Goal: Task Accomplishment & Management: Manage account settings

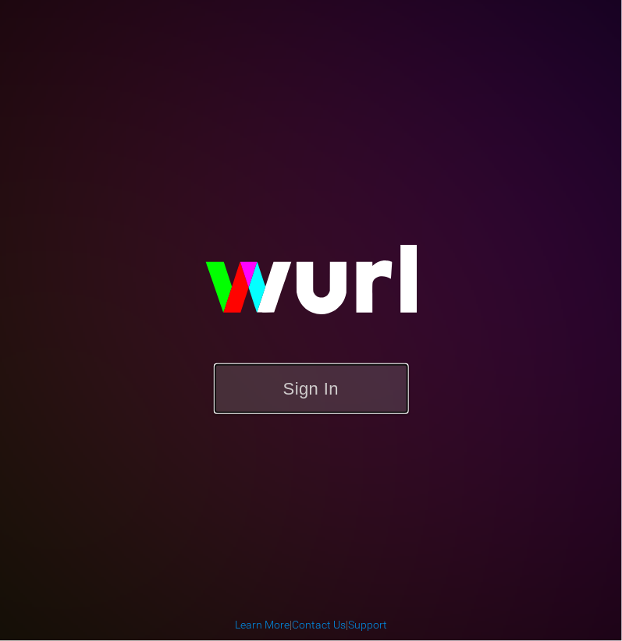
click at [321, 400] on button "Sign In" at bounding box center [311, 389] width 195 height 51
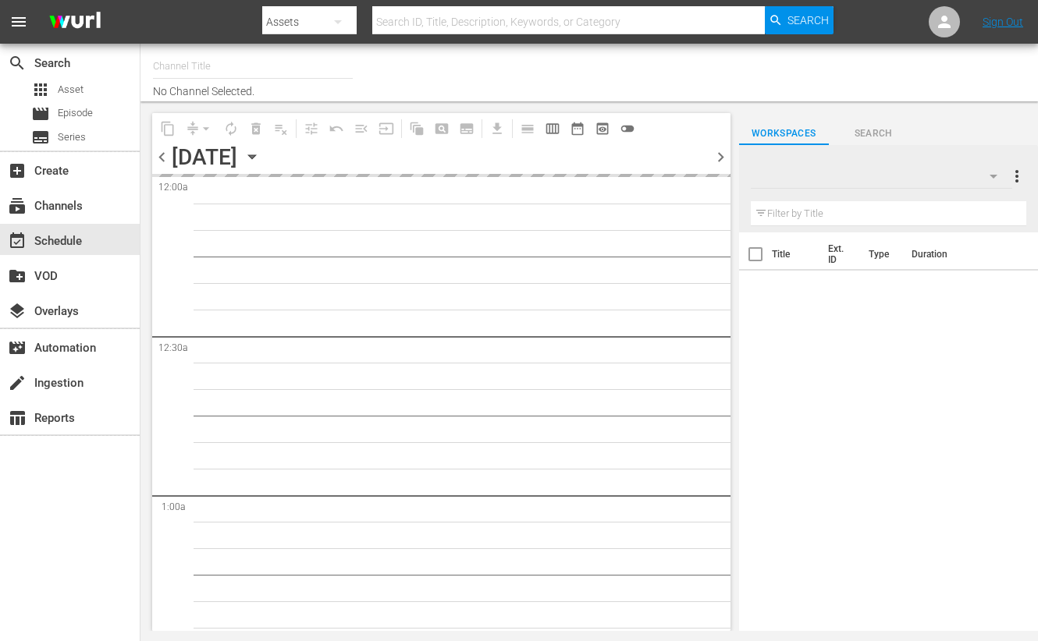
type input "Travelxp - PT (1639)"
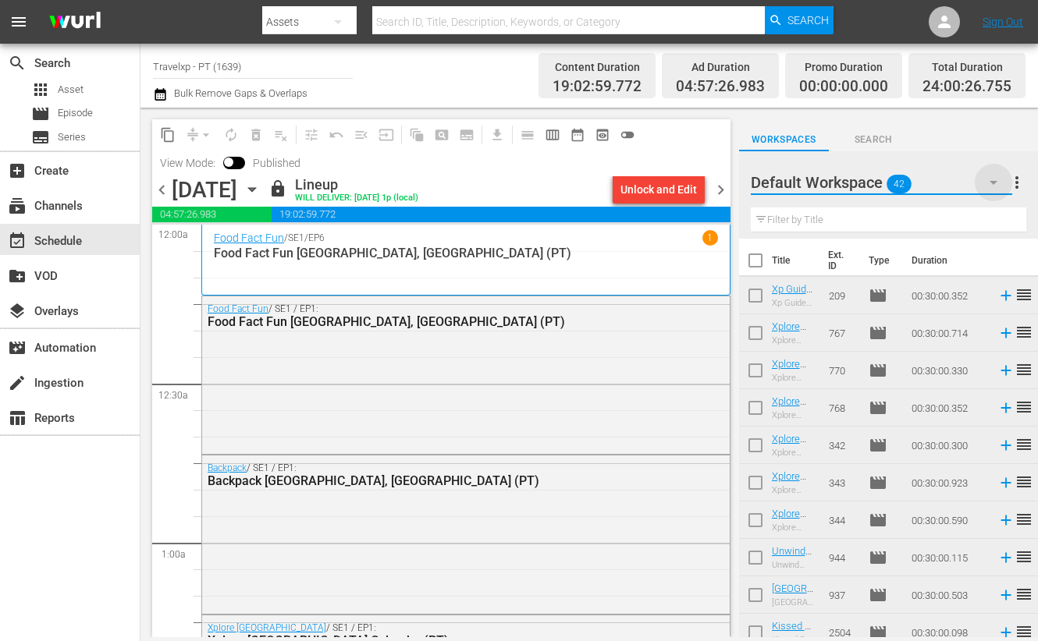
click at [994, 181] on icon "button" at bounding box center [993, 182] width 19 height 19
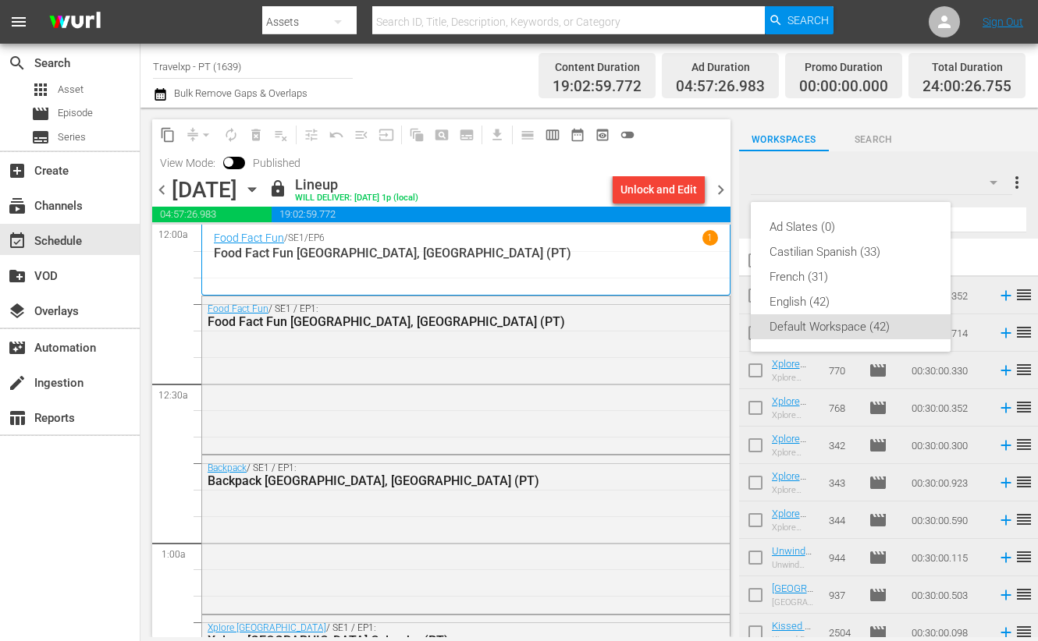
click at [893, 170] on div "Ad Slates (0) Castilian Spanish (33) French (31) English (42) Default Workspace…" at bounding box center [519, 320] width 1038 height 641
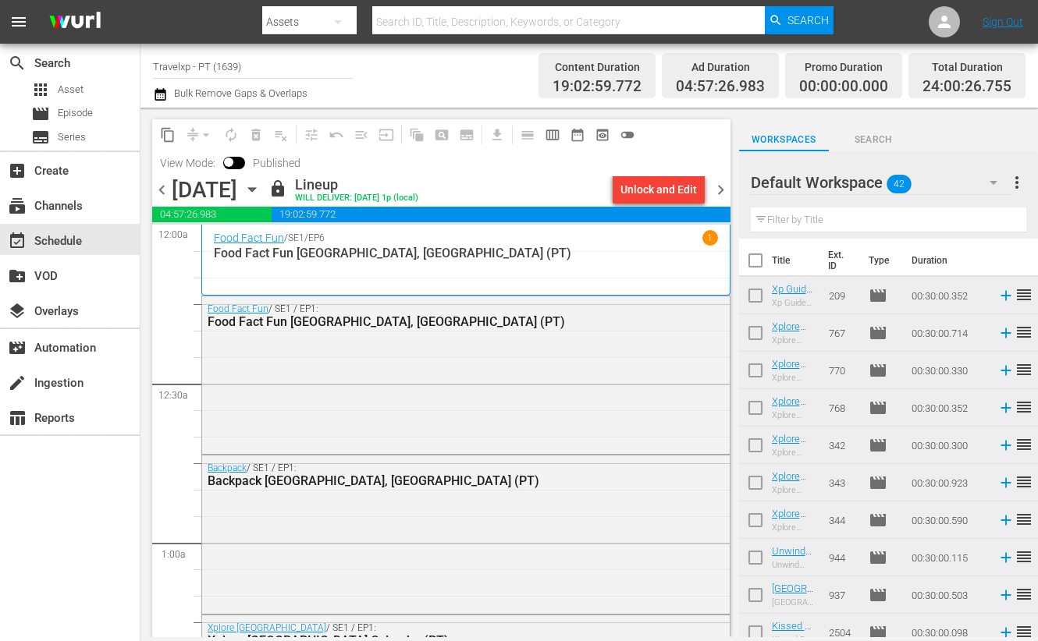
click at [762, 263] on input "checkbox" at bounding box center [755, 263] width 33 height 33
checkbox input "true"
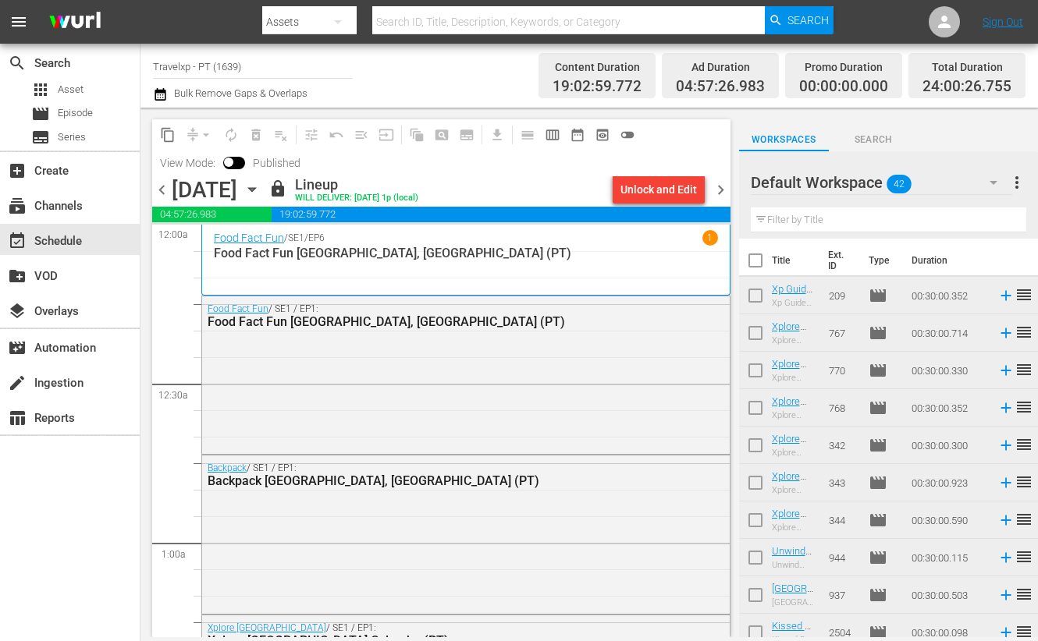
checkbox input "true"
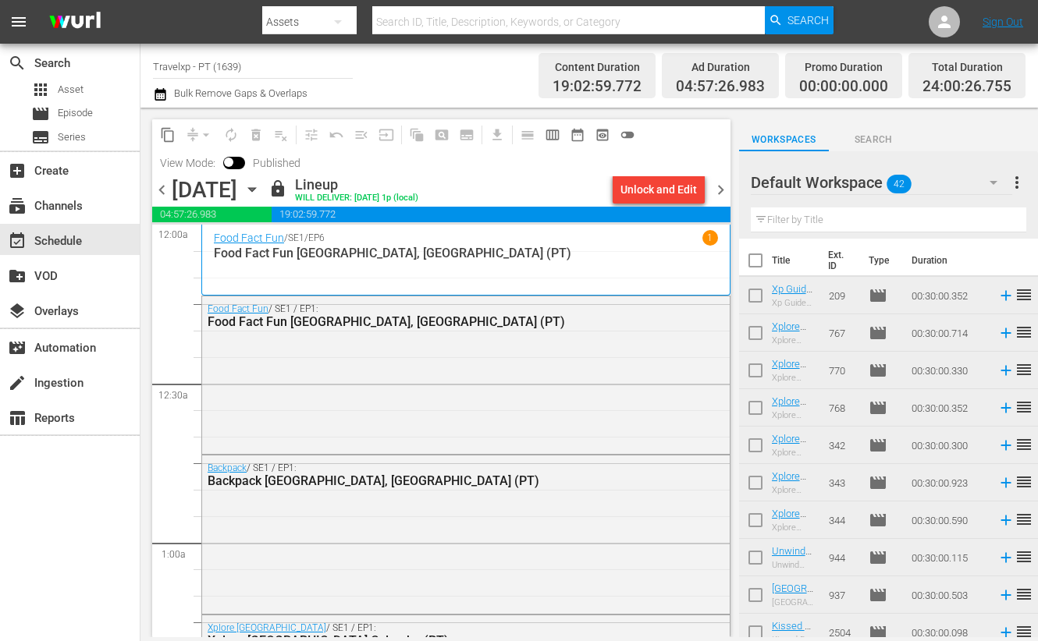
checkbox input "true"
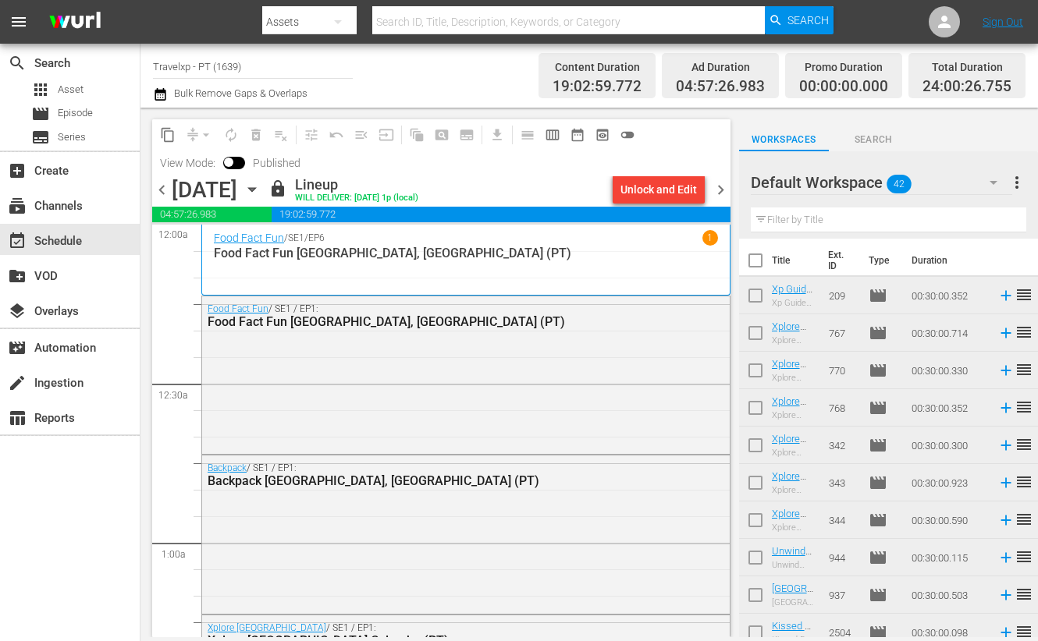
checkbox input "true"
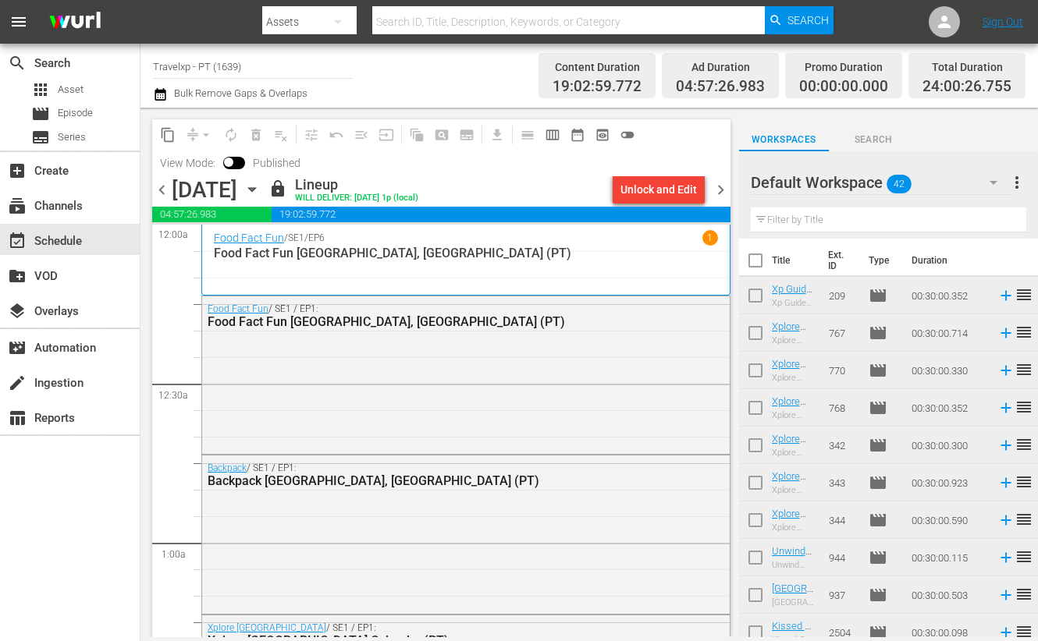
checkbox input "true"
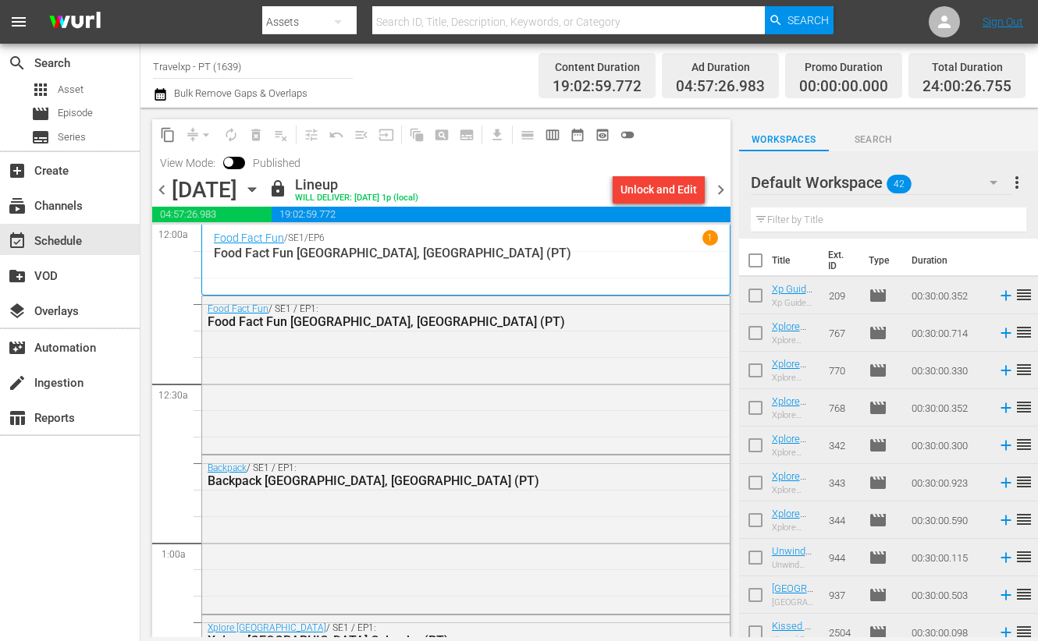
checkbox input "true"
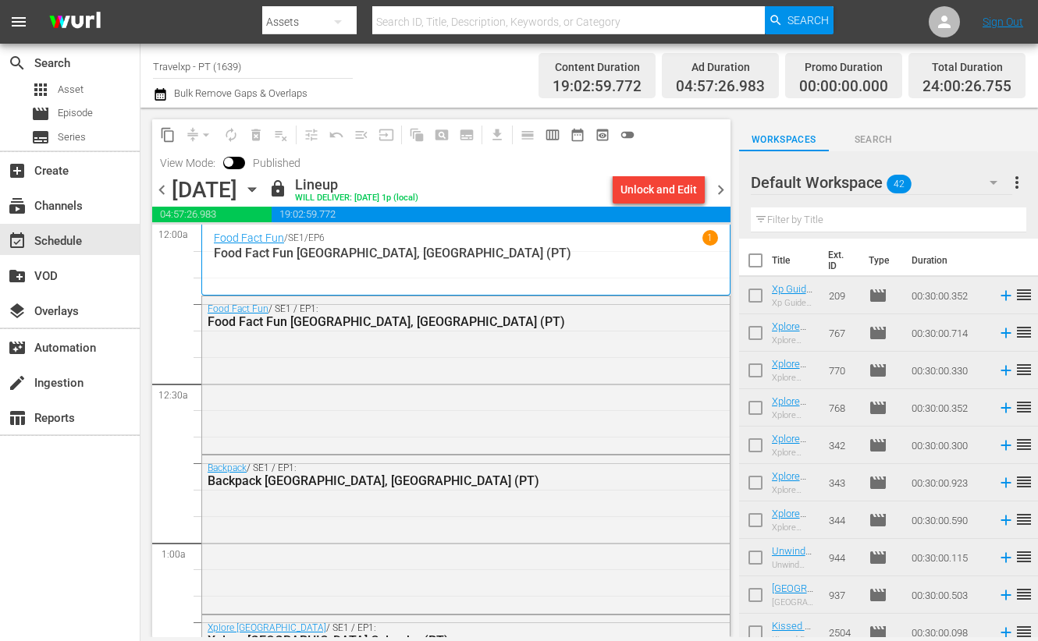
checkbox input "true"
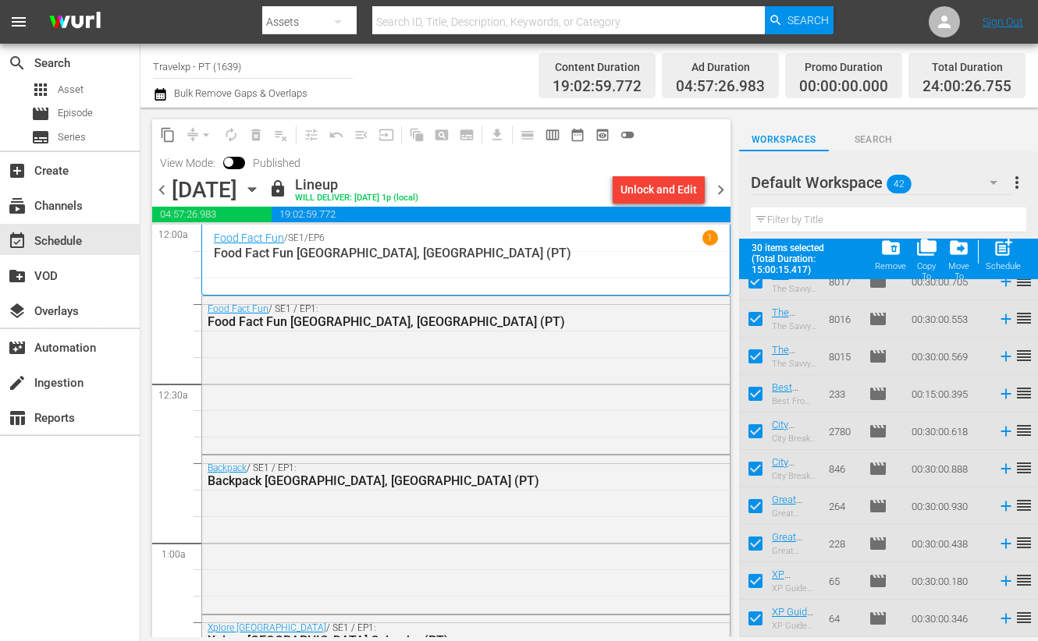
scroll to position [838, 0]
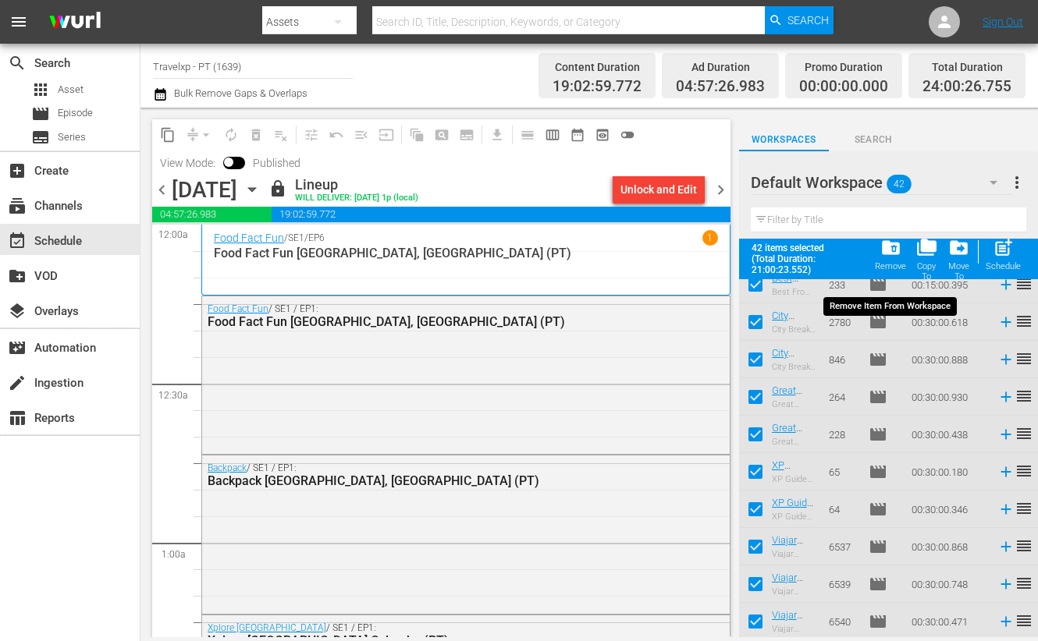
click at [891, 253] on span "folder_delete" at bounding box center [890, 247] width 21 height 21
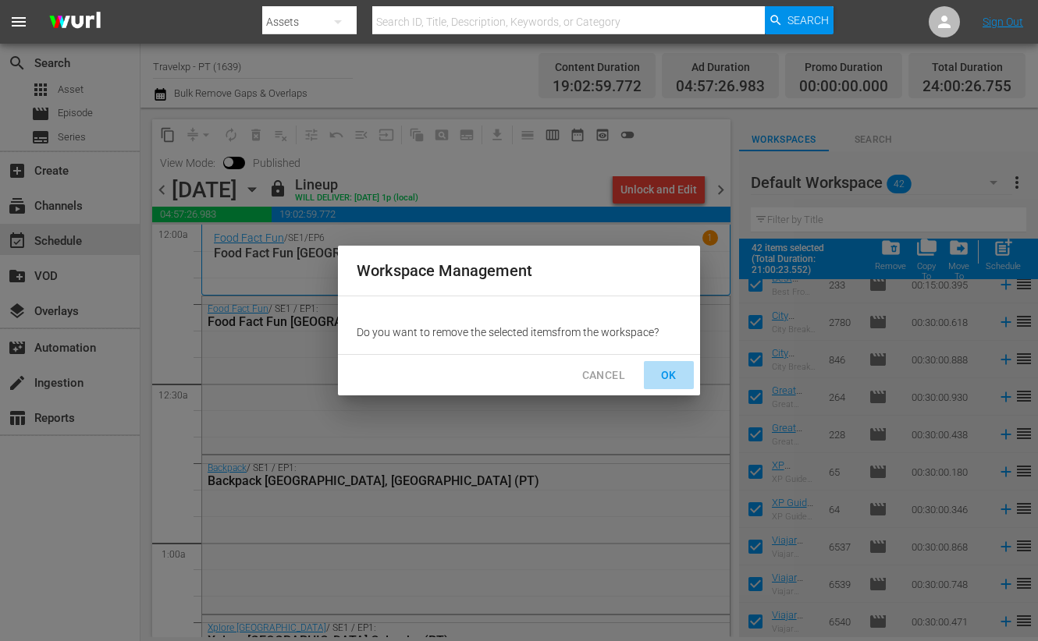
click at [677, 374] on span "OK" at bounding box center [668, 376] width 25 height 20
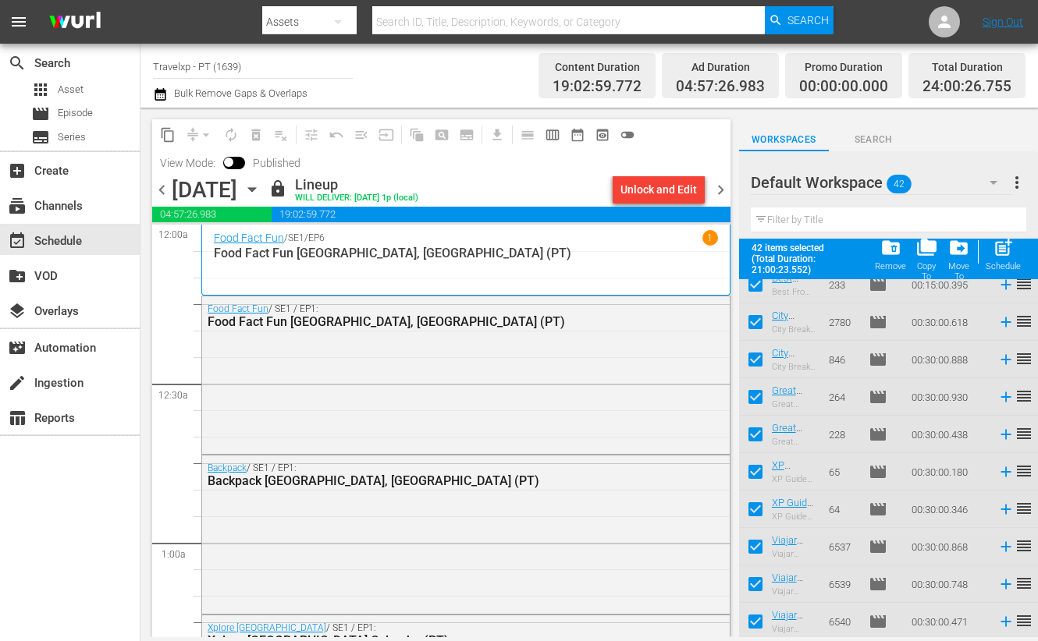
click at [993, 181] on icon "button" at bounding box center [993, 183] width 8 height 4
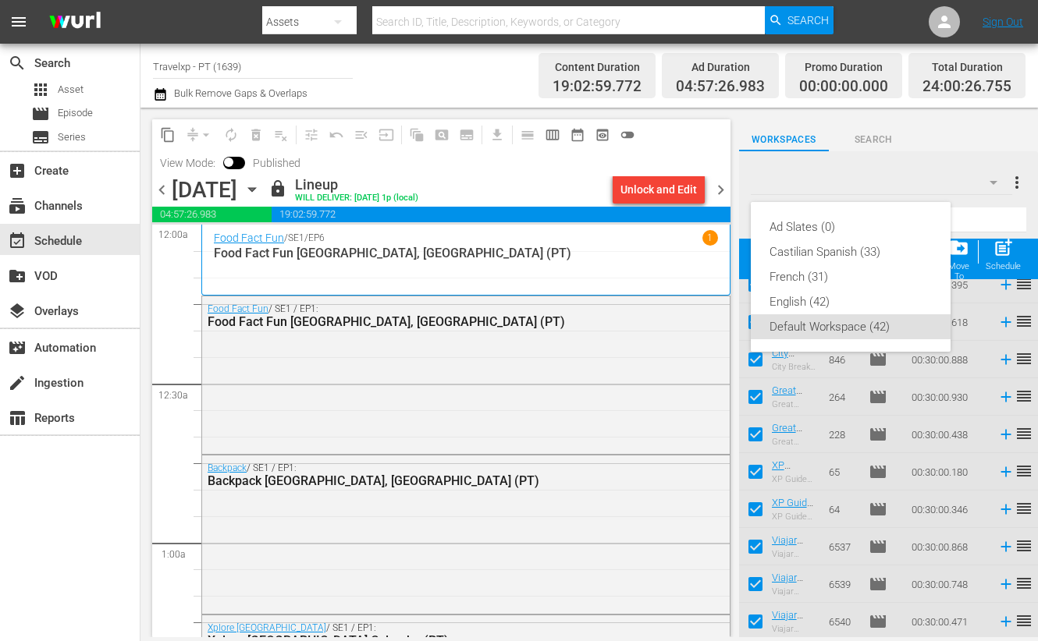
checkbox input "false"
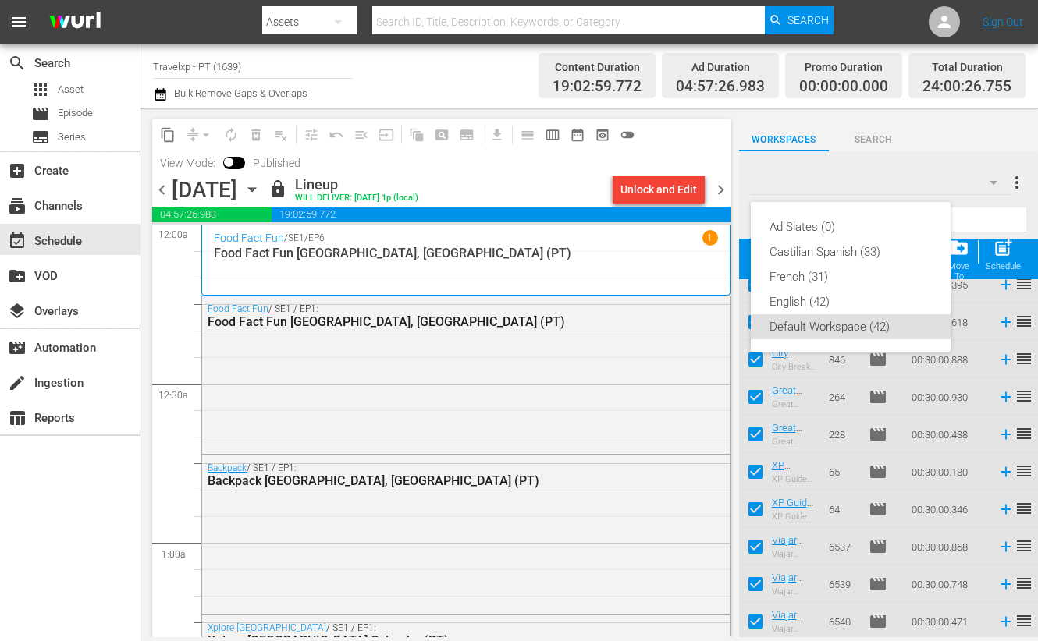
checkbox input "false"
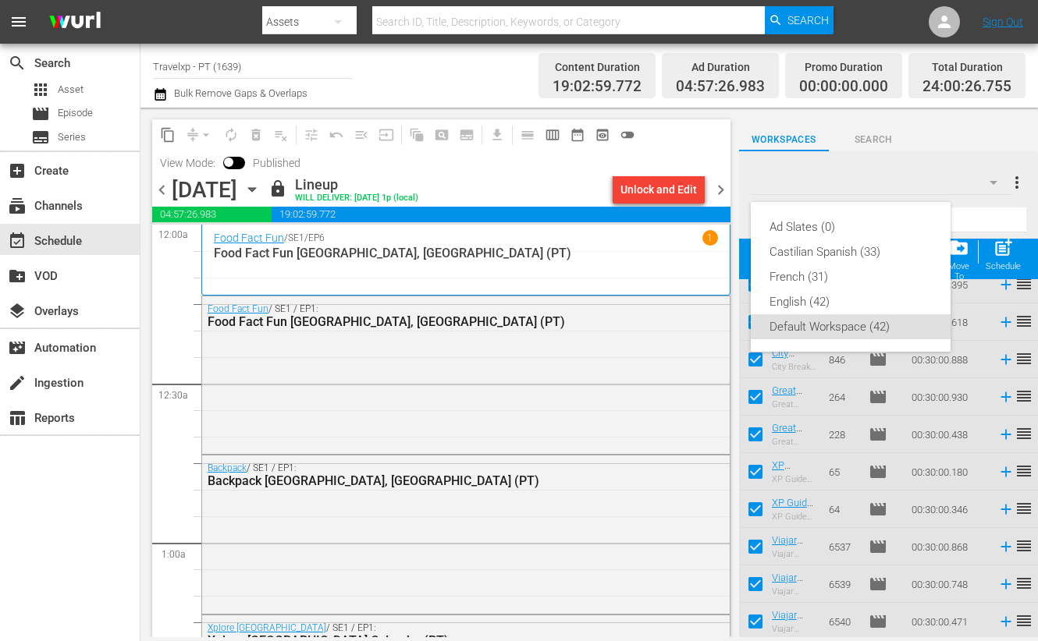
checkbox input "false"
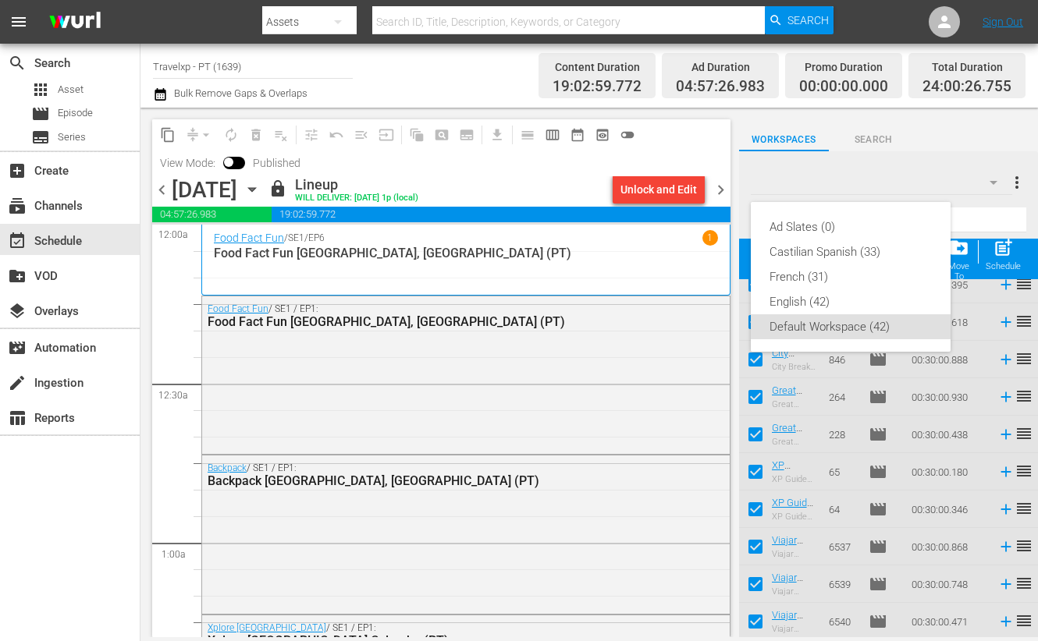
checkbox input "false"
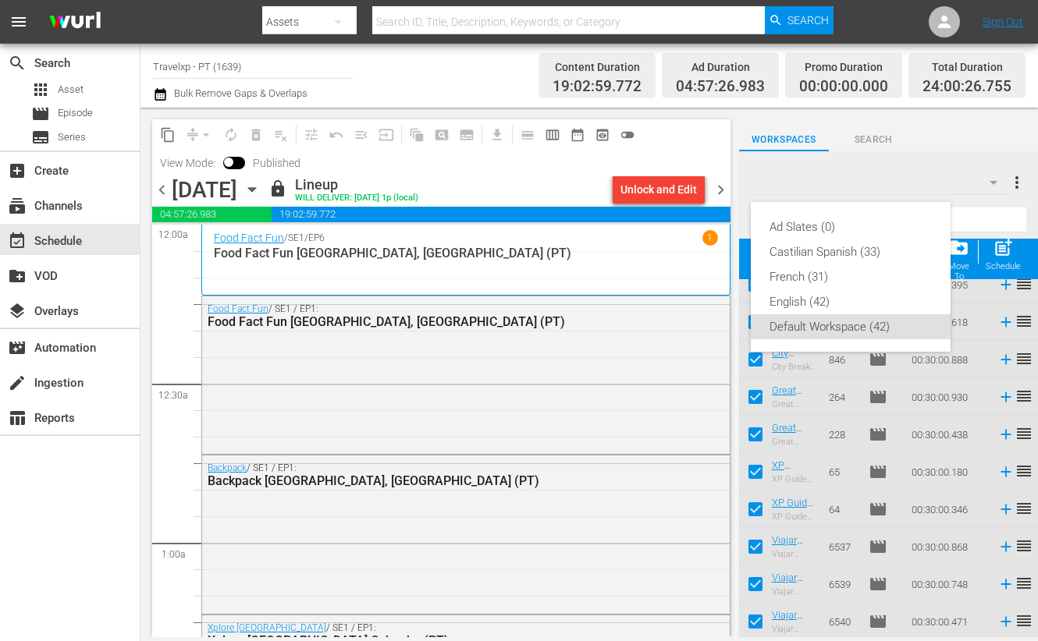
checkbox input "false"
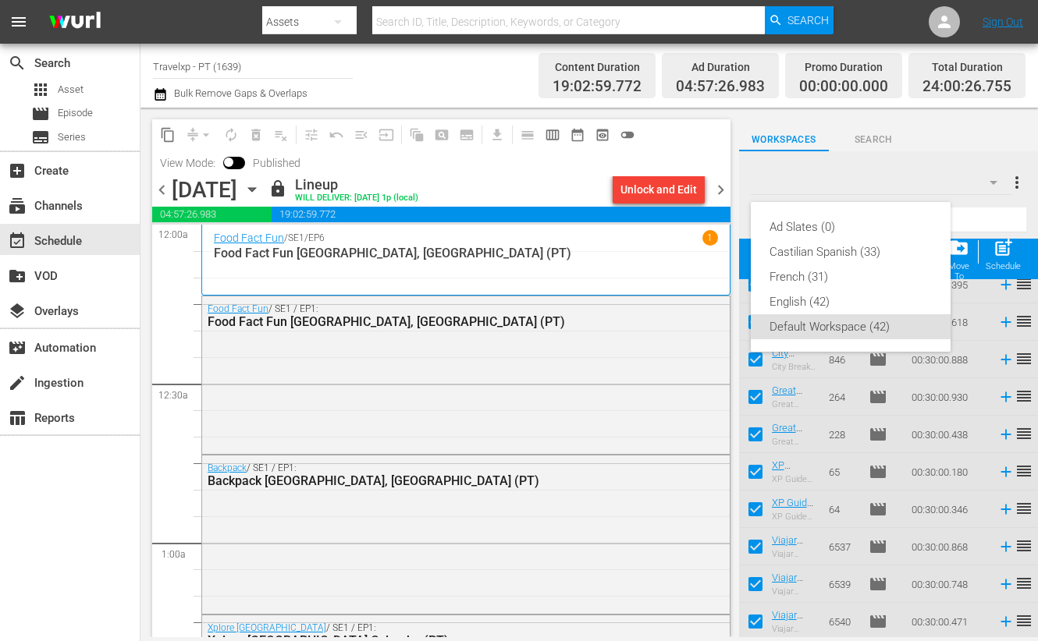
checkbox input "false"
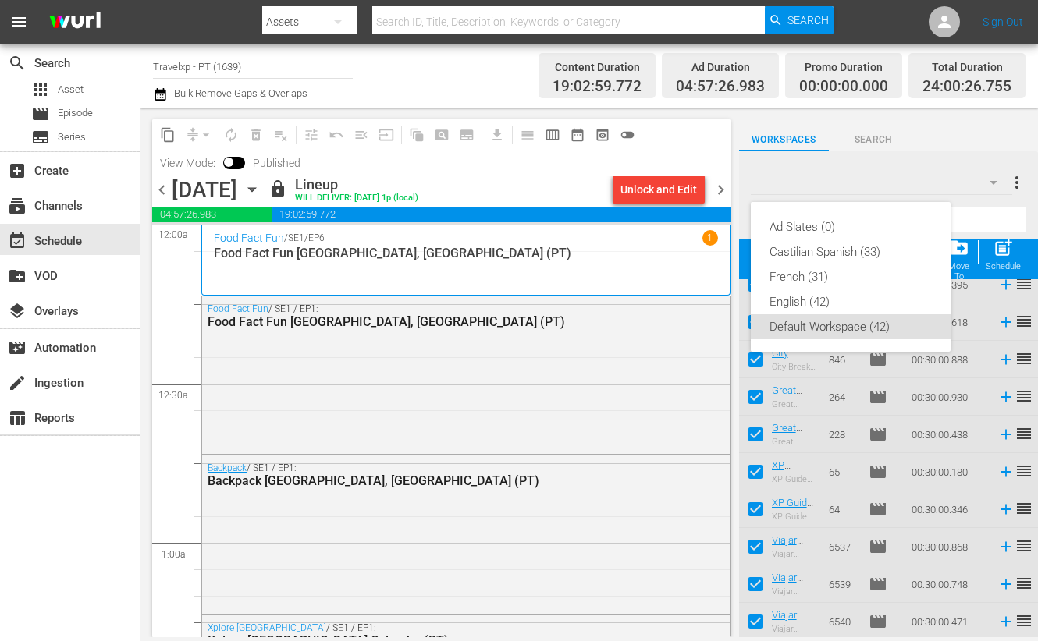
checkbox input "false"
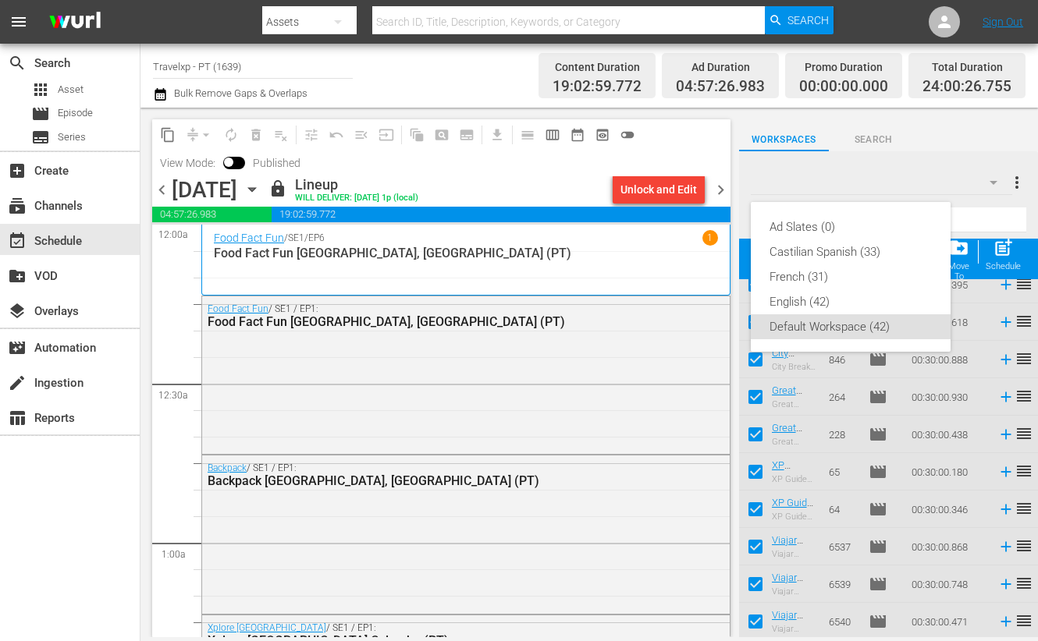
checkbox input "false"
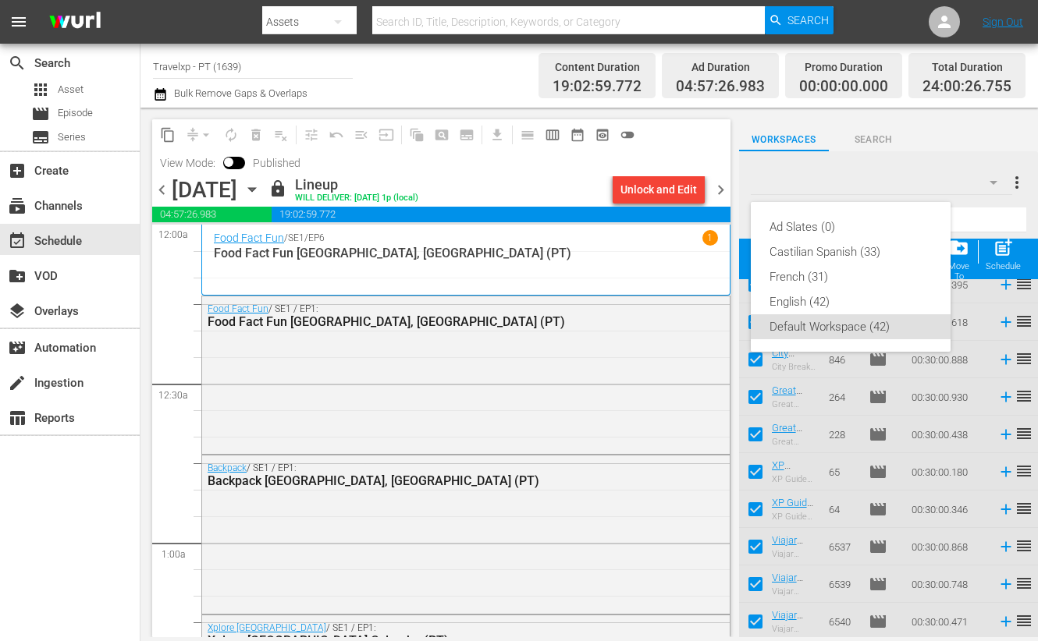
checkbox input "false"
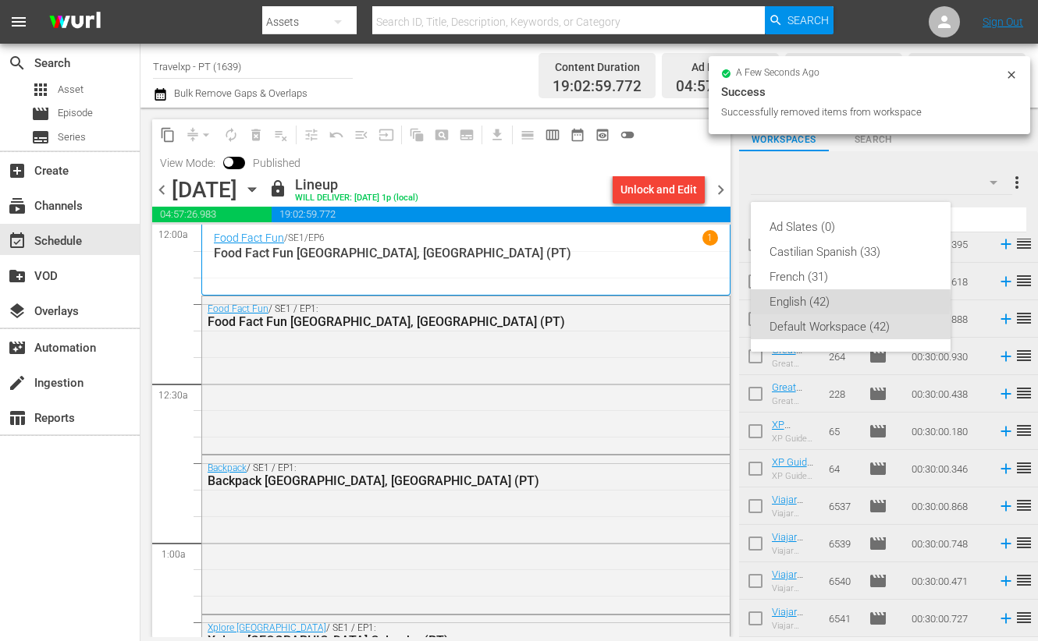
click at [812, 302] on div "English (42)" at bounding box center [850, 301] width 162 height 25
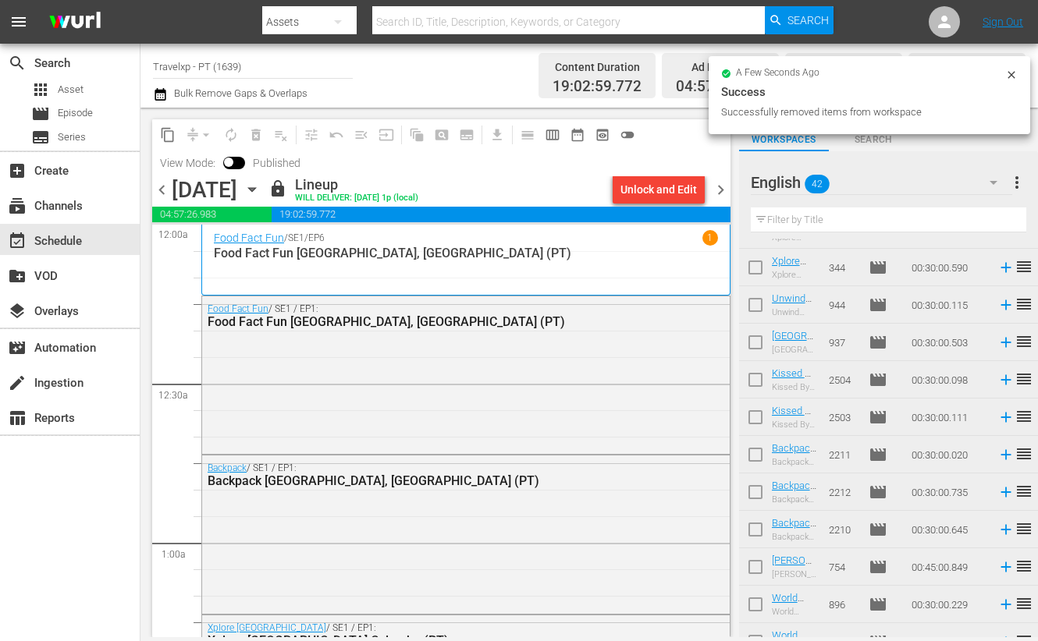
scroll to position [0, 0]
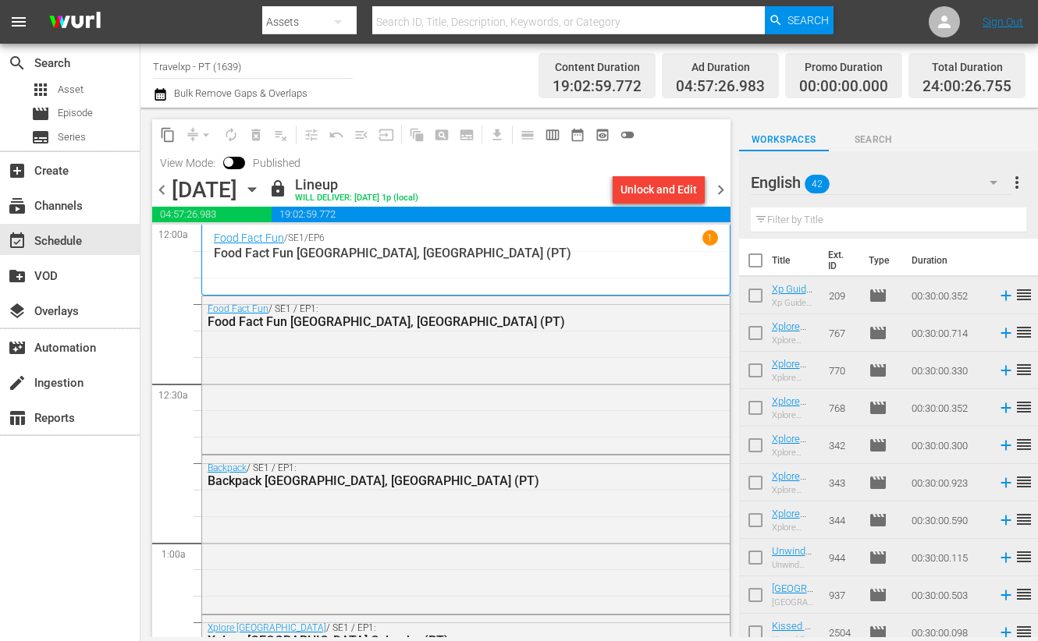
click at [757, 265] on input "checkbox" at bounding box center [755, 263] width 33 height 33
checkbox input "true"
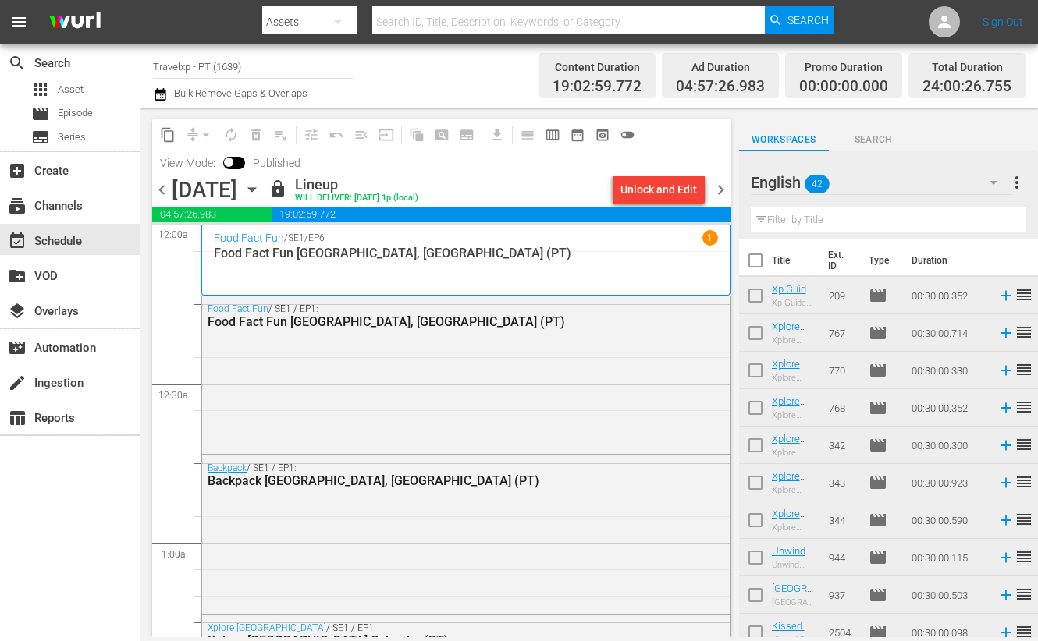
checkbox input "true"
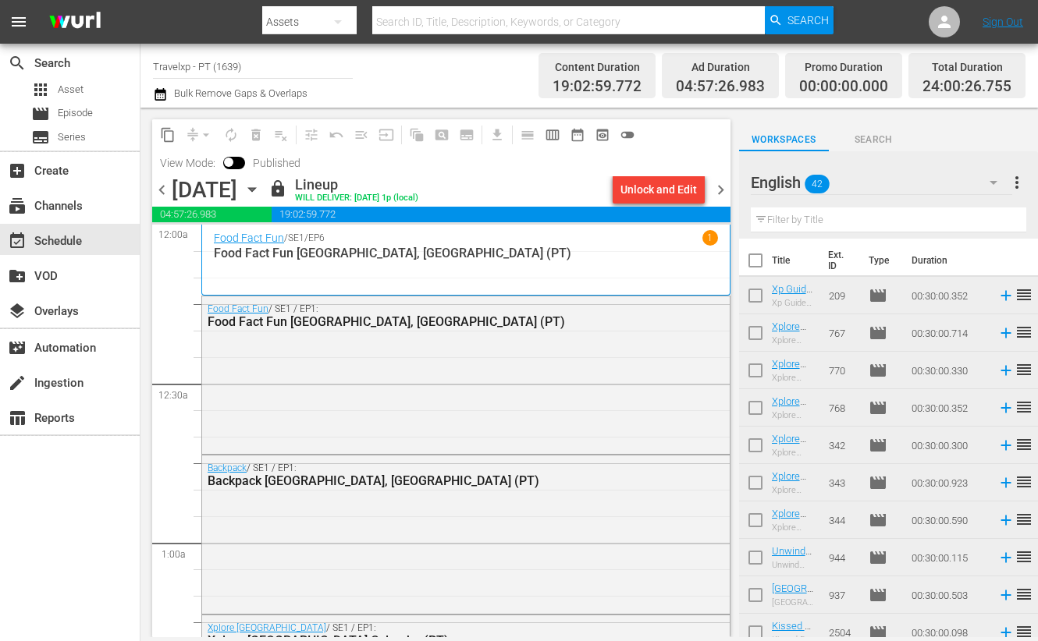
checkbox input "true"
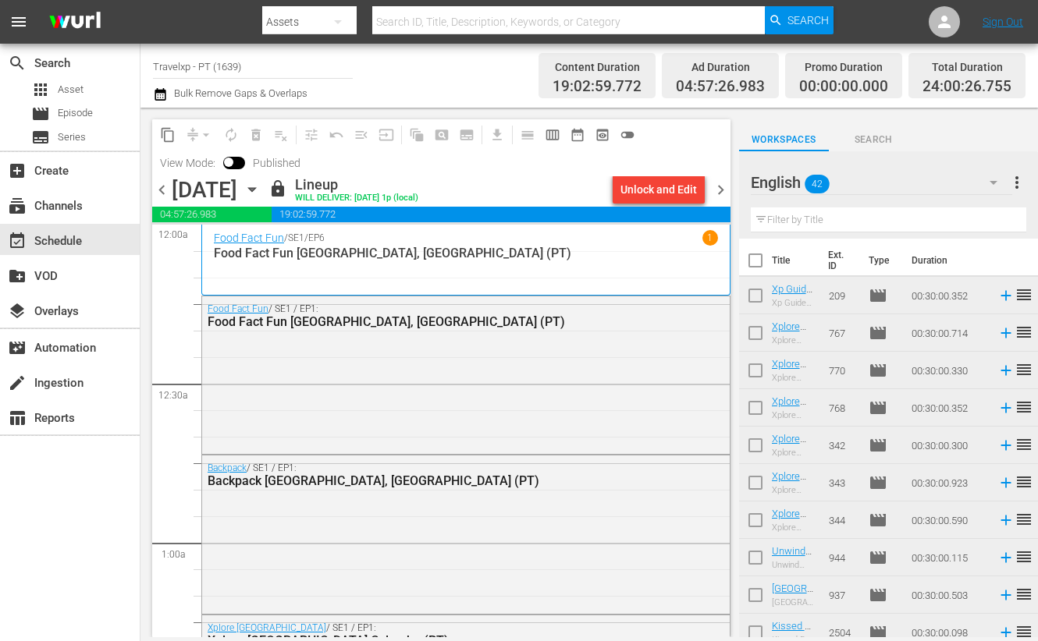
checkbox input "true"
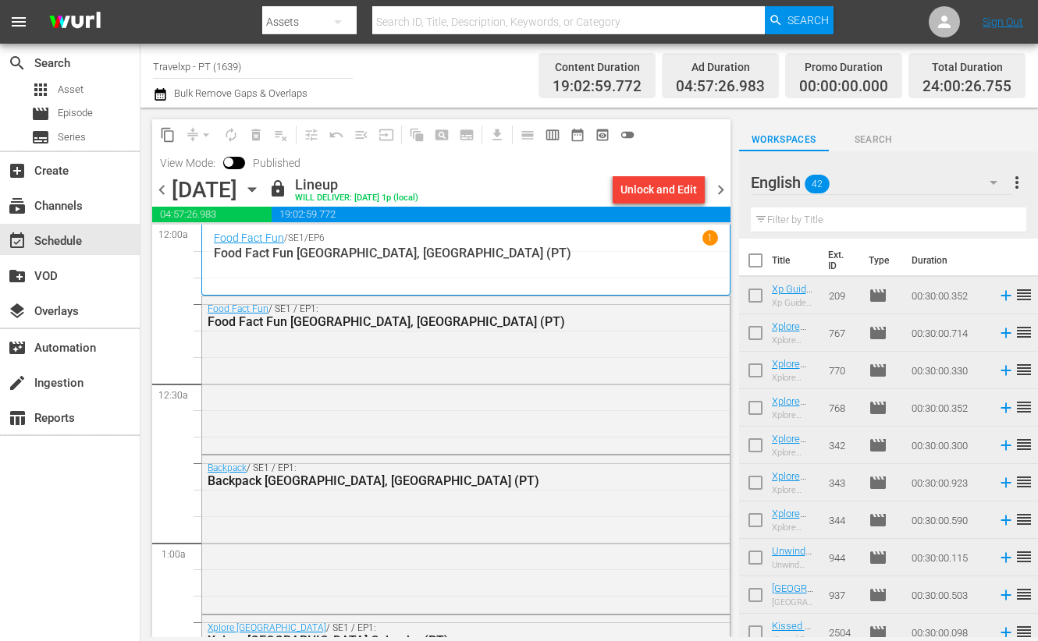
checkbox input "true"
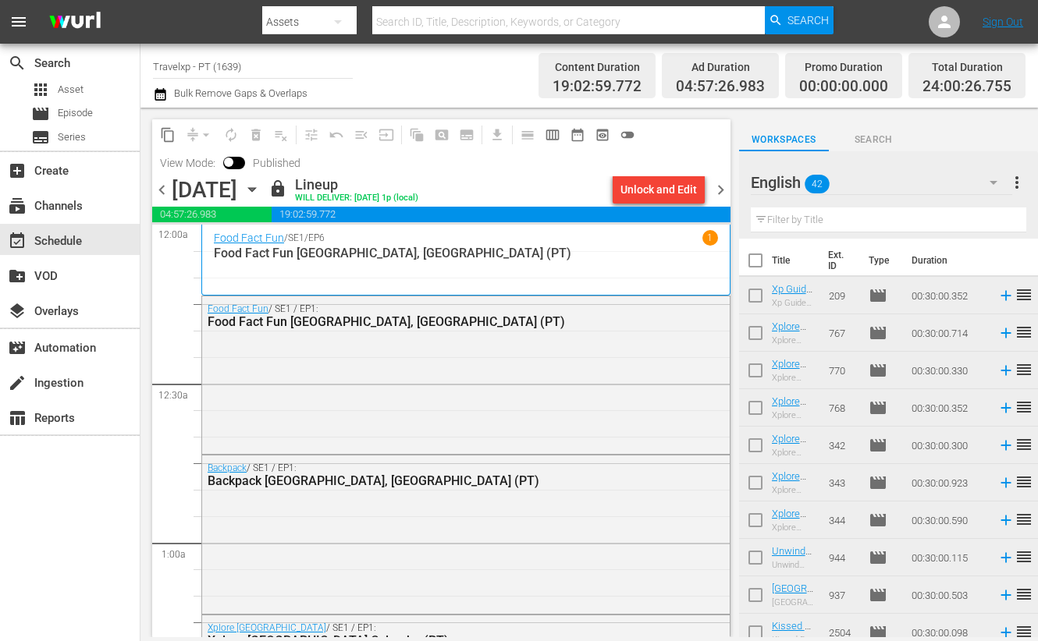
checkbox input "true"
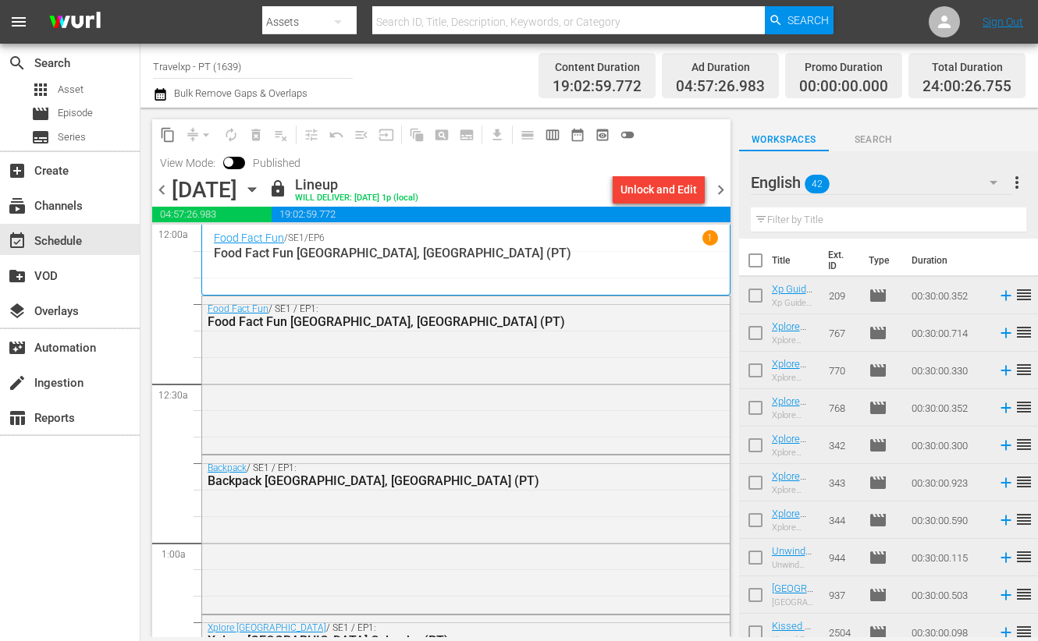
checkbox input "true"
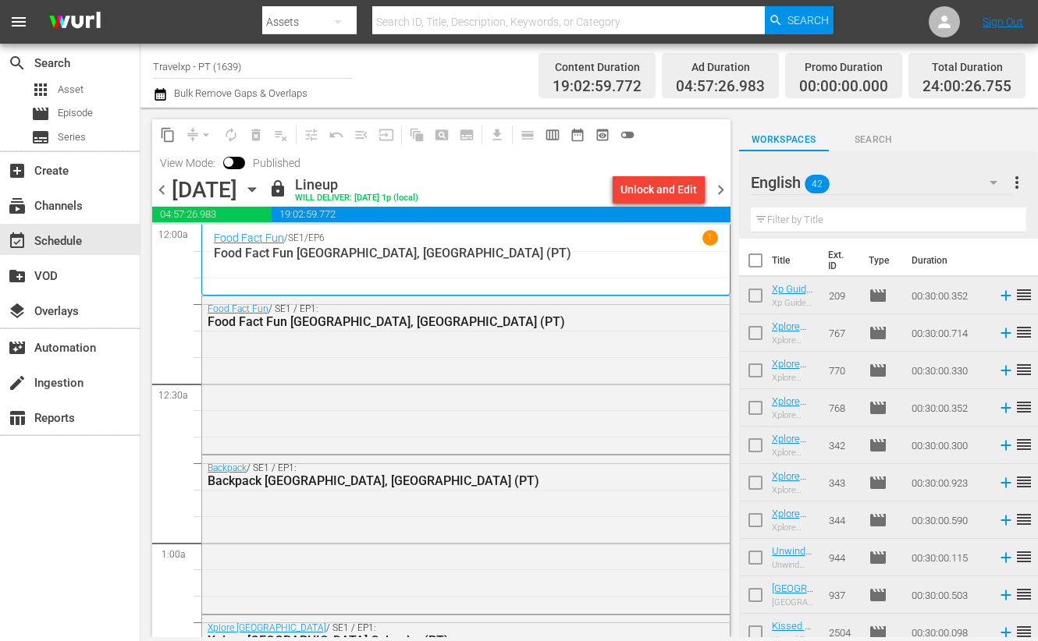
checkbox input "true"
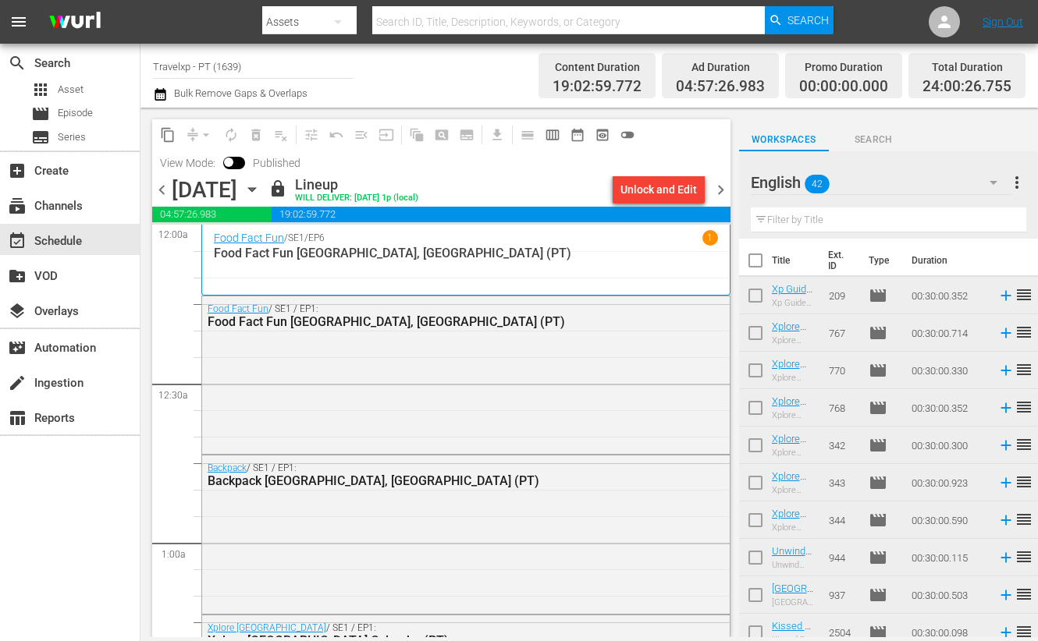
checkbox input "true"
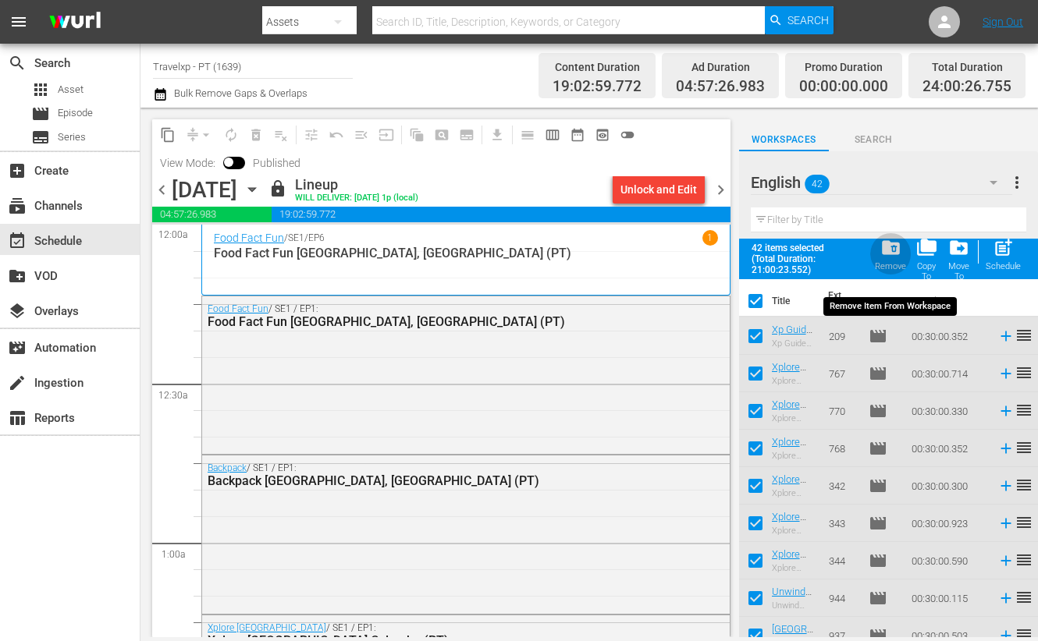
click at [890, 250] on span "folder_delete" at bounding box center [890, 247] width 21 height 21
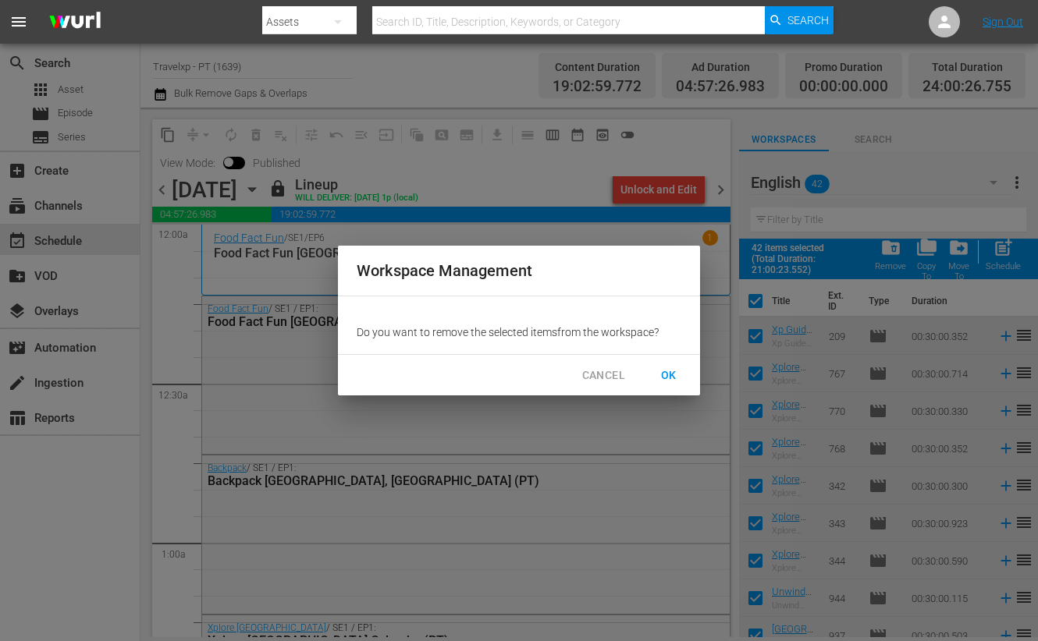
click at [667, 372] on span "OK" at bounding box center [668, 376] width 25 height 20
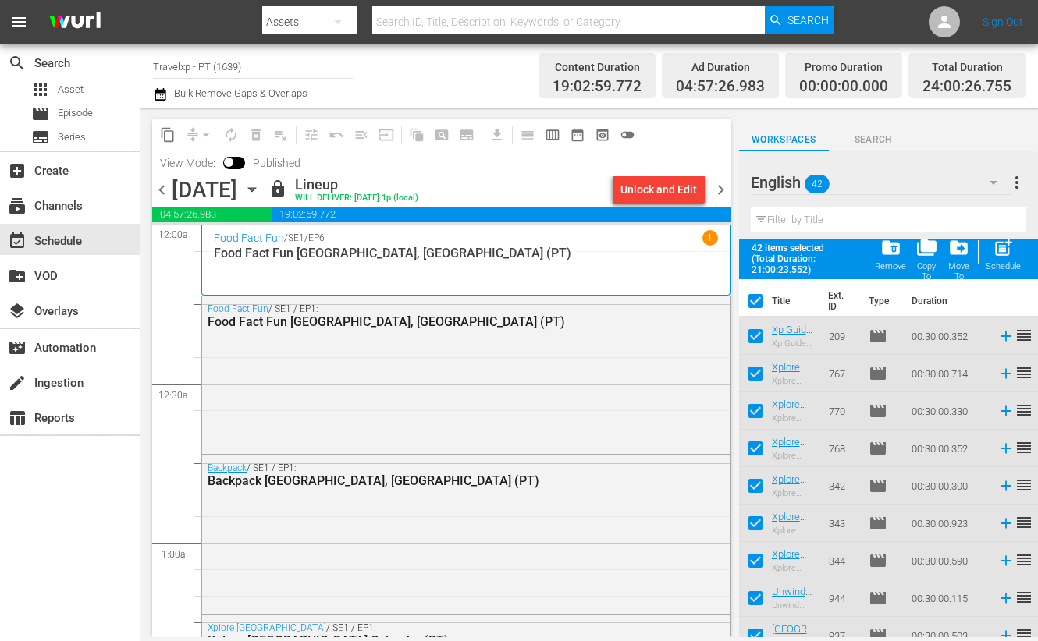
checkbox input "false"
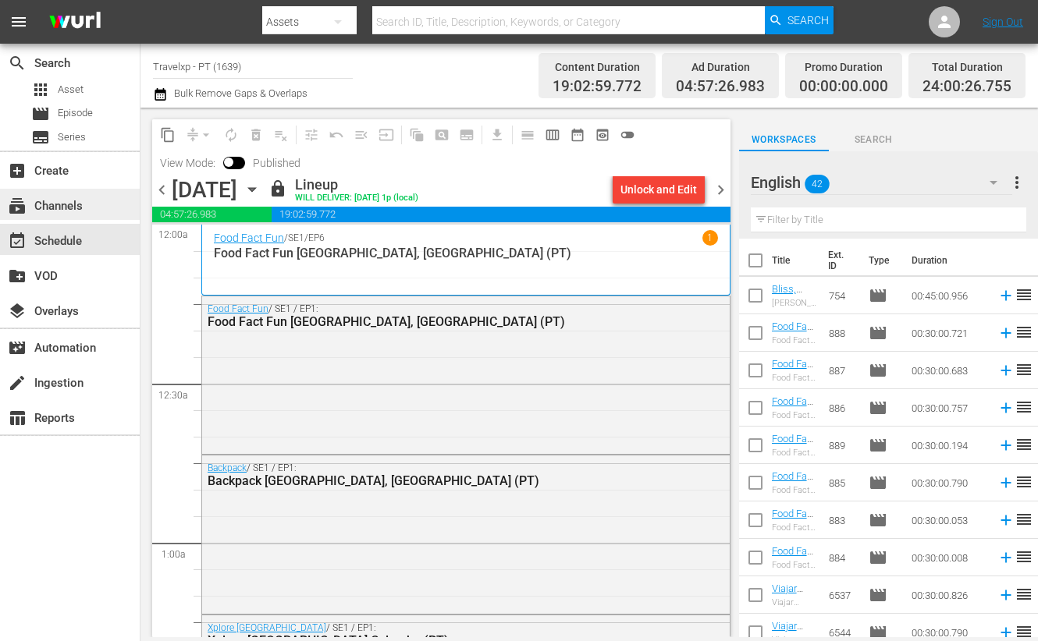
click at [72, 215] on div "subscriptions Channels" at bounding box center [70, 204] width 140 height 31
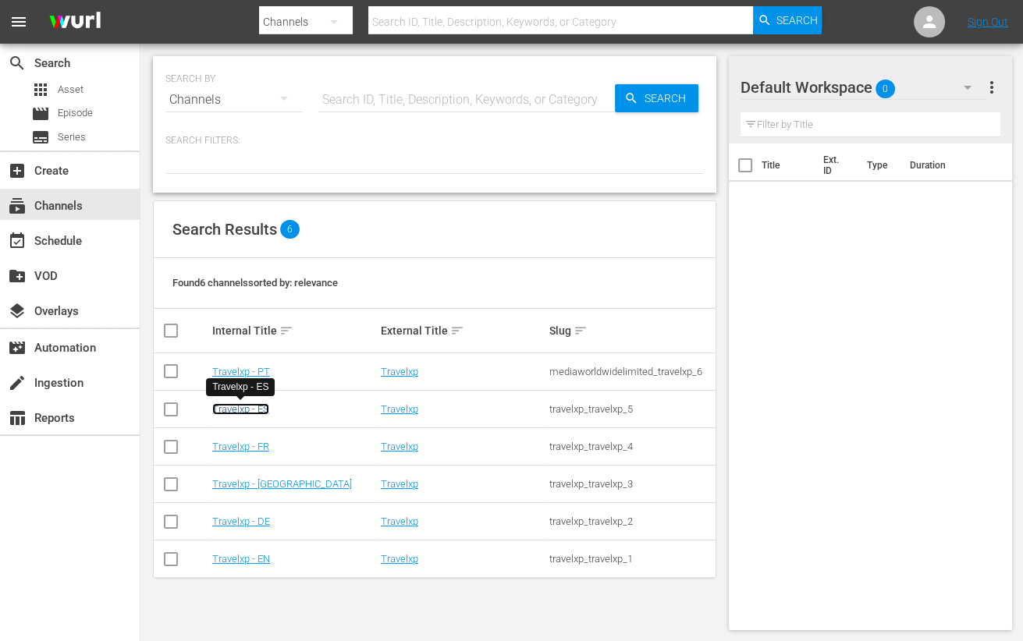
click at [244, 413] on link "Travelxp - ES" at bounding box center [240, 409] width 57 height 12
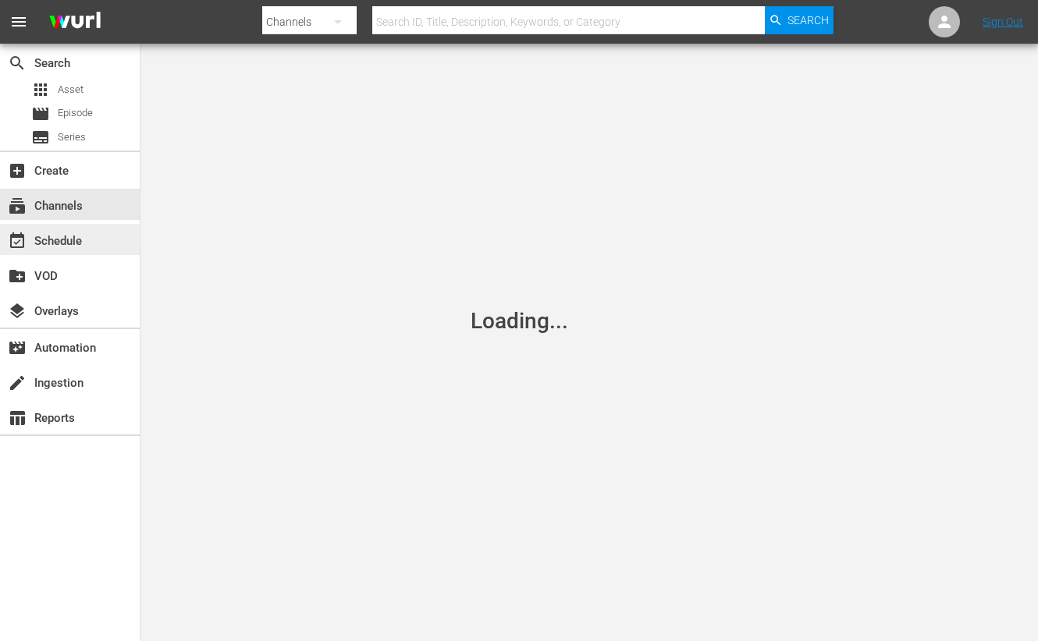
click at [47, 242] on div "event_available Schedule" at bounding box center [43, 239] width 87 height 14
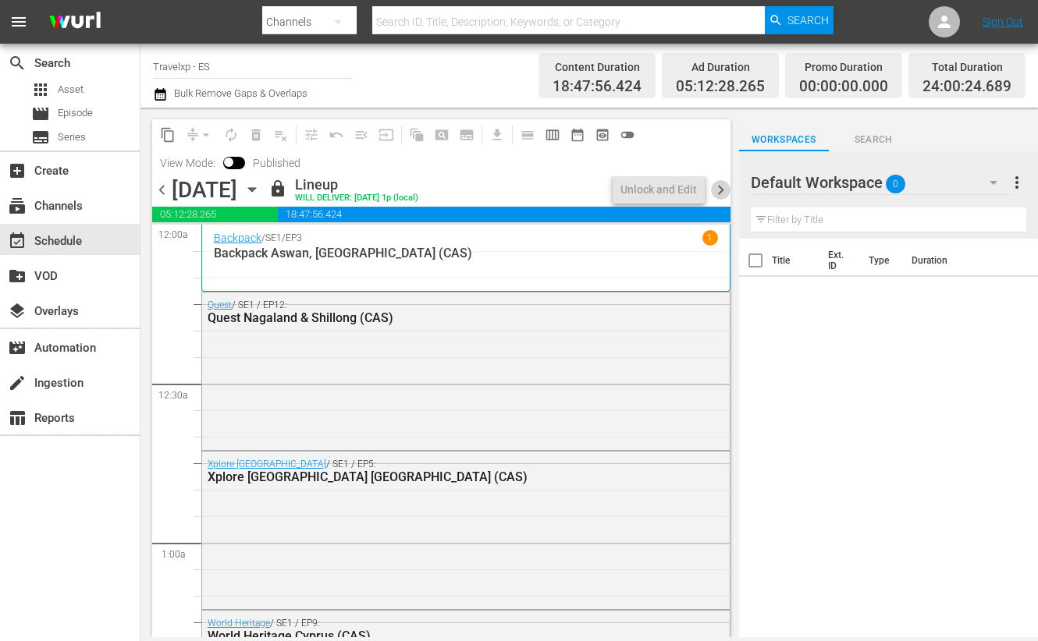
click at [719, 189] on span "chevron_right" at bounding box center [721, 190] width 20 height 20
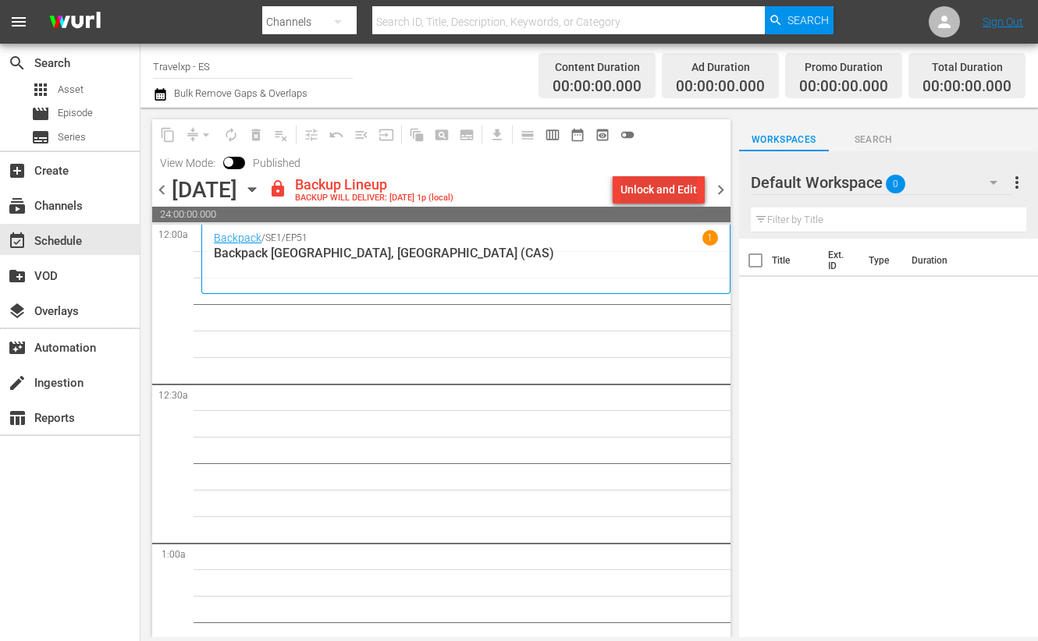
click at [655, 182] on div "Unlock and Edit" at bounding box center [658, 190] width 76 height 28
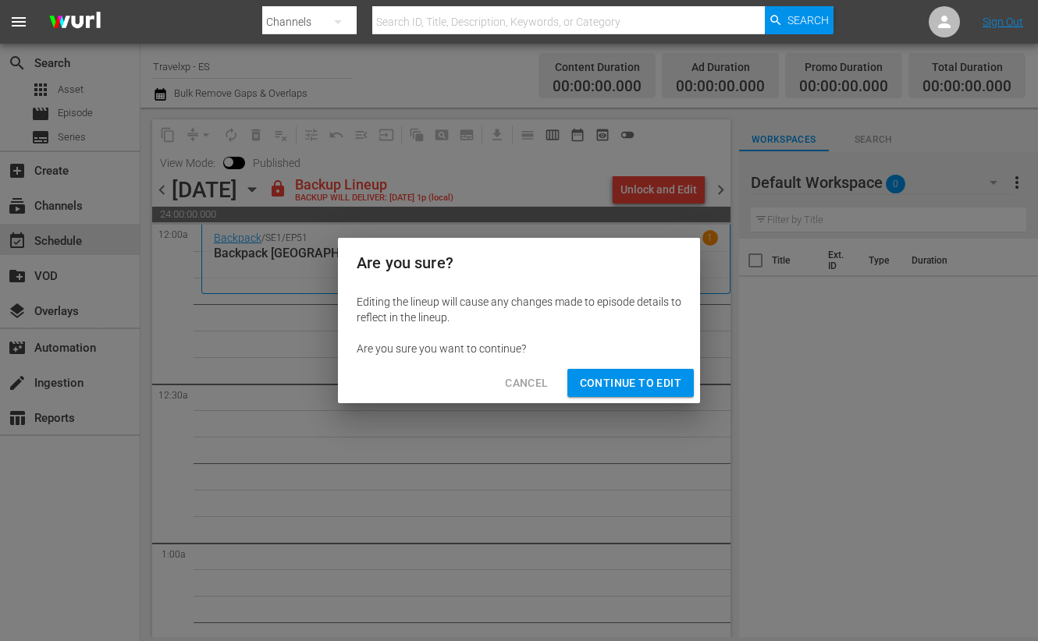
click at [628, 378] on span "Continue to Edit" at bounding box center [630, 384] width 101 height 20
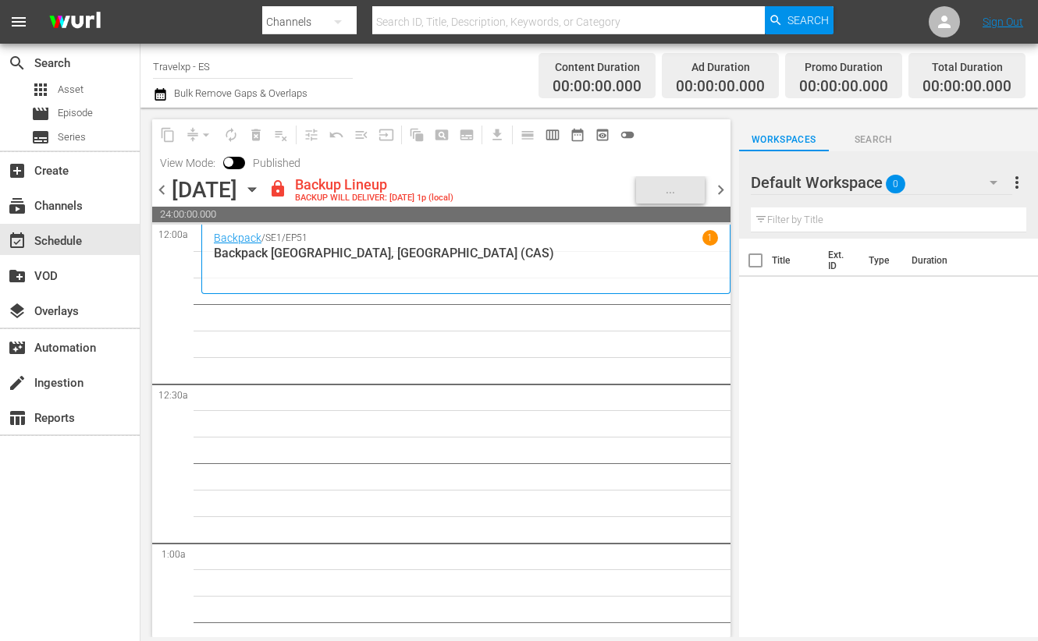
click at [429, 190] on div "content_copy compress arrow_drop_down autorenew_outlined delete_forever_outline…" at bounding box center [441, 378] width 578 height 518
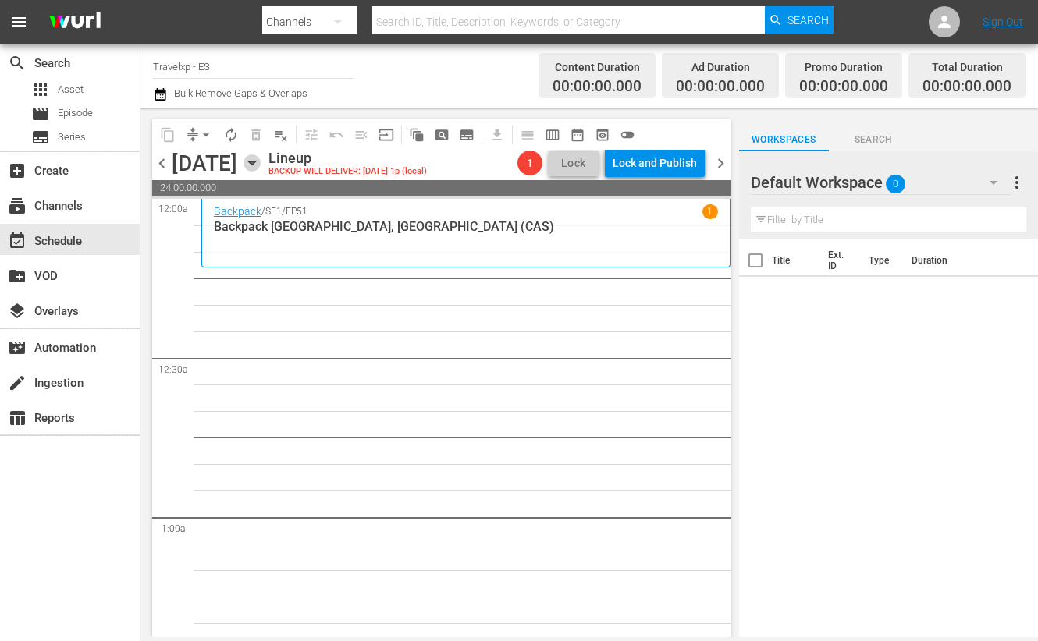
click at [261, 165] on icon "button" at bounding box center [251, 163] width 17 height 17
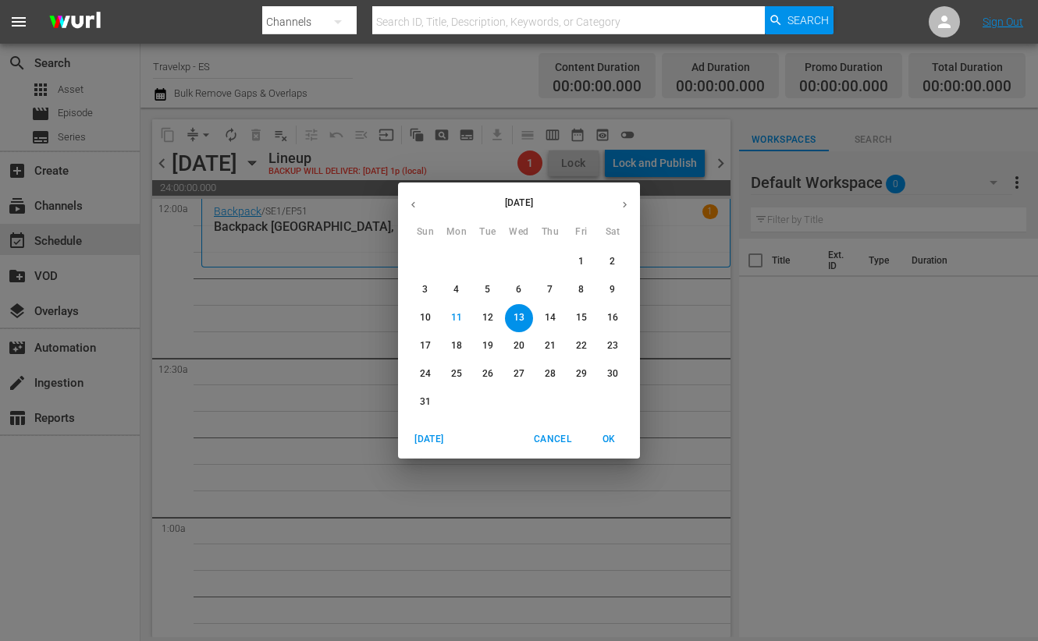
click at [413, 200] on icon "button" at bounding box center [413, 205] width 12 height 12
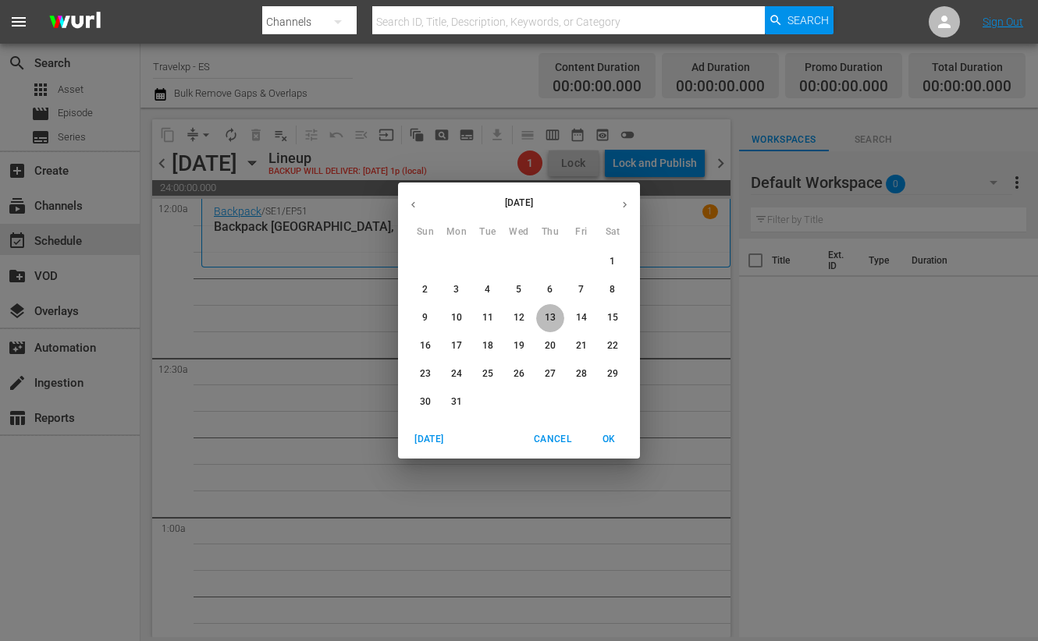
click at [549, 315] on p "13" at bounding box center [550, 317] width 11 height 13
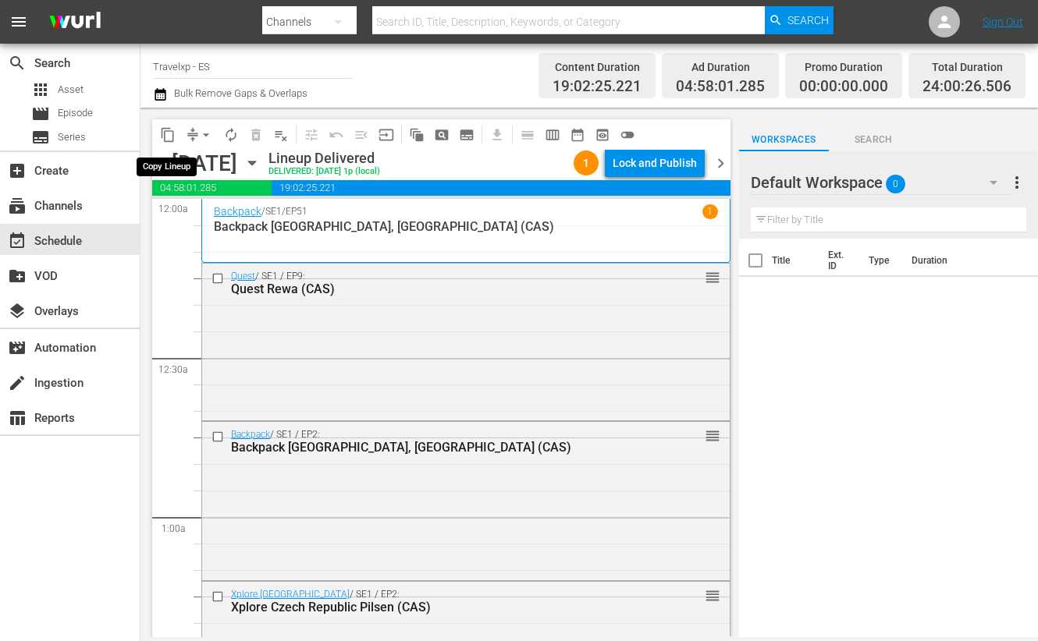
click at [173, 133] on span "content_copy" at bounding box center [168, 135] width 16 height 16
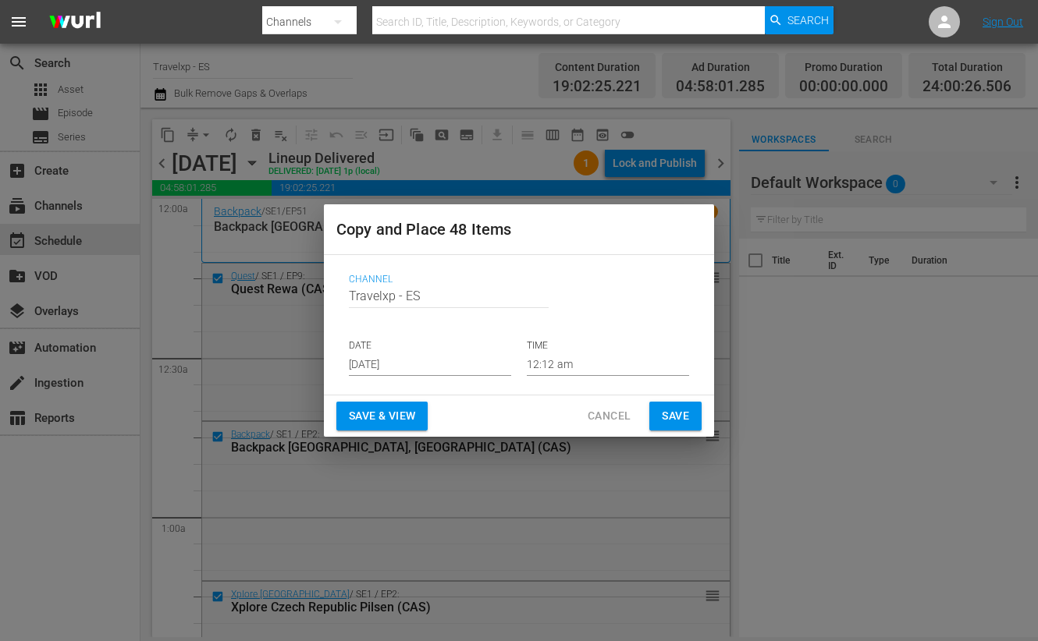
click at [400, 421] on span "Save & View" at bounding box center [382, 417] width 66 height 20
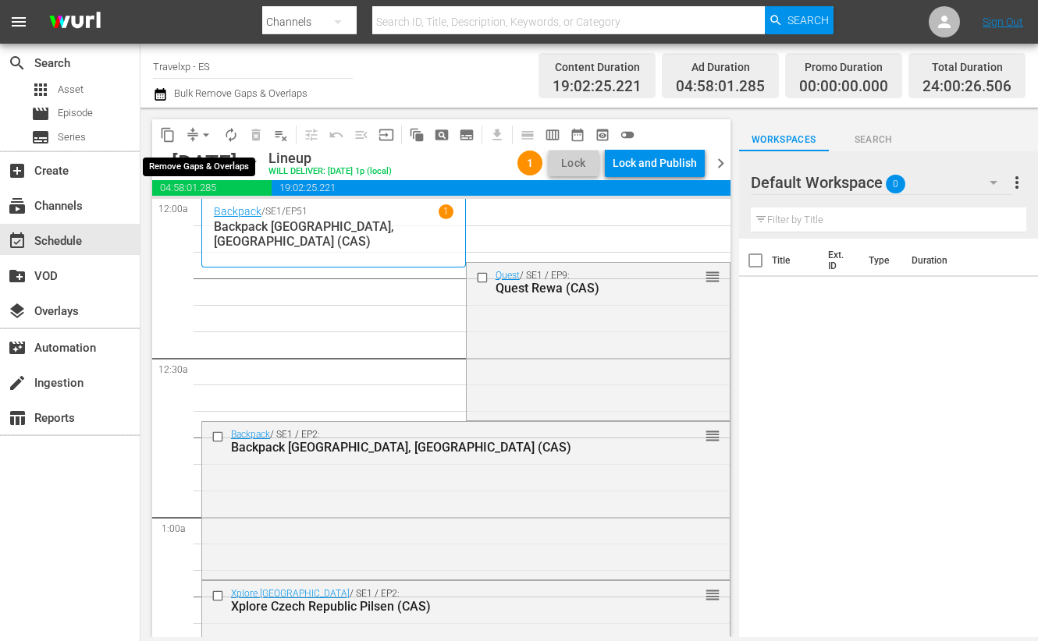
click at [199, 131] on span "arrow_drop_down" at bounding box center [206, 135] width 16 height 16
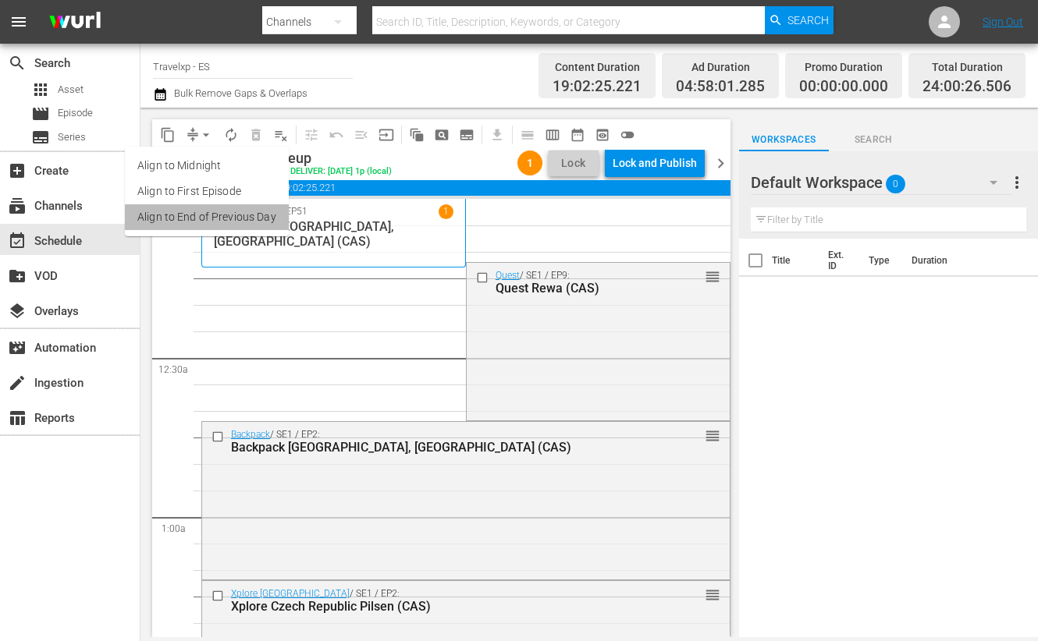
click at [227, 224] on li "Align to End of Previous Day" at bounding box center [207, 217] width 164 height 26
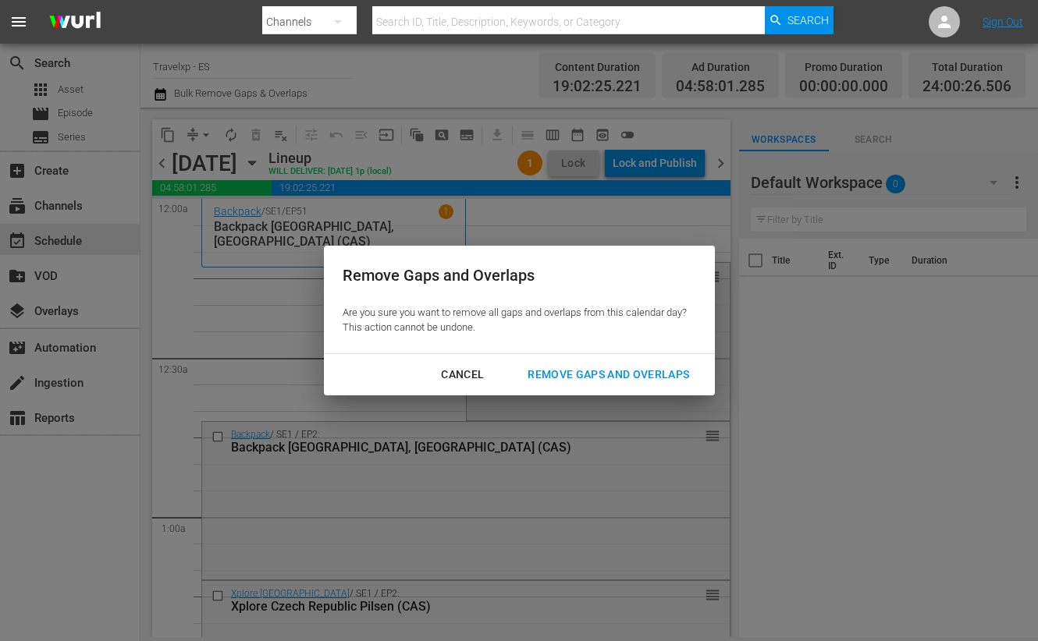
click at [570, 376] on div "Remove Gaps and Overlaps" at bounding box center [608, 375] width 186 height 20
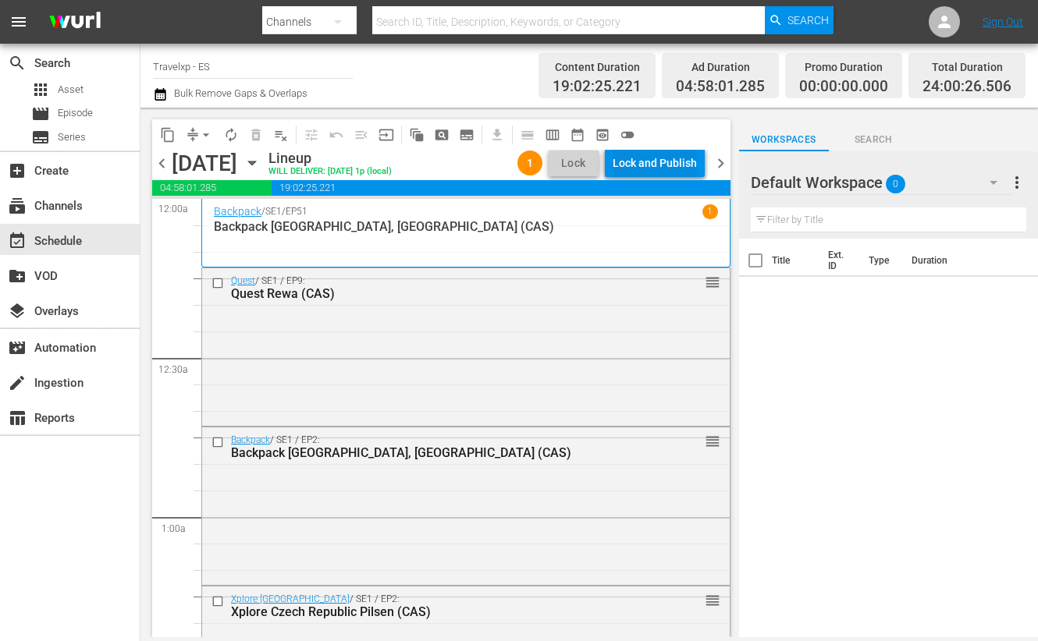
click at [643, 164] on div "Lock and Publish" at bounding box center [655, 163] width 84 height 28
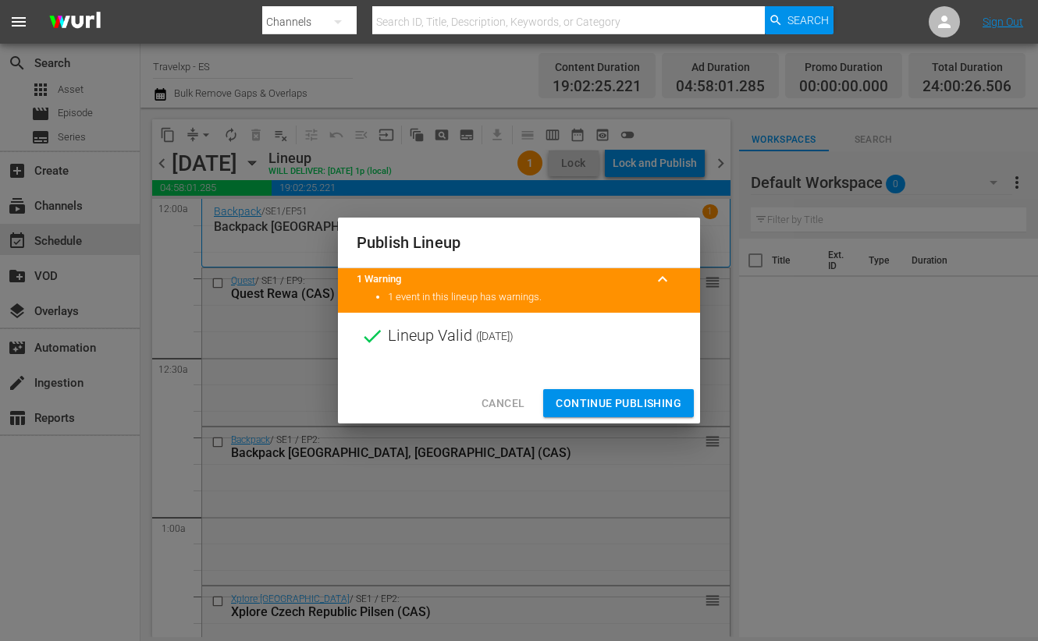
click at [638, 405] on span "Continue Publishing" at bounding box center [619, 404] width 126 height 20
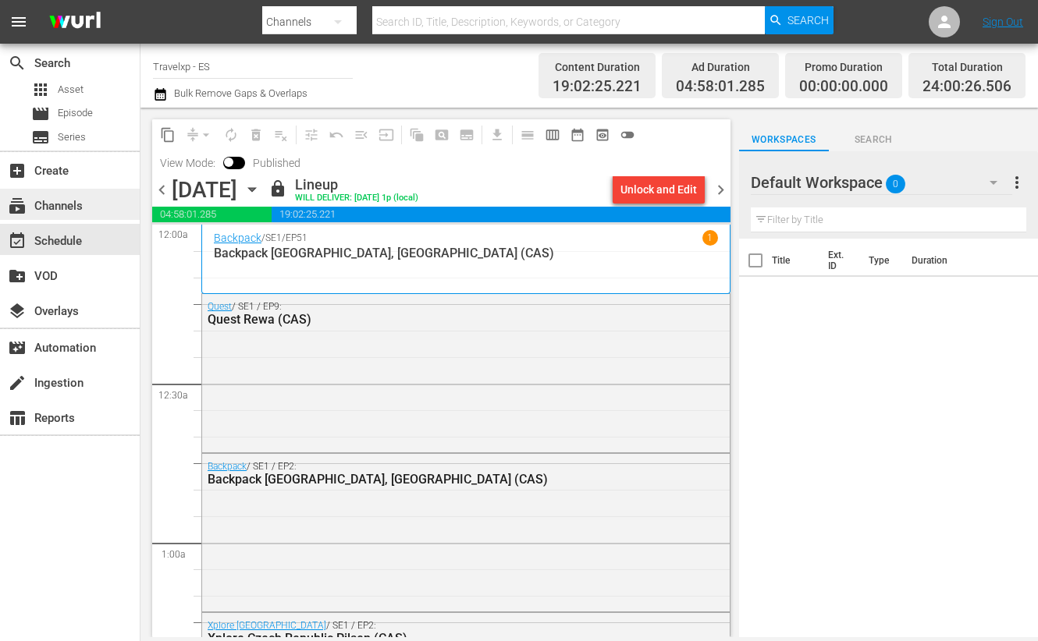
click at [66, 211] on div "subscriptions Channels" at bounding box center [43, 204] width 87 height 14
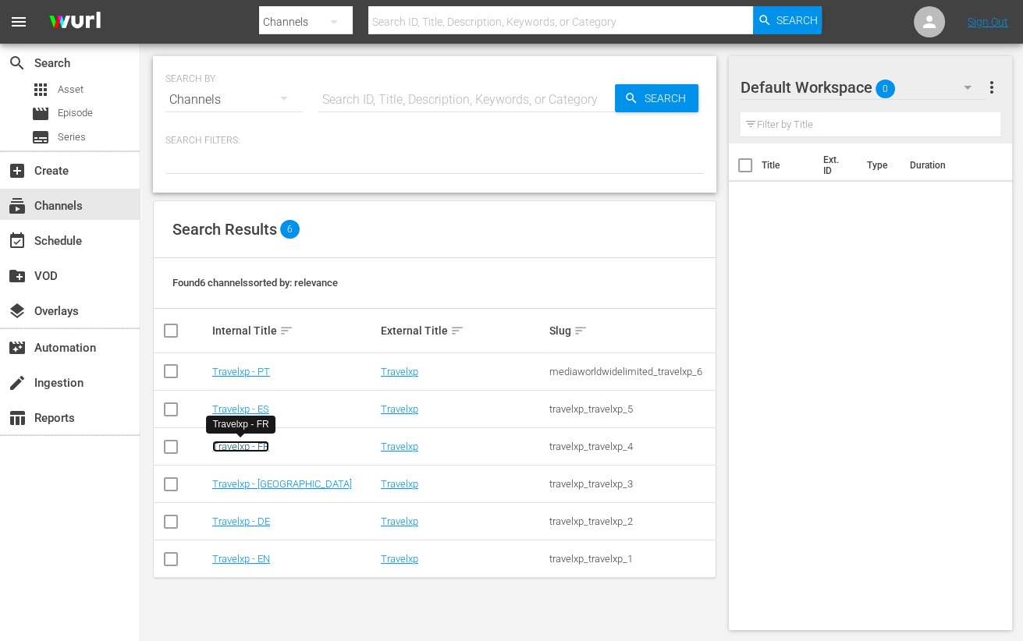
click at [254, 449] on link "Travelxp - FR" at bounding box center [240, 447] width 57 height 12
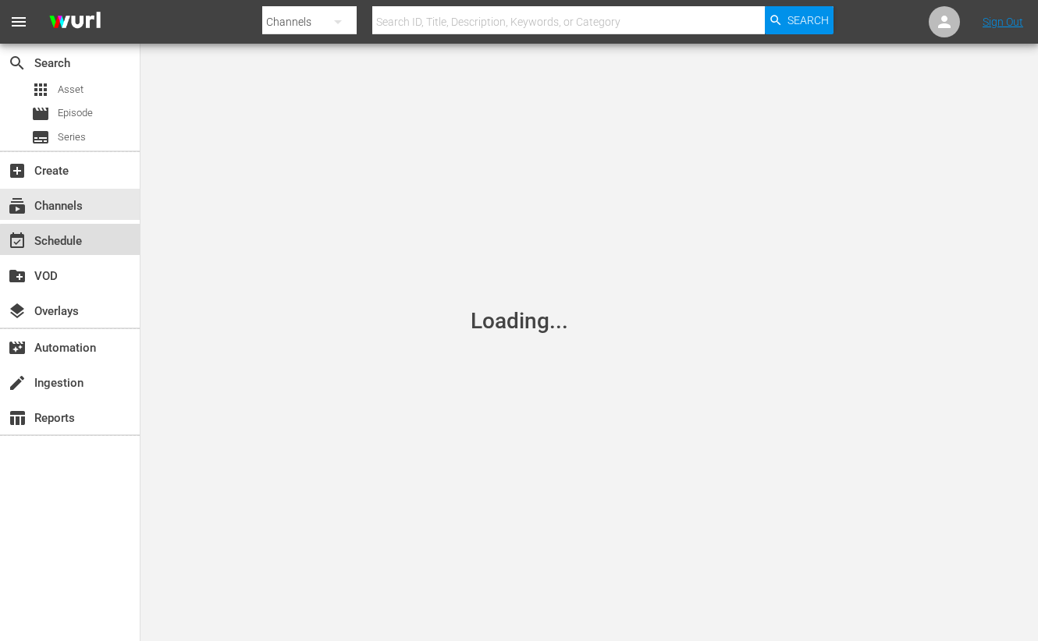
click at [101, 247] on div "event_available Schedule" at bounding box center [70, 239] width 140 height 31
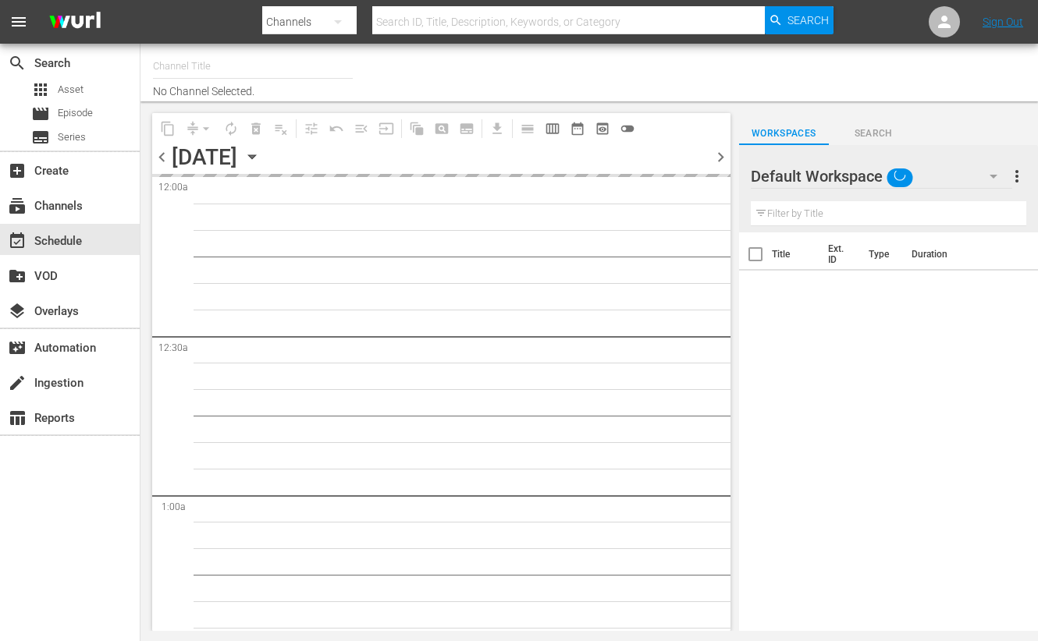
type input "Travelxp - FR (1157)"
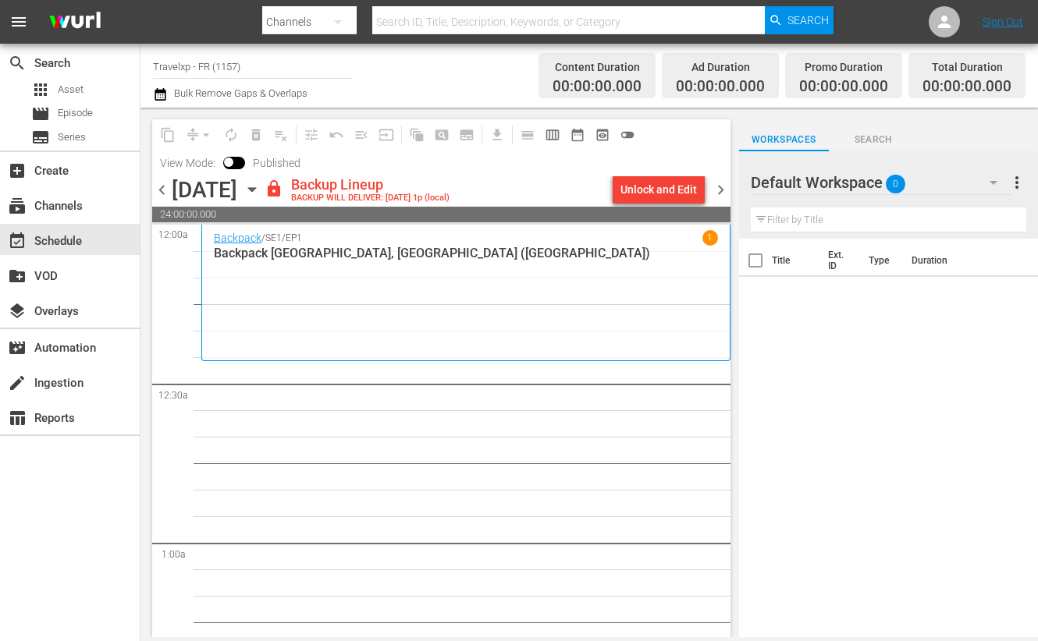
click at [671, 189] on div "Unlock and Edit" at bounding box center [658, 190] width 76 height 28
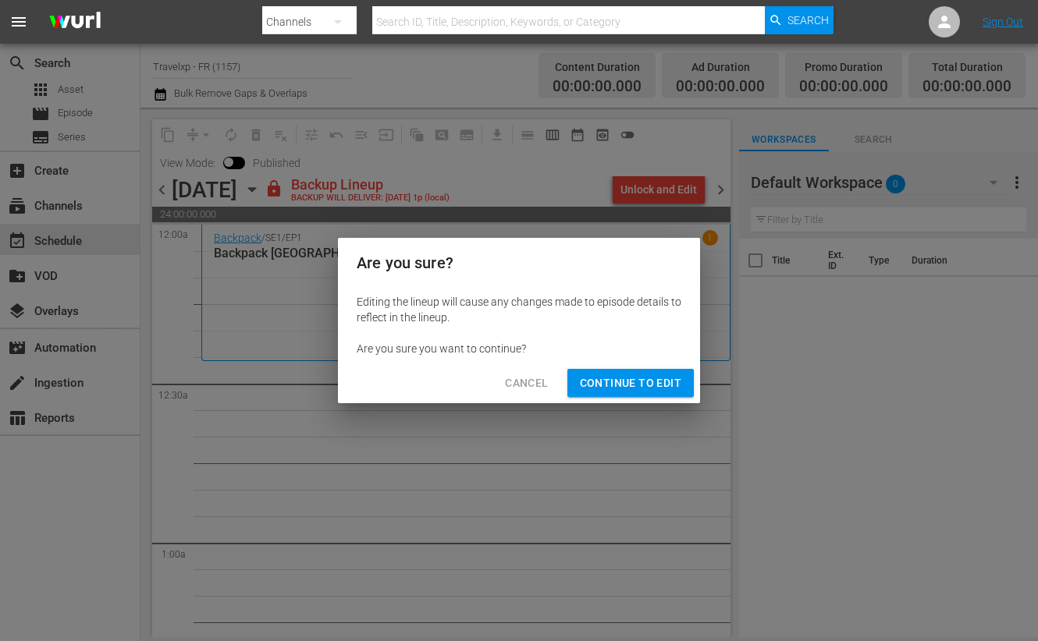
click at [648, 380] on span "Continue to Edit" at bounding box center [630, 384] width 101 height 20
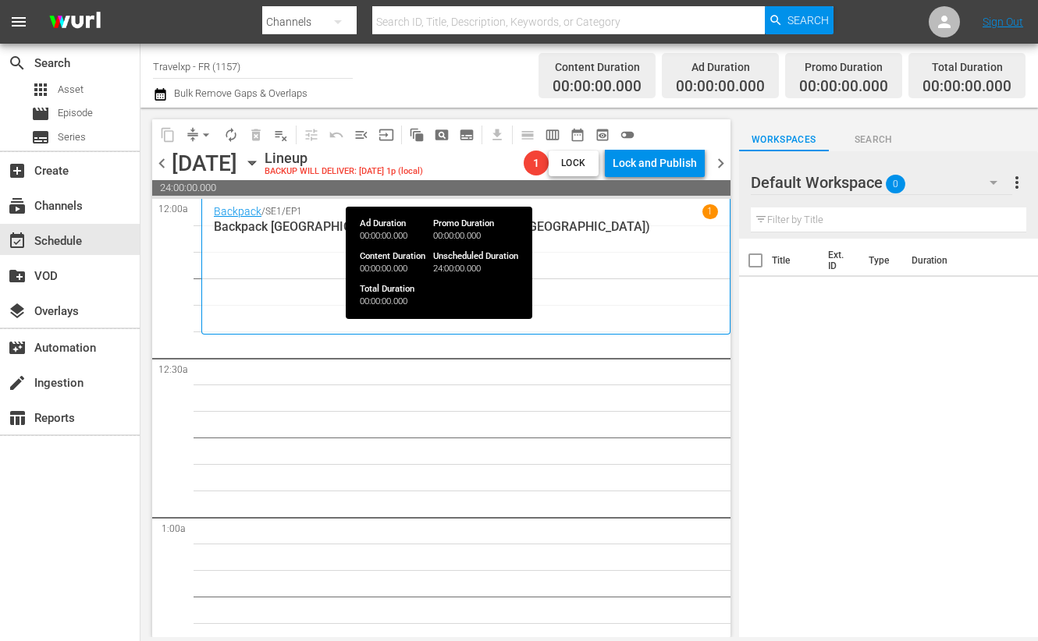
click at [425, 192] on span "24:00:00.000" at bounding box center [441, 188] width 578 height 16
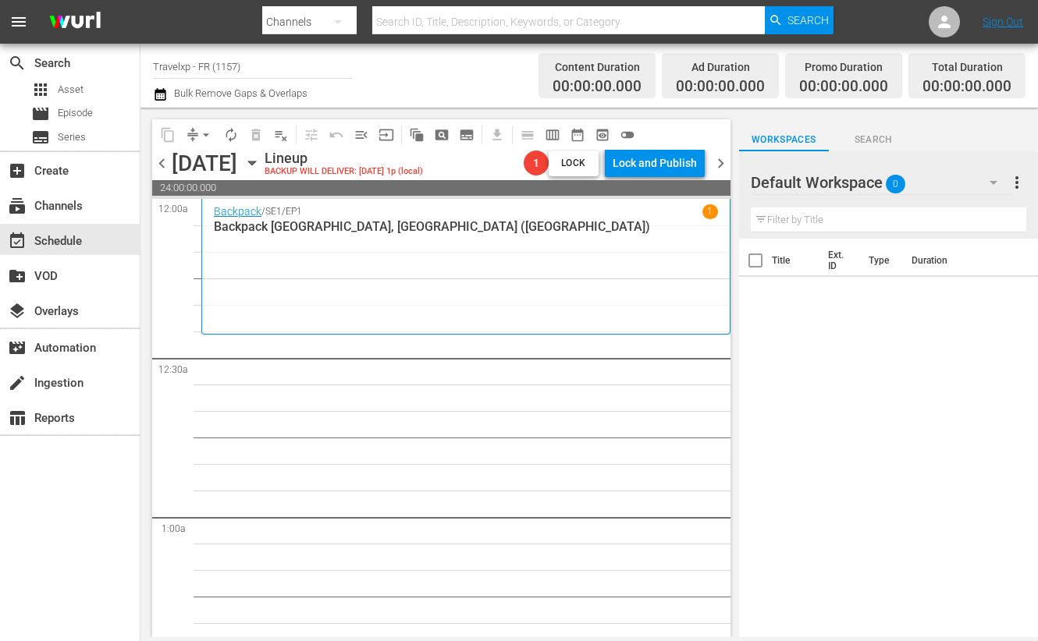
click at [261, 155] on icon "button" at bounding box center [251, 163] width 17 height 17
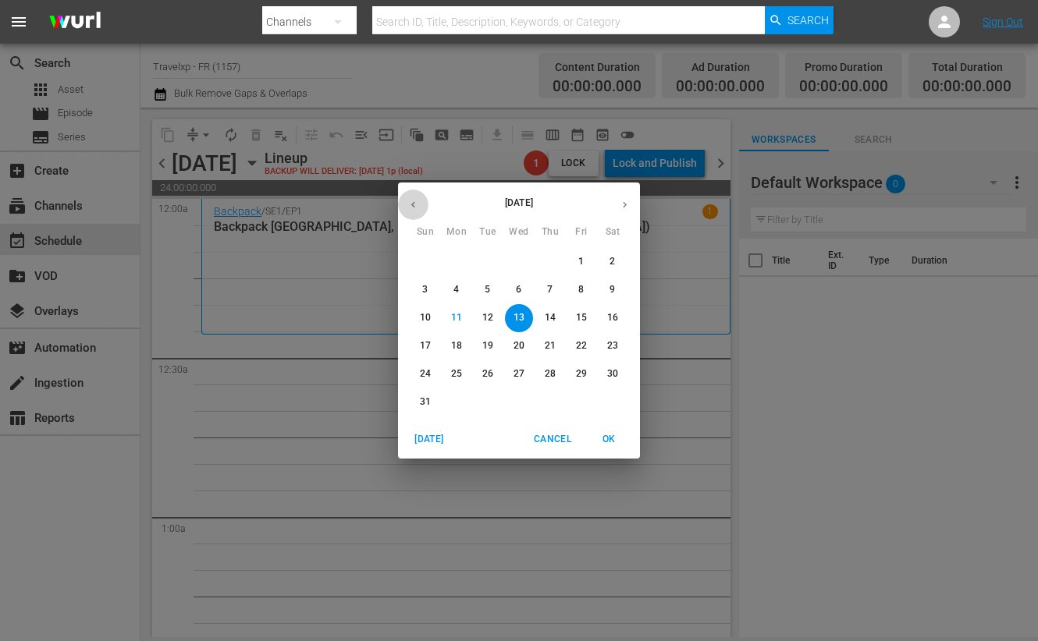
click at [418, 197] on button "button" at bounding box center [413, 205] width 30 height 30
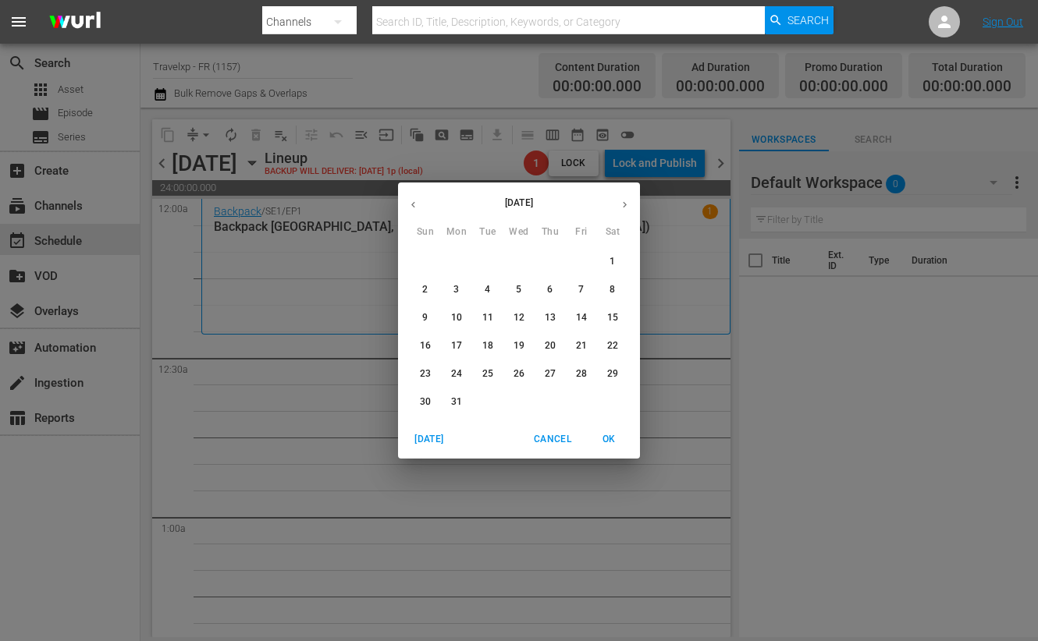
click at [557, 315] on span "13" at bounding box center [550, 317] width 28 height 13
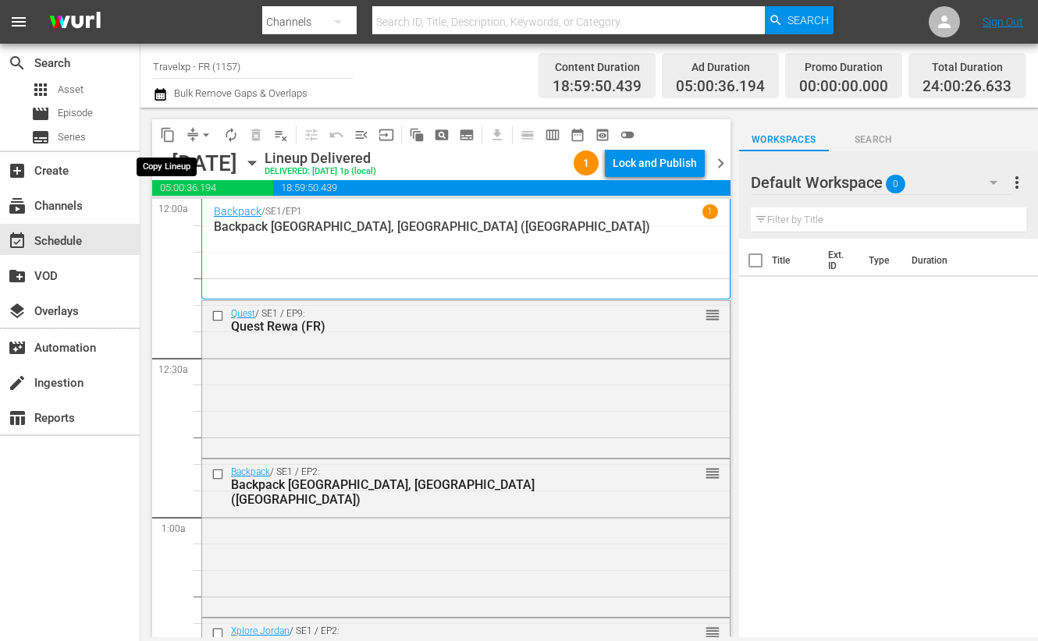
click at [173, 130] on span "content_copy" at bounding box center [168, 135] width 16 height 16
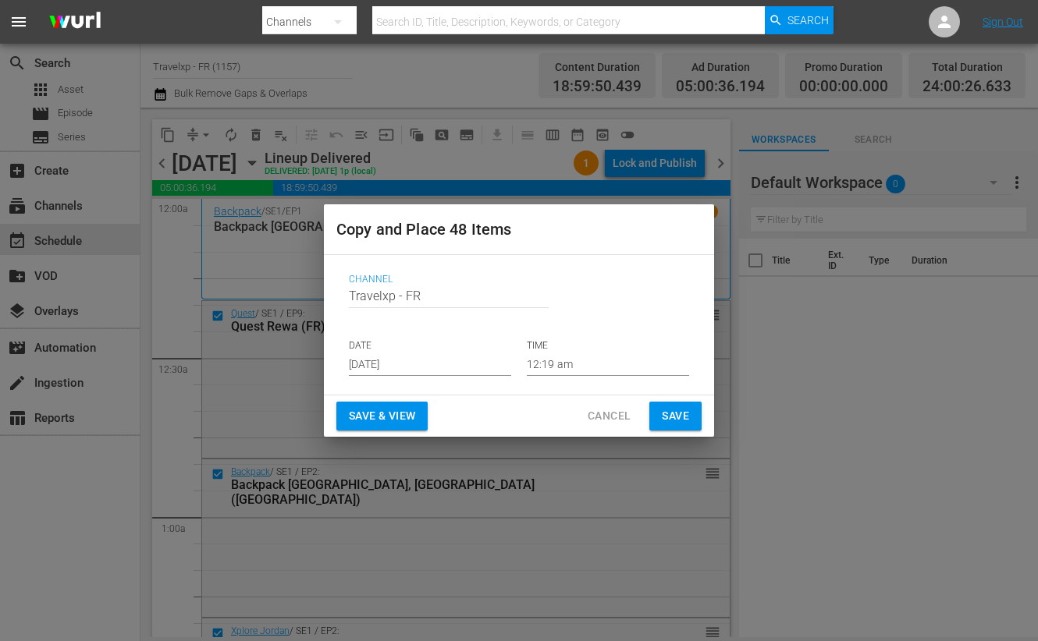
click at [397, 417] on span "Save & View" at bounding box center [382, 417] width 66 height 20
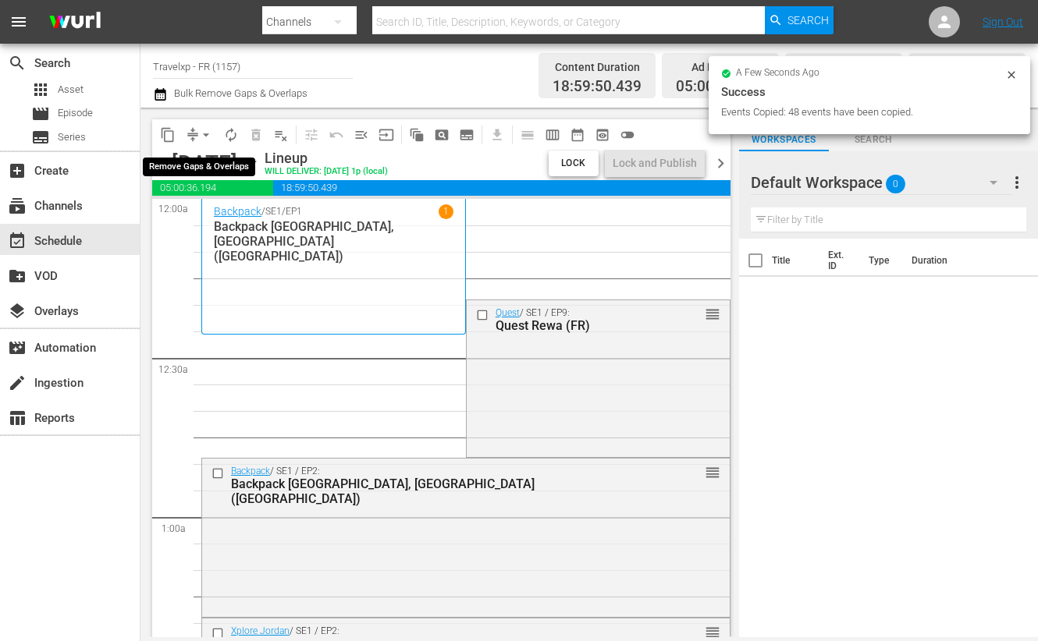
click at [203, 134] on span "arrow_drop_down" at bounding box center [206, 135] width 16 height 16
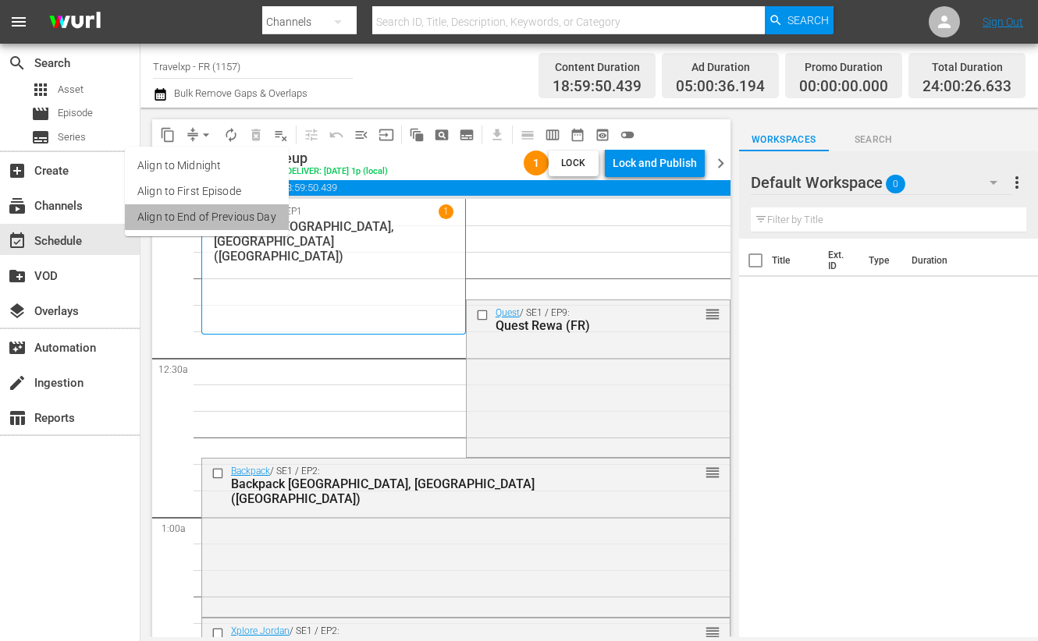
click at [211, 224] on li "Align to End of Previous Day" at bounding box center [207, 217] width 164 height 26
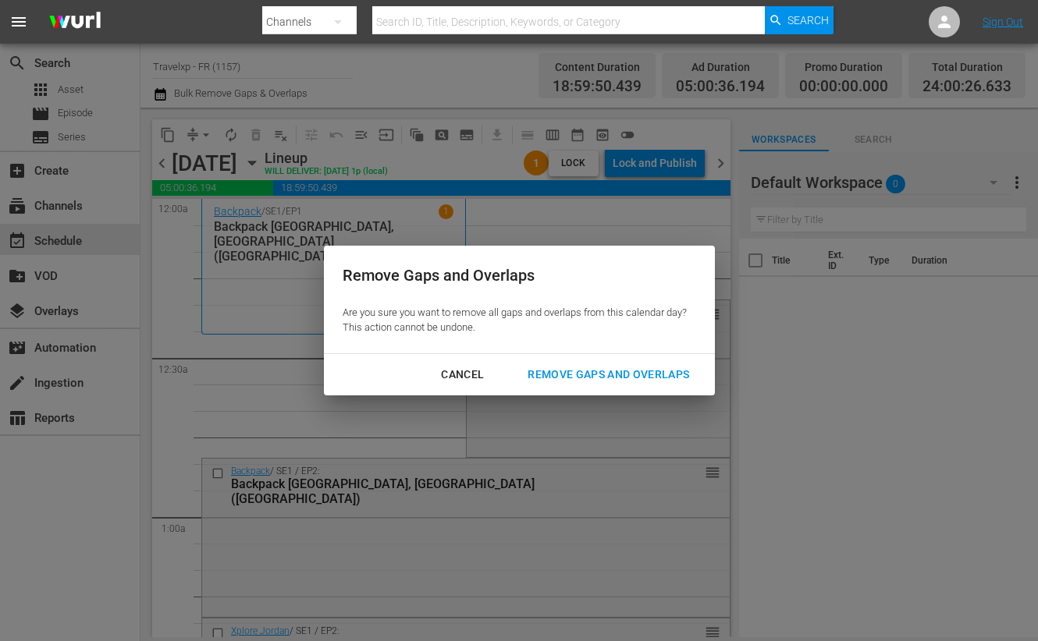
click at [611, 373] on div "Remove Gaps and Overlaps" at bounding box center [608, 375] width 186 height 20
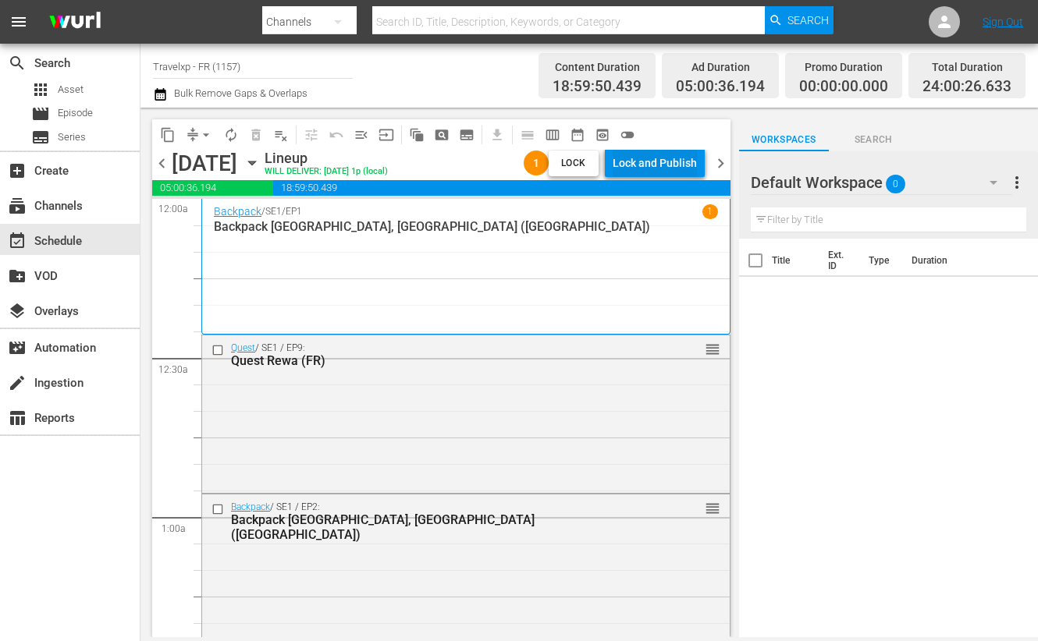
click at [653, 162] on div "Lock and Publish" at bounding box center [655, 163] width 84 height 28
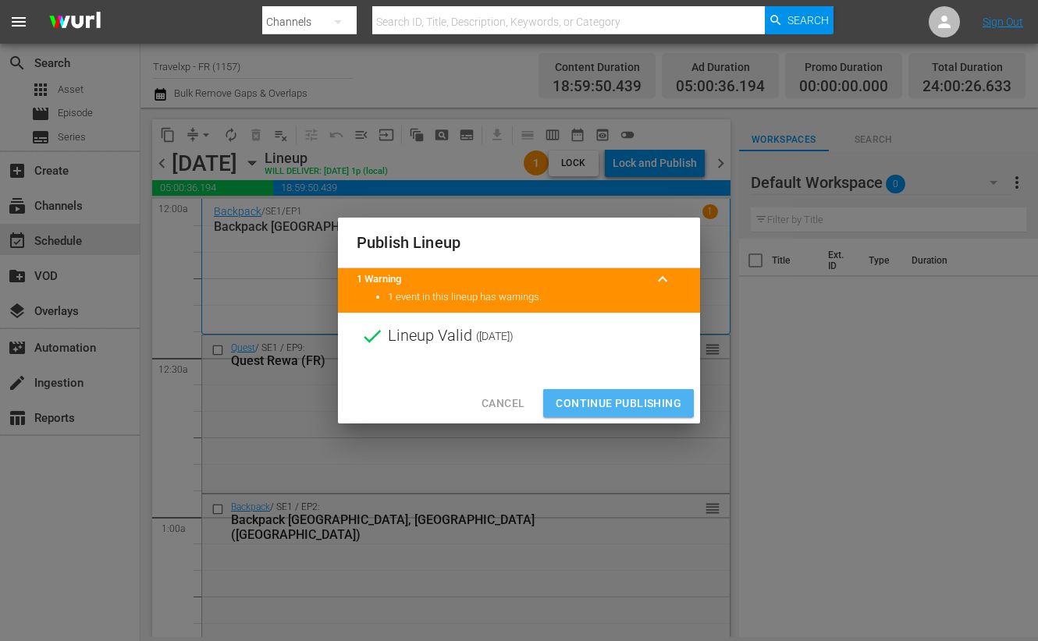
click at [613, 400] on span "Continue Publishing" at bounding box center [619, 404] width 126 height 20
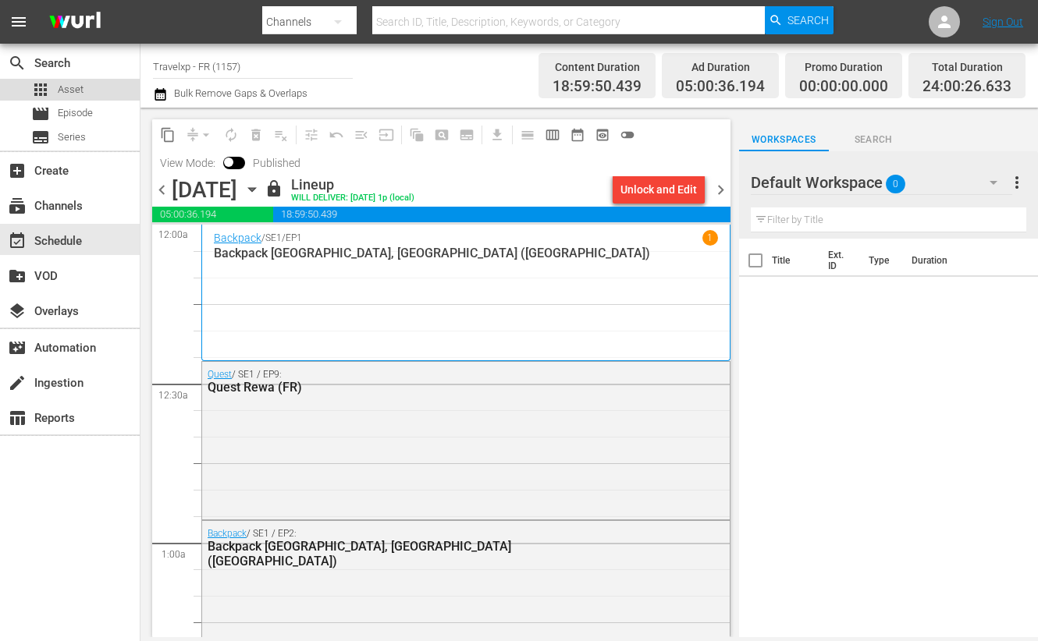
click at [86, 83] on div "apps Asset" at bounding box center [70, 90] width 140 height 22
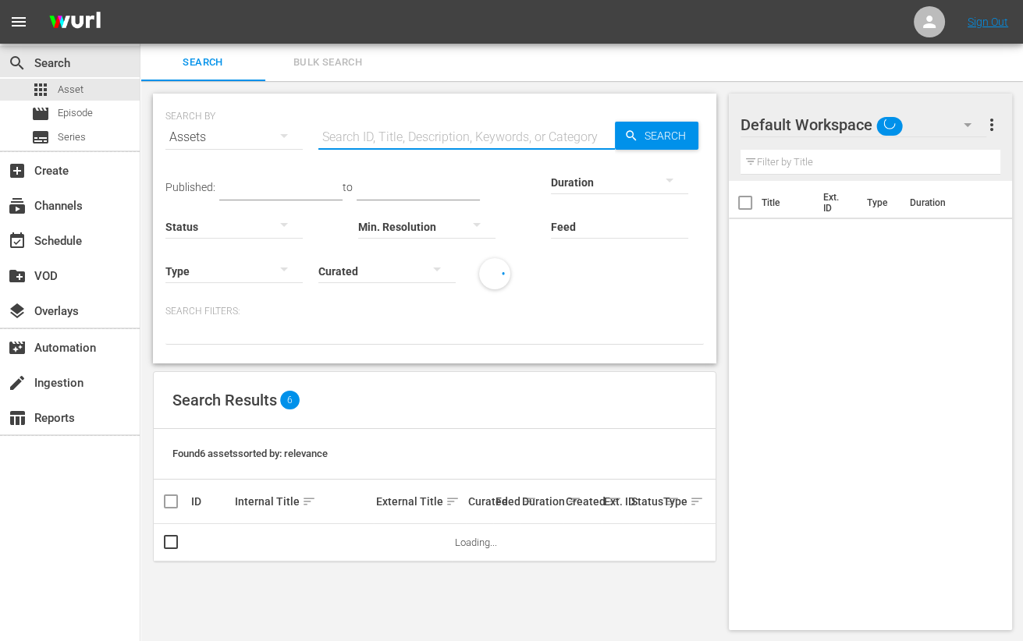
click at [431, 133] on input "text" at bounding box center [466, 137] width 297 height 37
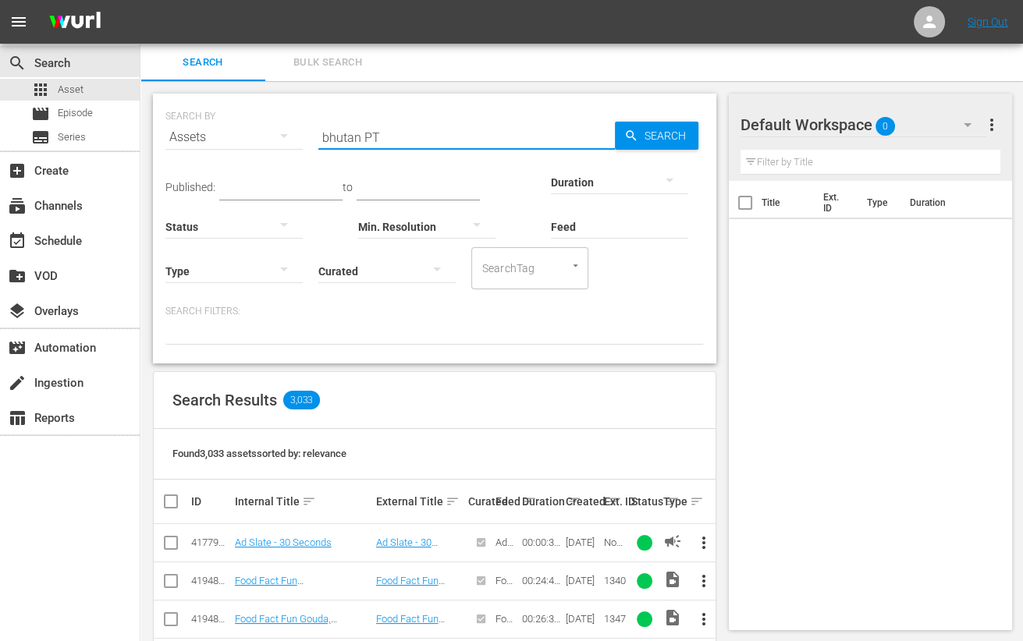
type input "bhutan PT"
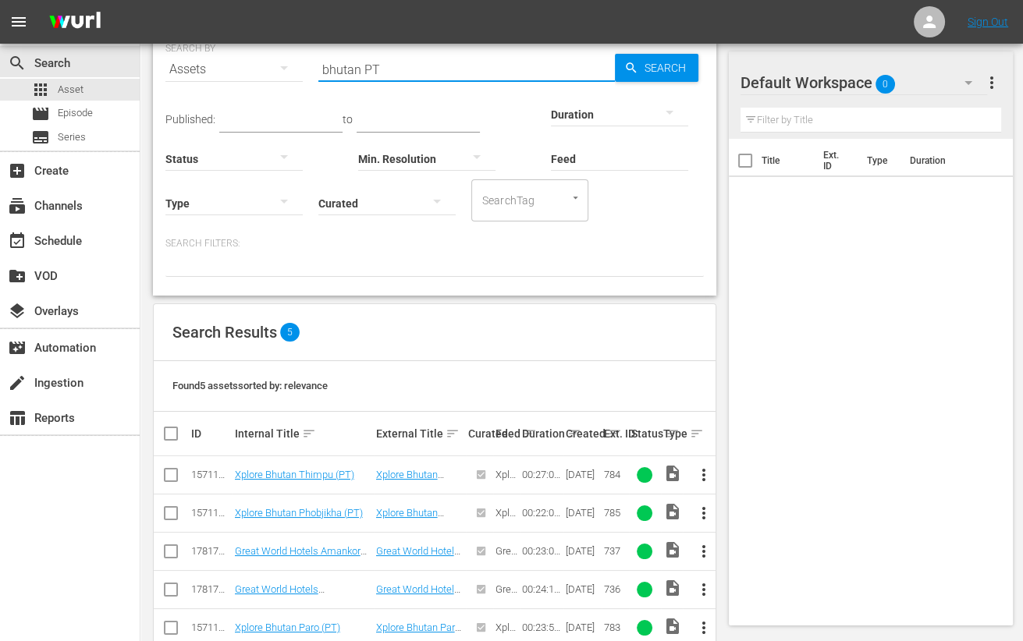
scroll to position [101, 0]
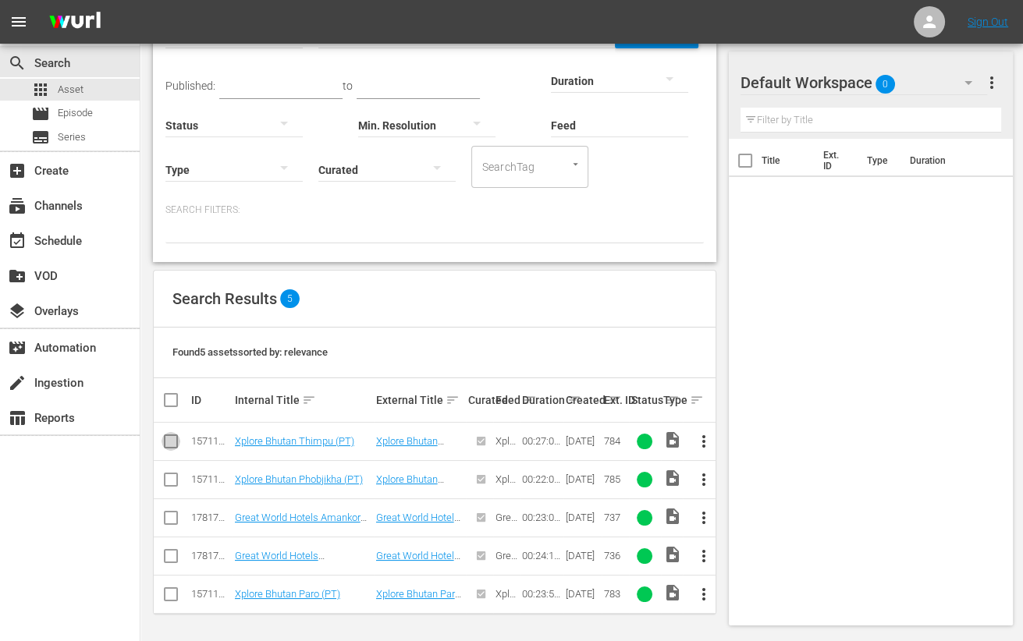
click at [174, 439] on input "checkbox" at bounding box center [171, 444] width 19 height 19
checkbox input "true"
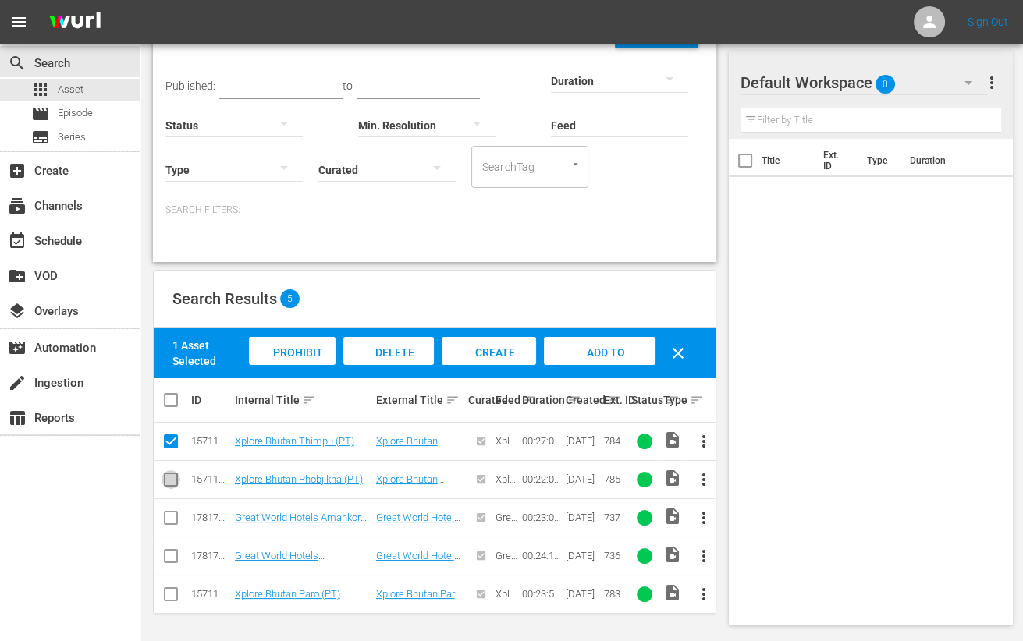
click at [176, 480] on input "checkbox" at bounding box center [171, 483] width 19 height 19
checkbox input "true"
click at [169, 599] on input "checkbox" at bounding box center [171, 597] width 19 height 19
checkbox input "true"
click at [605, 361] on div "Add to Workspace" at bounding box center [600, 366] width 110 height 59
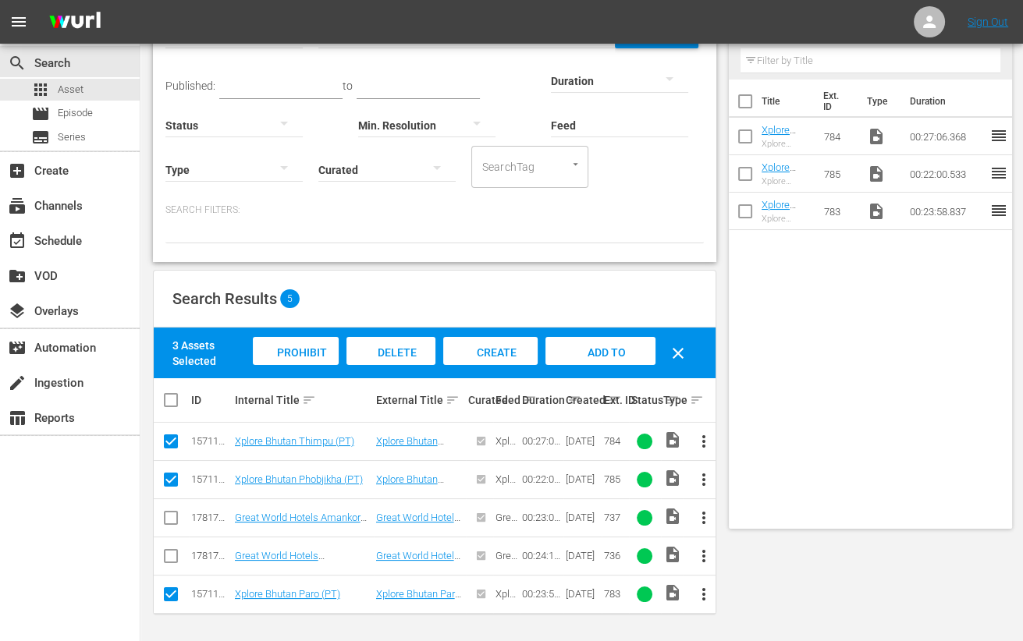
scroll to position [0, 0]
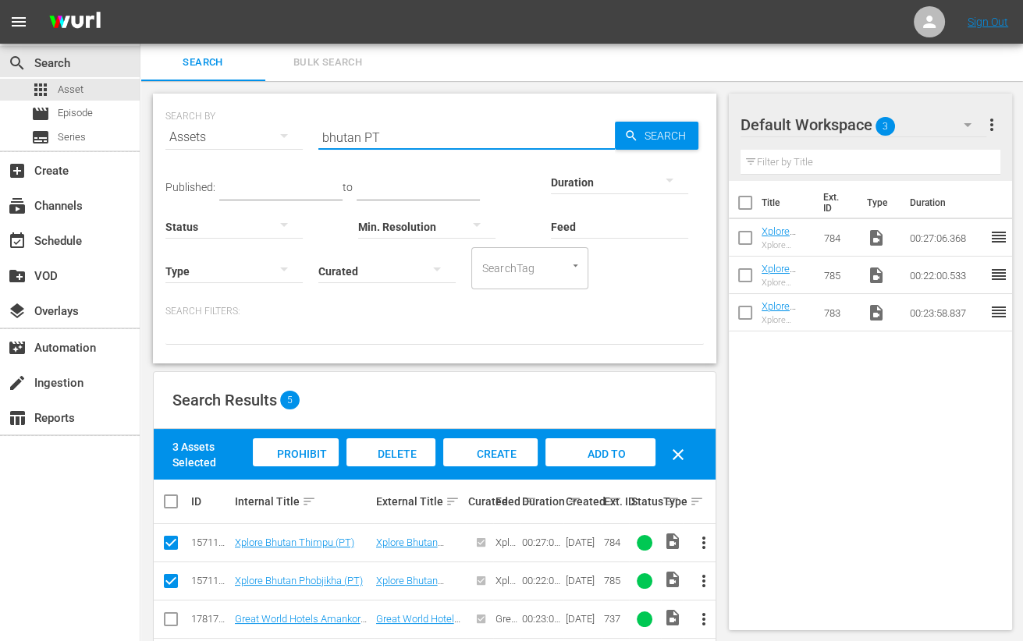
click at [336, 130] on input "bhutan PT" at bounding box center [466, 137] width 297 height 37
type input "egypt PT"
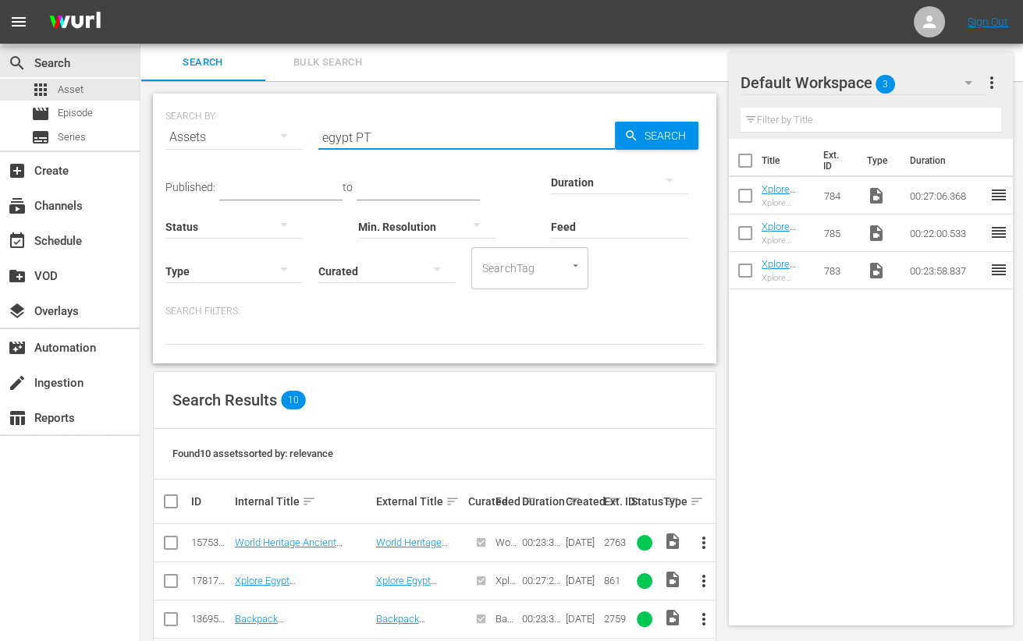
scroll to position [292, 0]
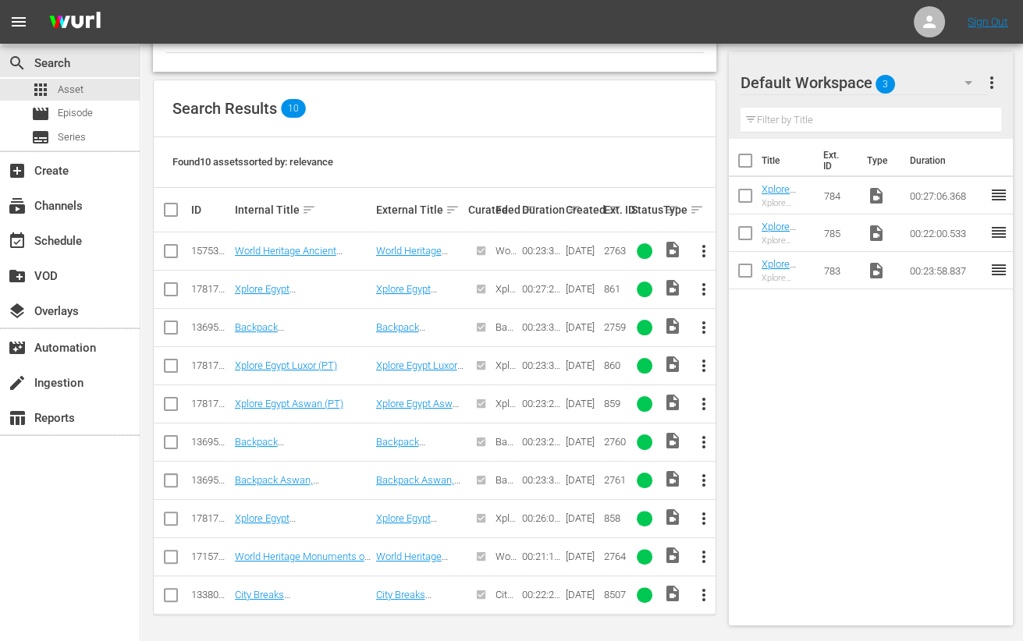
click at [164, 371] on input "checkbox" at bounding box center [171, 369] width 19 height 19
checkbox input "true"
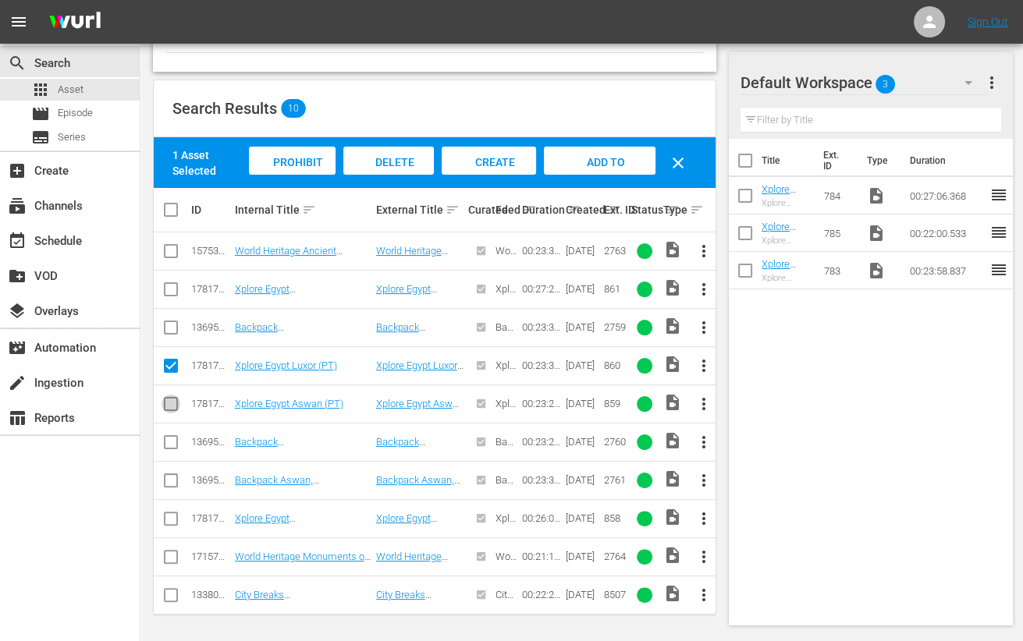
click at [168, 407] on input "checkbox" at bounding box center [171, 407] width 19 height 19
checkbox input "true"
click at [172, 292] on input "checkbox" at bounding box center [171, 292] width 19 height 19
checkbox input "true"
click at [170, 520] on input "checkbox" at bounding box center [171, 522] width 19 height 19
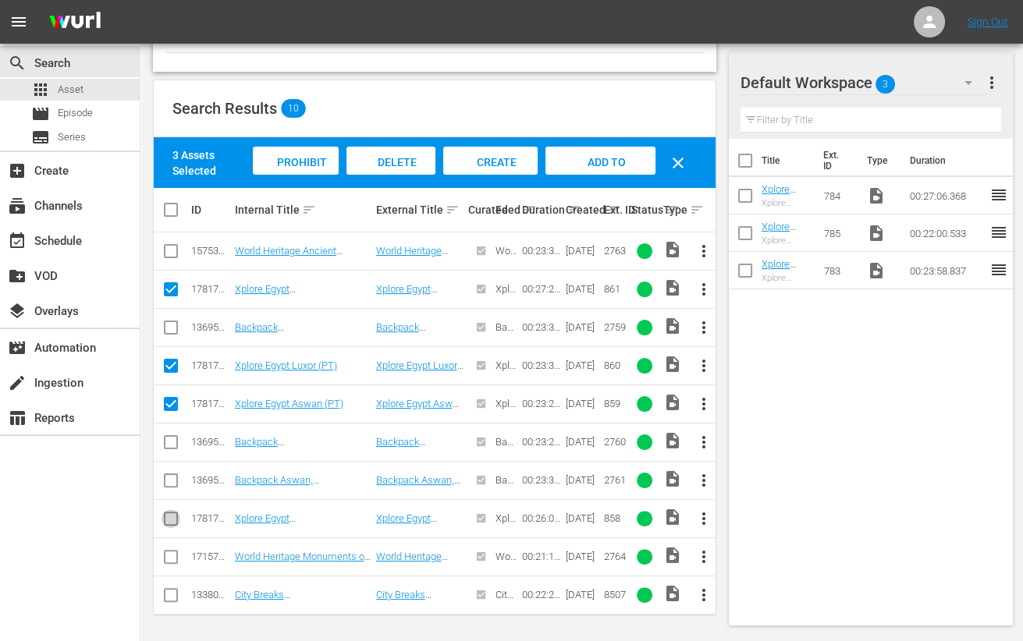
checkbox input "true"
click at [613, 156] on span "Add to Workspace" at bounding box center [600, 177] width 76 height 42
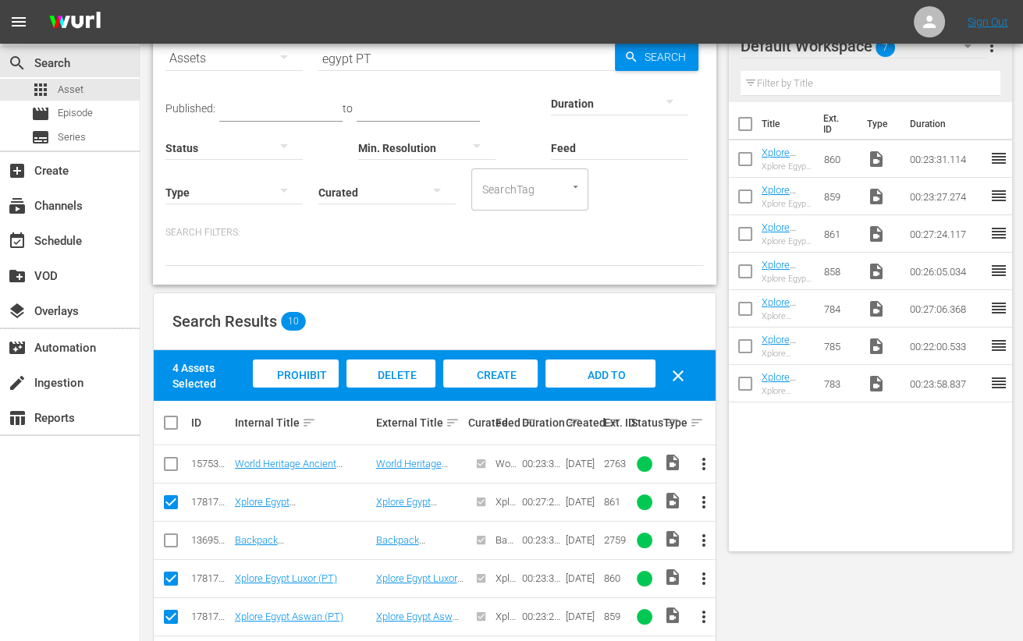
scroll to position [0, 0]
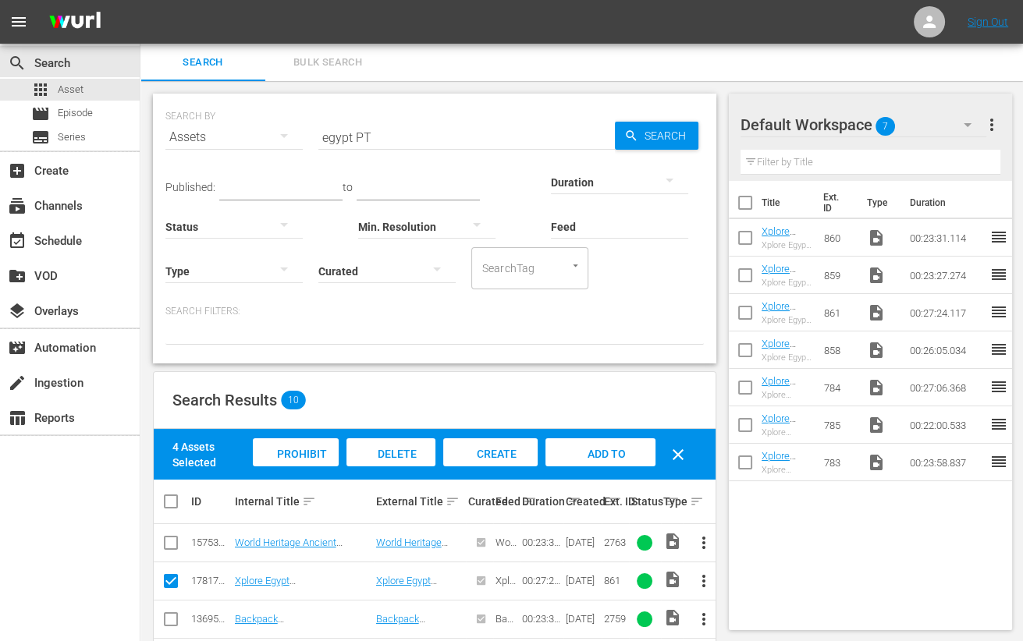
click at [328, 140] on input "egypt PT" at bounding box center [466, 137] width 297 height 37
type input "serbia PT"
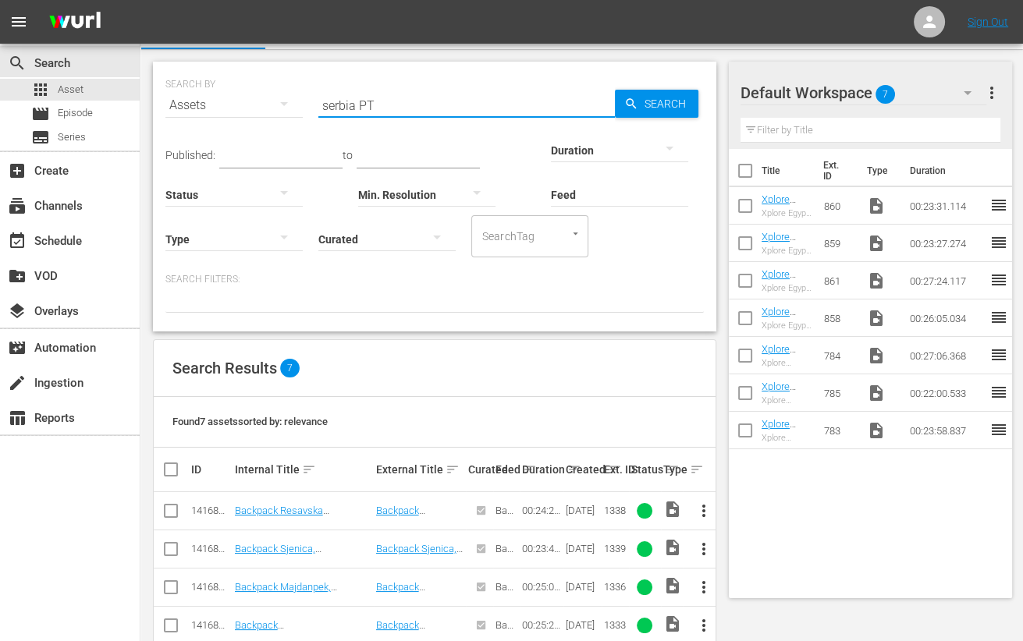
scroll to position [177, 0]
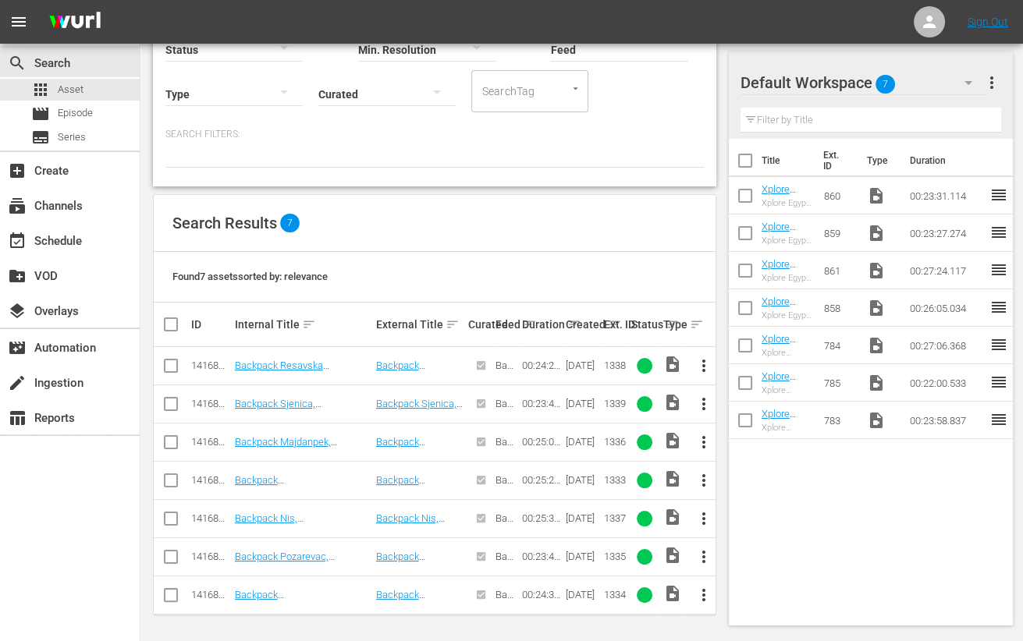
click at [168, 368] on input "checkbox" at bounding box center [171, 369] width 19 height 19
checkbox input "true"
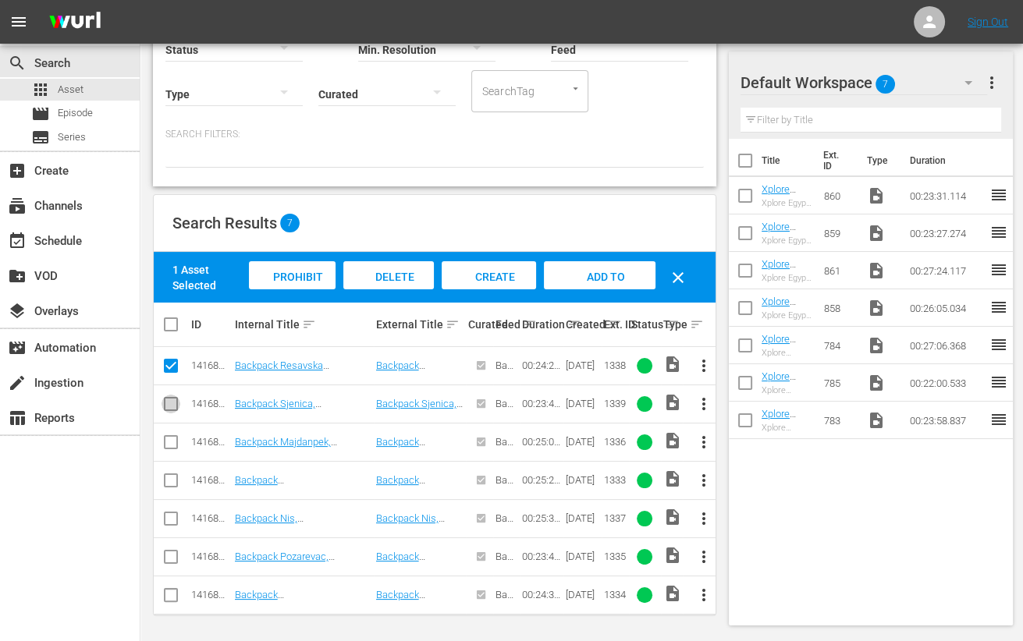
drag, startPoint x: 168, startPoint y: 402, endPoint x: 173, endPoint y: 478, distance: 76.7
click at [169, 403] on input "checkbox" at bounding box center [171, 407] width 19 height 19
checkbox input "true"
click at [168, 438] on input "checkbox" at bounding box center [171, 445] width 19 height 19
checkbox input "true"
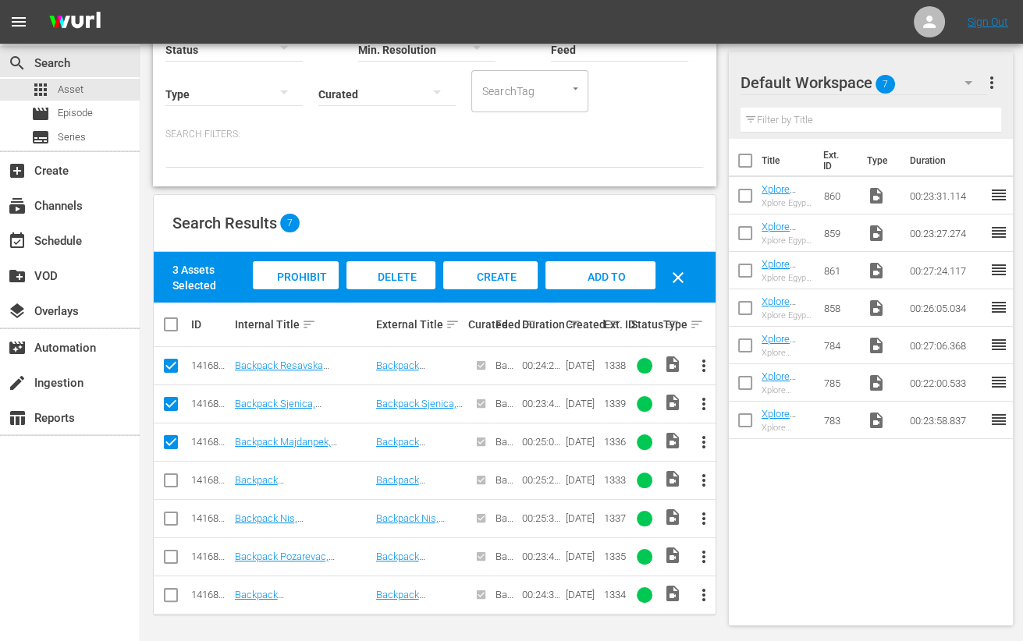
click at [171, 484] on input "checkbox" at bounding box center [171, 483] width 19 height 19
checkbox input "true"
click at [167, 520] on input "checkbox" at bounding box center [171, 522] width 19 height 19
checkbox input "true"
click at [169, 556] on input "checkbox" at bounding box center [171, 560] width 19 height 19
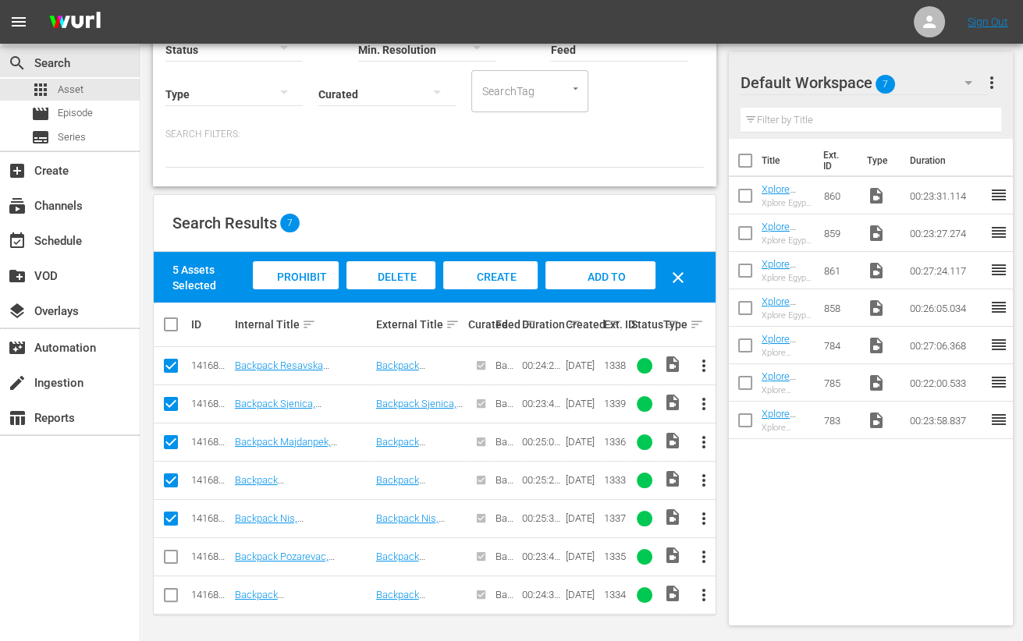
checkbox input "true"
click at [172, 591] on input "checkbox" at bounding box center [171, 598] width 19 height 19
checkbox input "true"
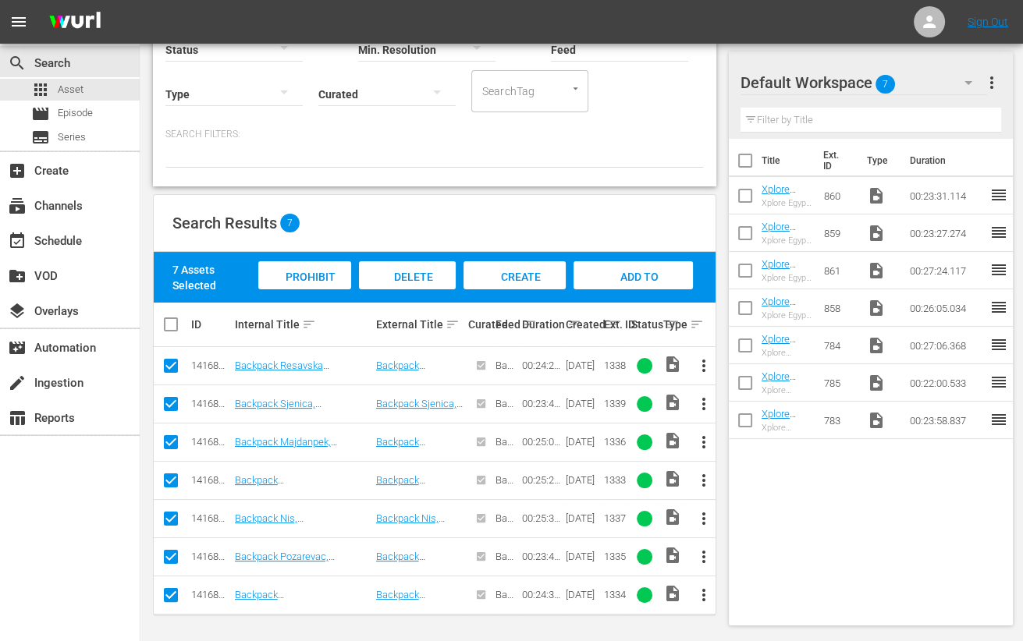
click at [640, 275] on span "Add to Workspace" at bounding box center [633, 292] width 76 height 42
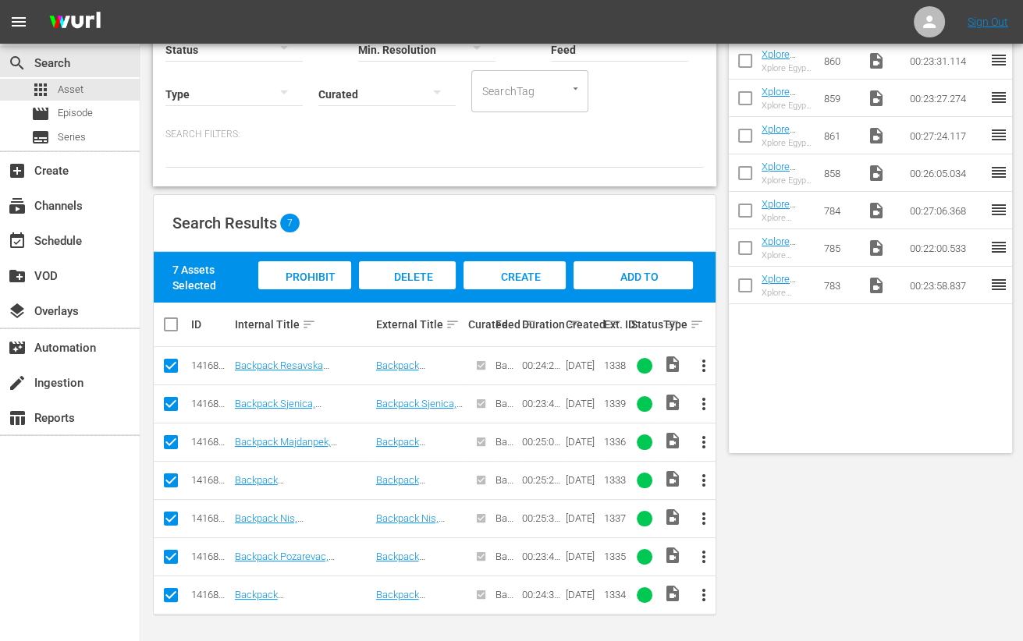
scroll to position [0, 0]
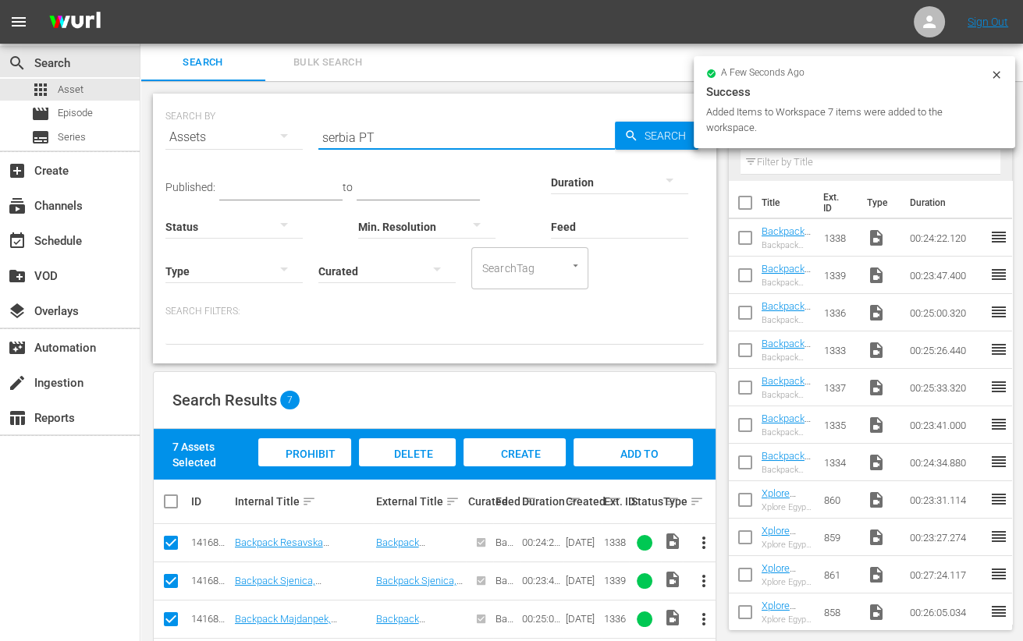
click at [332, 132] on input "serbia PT" at bounding box center [466, 137] width 297 height 37
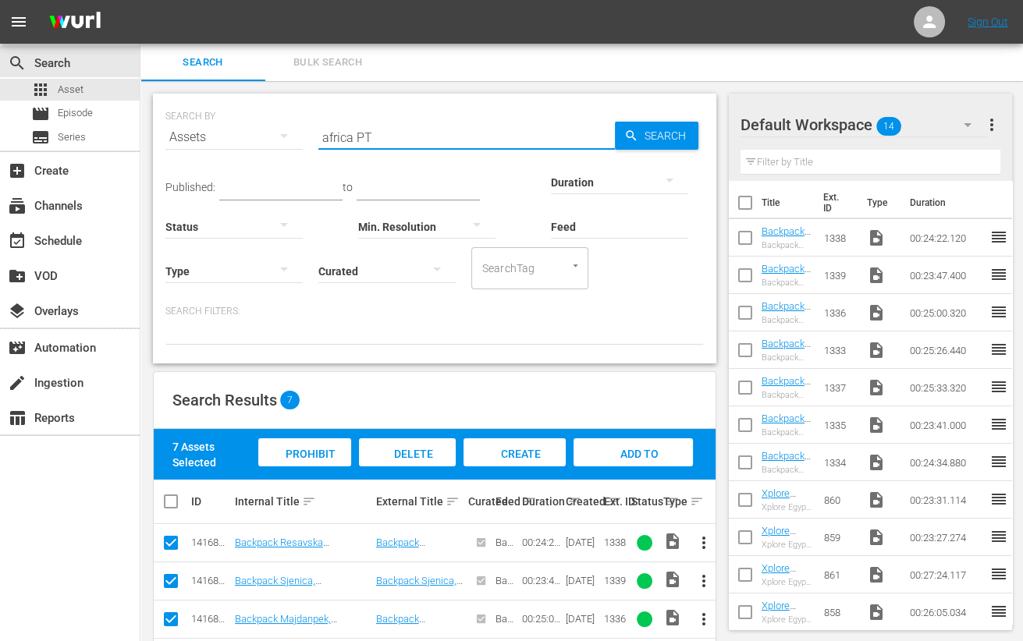
type input "africa PT"
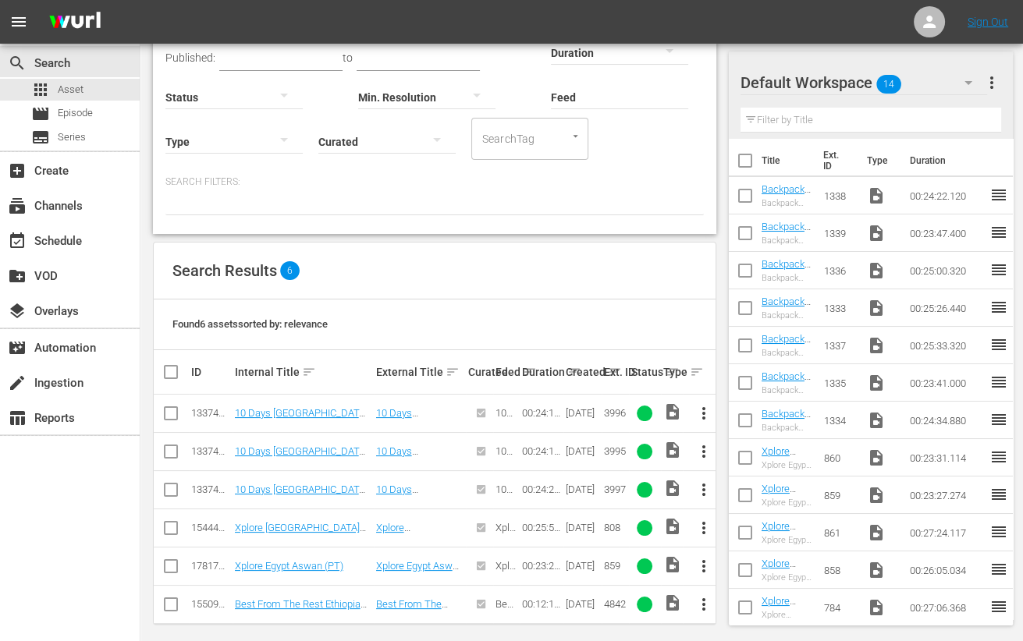
scroll to position [139, 0]
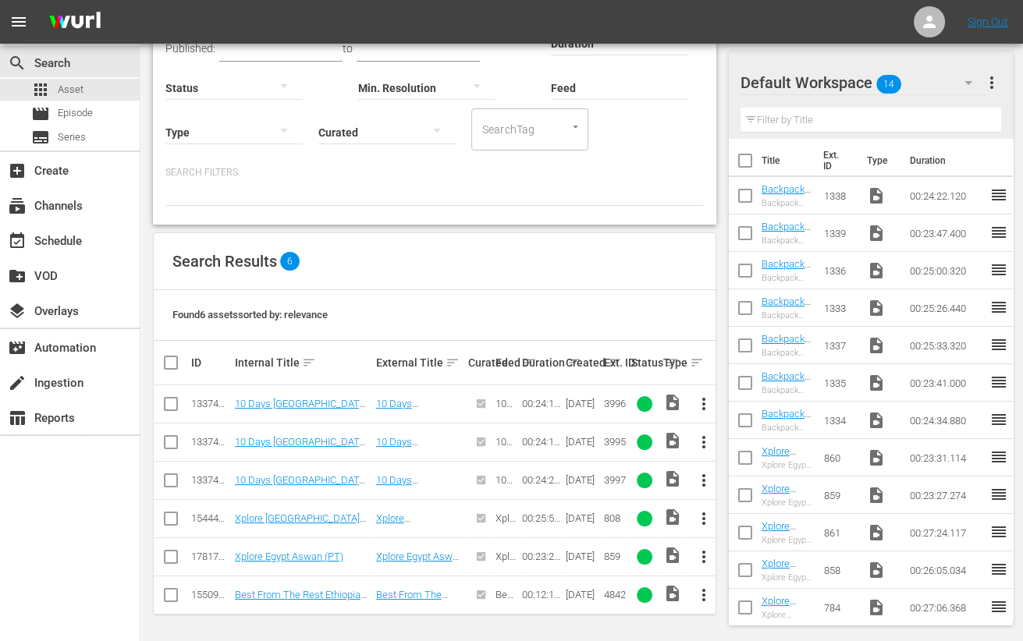
drag, startPoint x: 169, startPoint y: 407, endPoint x: 169, endPoint y: 419, distance: 12.5
click at [169, 407] on input "checkbox" at bounding box center [171, 407] width 19 height 19
checkbox input "true"
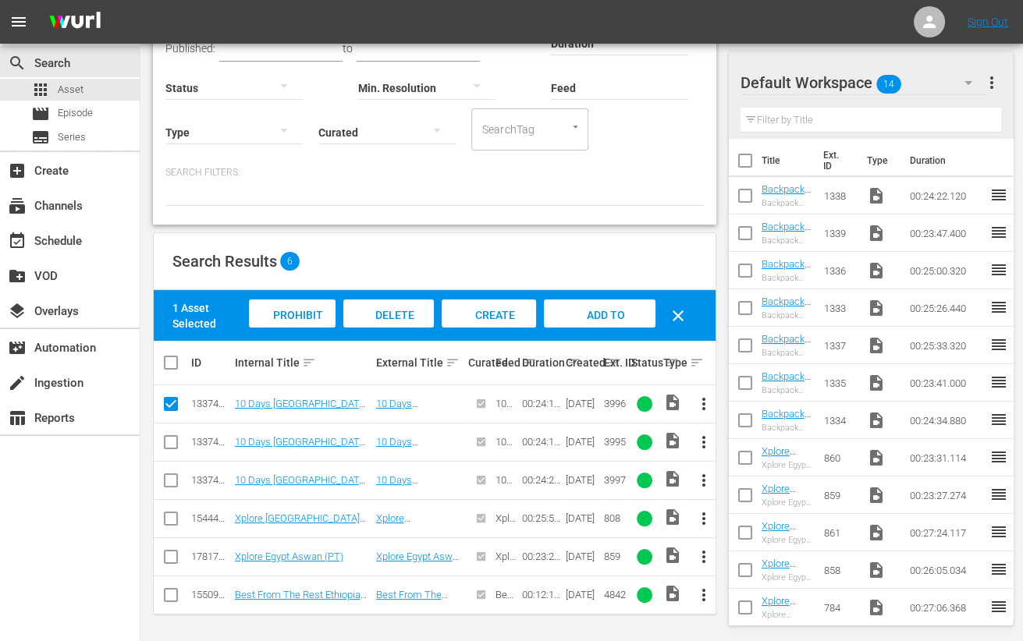
drag, startPoint x: 168, startPoint y: 435, endPoint x: 169, endPoint y: 457, distance: 22.6
click at [168, 436] on input "checkbox" at bounding box center [171, 445] width 19 height 19
checkbox input "true"
click at [168, 467] on td at bounding box center [171, 480] width 35 height 38
click at [168, 485] on input "checkbox" at bounding box center [171, 483] width 19 height 19
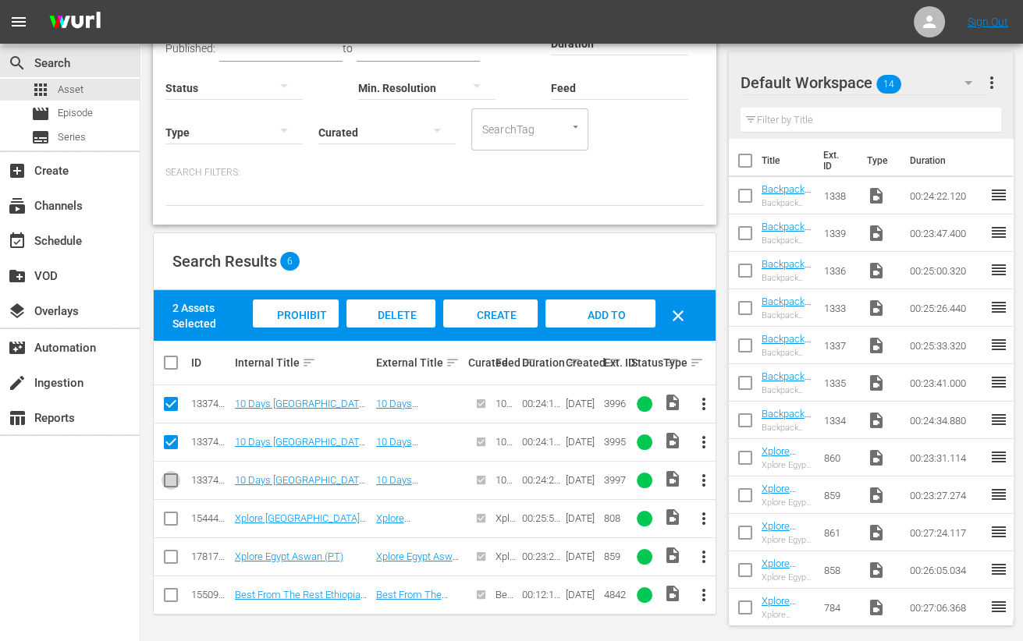
checkbox input "true"
click at [596, 314] on span "Add to Workspace" at bounding box center [600, 330] width 76 height 42
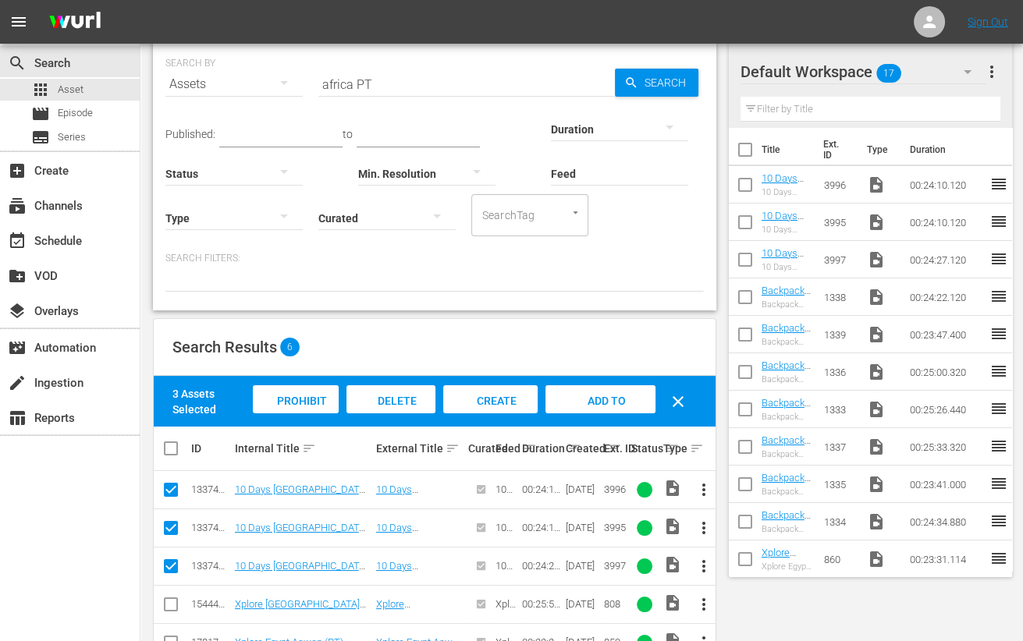
scroll to position [0, 0]
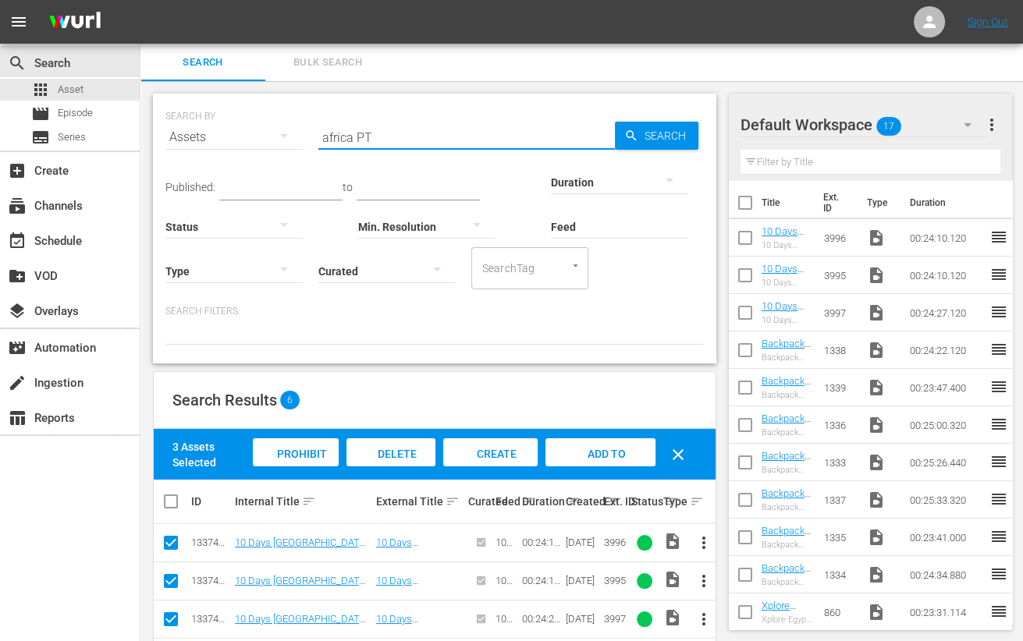
click at [339, 140] on input "africa PT" at bounding box center [466, 137] width 297 height 37
type input "korea PT"
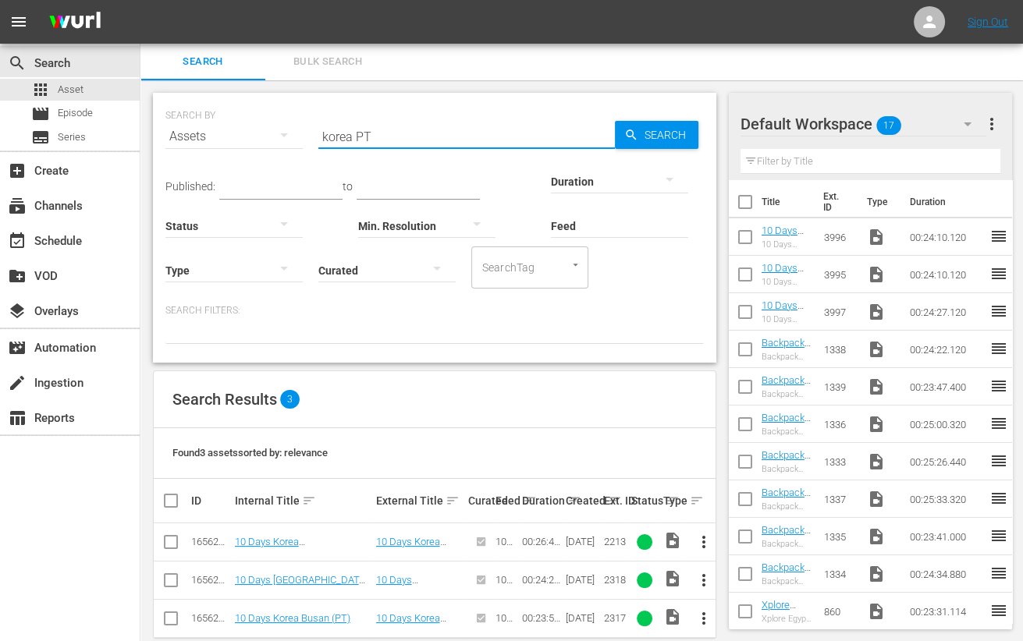
scroll to position [24, 0]
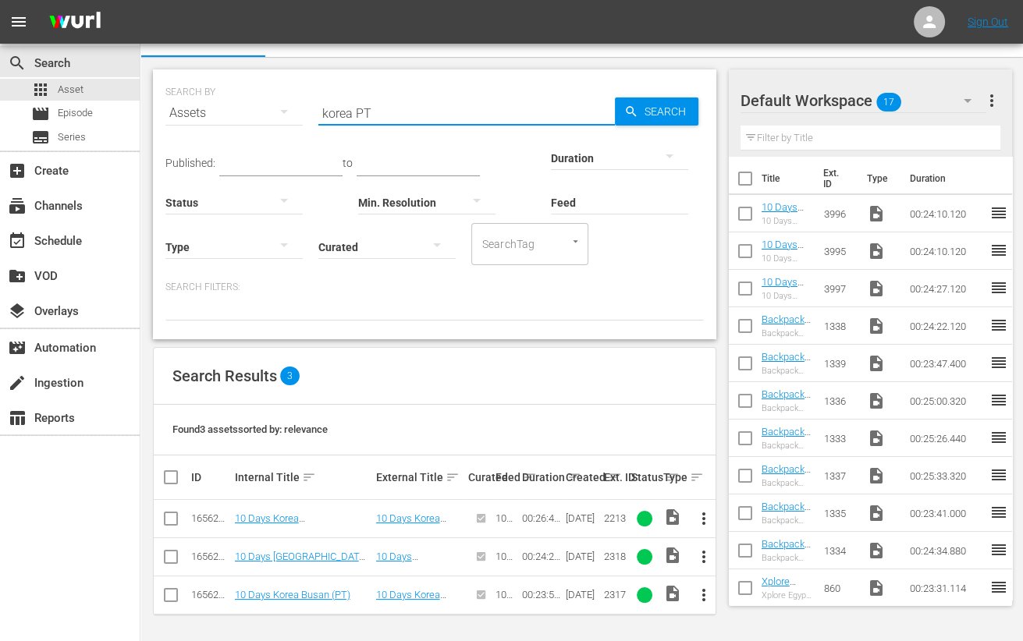
click at [168, 523] on input "checkbox" at bounding box center [171, 522] width 19 height 19
checkbox input "true"
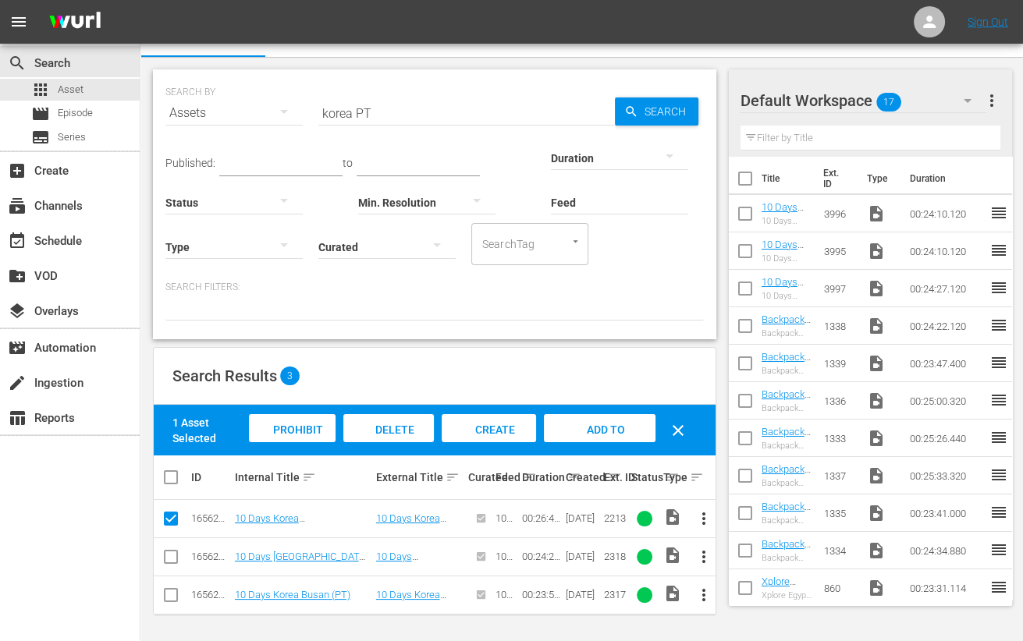
drag, startPoint x: 169, startPoint y: 563, endPoint x: 169, endPoint y: 602, distance: 39.0
click at [169, 567] on input "checkbox" at bounding box center [171, 560] width 19 height 19
checkbox input "true"
click at [168, 600] on input "checkbox" at bounding box center [171, 598] width 19 height 19
checkbox input "true"
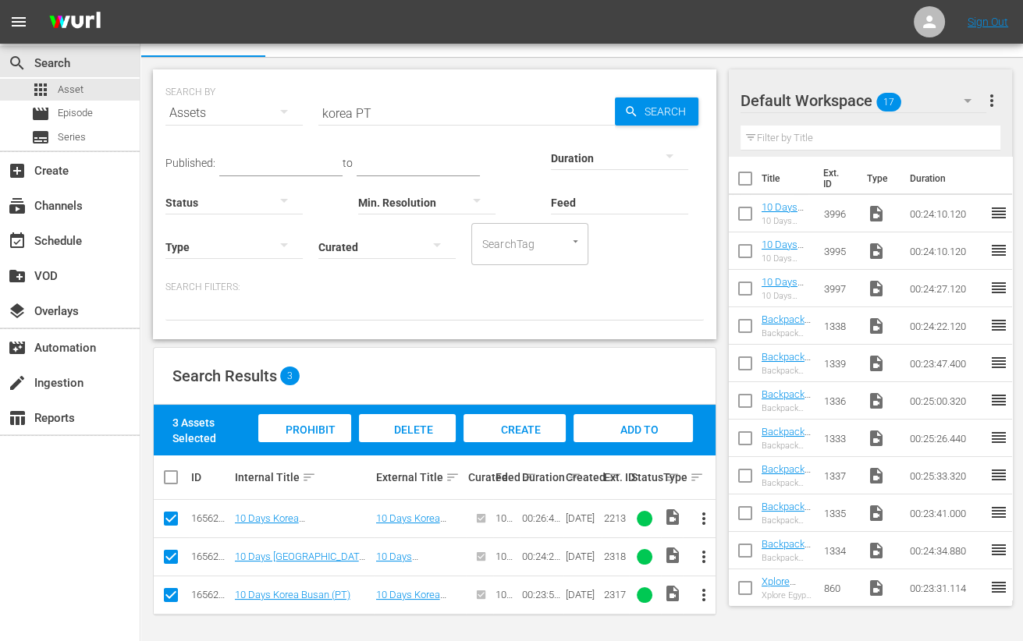
click at [620, 432] on span "Add to Workspace" at bounding box center [633, 445] width 76 height 42
click at [329, 117] on input "korea PT" at bounding box center [466, 112] width 297 height 37
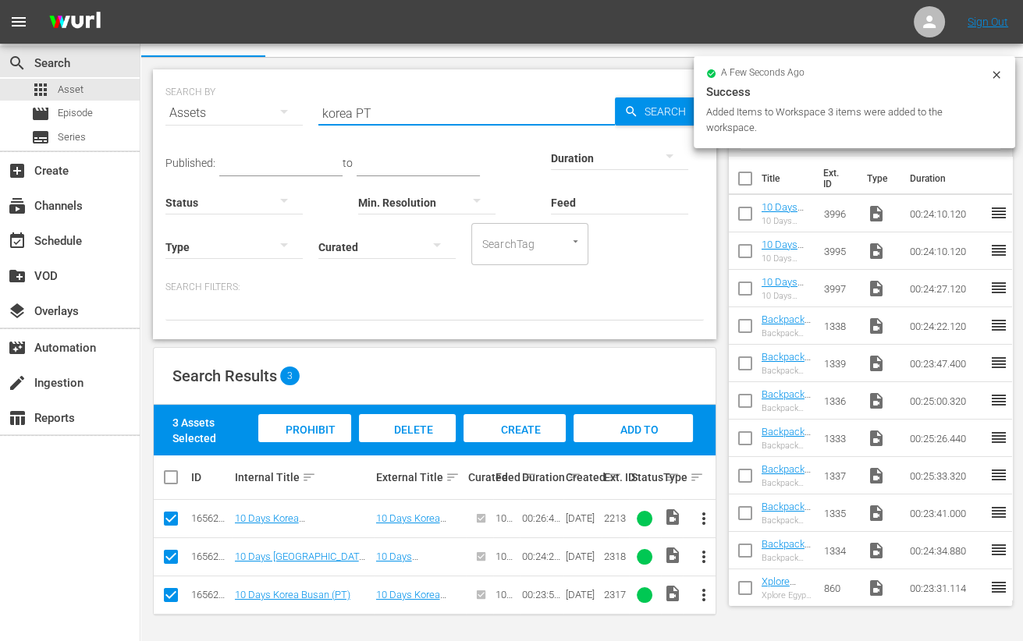
click at [329, 117] on input "korea PT" at bounding box center [466, 112] width 297 height 37
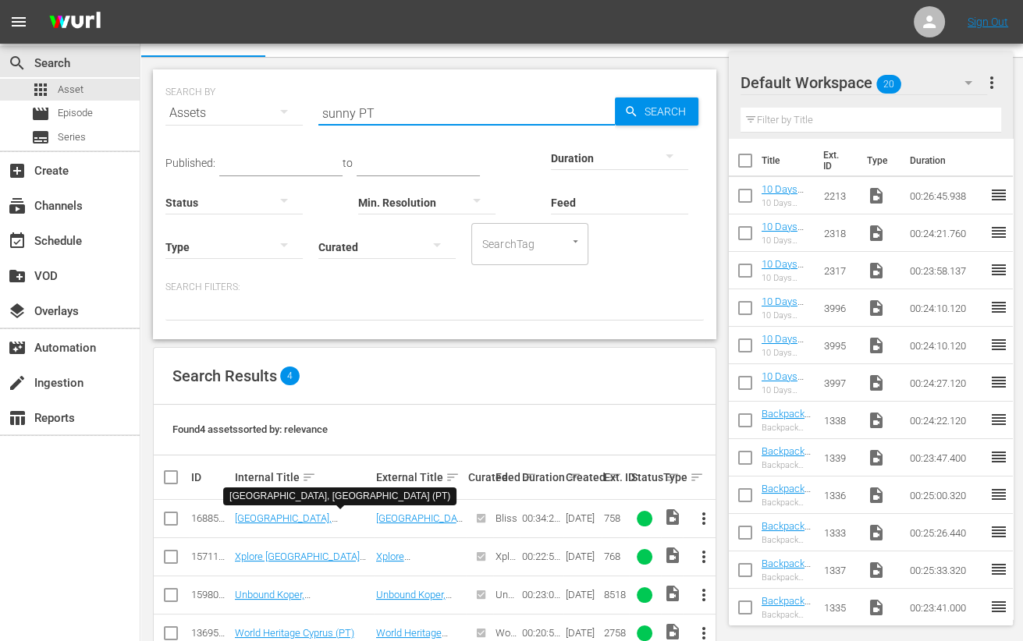
scroll to position [62, 0]
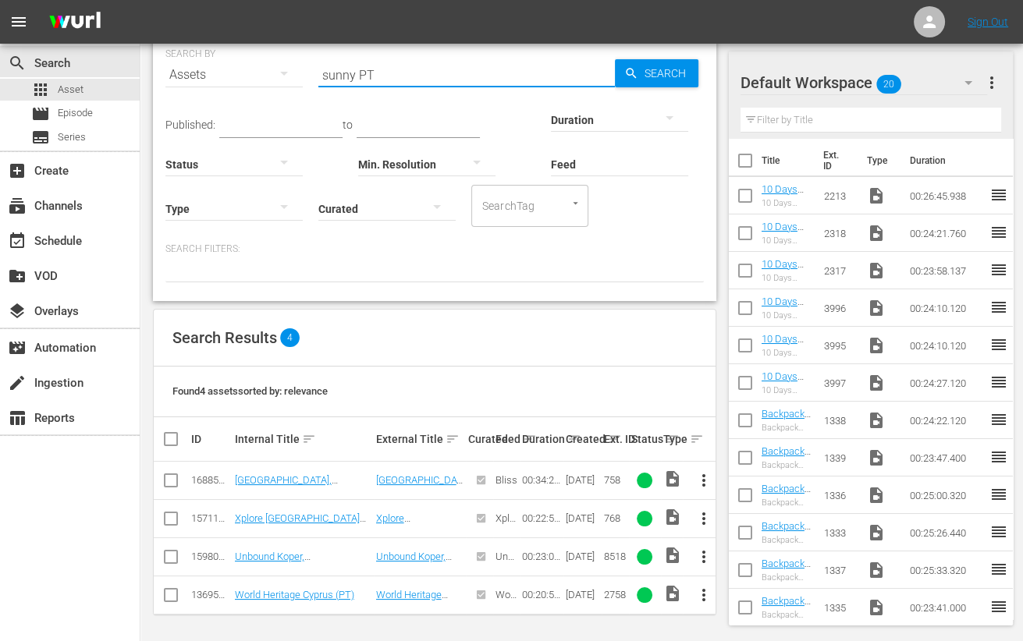
type input "sunny PT"
click at [166, 481] on input "checkbox" at bounding box center [171, 483] width 19 height 19
checkbox input "true"
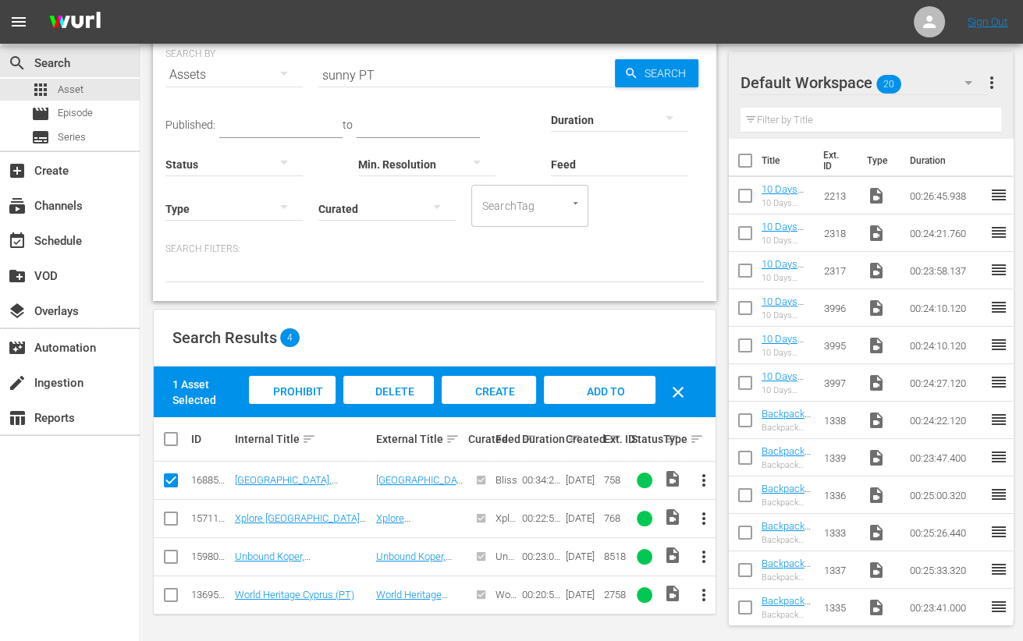
click at [590, 386] on span "Add to Workspace" at bounding box center [600, 406] width 76 height 42
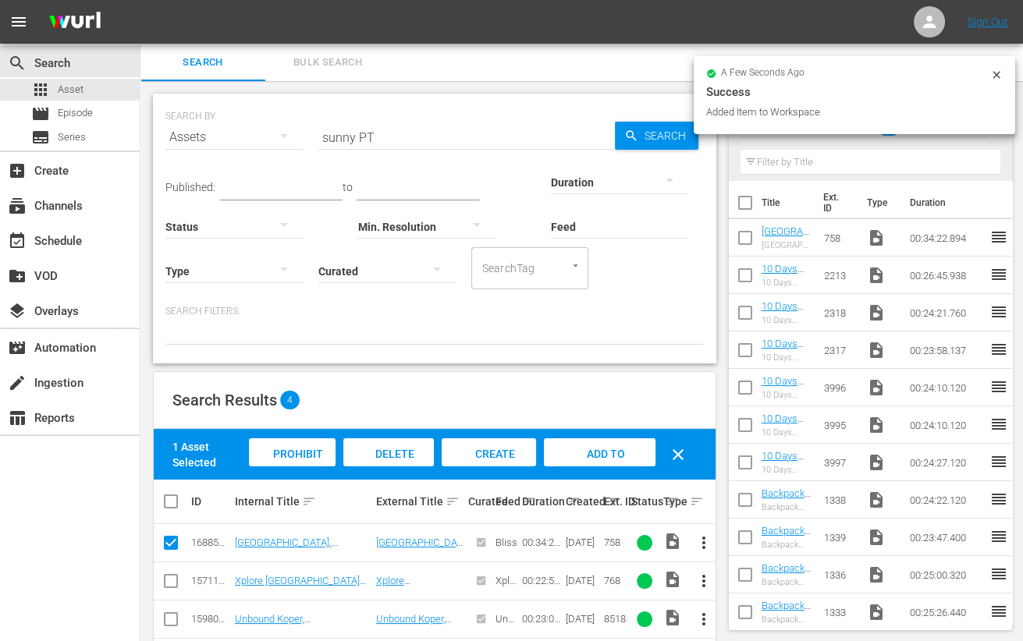
scroll to position [0, 0]
click at [332, 138] on input "sunny PT" at bounding box center [466, 137] width 297 height 37
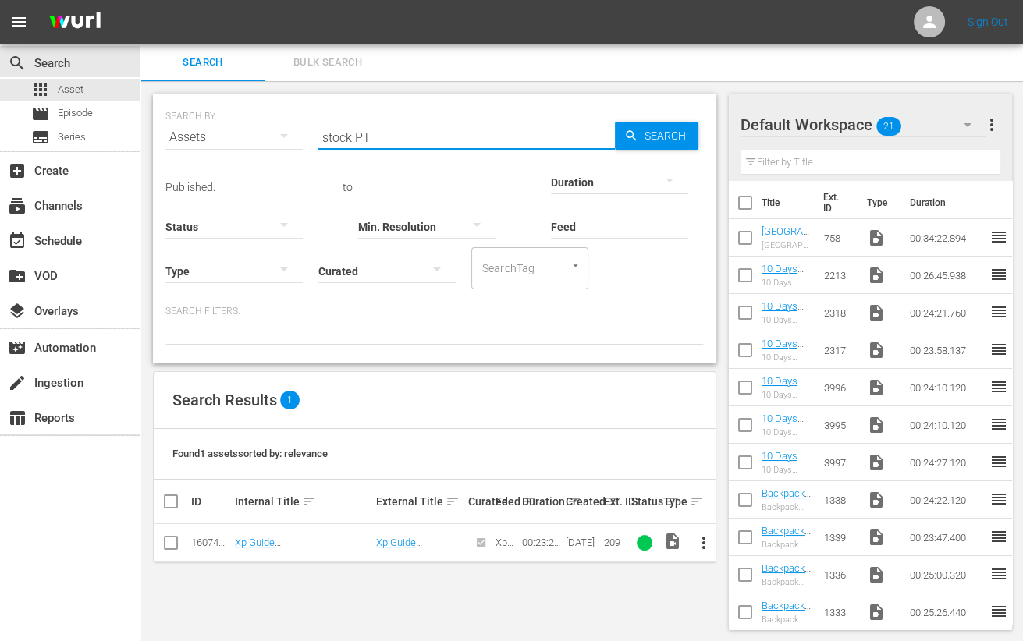
scroll to position [1, 0]
type input "stock PT"
click at [174, 545] on input "checkbox" at bounding box center [171, 545] width 19 height 19
checkbox input "true"
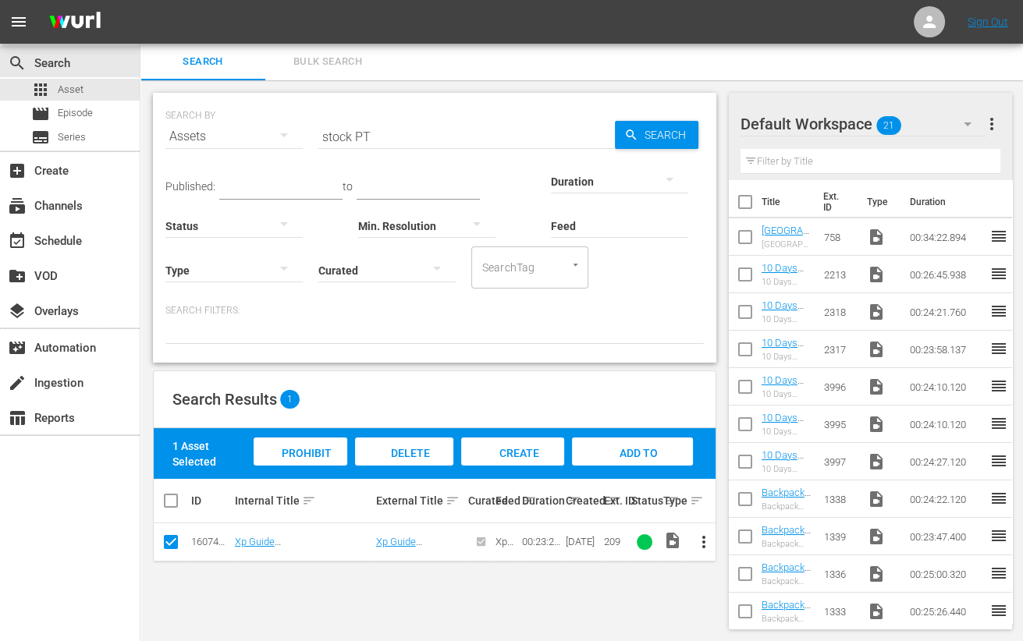
click at [628, 455] on span "Add to Workspace" at bounding box center [633, 468] width 76 height 42
click at [336, 136] on input "stock PT" at bounding box center [466, 136] width 297 height 37
type input "copen PT"
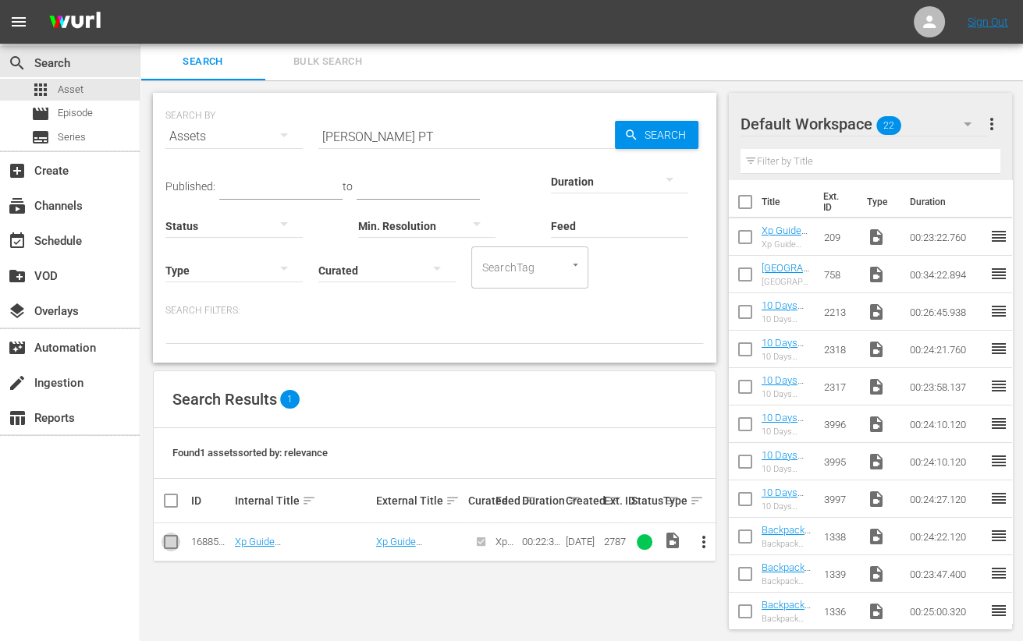
click at [175, 543] on input "checkbox" at bounding box center [171, 545] width 19 height 19
checkbox input "true"
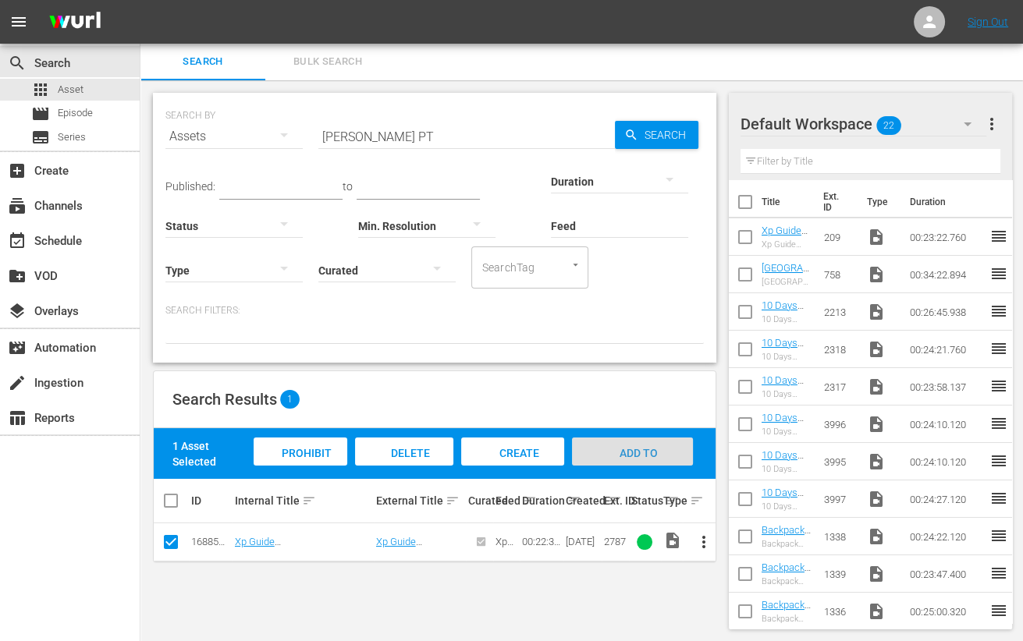
click at [644, 456] on span "Add to Workspace" at bounding box center [633, 468] width 76 height 42
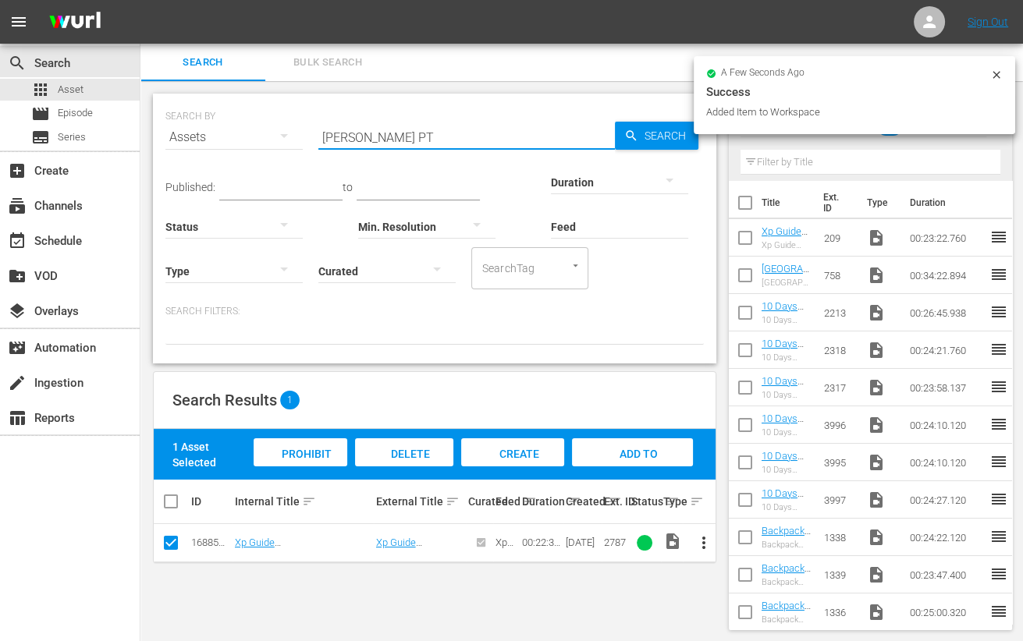
click at [339, 137] on input "copen PT" at bounding box center [466, 137] width 297 height 37
type input "amansara PT"
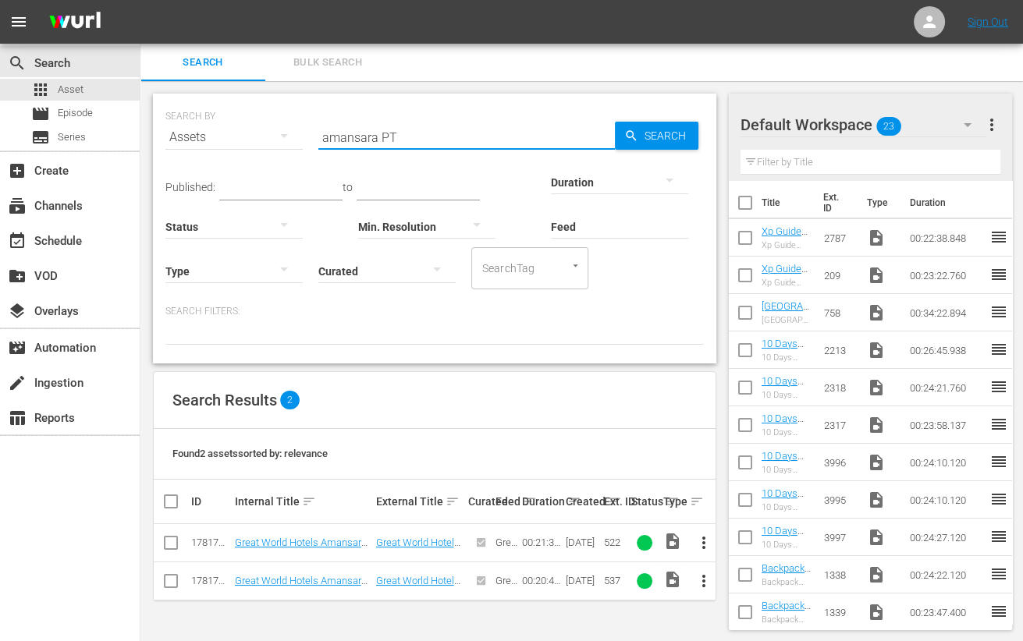
scroll to position [1, 0]
click at [174, 536] on input "checkbox" at bounding box center [171, 545] width 19 height 19
checkbox input "true"
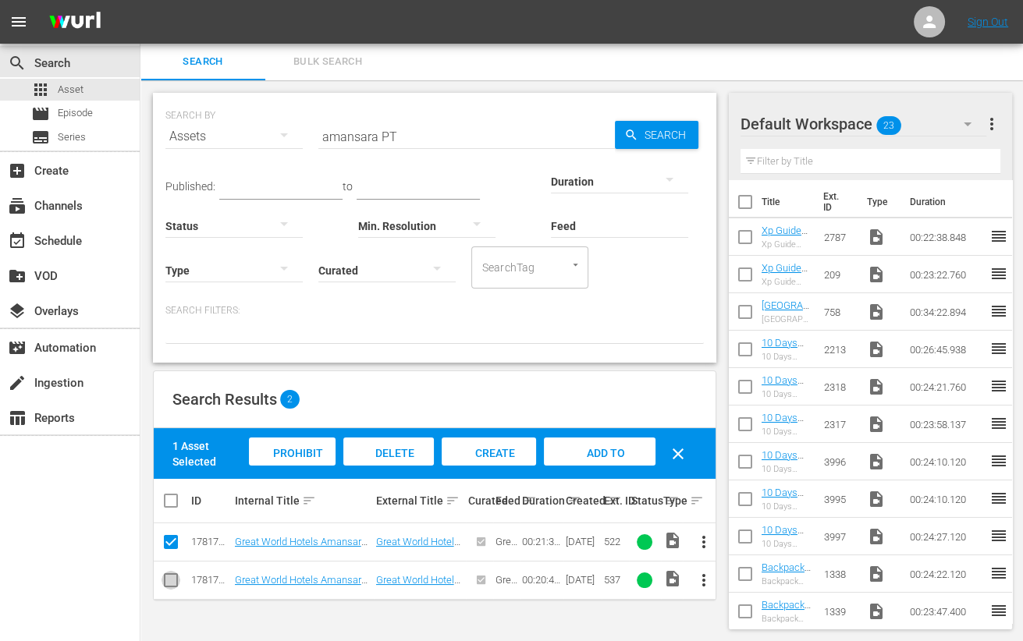
click at [173, 581] on input "checkbox" at bounding box center [171, 583] width 19 height 19
checkbox input "true"
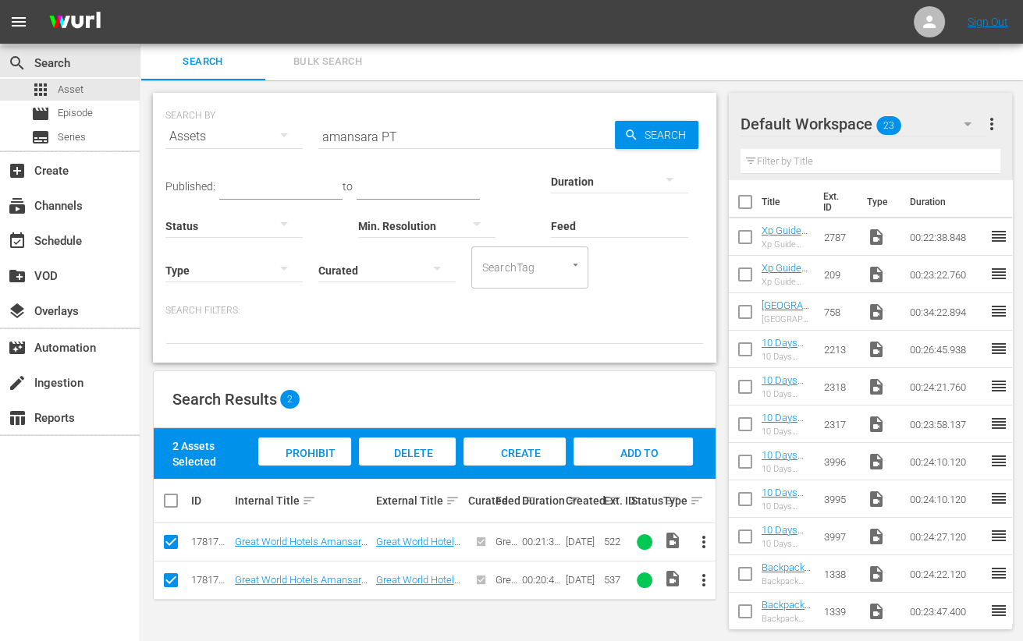
click at [640, 450] on span "Add to Workspace" at bounding box center [633, 468] width 76 height 42
click at [357, 137] on input "amansara PT" at bounding box center [466, 136] width 297 height 37
type input "madrid PT"
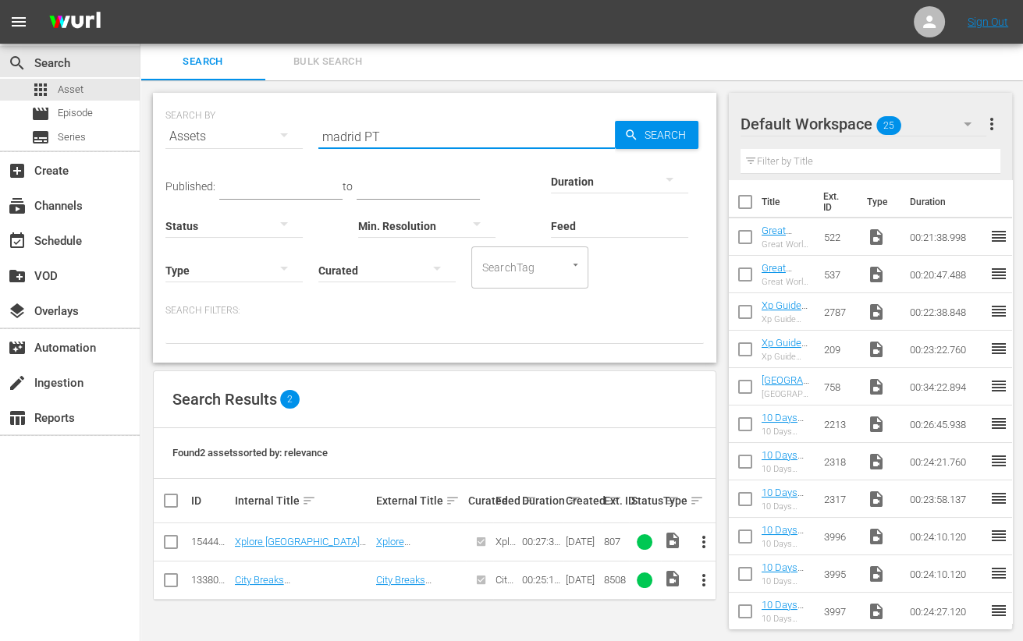
click at [171, 579] on input "checkbox" at bounding box center [171, 583] width 19 height 19
checkbox input "true"
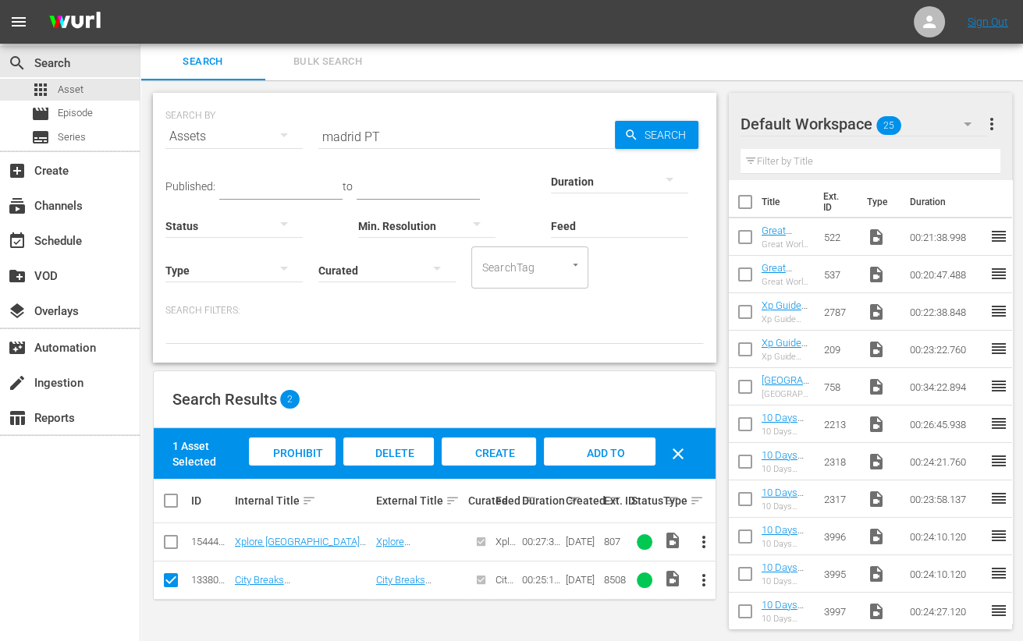
click at [598, 443] on div "Add to Workspace" at bounding box center [599, 467] width 111 height 59
click at [343, 131] on input "madrid PT" at bounding box center [466, 136] width 297 height 37
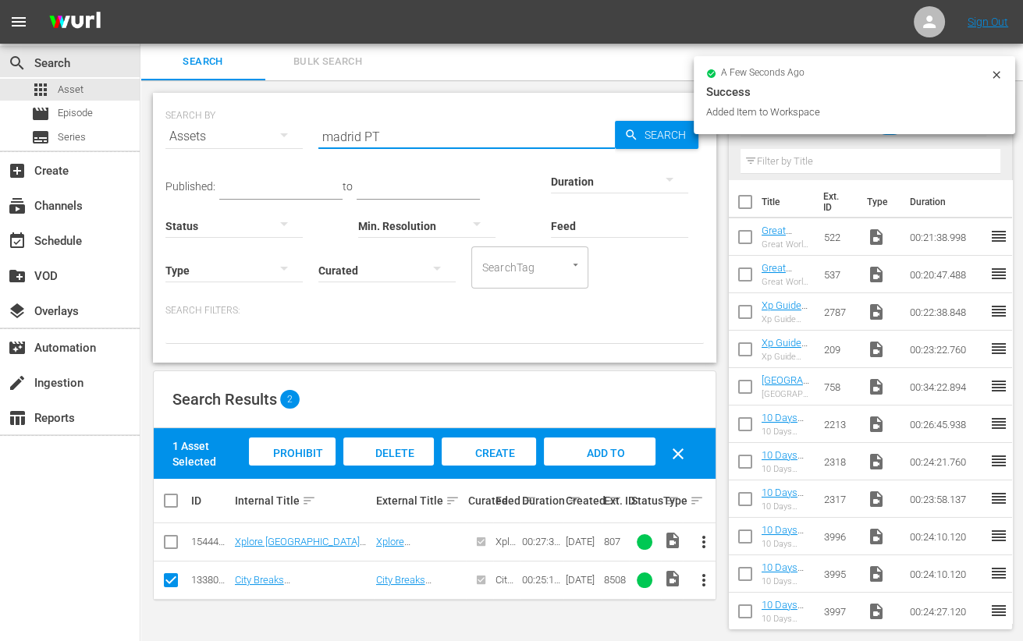
click at [343, 131] on input "madrid PT" at bounding box center [466, 136] width 297 height 37
type input "ahmedabad PT"
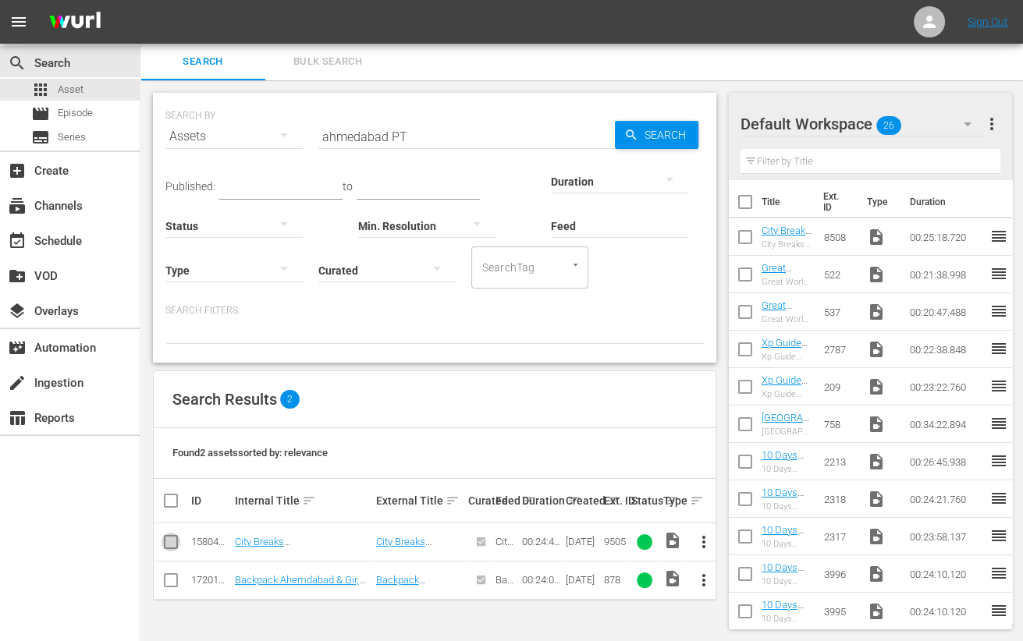
click at [175, 547] on input "checkbox" at bounding box center [171, 545] width 19 height 19
checkbox input "true"
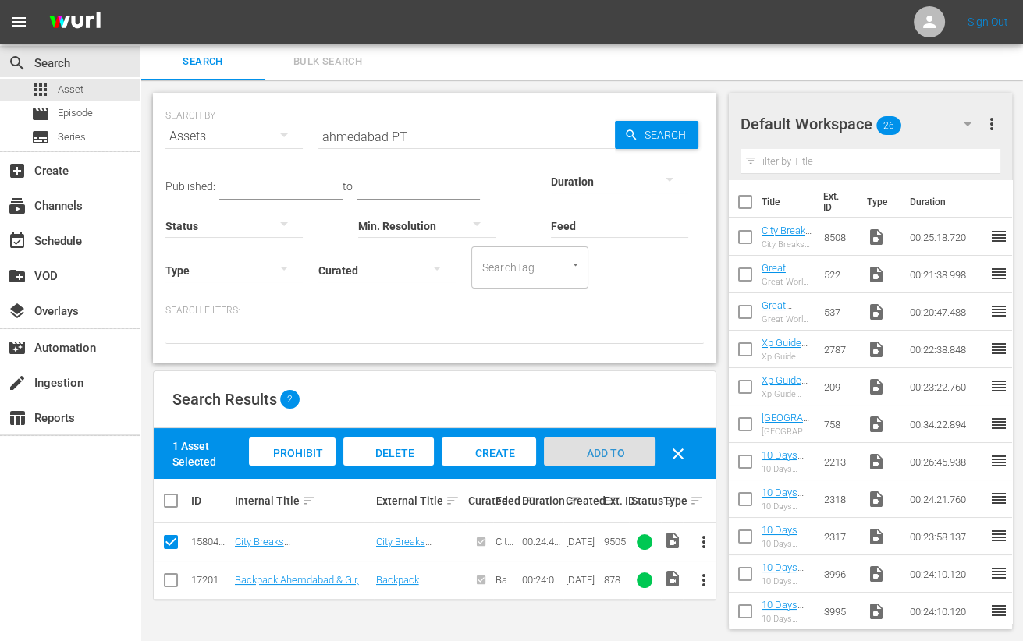
click at [602, 453] on span "Add to Workspace" at bounding box center [600, 468] width 76 height 42
click at [362, 137] on input "ahmedabad PT" at bounding box center [466, 136] width 297 height 37
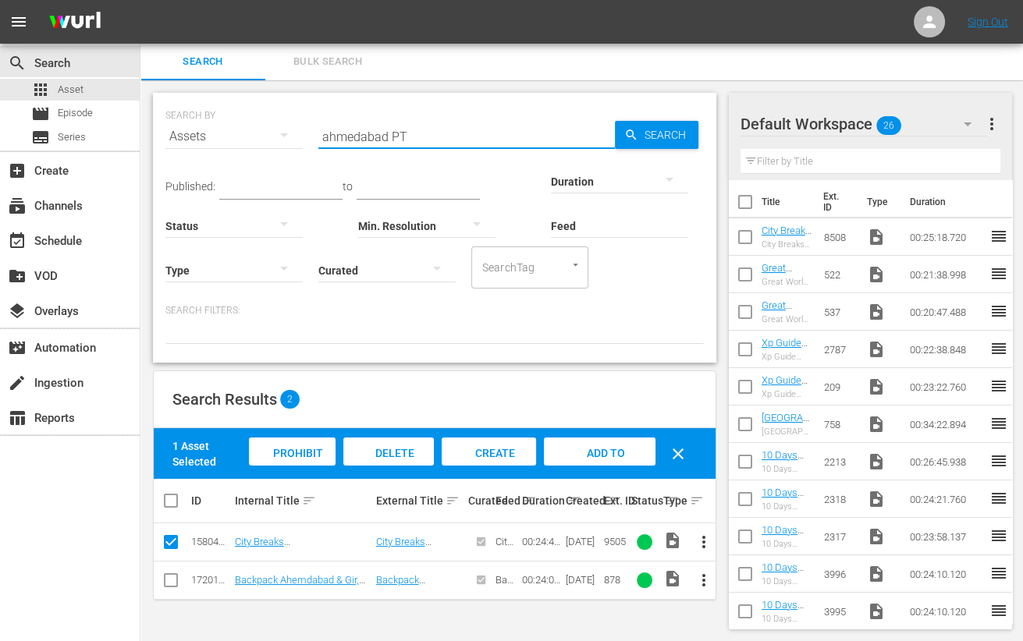
click at [362, 137] on input "ahmedabad PT" at bounding box center [466, 136] width 297 height 37
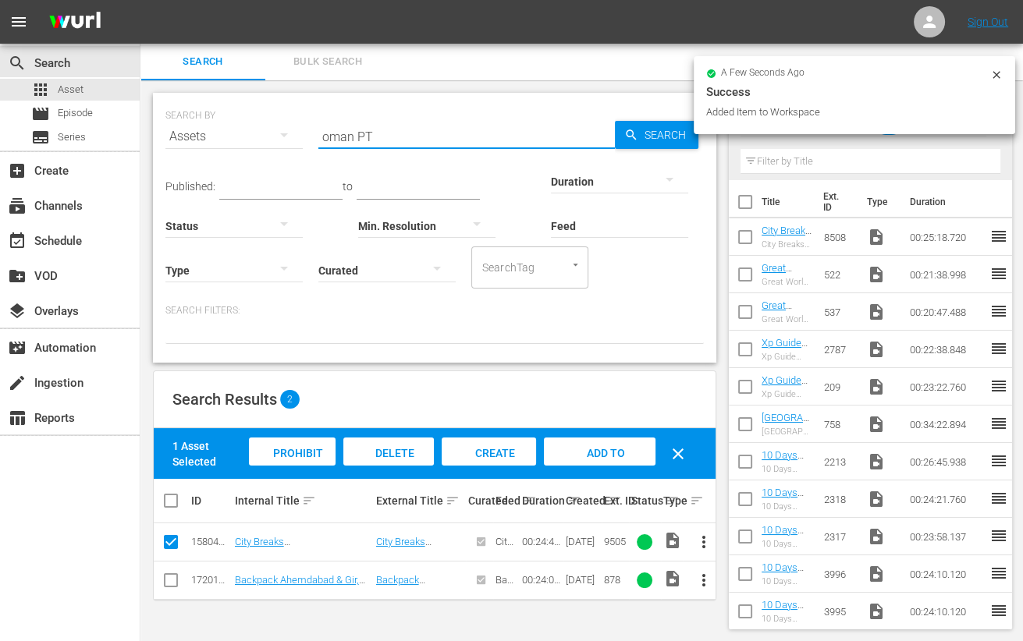
type input "oman PT"
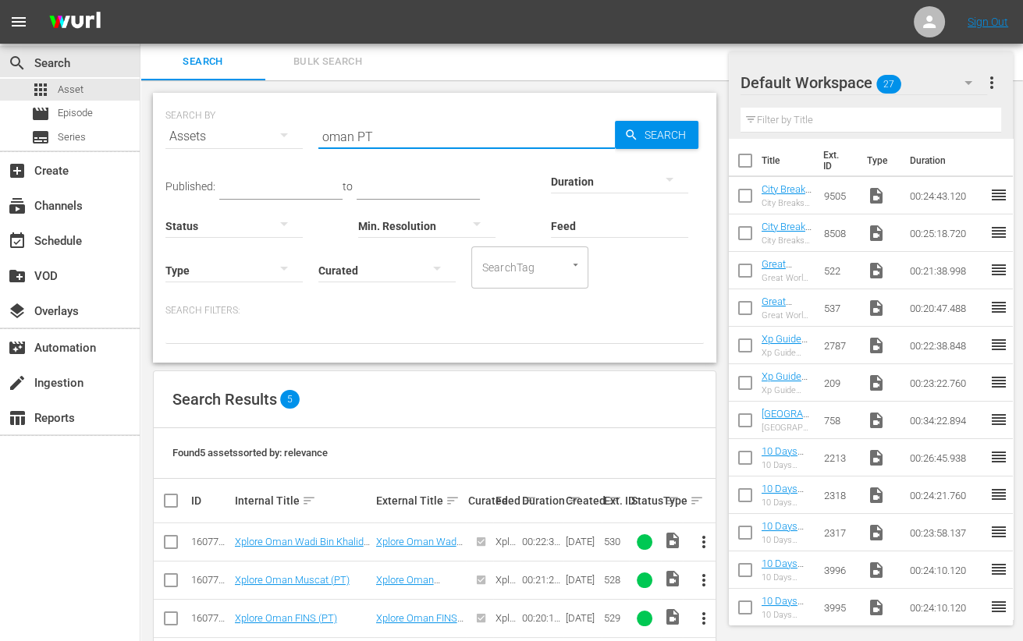
scroll to position [101, 0]
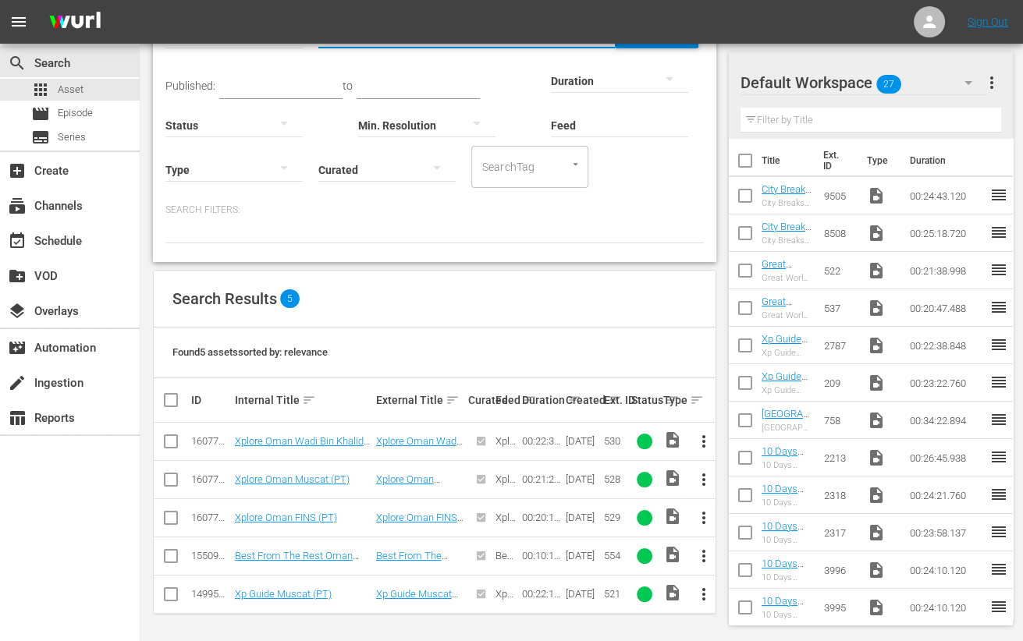
click at [172, 551] on input "checkbox" at bounding box center [171, 559] width 19 height 19
checkbox input "true"
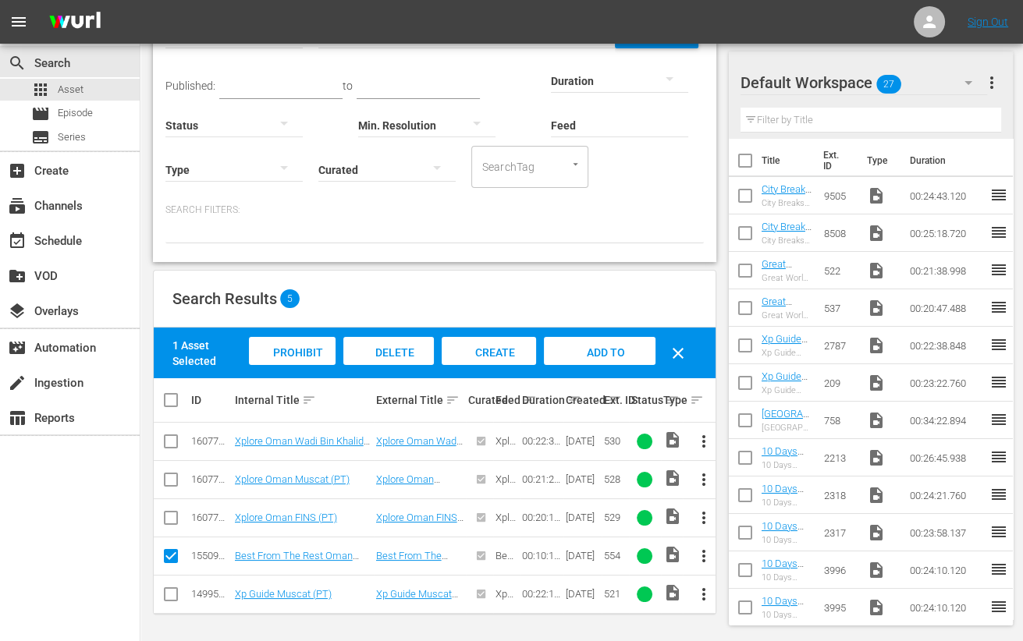
click at [579, 351] on span "Add to Workspace" at bounding box center [600, 367] width 76 height 42
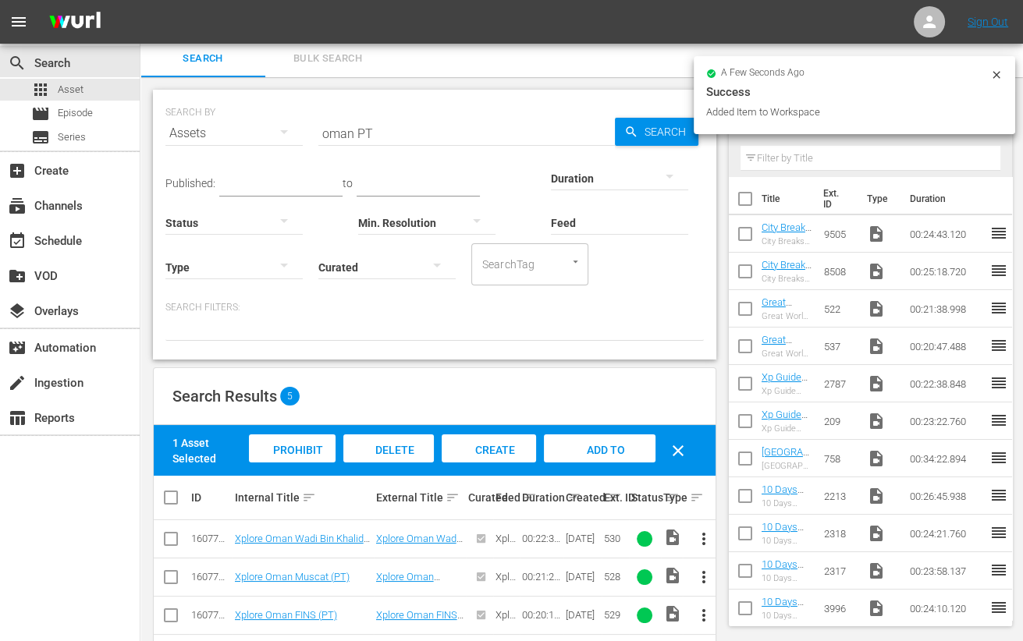
scroll to position [0, 0]
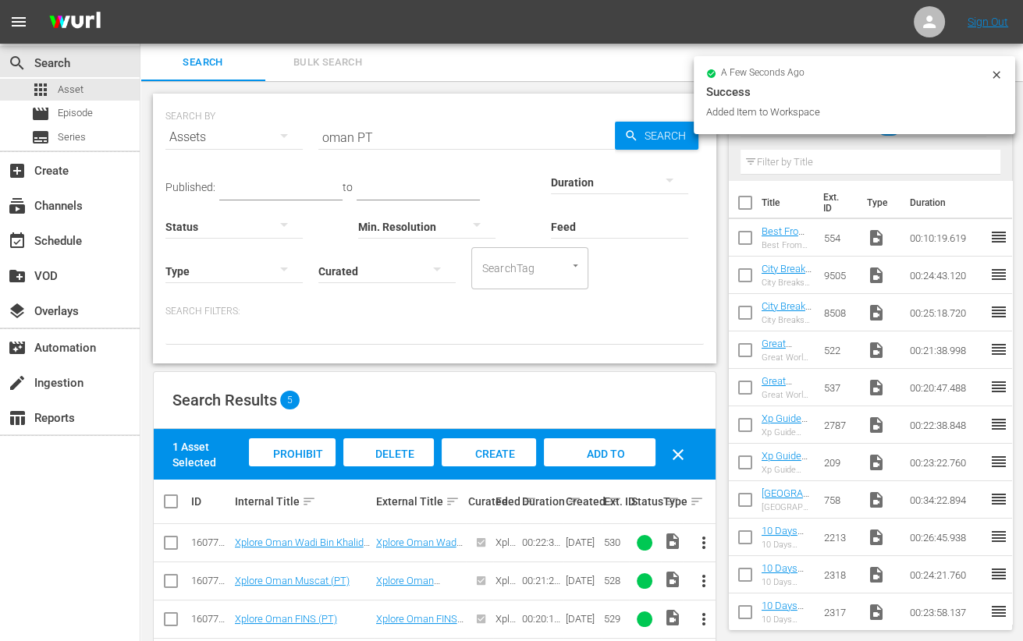
click at [329, 146] on input "oman PT" at bounding box center [466, 137] width 297 height 37
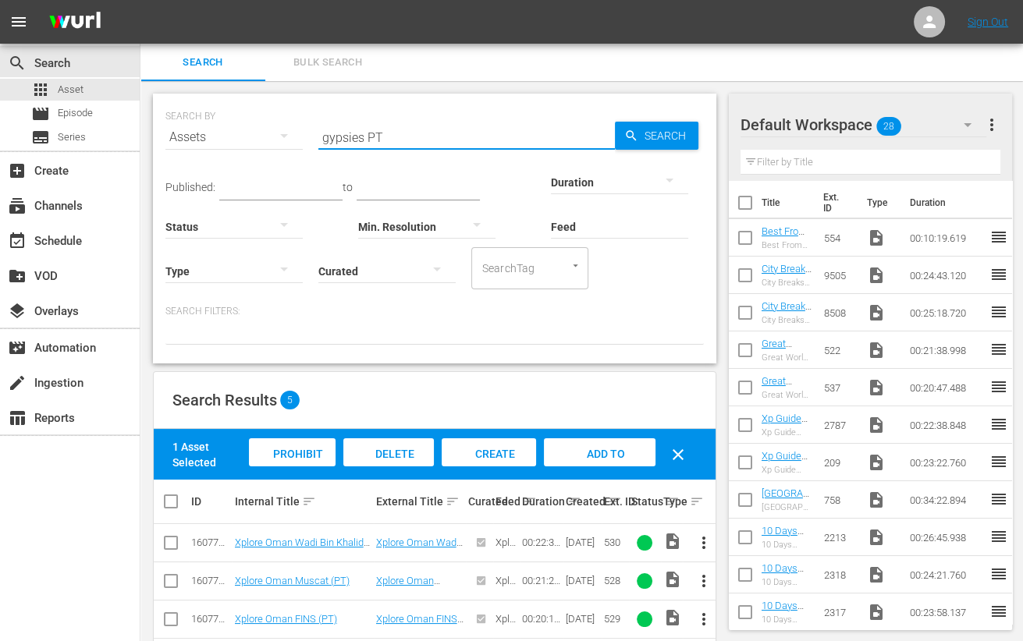
type input "gypsies PT"
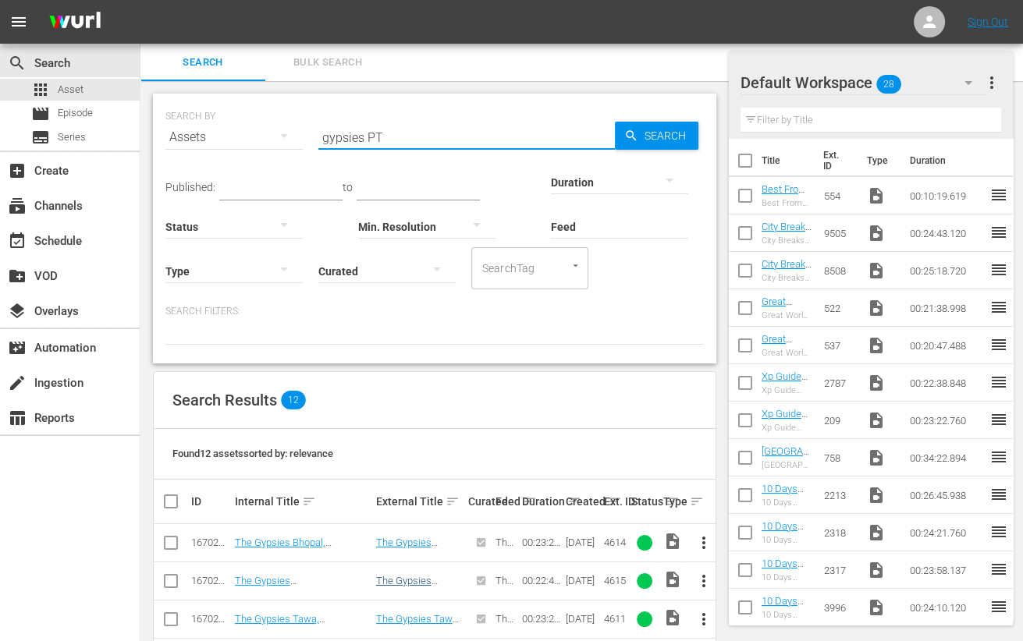
scroll to position [368, 0]
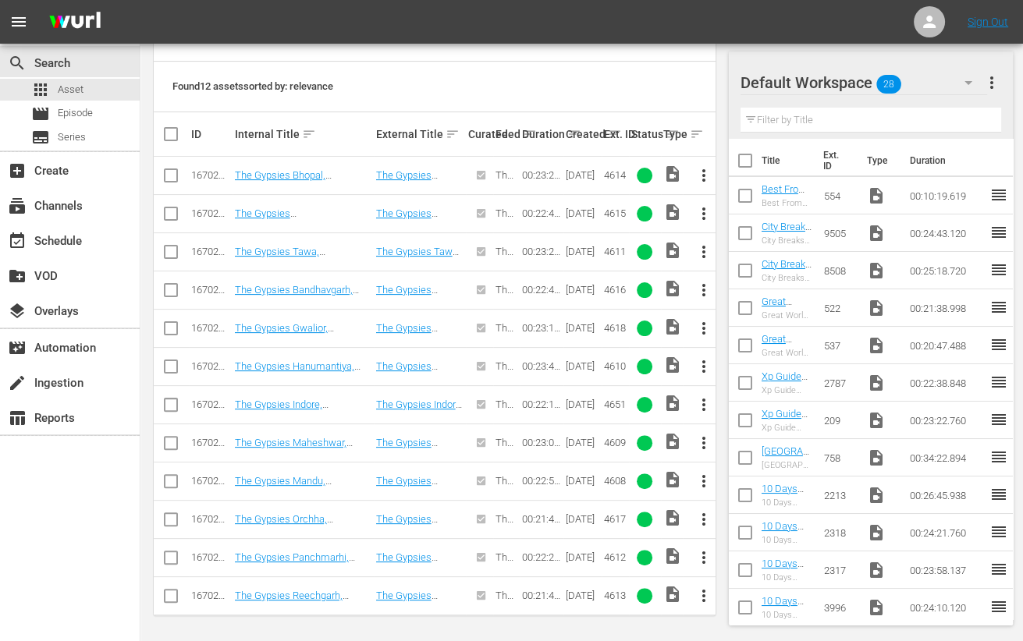
click at [166, 475] on input "checkbox" at bounding box center [171, 484] width 19 height 19
checkbox input "true"
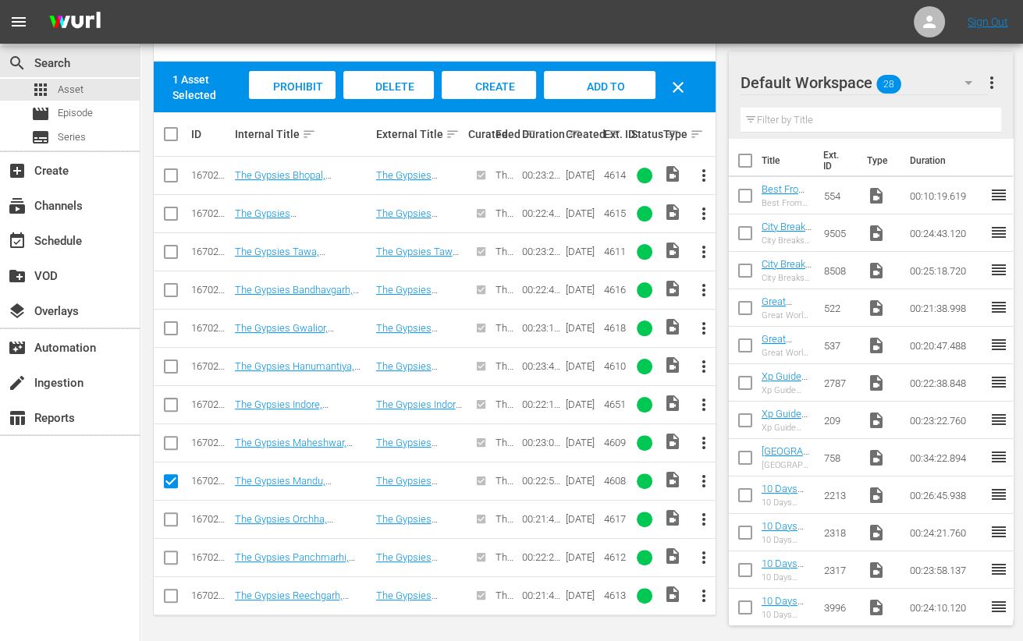
click at [173, 439] on input "checkbox" at bounding box center [171, 446] width 19 height 19
checkbox input "true"
click at [172, 364] on input "checkbox" at bounding box center [171, 370] width 19 height 19
checkbox input "true"
click at [171, 250] on input "checkbox" at bounding box center [171, 255] width 19 height 19
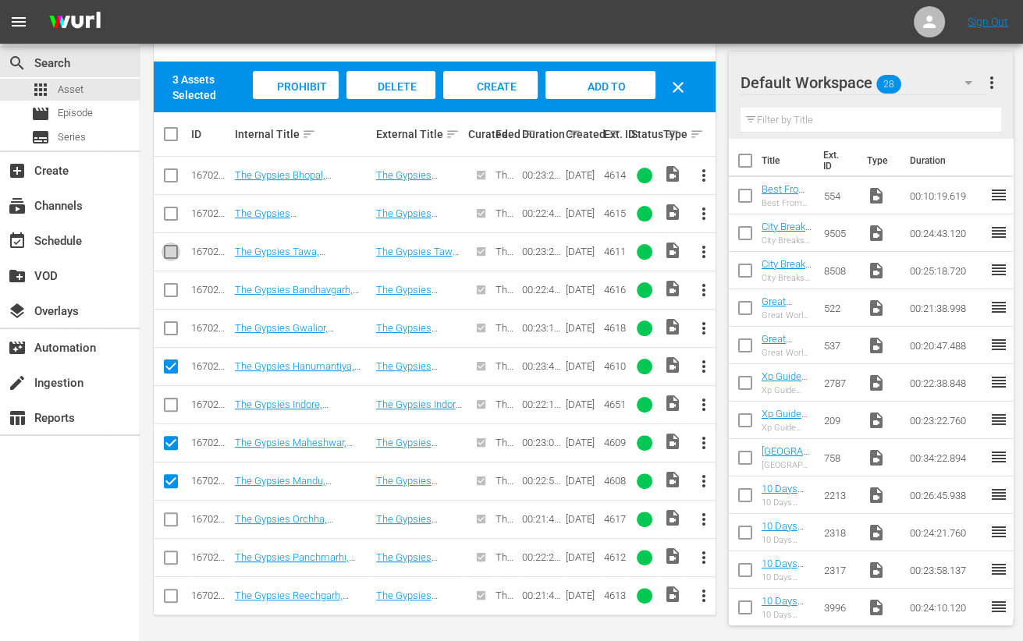
checkbox input "true"
click at [165, 560] on input "checkbox" at bounding box center [171, 561] width 19 height 19
checkbox input "true"
click at [170, 598] on input "checkbox" at bounding box center [171, 599] width 19 height 19
checkbox input "true"
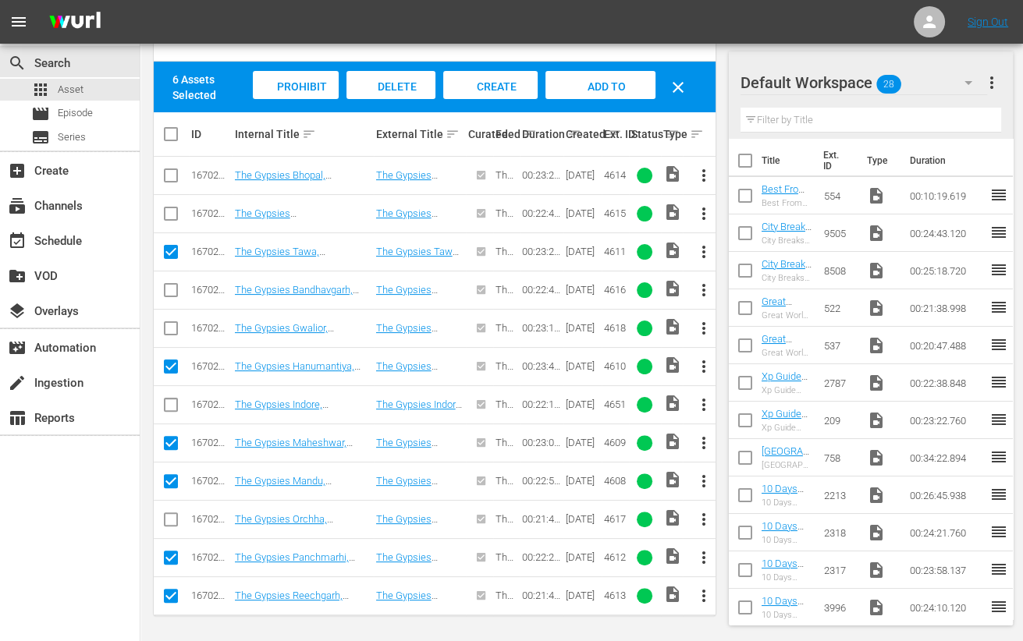
click at [169, 181] on input "checkbox" at bounding box center [171, 178] width 19 height 19
checkbox input "true"
click at [606, 89] on span "Add to Workspace" at bounding box center [600, 101] width 76 height 42
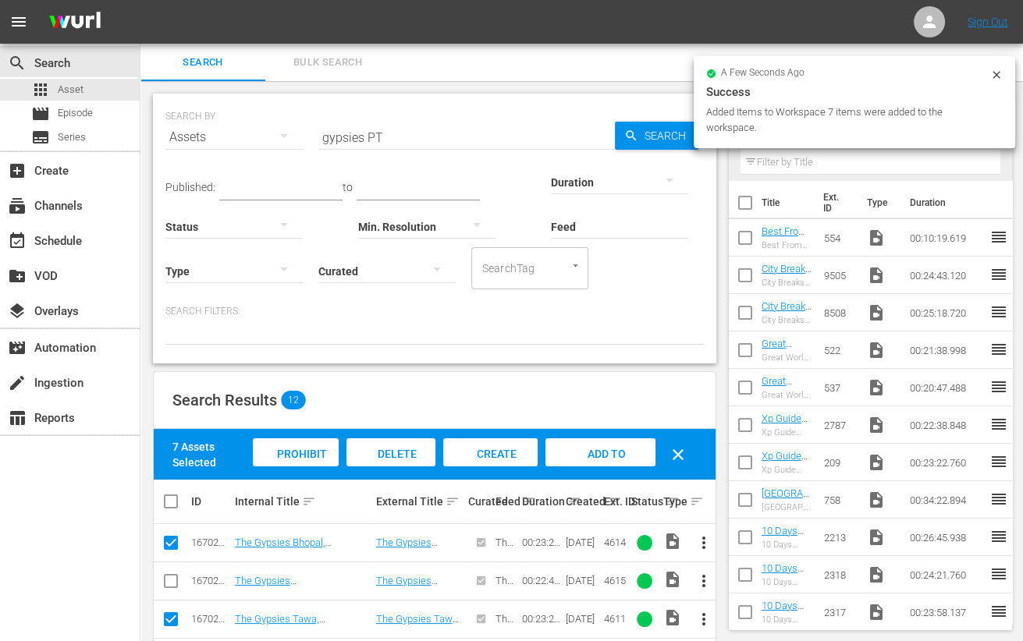
click at [345, 142] on input "gypsies PT" at bounding box center [466, 137] width 297 height 37
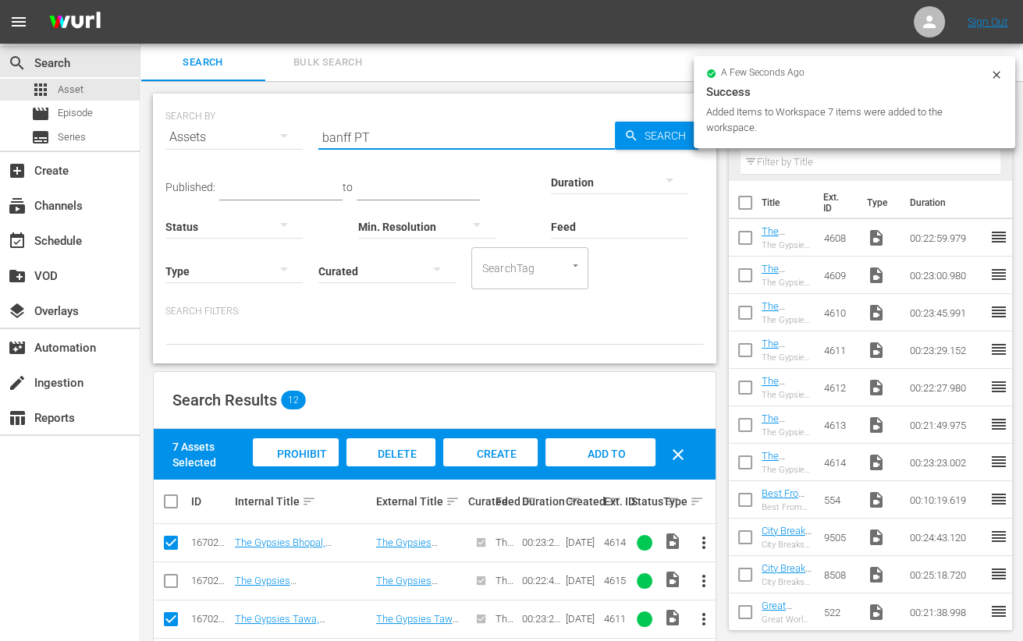
type input "banff PT"
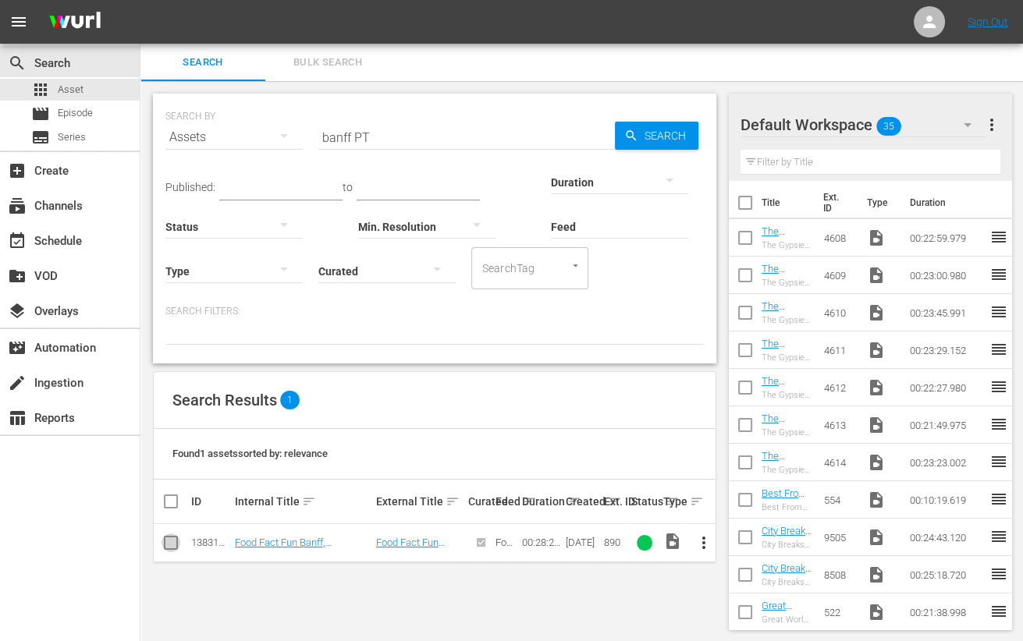
click at [173, 546] on input "checkbox" at bounding box center [171, 546] width 19 height 19
checkbox input "true"
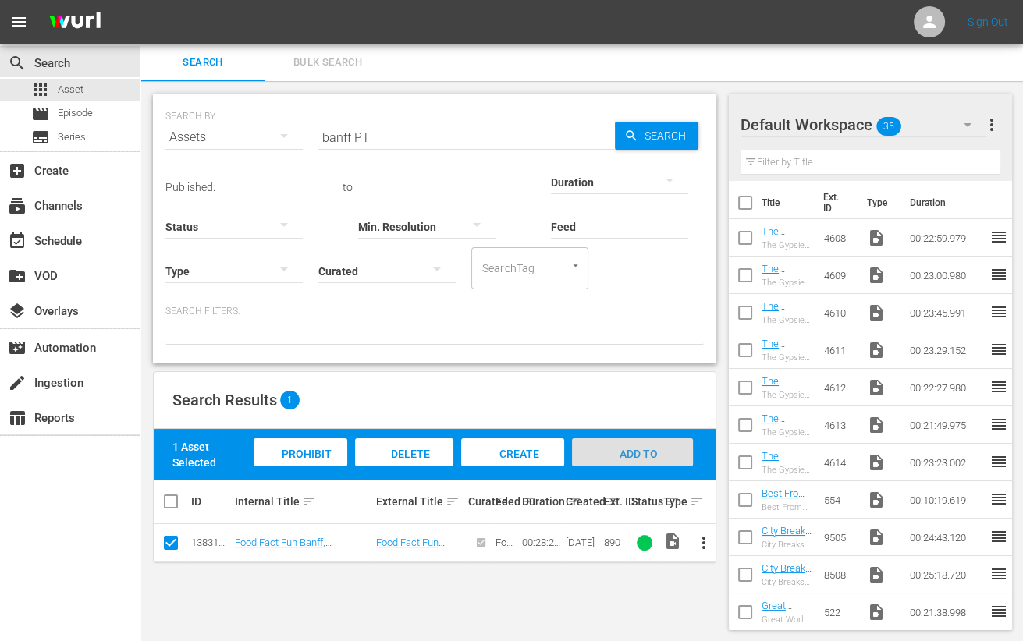
click at [655, 450] on span "Add to Workspace" at bounding box center [633, 469] width 76 height 42
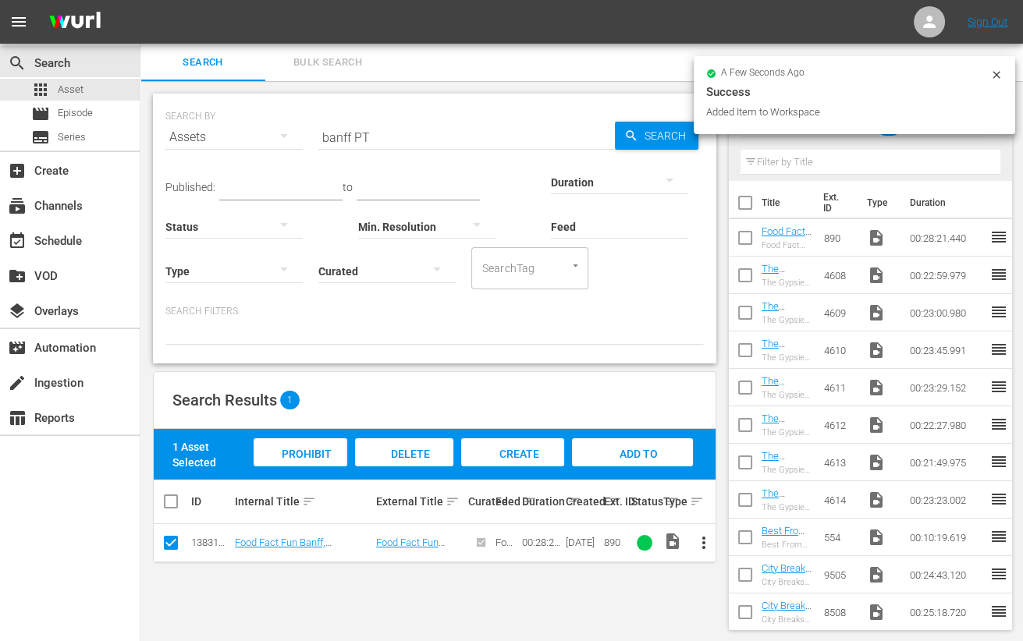
click at [332, 139] on input "banff PT" at bounding box center [466, 137] width 297 height 37
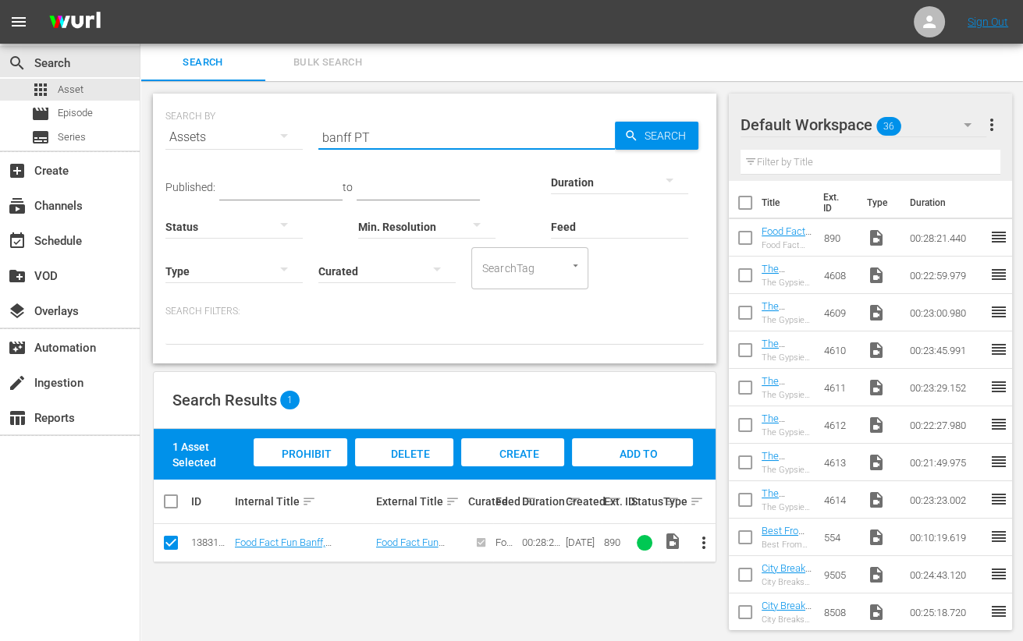
click at [332, 139] on input "banff PT" at bounding box center [466, 137] width 297 height 37
type input "vietnam PT"
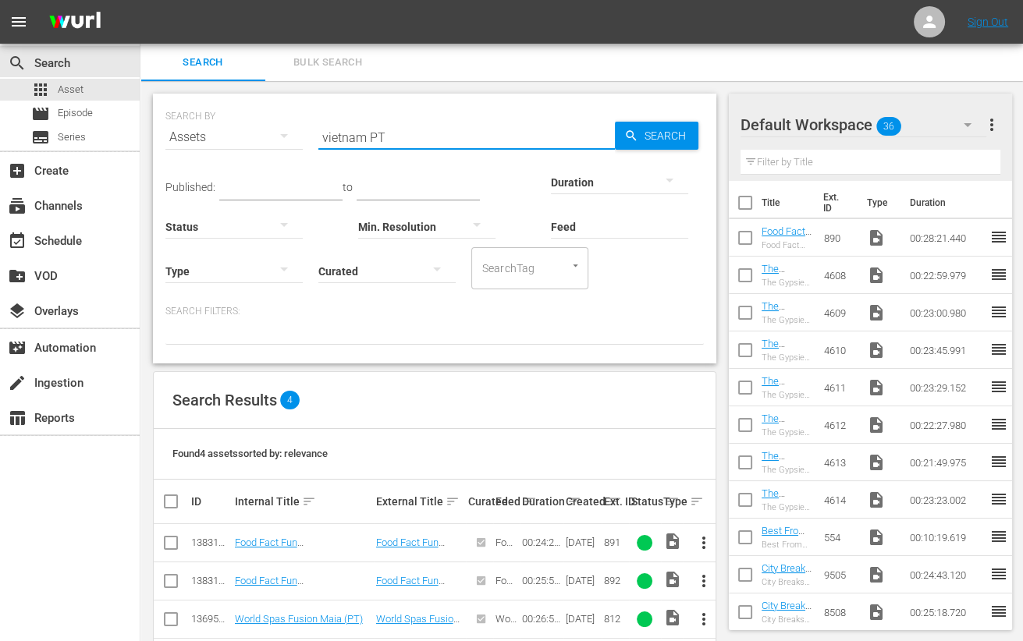
click at [175, 545] on input "checkbox" at bounding box center [171, 546] width 19 height 19
checkbox input "true"
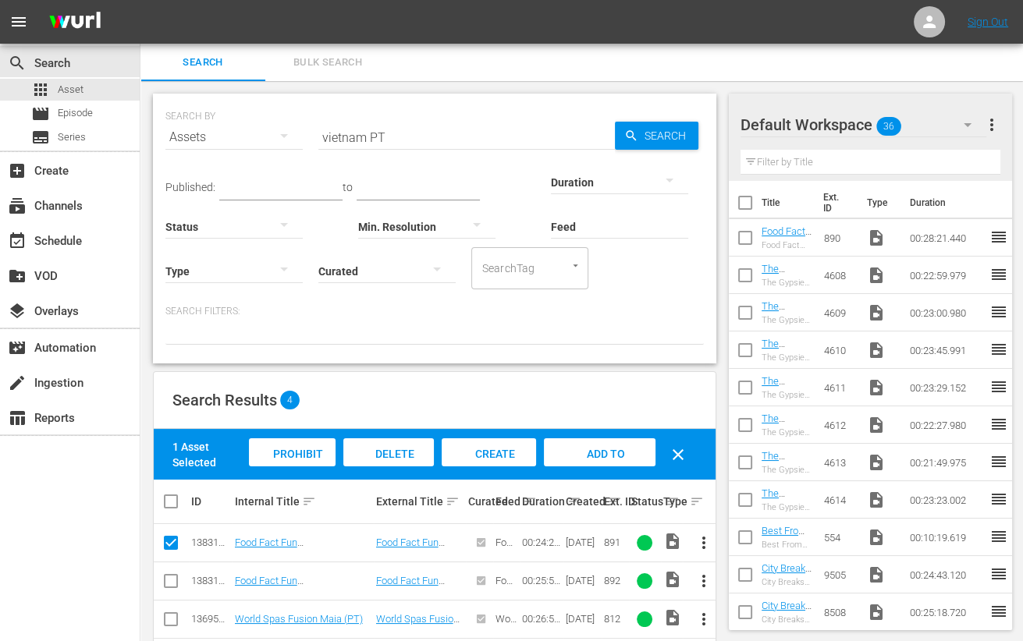
click at [175, 582] on input "checkbox" at bounding box center [171, 584] width 19 height 19
checkbox input "true"
click at [605, 448] on span "Add to Workspace" at bounding box center [600, 469] width 76 height 42
click at [347, 130] on input "vietnam PT" at bounding box center [466, 137] width 297 height 37
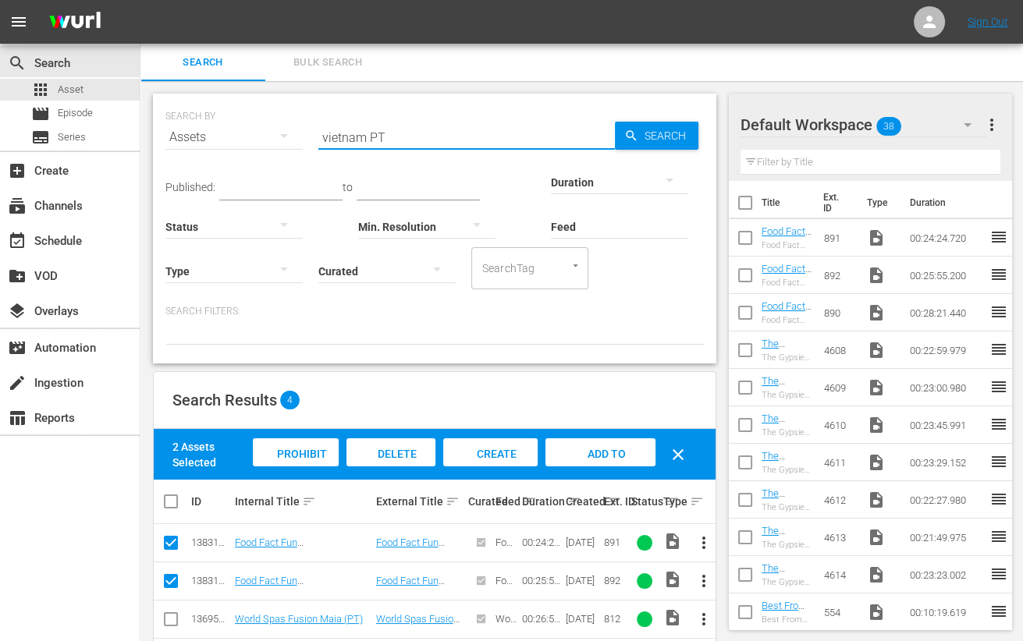
click at [347, 130] on input "vietnam PT" at bounding box center [466, 137] width 297 height 37
type input "netherlands PT"
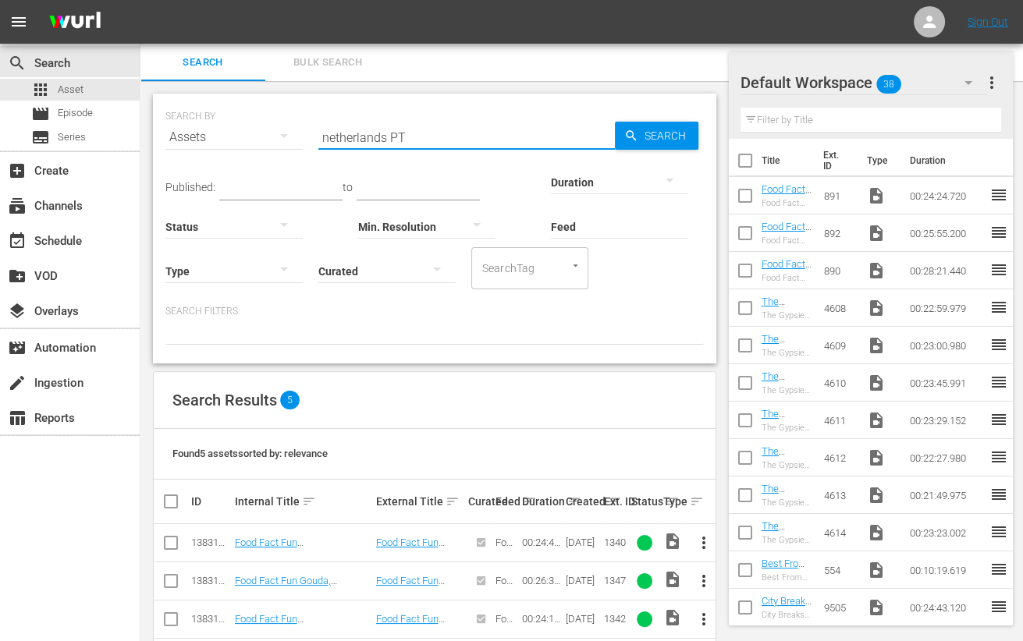
scroll to position [101, 0]
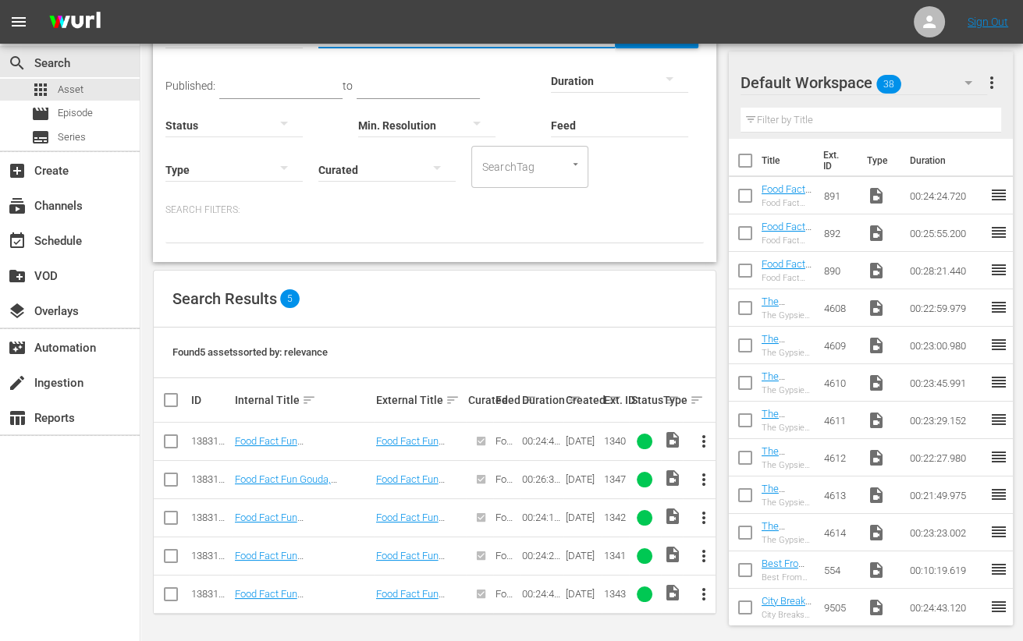
click at [172, 441] on input "checkbox" at bounding box center [171, 444] width 19 height 19
checkbox input "true"
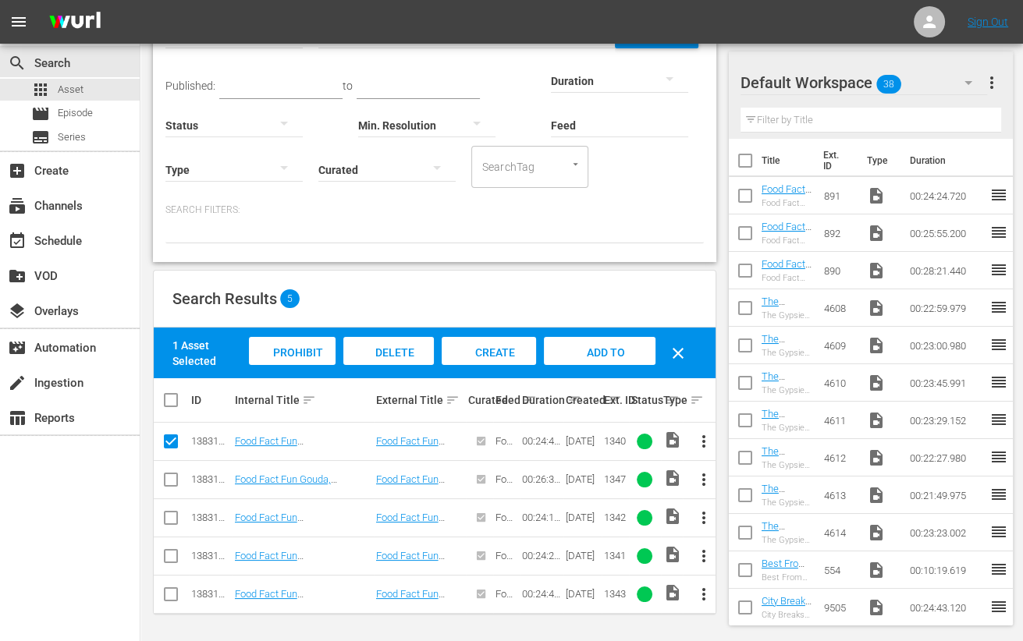
click at [179, 557] on input "checkbox" at bounding box center [171, 559] width 19 height 19
checkbox input "true"
click at [174, 520] on input "checkbox" at bounding box center [171, 521] width 19 height 19
checkbox input "true"
click at [169, 596] on input "checkbox" at bounding box center [171, 597] width 19 height 19
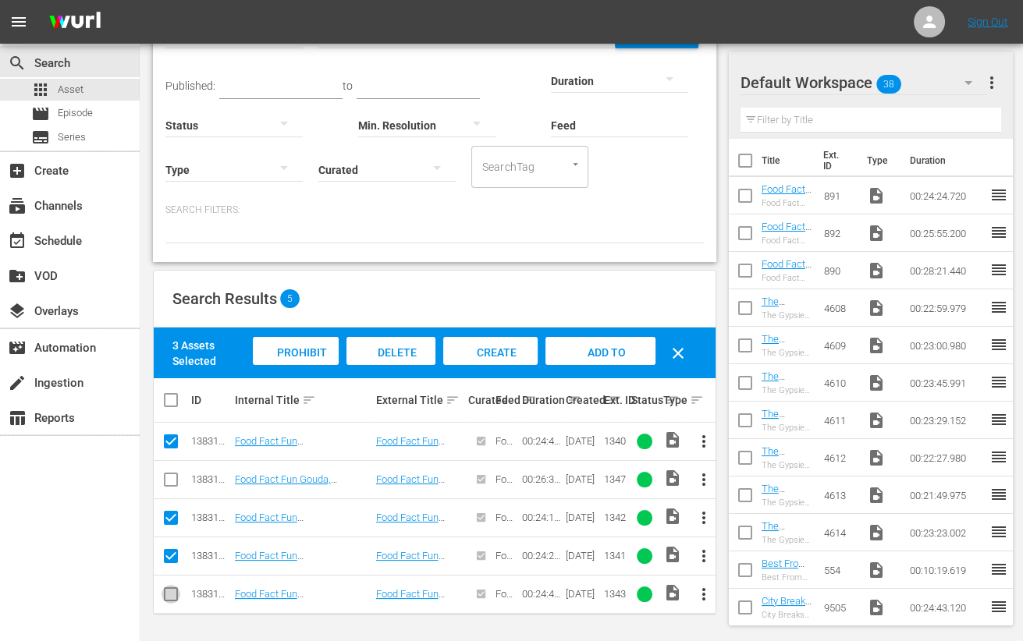
checkbox input "true"
click at [624, 351] on span "Add to Workspace" at bounding box center [600, 367] width 76 height 42
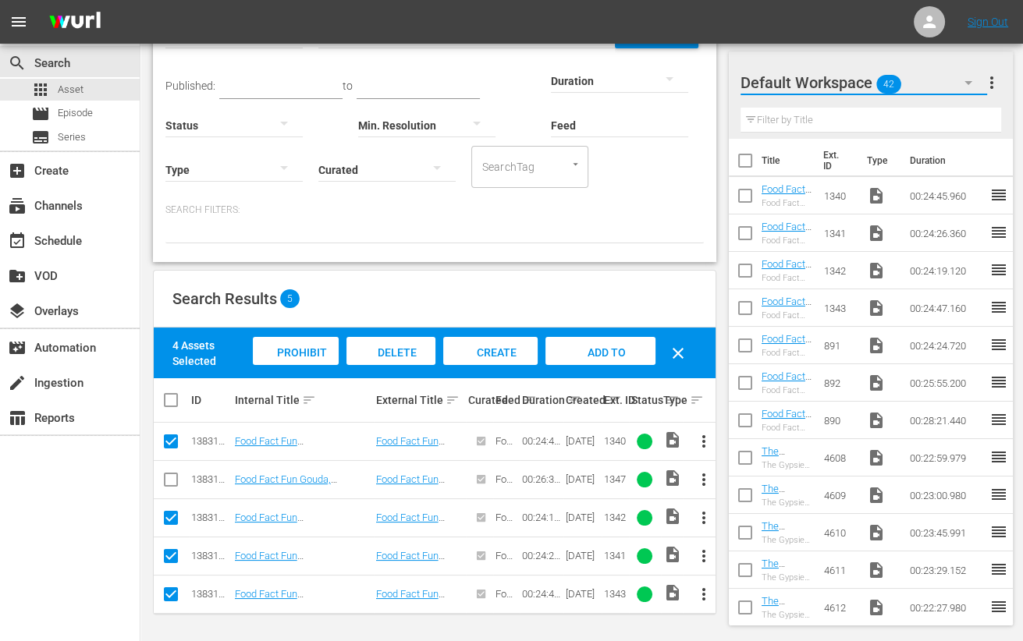
click at [975, 78] on icon "button" at bounding box center [968, 82] width 19 height 19
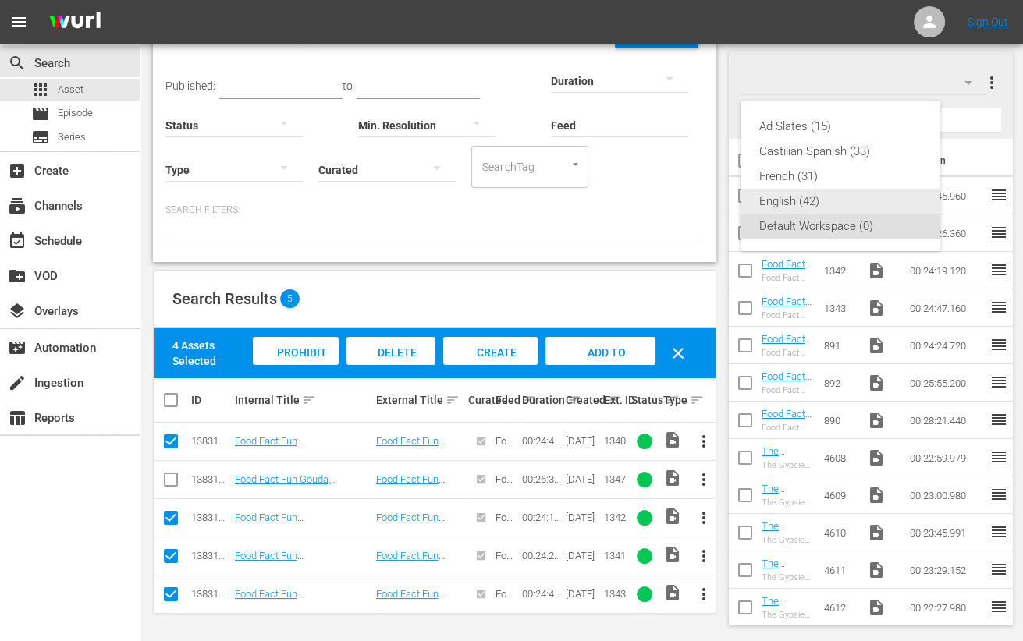
click at [812, 201] on div "English (42)" at bounding box center [840, 201] width 162 height 25
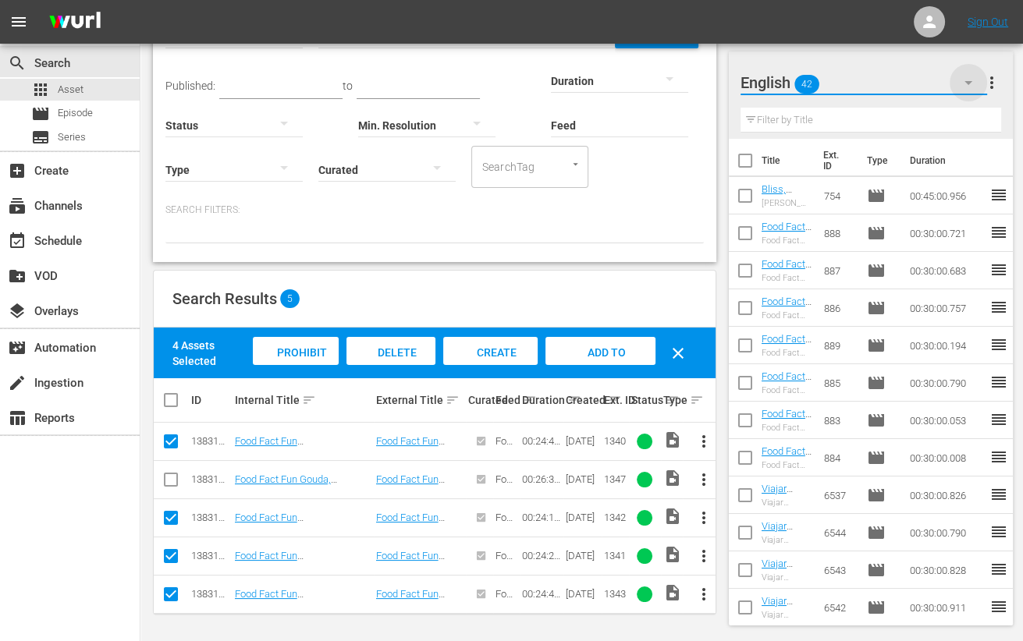
click at [969, 82] on icon "button" at bounding box center [968, 83] width 8 height 4
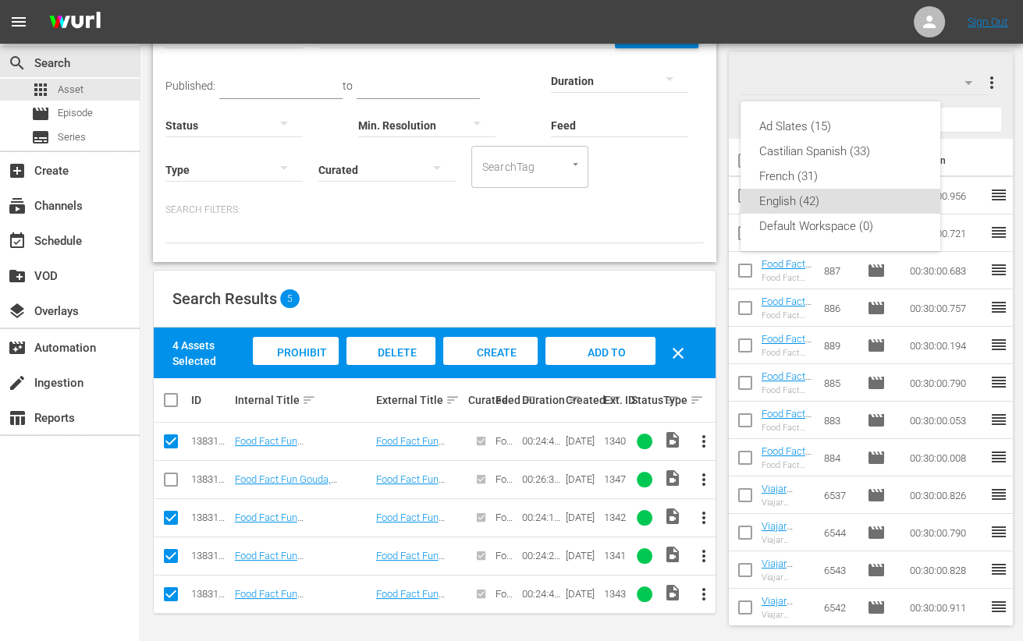
click at [890, 64] on div "Ad Slates (15) Castilian Spanish (33) French (31) English (42) Default Workspac…" at bounding box center [511, 320] width 1023 height 641
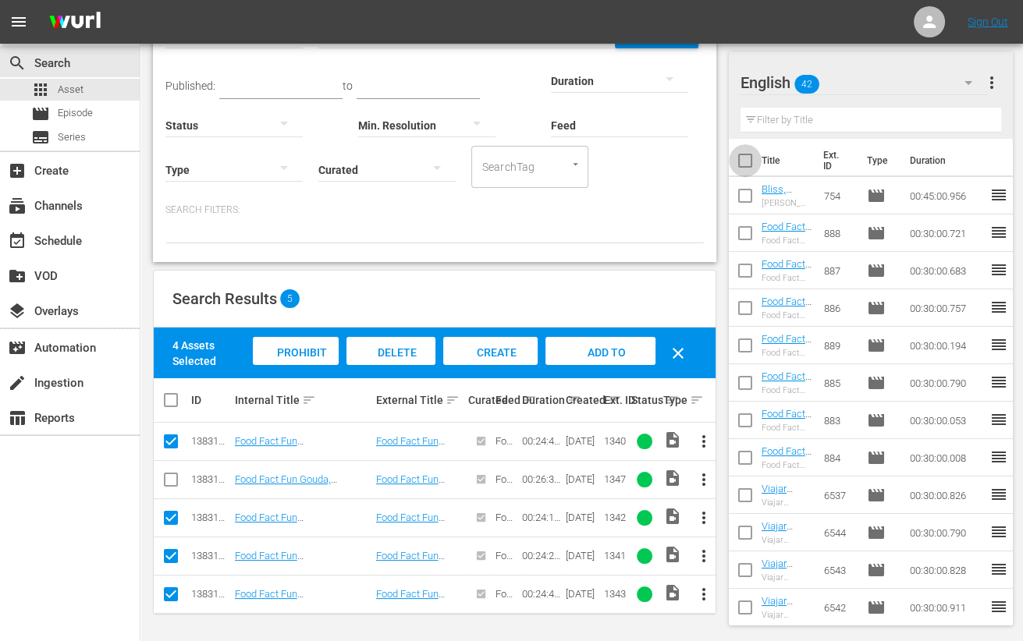
click at [748, 163] on input "checkbox" at bounding box center [745, 163] width 33 height 33
checkbox input "true"
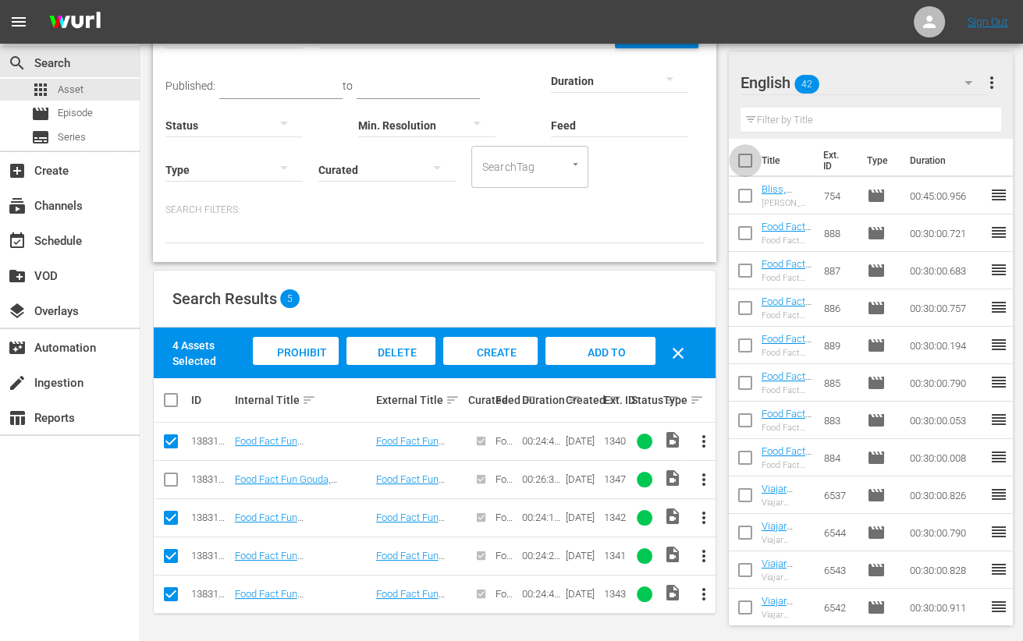
checkbox input "true"
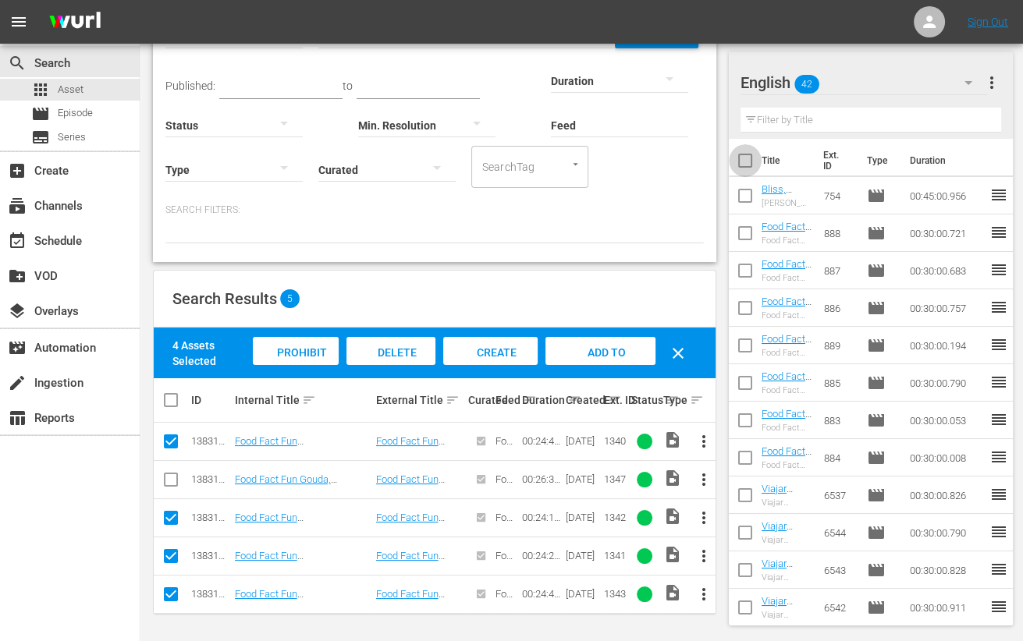
checkbox input "true"
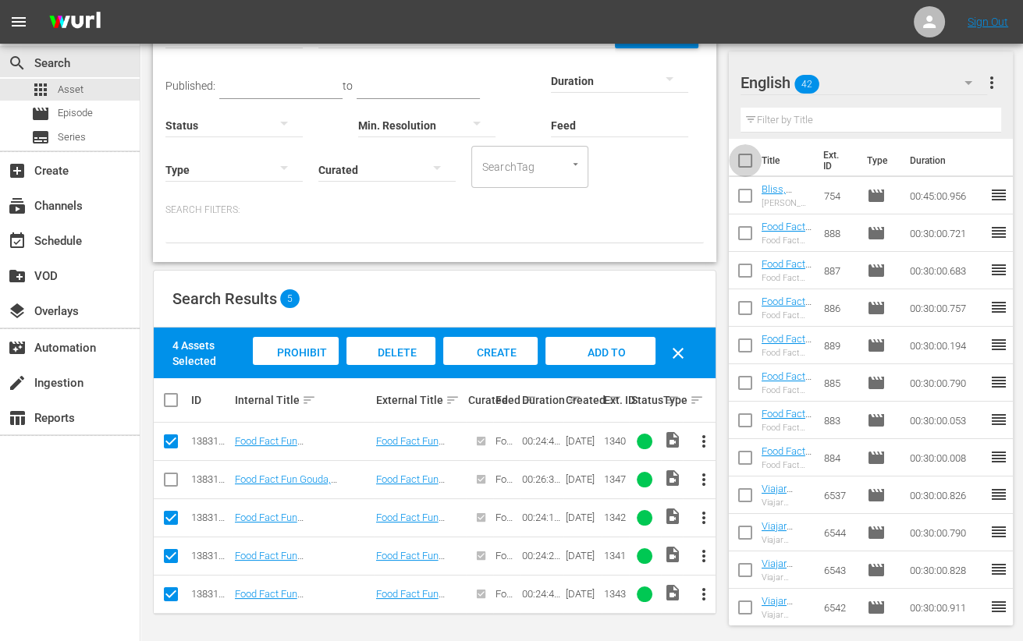
checkbox input "true"
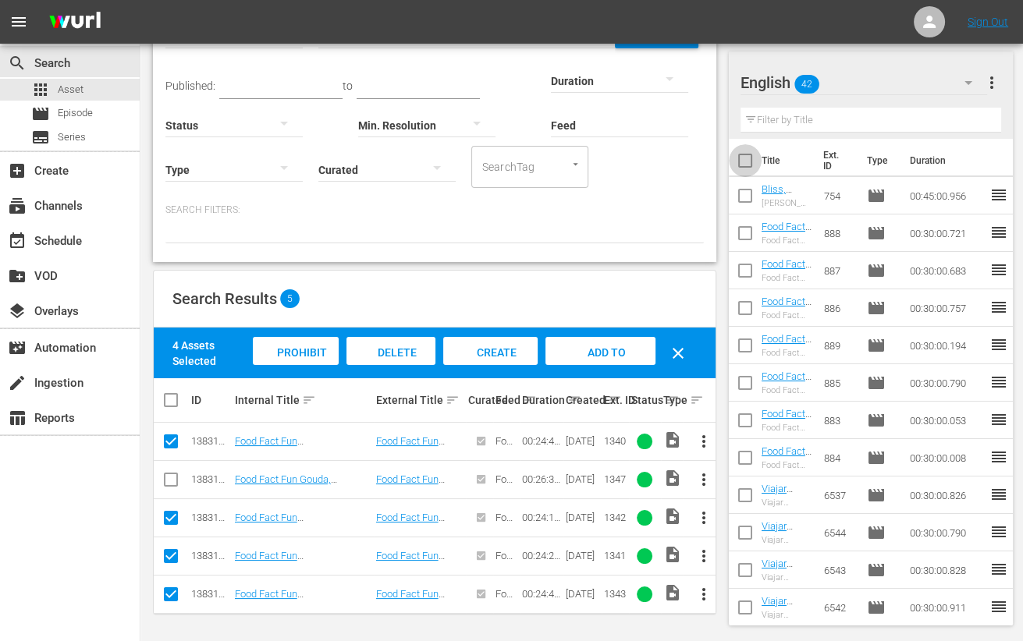
checkbox input "true"
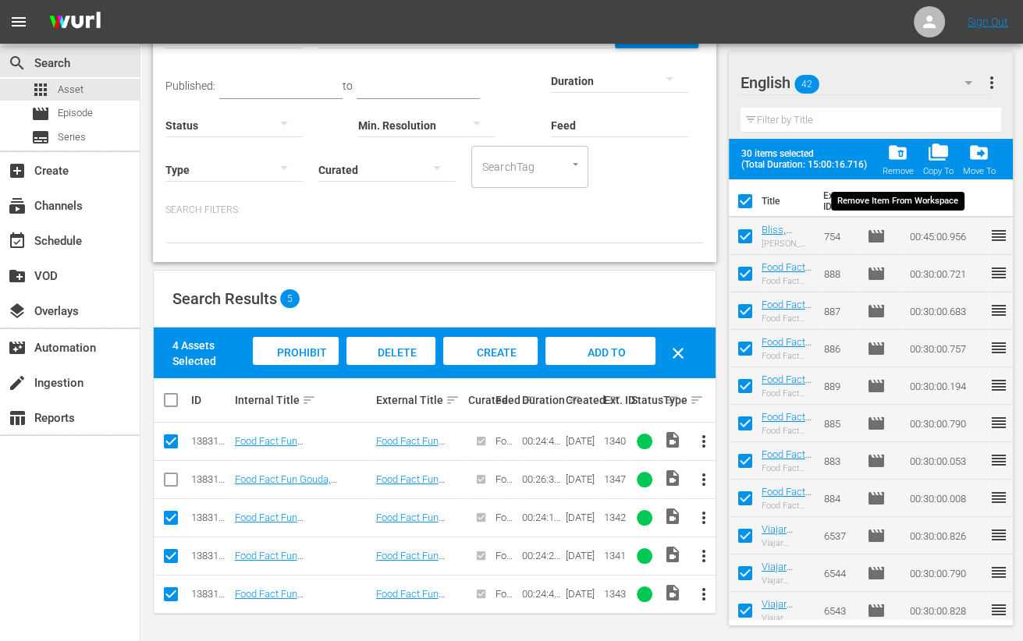
click at [897, 155] on span "folder_delete" at bounding box center [897, 152] width 21 height 21
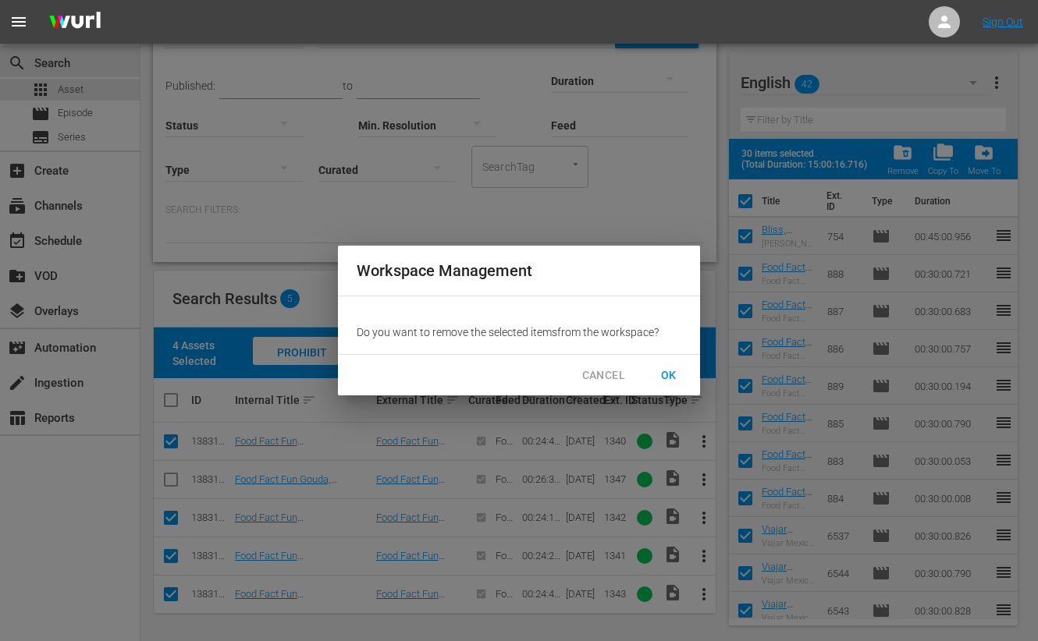
click at [671, 379] on span "OK" at bounding box center [668, 376] width 25 height 20
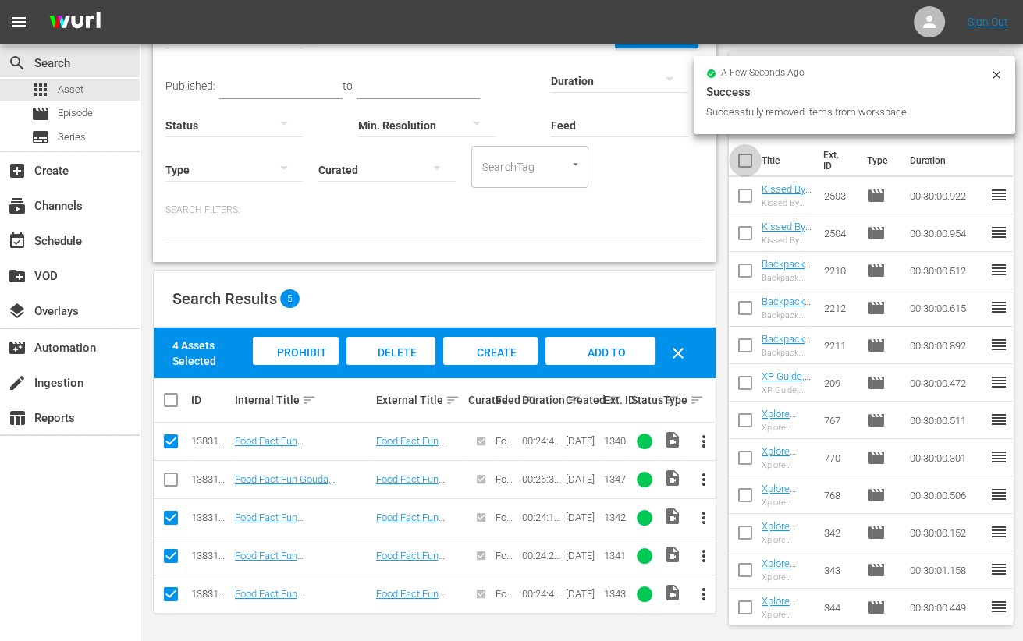
click at [739, 158] on input "checkbox" at bounding box center [745, 163] width 33 height 33
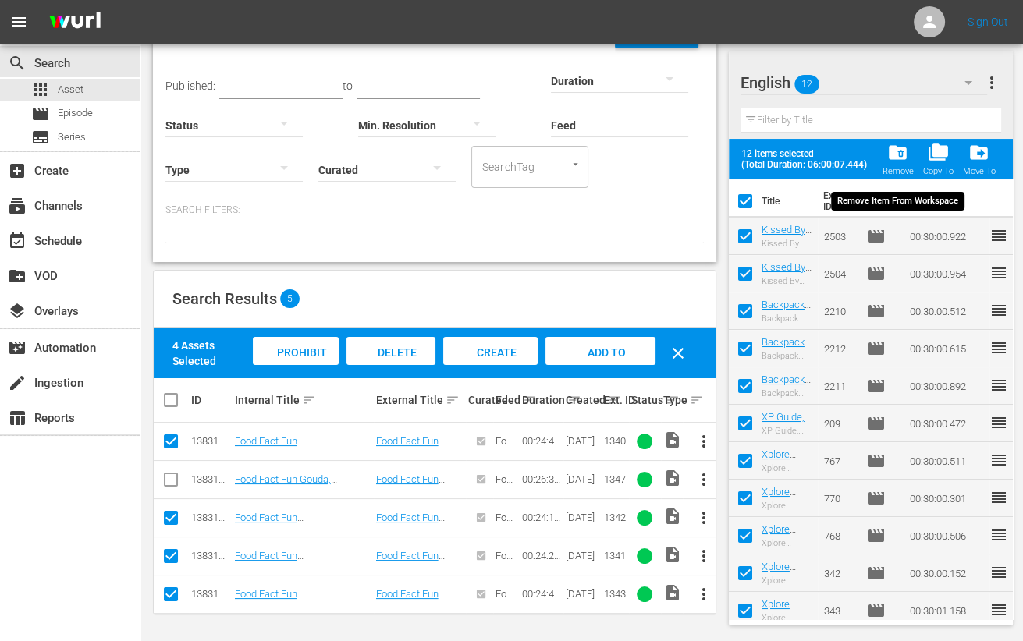
click at [901, 152] on span "folder_delete" at bounding box center [897, 152] width 21 height 21
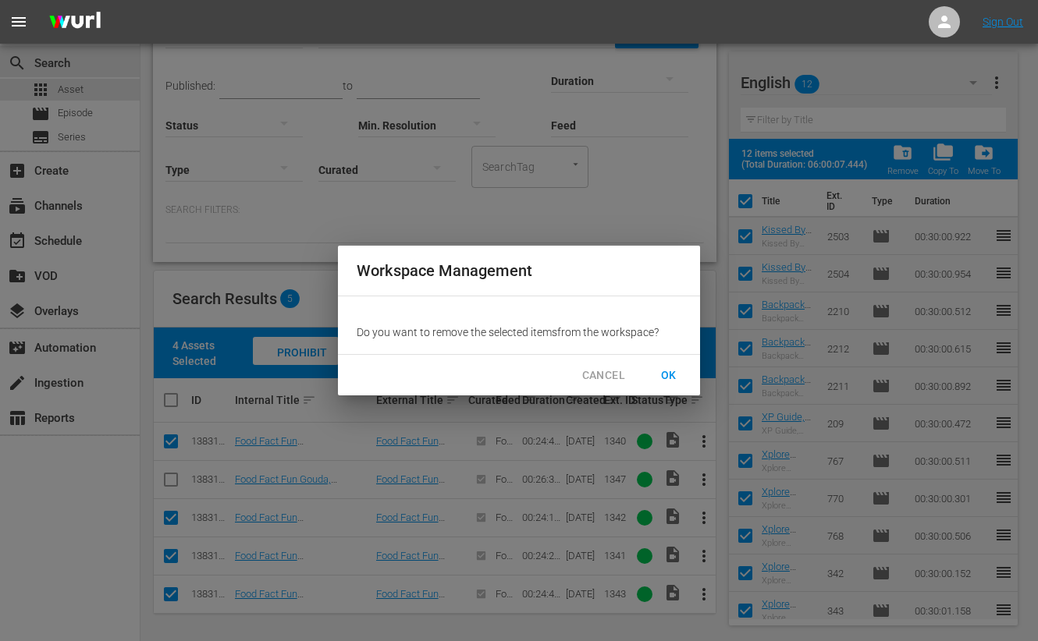
click at [667, 378] on span "OK" at bounding box center [668, 376] width 25 height 20
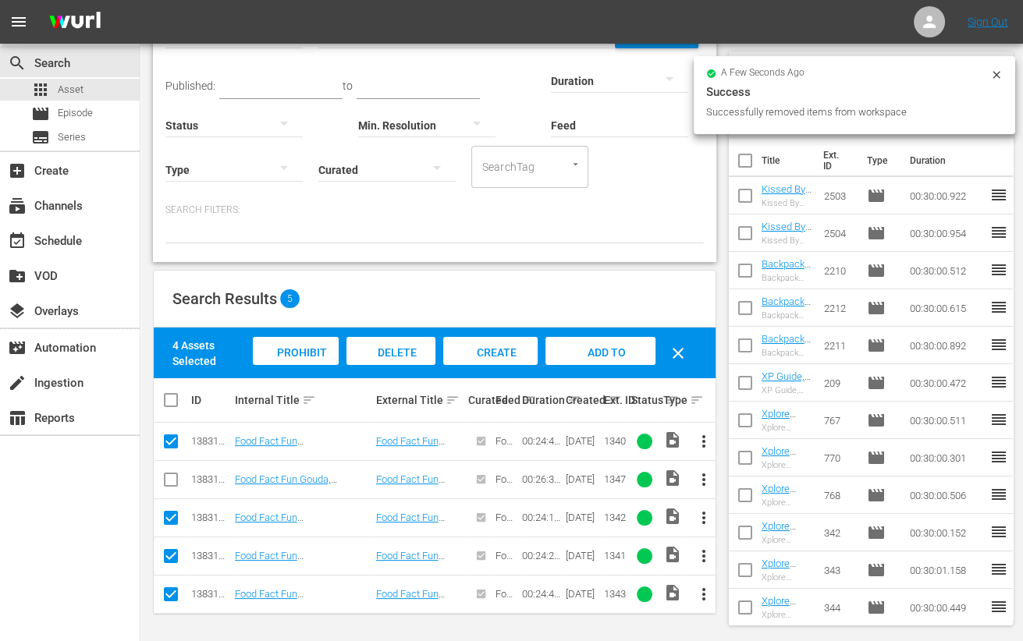
click at [969, 83] on div "Success" at bounding box center [854, 92] width 297 height 19
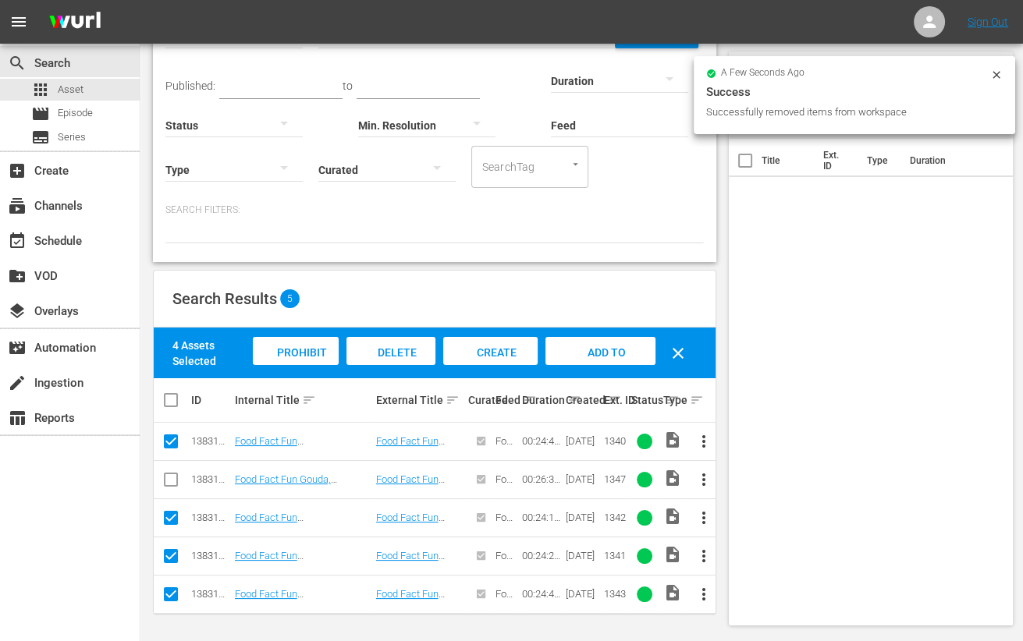
click at [996, 76] on icon at bounding box center [996, 75] width 12 height 12
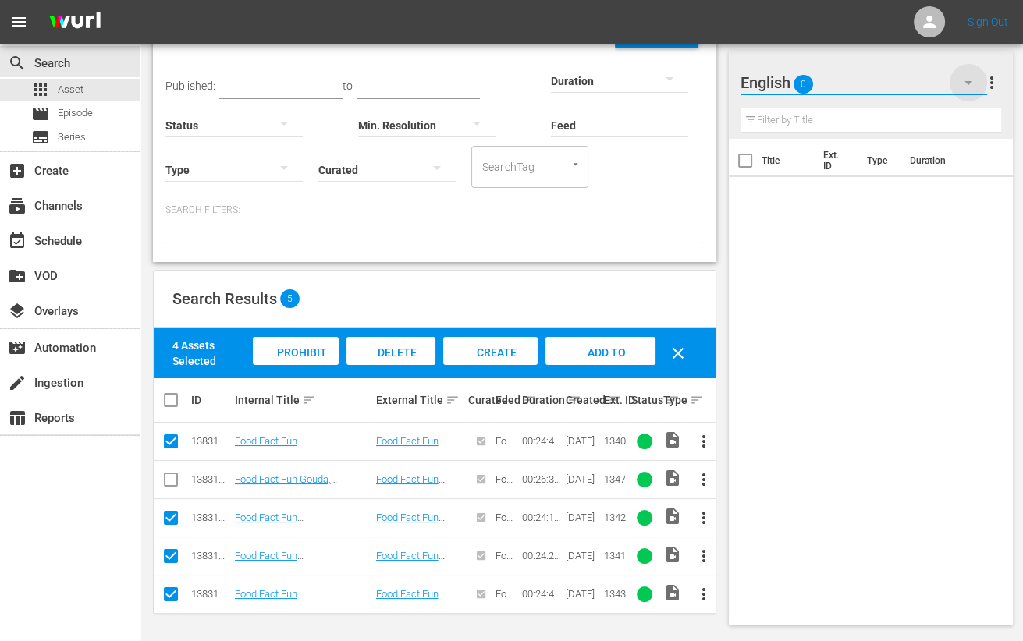
click at [964, 73] on icon "button" at bounding box center [968, 82] width 19 height 19
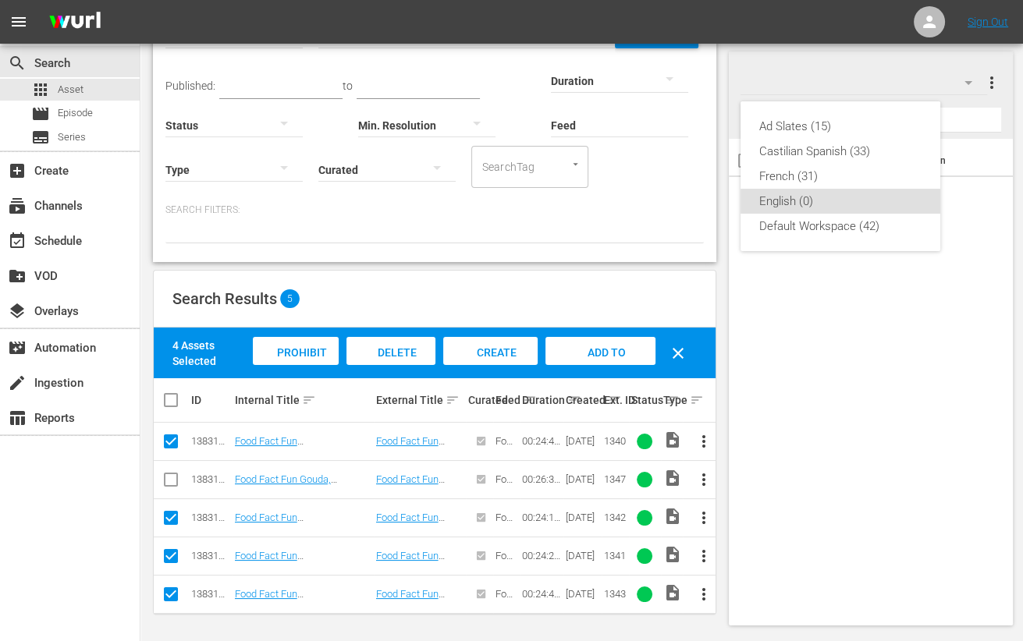
click at [890, 482] on div "Ad Slates (15) Castilian Spanish (33) French (31) English (0) Default Workspace…" at bounding box center [511, 320] width 1023 height 641
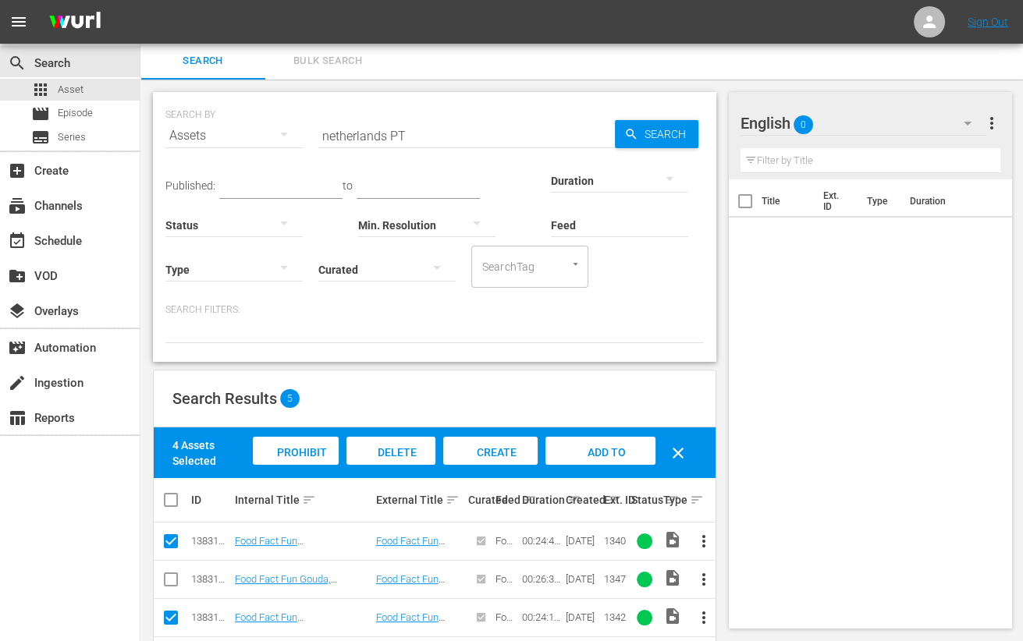
scroll to position [0, 0]
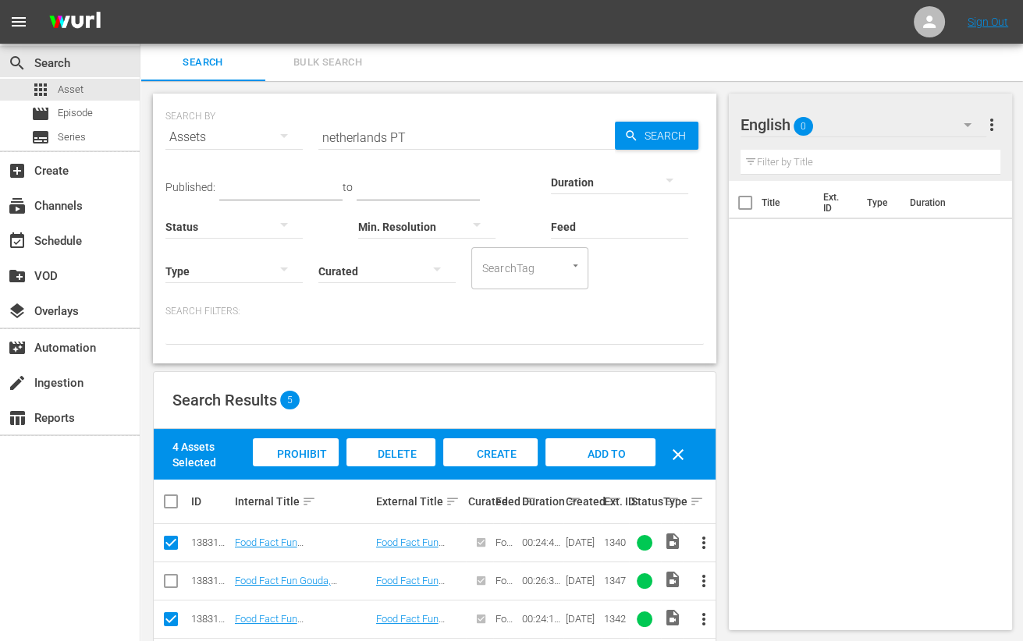
click at [392, 135] on input "netherlands PT" at bounding box center [466, 137] width 297 height 37
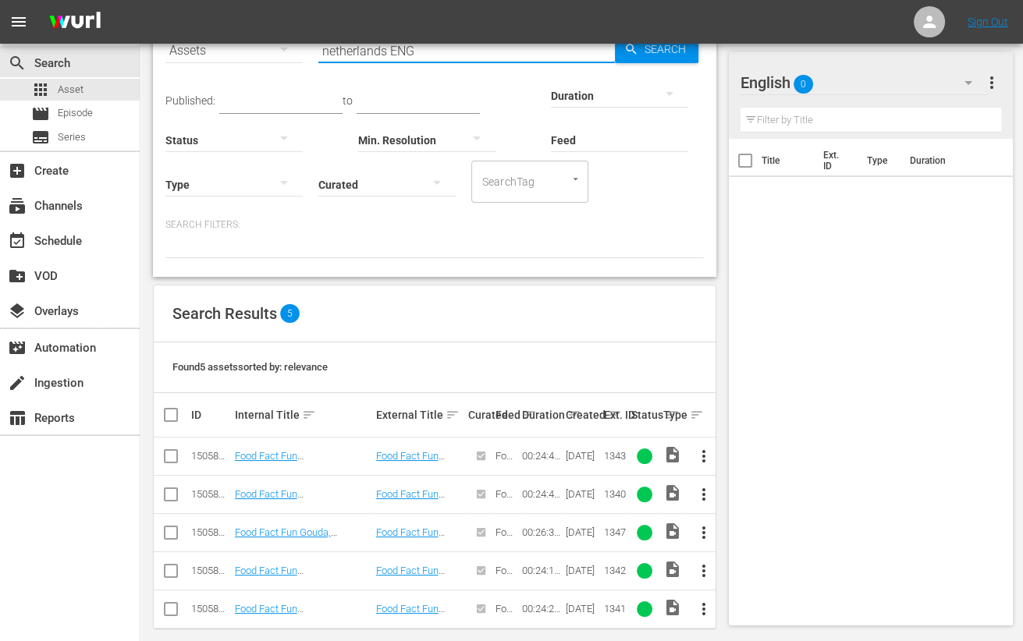
scroll to position [101, 0]
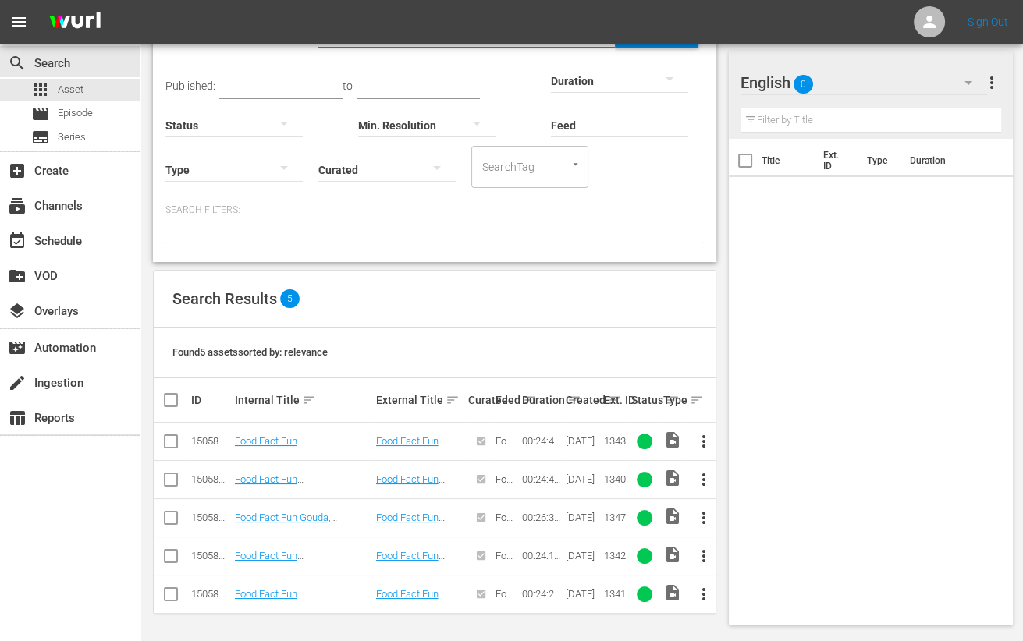
click at [169, 595] on input "checkbox" at bounding box center [171, 597] width 19 height 19
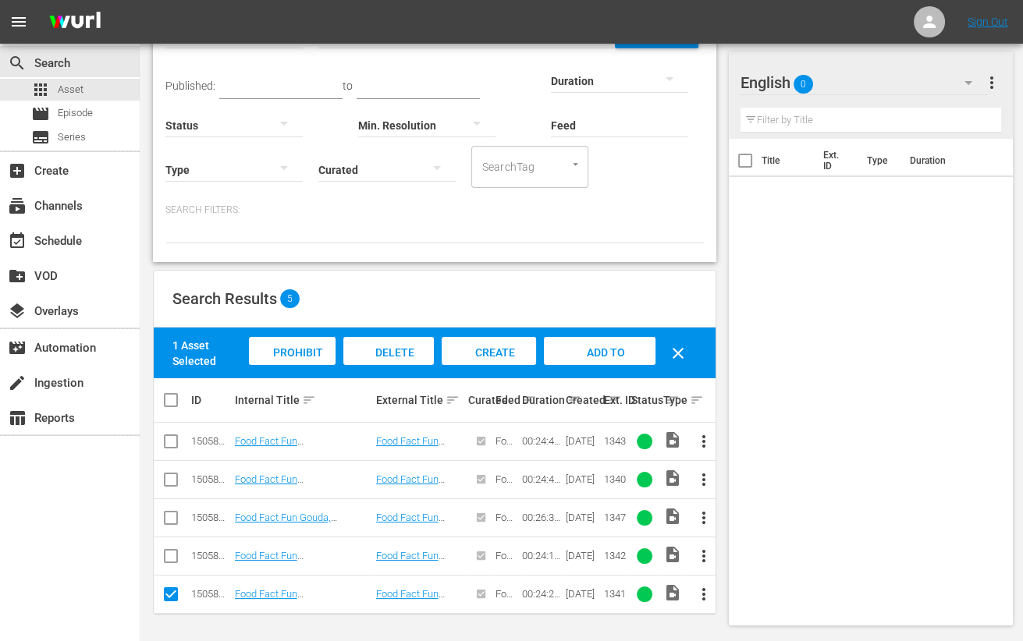
click at [169, 554] on input "checkbox" at bounding box center [171, 559] width 19 height 19
click at [171, 479] on input "checkbox" at bounding box center [171, 483] width 19 height 19
click at [177, 442] on input "checkbox" at bounding box center [171, 444] width 19 height 19
click at [643, 353] on div "Add to Workspace" at bounding box center [600, 366] width 110 height 59
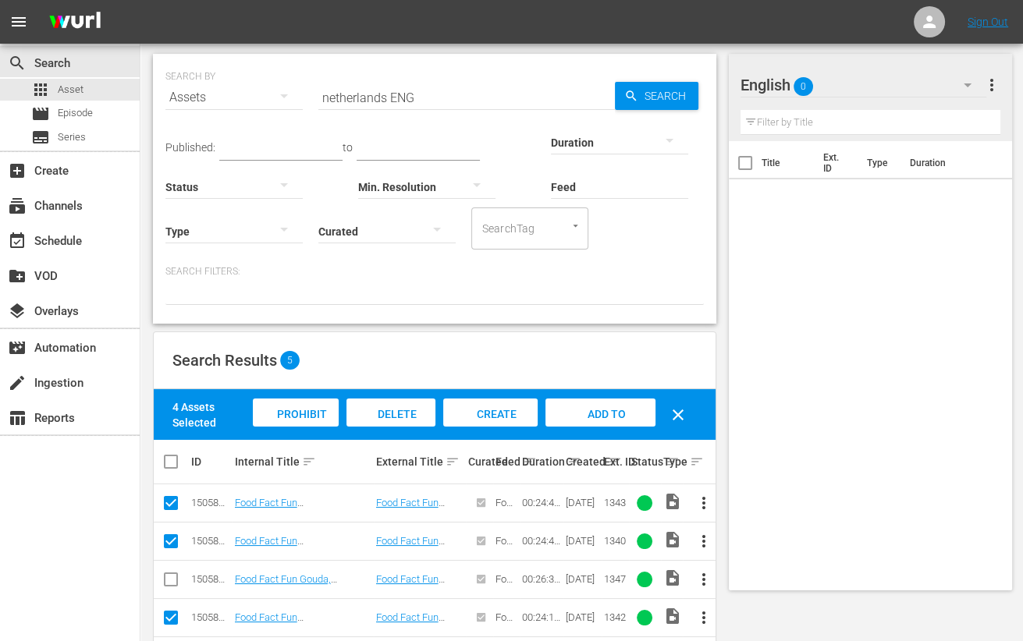
scroll to position [0, 0]
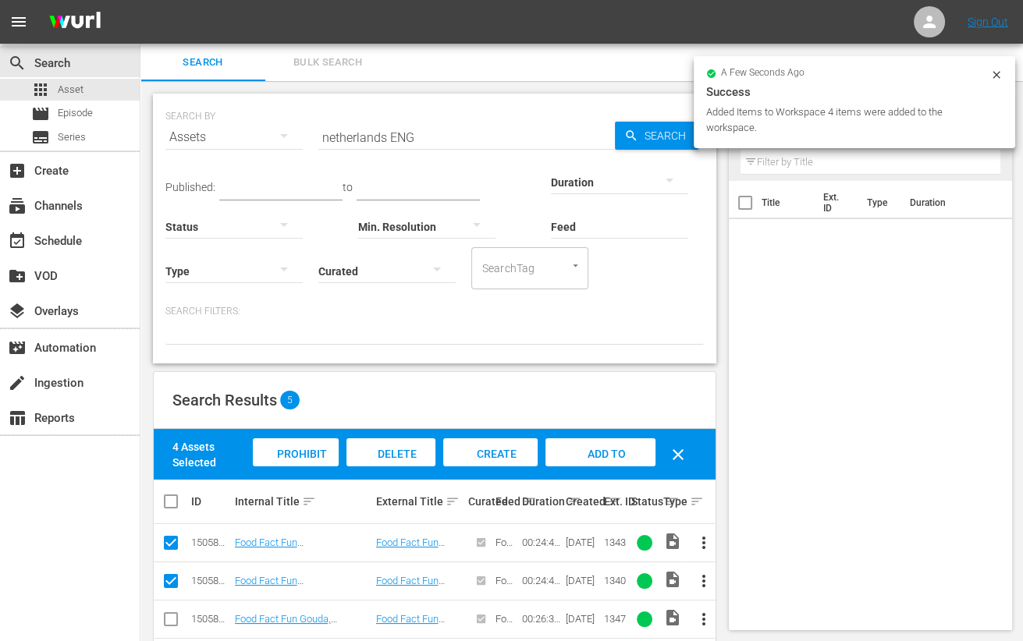
click at [358, 141] on input "netherlands ENG" at bounding box center [466, 137] width 297 height 37
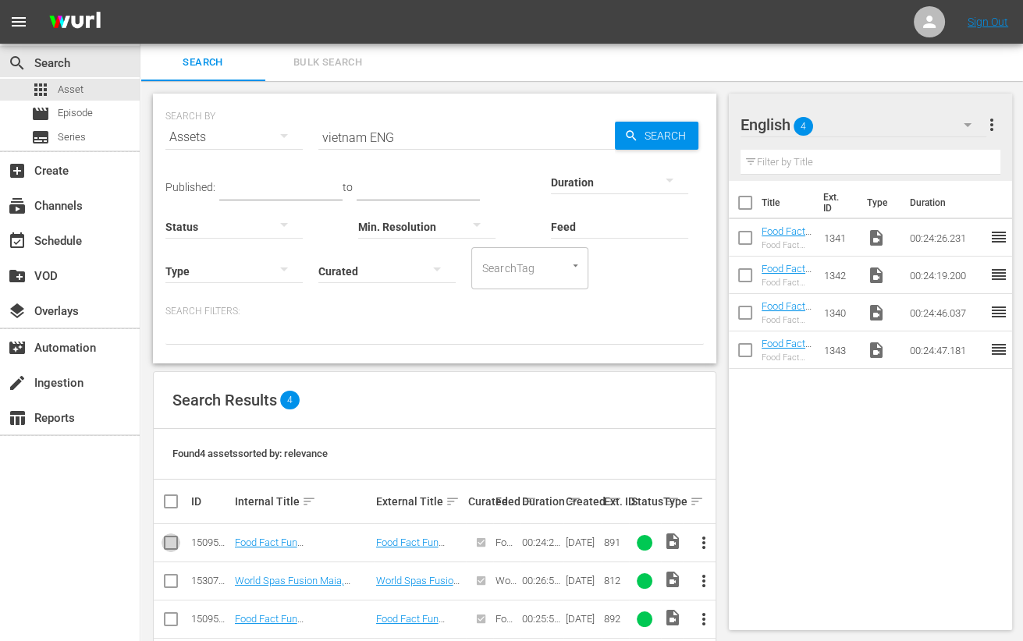
click at [168, 548] on input "checkbox" at bounding box center [171, 546] width 19 height 19
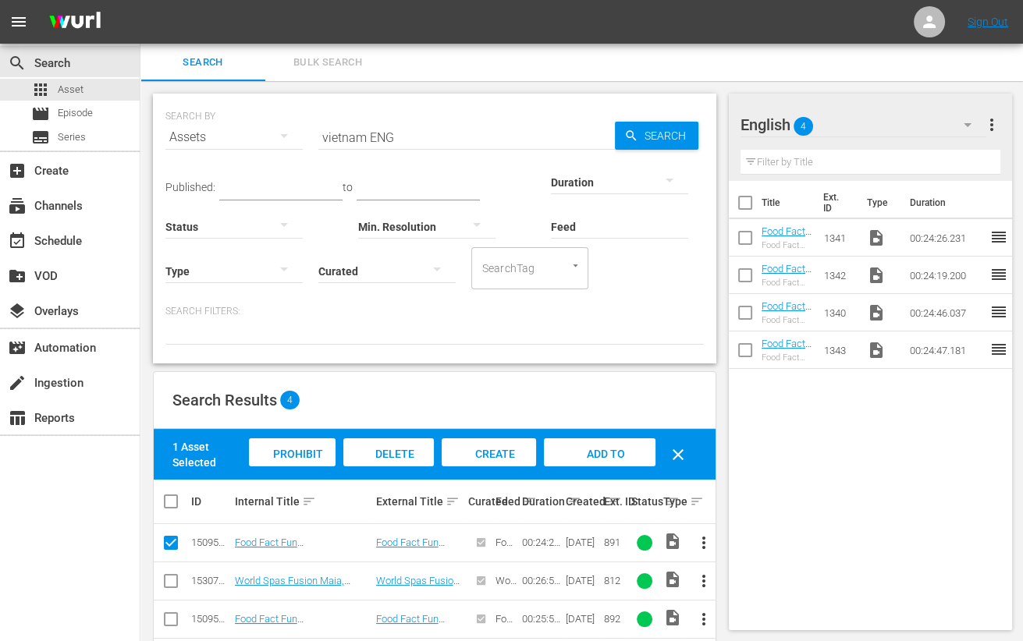
click at [172, 618] on input "checkbox" at bounding box center [171, 622] width 19 height 19
click at [584, 453] on span "Add to Workspace" at bounding box center [600, 469] width 76 height 42
click at [347, 141] on input "vietnam ENG" at bounding box center [466, 137] width 297 height 37
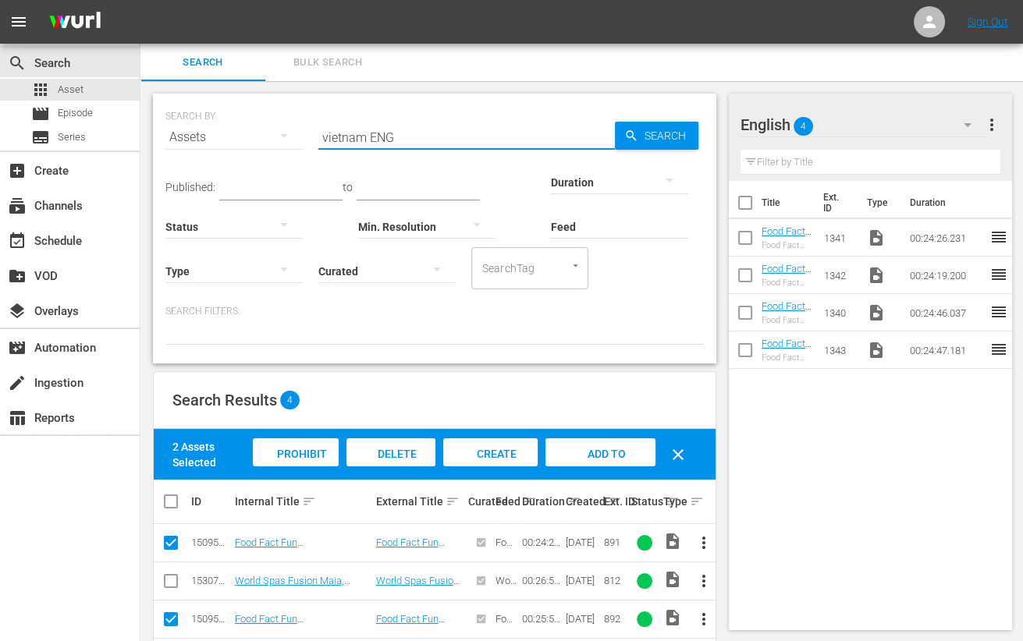
click at [347, 141] on input "vietnam ENG" at bounding box center [466, 137] width 297 height 37
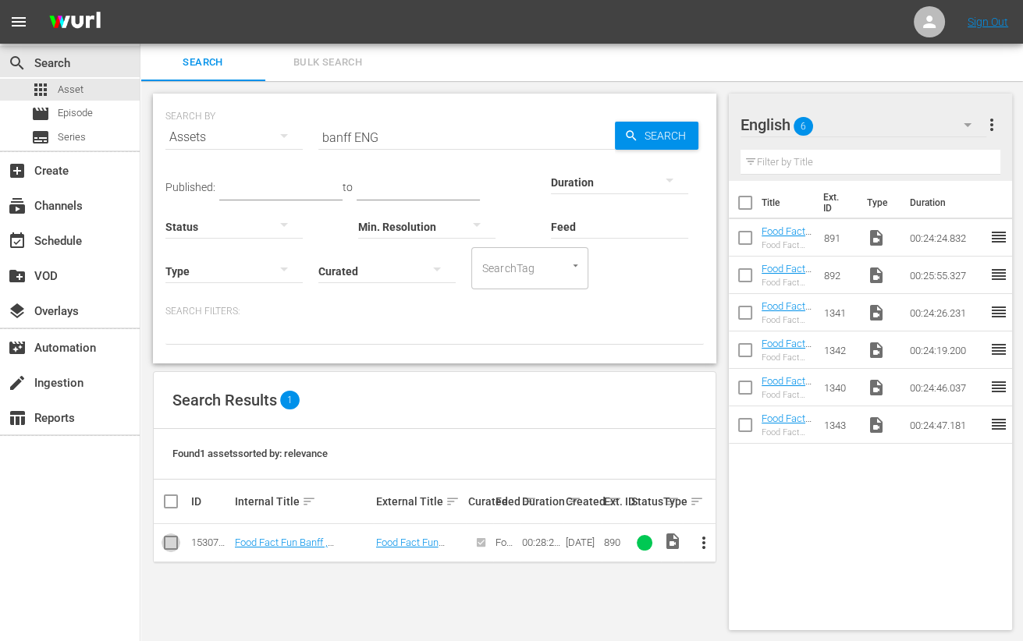
click at [174, 544] on input "checkbox" at bounding box center [171, 546] width 19 height 19
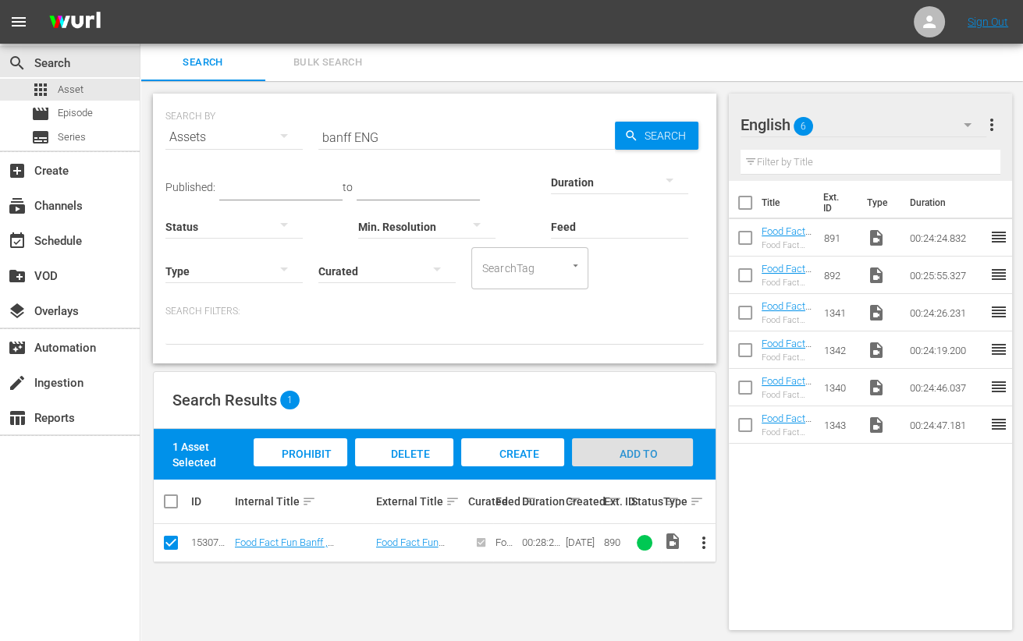
click at [598, 448] on div "Add to Workspace" at bounding box center [632, 468] width 121 height 59
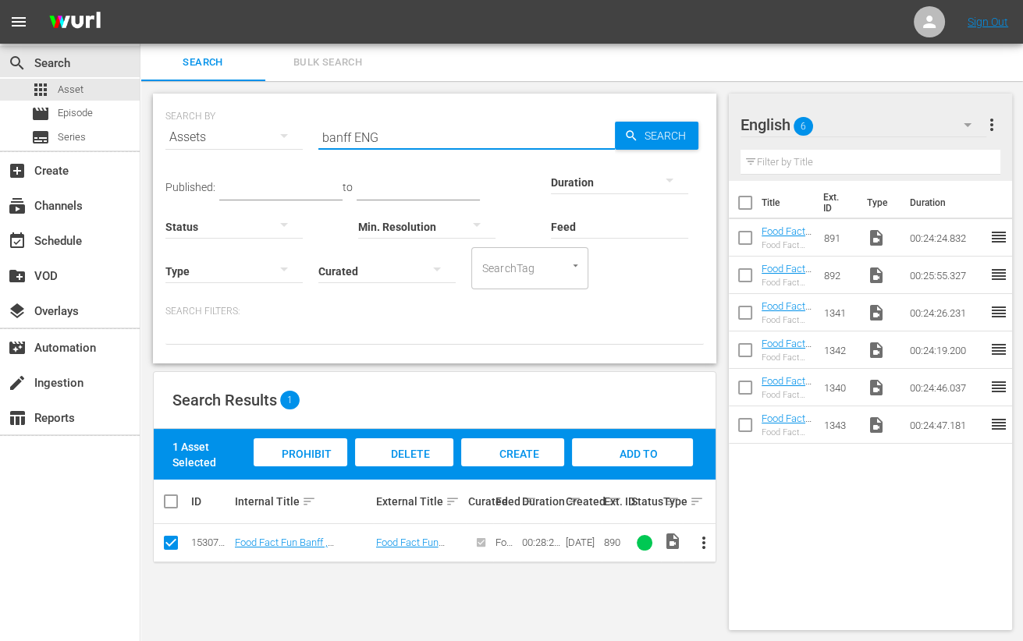
click at [335, 140] on input "banff ENG" at bounding box center [466, 137] width 297 height 37
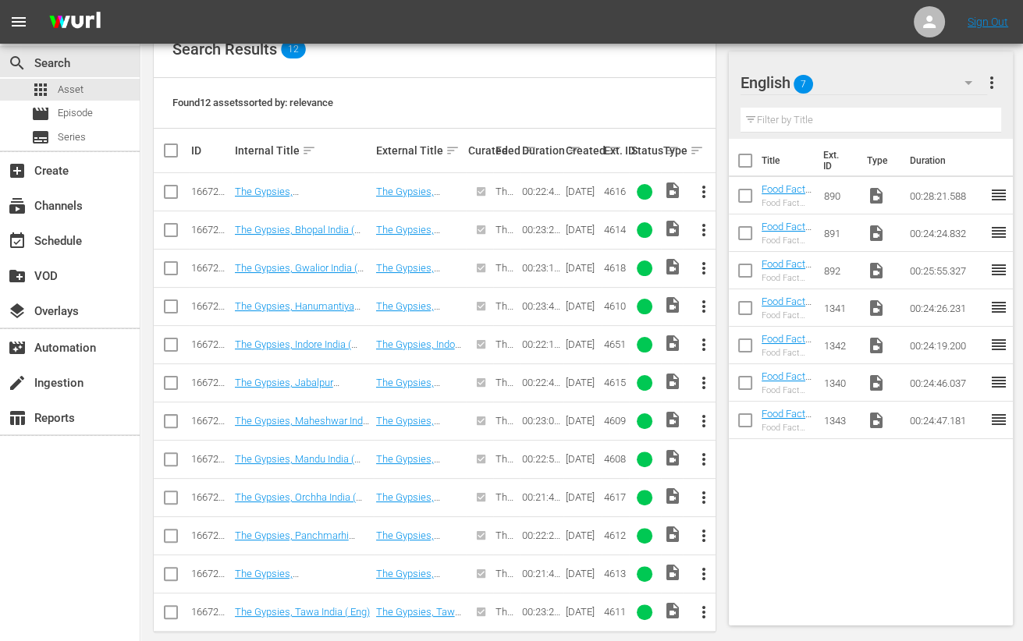
scroll to position [368, 0]
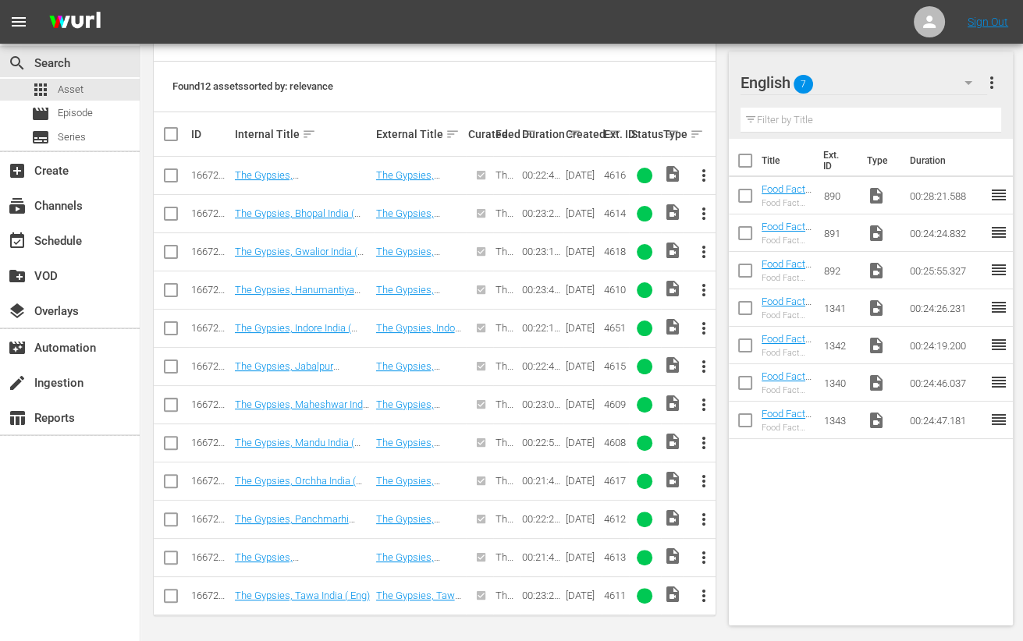
click at [169, 442] on input "checkbox" at bounding box center [171, 446] width 19 height 19
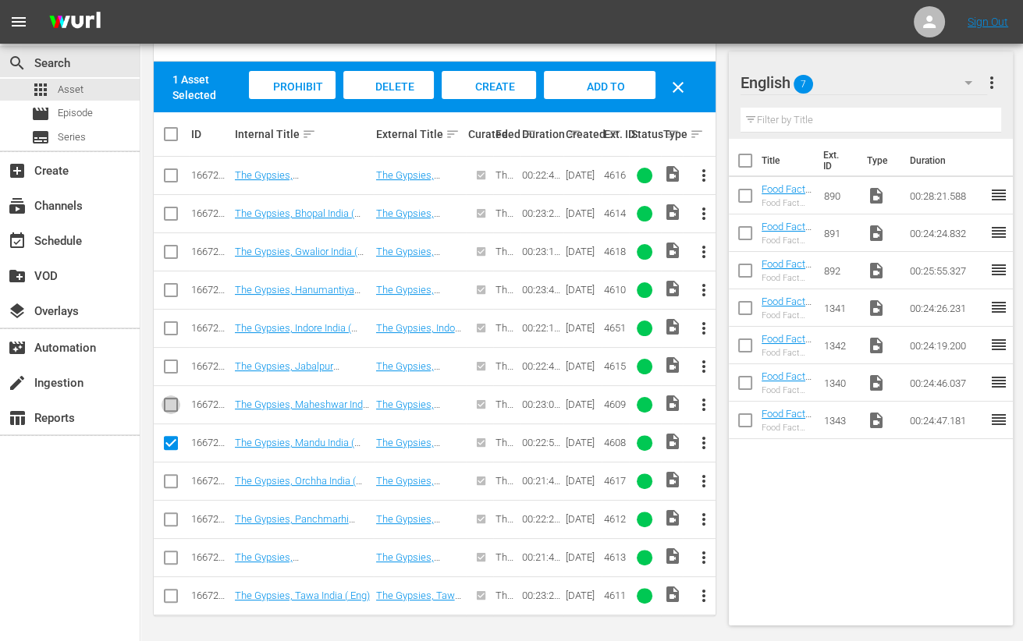
click at [169, 407] on input "checkbox" at bounding box center [171, 408] width 19 height 19
click at [166, 292] on input "checkbox" at bounding box center [171, 293] width 19 height 19
click at [172, 592] on input "checkbox" at bounding box center [171, 599] width 19 height 19
click at [172, 516] on input "checkbox" at bounding box center [171, 522] width 19 height 19
click at [168, 556] on input "checkbox" at bounding box center [171, 561] width 19 height 19
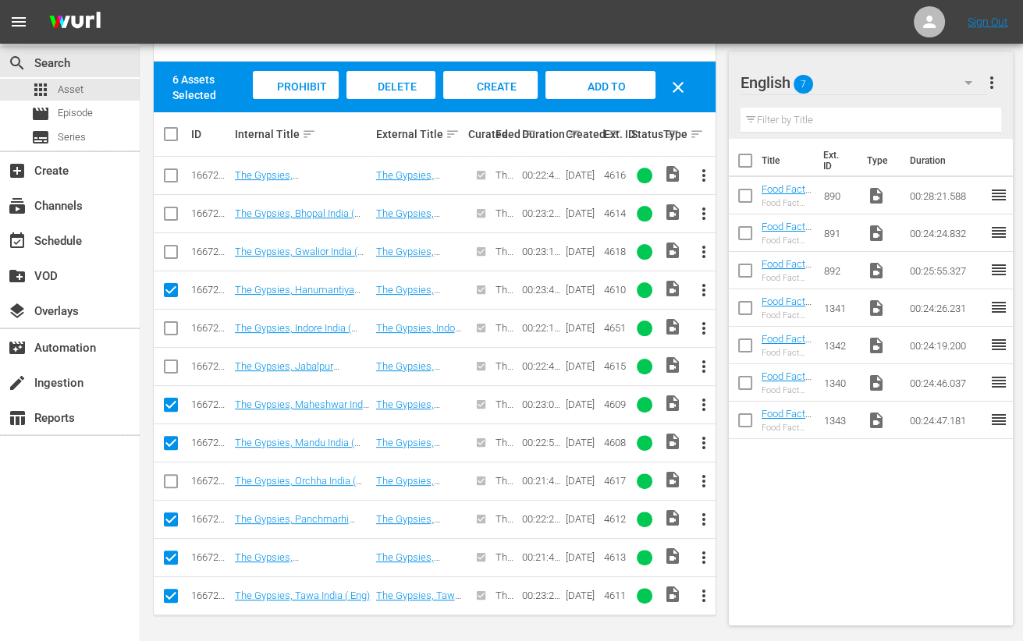
click at [172, 216] on input "checkbox" at bounding box center [171, 217] width 19 height 19
click at [593, 90] on span "Add to Workspace" at bounding box center [600, 101] width 76 height 42
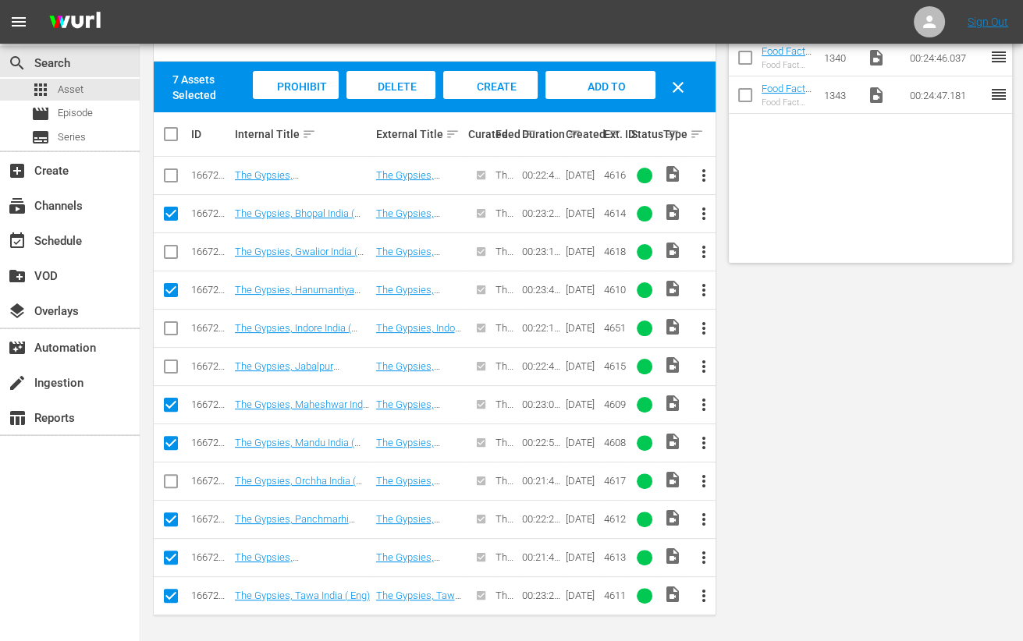
scroll to position [0, 0]
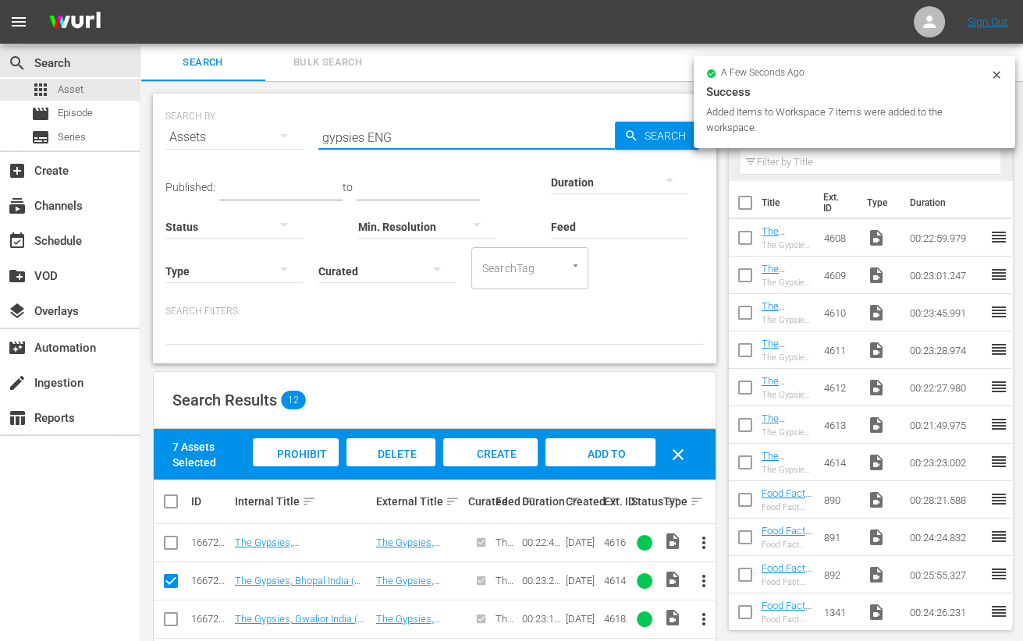
click at [336, 132] on input "gypsies ENG" at bounding box center [466, 137] width 297 height 37
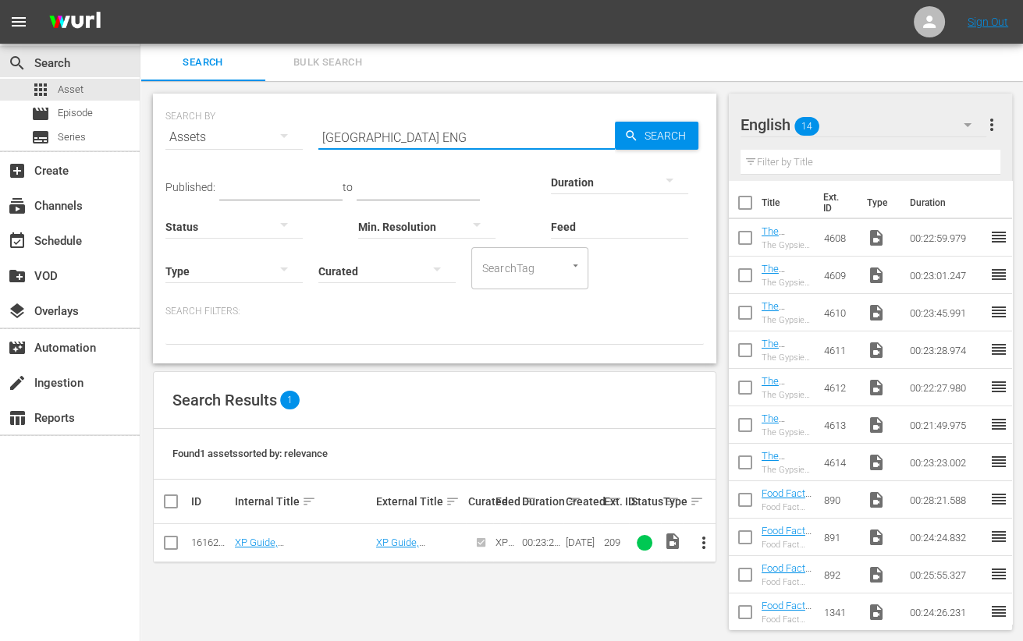
click at [174, 551] on input "checkbox" at bounding box center [171, 546] width 19 height 19
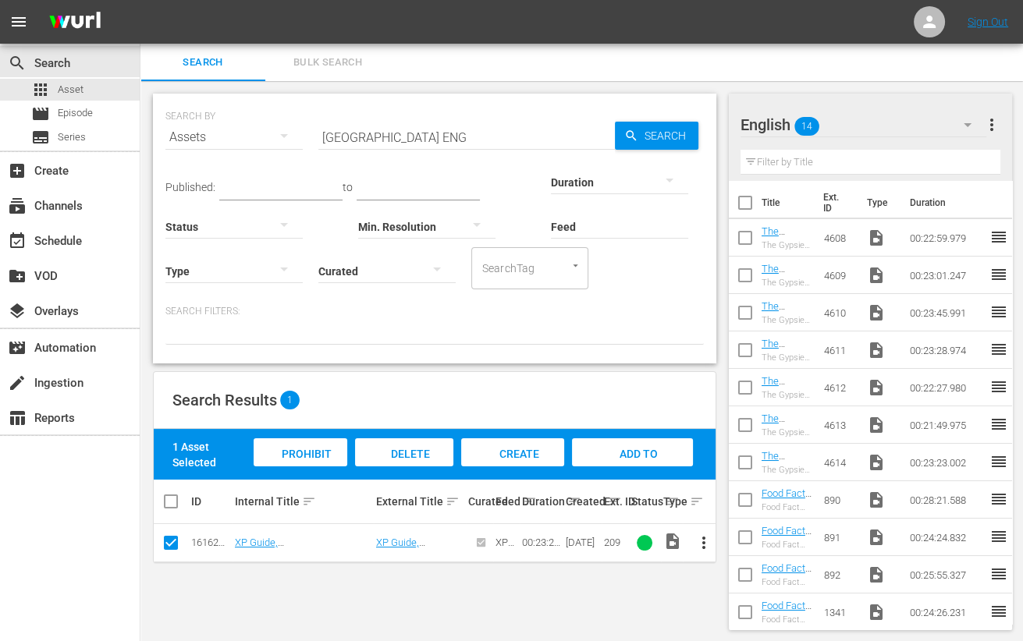
click at [669, 453] on div "Add to Workspace" at bounding box center [632, 468] width 121 height 59
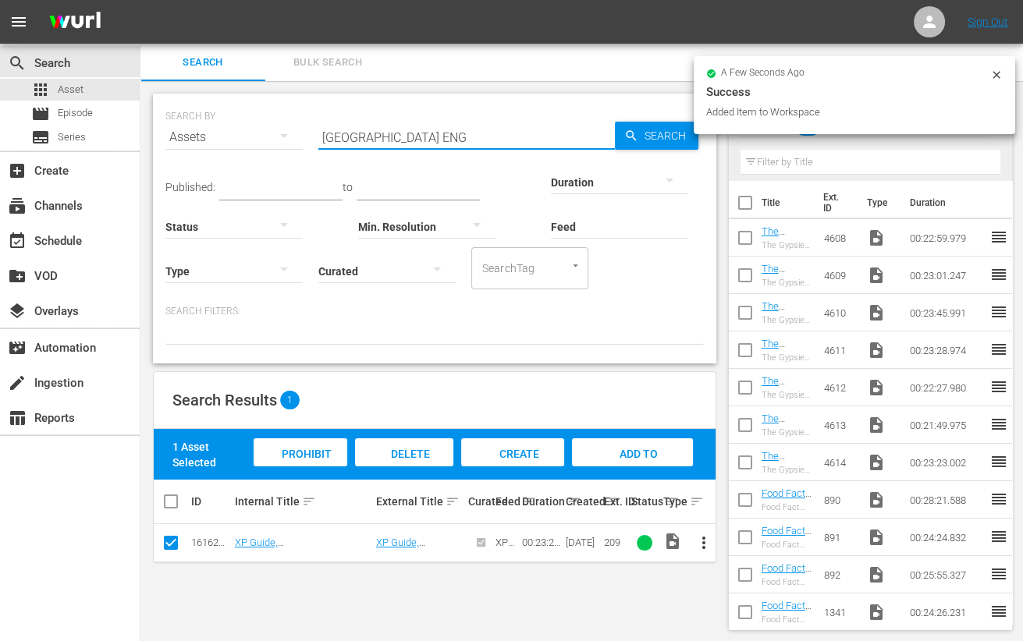
click at [346, 142] on input "stockholm ENG" at bounding box center [466, 137] width 297 height 37
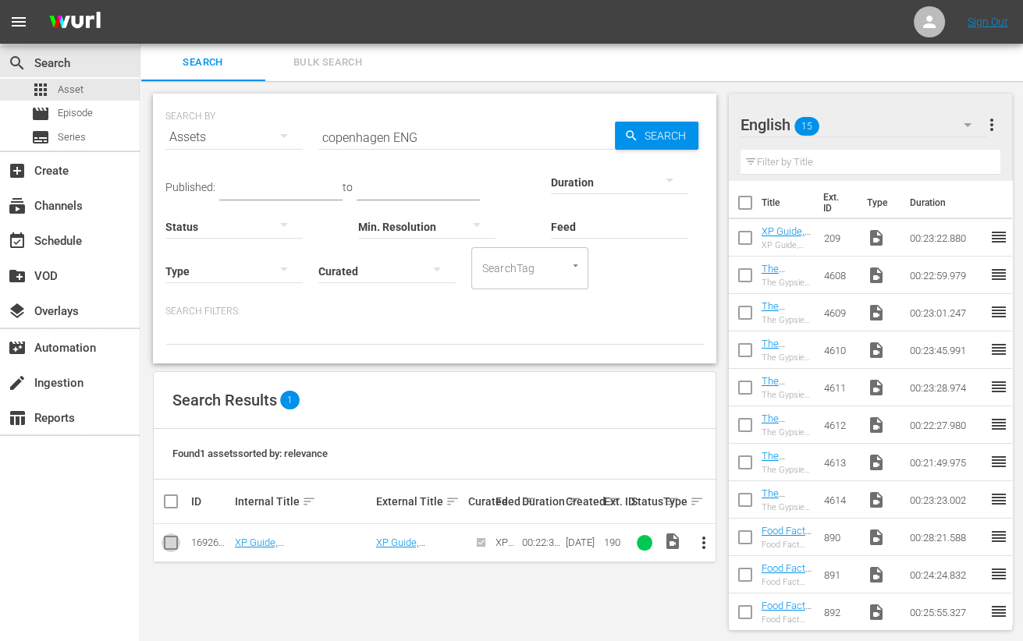
click at [169, 546] on input "checkbox" at bounding box center [171, 546] width 19 height 19
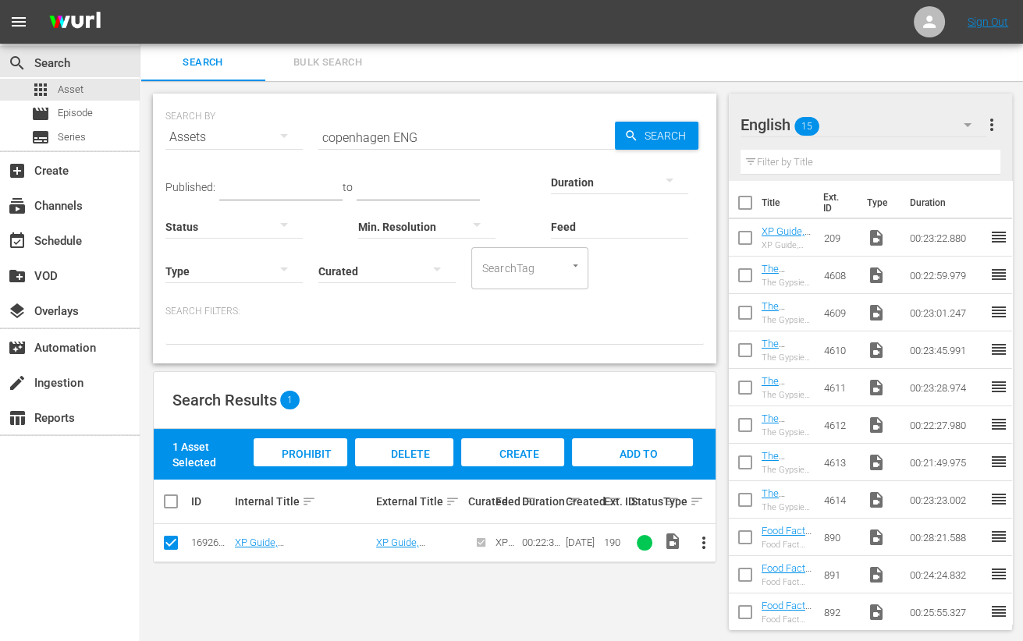
click at [612, 452] on span "Add to Workspace" at bounding box center [633, 469] width 76 height 42
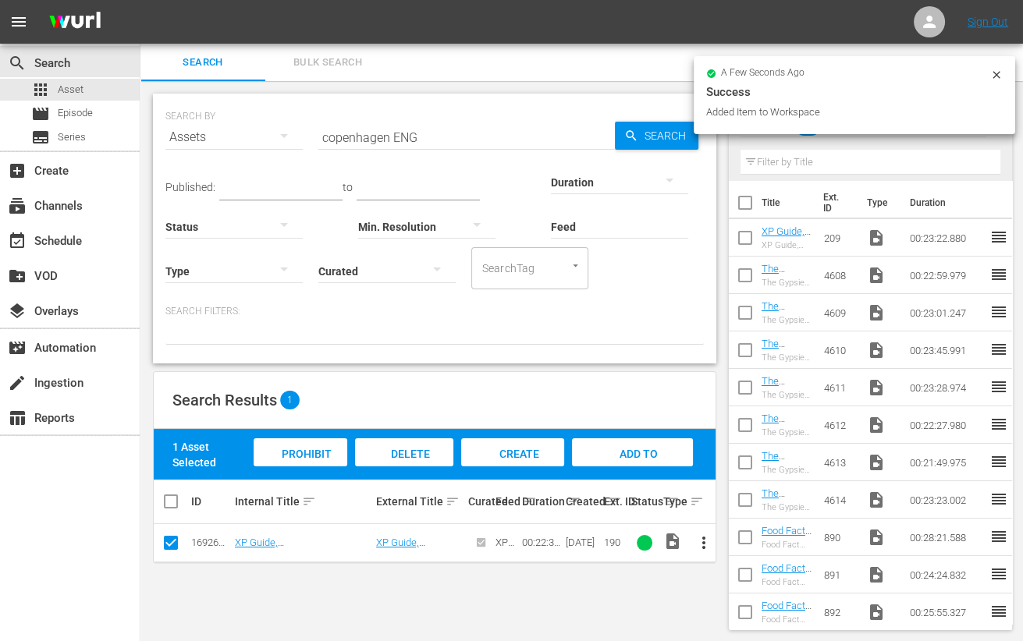
click at [368, 135] on input "copenhagen ENG" at bounding box center [466, 137] width 297 height 37
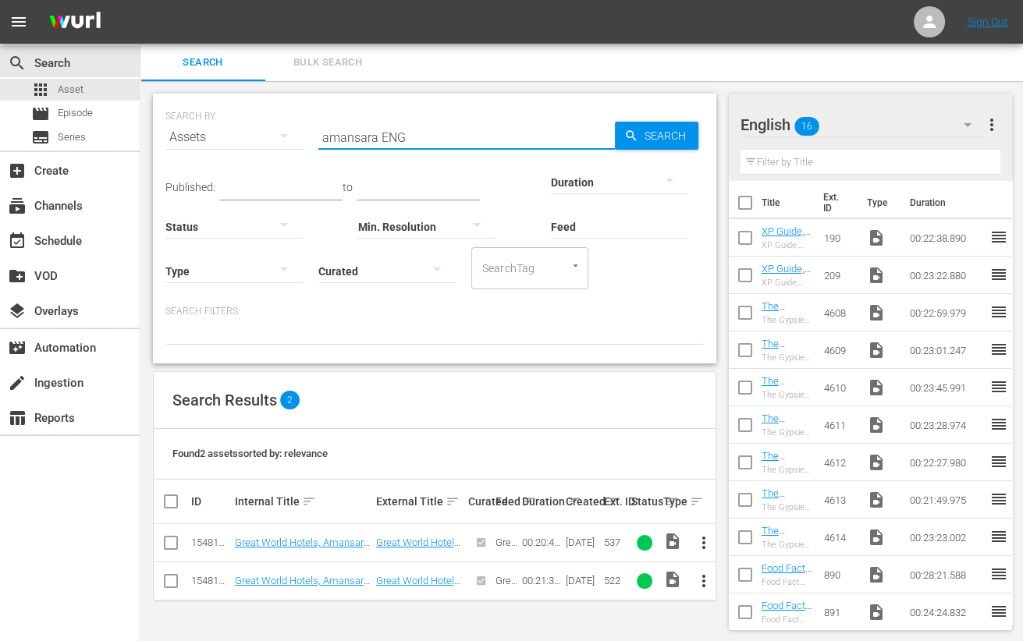
drag, startPoint x: 165, startPoint y: 548, endPoint x: 169, endPoint y: 576, distance: 28.4
click at [166, 546] on input "checkbox" at bounding box center [171, 546] width 19 height 19
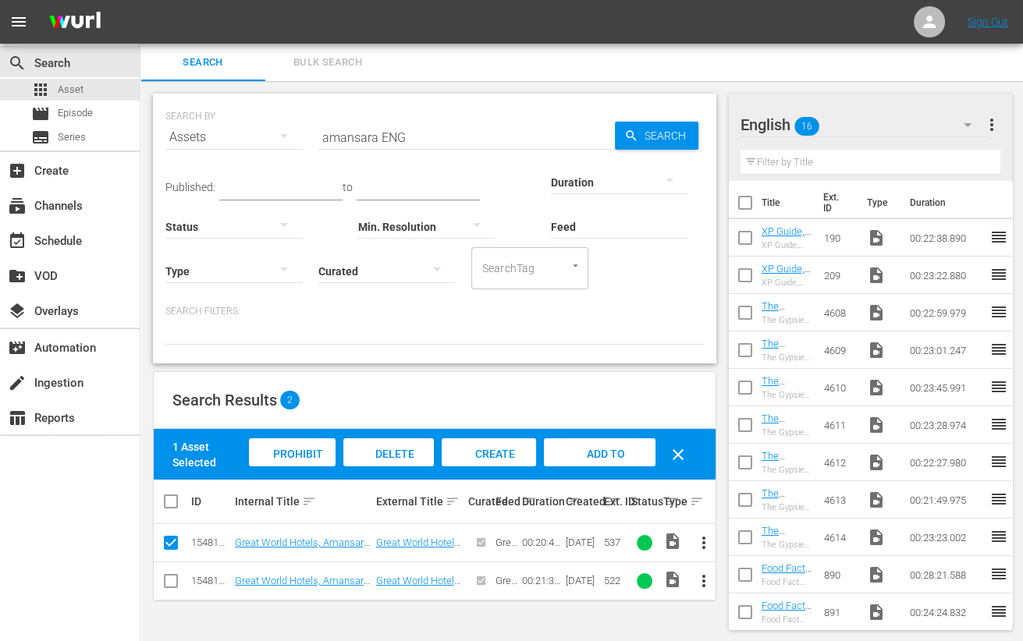
click at [172, 583] on input "checkbox" at bounding box center [171, 584] width 19 height 19
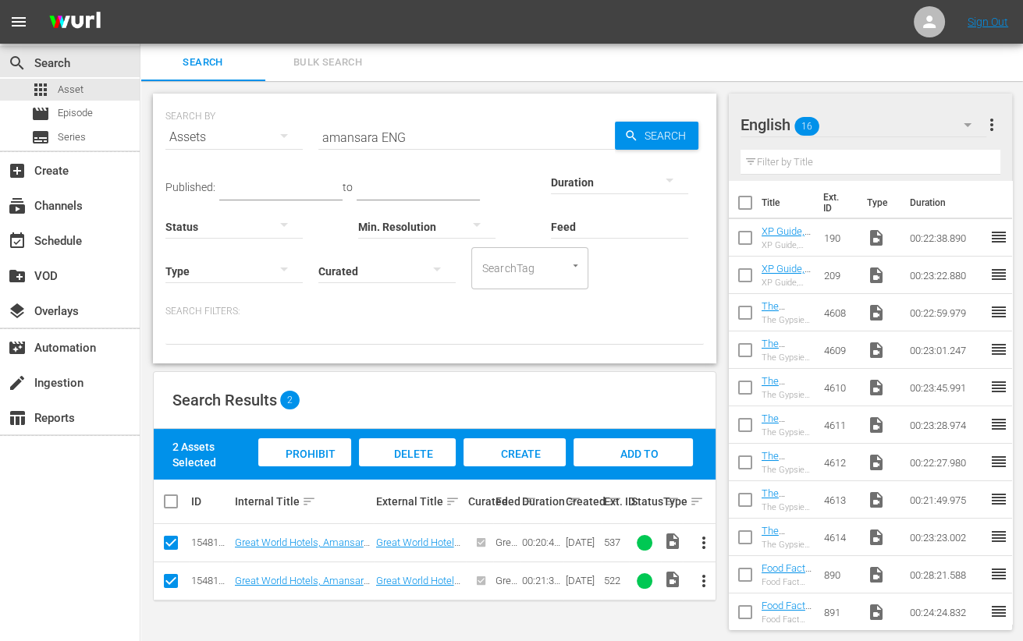
click at [627, 457] on span "Add to Workspace" at bounding box center [633, 469] width 76 height 42
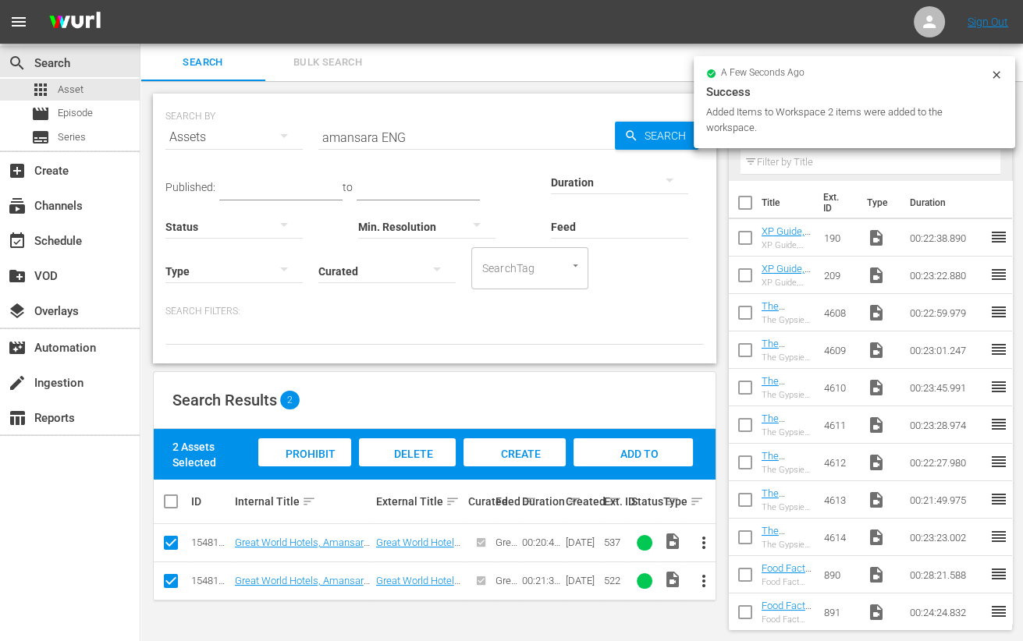
click at [359, 139] on input "amansara ENG" at bounding box center [466, 137] width 297 height 37
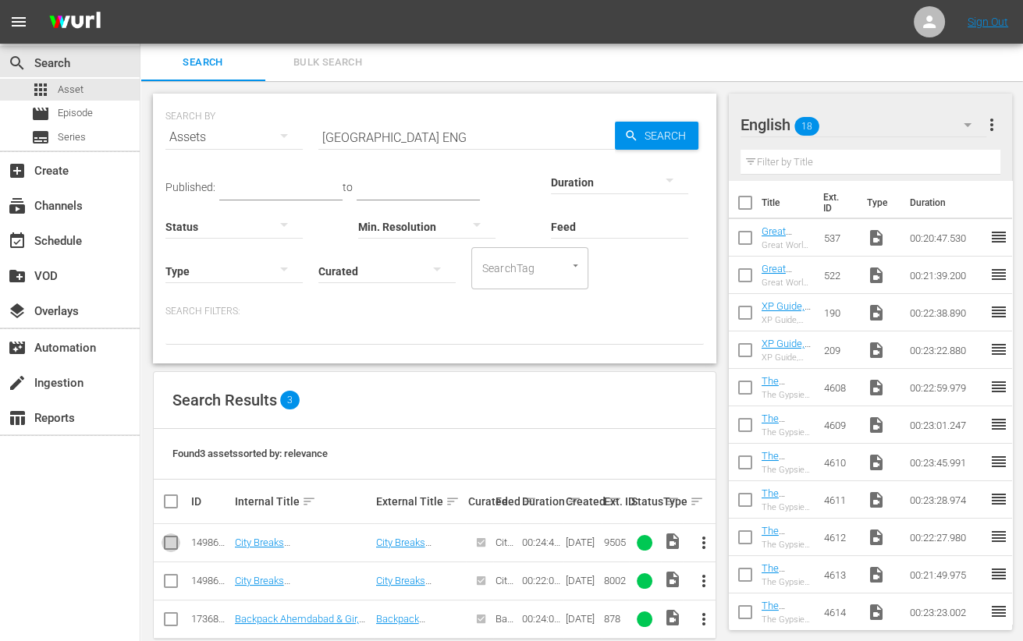
click at [169, 544] on input "checkbox" at bounding box center [171, 546] width 19 height 19
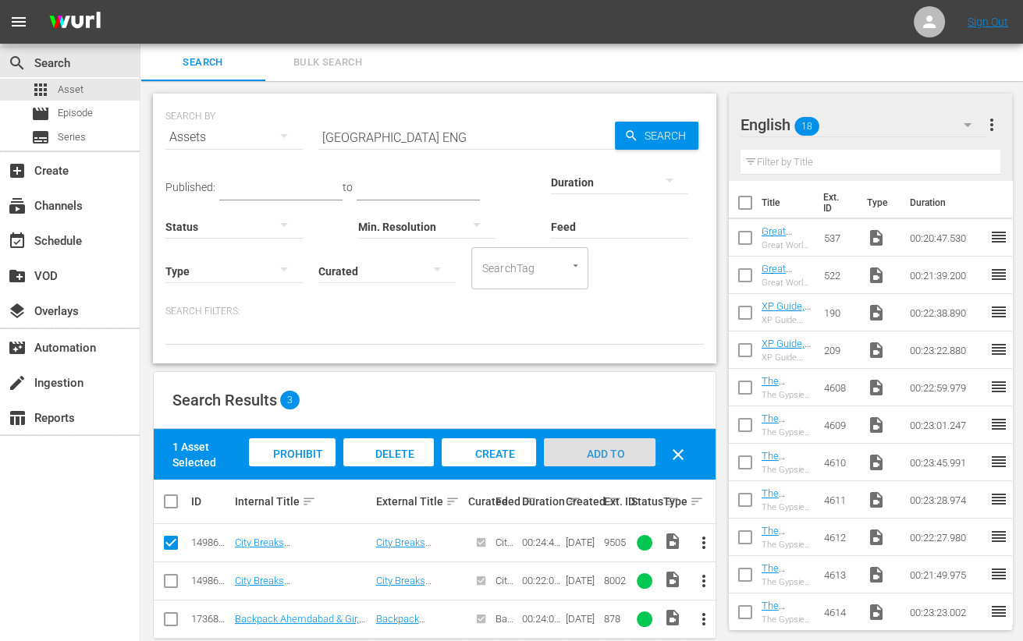
click at [606, 456] on span "Add to Workspace" at bounding box center [600, 469] width 76 height 42
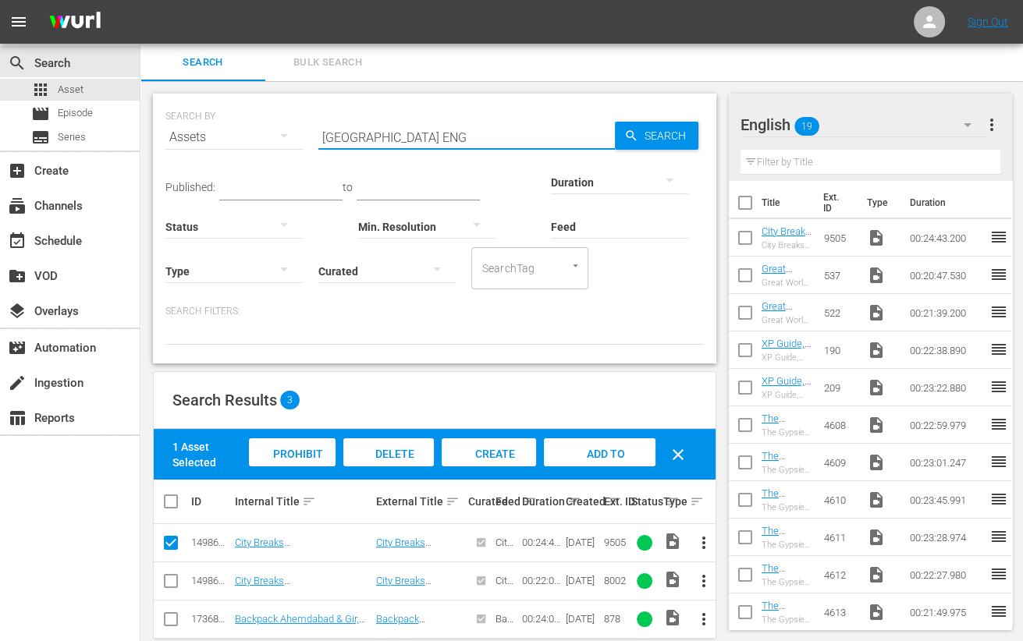
click at [358, 145] on input "ahmedabad ENG" at bounding box center [466, 137] width 297 height 37
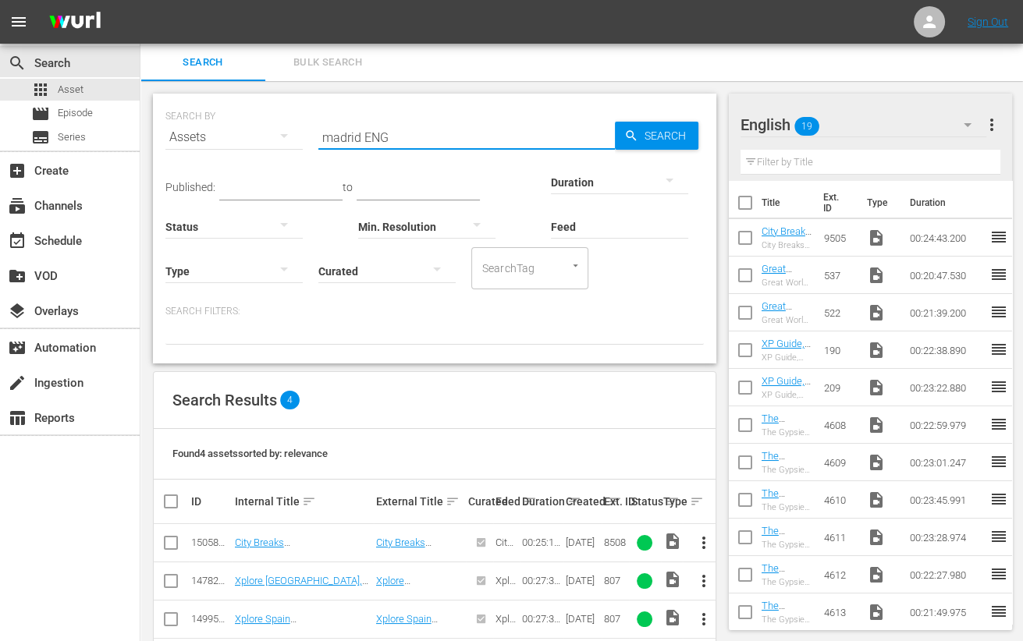
click at [168, 542] on input "checkbox" at bounding box center [171, 546] width 19 height 19
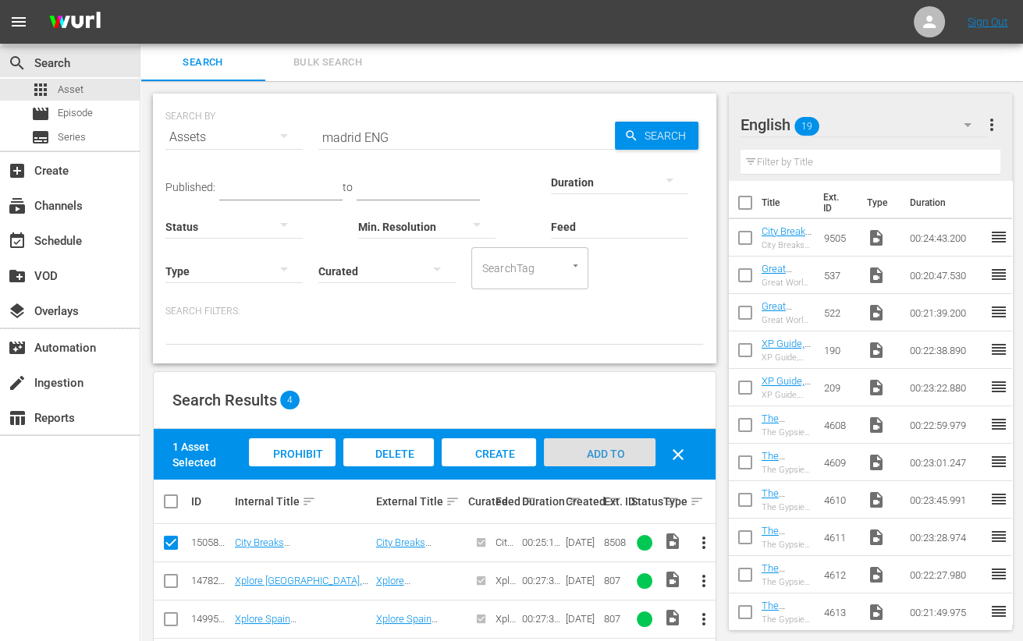
click at [634, 459] on div "Add to Workspace" at bounding box center [599, 468] width 111 height 59
click at [352, 143] on input "madrid ENG" at bounding box center [466, 137] width 297 height 37
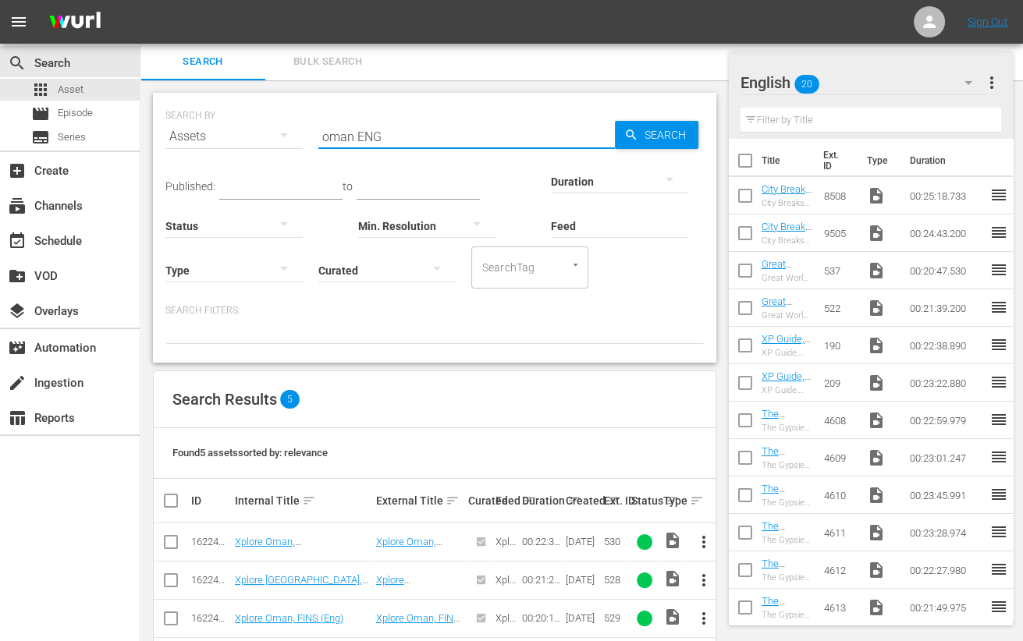
scroll to position [101, 0]
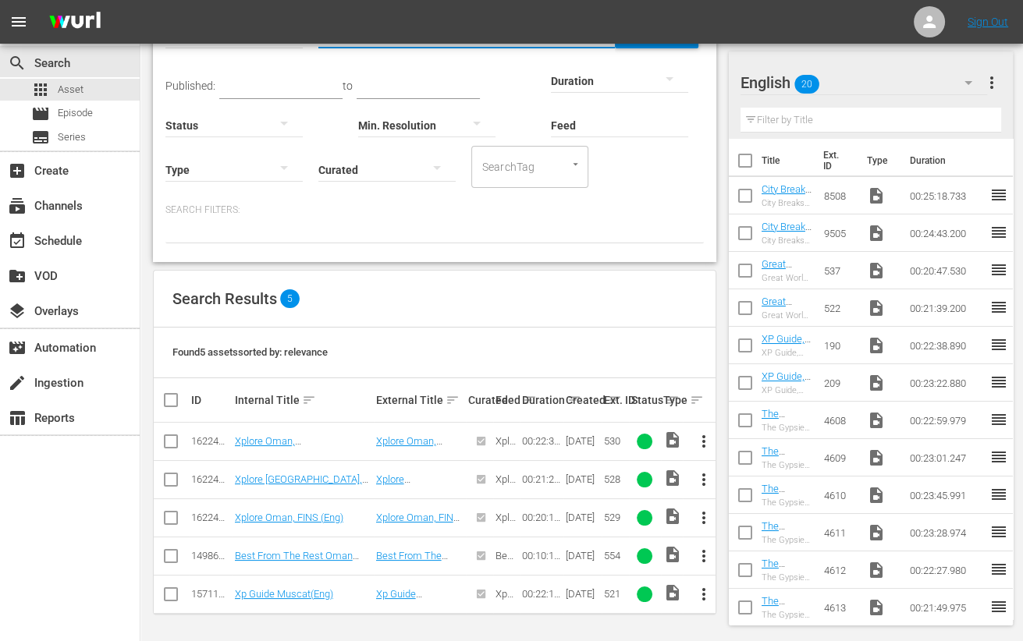
click at [166, 559] on input "checkbox" at bounding box center [171, 559] width 19 height 19
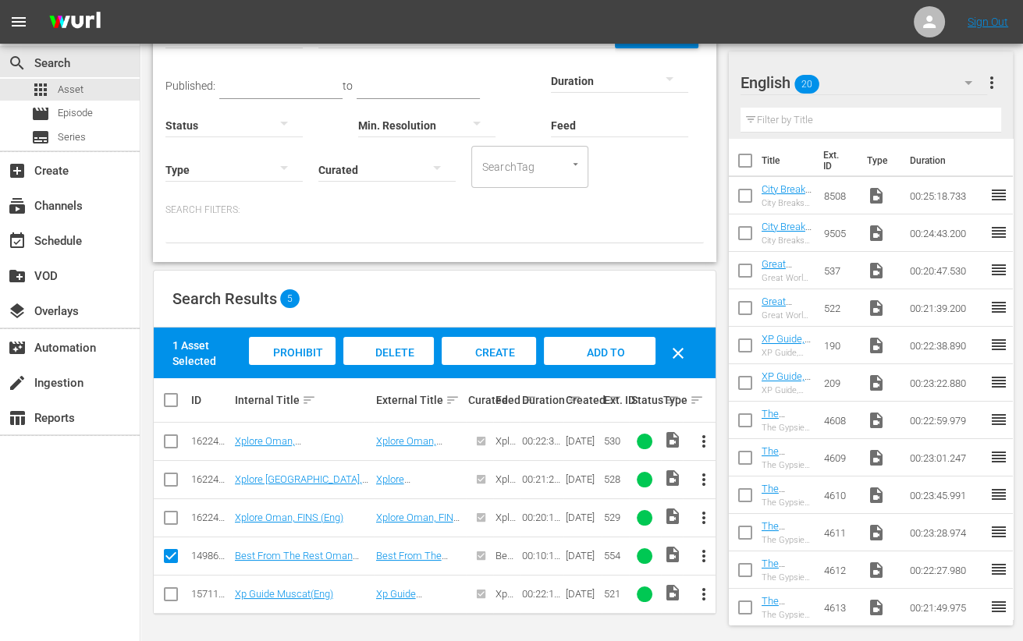
click at [589, 346] on span "Add to Workspace" at bounding box center [600, 367] width 76 height 42
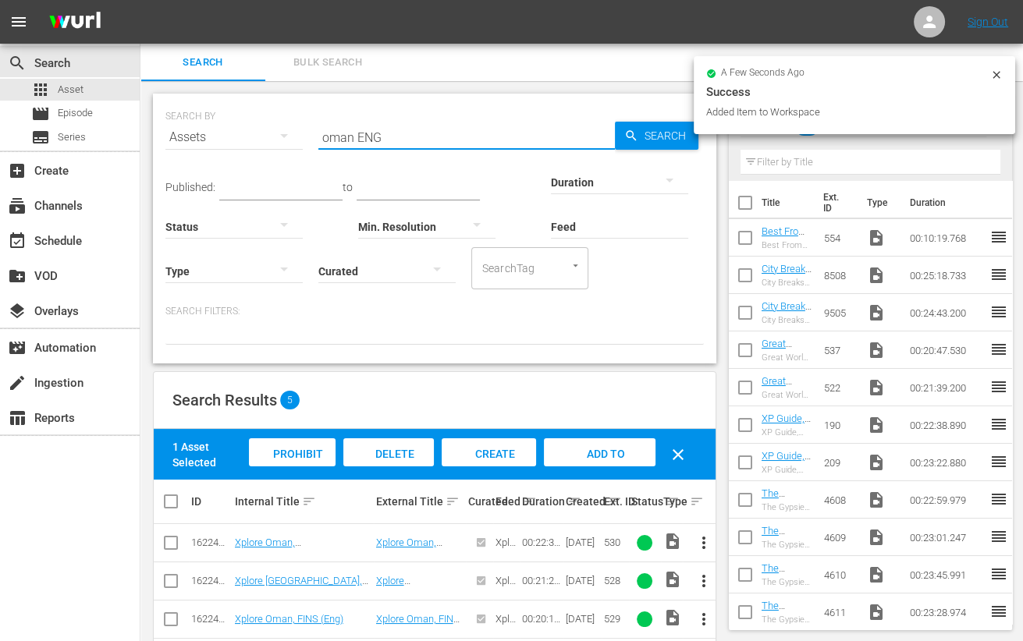
click at [328, 134] on input "oman ENG" at bounding box center [466, 137] width 297 height 37
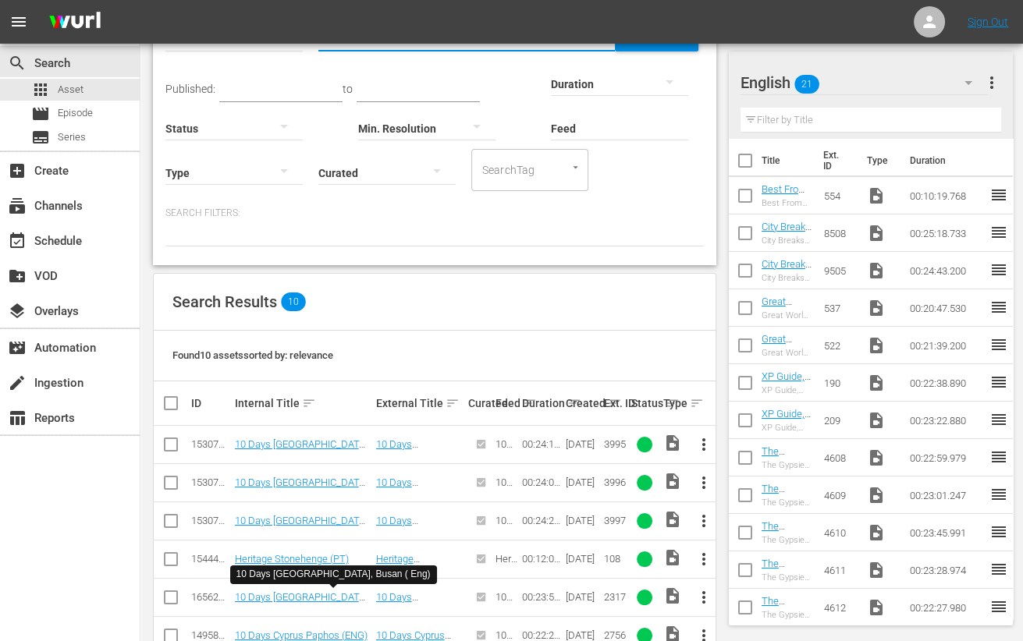
scroll to position [292, 0]
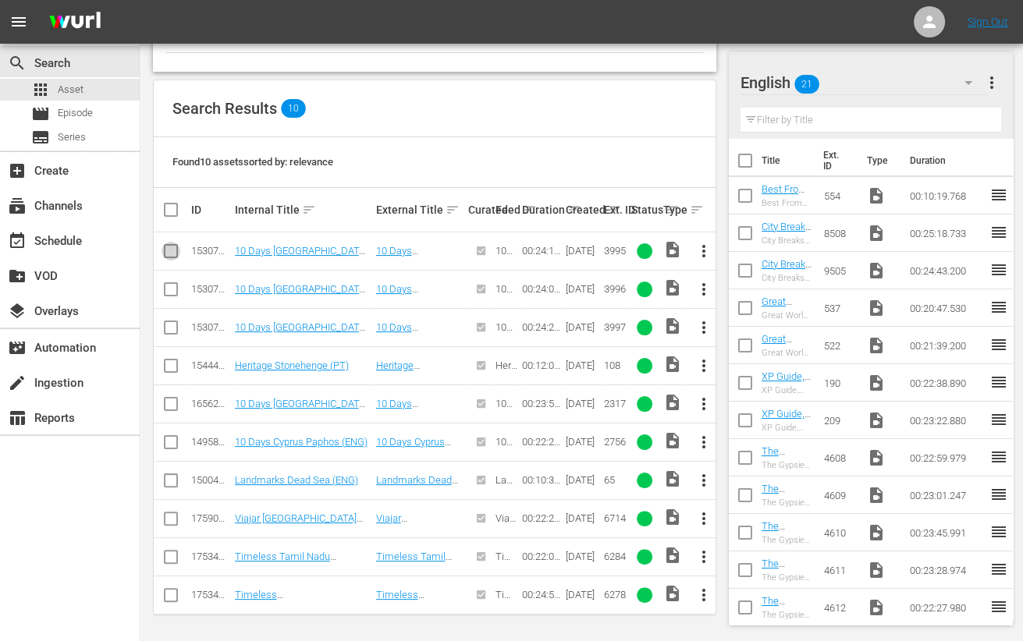
click at [169, 253] on input "checkbox" at bounding box center [171, 254] width 19 height 19
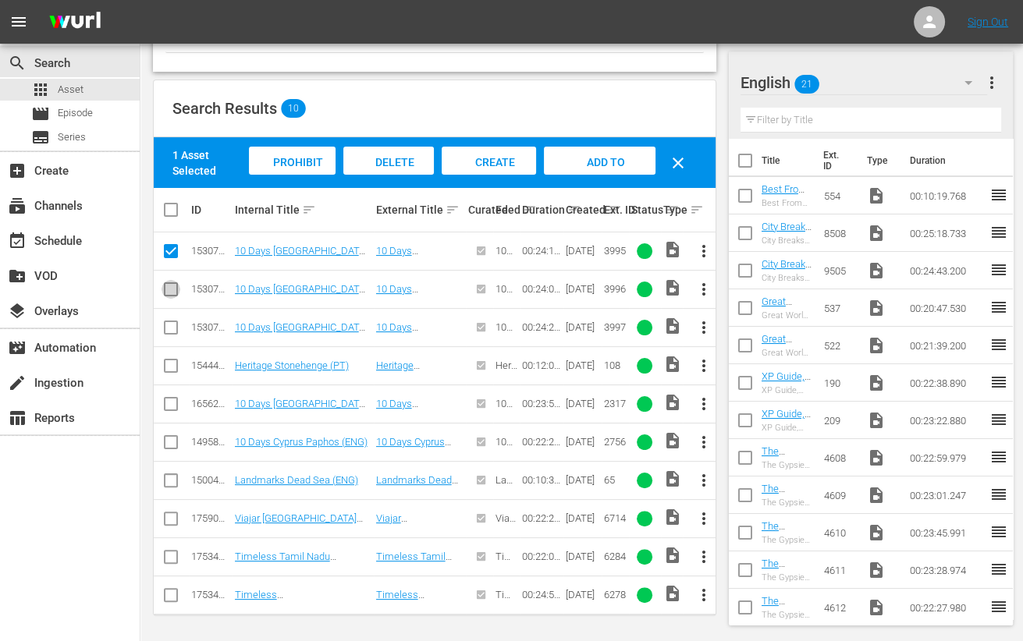
click at [172, 287] on input "checkbox" at bounding box center [171, 292] width 19 height 19
click at [171, 333] on input "checkbox" at bounding box center [171, 330] width 19 height 19
click at [604, 159] on span "Add to Workspace" at bounding box center [600, 177] width 76 height 42
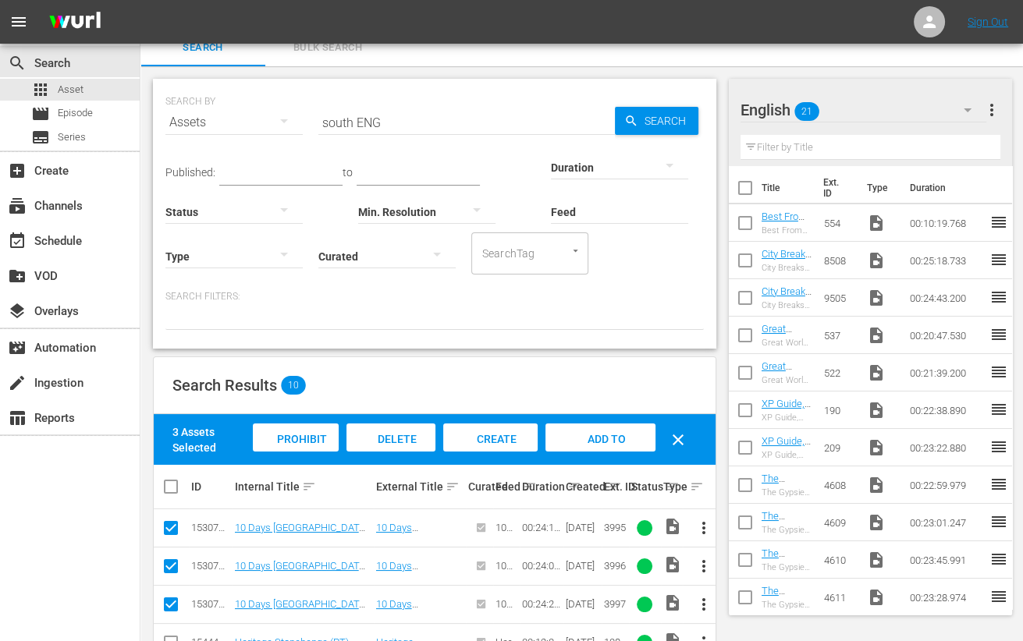
scroll to position [0, 0]
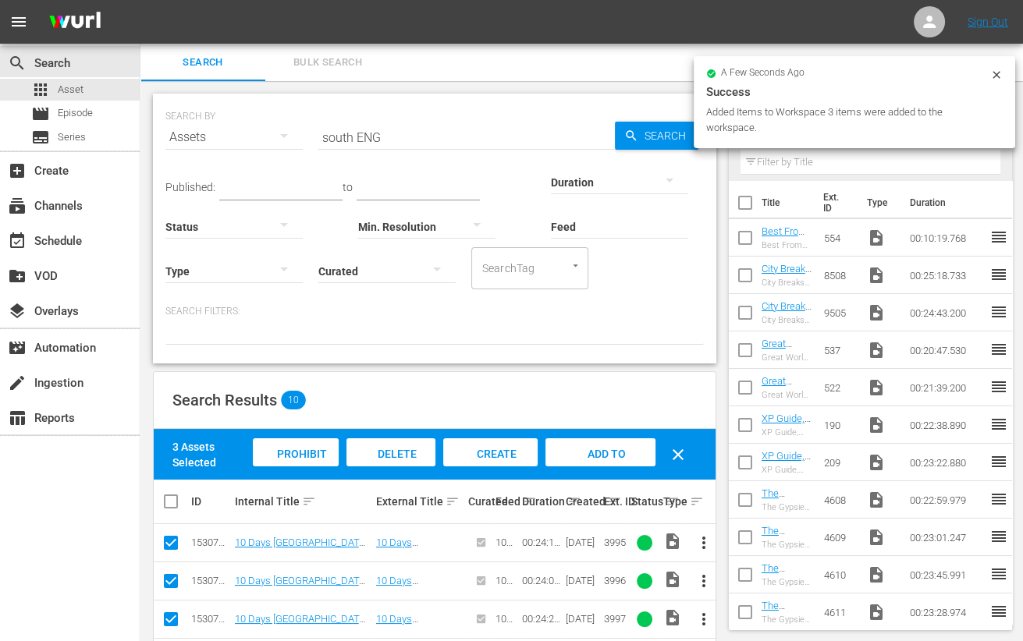
click at [343, 143] on input "south ENG" at bounding box center [466, 137] width 297 height 37
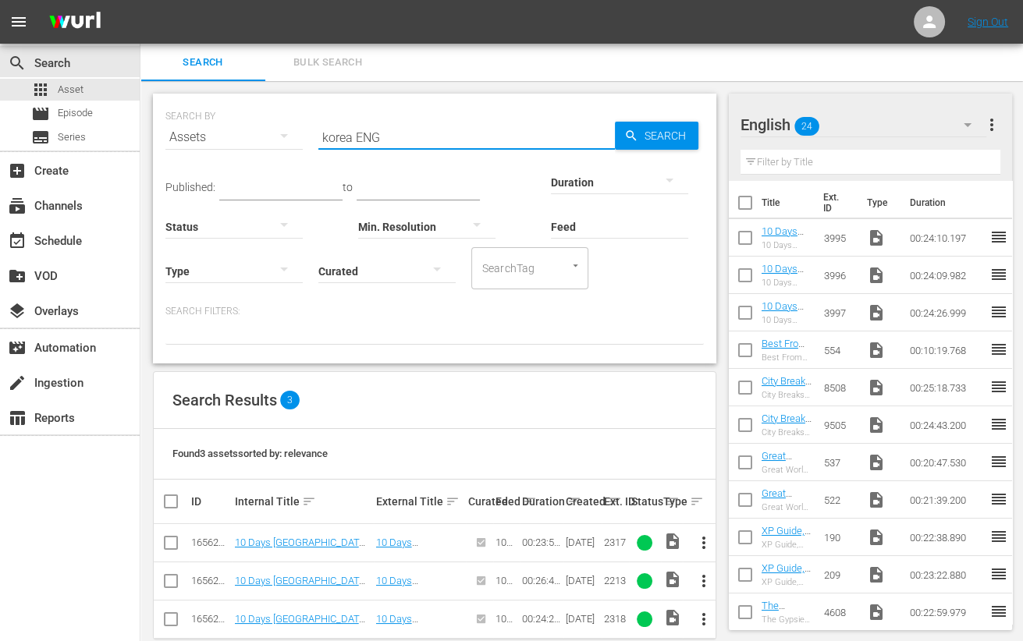
click at [175, 542] on input "checkbox" at bounding box center [171, 546] width 19 height 19
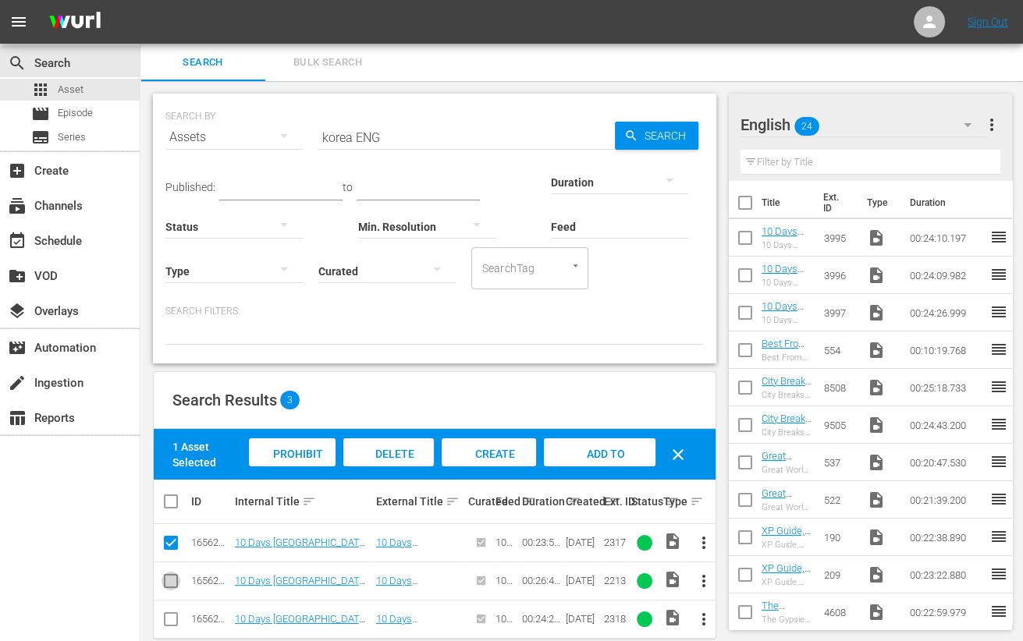
click at [172, 582] on input "checkbox" at bounding box center [171, 584] width 19 height 19
click at [169, 622] on input "checkbox" at bounding box center [171, 622] width 19 height 19
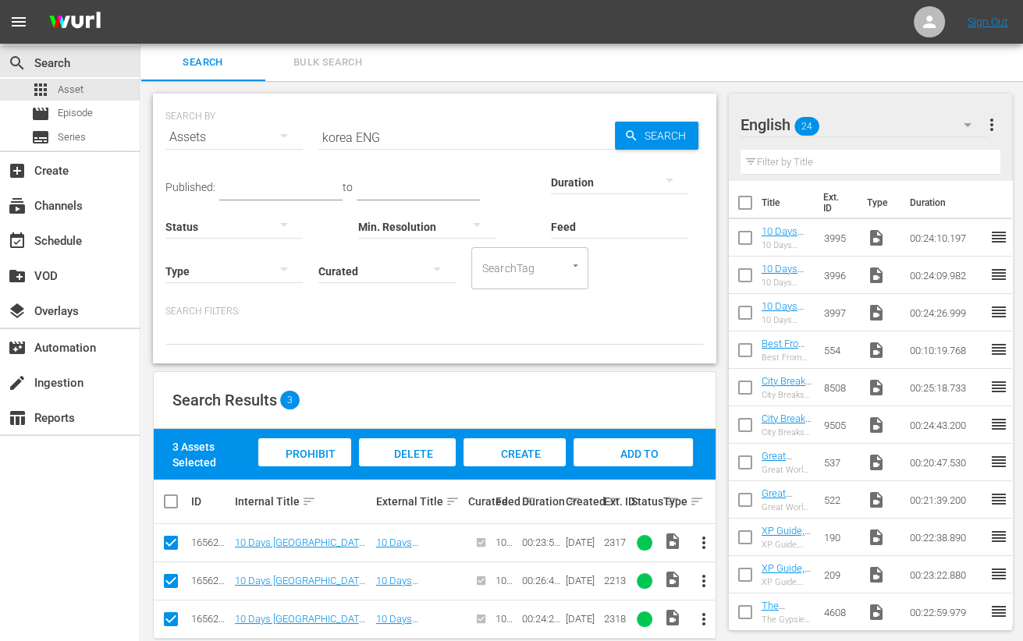
click at [615, 457] on span "Add to Workspace" at bounding box center [633, 469] width 76 height 42
click at [341, 134] on input "korea ENG" at bounding box center [466, 137] width 297 height 37
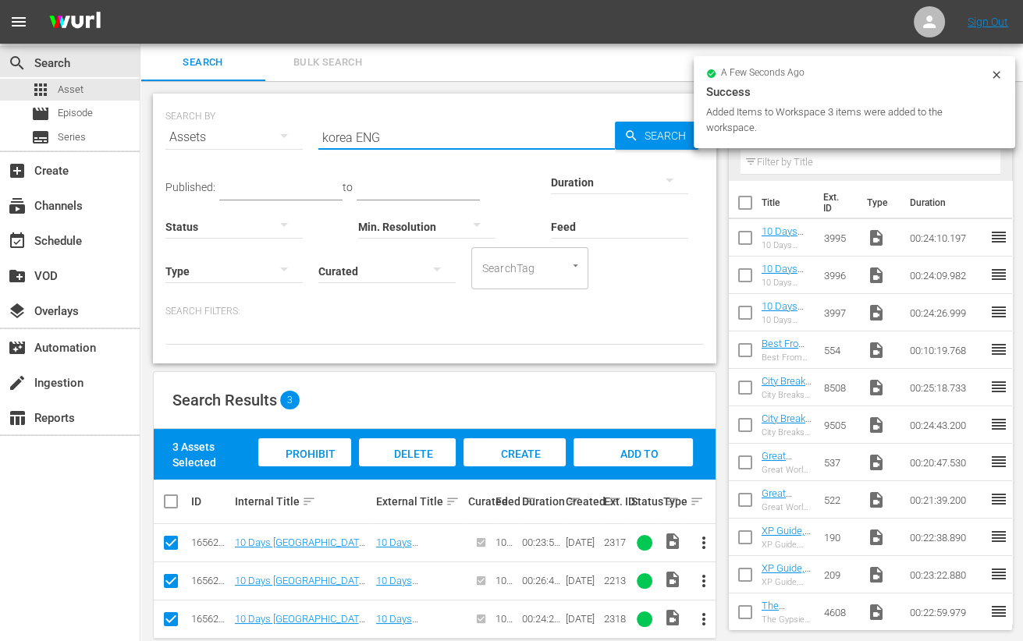
click at [341, 134] on input "korea ENG" at bounding box center [466, 137] width 297 height 37
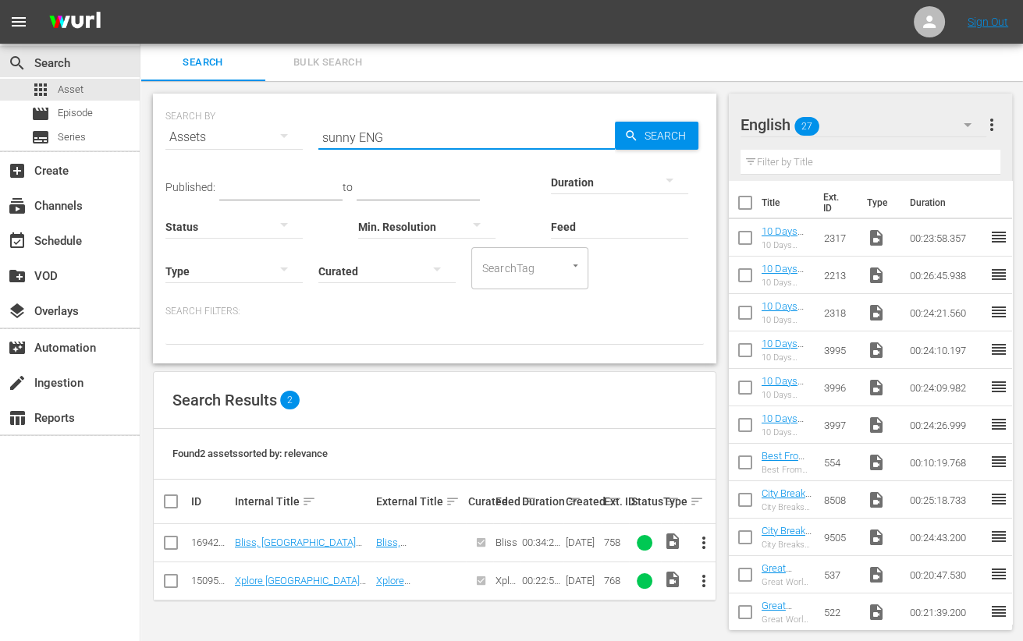
click at [172, 539] on input "checkbox" at bounding box center [171, 546] width 19 height 19
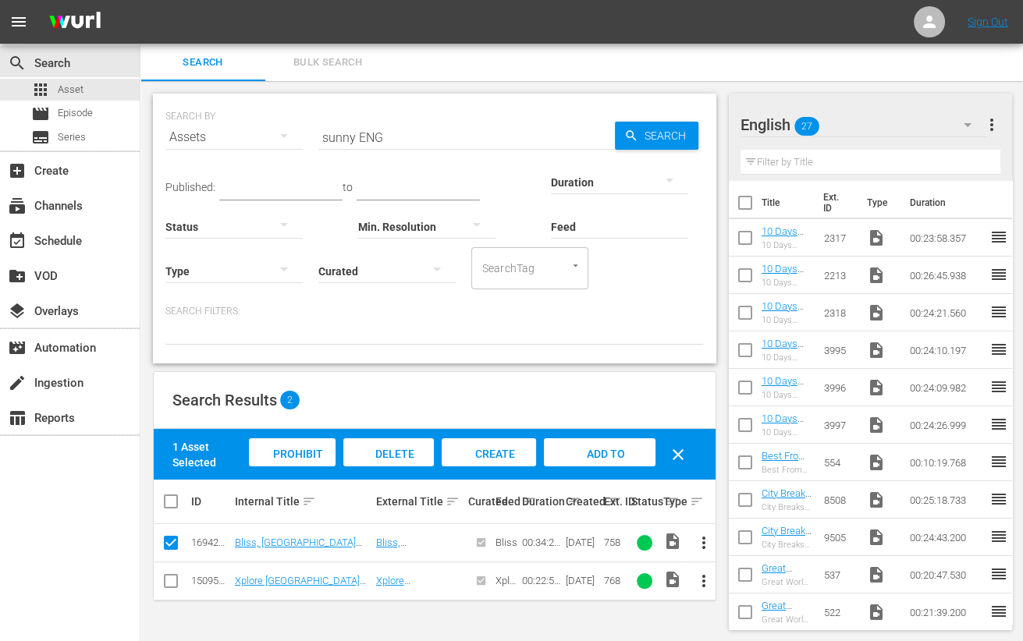
click at [636, 449] on div "Add to Workspace" at bounding box center [599, 468] width 111 height 59
click at [332, 130] on input "sunny ENG" at bounding box center [466, 137] width 297 height 37
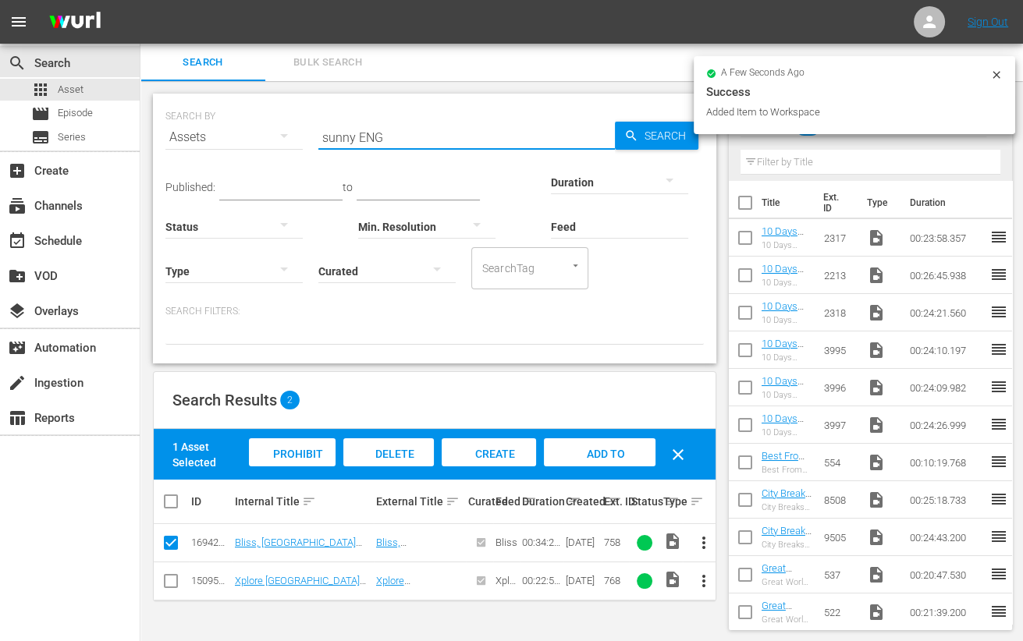
click at [332, 130] on input "sunny ENG" at bounding box center [466, 137] width 297 height 37
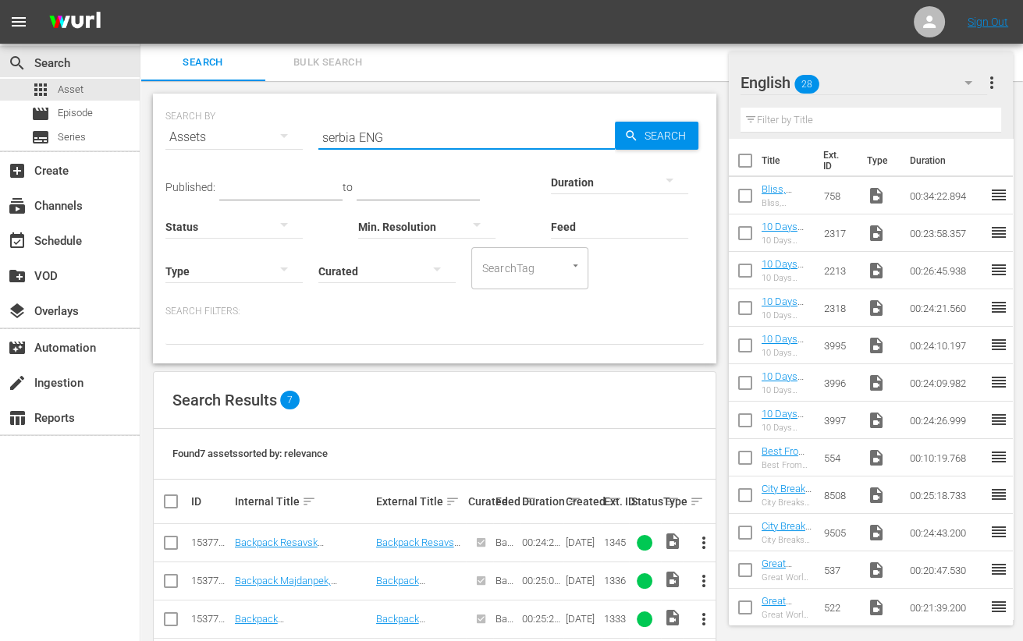
scroll to position [177, 0]
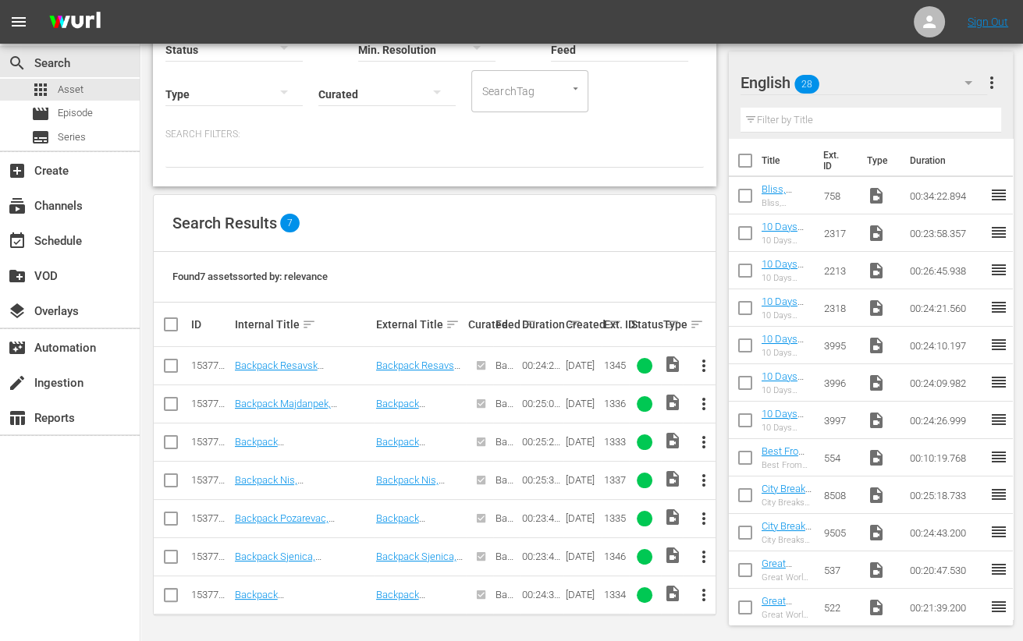
click at [165, 365] on input "checkbox" at bounding box center [171, 369] width 19 height 19
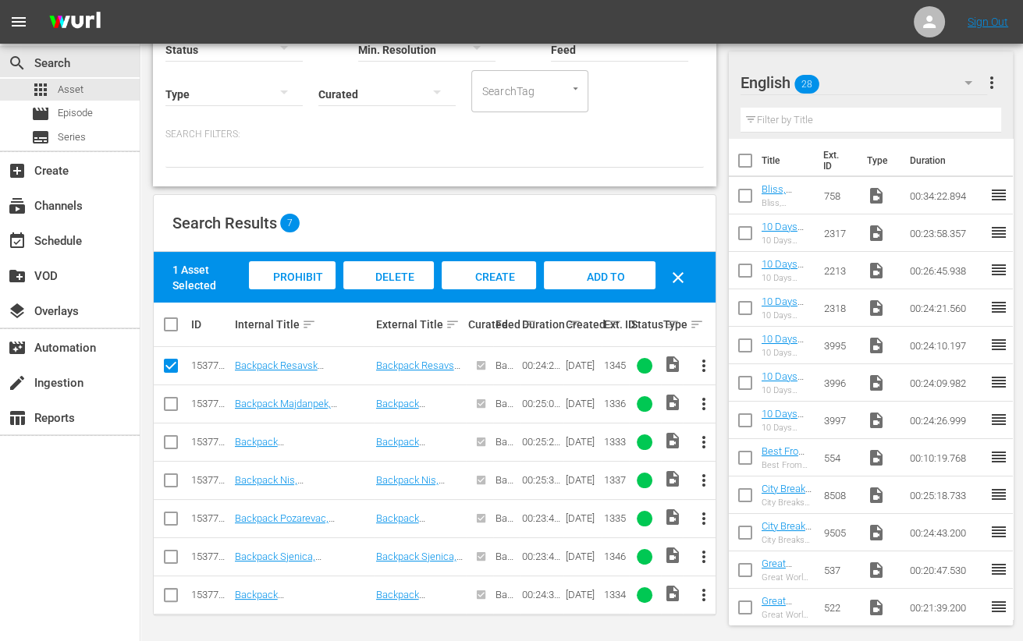
click at [173, 409] on input "checkbox" at bounding box center [171, 407] width 19 height 19
click at [172, 439] on input "checkbox" at bounding box center [171, 445] width 19 height 19
click at [172, 481] on input "checkbox" at bounding box center [171, 483] width 19 height 19
click at [171, 529] on input "checkbox" at bounding box center [171, 522] width 19 height 19
drag, startPoint x: 172, startPoint y: 554, endPoint x: 168, endPoint y: 571, distance: 17.8
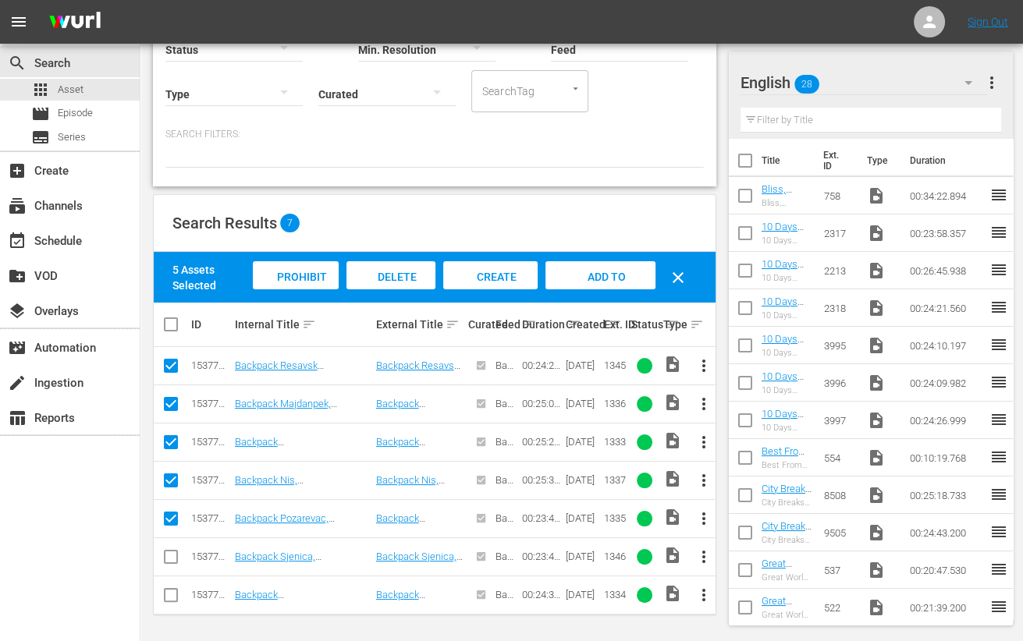
click at [172, 555] on input "checkbox" at bounding box center [171, 560] width 19 height 19
click at [166, 602] on input "checkbox" at bounding box center [171, 598] width 19 height 19
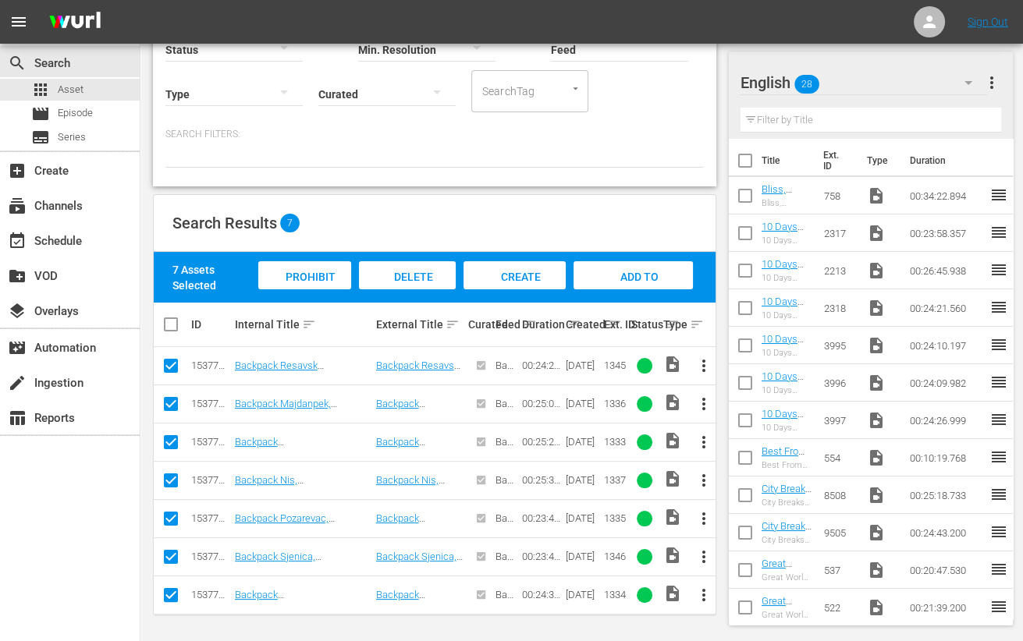
click at [631, 284] on div "Add to Workspace" at bounding box center [633, 290] width 119 height 59
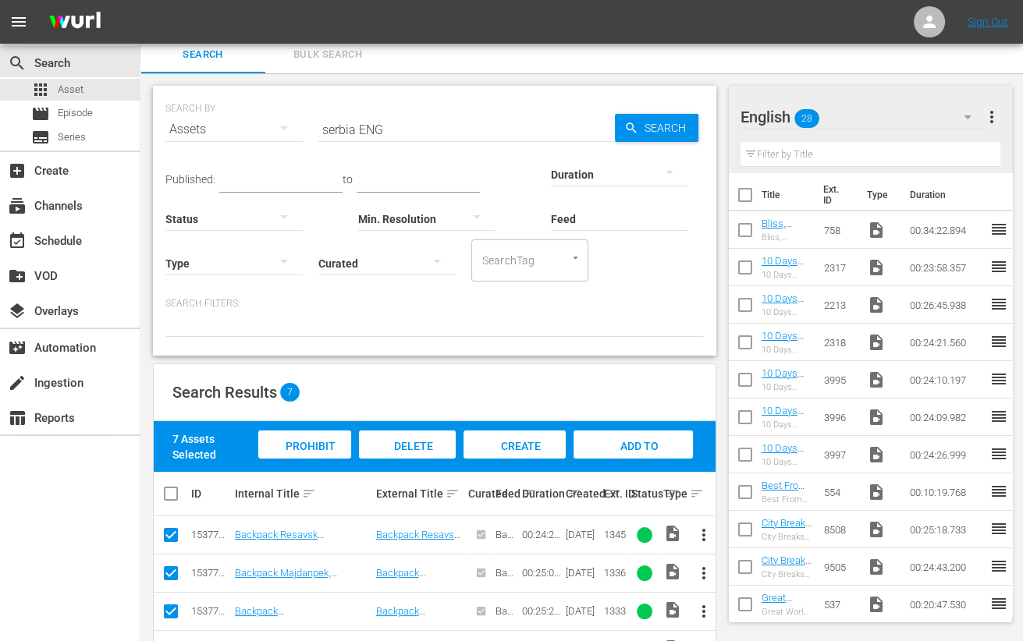
scroll to position [0, 0]
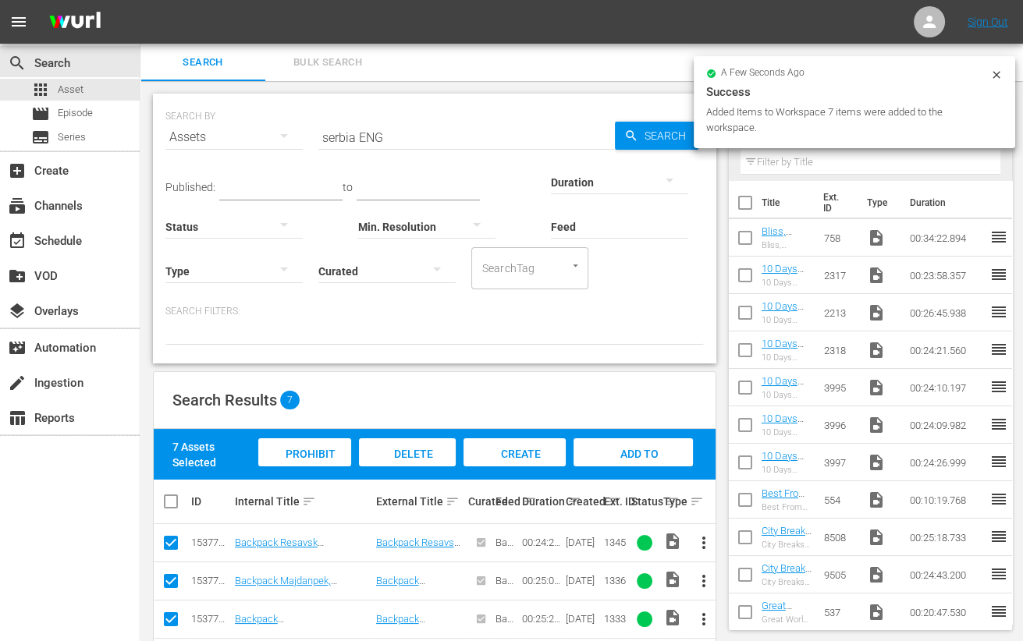
click at [337, 140] on input "serbia ENG" at bounding box center [466, 137] width 297 height 37
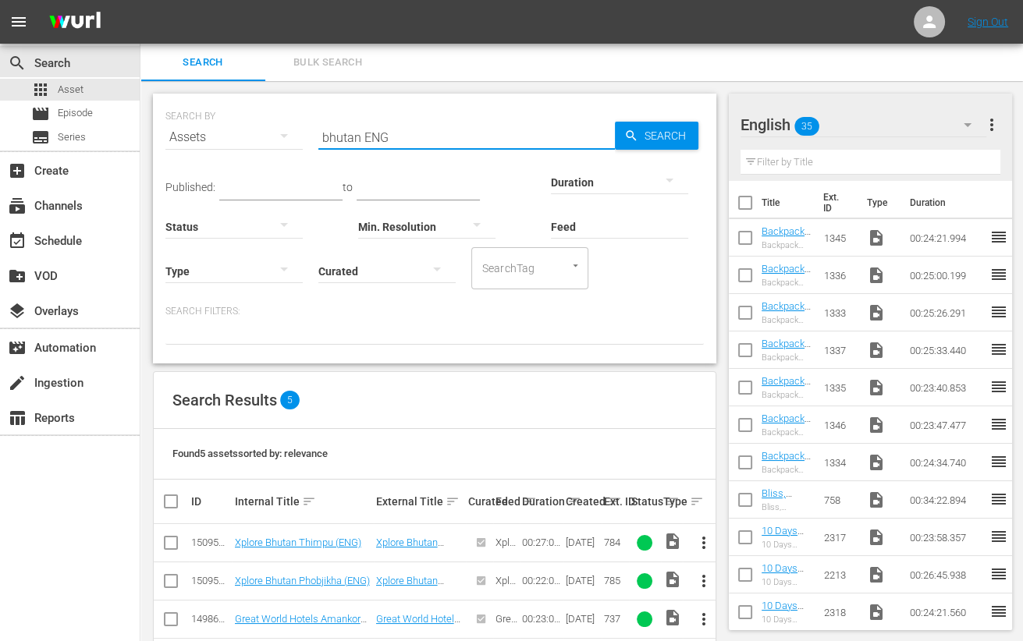
click at [176, 548] on input "checkbox" at bounding box center [171, 546] width 19 height 19
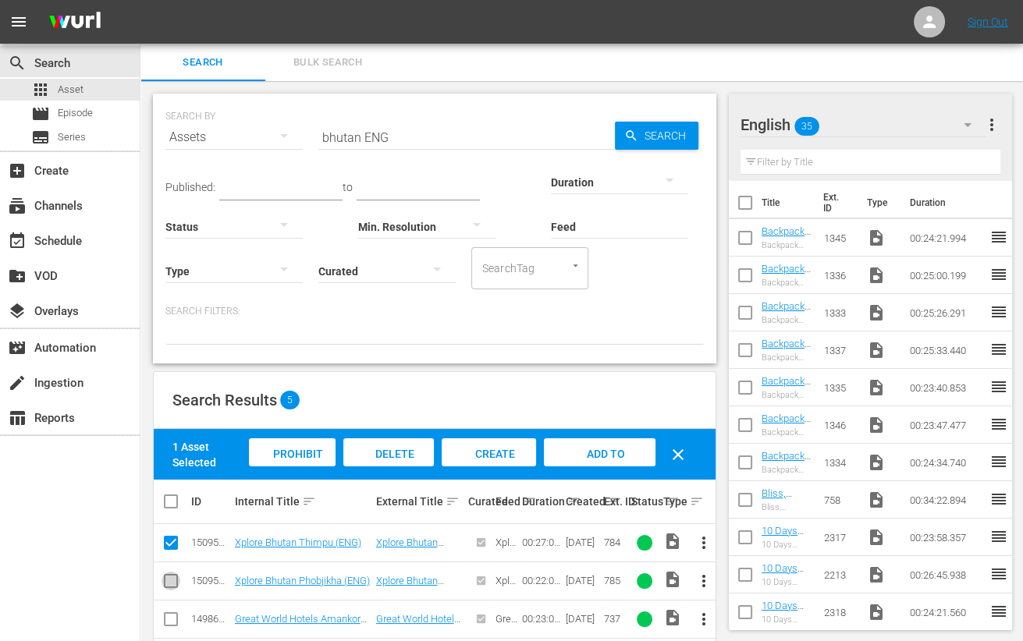
click at [175, 584] on input "checkbox" at bounding box center [171, 584] width 19 height 19
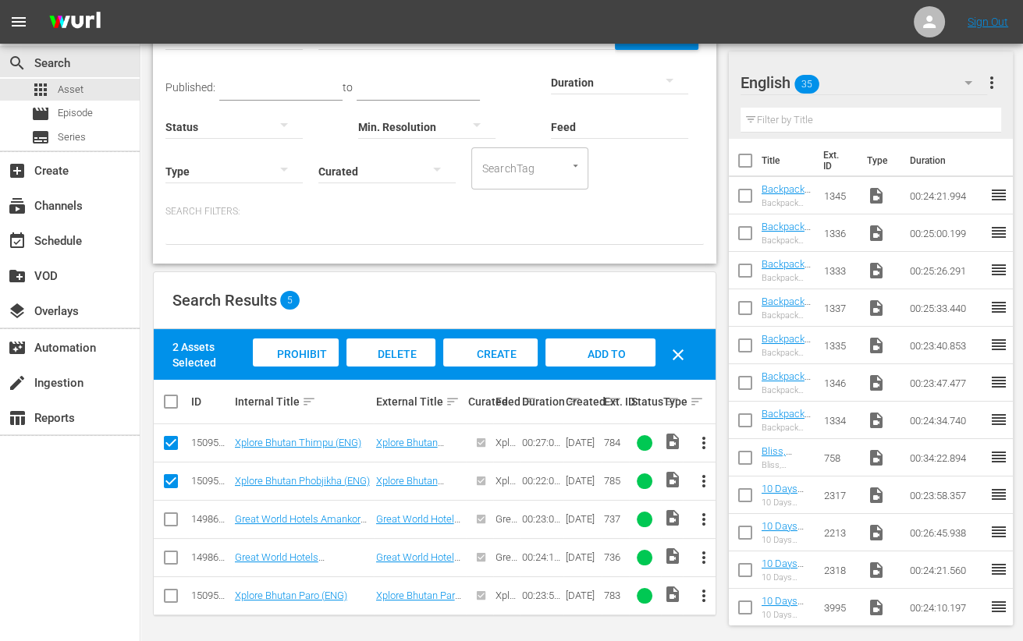
scroll to position [101, 0]
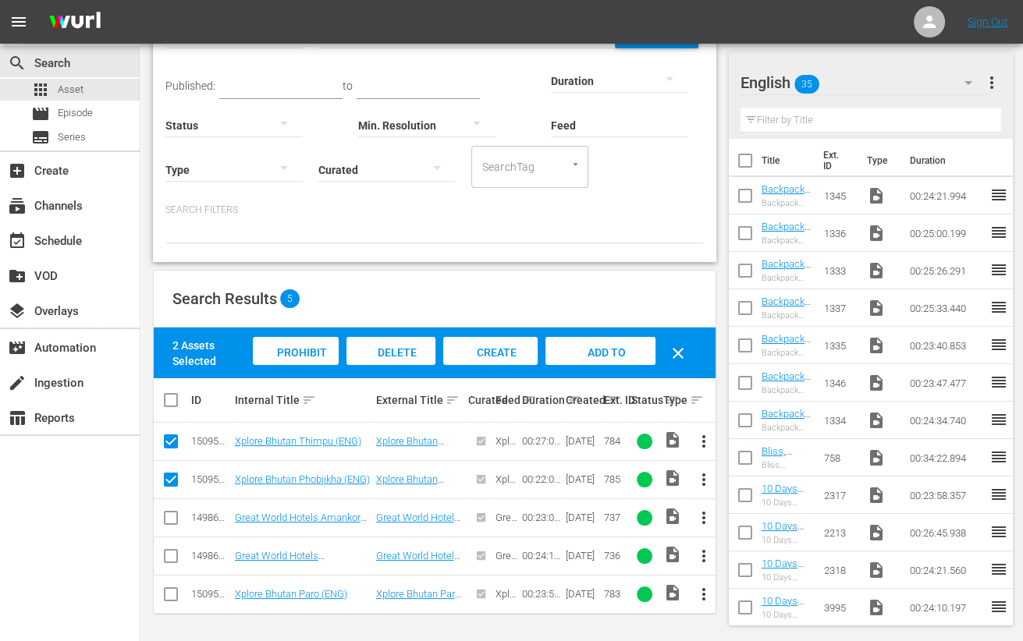
click at [176, 595] on input "checkbox" at bounding box center [171, 597] width 19 height 19
click at [594, 357] on span "Add to Workspace" at bounding box center [600, 367] width 76 height 42
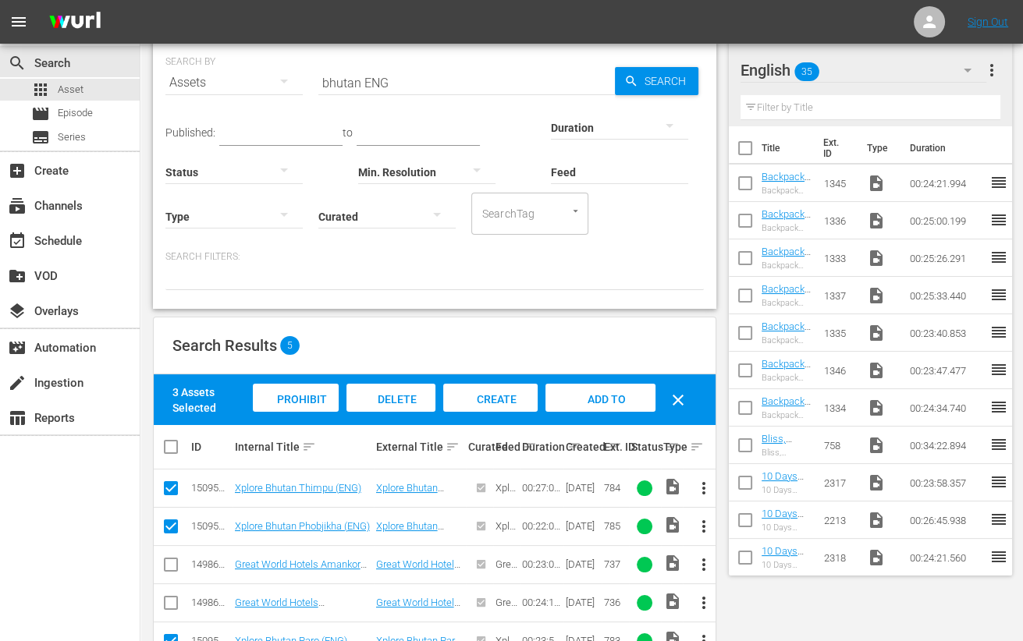
scroll to position [0, 0]
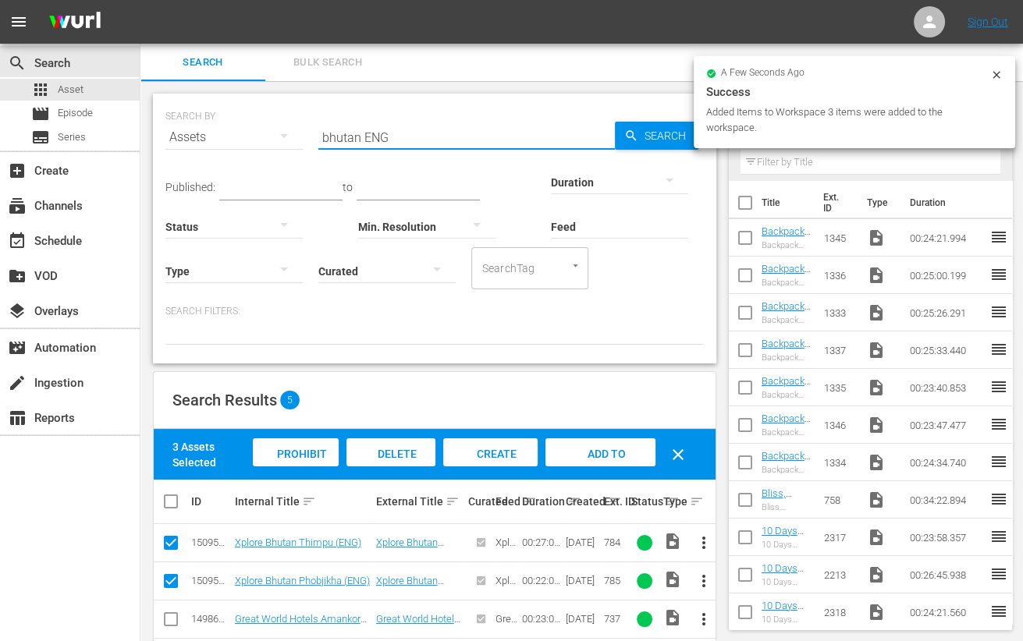
click at [328, 136] on input "bhutan ENG" at bounding box center [466, 137] width 297 height 37
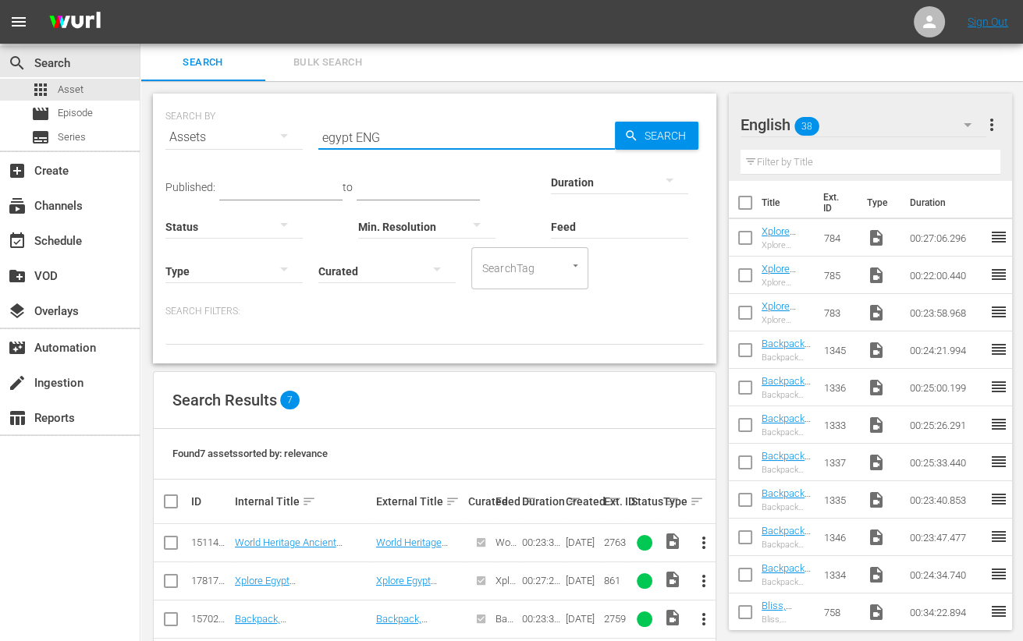
scroll to position [177, 0]
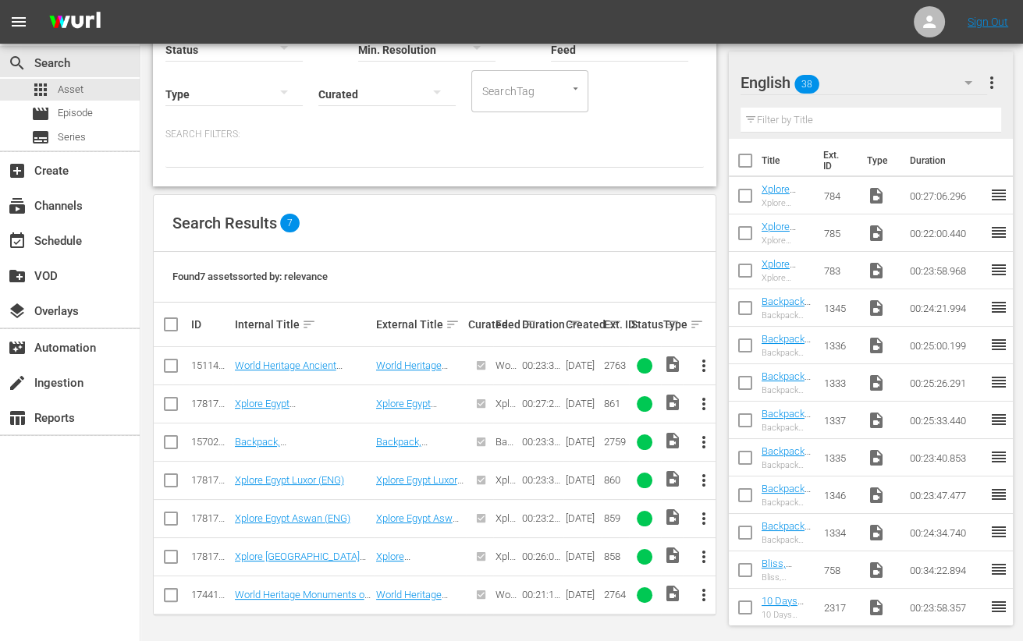
click at [173, 398] on input "checkbox" at bounding box center [171, 407] width 19 height 19
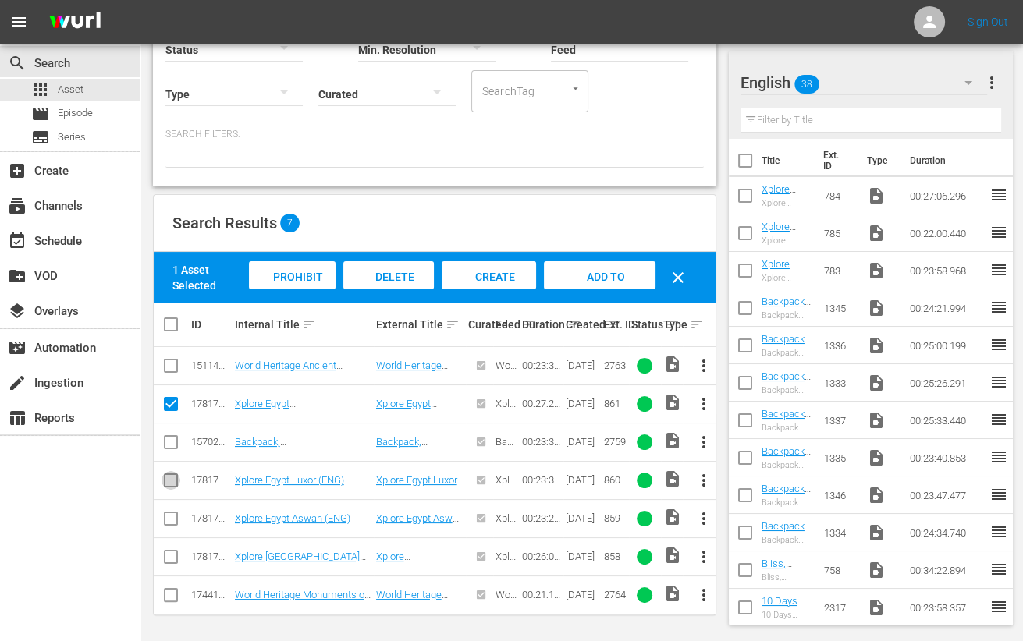
click at [168, 475] on input "checkbox" at bounding box center [171, 483] width 19 height 19
click at [168, 516] on input "checkbox" at bounding box center [171, 522] width 19 height 19
click at [172, 556] on input "checkbox" at bounding box center [171, 560] width 19 height 19
click at [595, 276] on span "Add to Workspace" at bounding box center [600, 292] width 76 height 42
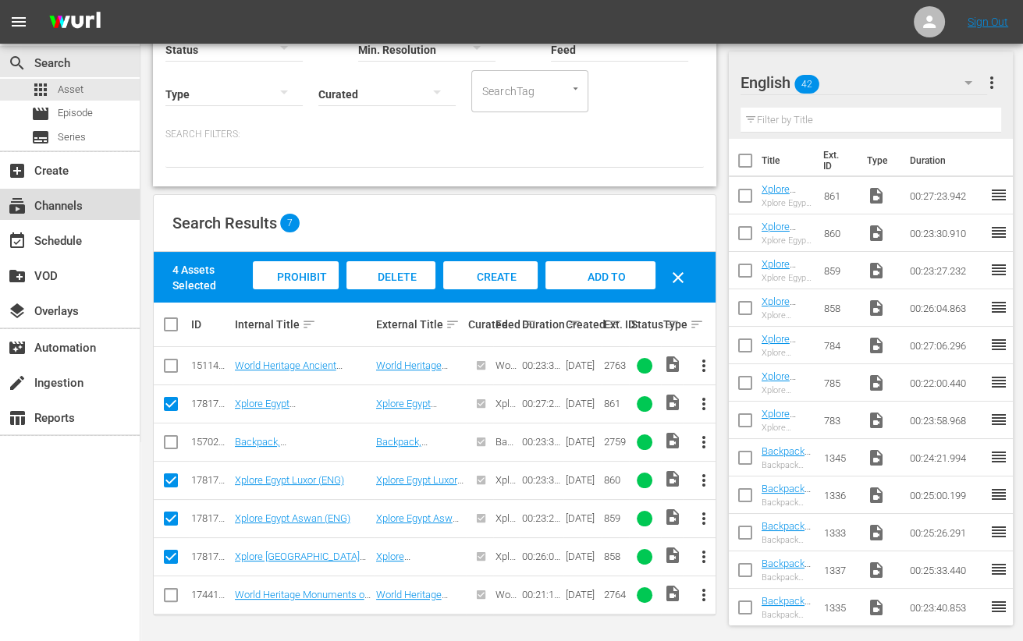
click at [75, 208] on div "subscriptions Channels" at bounding box center [43, 204] width 87 height 14
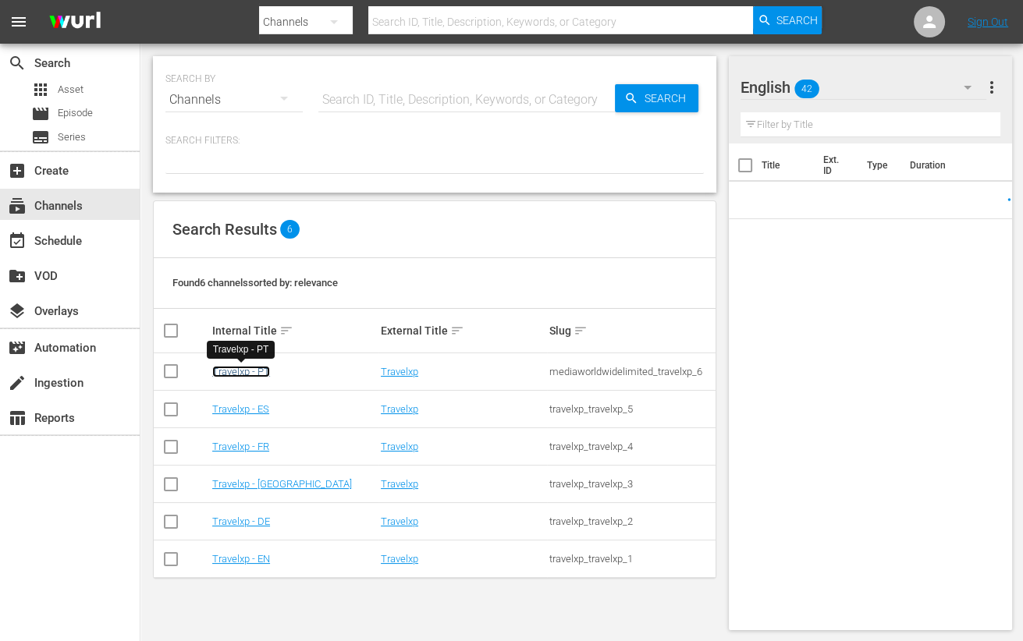
click at [230, 371] on link "Travelxp - PT" at bounding box center [241, 372] width 58 height 12
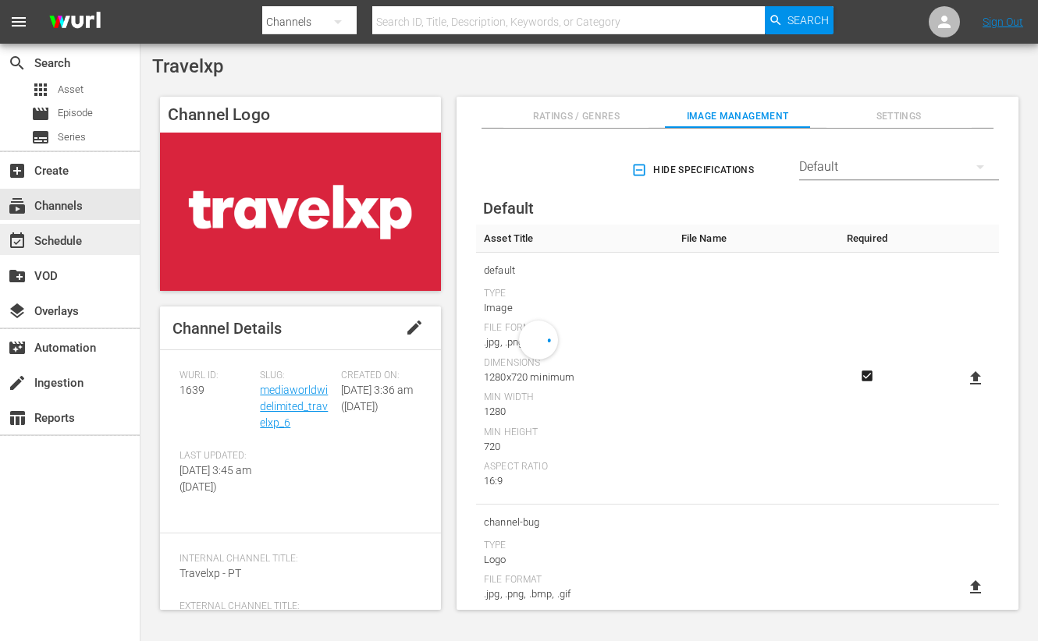
click at [76, 239] on div "event_available Schedule" at bounding box center [43, 239] width 87 height 14
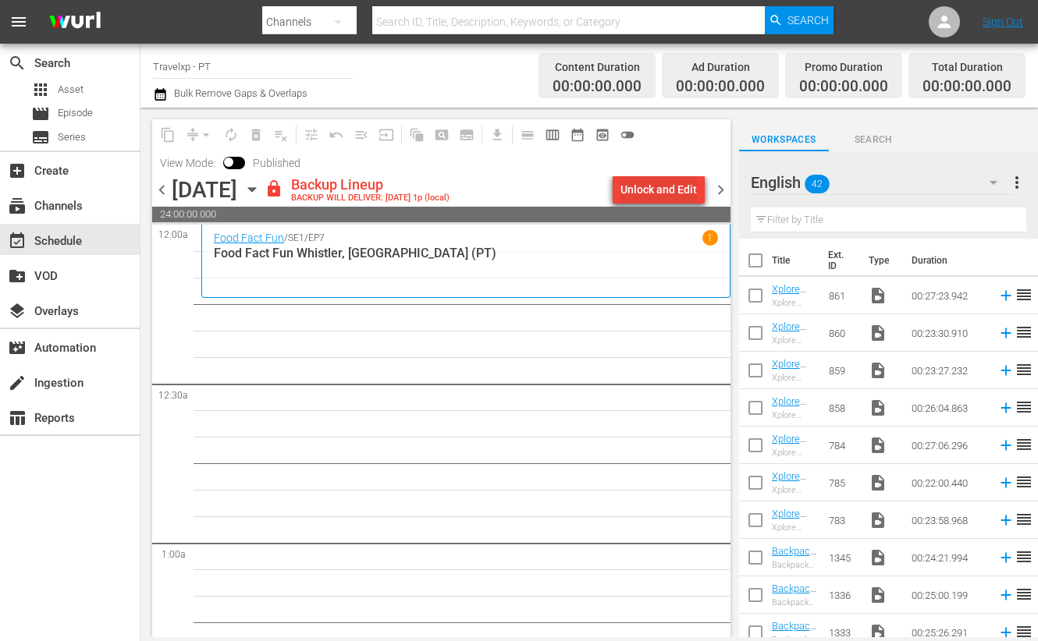
click at [648, 187] on div "Unlock and Edit" at bounding box center [658, 190] width 76 height 28
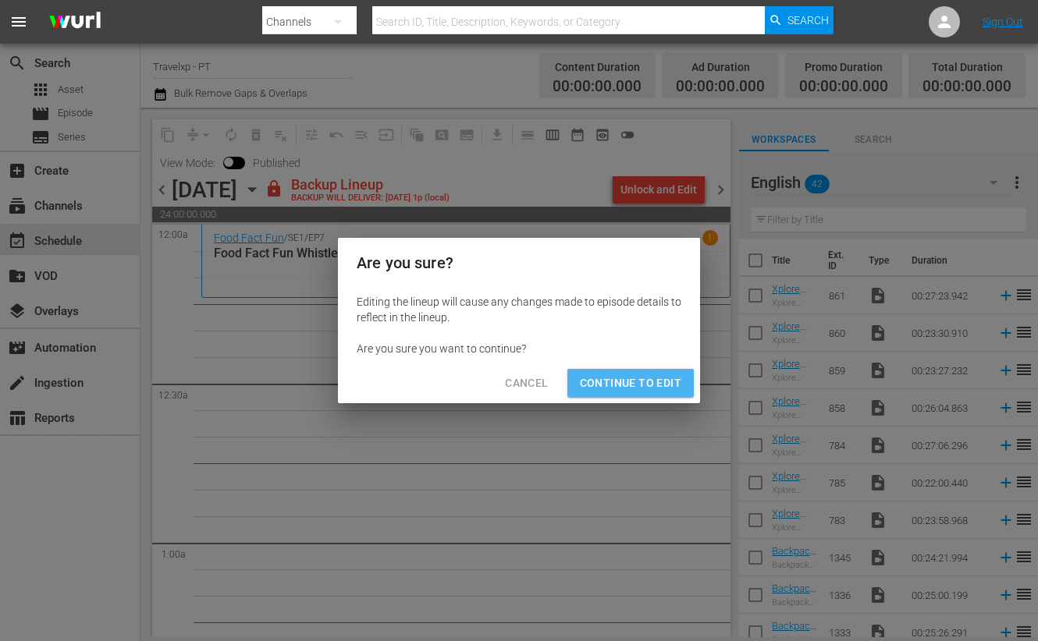
click at [634, 379] on span "Continue to Edit" at bounding box center [630, 384] width 101 height 20
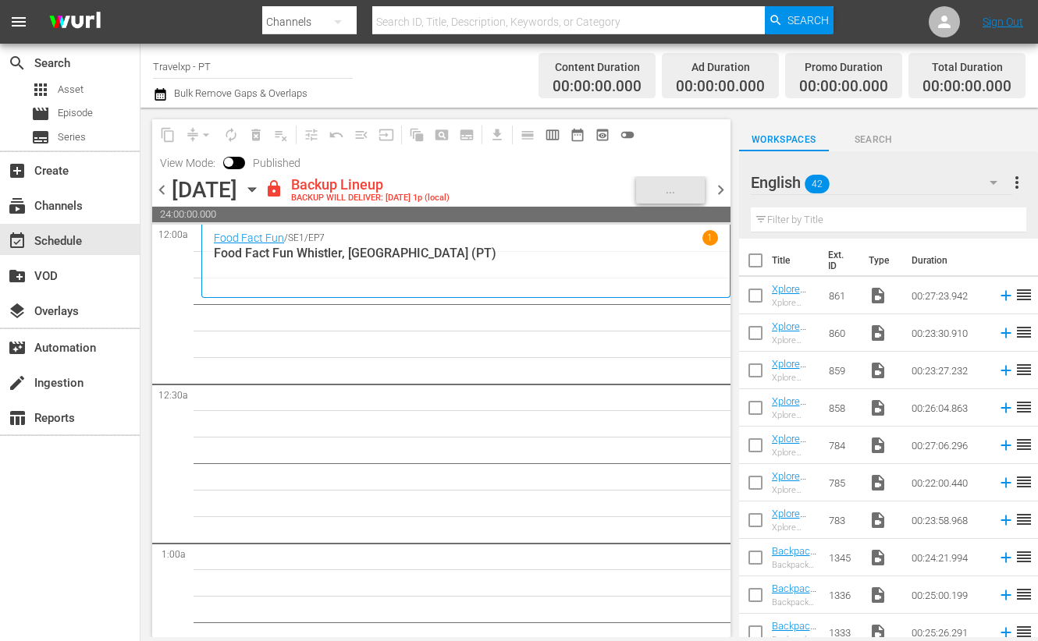
click at [994, 193] on button "button" at bounding box center [993, 182] width 37 height 37
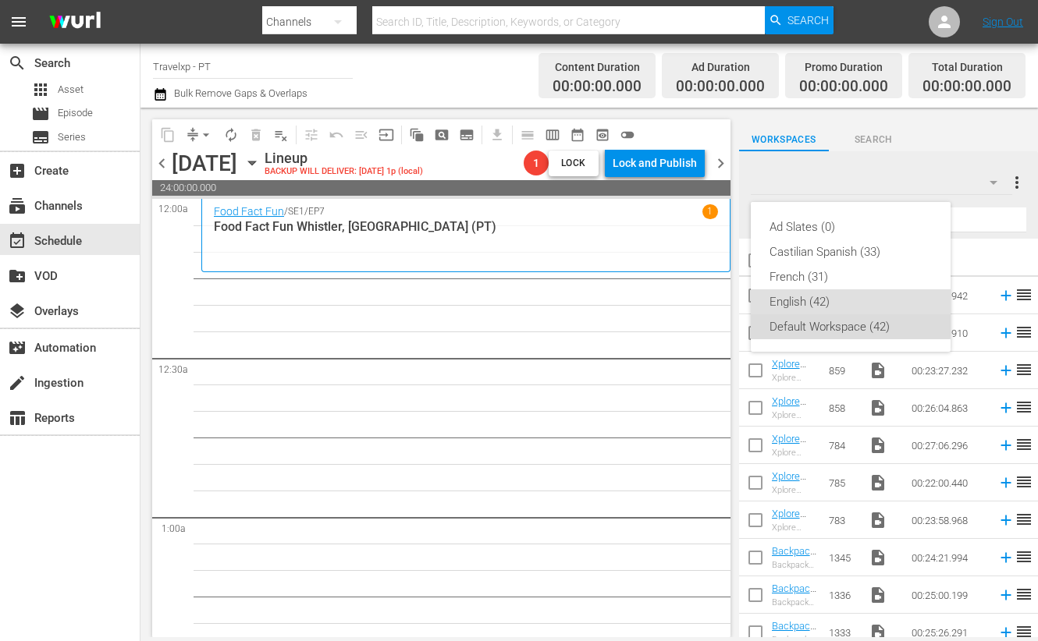
click at [819, 322] on div "Default Workspace (42)" at bounding box center [850, 326] width 162 height 25
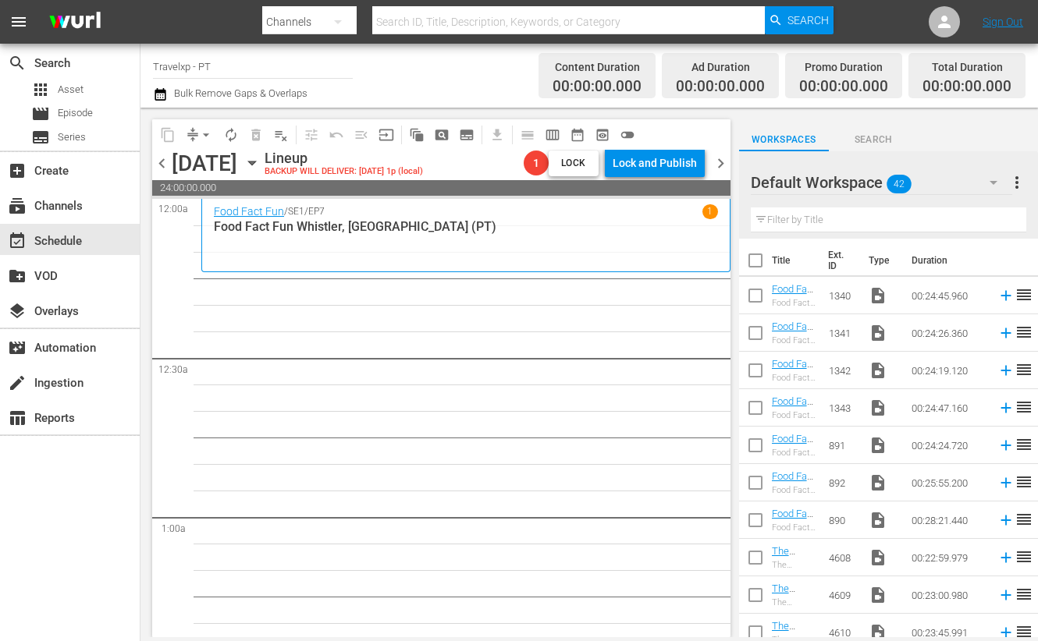
click at [855, 218] on input "text" at bounding box center [888, 220] width 275 height 25
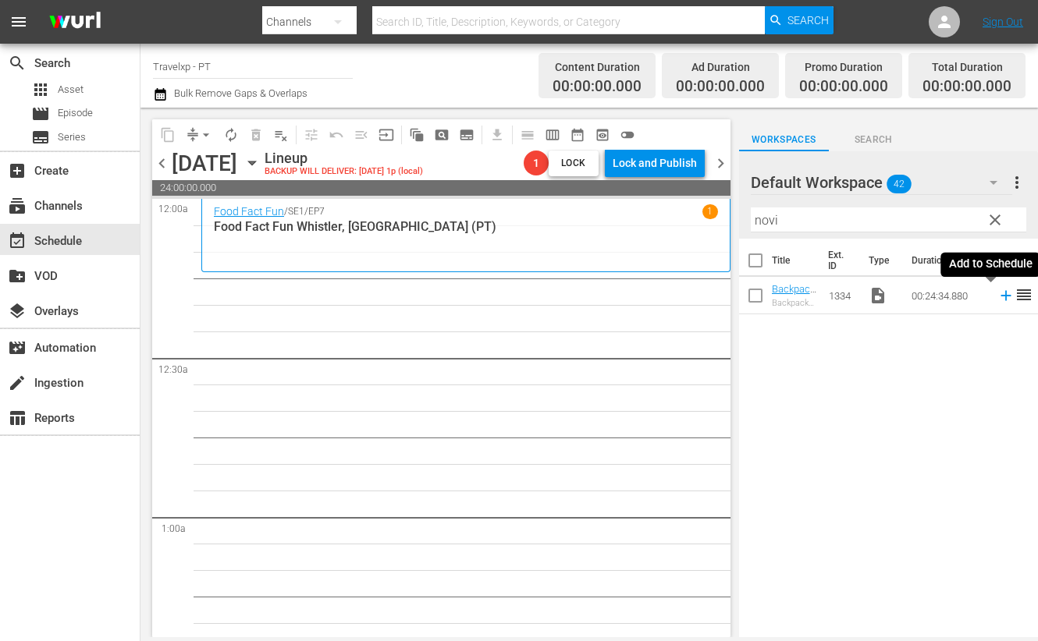
click at [1000, 294] on icon at bounding box center [1005, 296] width 10 height 10
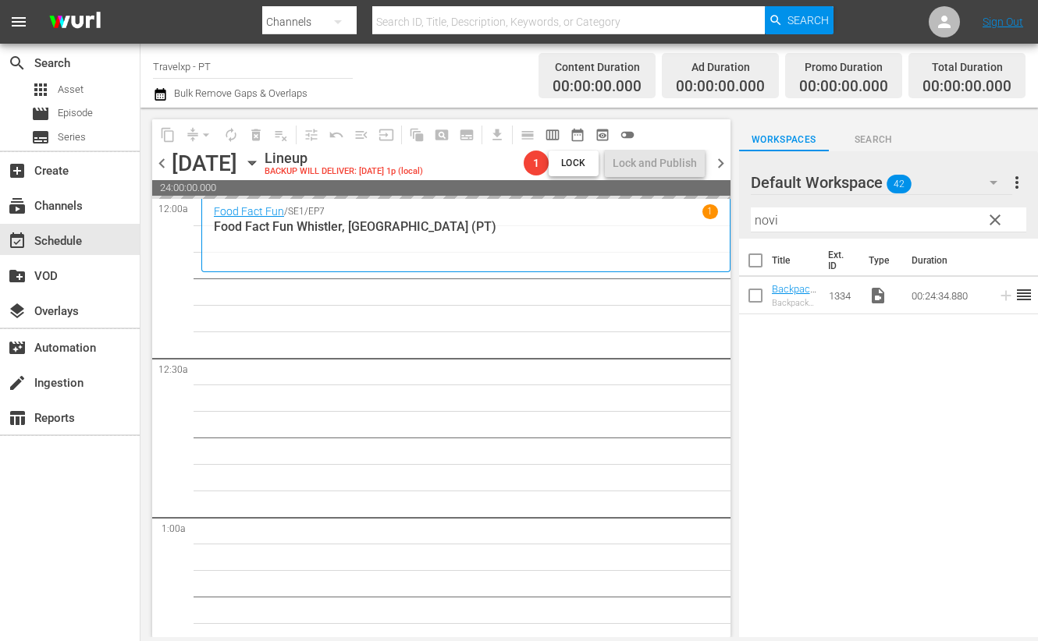
click at [773, 219] on input "novi" at bounding box center [888, 220] width 275 height 25
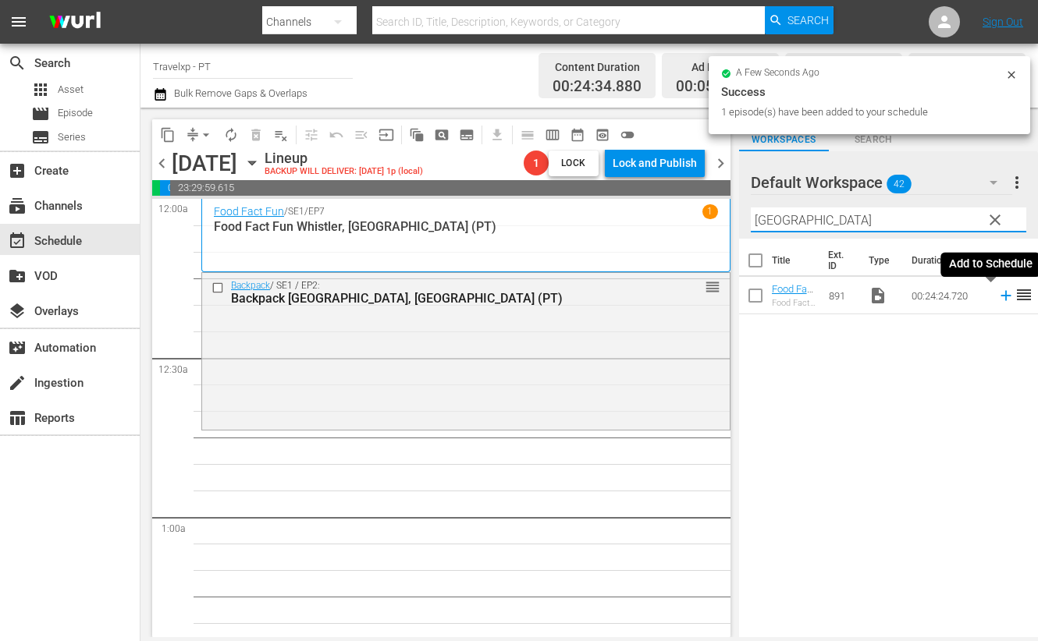
click at [997, 297] on icon at bounding box center [1005, 295] width 17 height 17
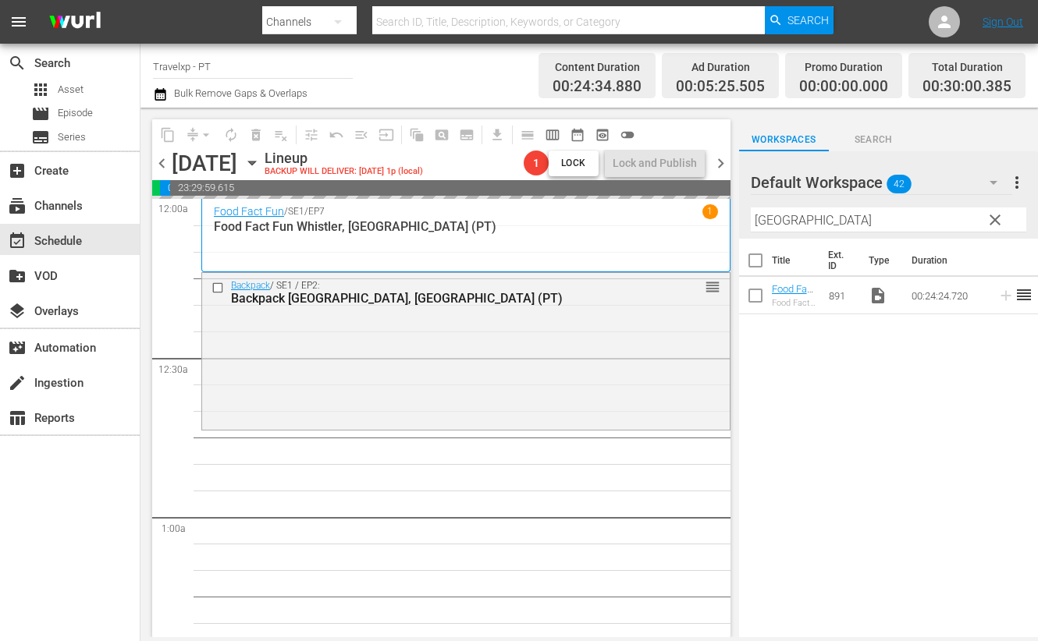
click at [766, 219] on input "[GEOGRAPHIC_DATA]" at bounding box center [888, 220] width 275 height 25
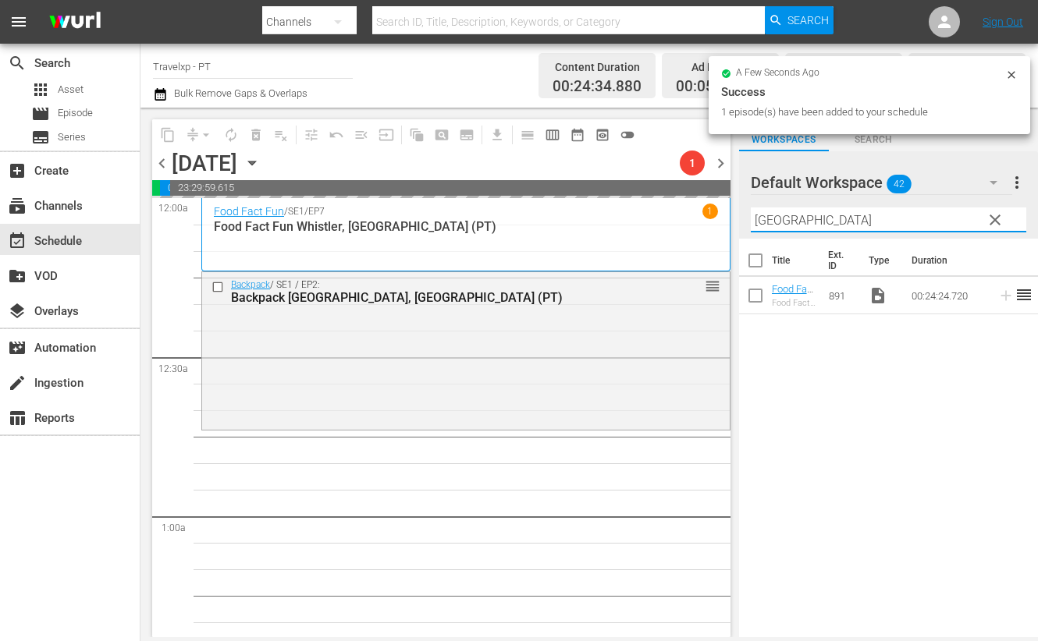
click at [766, 219] on input "[GEOGRAPHIC_DATA]" at bounding box center [888, 220] width 275 height 25
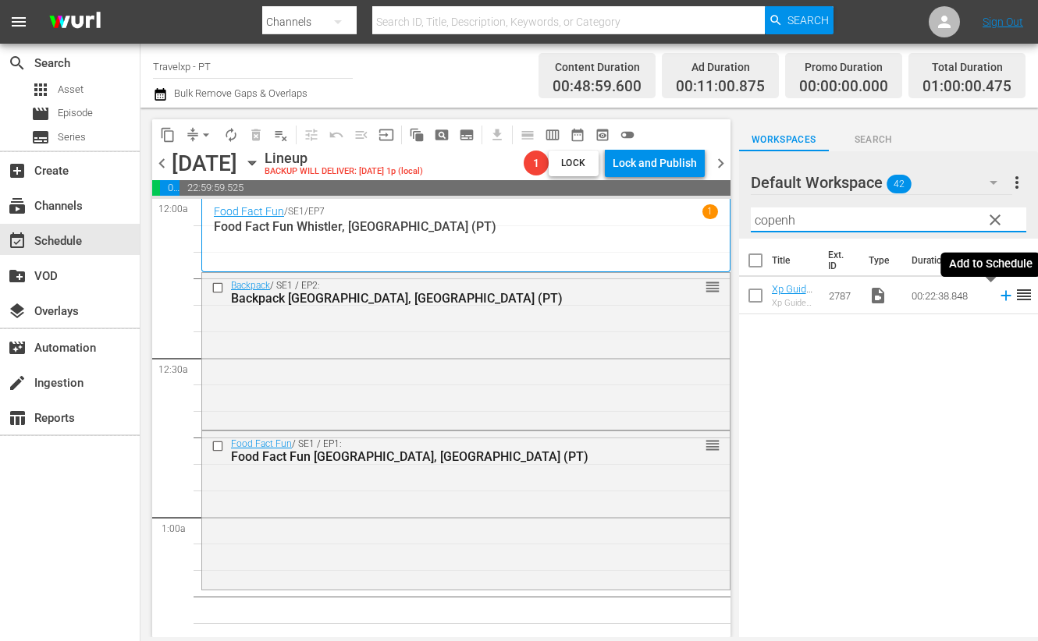
click at [997, 293] on icon at bounding box center [1005, 295] width 17 height 17
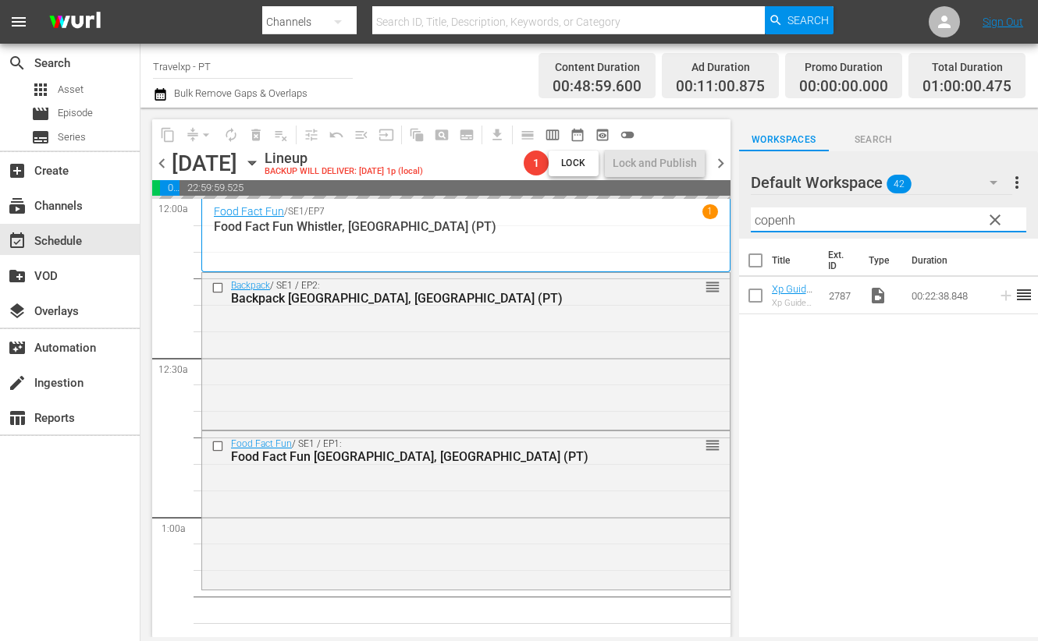
click at [772, 219] on input "copenh" at bounding box center [888, 220] width 275 height 25
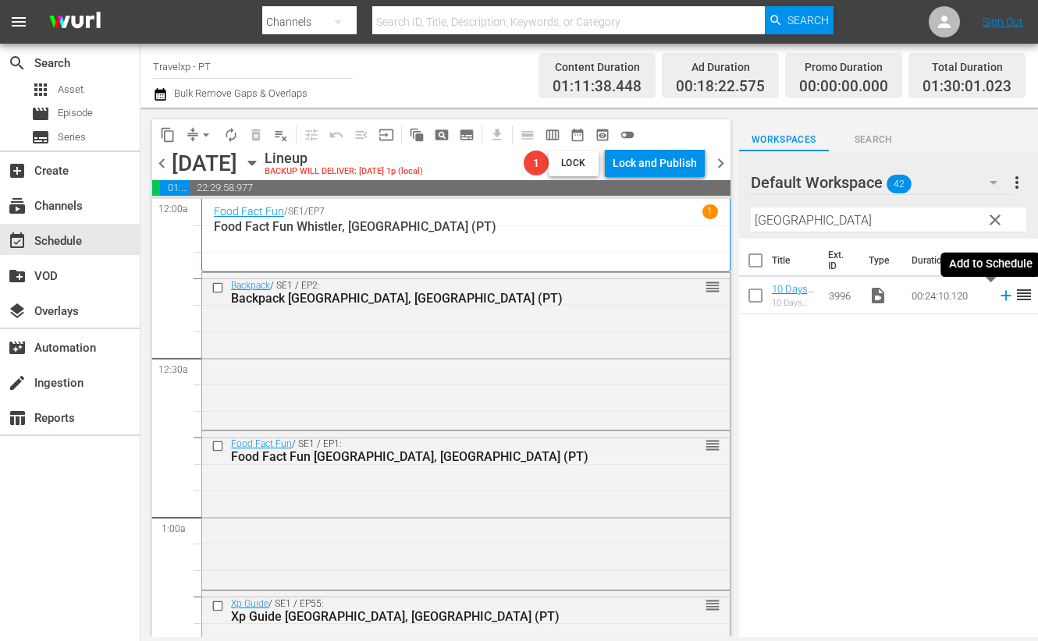
click at [997, 299] on icon at bounding box center [1005, 295] width 17 height 17
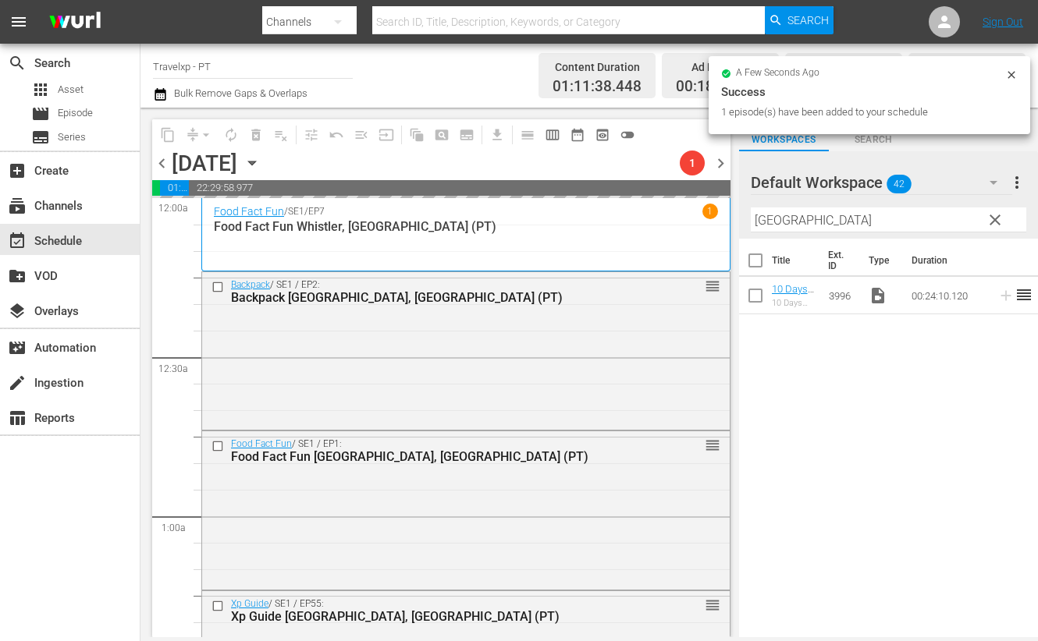
click at [784, 218] on input "[GEOGRAPHIC_DATA]" at bounding box center [888, 220] width 275 height 25
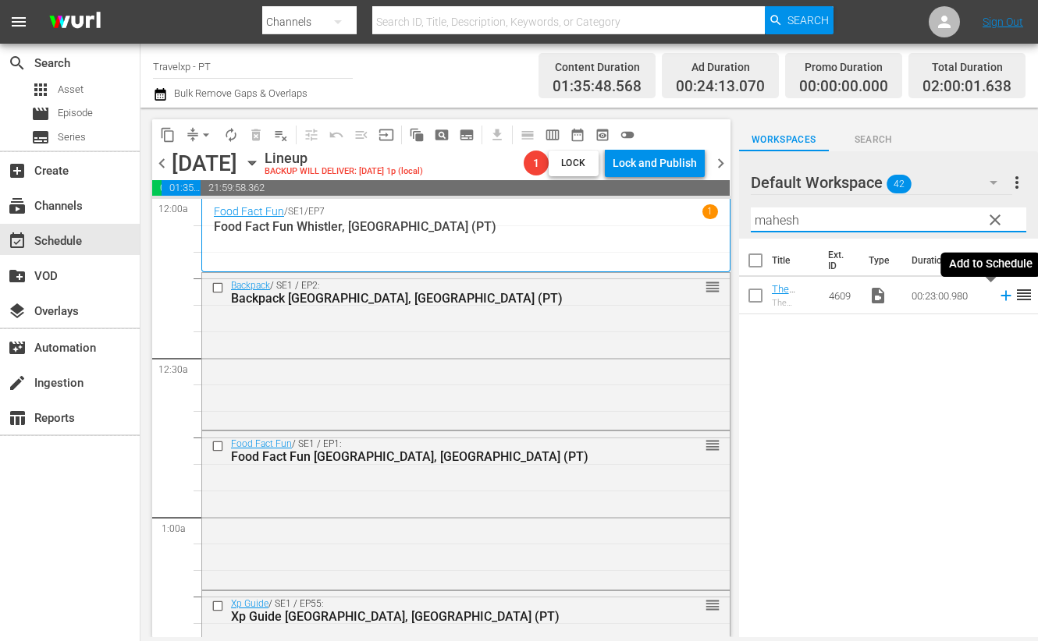
click at [997, 299] on icon at bounding box center [1005, 295] width 17 height 17
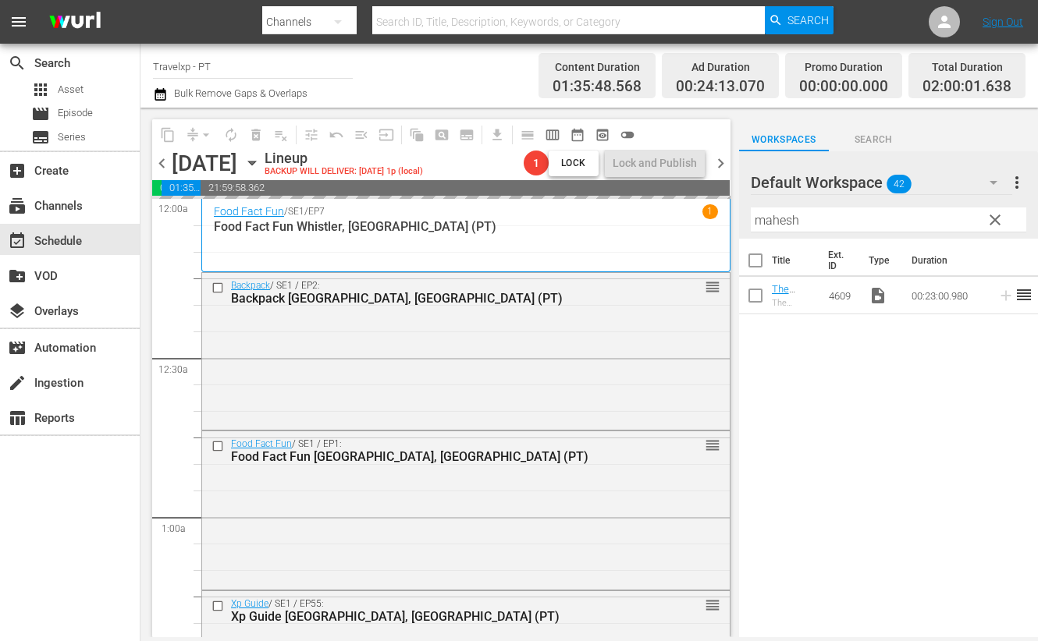
click at [782, 222] on input "mahesh" at bounding box center [888, 220] width 275 height 25
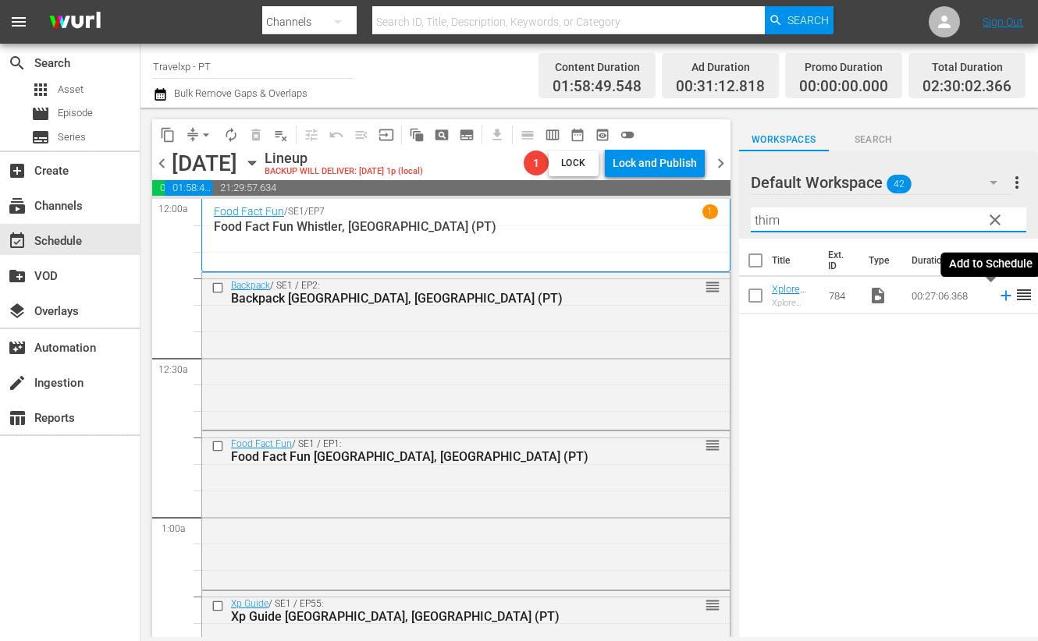
click at [997, 298] on icon at bounding box center [1005, 295] width 17 height 17
click at [769, 220] on input "thim" at bounding box center [888, 220] width 275 height 25
click at [997, 300] on icon at bounding box center [1005, 295] width 17 height 17
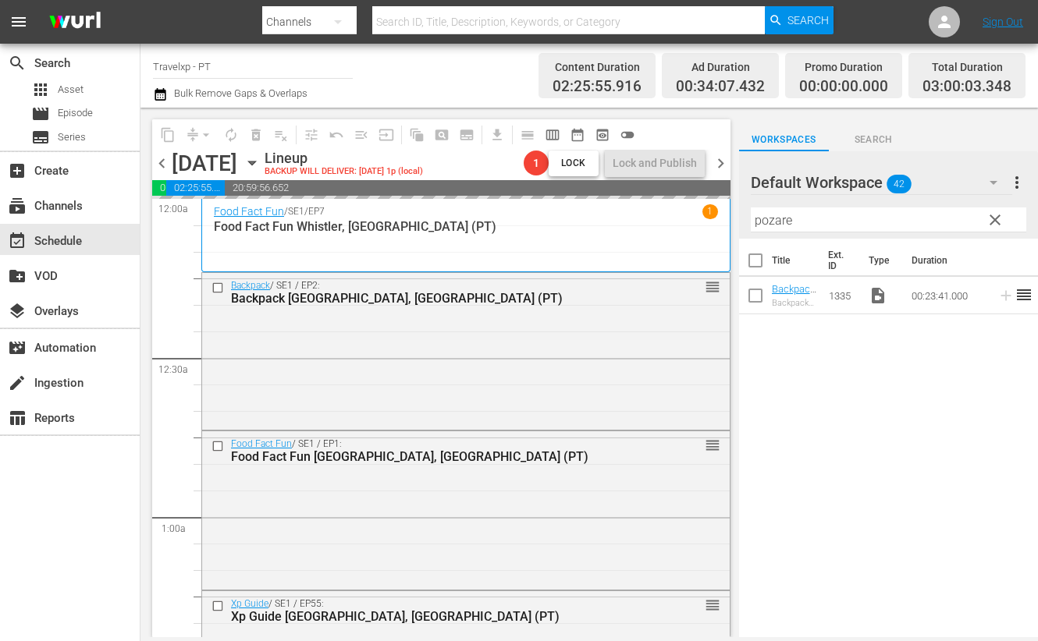
click at [773, 218] on input "pozare" at bounding box center [888, 220] width 275 height 25
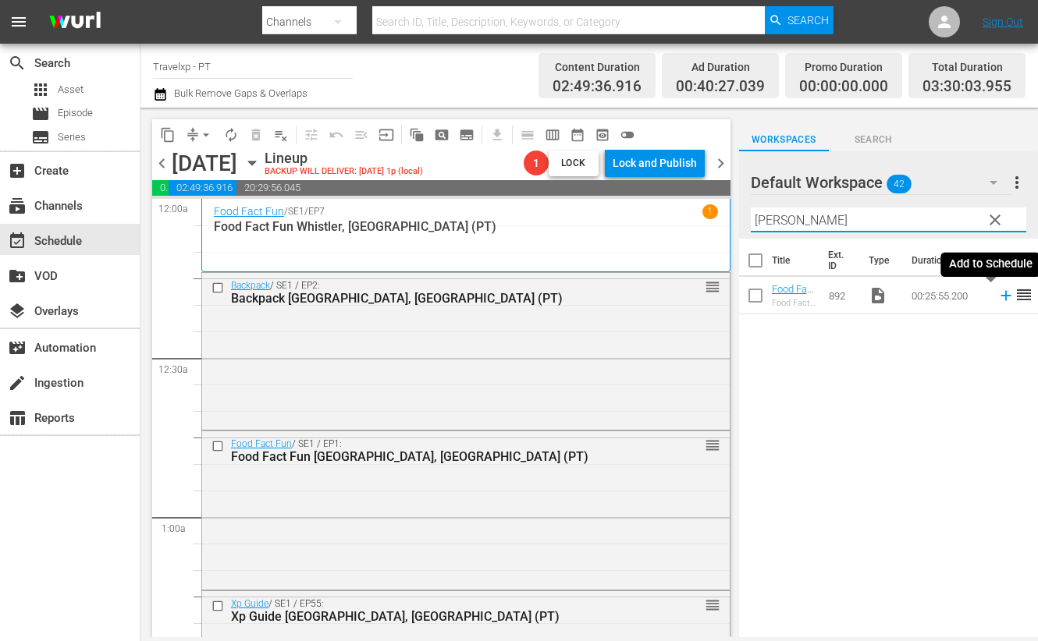
click at [1000, 295] on icon at bounding box center [1005, 296] width 10 height 10
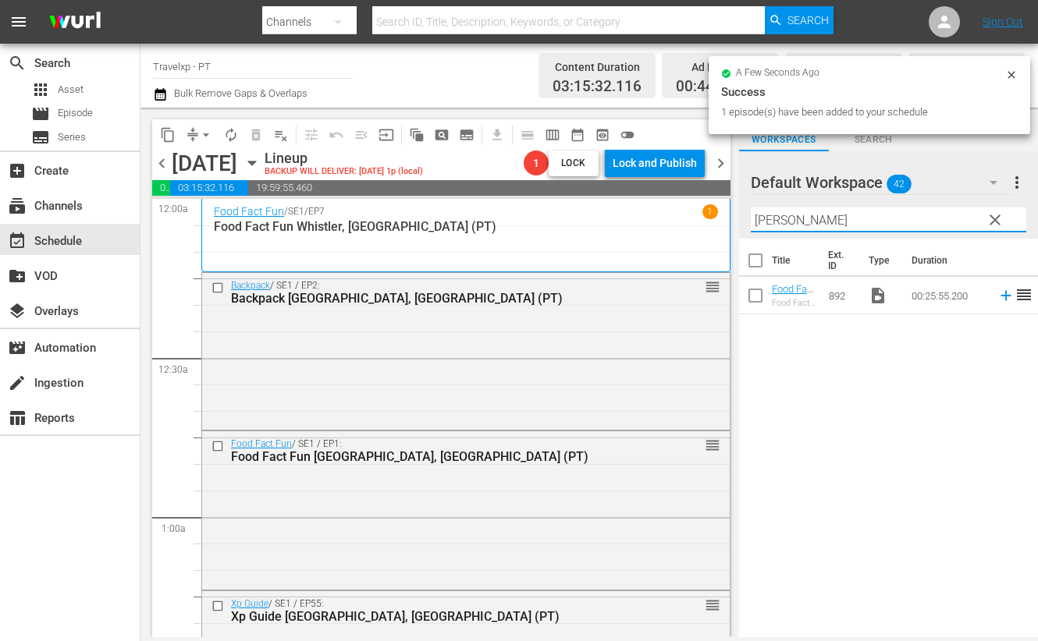
click at [766, 217] on input "[PERSON_NAME]" at bounding box center [888, 220] width 275 height 25
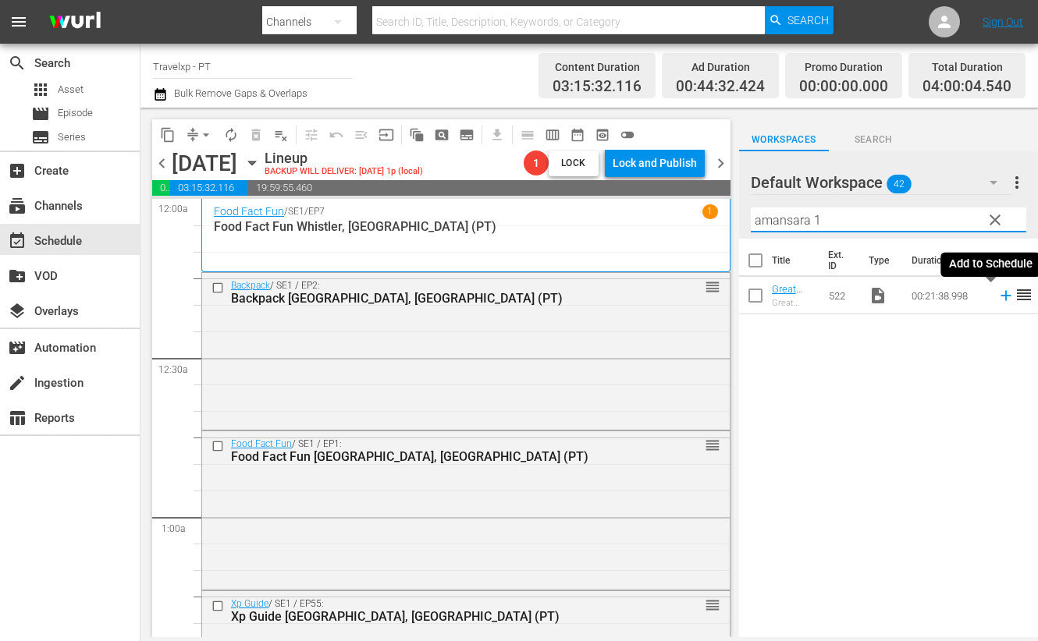
click at [997, 297] on icon at bounding box center [1005, 295] width 17 height 17
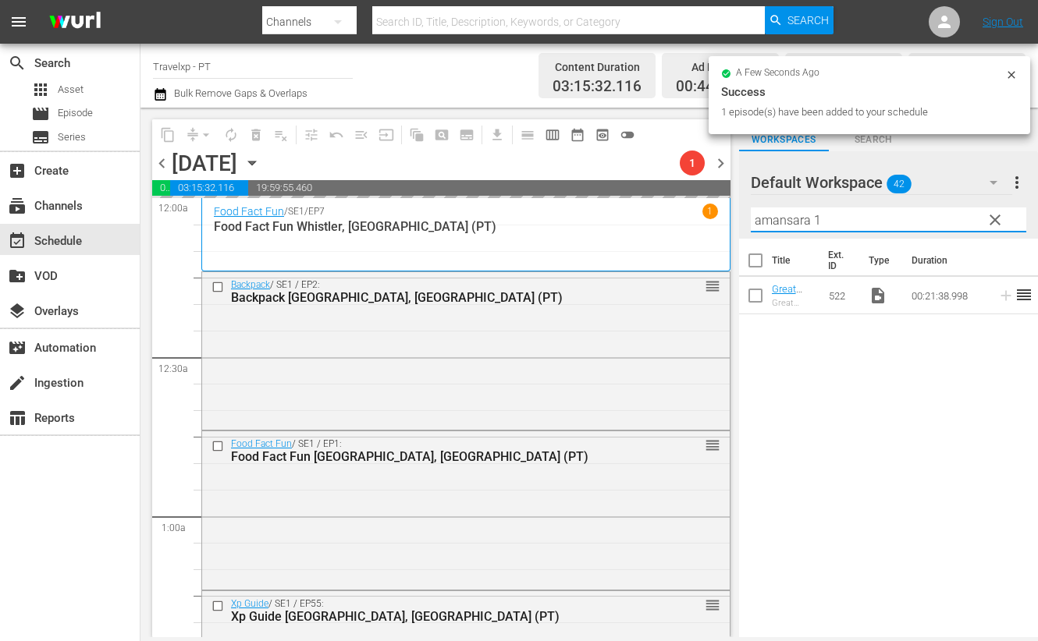
drag, startPoint x: 826, startPoint y: 219, endPoint x: 744, endPoint y: 215, distance: 82.0
click at [744, 215] on div "Default Workspace 42 Default more_vert clear Filter by Title amansara 1" at bounding box center [888, 194] width 299 height 87
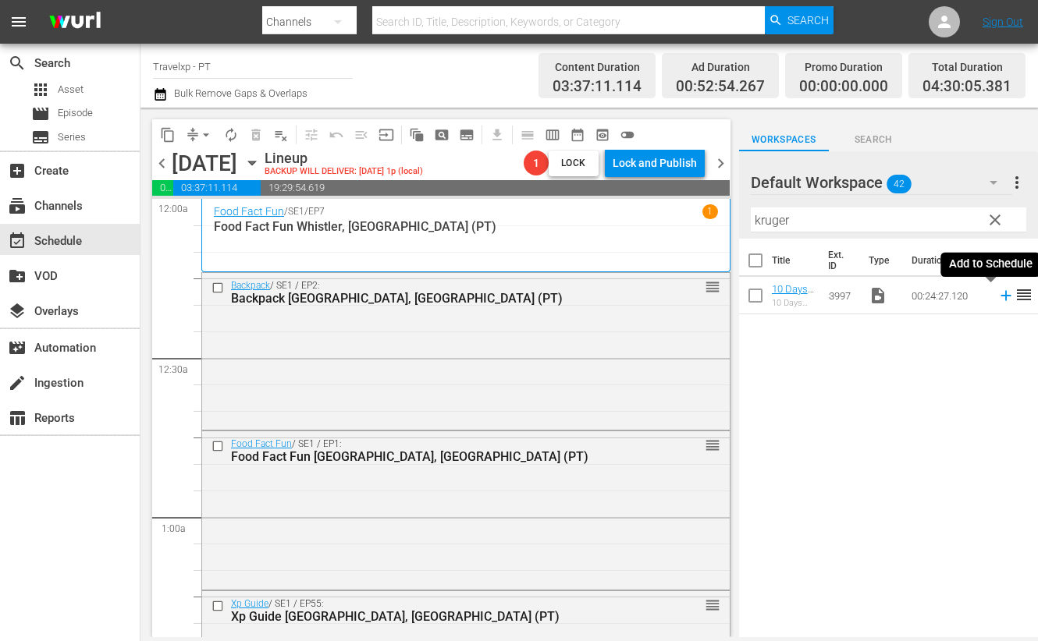
click at [997, 294] on icon at bounding box center [1005, 295] width 17 height 17
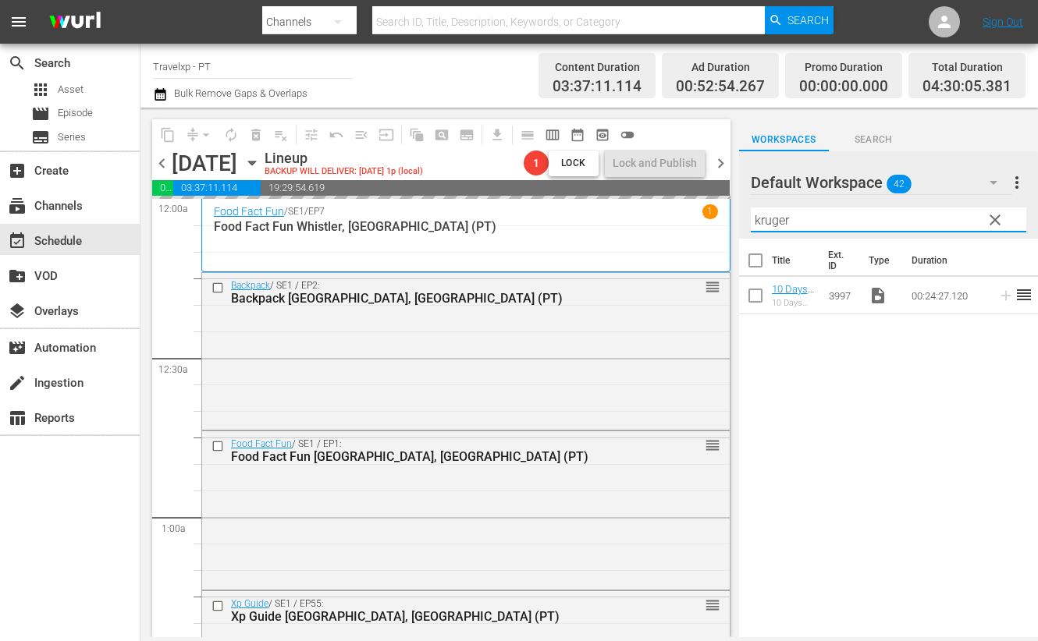
click at [769, 222] on input "kruger" at bounding box center [888, 220] width 275 height 25
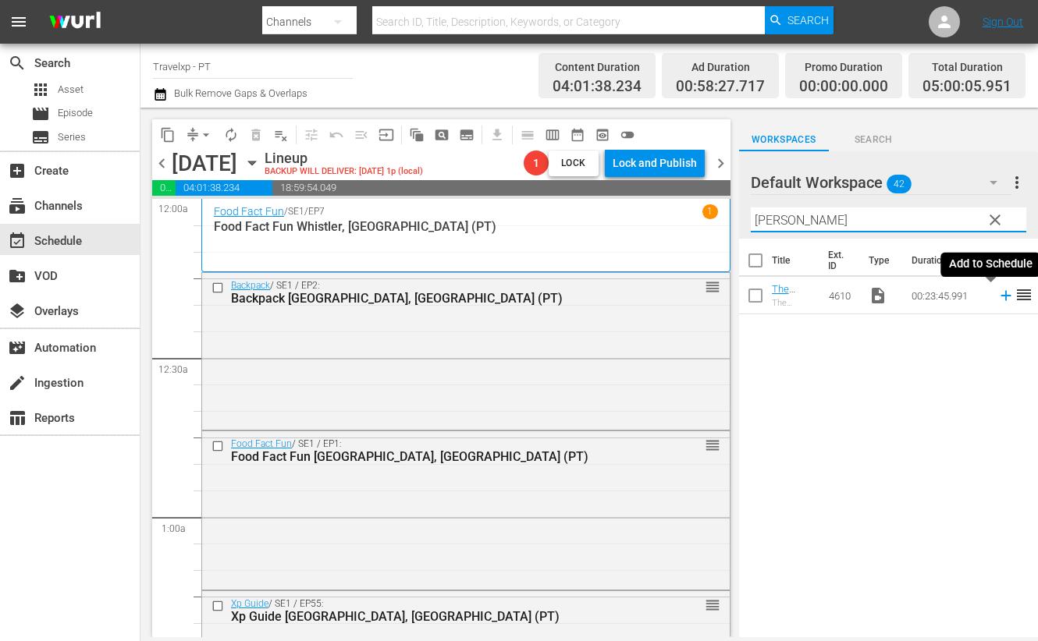
click at [997, 297] on icon at bounding box center [1005, 295] width 17 height 17
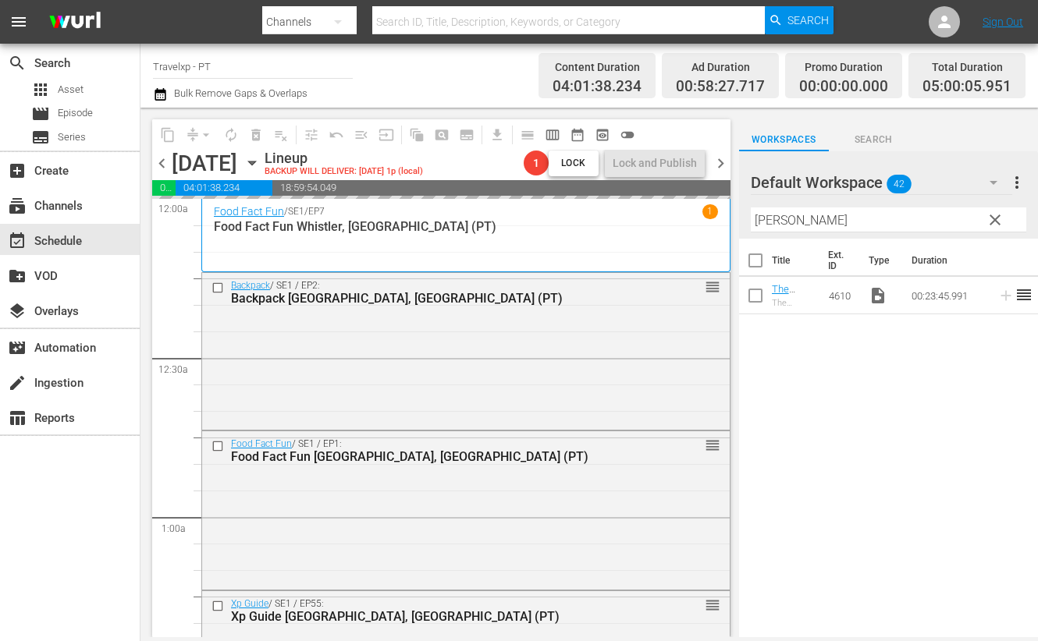
click at [790, 224] on input "[PERSON_NAME]" at bounding box center [888, 220] width 275 height 25
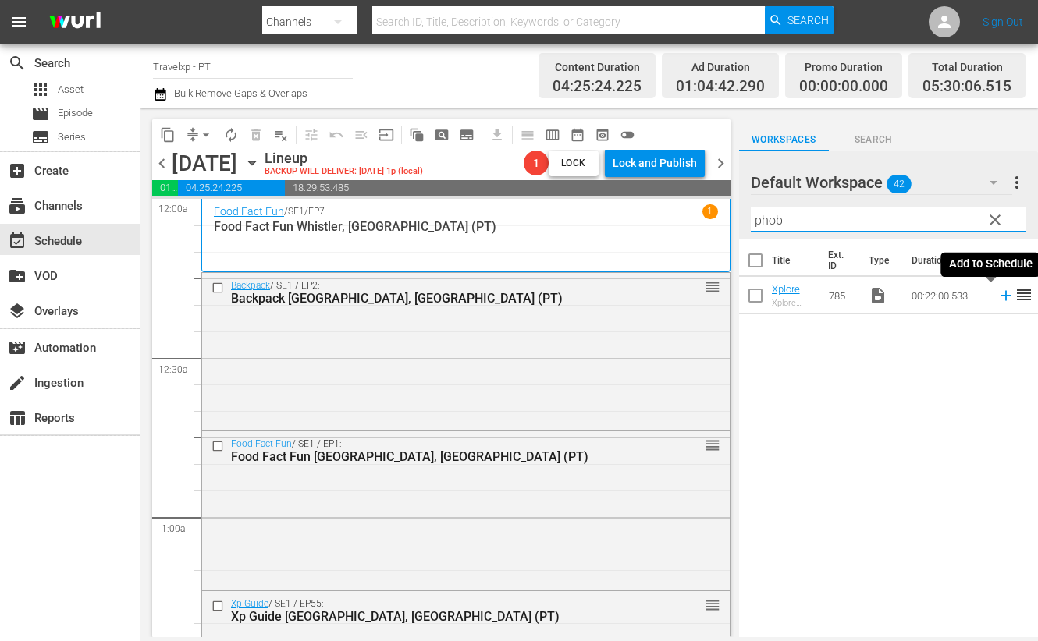
click at [997, 297] on icon at bounding box center [1005, 295] width 17 height 17
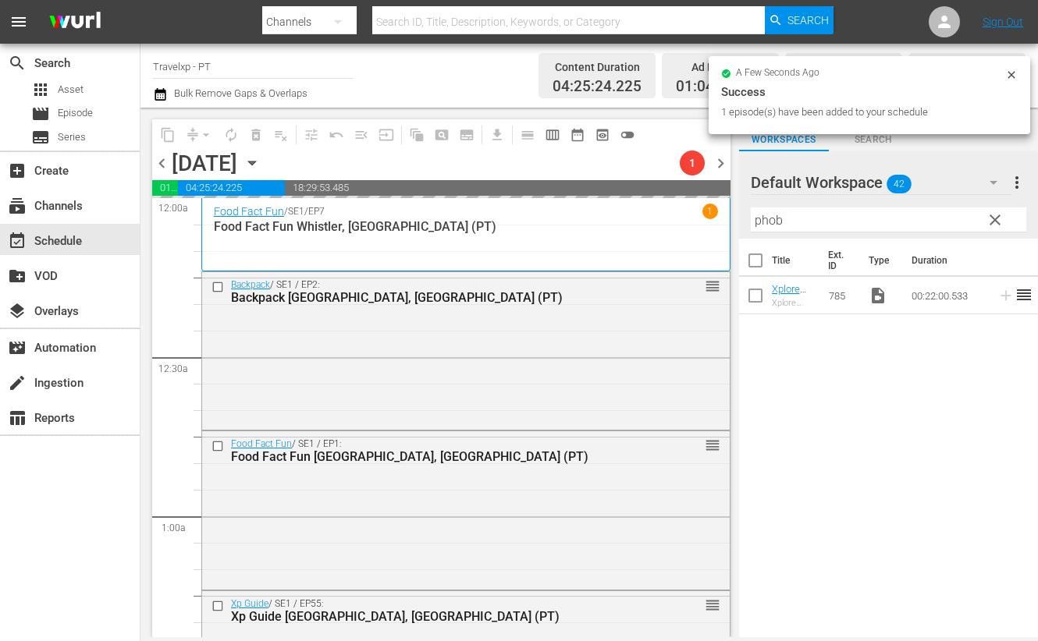
click at [771, 222] on input "phob" at bounding box center [888, 220] width 275 height 25
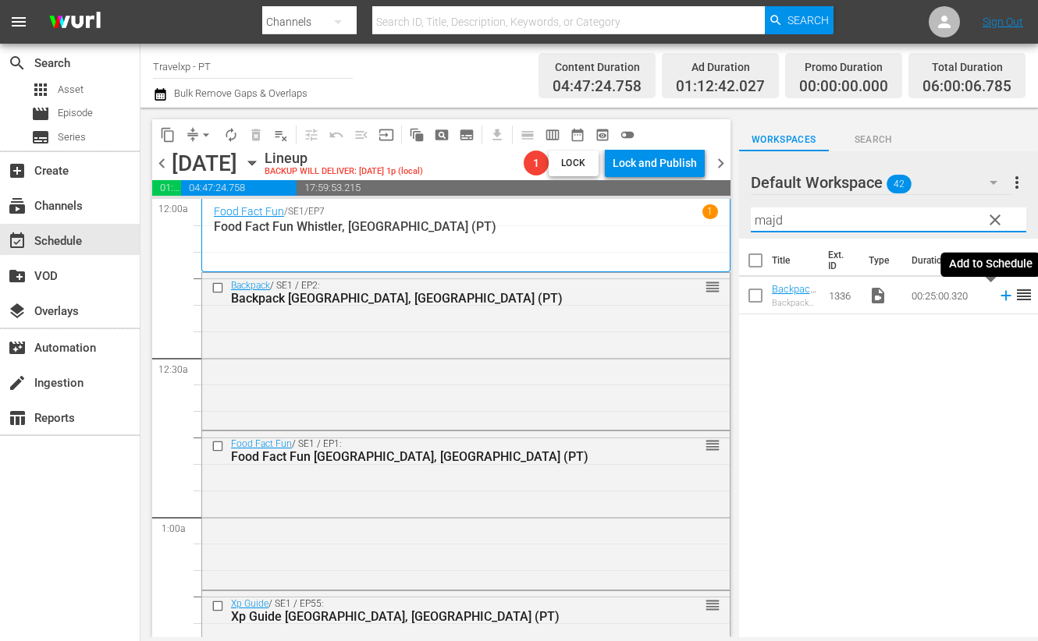
click at [997, 297] on icon at bounding box center [1005, 295] width 17 height 17
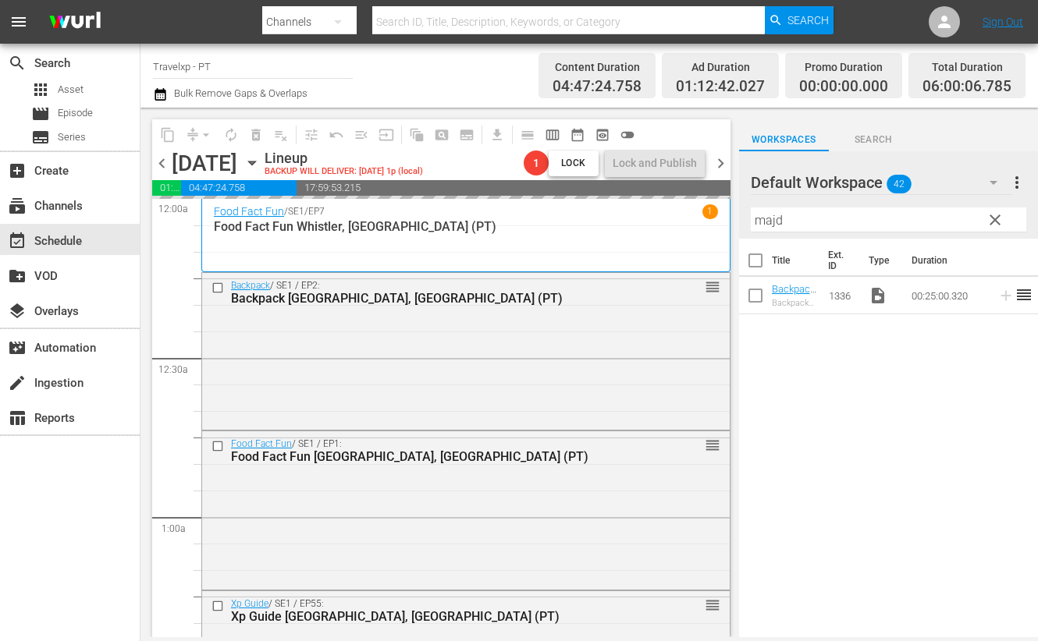
click at [769, 225] on input "majd" at bounding box center [888, 220] width 275 height 25
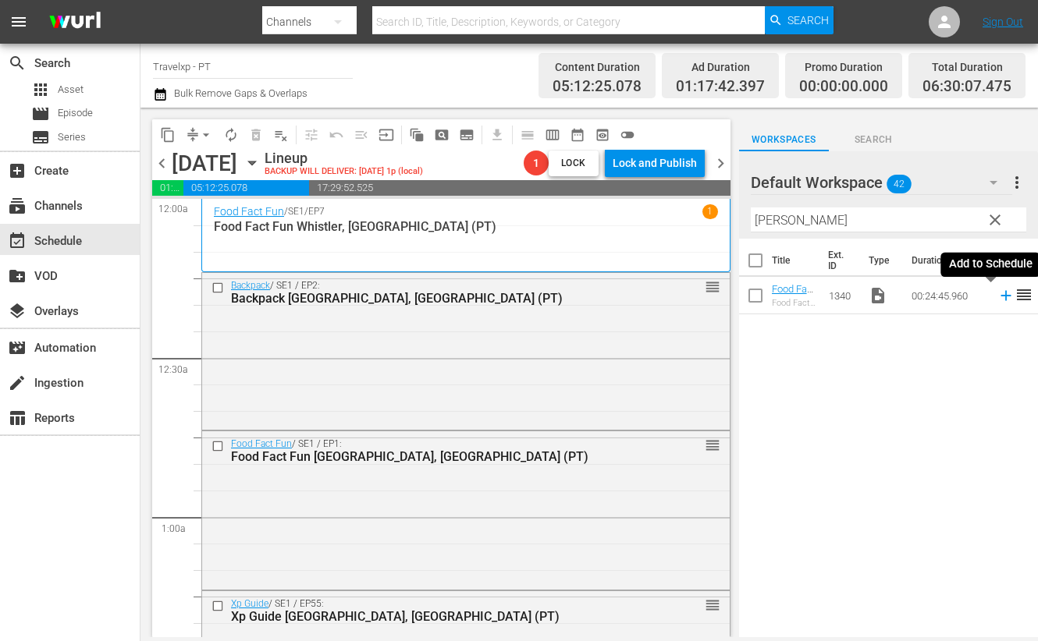
click at [1000, 295] on icon at bounding box center [1005, 296] width 10 height 10
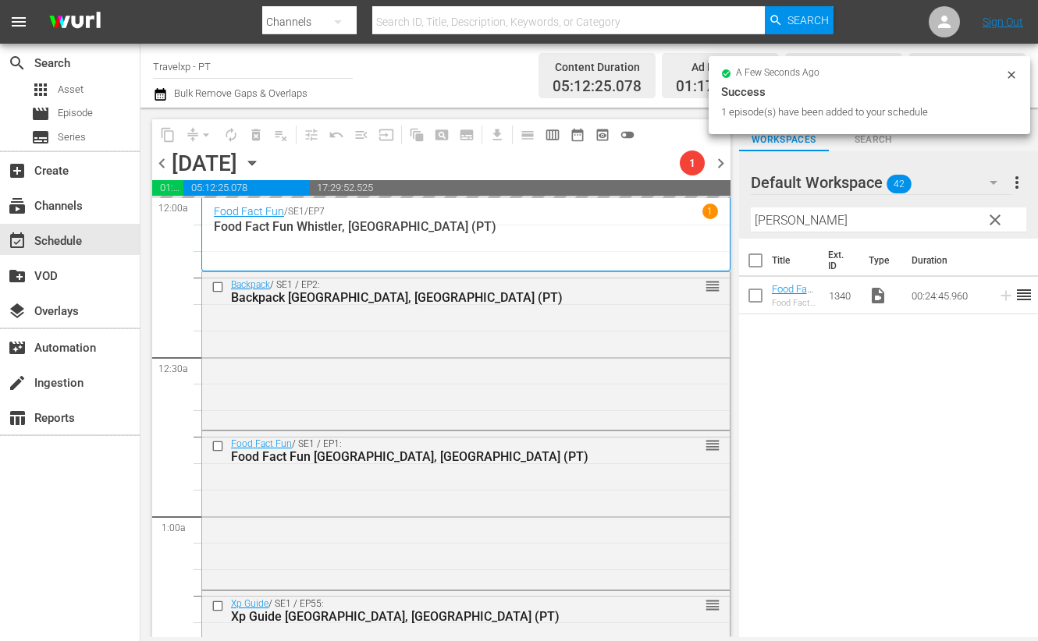
click at [773, 218] on input "[PERSON_NAME]" at bounding box center [888, 220] width 275 height 25
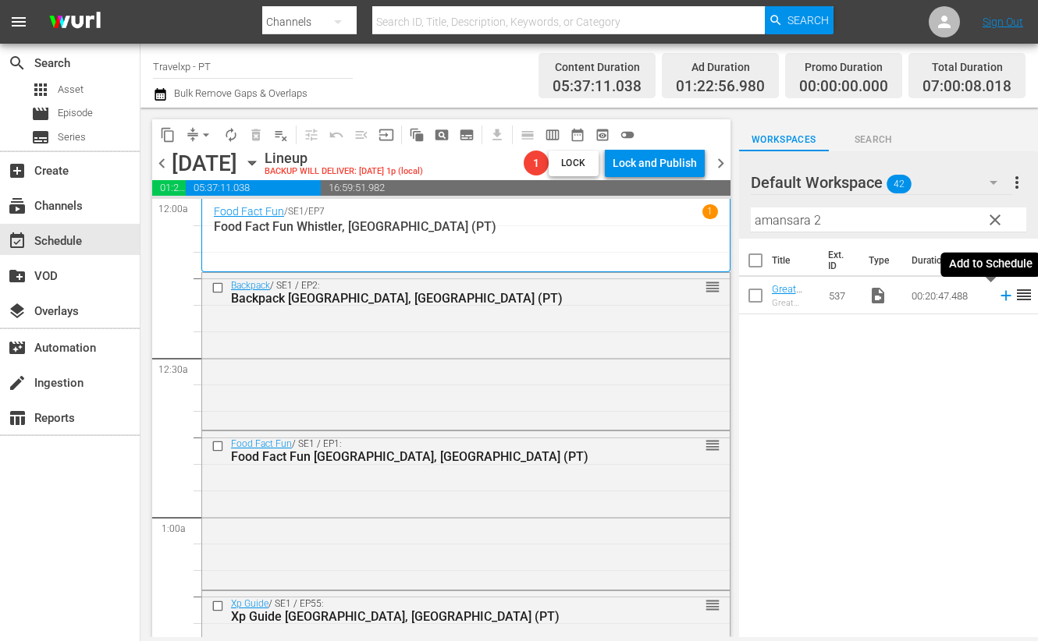
click at [997, 302] on icon at bounding box center [1005, 295] width 17 height 17
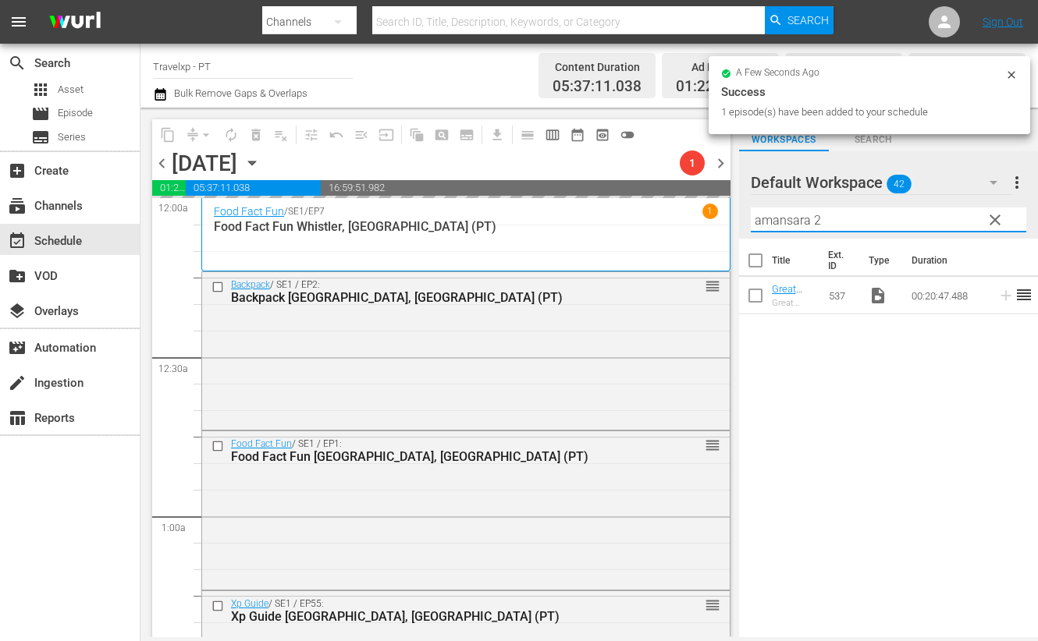
drag, startPoint x: 837, startPoint y: 217, endPoint x: 755, endPoint y: 213, distance: 82.8
click at [755, 213] on input "amansara 2" at bounding box center [888, 220] width 275 height 25
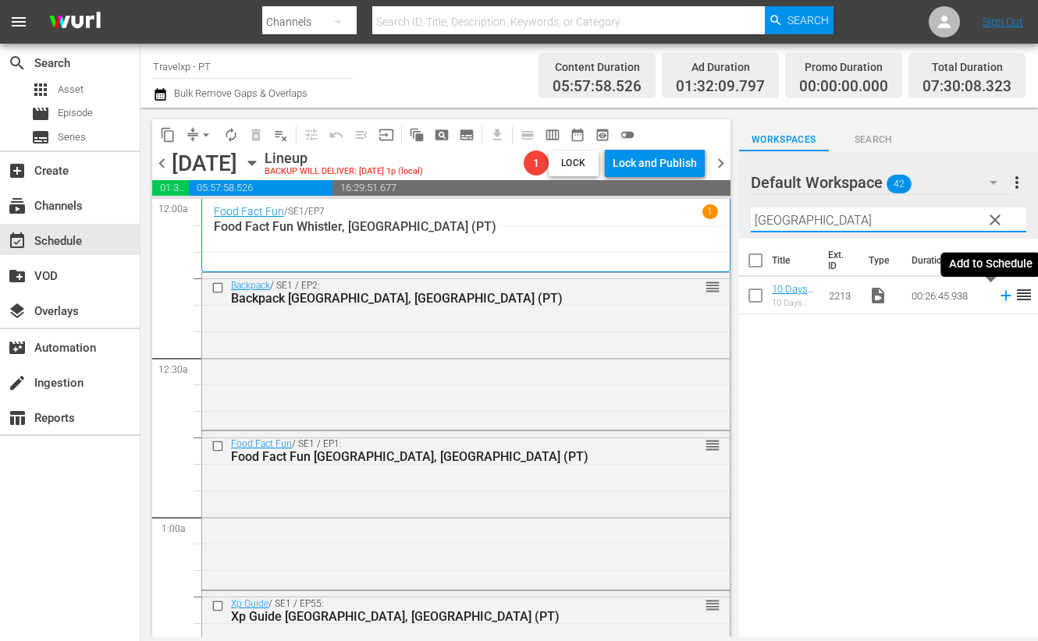
click at [1000, 296] on icon at bounding box center [1005, 296] width 10 height 10
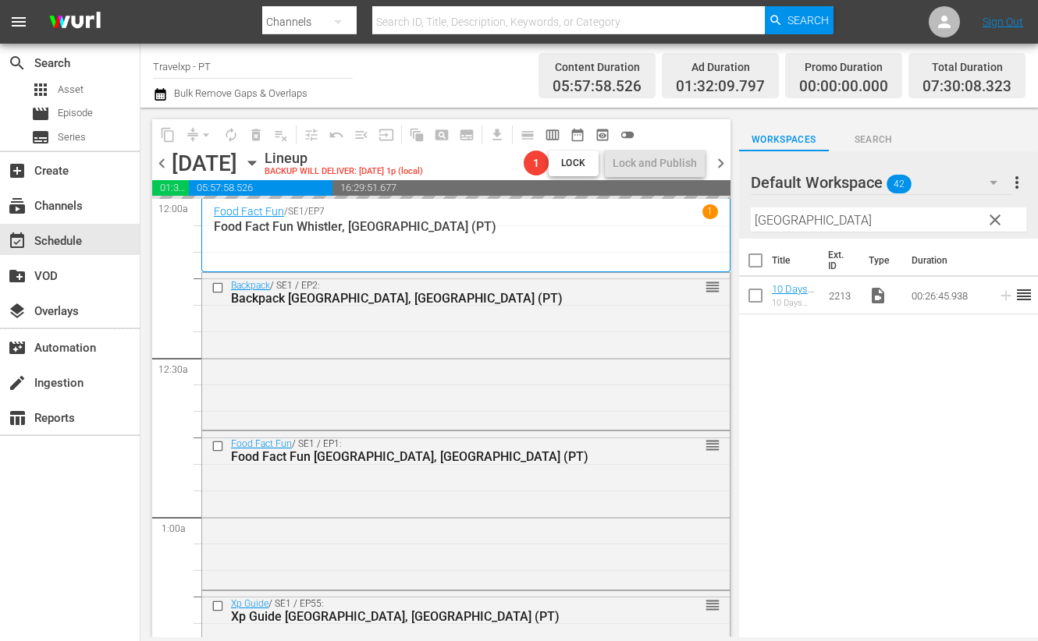
click at [765, 220] on input "[GEOGRAPHIC_DATA]" at bounding box center [888, 220] width 275 height 25
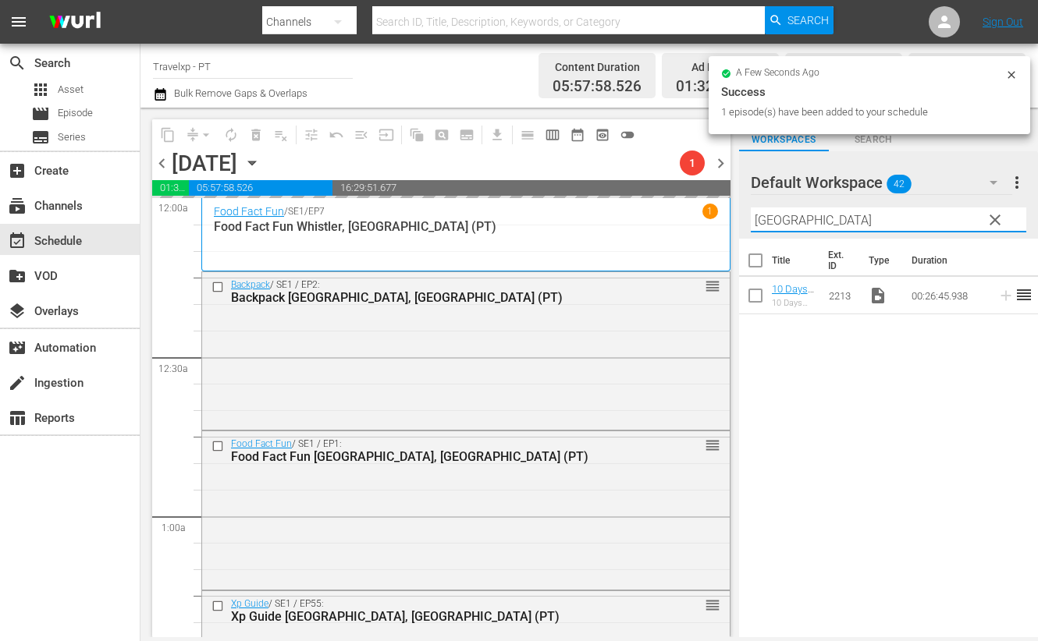
click at [765, 220] on input "[GEOGRAPHIC_DATA]" at bounding box center [888, 220] width 275 height 25
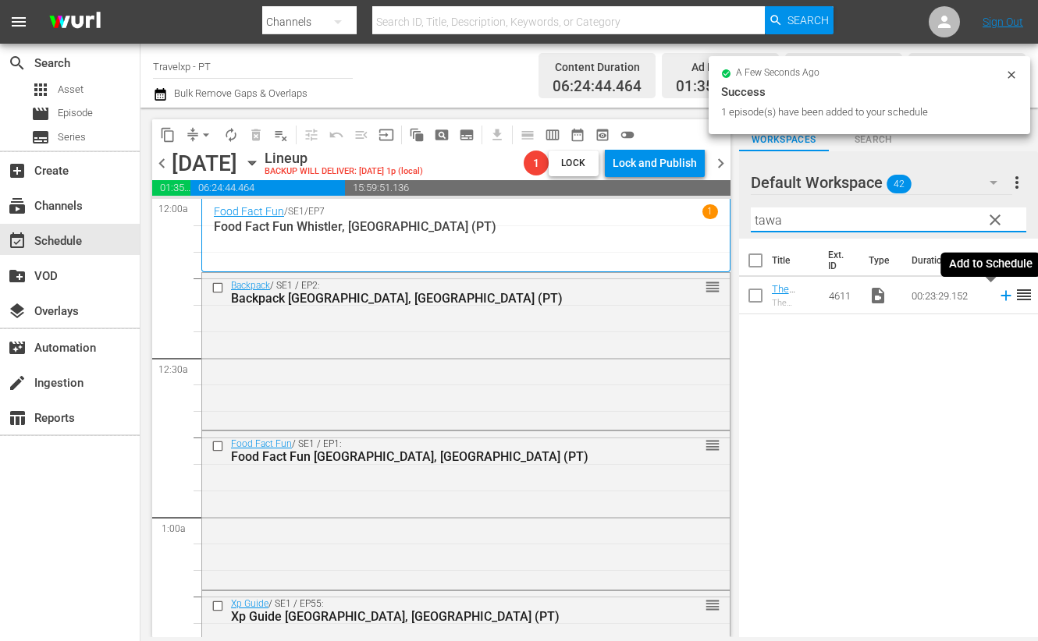
click at [1000, 296] on icon at bounding box center [1005, 296] width 10 height 10
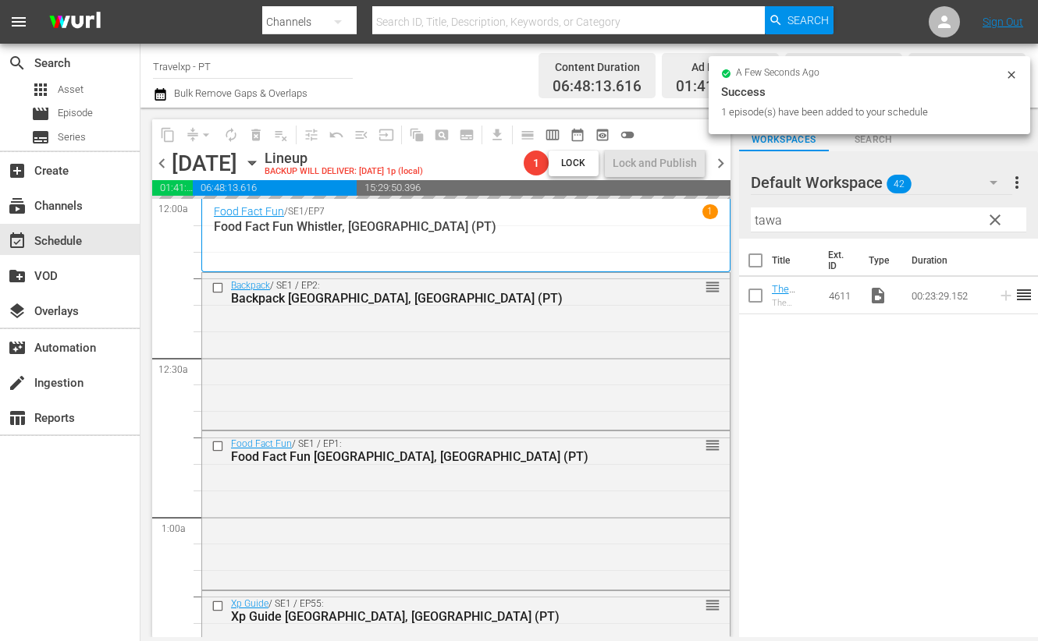
click at [766, 222] on input "tawa" at bounding box center [888, 220] width 275 height 25
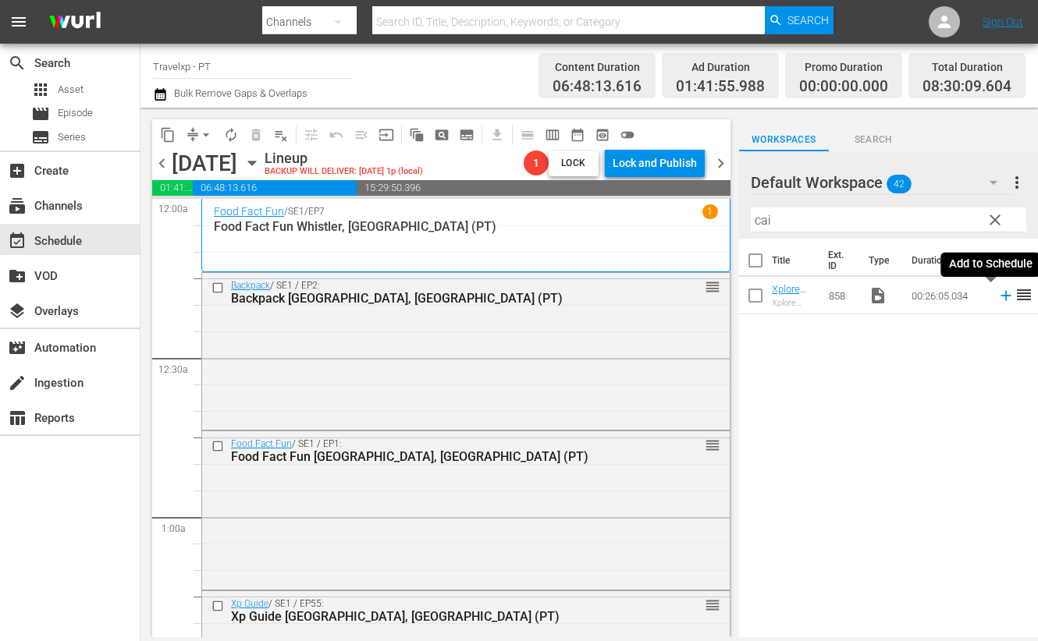
click at [997, 299] on icon at bounding box center [1005, 295] width 17 height 17
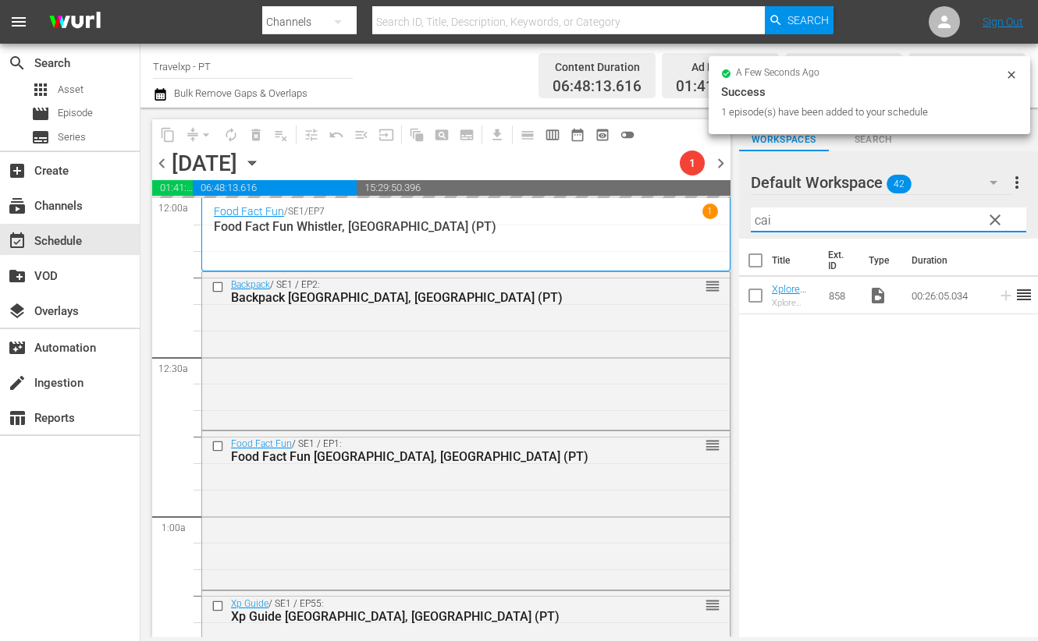
click at [765, 224] on input "cai" at bounding box center [888, 220] width 275 height 25
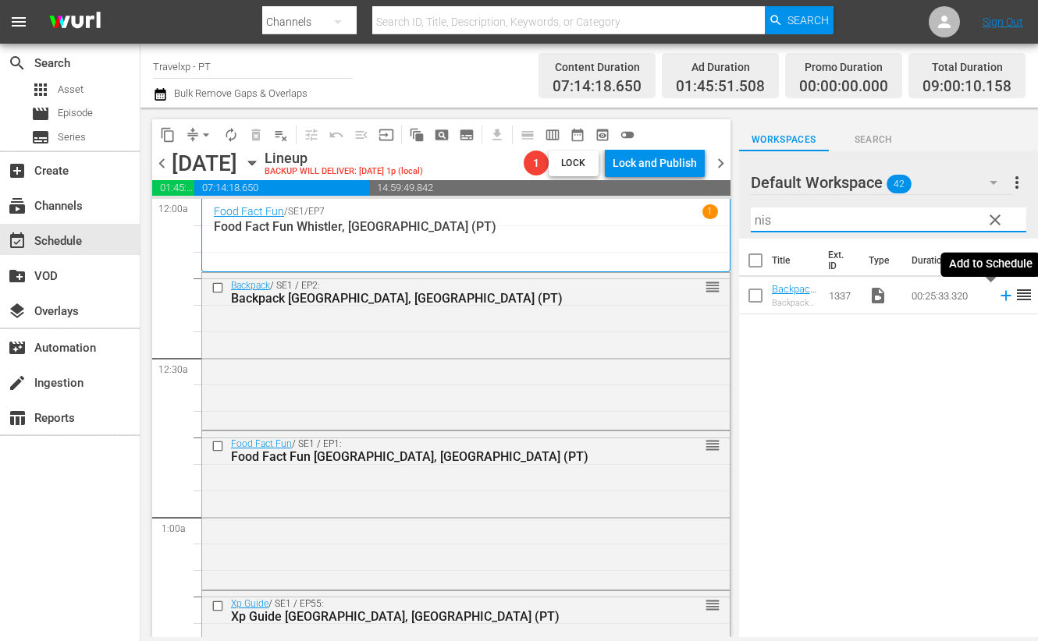
click at [1000, 296] on icon at bounding box center [1005, 296] width 10 height 10
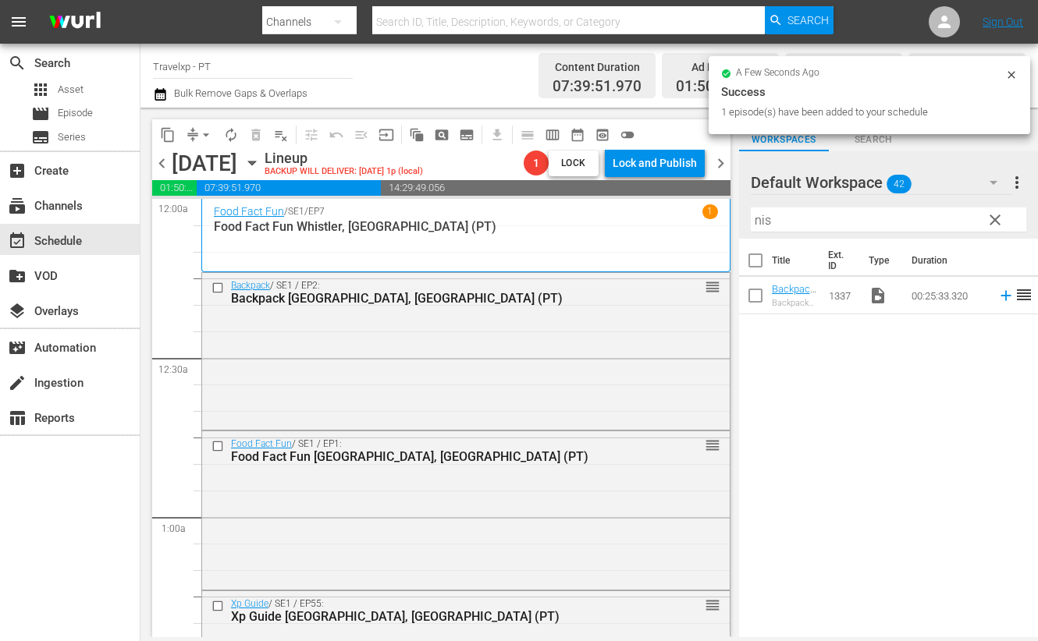
click at [765, 213] on input "nis" at bounding box center [888, 220] width 275 height 25
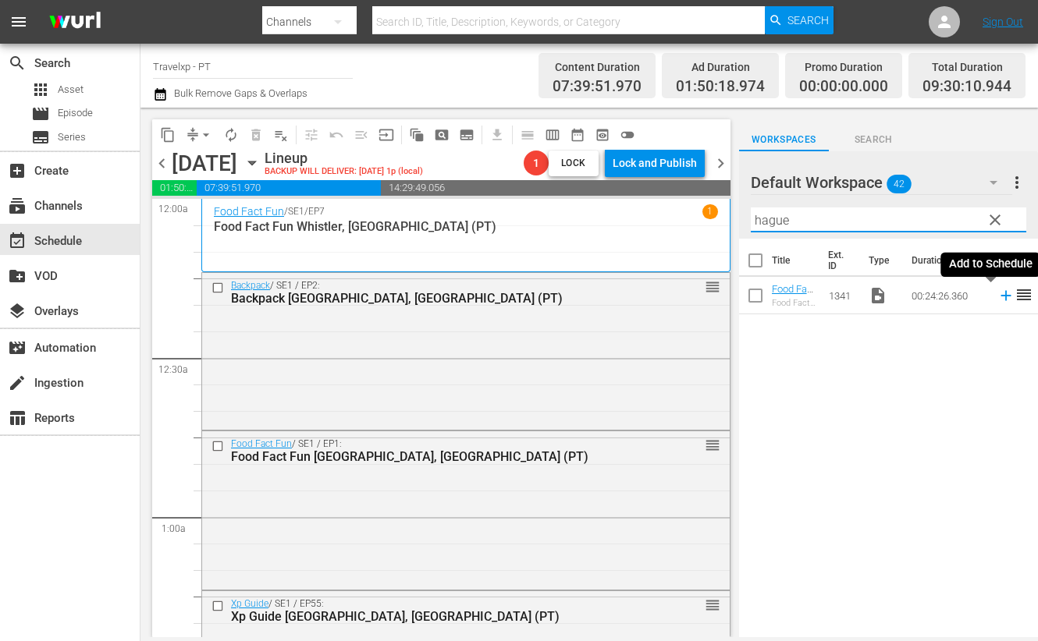
click at [1000, 296] on icon at bounding box center [1005, 296] width 10 height 10
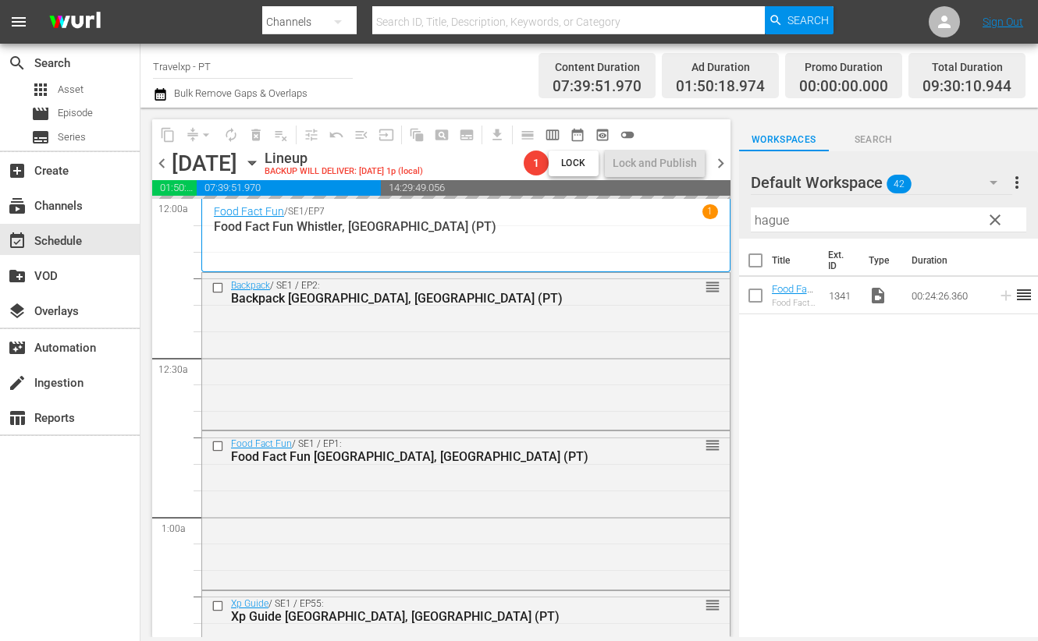
click at [773, 220] on input "hague" at bounding box center [888, 220] width 275 height 25
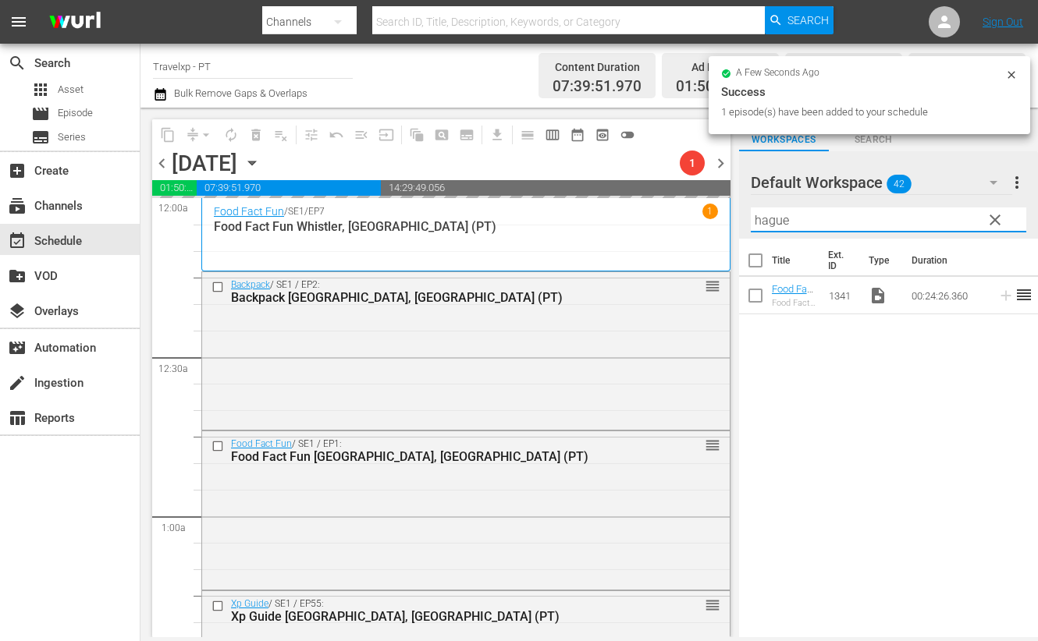
click at [773, 220] on input "hague" at bounding box center [888, 220] width 275 height 25
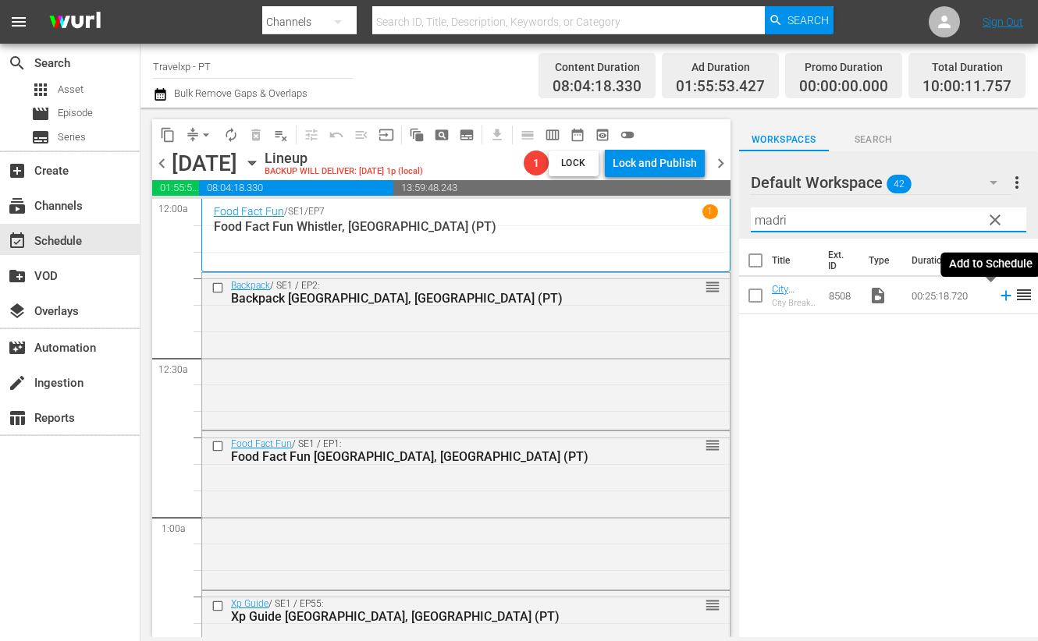
click at [1000, 295] on icon at bounding box center [1005, 296] width 10 height 10
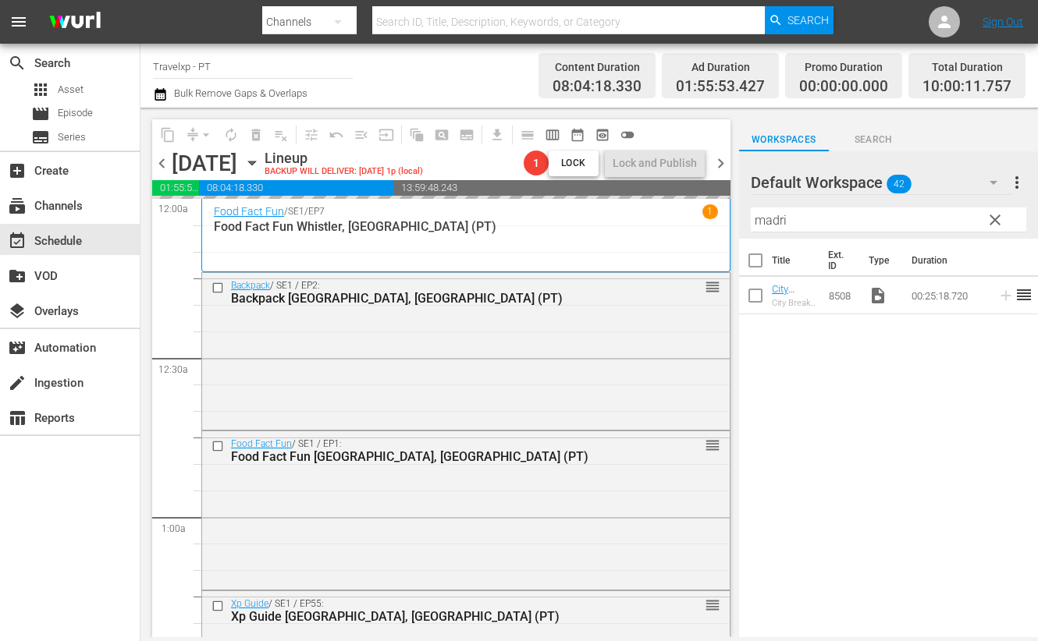
click at [774, 220] on input "madri" at bounding box center [888, 220] width 275 height 25
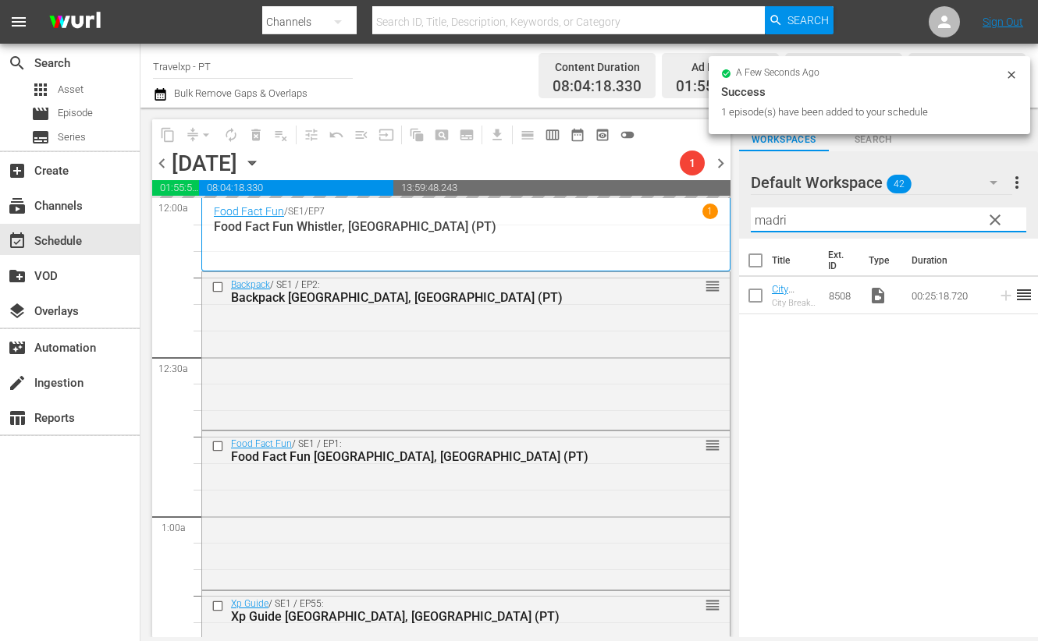
click at [774, 220] on input "madri" at bounding box center [888, 220] width 275 height 25
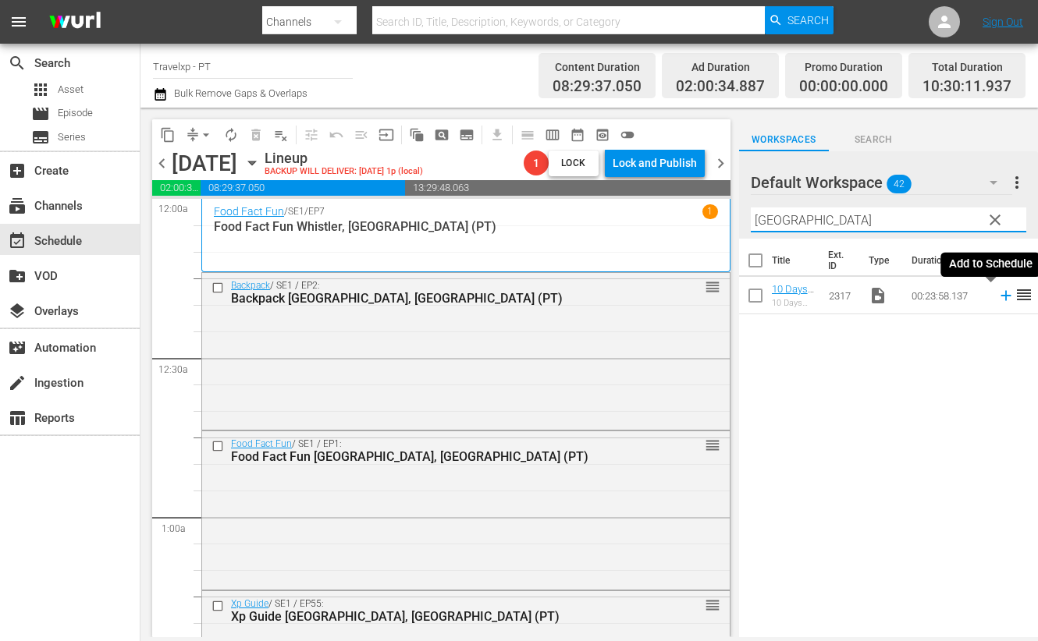
click at [997, 294] on icon at bounding box center [1005, 295] width 17 height 17
click at [1000, 295] on icon at bounding box center [1005, 296] width 10 height 10
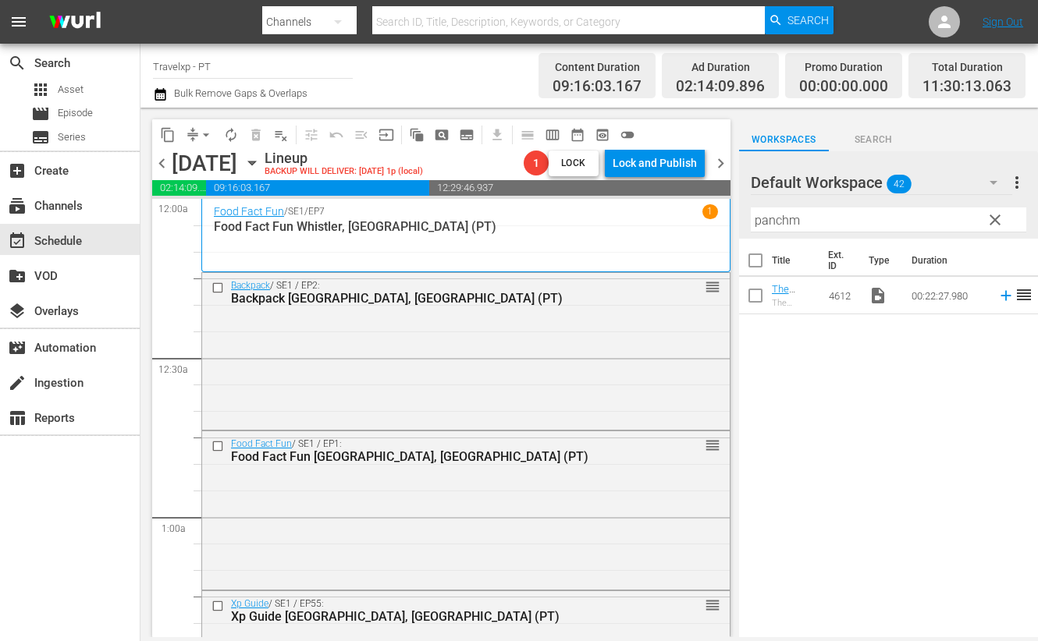
click at [773, 216] on input "panchm" at bounding box center [888, 220] width 275 height 25
type input "aswa"
click at [1000, 297] on icon at bounding box center [1005, 296] width 10 height 10
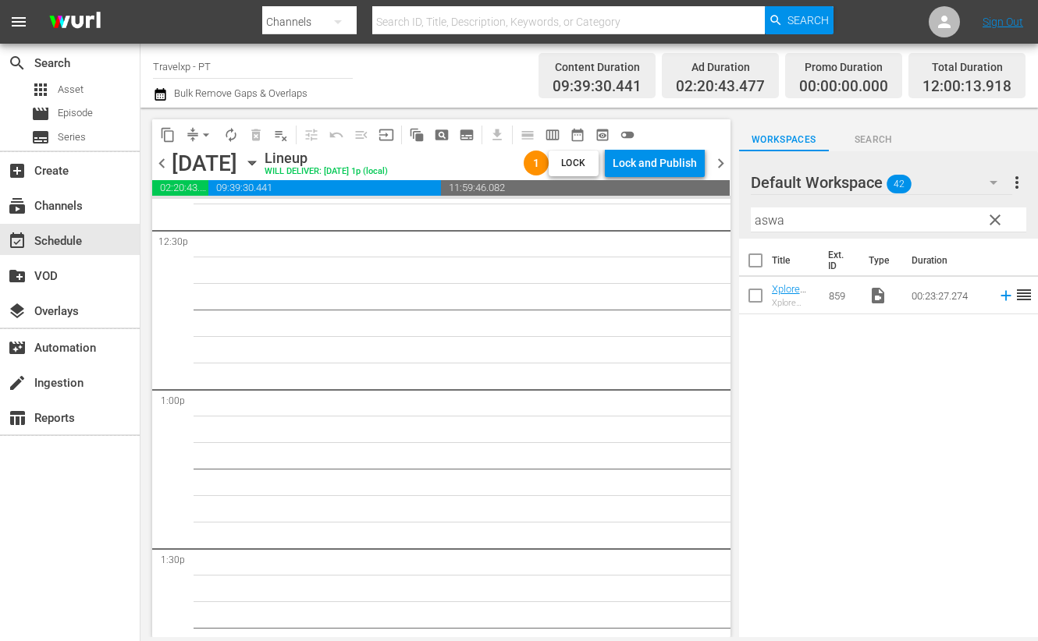
scroll to position [3609, 0]
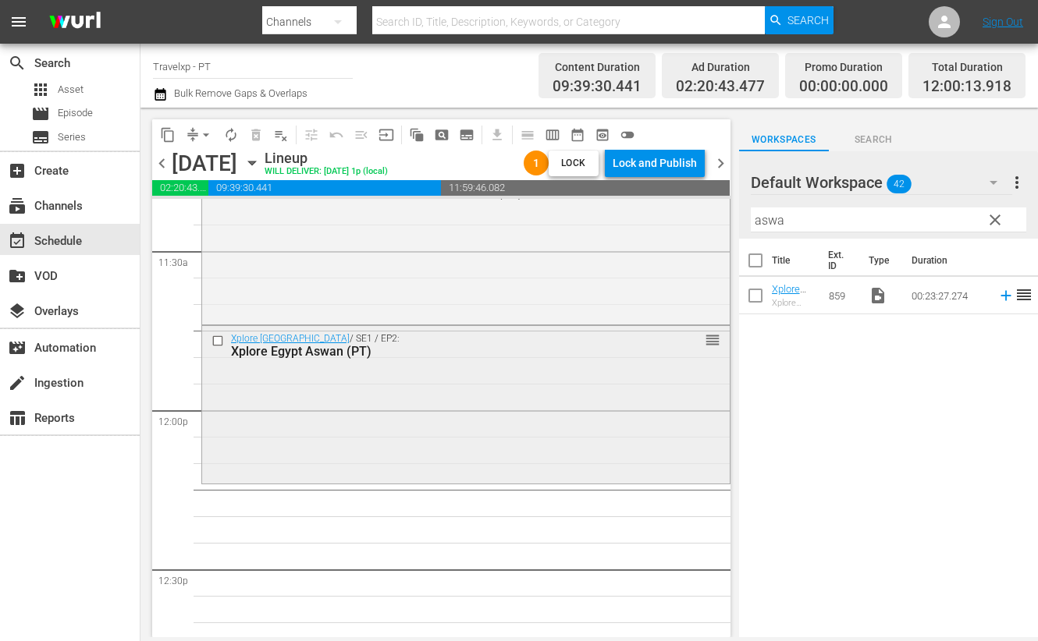
click at [304, 349] on div "Xplore Egypt Aswan (PT)" at bounding box center [439, 351] width 416 height 15
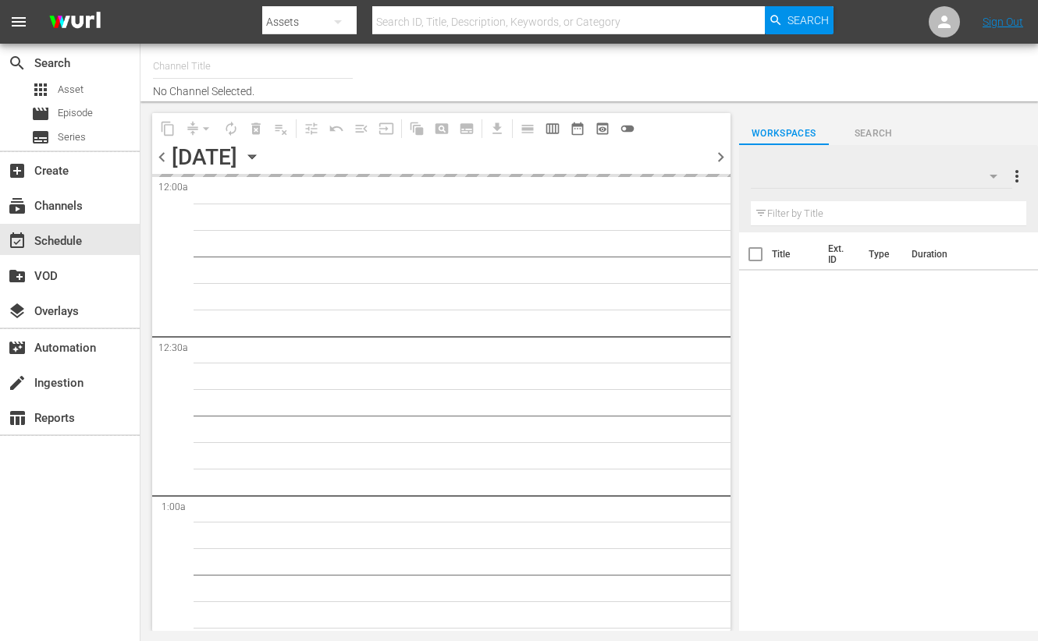
type input "Travelxp - PT (1639)"
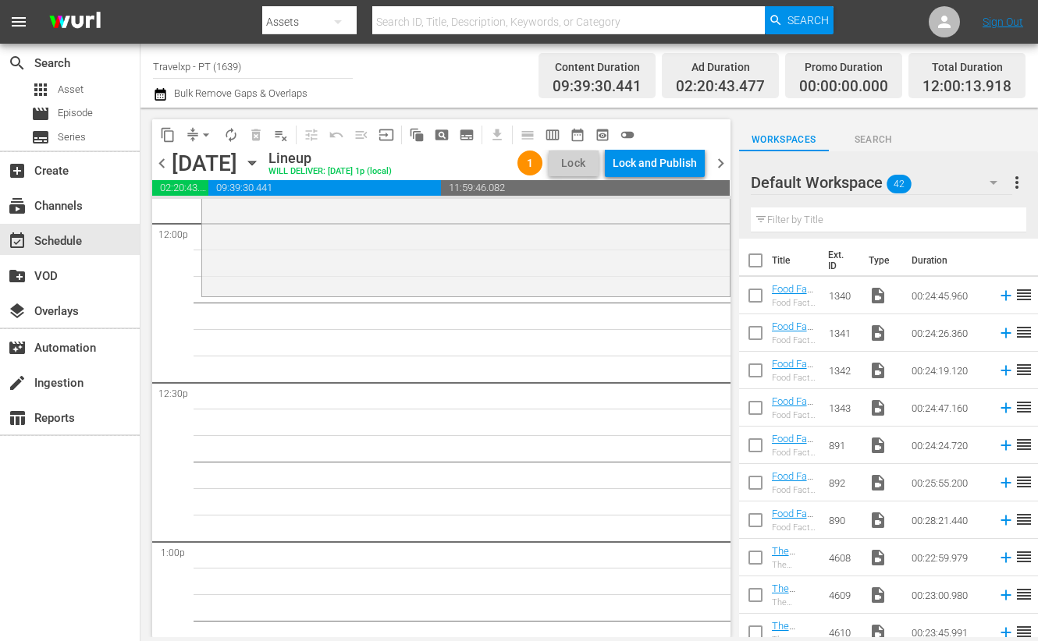
scroll to position [3609, 0]
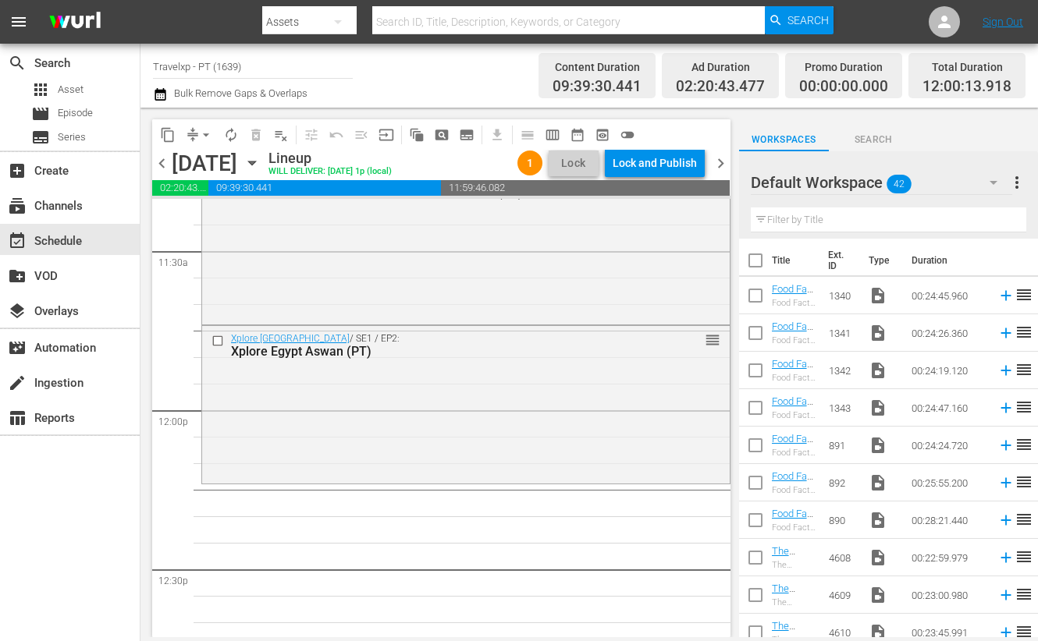
click at [812, 224] on input "text" at bounding box center [888, 220] width 275 height 25
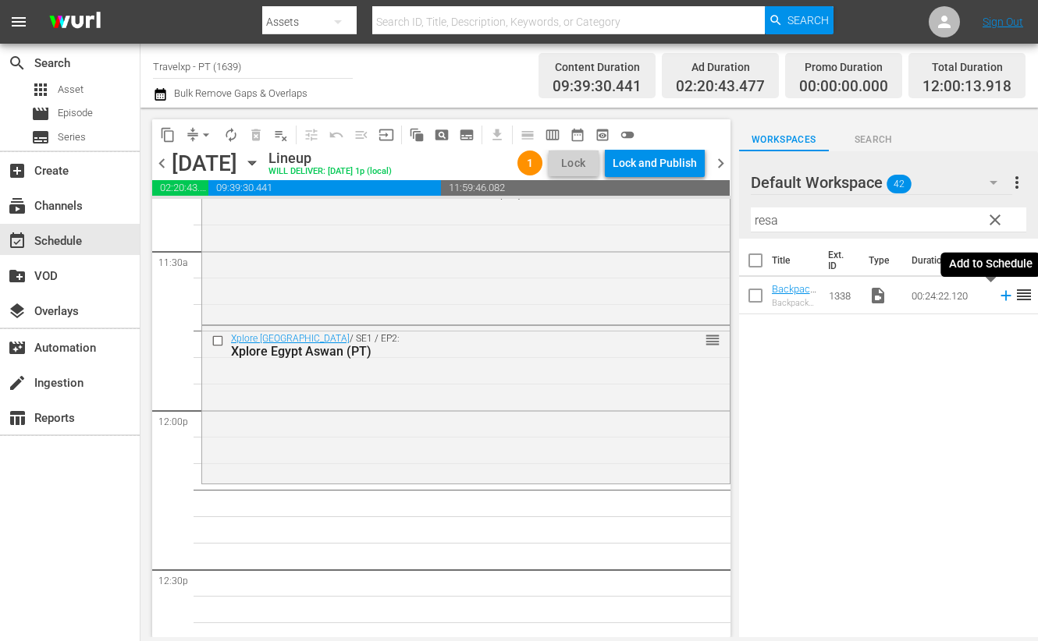
click at [997, 300] on icon at bounding box center [1005, 295] width 17 height 17
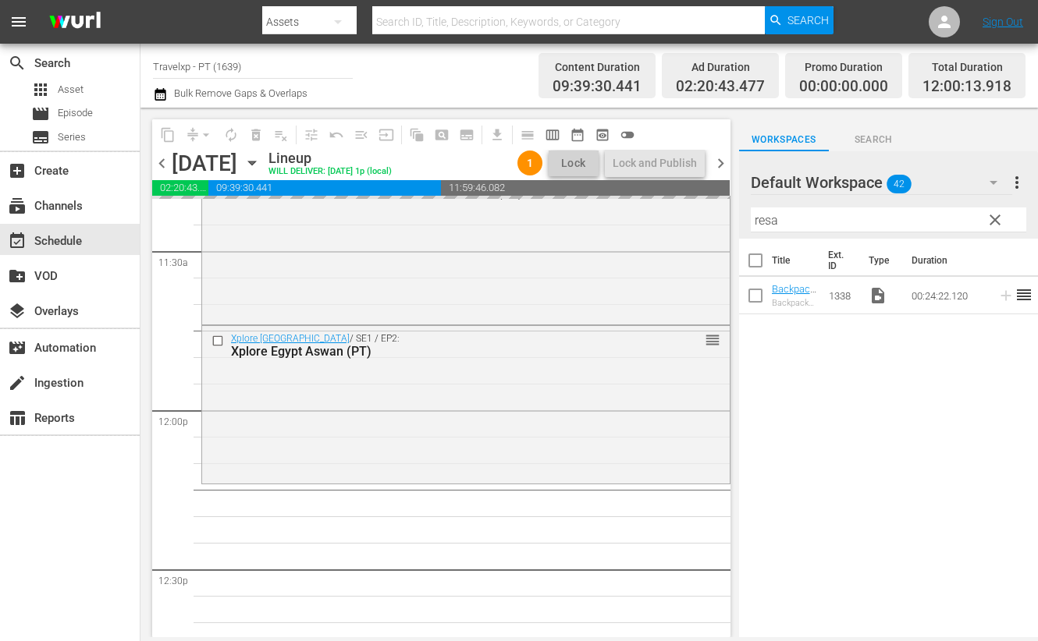
click at [758, 218] on input "resa" at bounding box center [888, 220] width 275 height 25
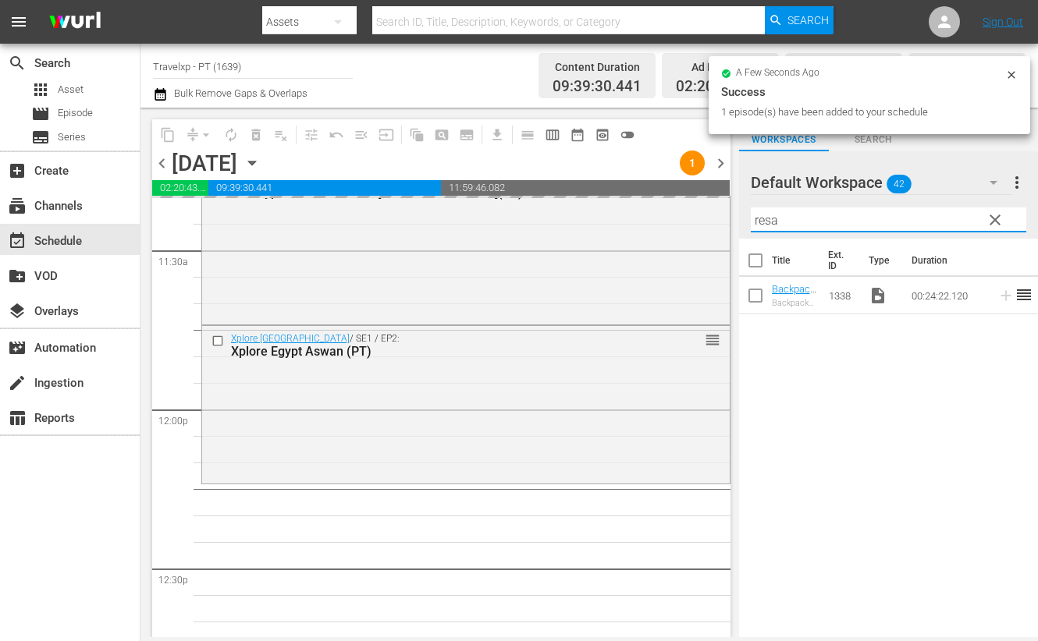
click at [758, 218] on input "resa" at bounding box center [888, 220] width 275 height 25
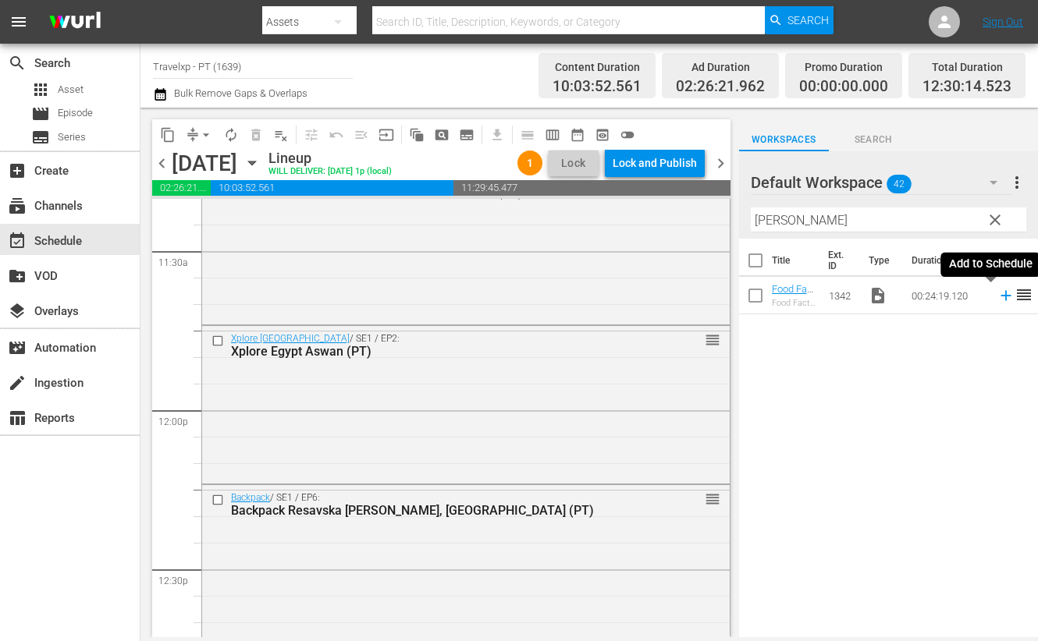
click at [997, 294] on icon at bounding box center [1005, 295] width 17 height 17
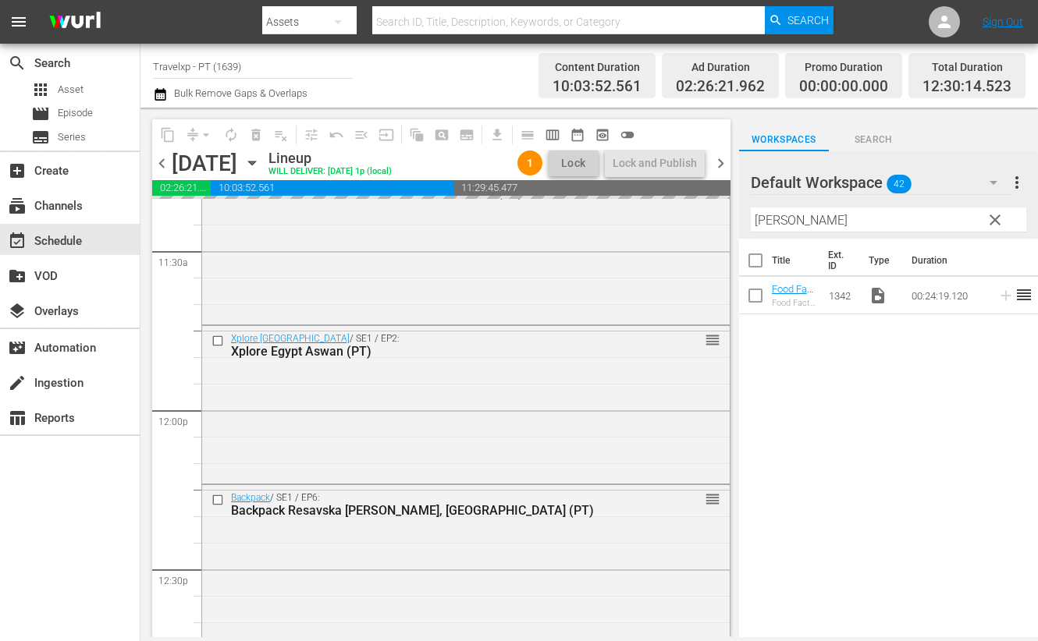
click at [776, 218] on input "[PERSON_NAME]" at bounding box center [888, 220] width 275 height 25
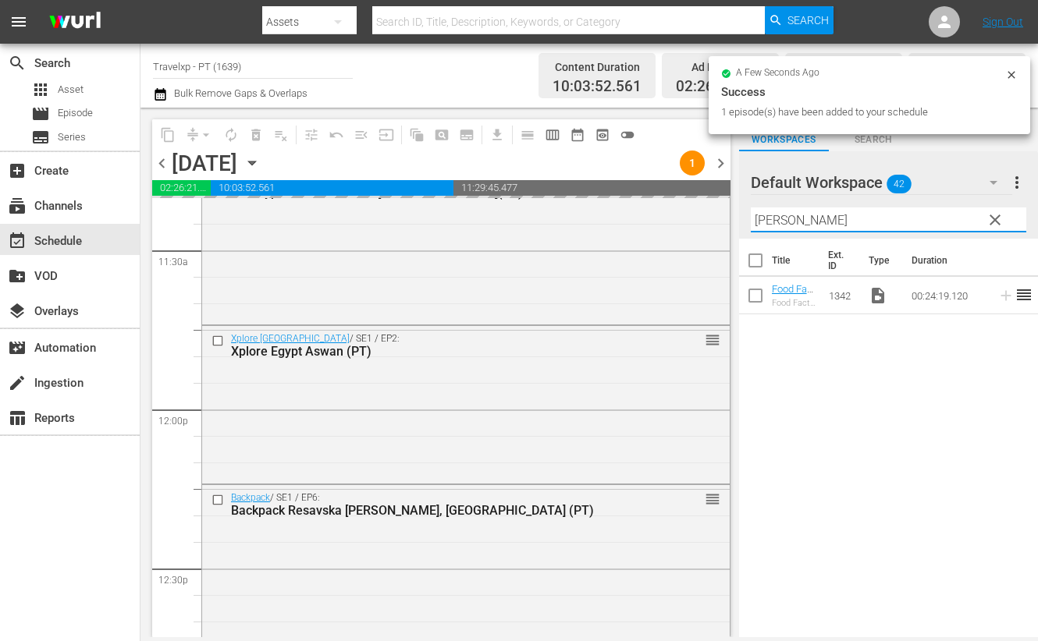
click at [776, 218] on input "[PERSON_NAME]" at bounding box center [888, 220] width 275 height 25
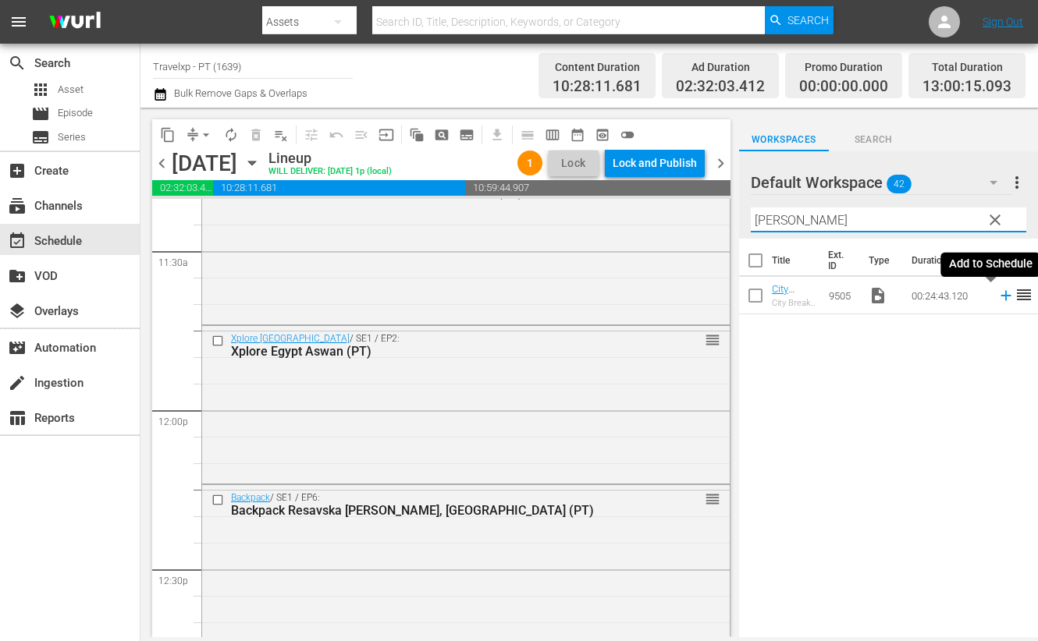
click at [1000, 297] on icon at bounding box center [1005, 296] width 10 height 10
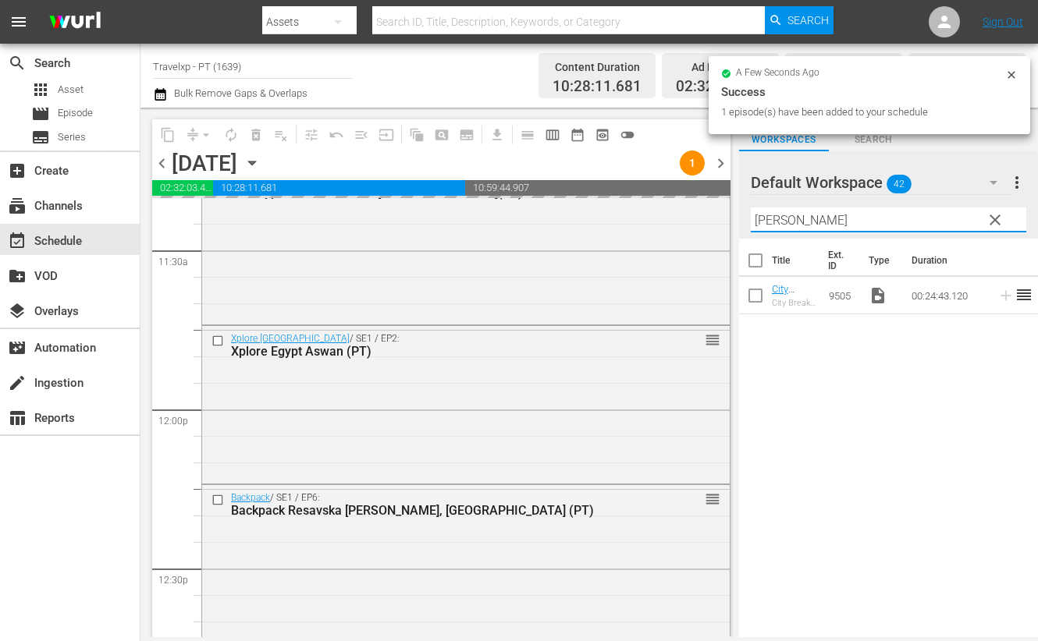
click at [773, 224] on input "[PERSON_NAME]" at bounding box center [888, 220] width 275 height 25
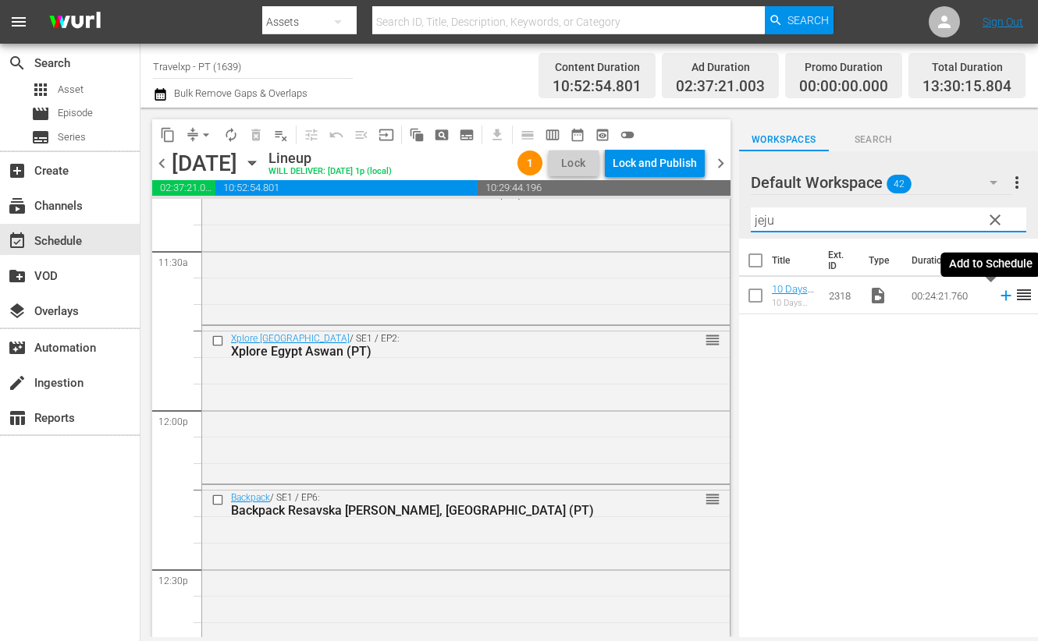
click at [997, 297] on icon at bounding box center [1005, 295] width 17 height 17
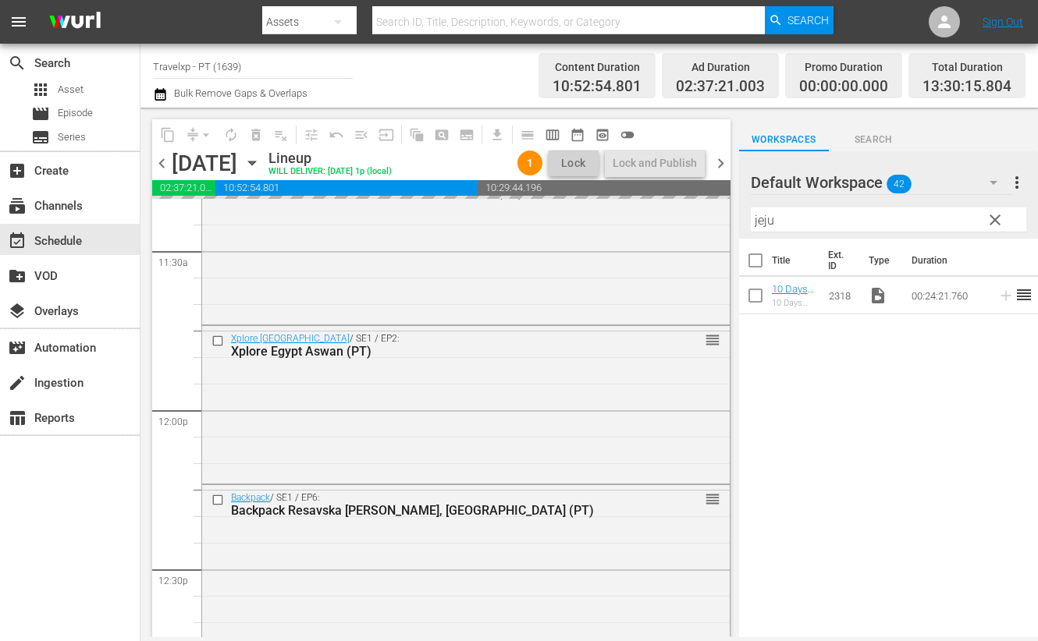
click at [766, 218] on input "jeju" at bounding box center [888, 220] width 275 height 25
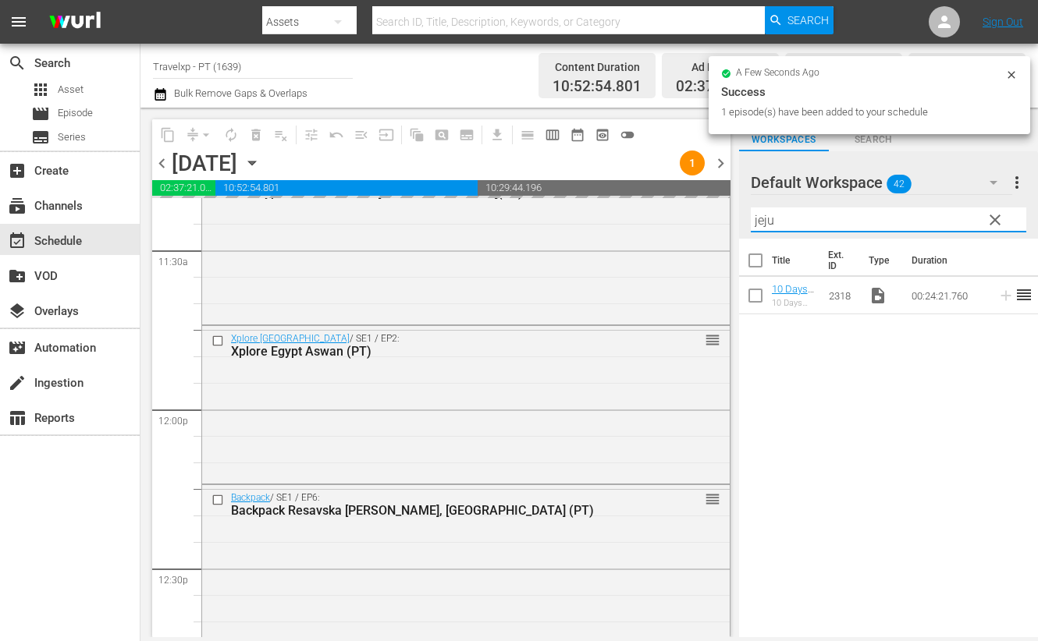
click at [766, 218] on input "jeju" at bounding box center [888, 220] width 275 height 25
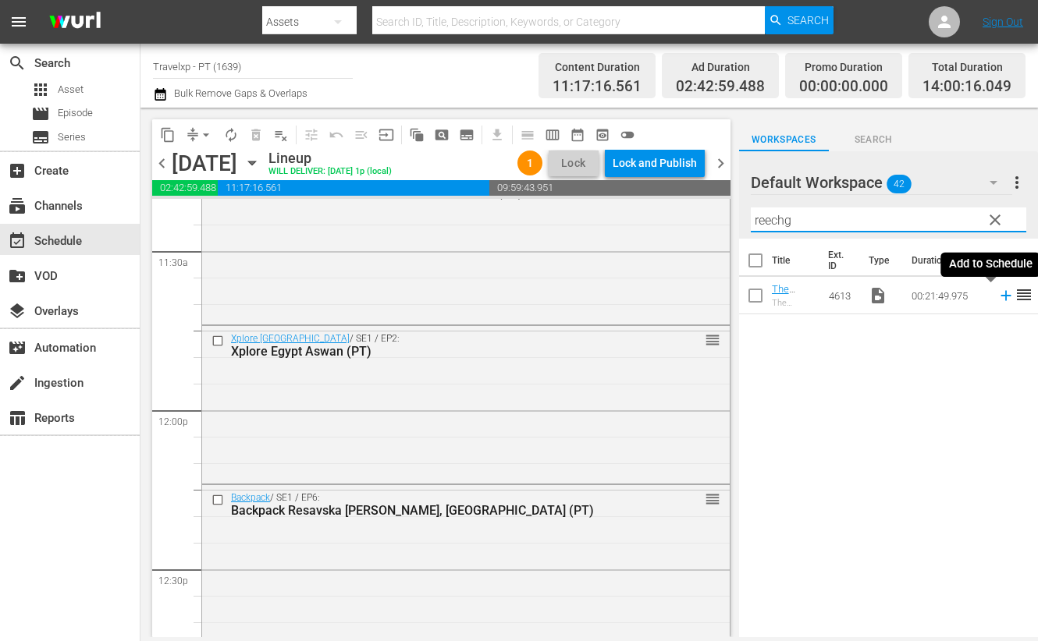
click at [997, 294] on icon at bounding box center [1005, 295] width 17 height 17
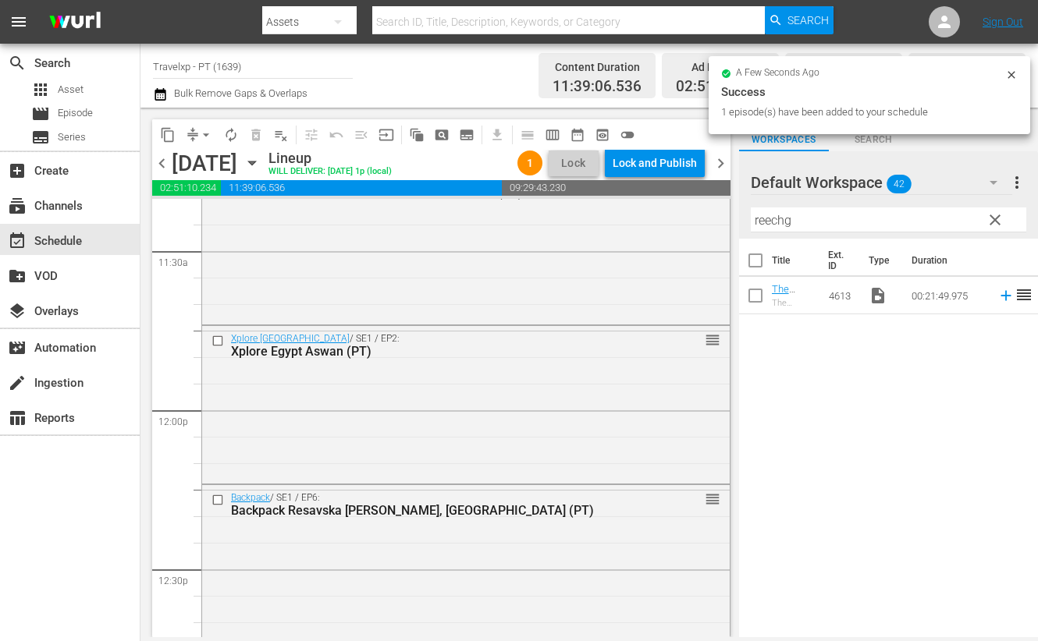
click at [780, 221] on input "reechg" at bounding box center [888, 220] width 275 height 25
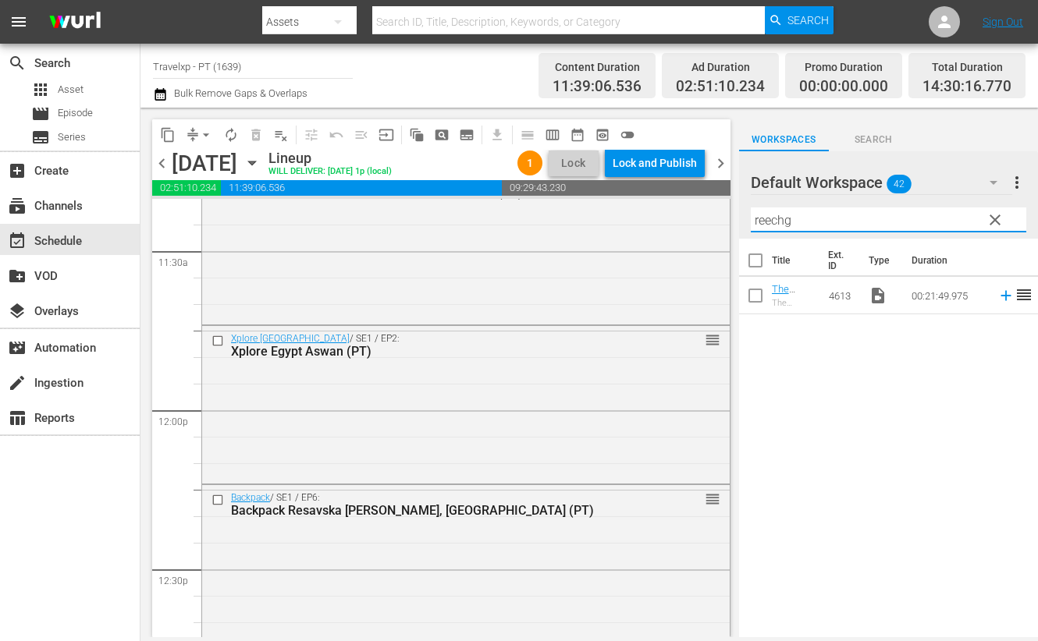
click at [780, 221] on input "reechg" at bounding box center [888, 220] width 275 height 25
click at [1000, 297] on icon at bounding box center [1005, 296] width 10 height 10
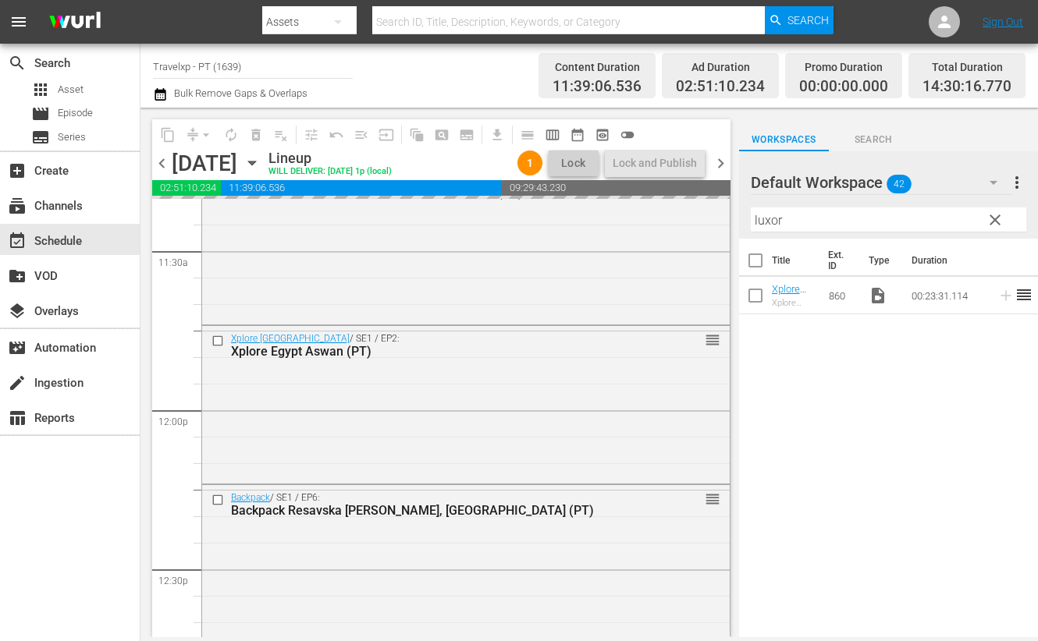
click at [760, 218] on input "luxor" at bounding box center [888, 220] width 275 height 25
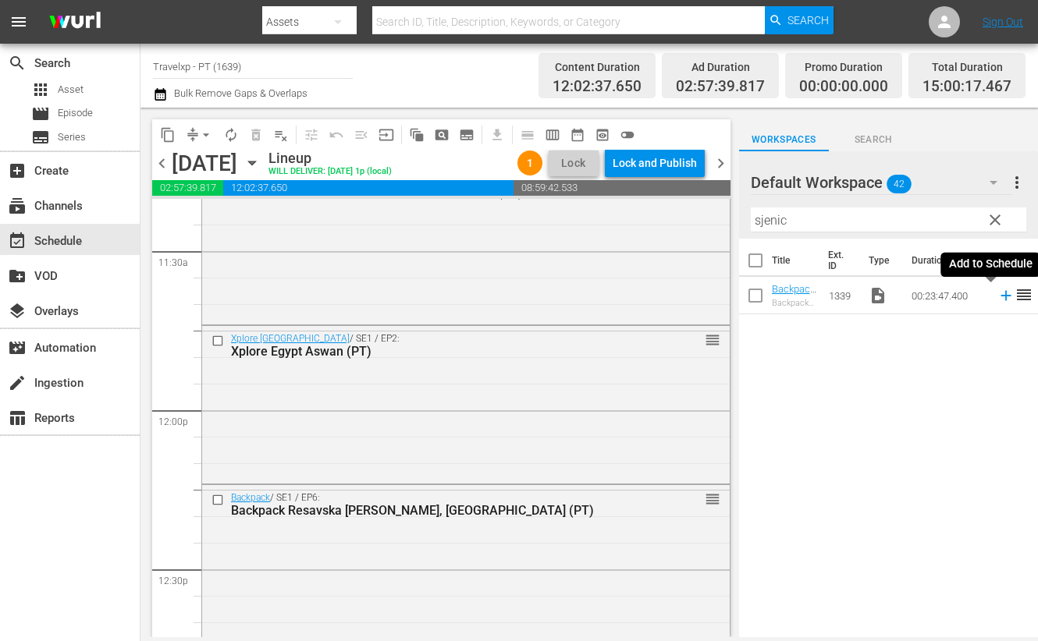
click at [997, 297] on icon at bounding box center [1005, 295] width 17 height 17
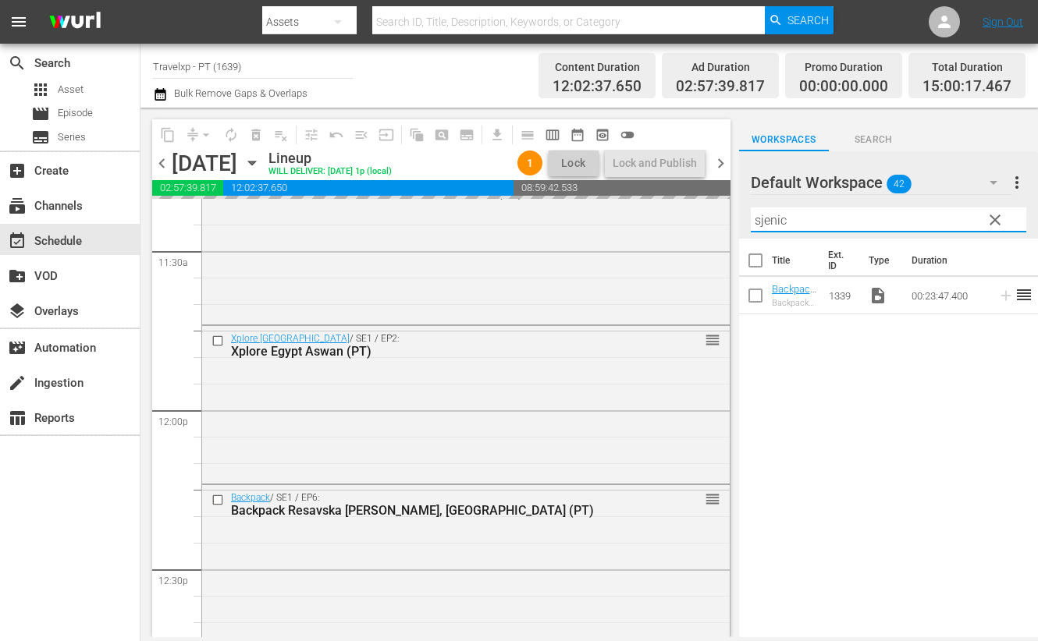
click at [779, 221] on input "sjenic" at bounding box center [888, 220] width 275 height 25
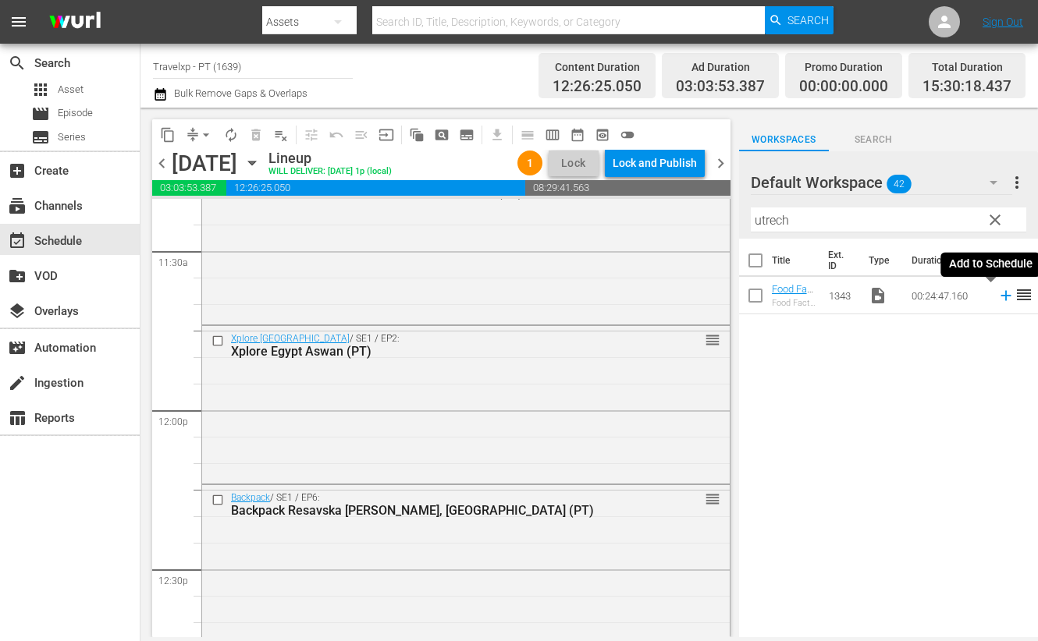
click at [1000, 295] on icon at bounding box center [1005, 296] width 10 height 10
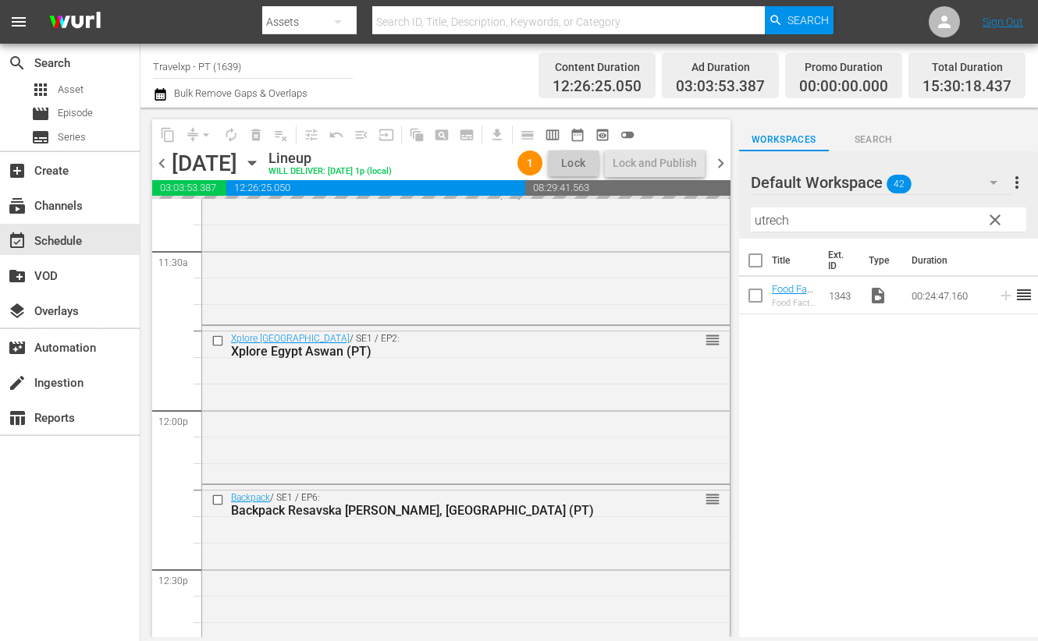
click at [769, 218] on input "utrech" at bounding box center [888, 220] width 275 height 25
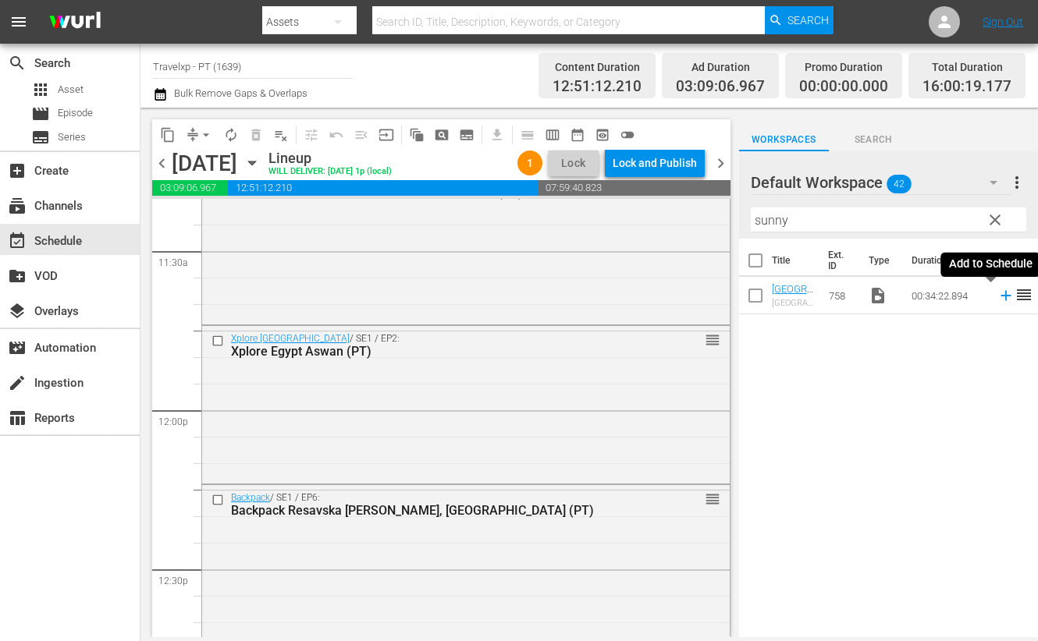
click at [997, 298] on icon at bounding box center [1005, 295] width 17 height 17
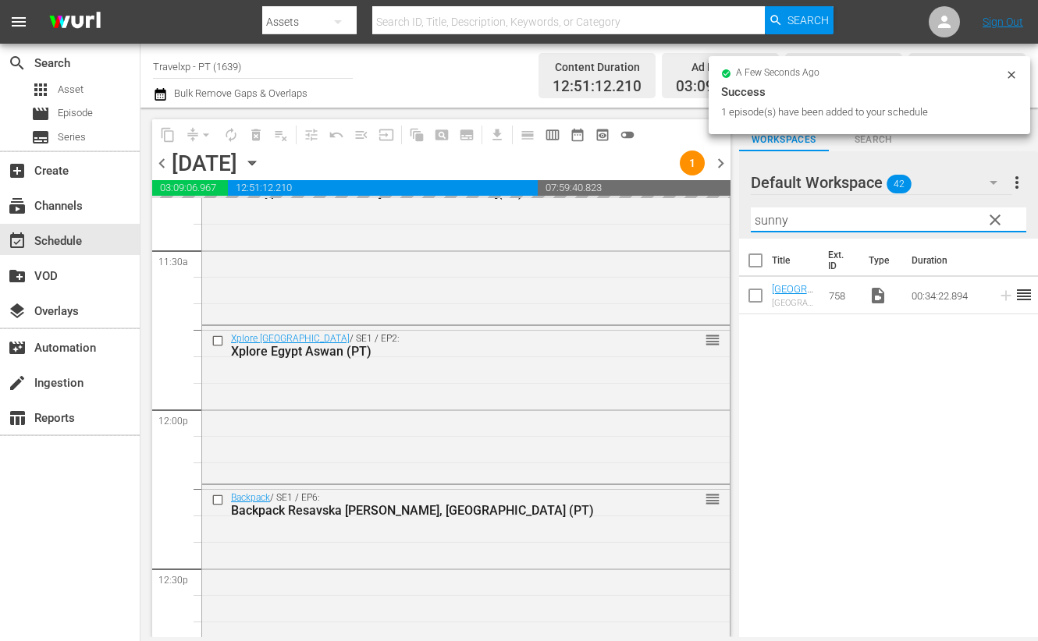
click at [764, 218] on input "sunny" at bounding box center [888, 220] width 275 height 25
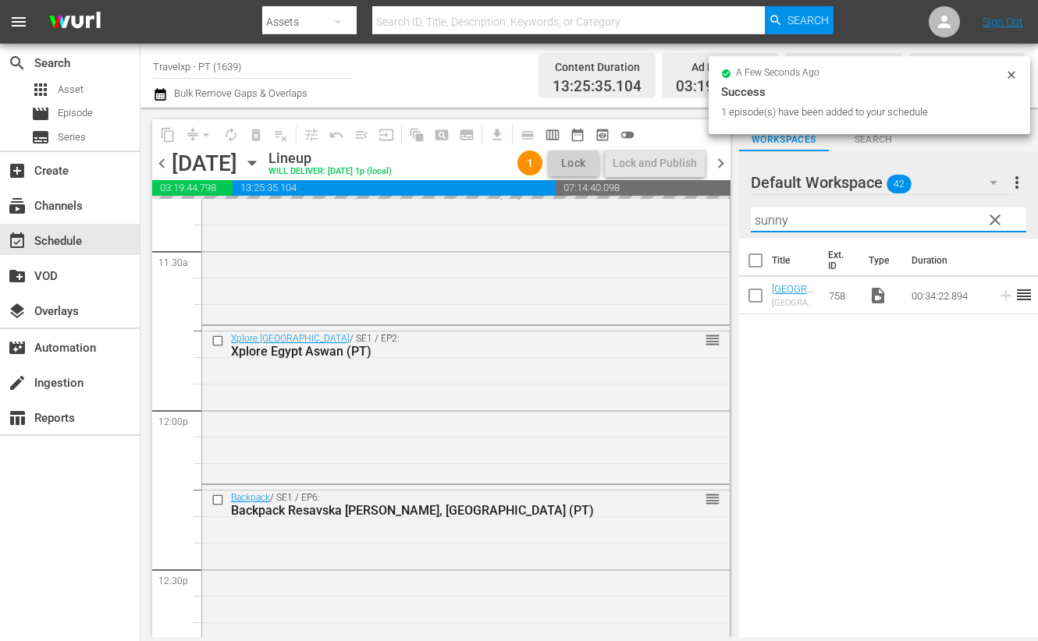
click at [764, 218] on input "sunny" at bounding box center [888, 220] width 275 height 25
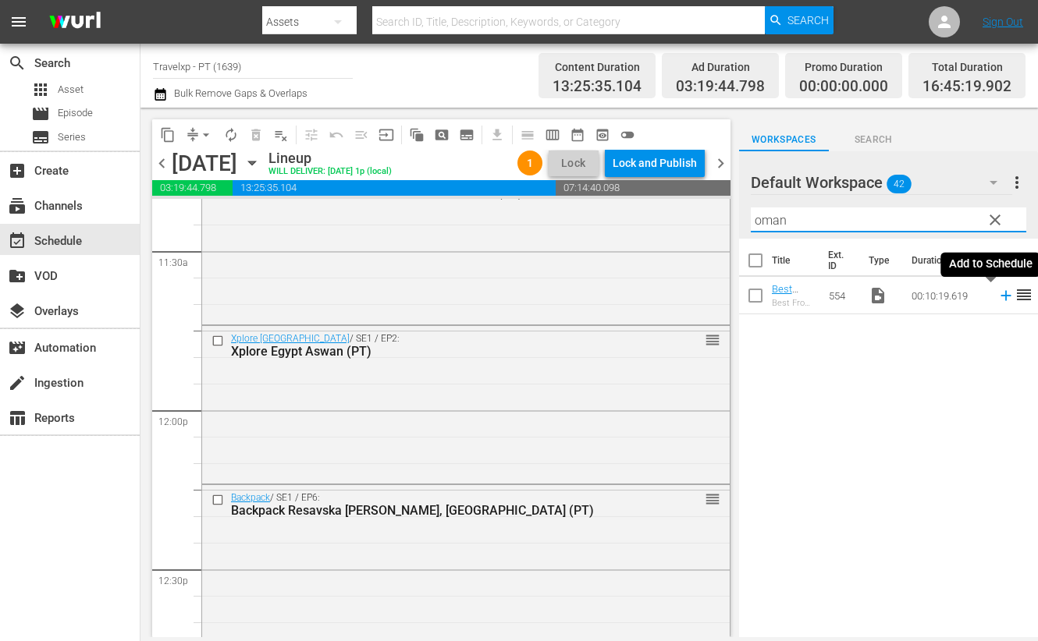
click at [1000, 295] on icon at bounding box center [1005, 296] width 10 height 10
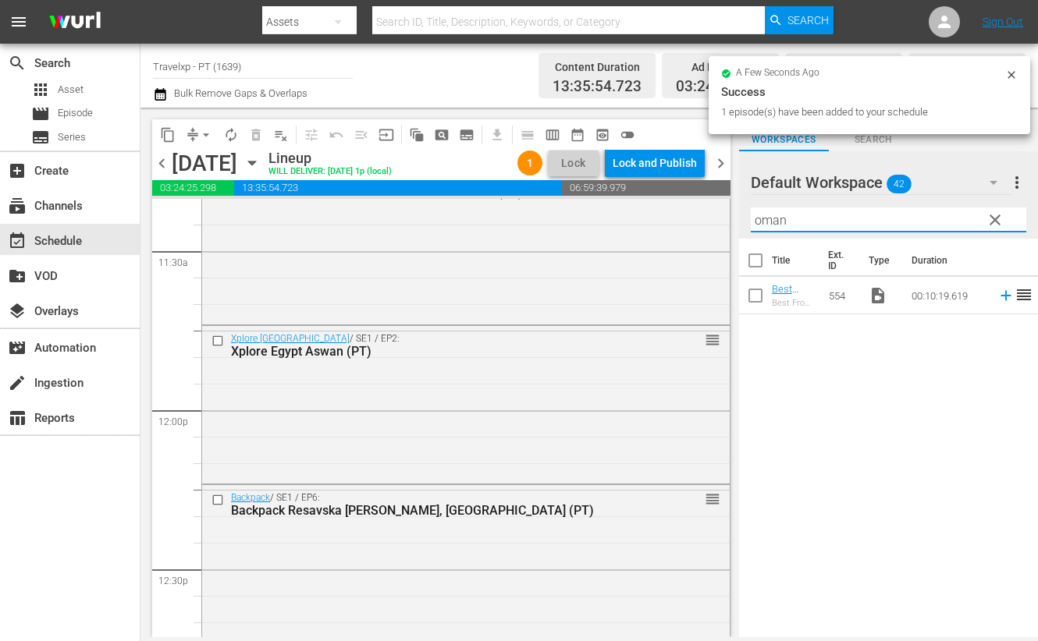
click at [770, 223] on input "oman" at bounding box center [888, 220] width 275 height 25
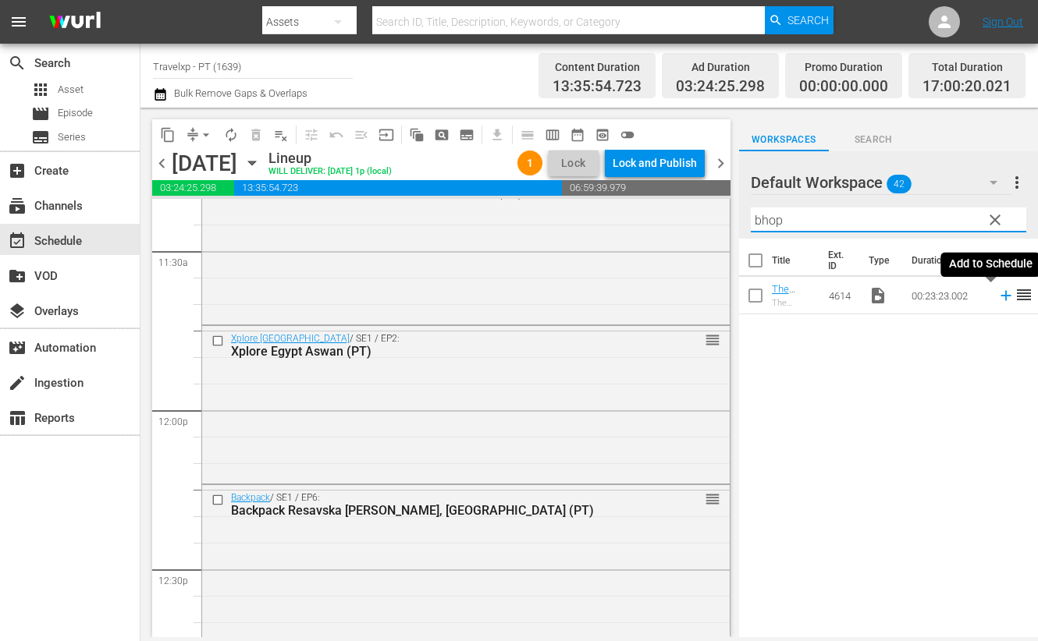
click at [1000, 296] on icon at bounding box center [1005, 296] width 10 height 10
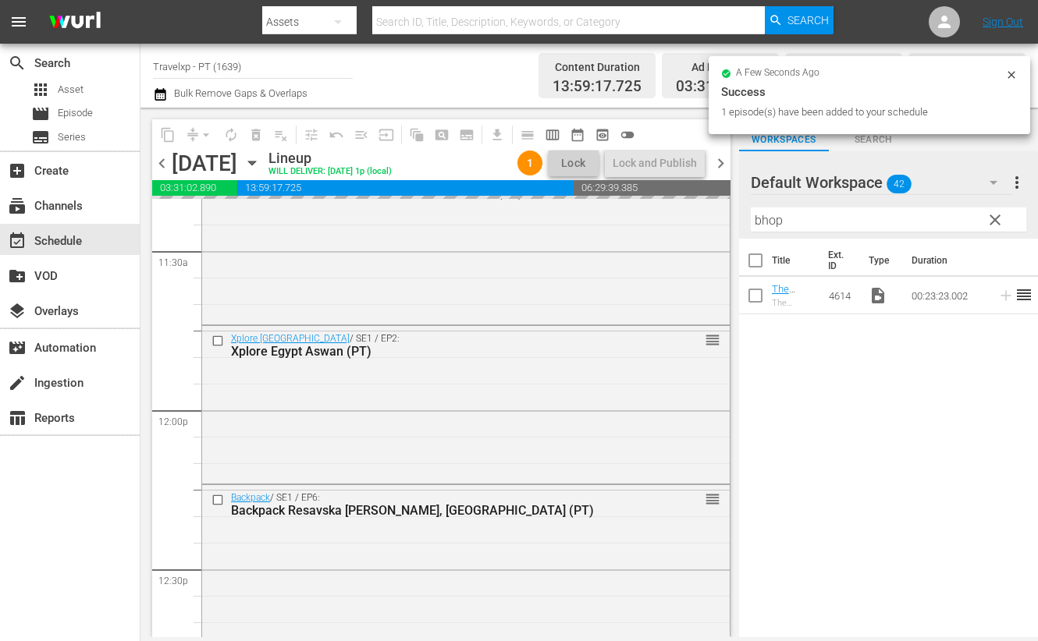
click at [771, 214] on input "bhop" at bounding box center [888, 220] width 275 height 25
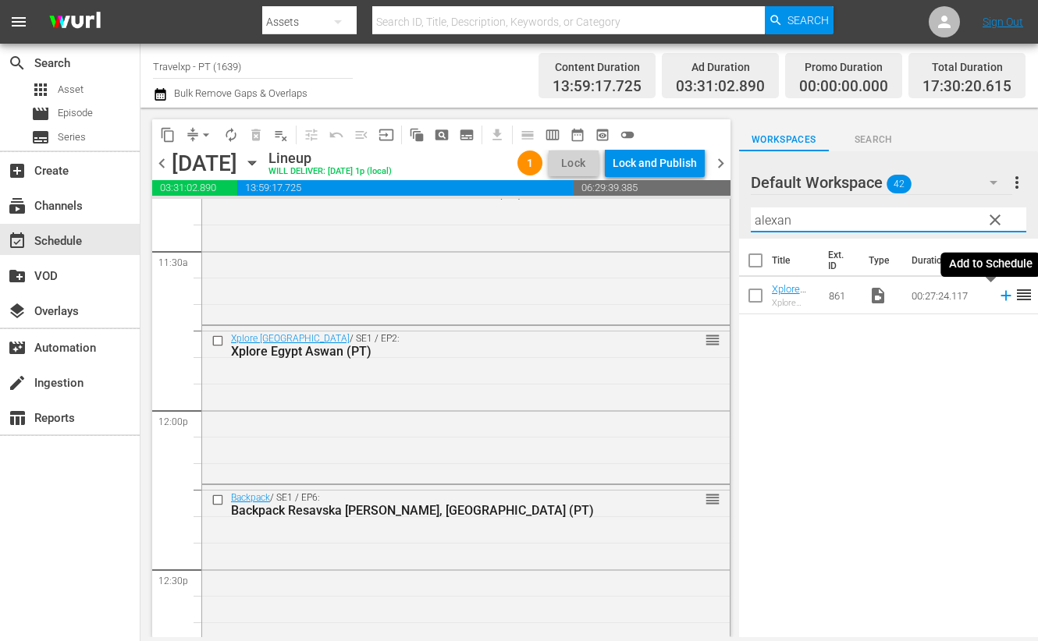
click at [997, 297] on icon at bounding box center [1005, 295] width 17 height 17
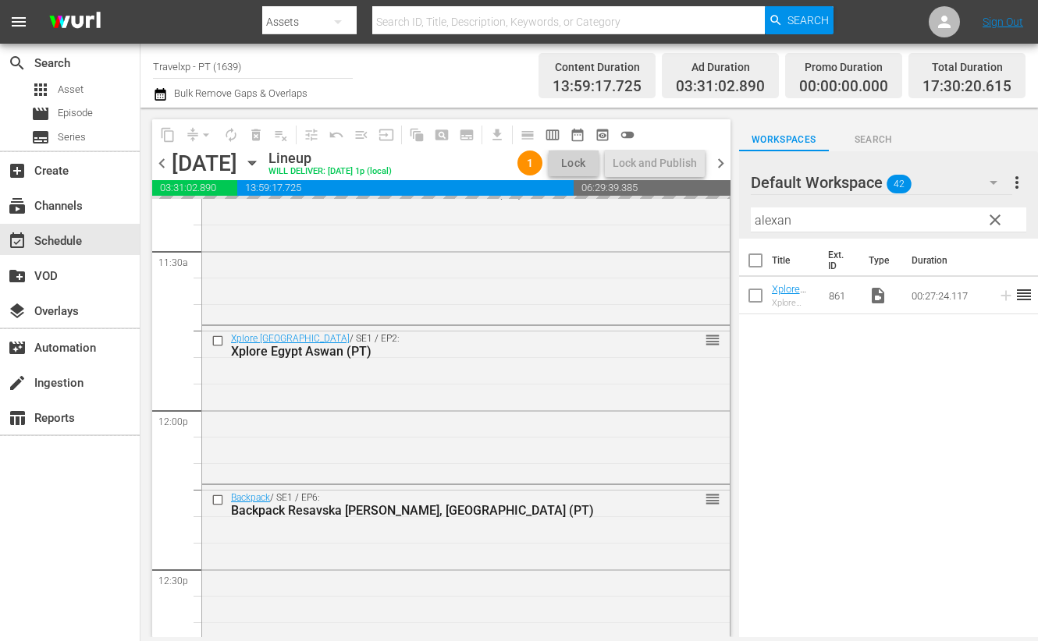
click at [769, 217] on input "alexan" at bounding box center [888, 220] width 275 height 25
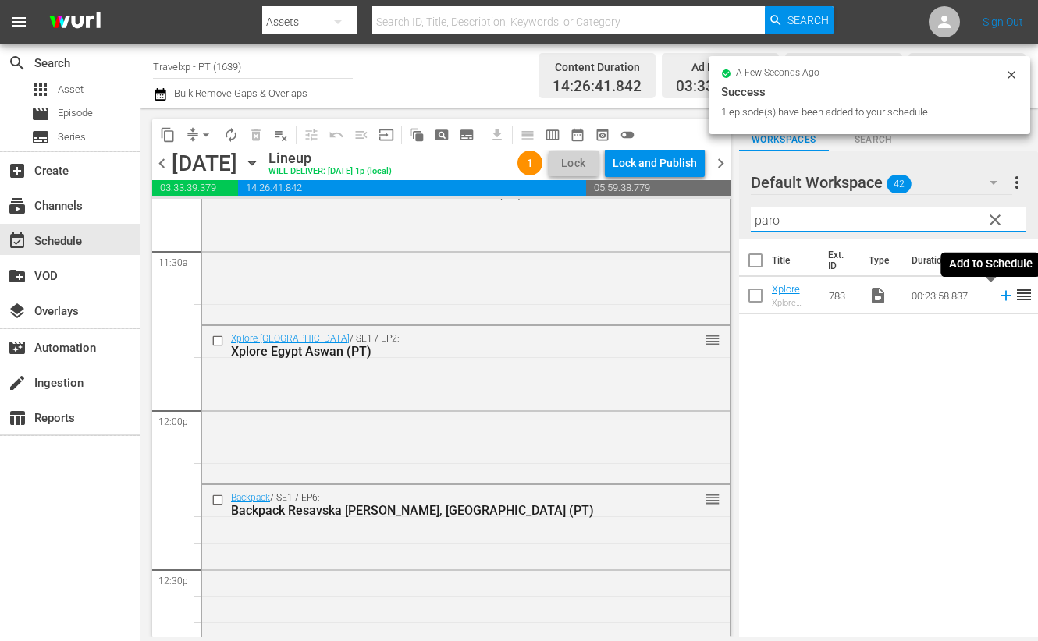
click at [1000, 295] on icon at bounding box center [1005, 296] width 10 height 10
click at [764, 222] on input "paro" at bounding box center [888, 220] width 275 height 25
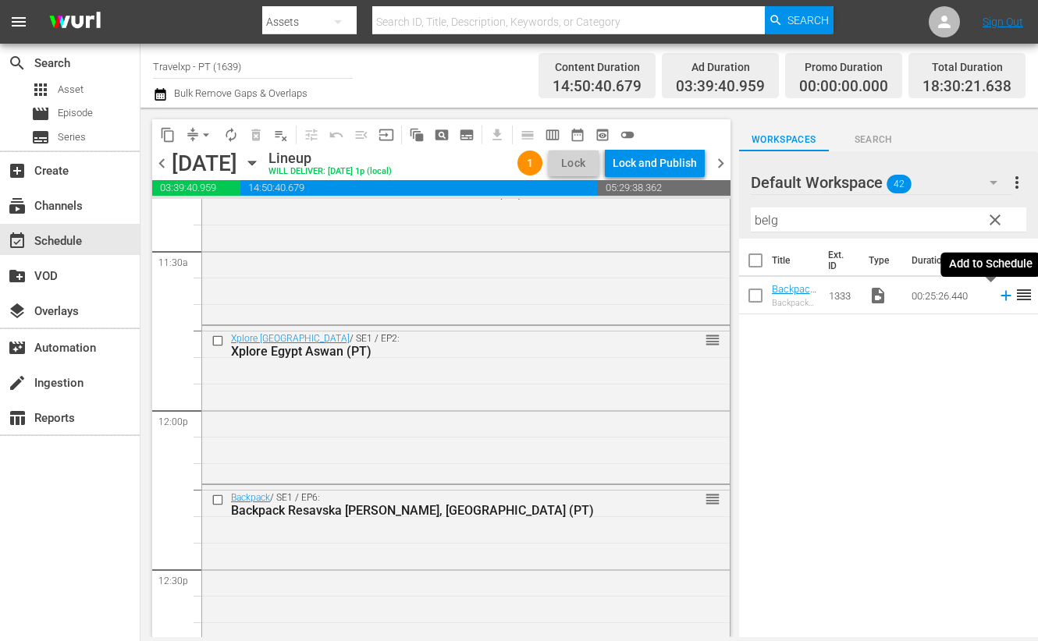
click at [997, 298] on icon at bounding box center [1005, 295] width 17 height 17
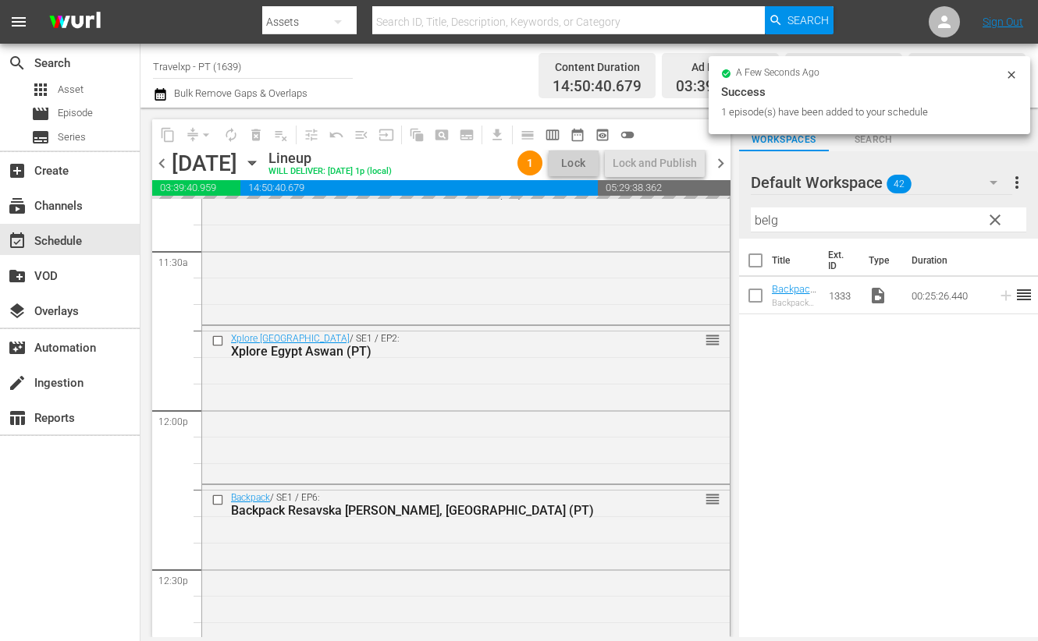
click at [762, 220] on input "belg" at bounding box center [888, 220] width 275 height 25
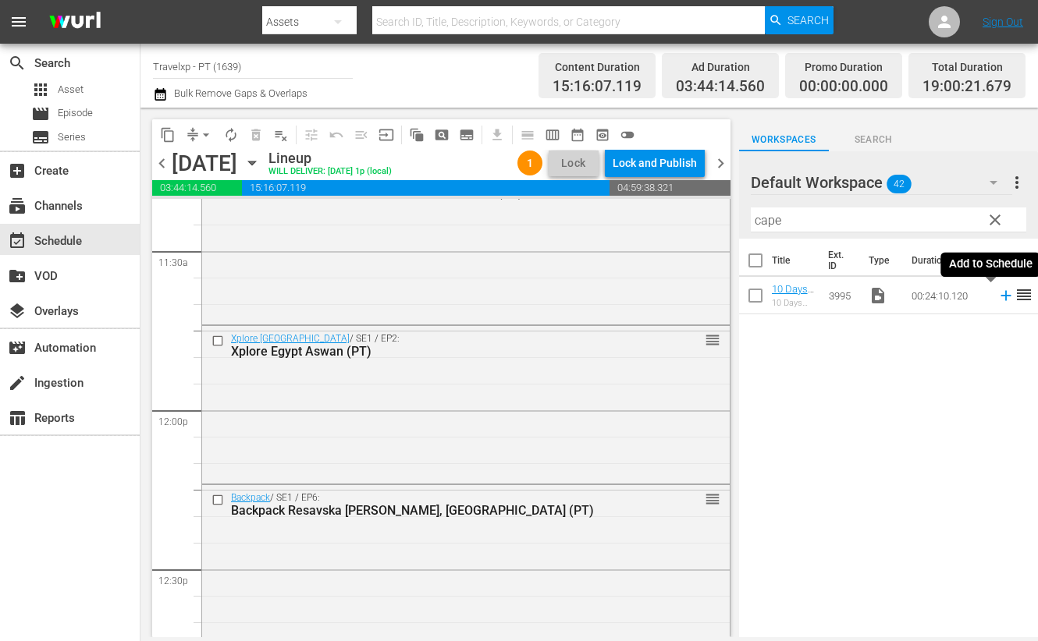
click at [997, 298] on icon at bounding box center [1005, 295] width 17 height 17
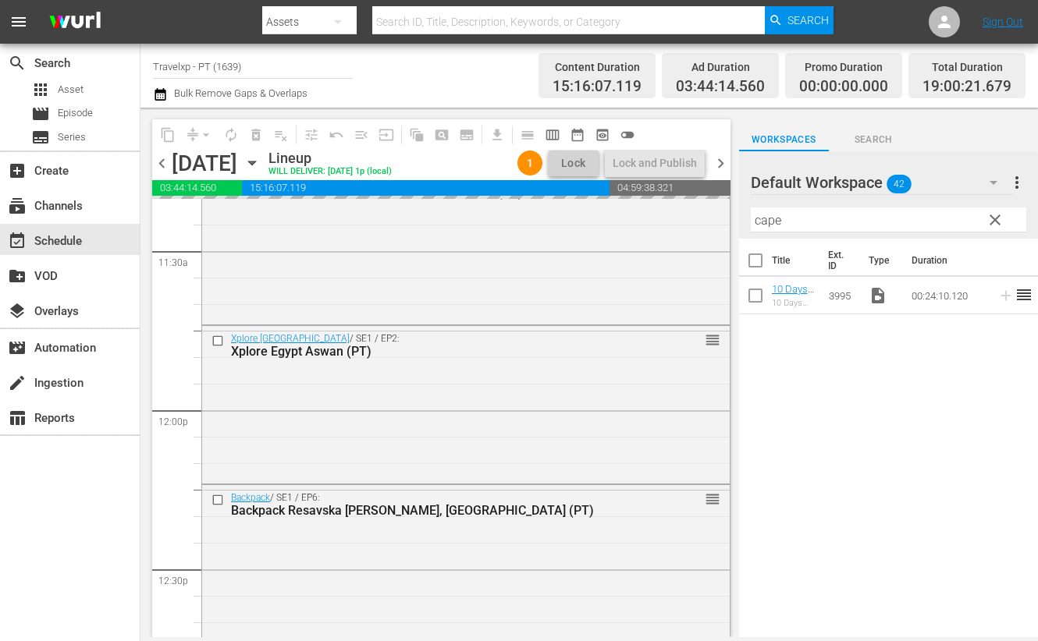
click at [769, 216] on input "cape" at bounding box center [888, 220] width 275 height 25
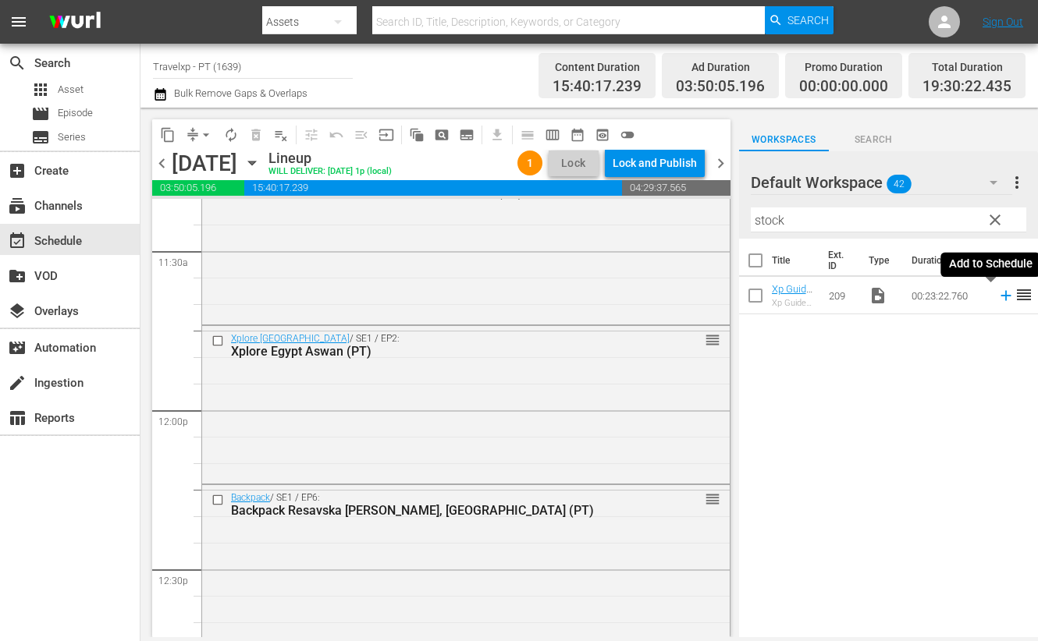
click at [1000, 296] on icon at bounding box center [1005, 296] width 10 height 10
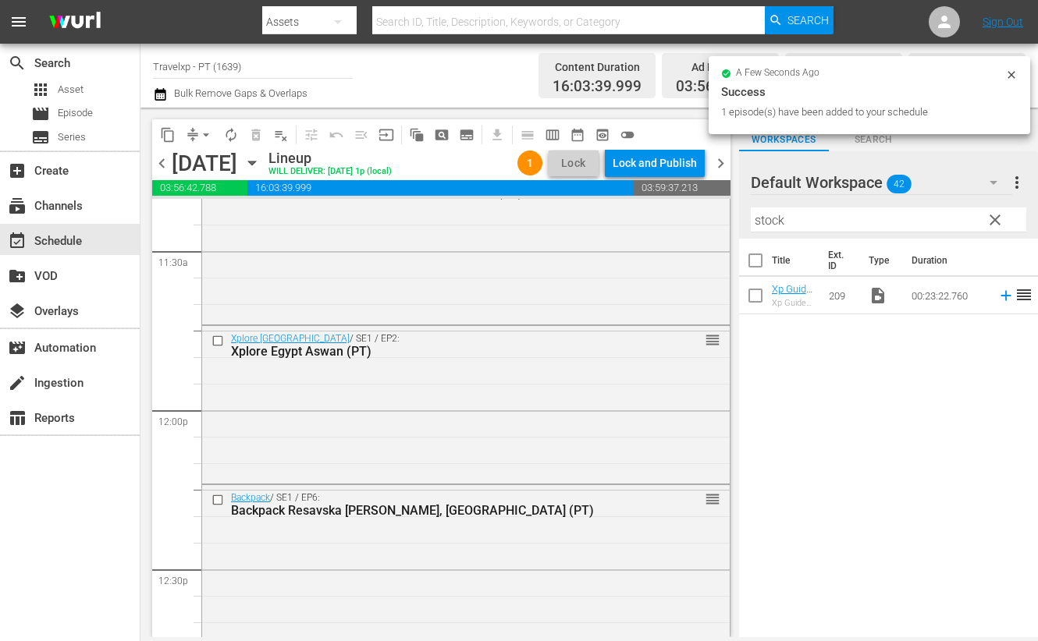
click at [771, 218] on input "stock" at bounding box center [888, 220] width 275 height 25
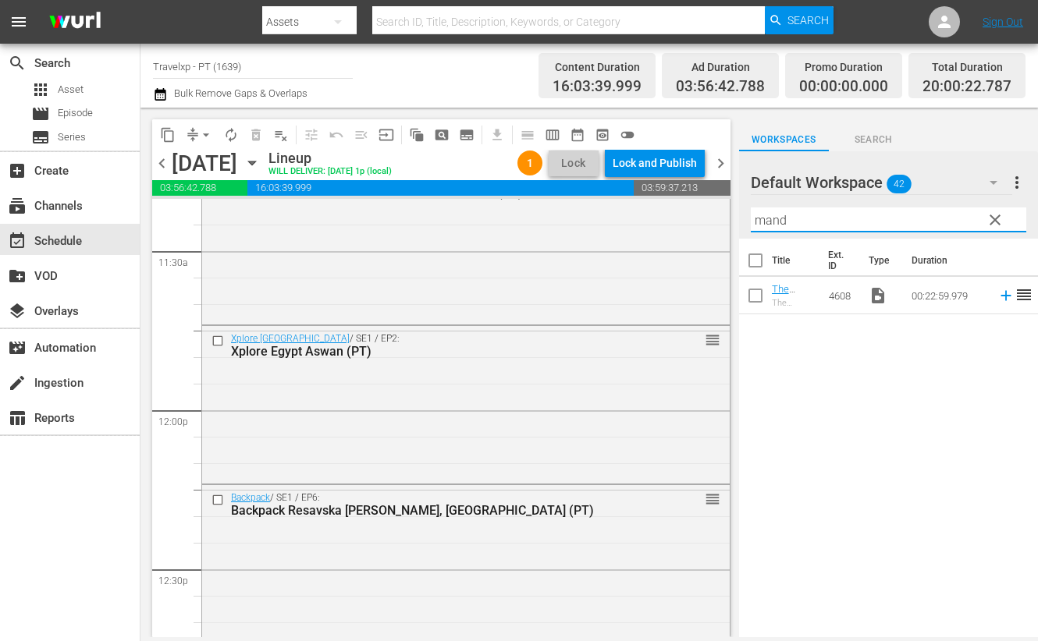
click at [1000, 296] on icon at bounding box center [1005, 296] width 10 height 10
click at [784, 211] on input "mand" at bounding box center [888, 220] width 275 height 25
click at [783, 211] on input "mand" at bounding box center [888, 220] width 275 height 25
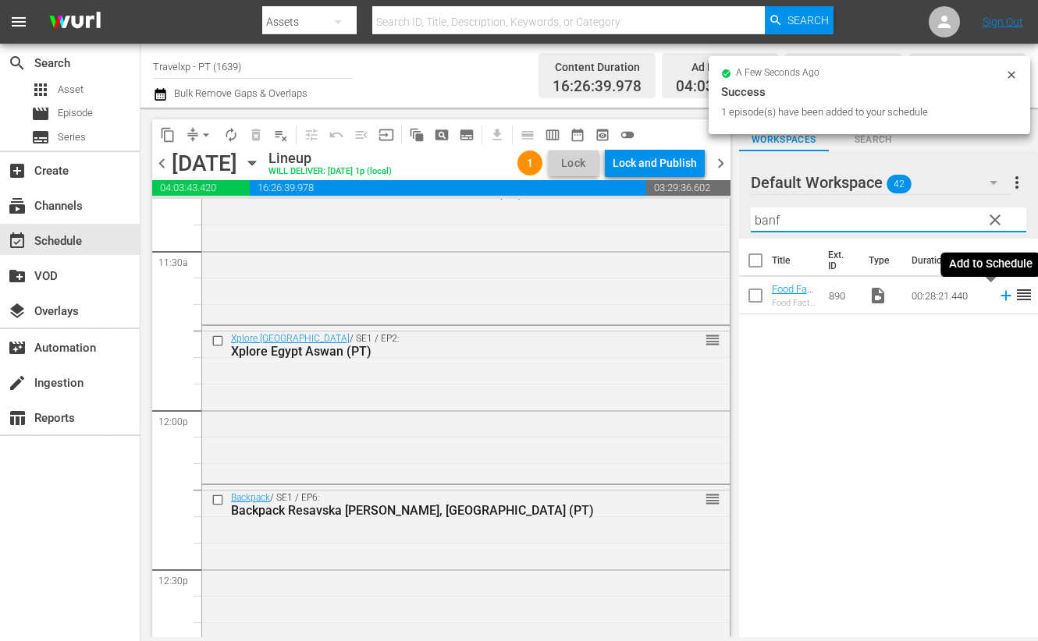
type input "banf"
click at [997, 297] on icon at bounding box center [1005, 295] width 17 height 17
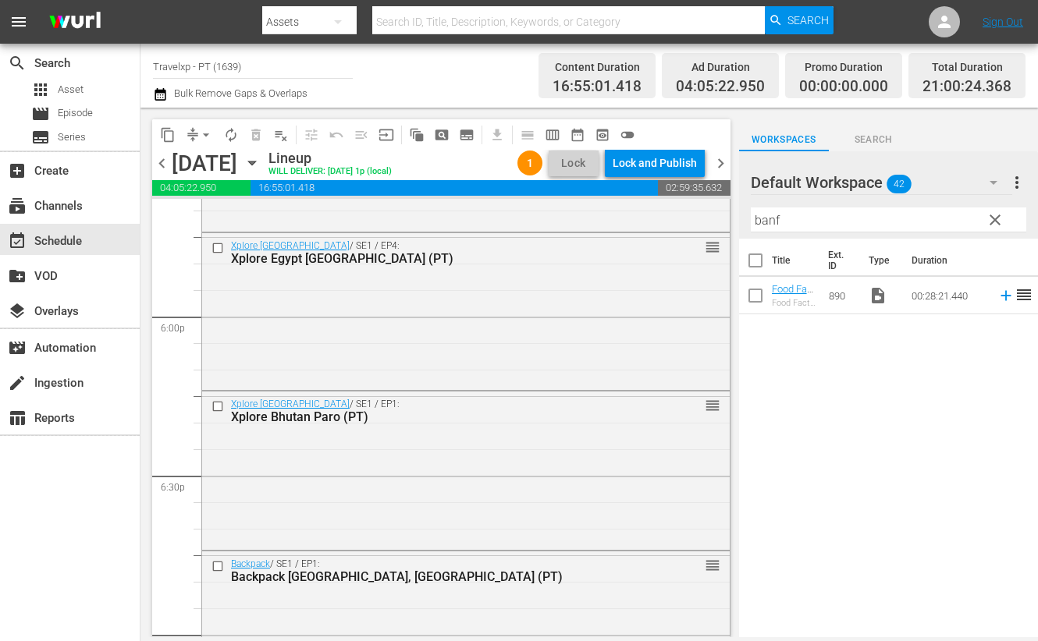
scroll to position [5559, 0]
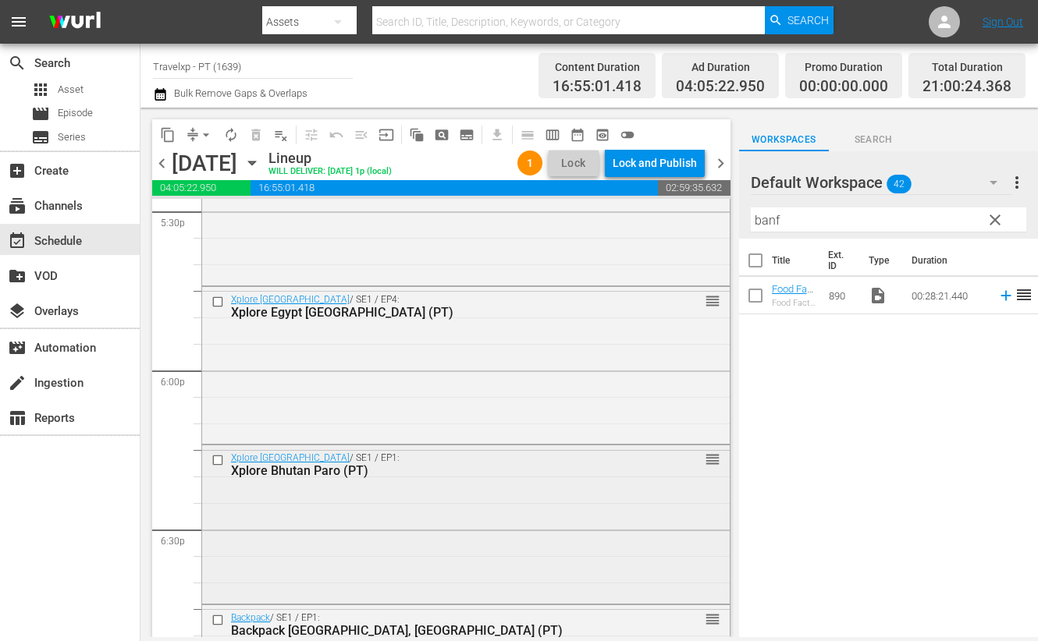
click at [218, 460] on input "checkbox" at bounding box center [219, 460] width 16 height 13
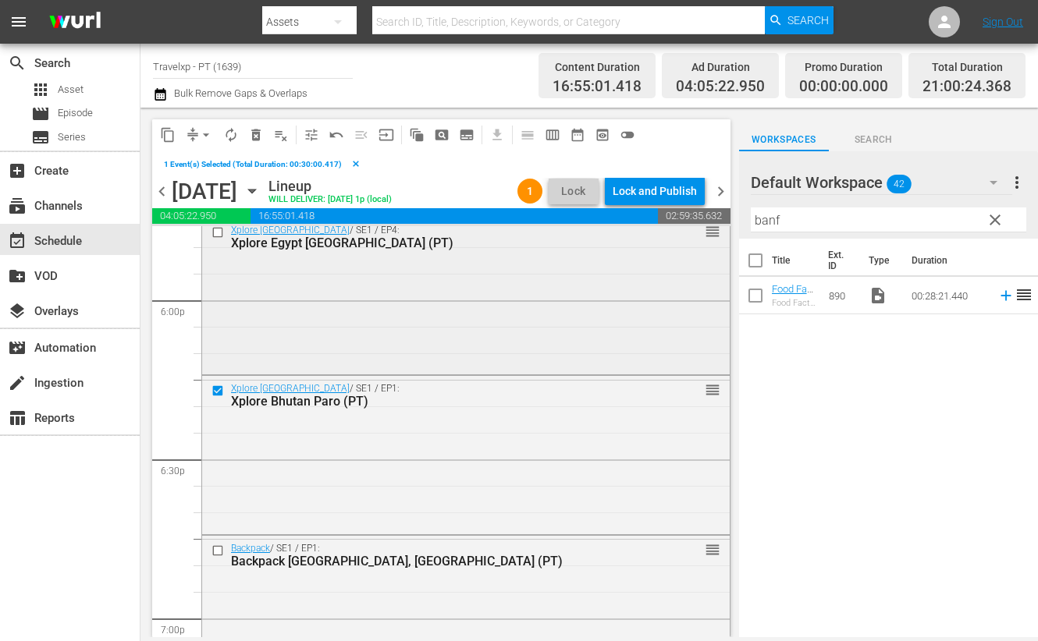
scroll to position [5754, 0]
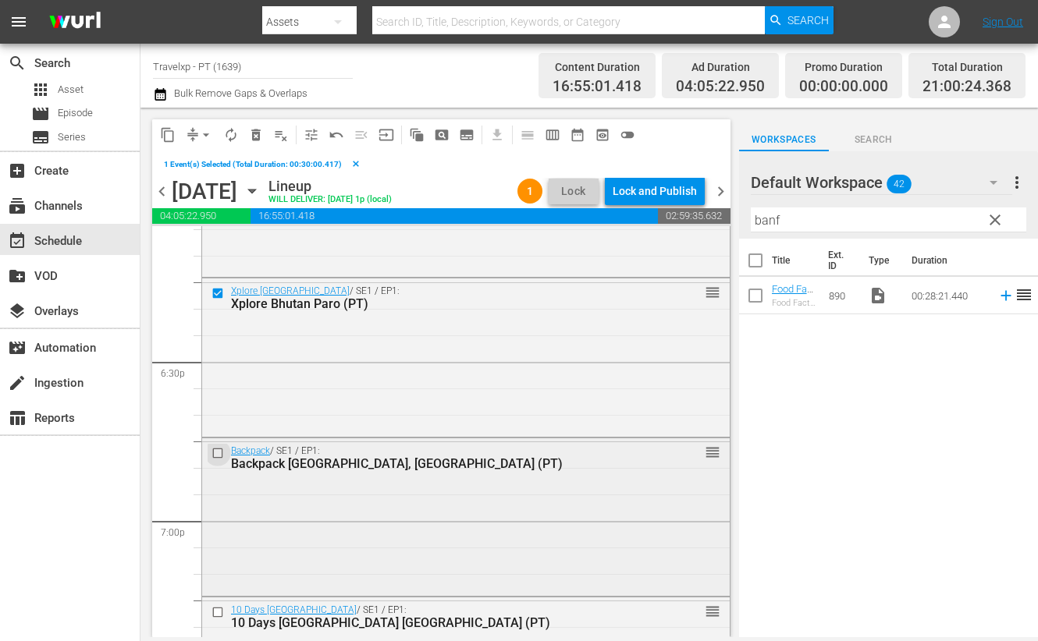
click at [218, 451] on input "checkbox" at bounding box center [219, 453] width 16 height 13
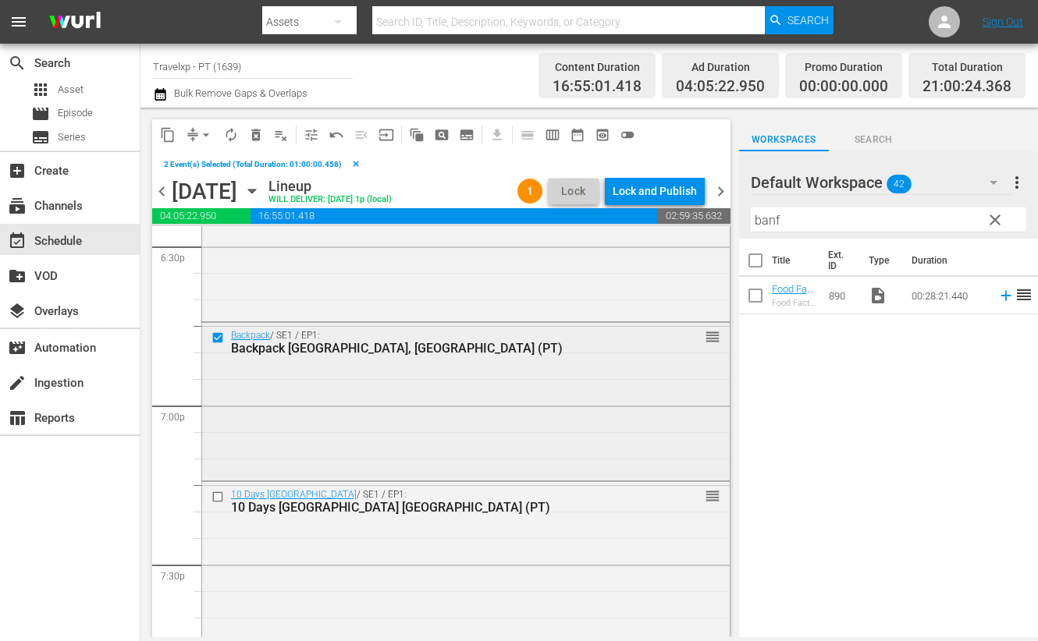
scroll to position [5949, 0]
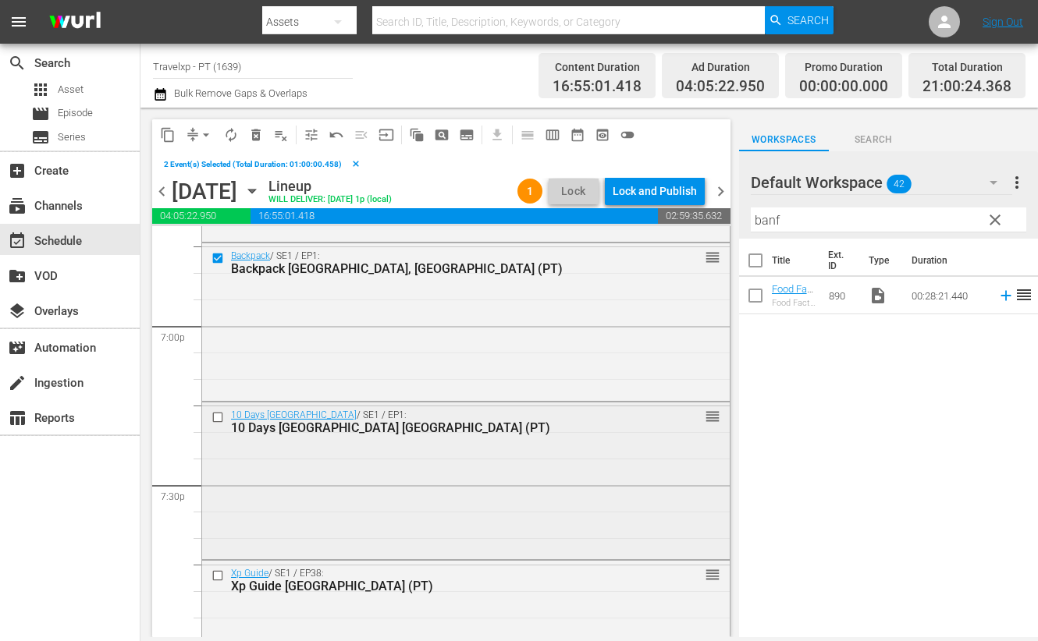
click at [219, 417] on input "checkbox" at bounding box center [219, 416] width 16 height 13
click at [214, 574] on input "checkbox" at bounding box center [219, 576] width 16 height 13
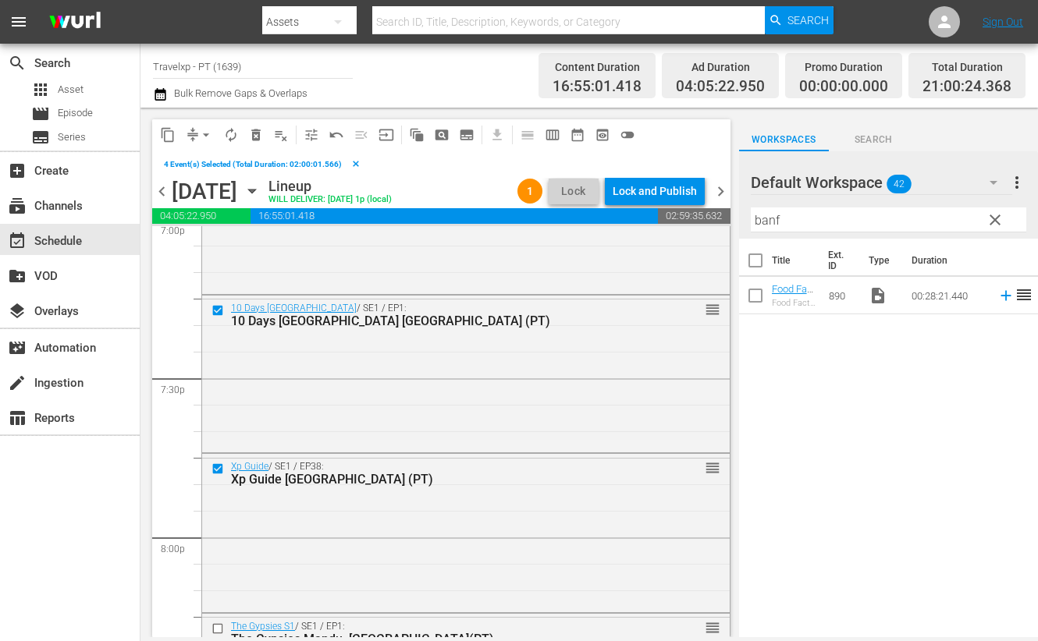
scroll to position [6144, 0]
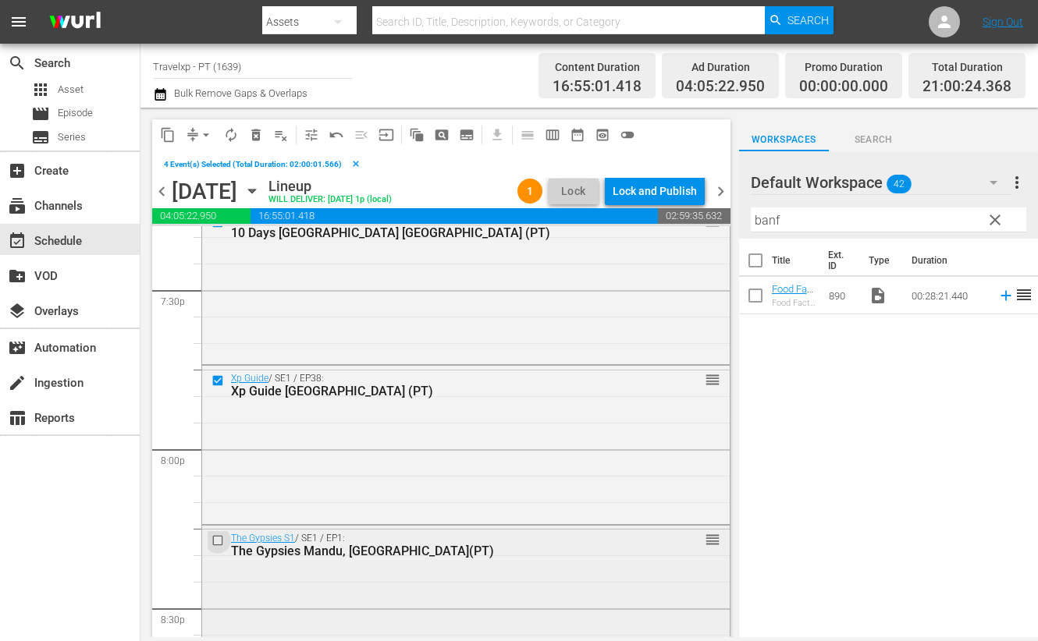
click at [218, 542] on input "checkbox" at bounding box center [219, 541] width 16 height 13
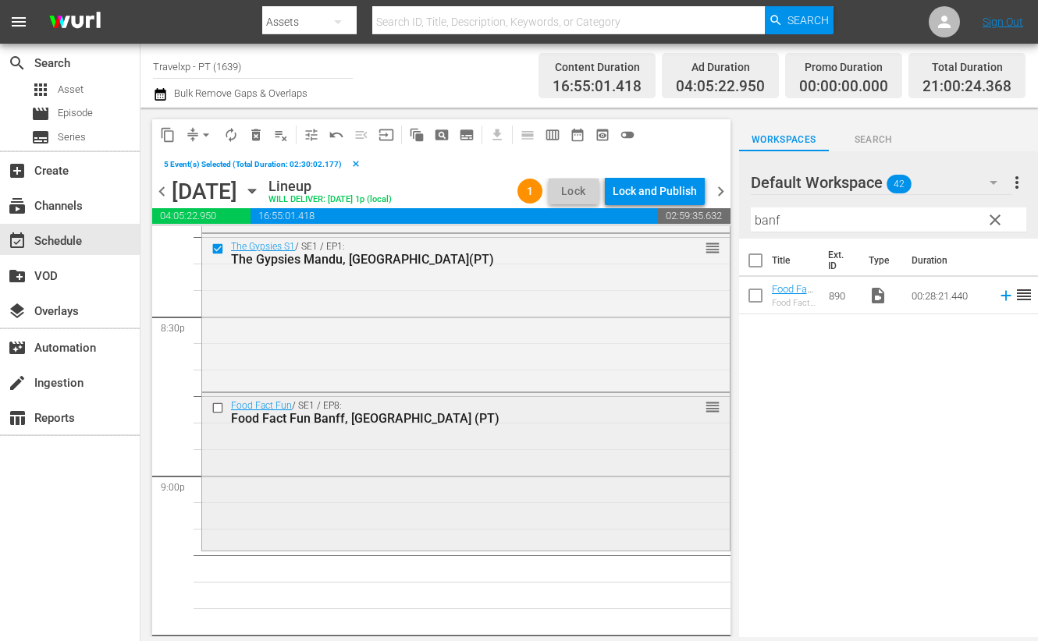
scroll to position [6438, 0]
click at [219, 407] on input "checkbox" at bounding box center [219, 406] width 16 height 13
click at [162, 127] on span "content_copy" at bounding box center [168, 135] width 16 height 16
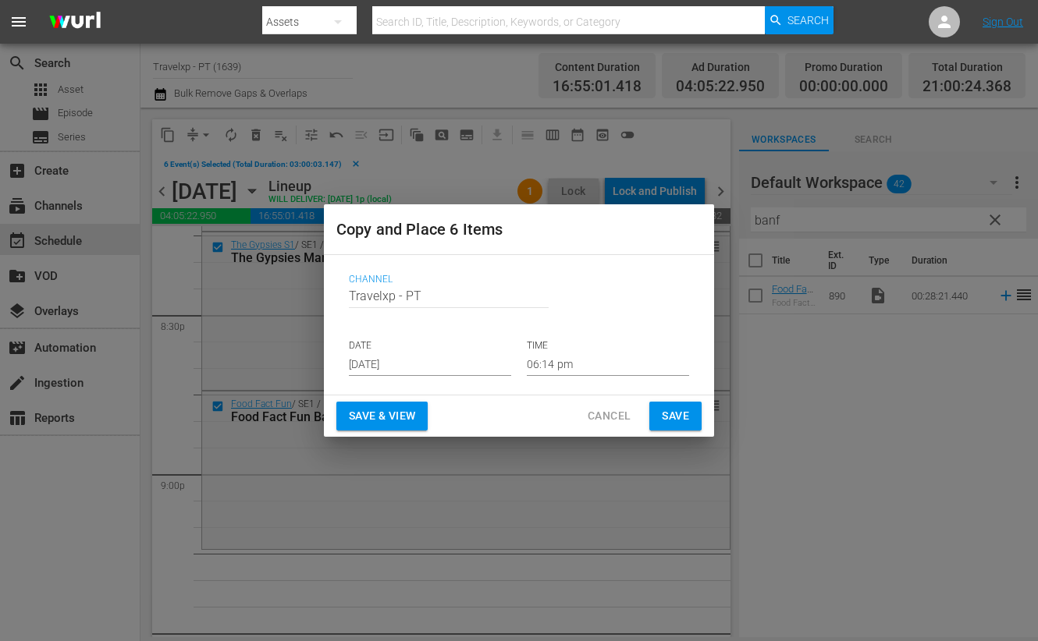
click at [417, 369] on input "[DATE]" at bounding box center [430, 364] width 162 height 23
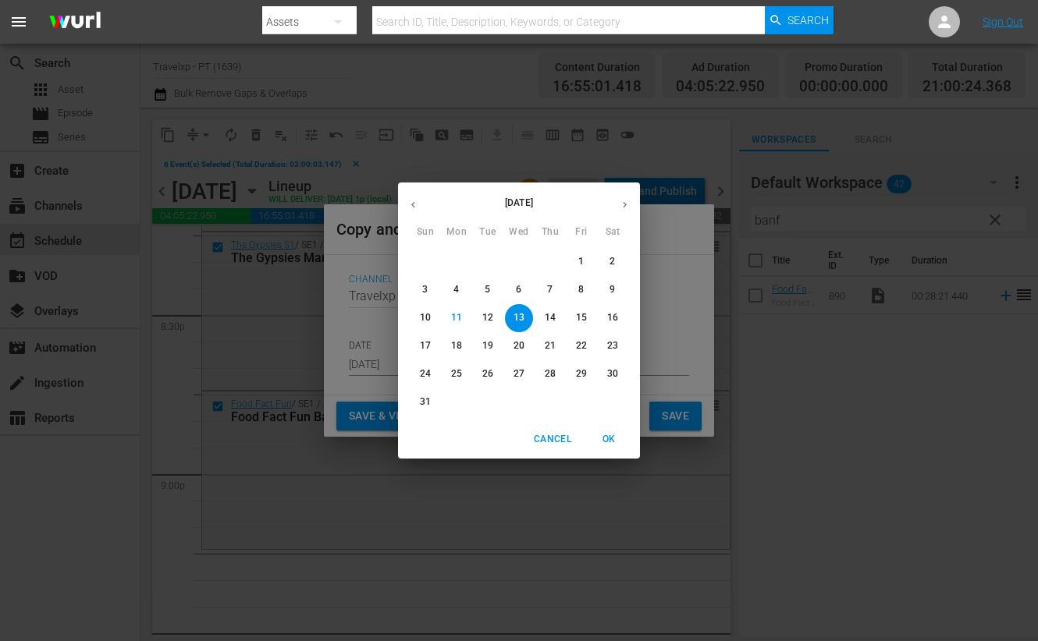
click at [618, 437] on span "OK" at bounding box center [608, 440] width 37 height 16
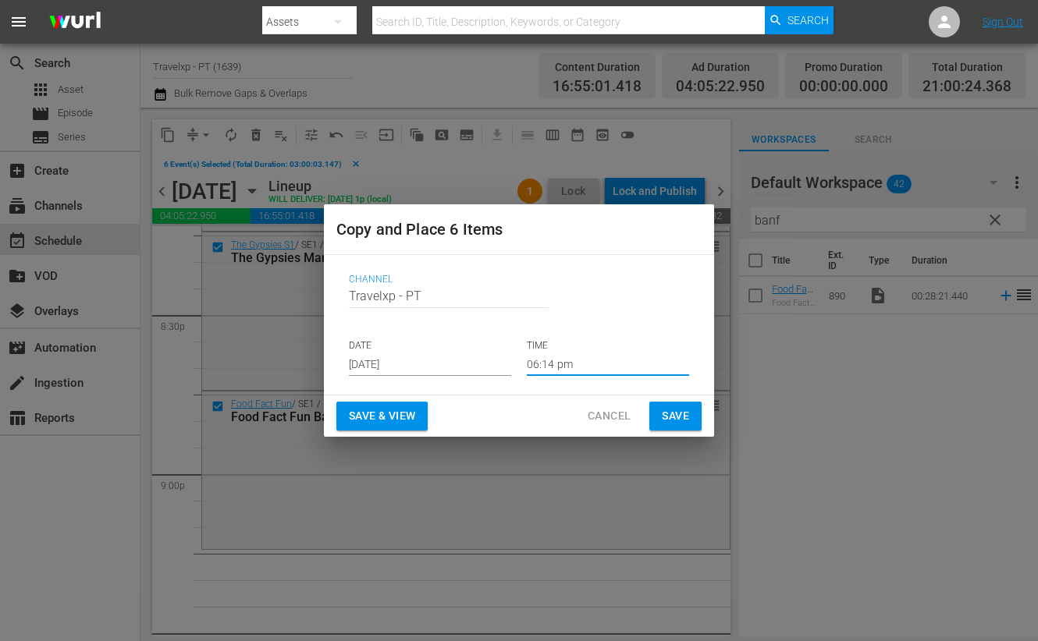
click at [552, 358] on input "06:14 pm" at bounding box center [608, 364] width 162 height 23
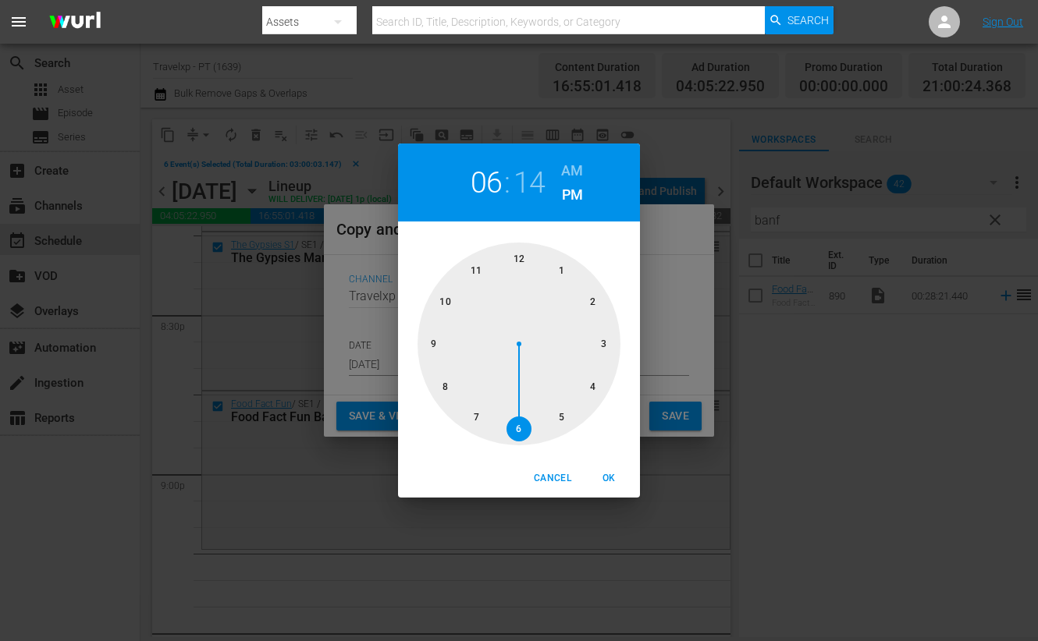
click at [432, 336] on div at bounding box center [518, 344] width 203 height 203
click at [627, 481] on span "OK" at bounding box center [608, 479] width 37 height 16
type input "09:14 pm"
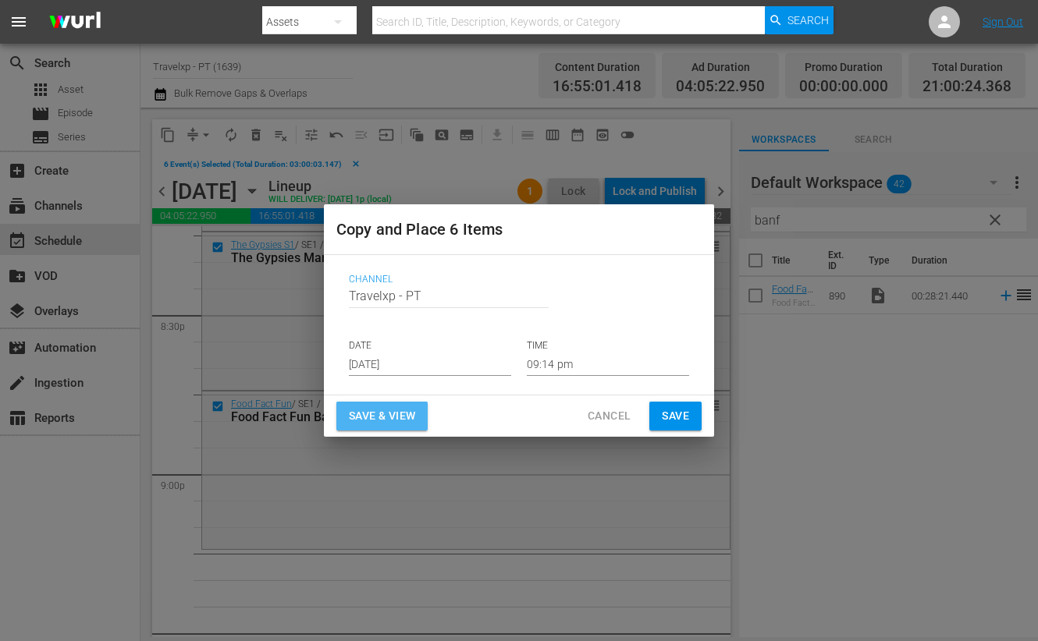
click at [396, 417] on span "Save & View" at bounding box center [382, 417] width 66 height 20
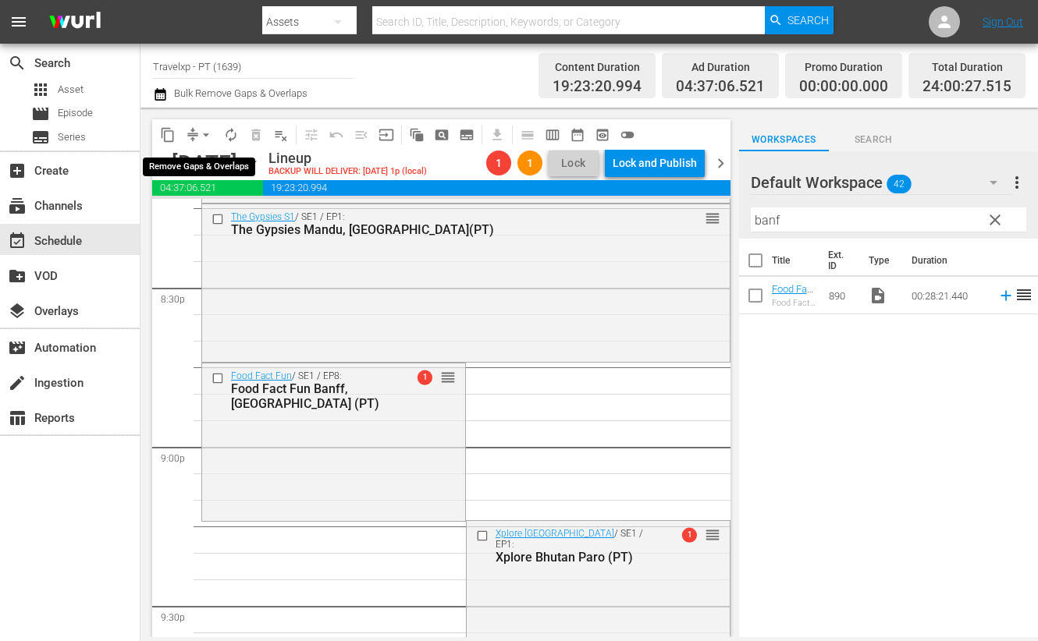
click at [209, 129] on span "arrow_drop_down" at bounding box center [206, 135] width 16 height 16
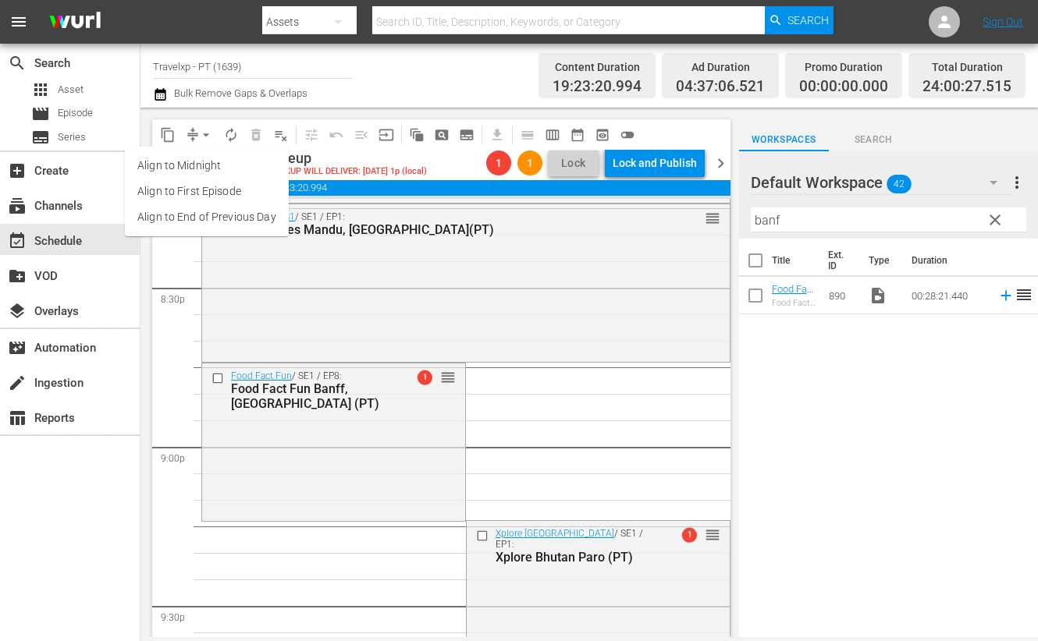
click at [186, 222] on li "Align to End of Previous Day" at bounding box center [207, 217] width 164 height 26
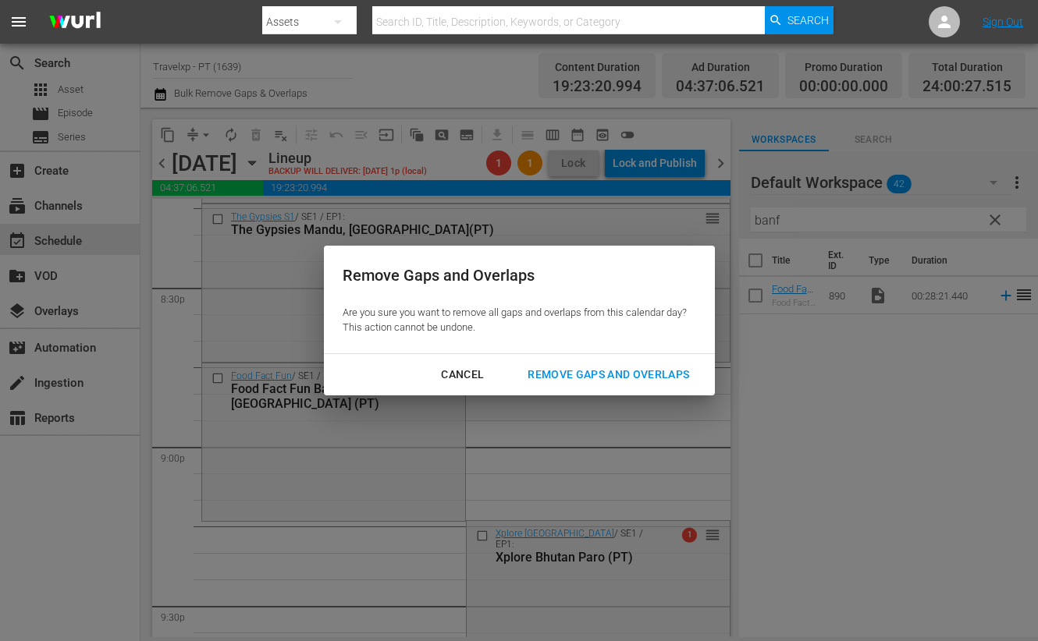
click at [584, 375] on div "Remove Gaps and Overlaps" at bounding box center [608, 375] width 186 height 20
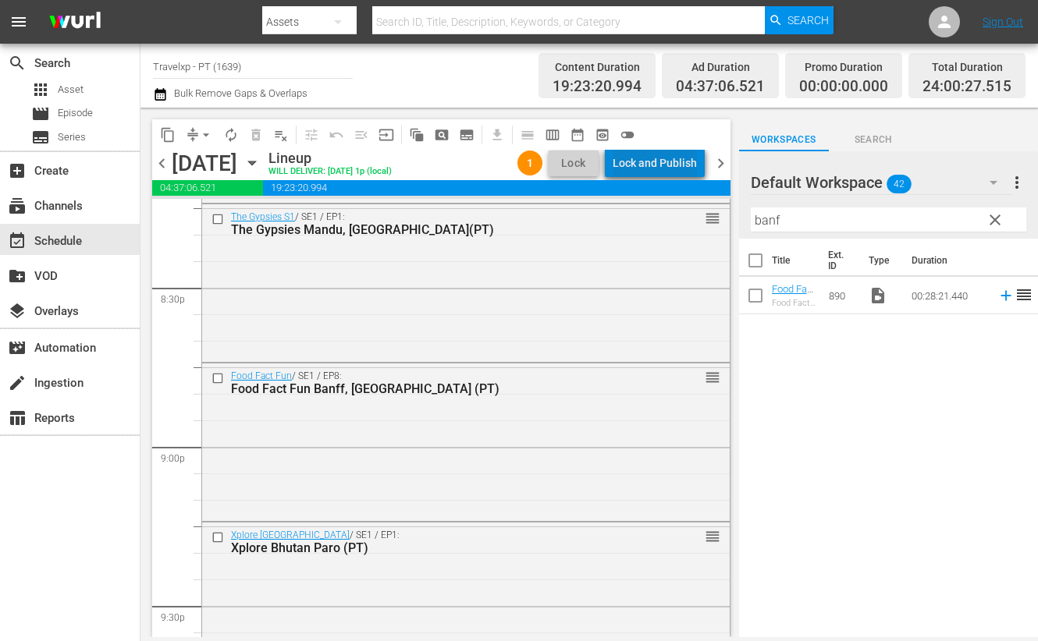
click at [662, 155] on div "Lock and Publish" at bounding box center [655, 163] width 84 height 28
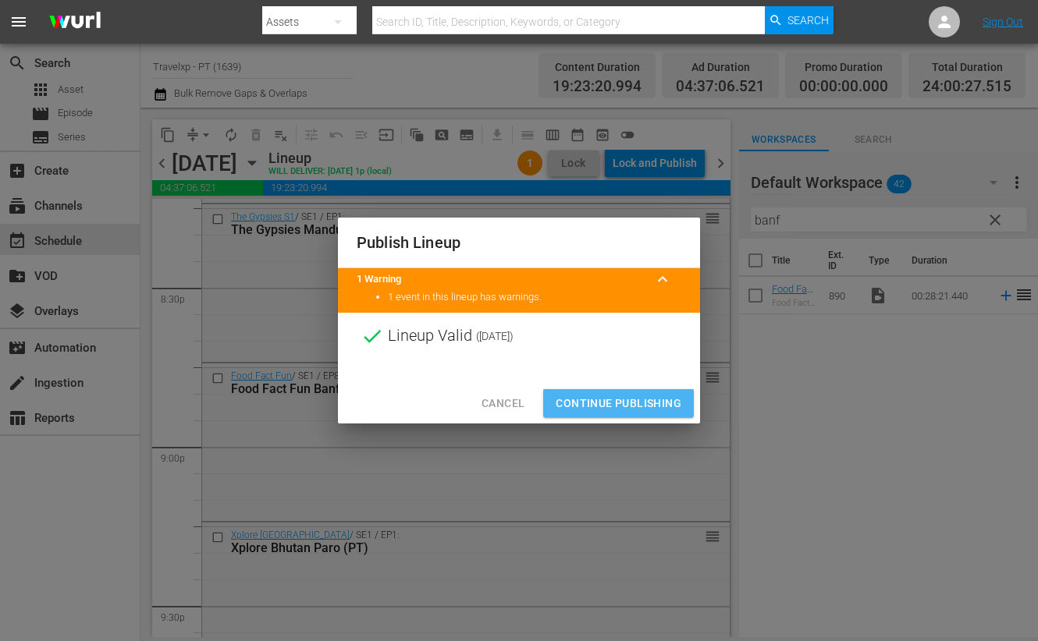
click at [631, 396] on span "Continue Publishing" at bounding box center [619, 404] width 126 height 20
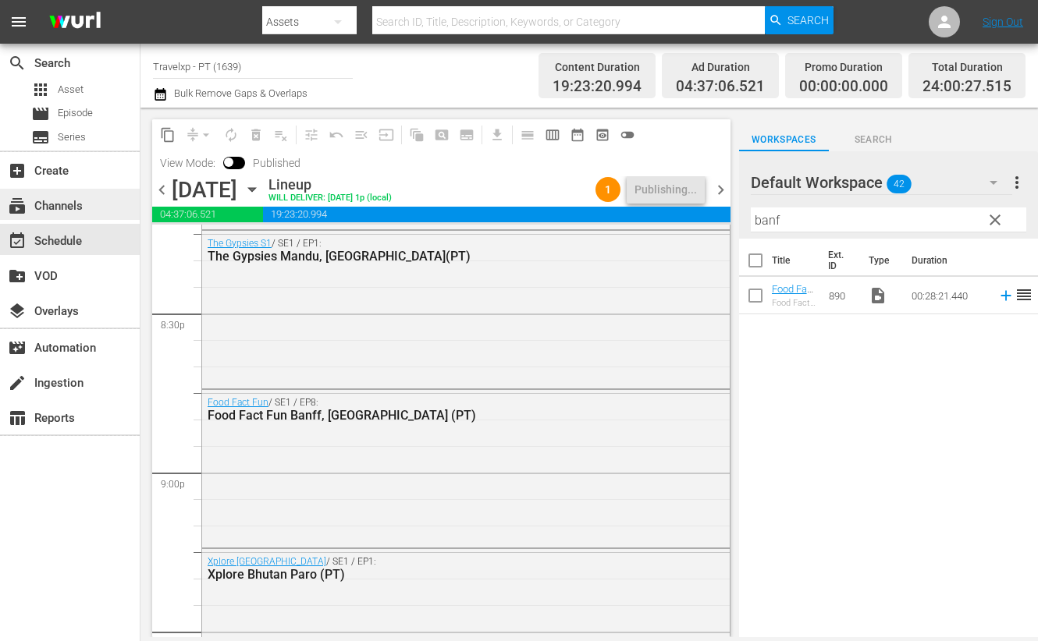
click at [83, 208] on div "subscriptions Channels" at bounding box center [43, 204] width 87 height 14
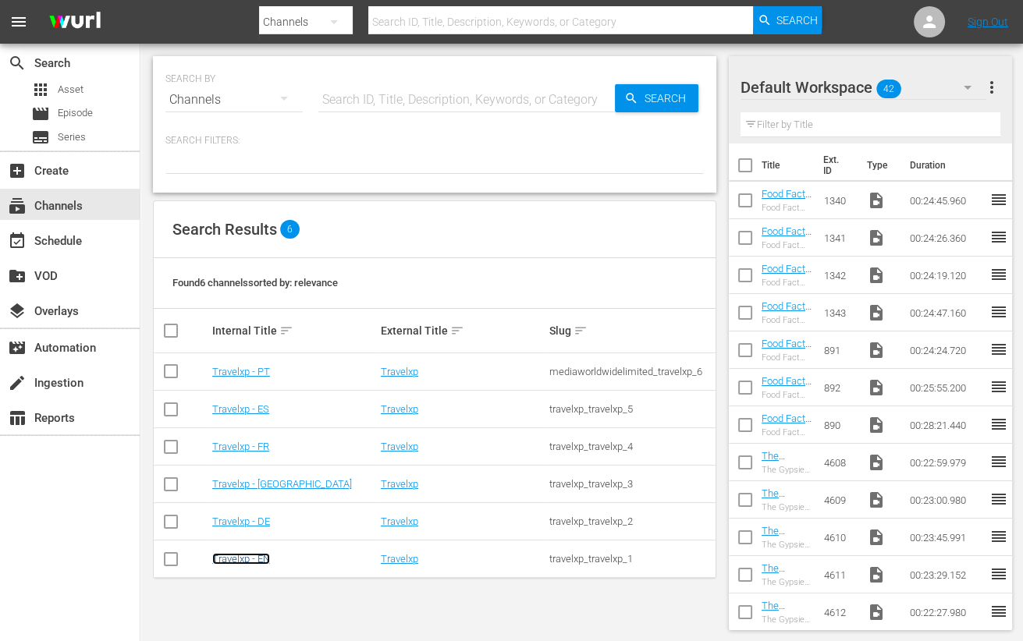
click at [253, 563] on link "Travelxp - EN" at bounding box center [241, 559] width 58 height 12
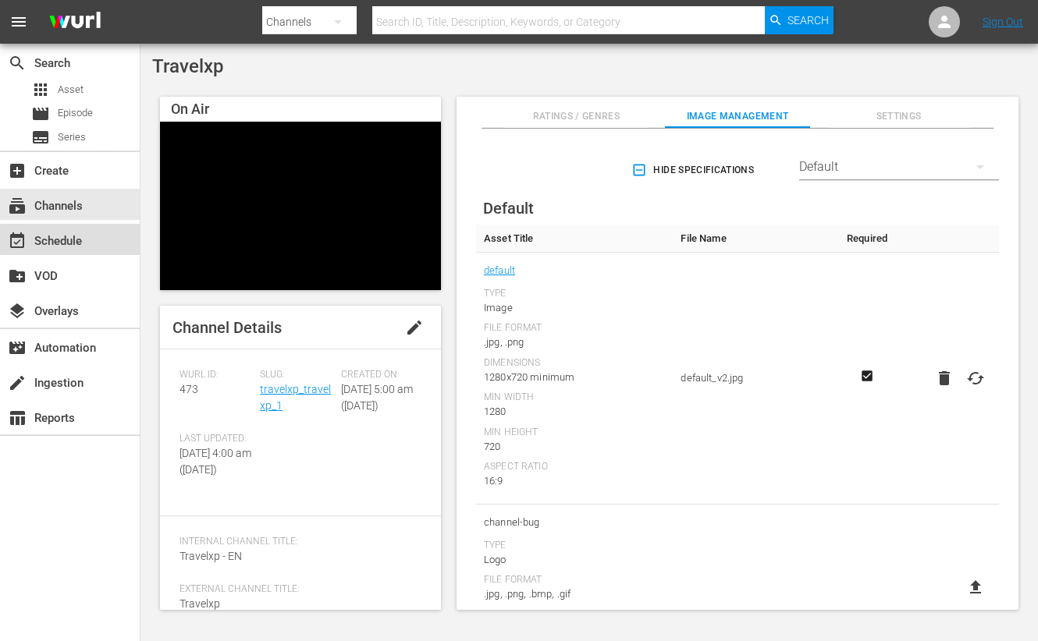
click at [83, 236] on div "event_available Schedule" at bounding box center [43, 239] width 87 height 14
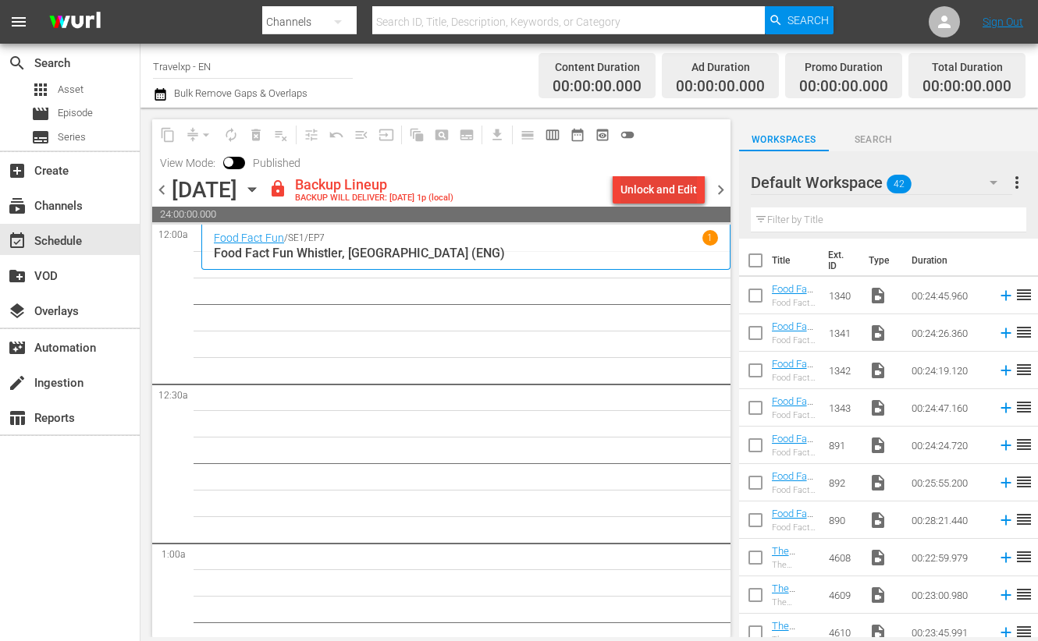
click at [677, 183] on div "Unlock and Edit" at bounding box center [658, 190] width 76 height 28
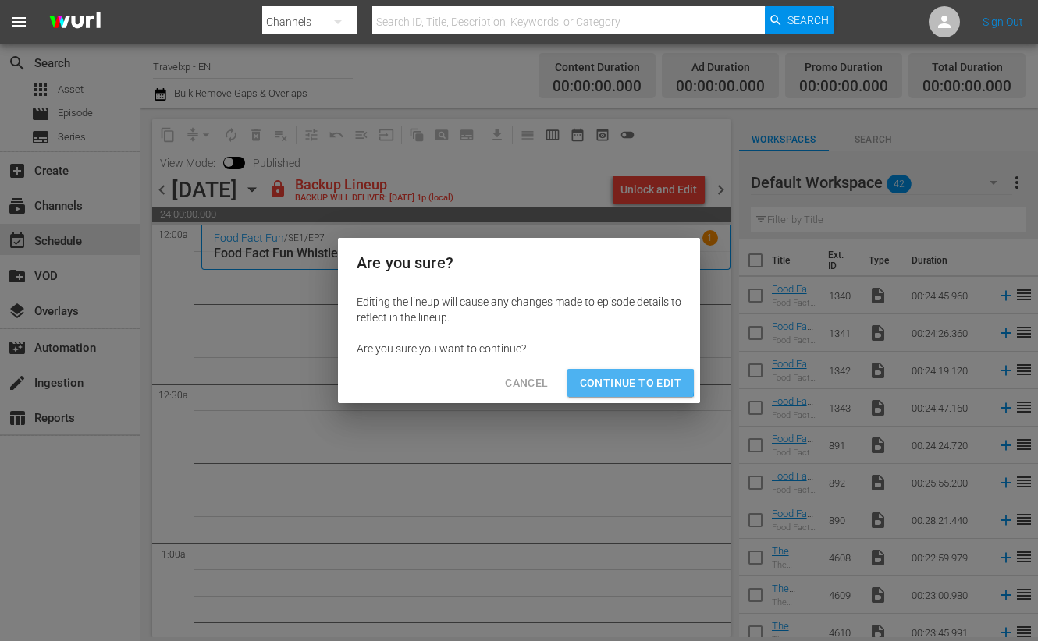
click at [620, 382] on span "Continue to Edit" at bounding box center [630, 384] width 101 height 20
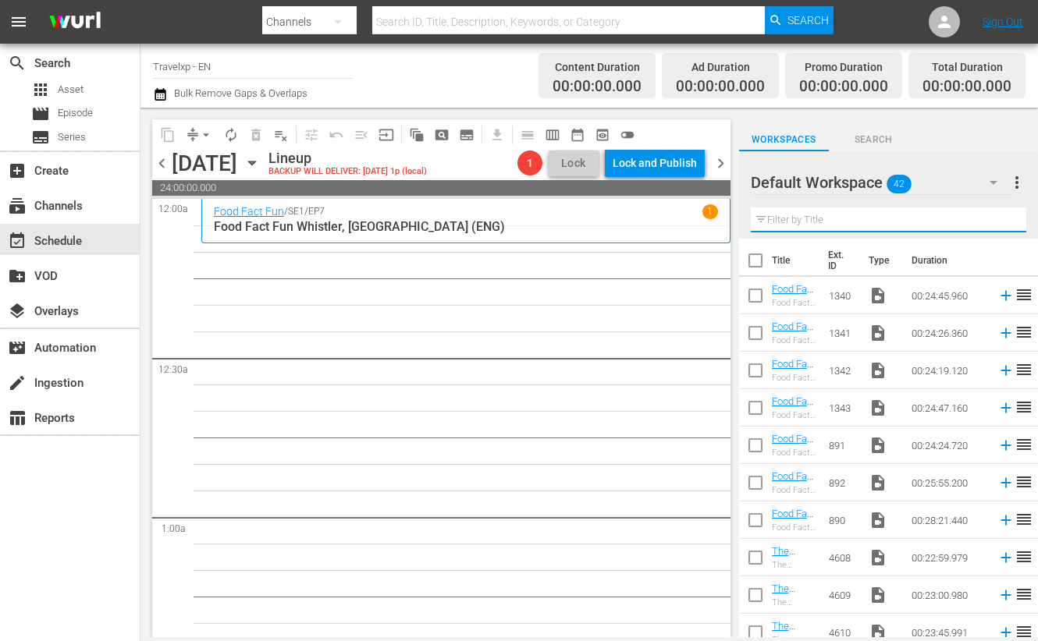
click at [867, 216] on input "text" at bounding box center [888, 220] width 275 height 25
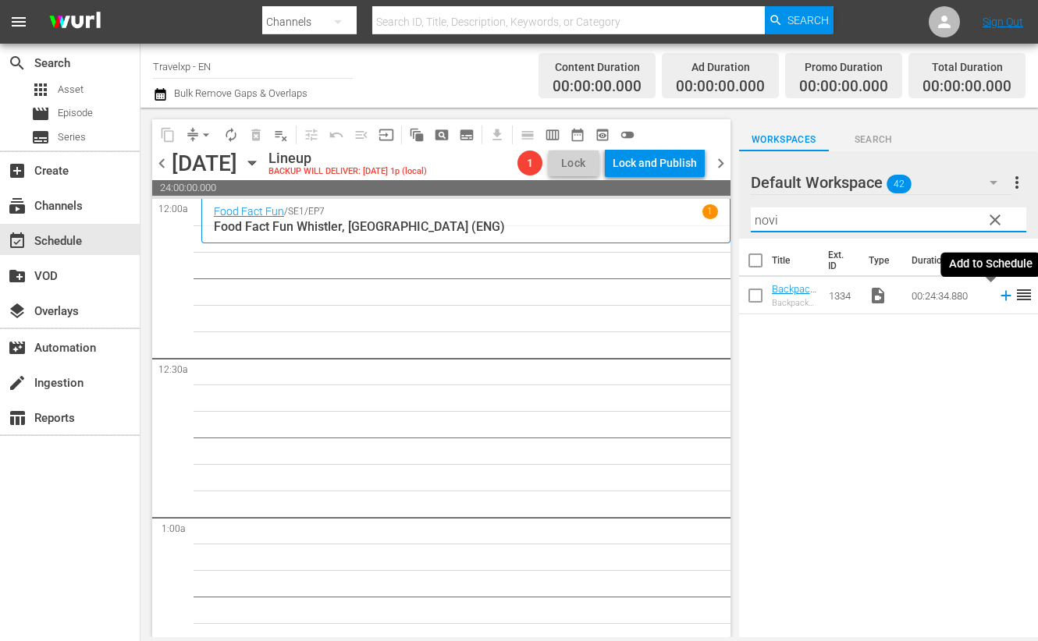
click at [997, 294] on icon at bounding box center [1005, 295] width 17 height 17
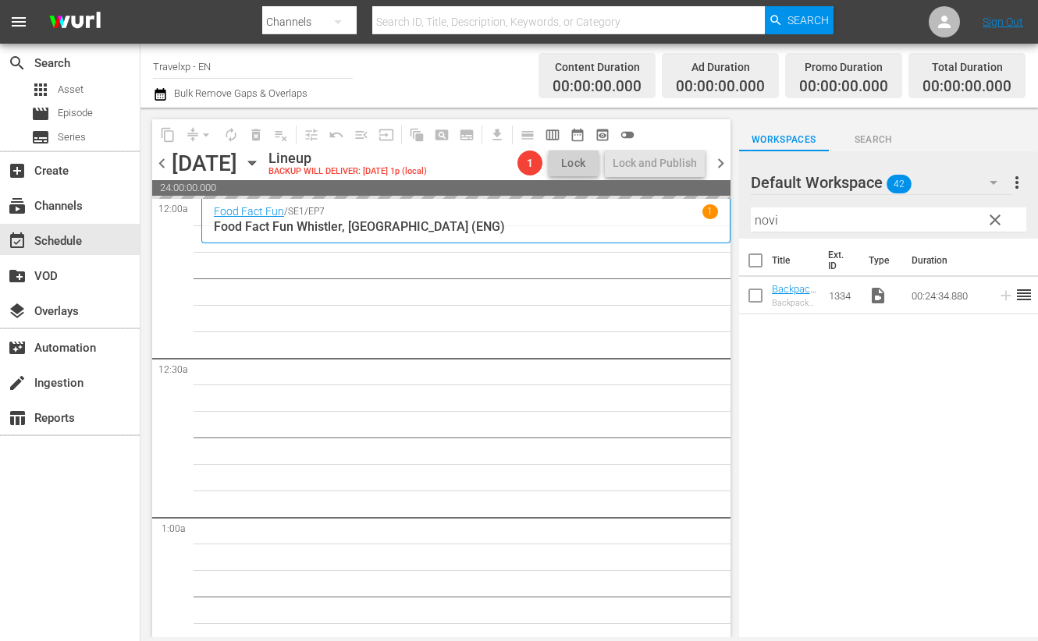
click at [765, 219] on input "novi" at bounding box center [888, 220] width 275 height 25
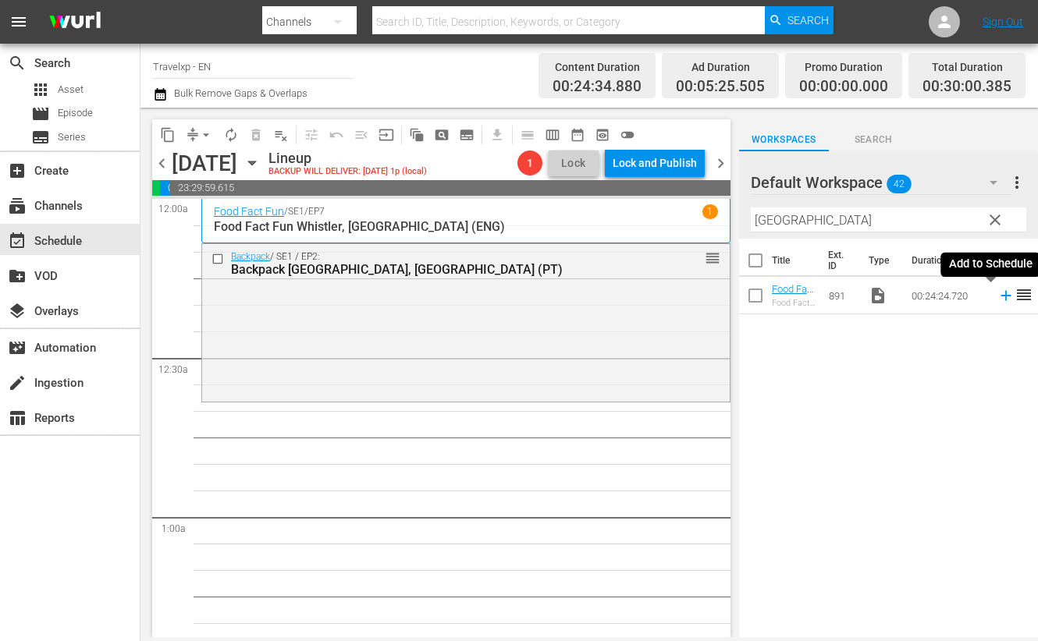
click at [997, 297] on icon at bounding box center [1005, 295] width 17 height 17
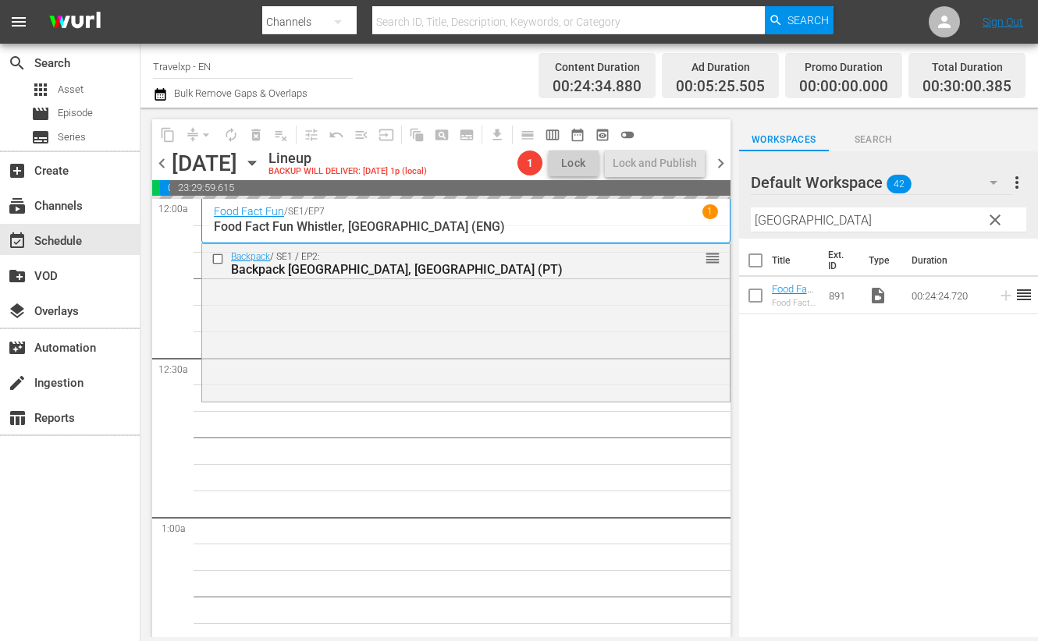
click at [767, 215] on input "[GEOGRAPHIC_DATA]" at bounding box center [888, 220] width 275 height 25
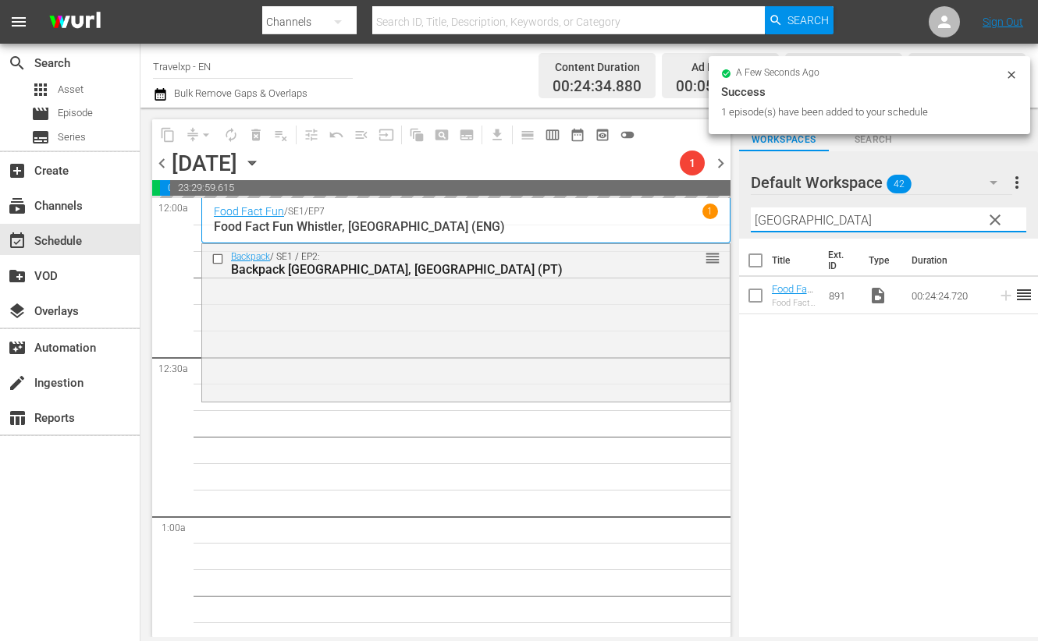
click at [767, 215] on input "[GEOGRAPHIC_DATA]" at bounding box center [888, 220] width 275 height 25
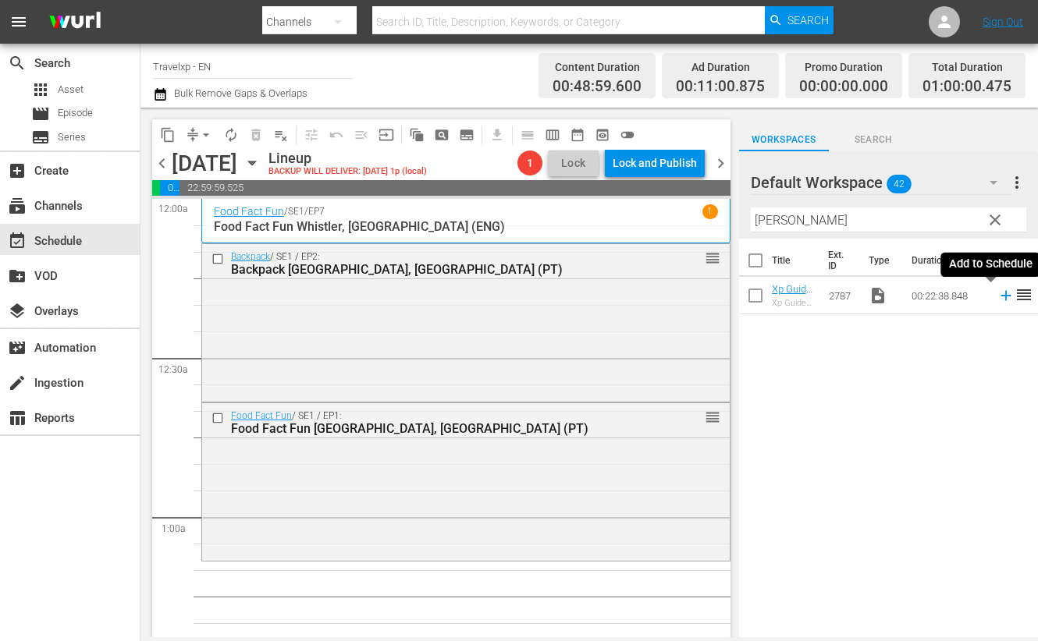
click at [997, 297] on icon at bounding box center [1005, 295] width 17 height 17
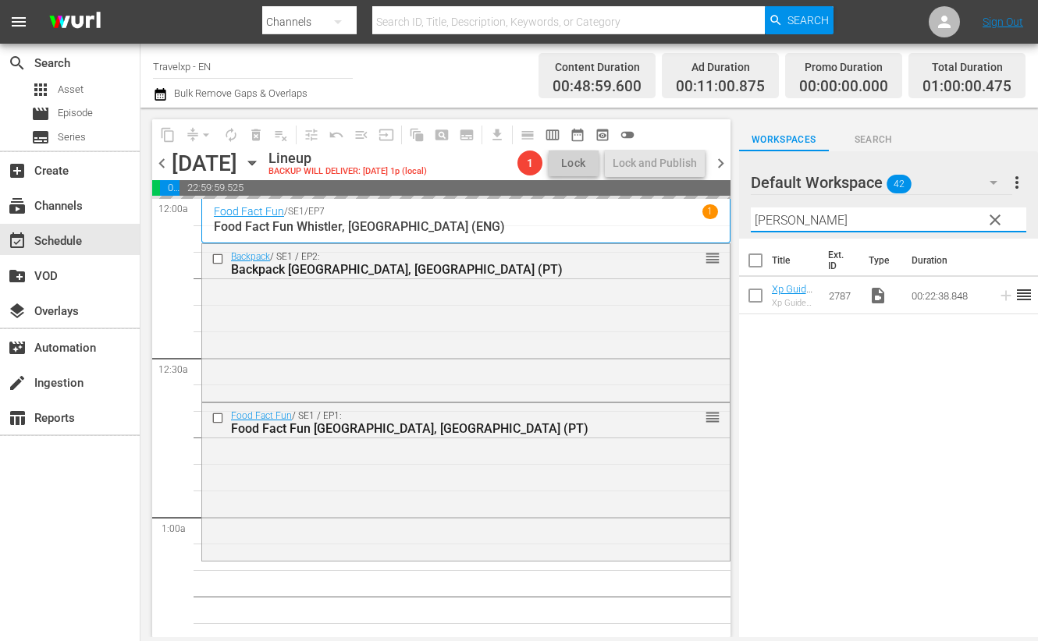
click at [769, 218] on input "[PERSON_NAME]" at bounding box center [888, 220] width 275 height 25
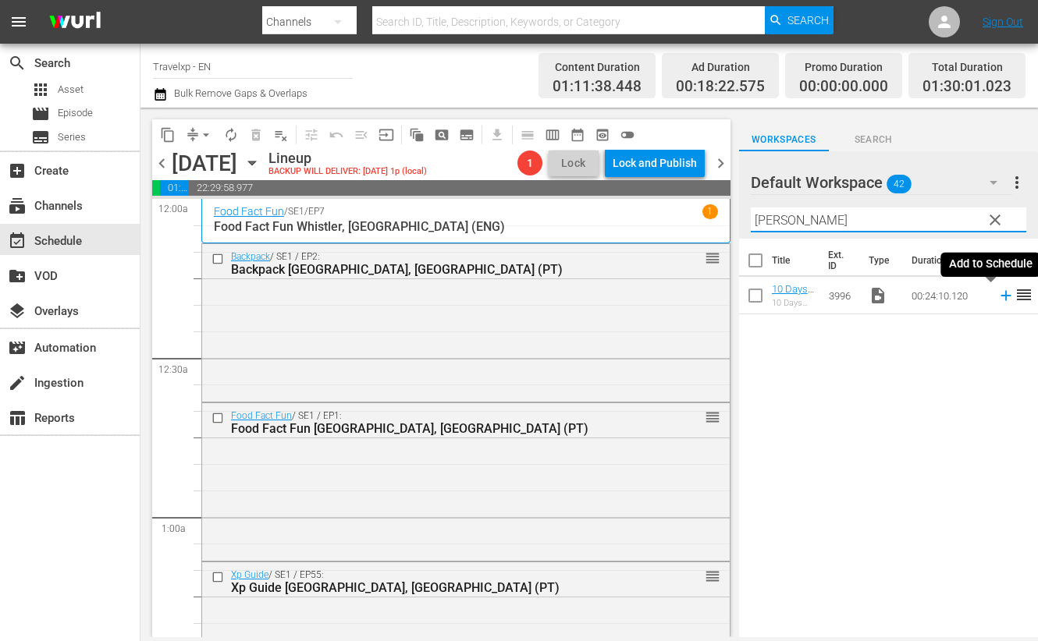
click at [1000, 295] on icon at bounding box center [1005, 296] width 10 height 10
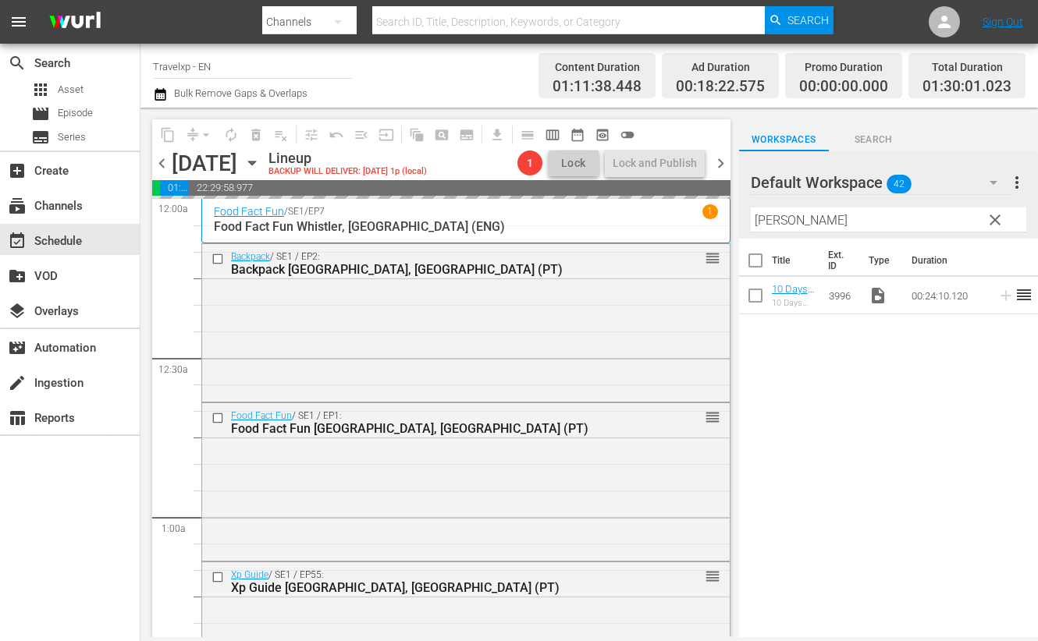
click at [765, 221] on input "[PERSON_NAME]" at bounding box center [888, 220] width 275 height 25
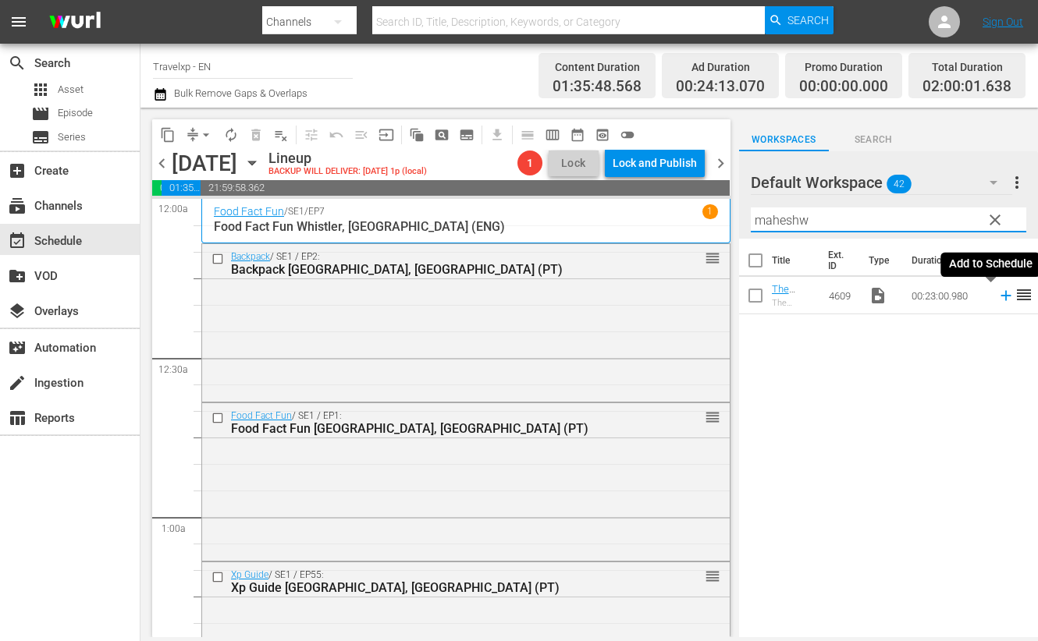
click at [1000, 297] on icon at bounding box center [1005, 296] width 10 height 10
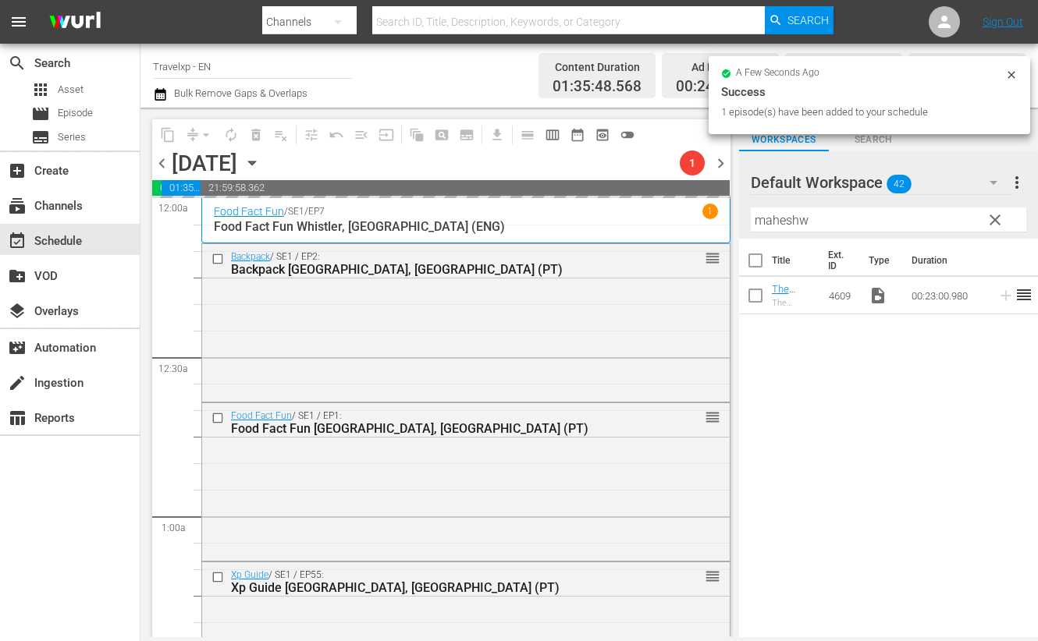
click at [779, 217] on input "maheshw" at bounding box center [888, 220] width 275 height 25
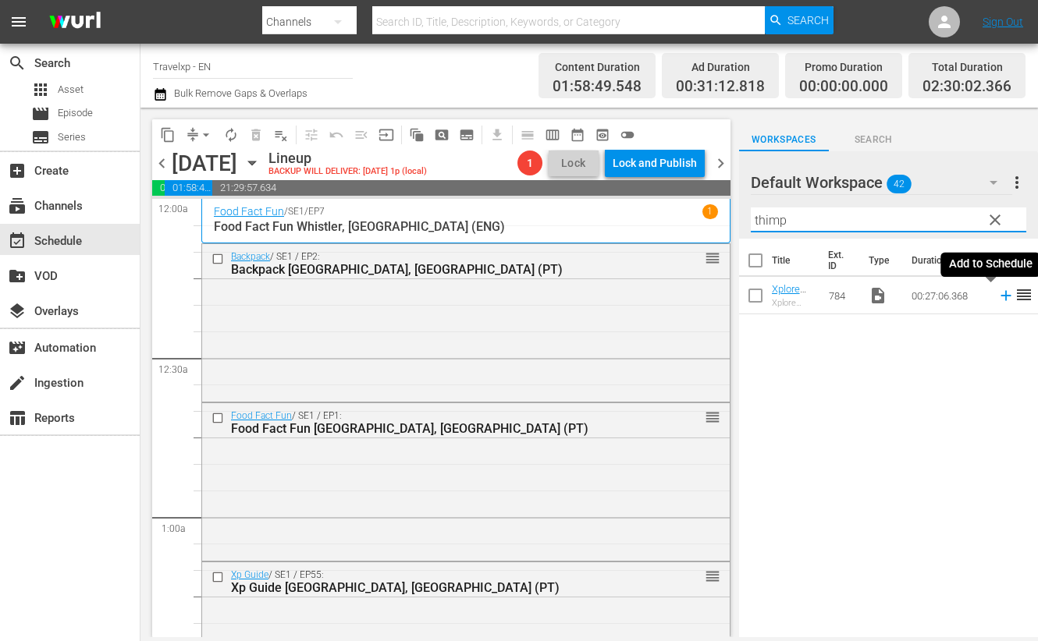
click at [1000, 297] on icon at bounding box center [1005, 296] width 10 height 10
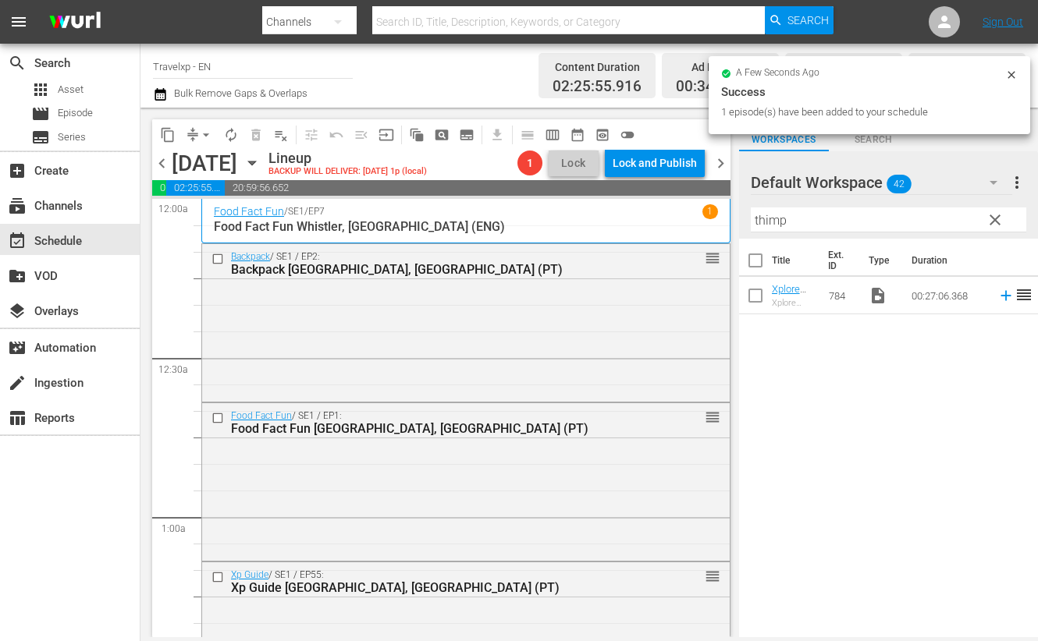
click at [777, 222] on input "thimp" at bounding box center [888, 220] width 275 height 25
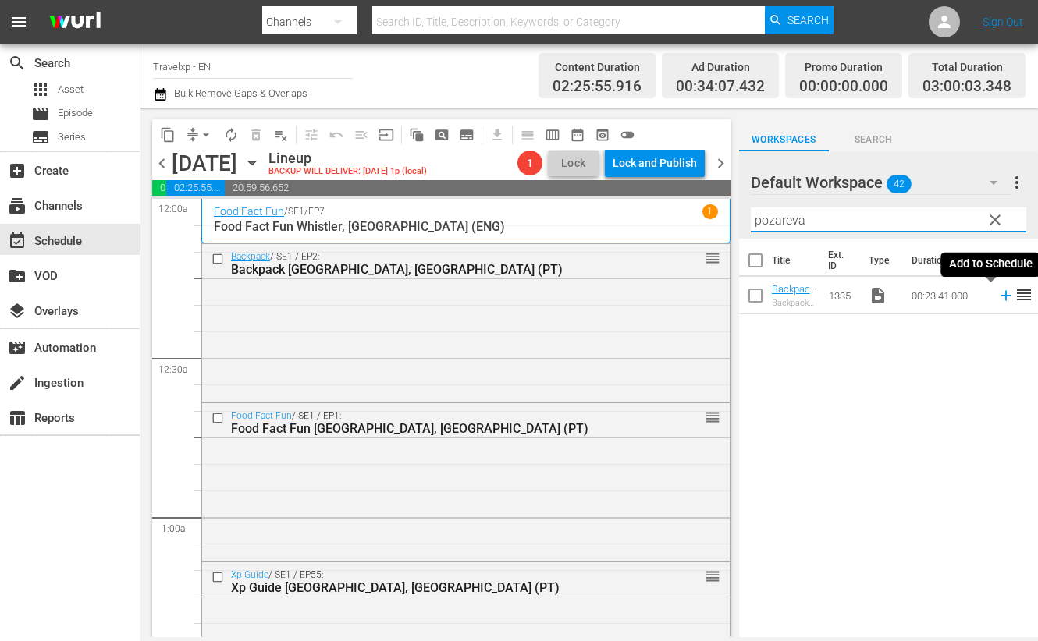
click at [1000, 295] on icon at bounding box center [1005, 296] width 10 height 10
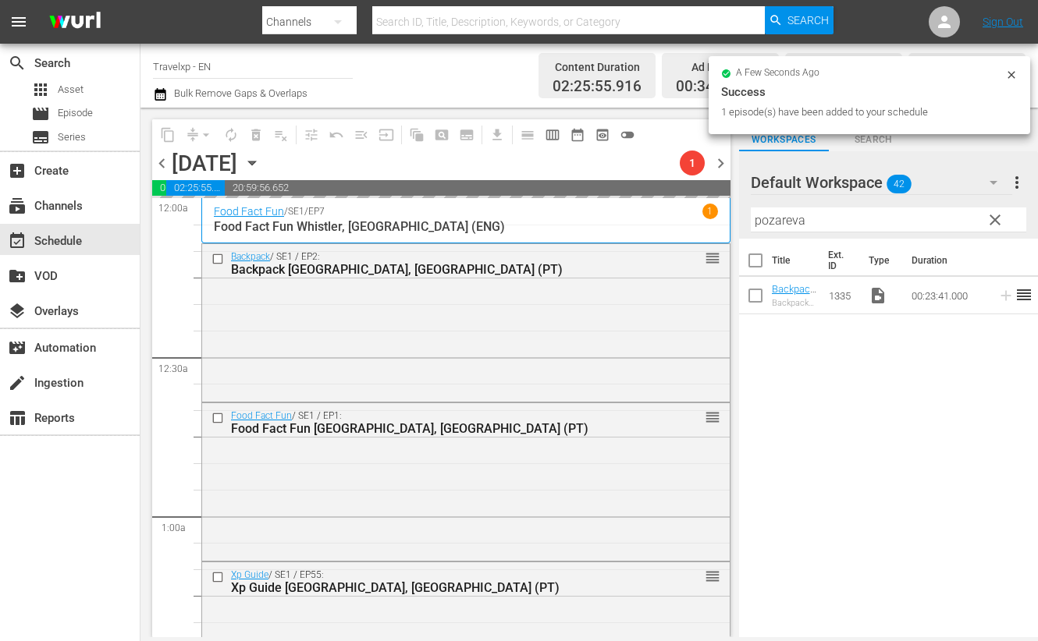
click at [769, 222] on input "pozareva" at bounding box center [888, 220] width 275 height 25
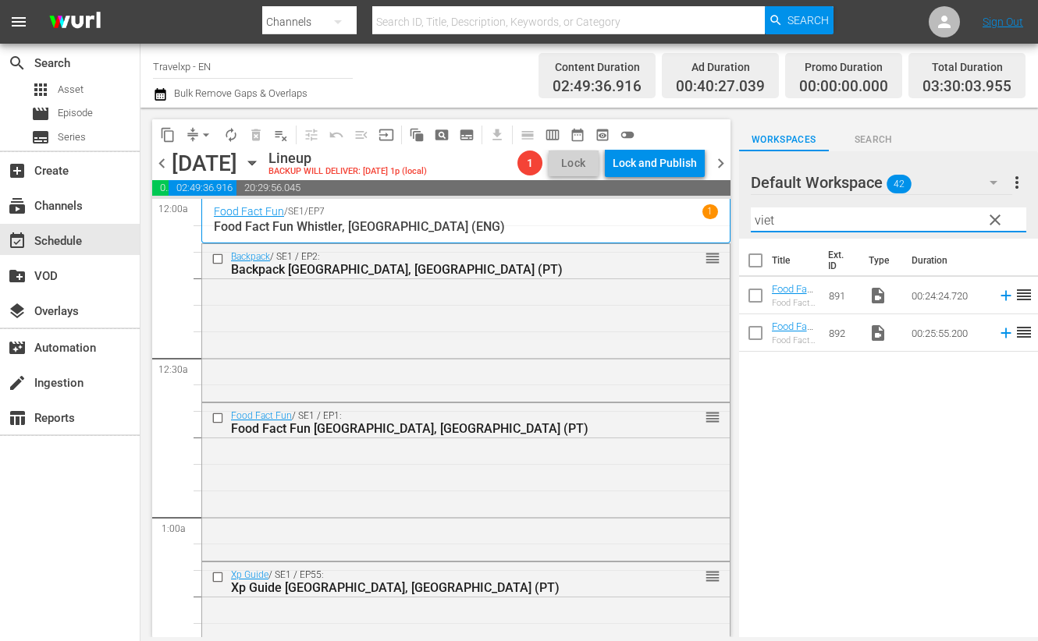
drag, startPoint x: 774, startPoint y: 218, endPoint x: 730, endPoint y: 214, distance: 43.9
click at [730, 214] on div "content_copy compress arrow_drop_down autorenew_outlined delete_forever_outline…" at bounding box center [588, 373] width 897 height 530
click at [997, 297] on icon at bounding box center [1005, 295] width 17 height 17
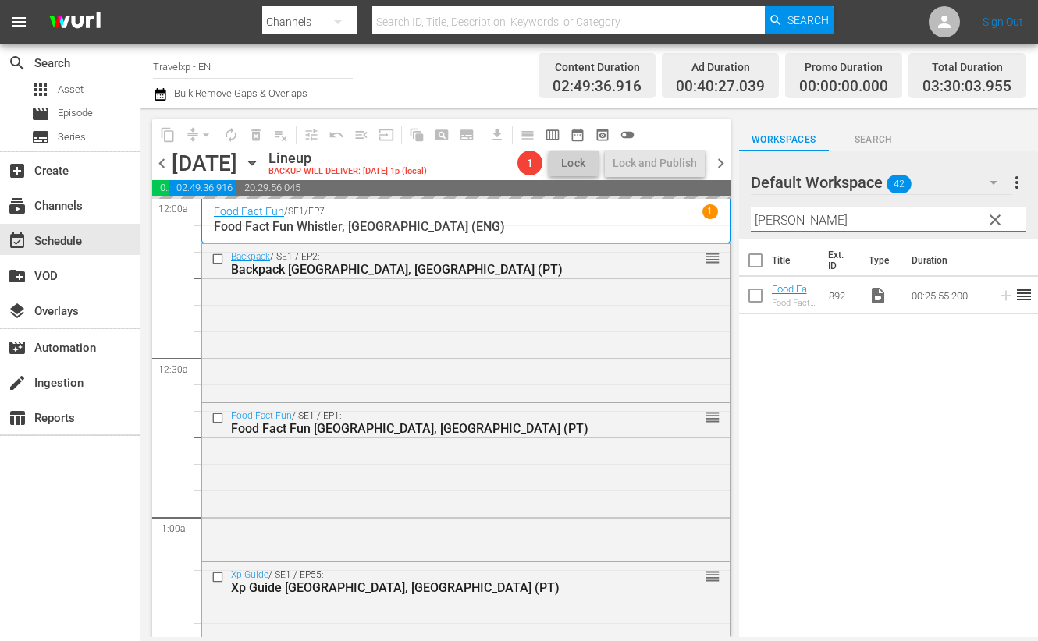
click at [761, 220] on input "[PERSON_NAME]" at bounding box center [888, 220] width 275 height 25
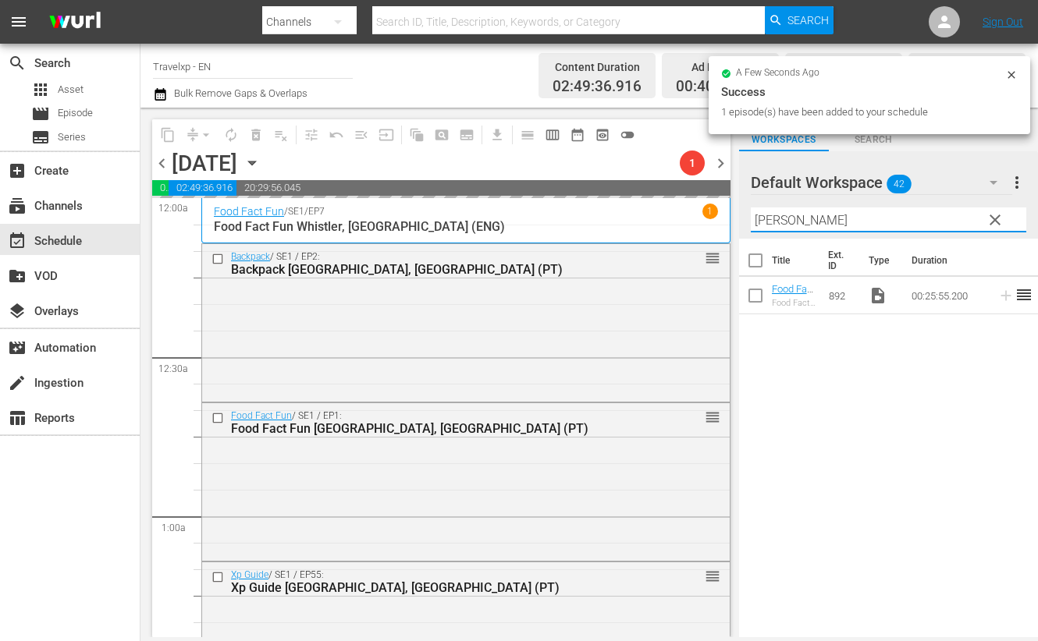
click at [761, 220] on input "[PERSON_NAME]" at bounding box center [888, 220] width 275 height 25
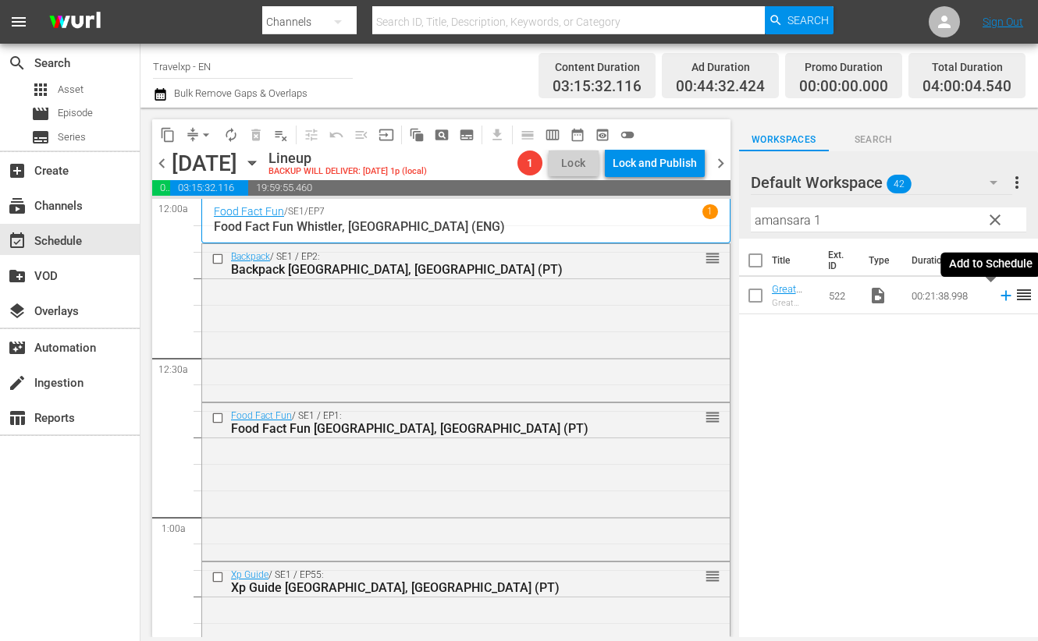
click at [997, 293] on icon at bounding box center [1005, 295] width 17 height 17
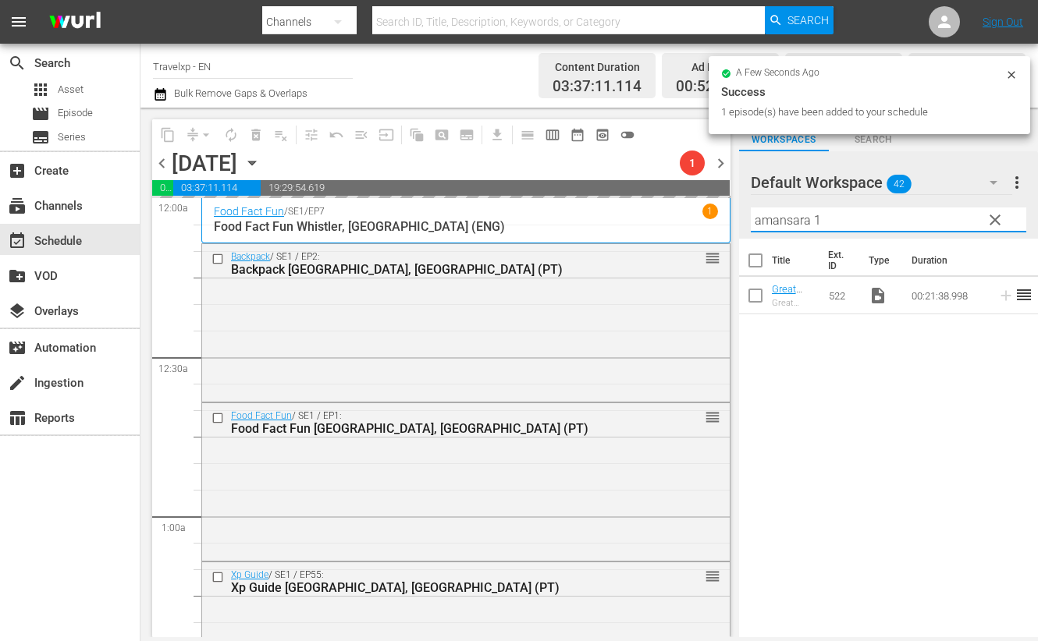
drag, startPoint x: 839, startPoint y: 224, endPoint x: 730, endPoint y: 213, distance: 109.0
click at [730, 213] on div "content_copy compress arrow_drop_down autorenew_outlined delete_forever_outline…" at bounding box center [588, 373] width 897 height 530
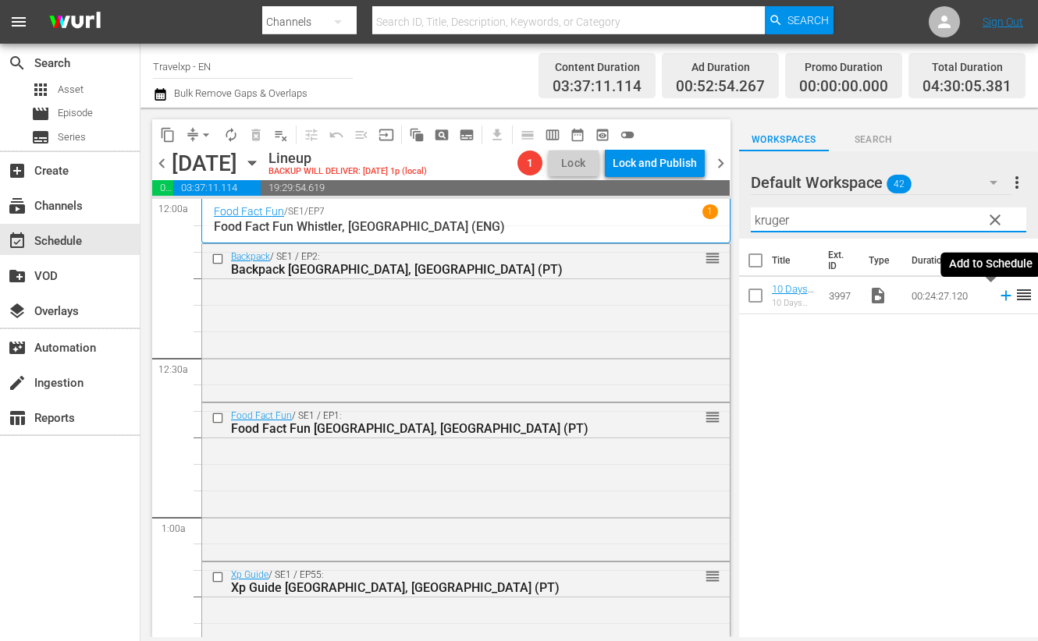
click at [997, 299] on icon at bounding box center [1005, 295] width 17 height 17
click at [769, 218] on input "kruger" at bounding box center [888, 220] width 275 height 25
click at [997, 293] on icon at bounding box center [1005, 295] width 17 height 17
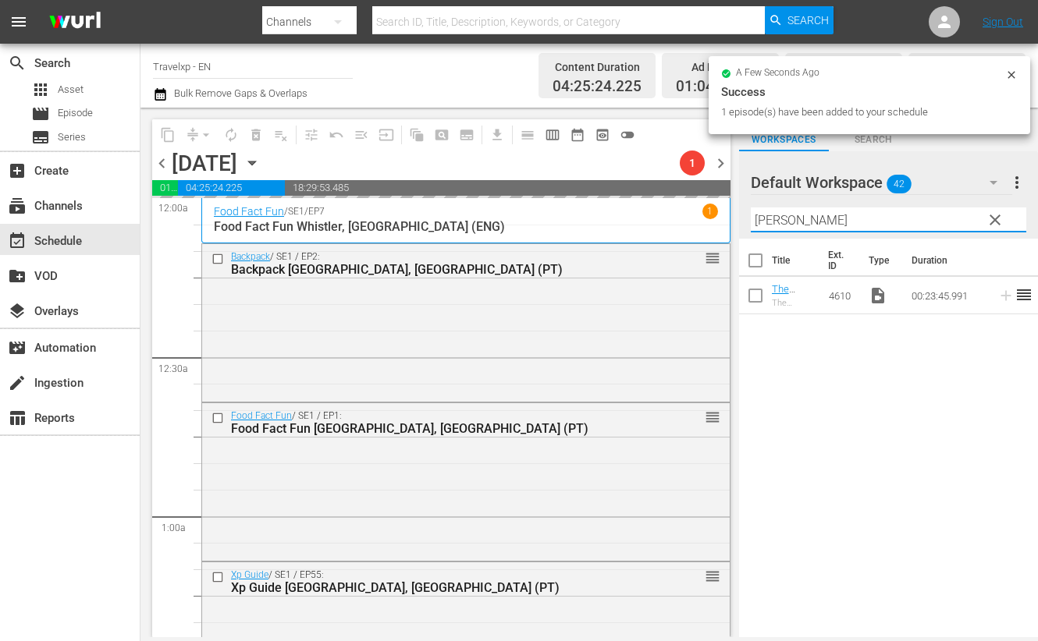
click at [774, 221] on input "[PERSON_NAME]" at bounding box center [888, 220] width 275 height 25
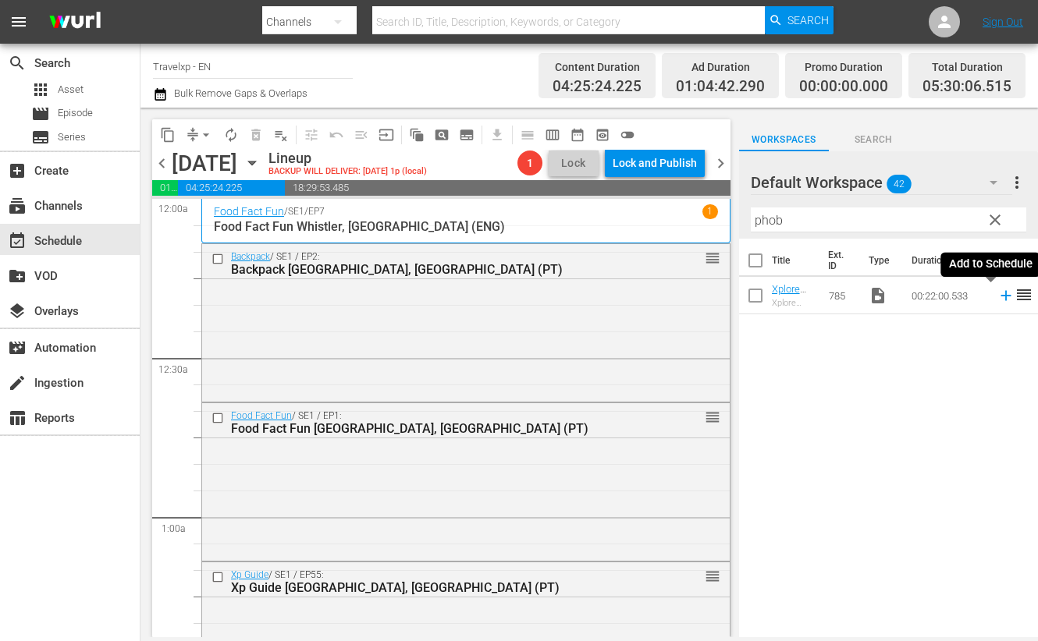
click at [997, 294] on icon at bounding box center [1005, 295] width 17 height 17
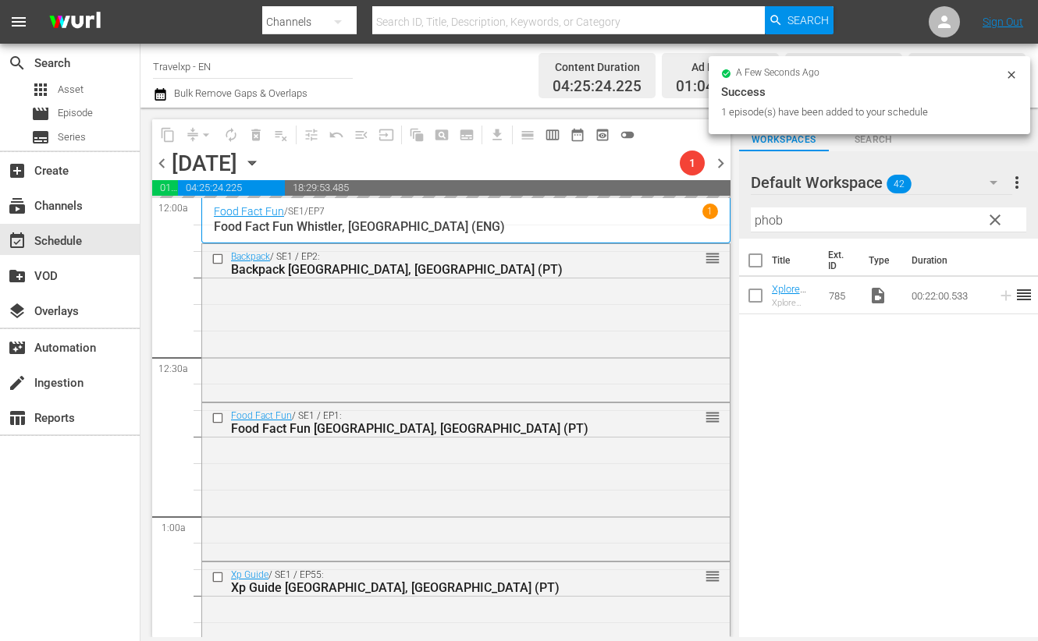
click at [770, 221] on input "phob" at bounding box center [888, 220] width 275 height 25
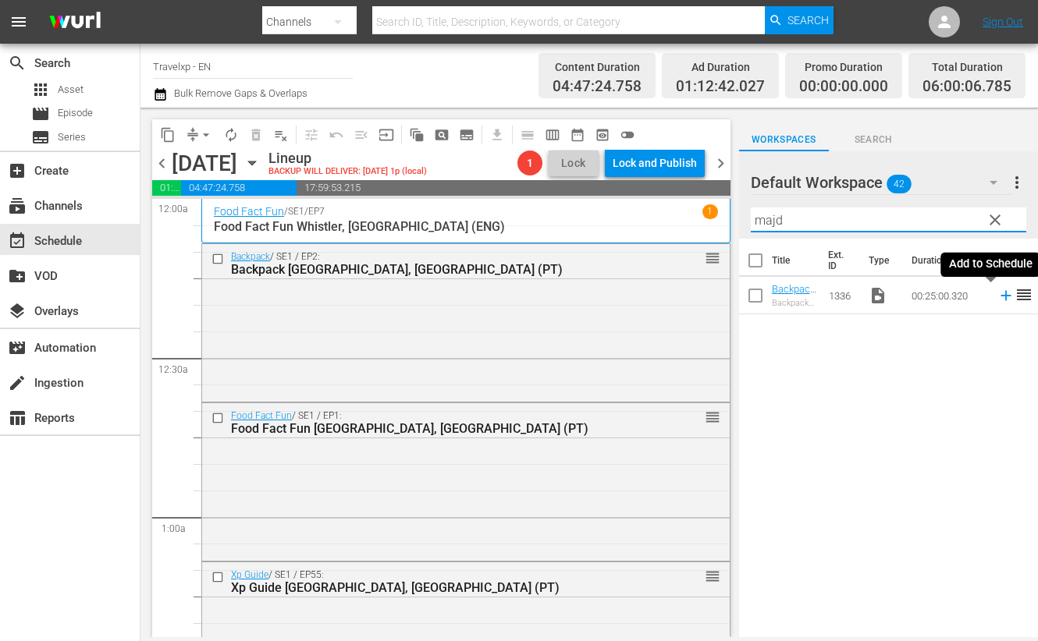
click at [1000, 295] on icon at bounding box center [1005, 296] width 10 height 10
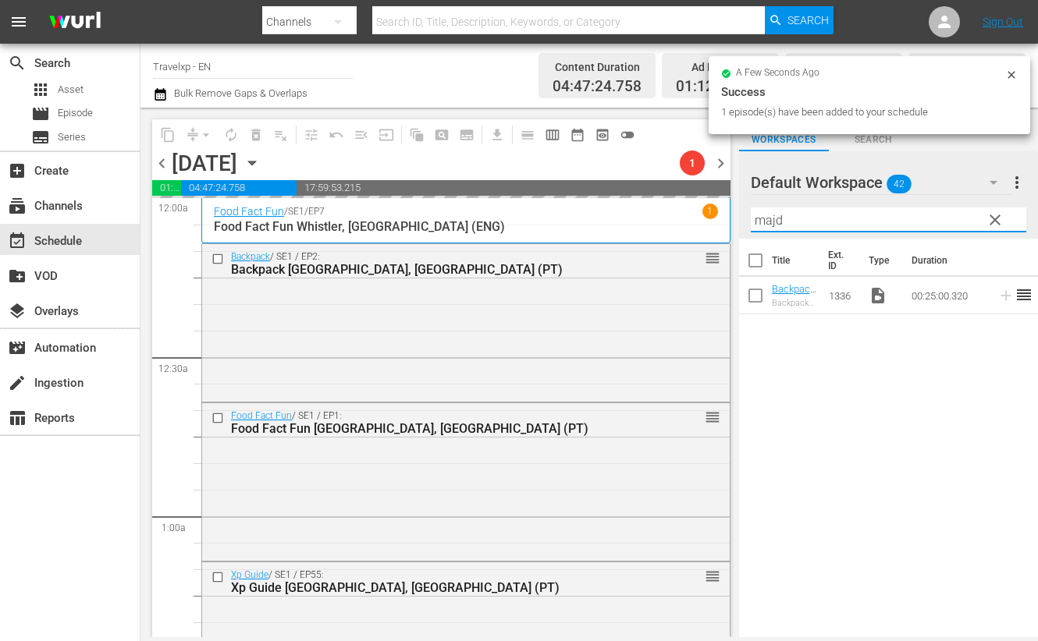
click at [775, 216] on input "majd" at bounding box center [888, 220] width 275 height 25
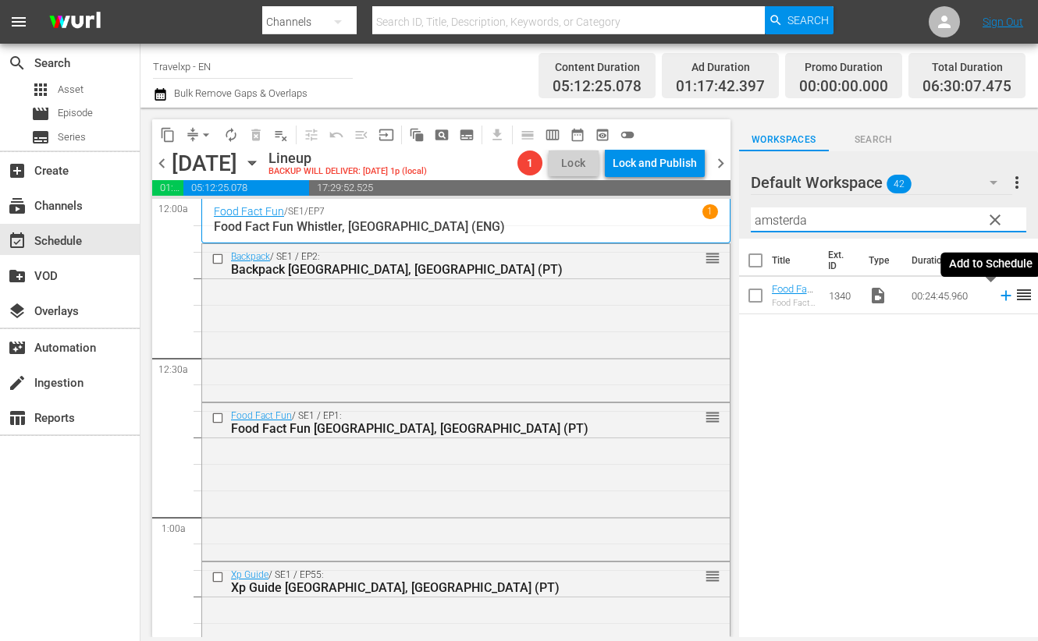
click at [1000, 298] on icon at bounding box center [1005, 296] width 10 height 10
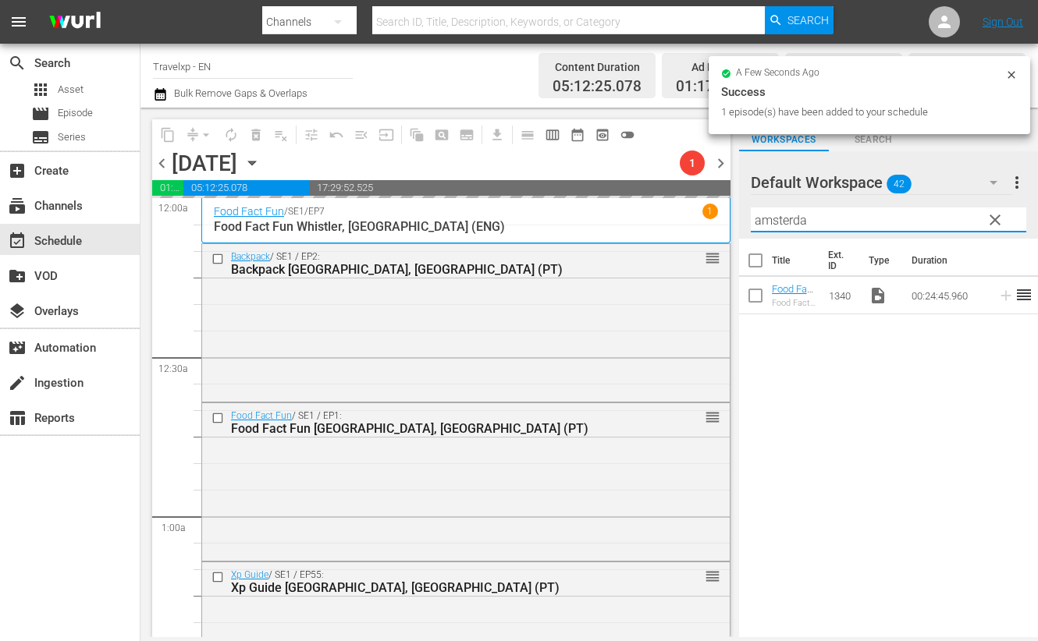
click at [782, 220] on input "amsterda" at bounding box center [888, 220] width 275 height 25
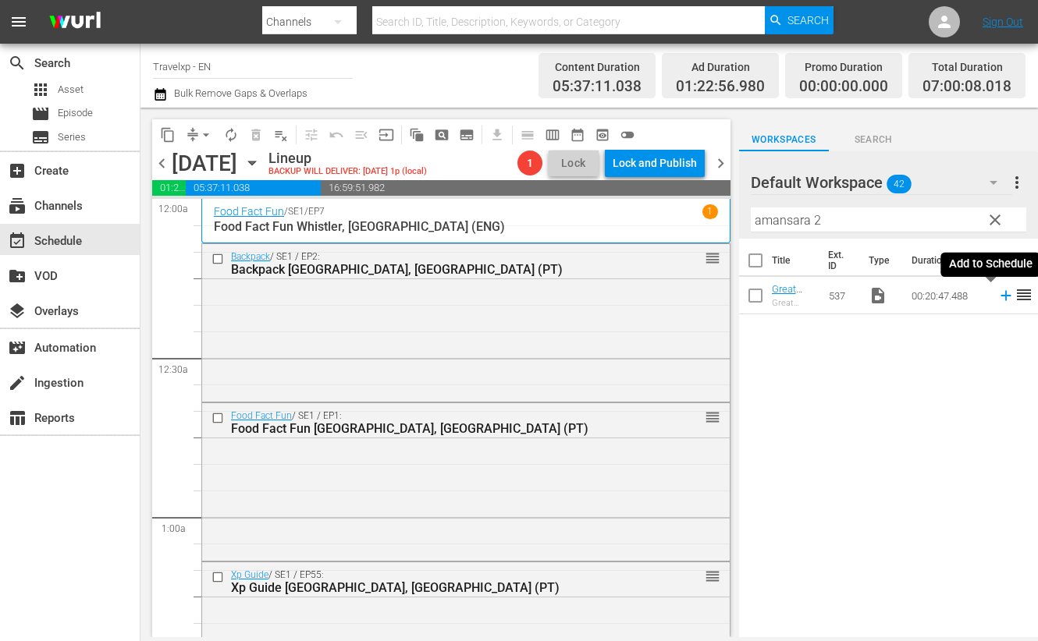
click at [997, 297] on icon at bounding box center [1005, 295] width 17 height 17
drag, startPoint x: 857, startPoint y: 218, endPoint x: 682, endPoint y: 216, distance: 174.8
click at [682, 216] on div "content_copy compress arrow_drop_down autorenew_outlined delete_forever_outline…" at bounding box center [588, 373] width 897 height 530
click at [1000, 297] on icon at bounding box center [1005, 296] width 10 height 10
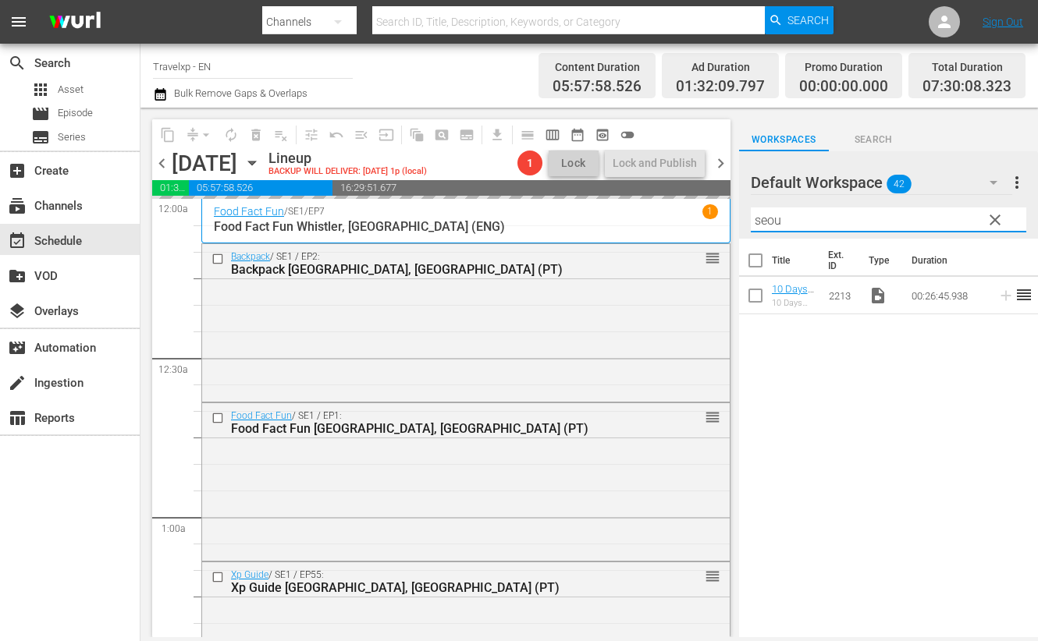
click at [762, 220] on input "seou" at bounding box center [888, 220] width 275 height 25
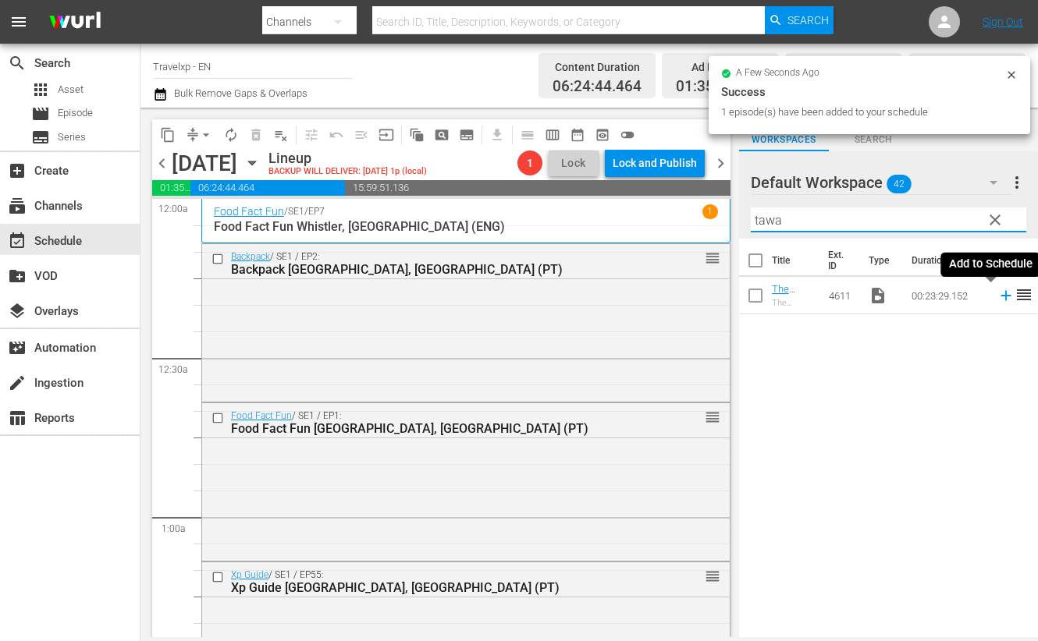
click at [1000, 294] on icon at bounding box center [1005, 296] width 10 height 10
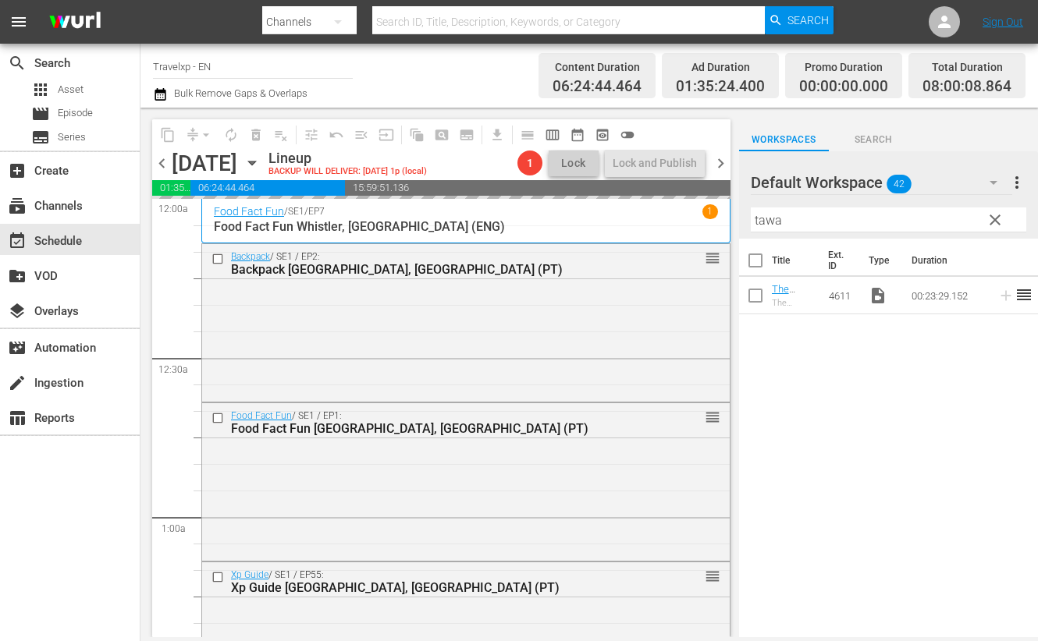
click at [773, 217] on input "tawa" at bounding box center [888, 220] width 275 height 25
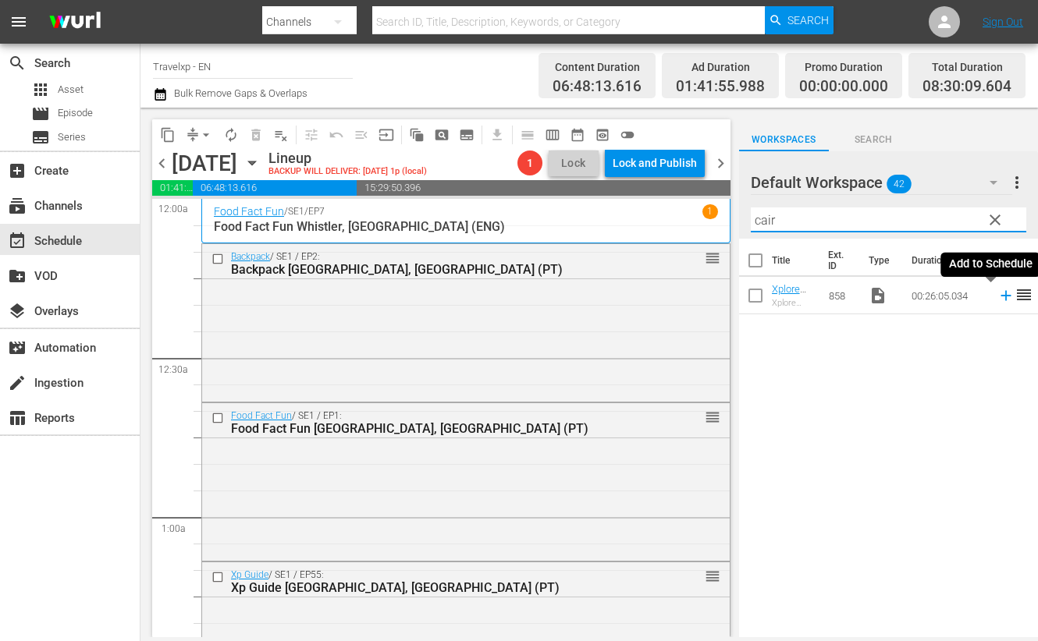
click at [997, 294] on icon at bounding box center [1005, 295] width 17 height 17
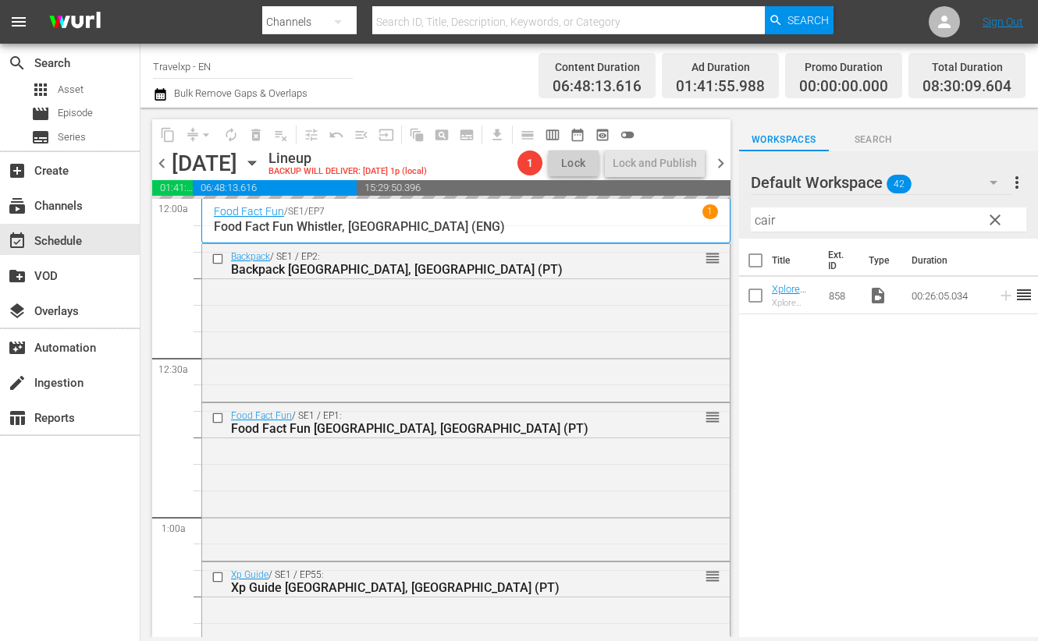
click at [757, 218] on input "cair" at bounding box center [888, 220] width 275 height 25
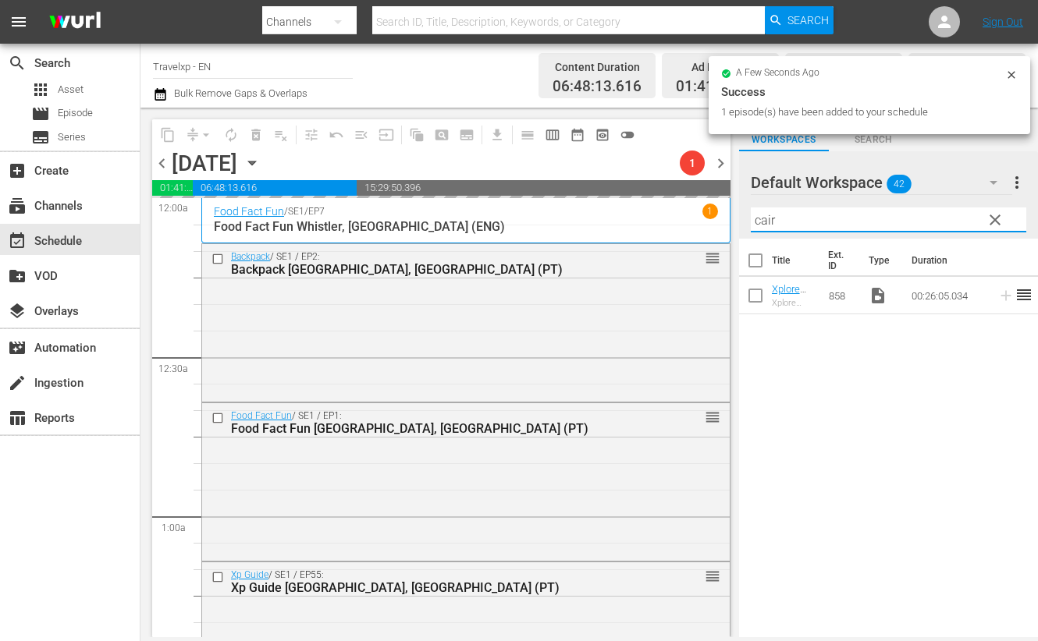
click at [757, 218] on input "cair" at bounding box center [888, 220] width 275 height 25
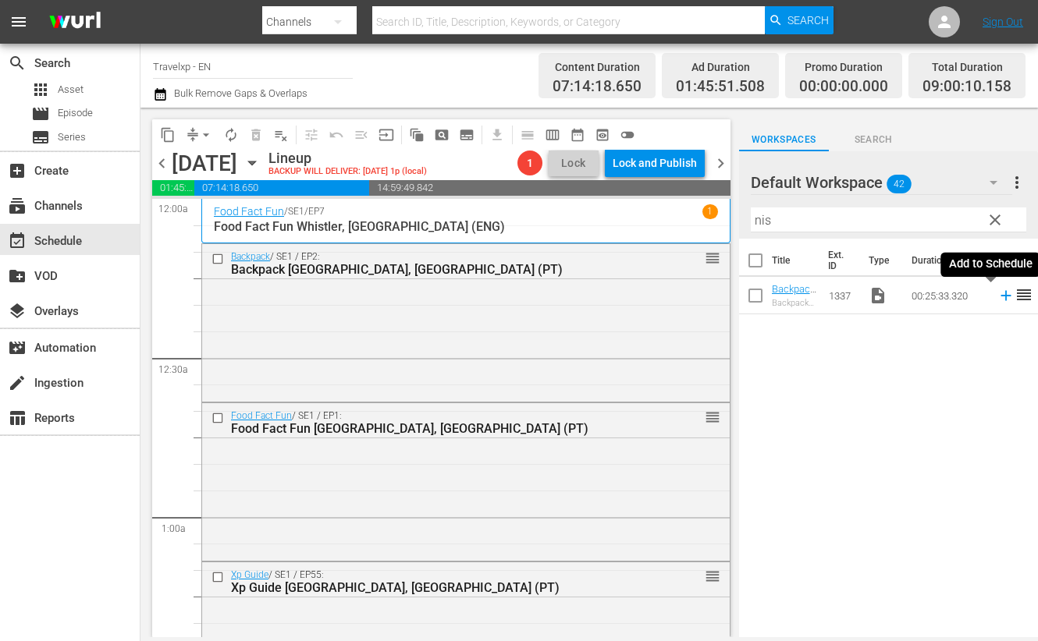
click at [997, 300] on icon at bounding box center [1005, 295] width 17 height 17
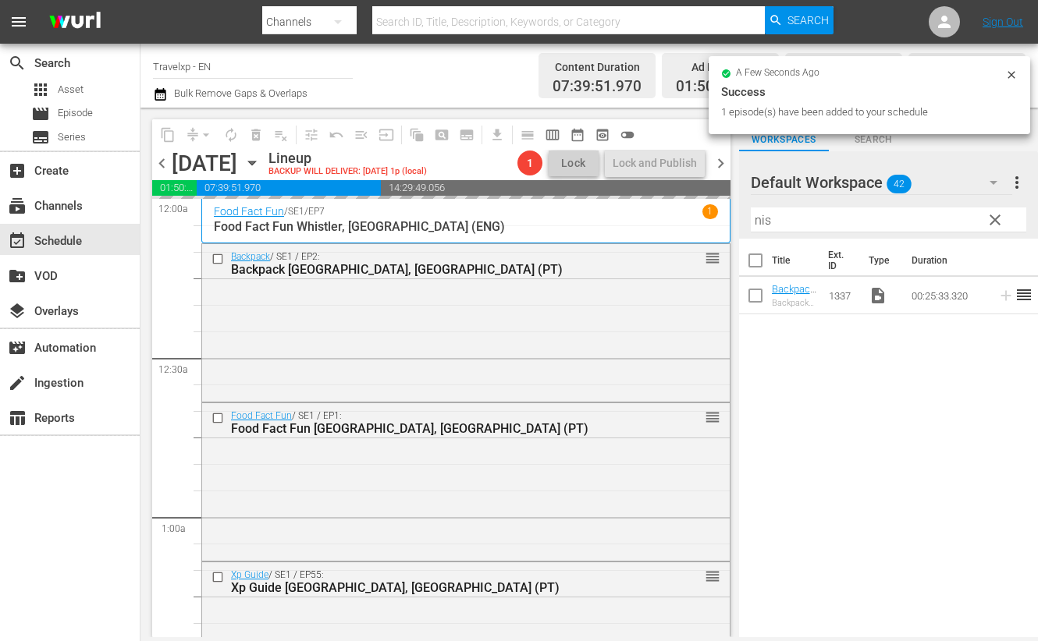
click at [760, 220] on input "nis" at bounding box center [888, 220] width 275 height 25
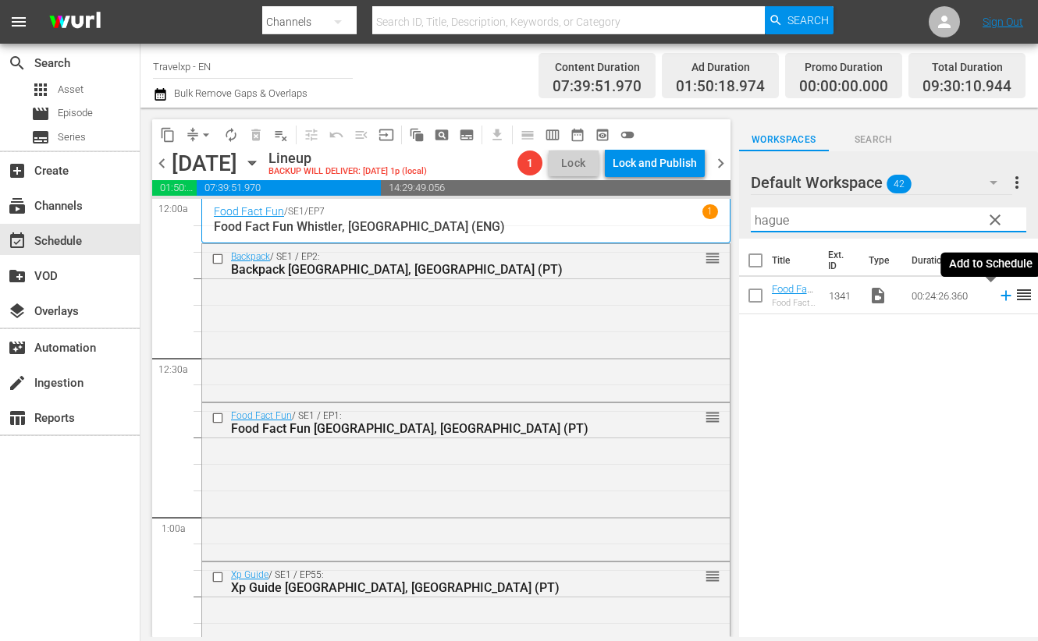
click at [1000, 295] on icon at bounding box center [1005, 296] width 10 height 10
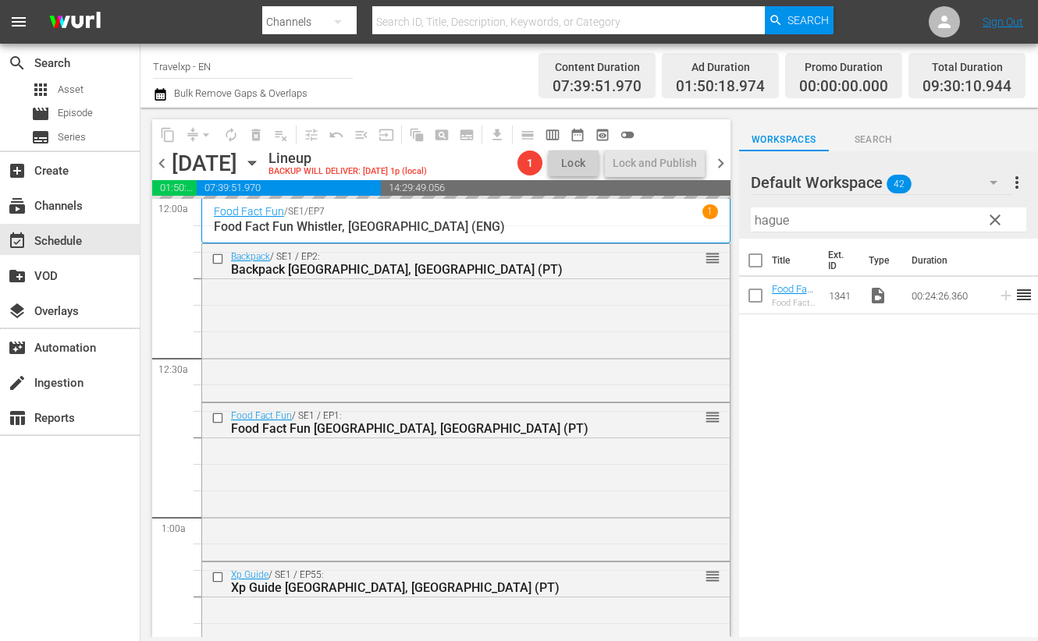
click at [776, 222] on input "hague" at bounding box center [888, 220] width 275 height 25
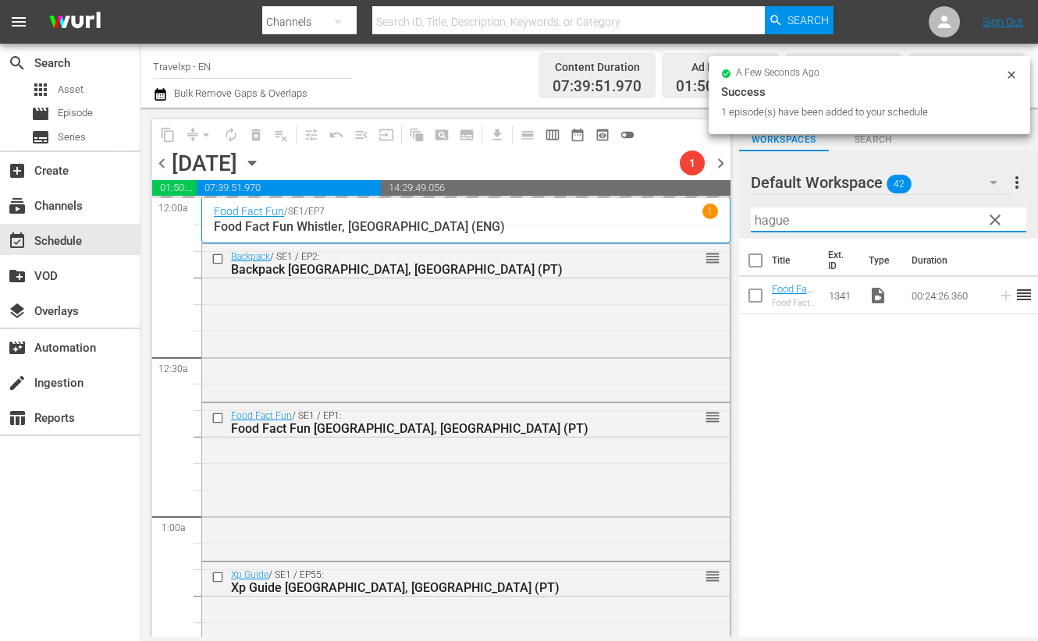
click at [776, 222] on input "hague" at bounding box center [888, 220] width 275 height 25
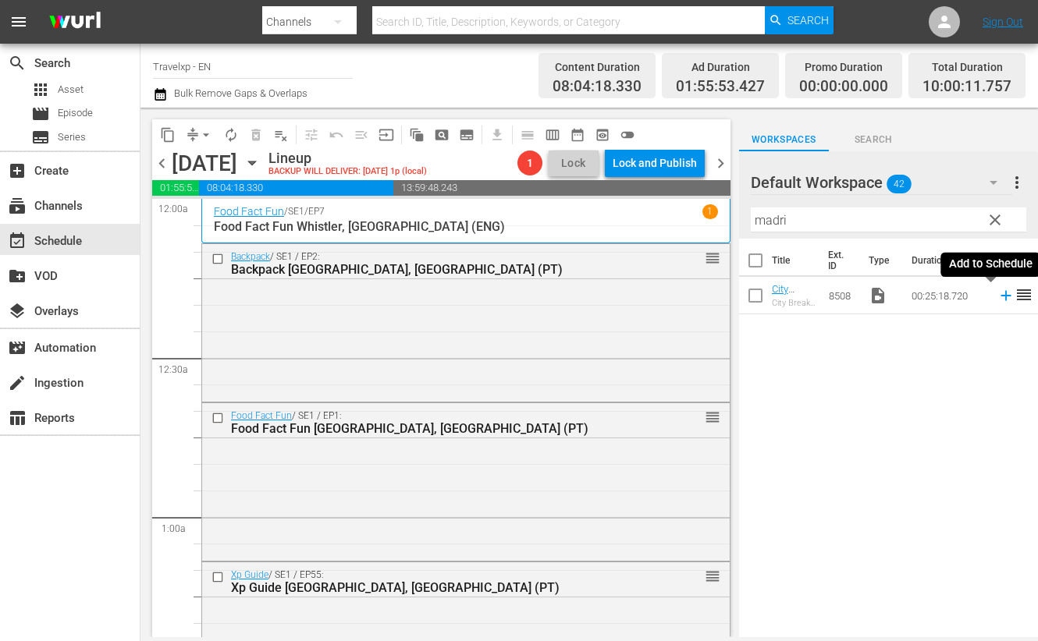
click at [1000, 294] on icon at bounding box center [1005, 296] width 10 height 10
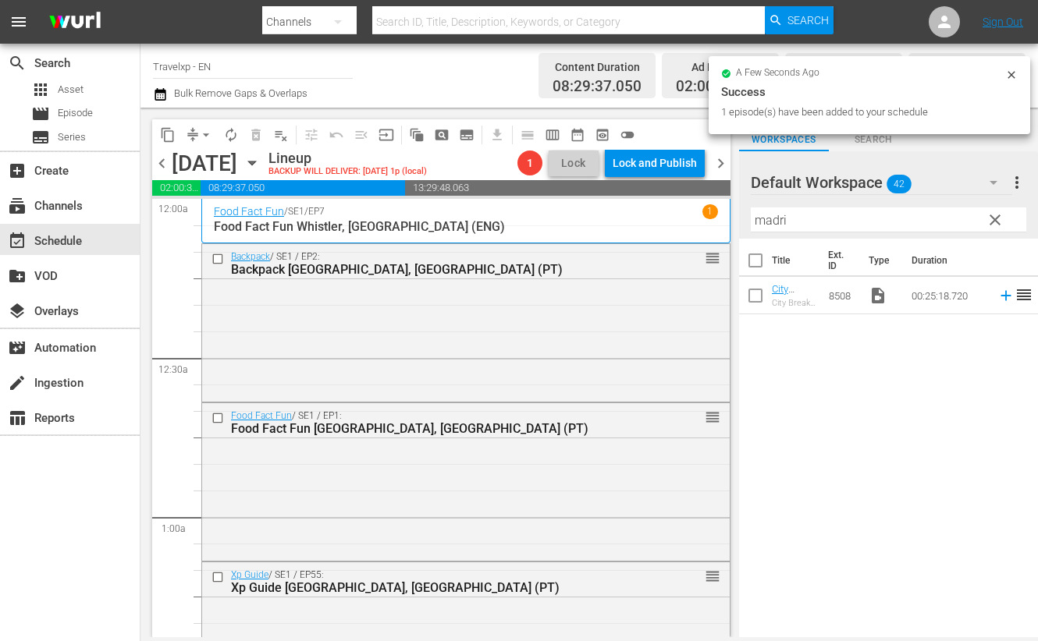
click at [770, 221] on input "madri" at bounding box center [888, 220] width 275 height 25
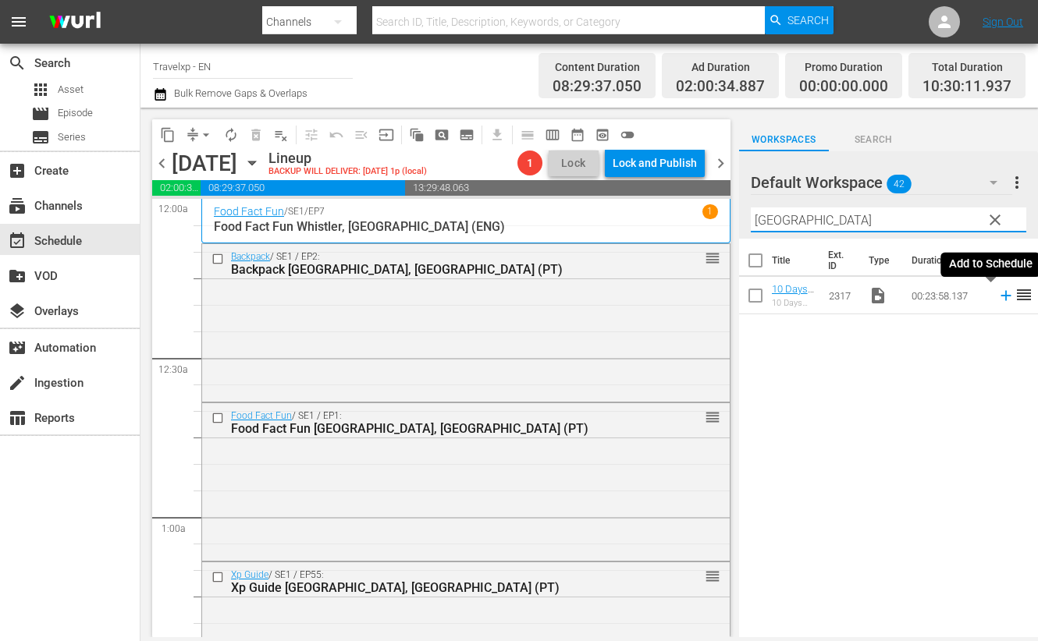
click at [1000, 295] on icon at bounding box center [1005, 296] width 10 height 10
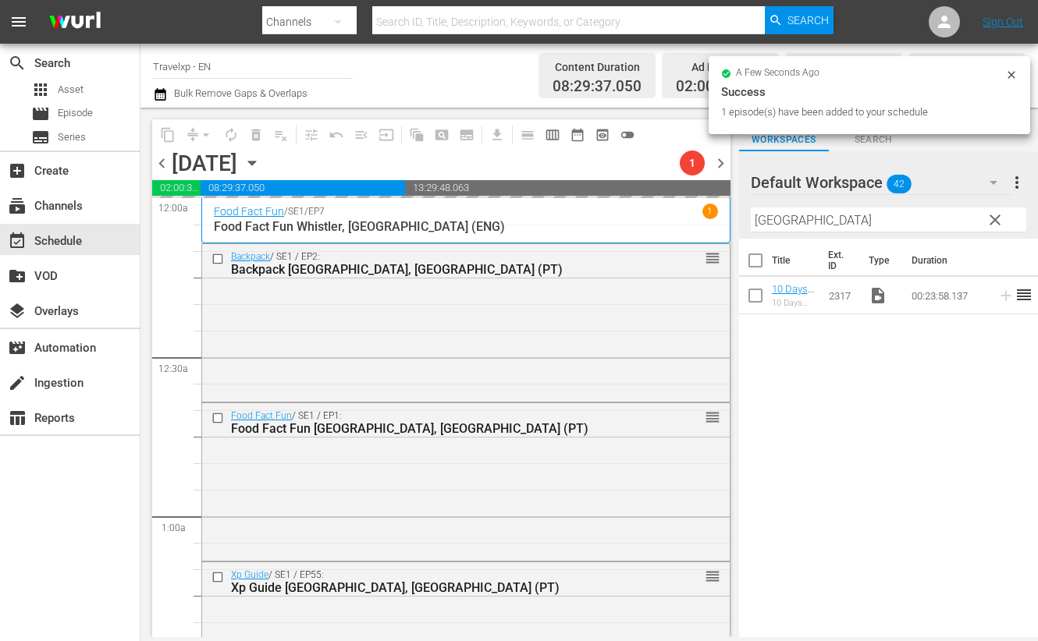
click at [776, 219] on input "[GEOGRAPHIC_DATA]" at bounding box center [888, 220] width 275 height 25
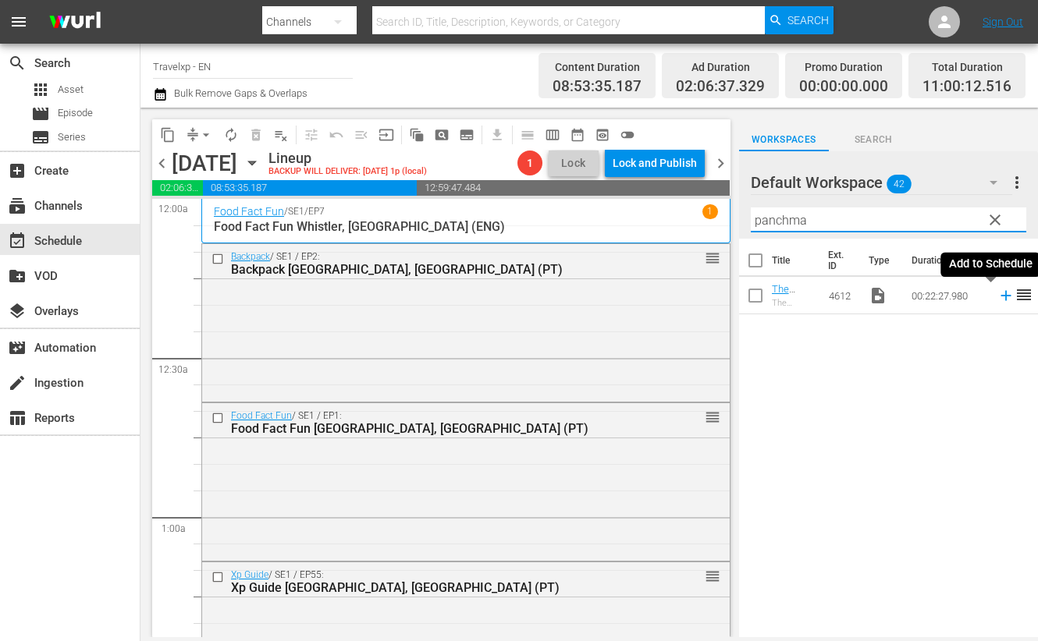
click at [997, 297] on icon at bounding box center [1005, 295] width 17 height 17
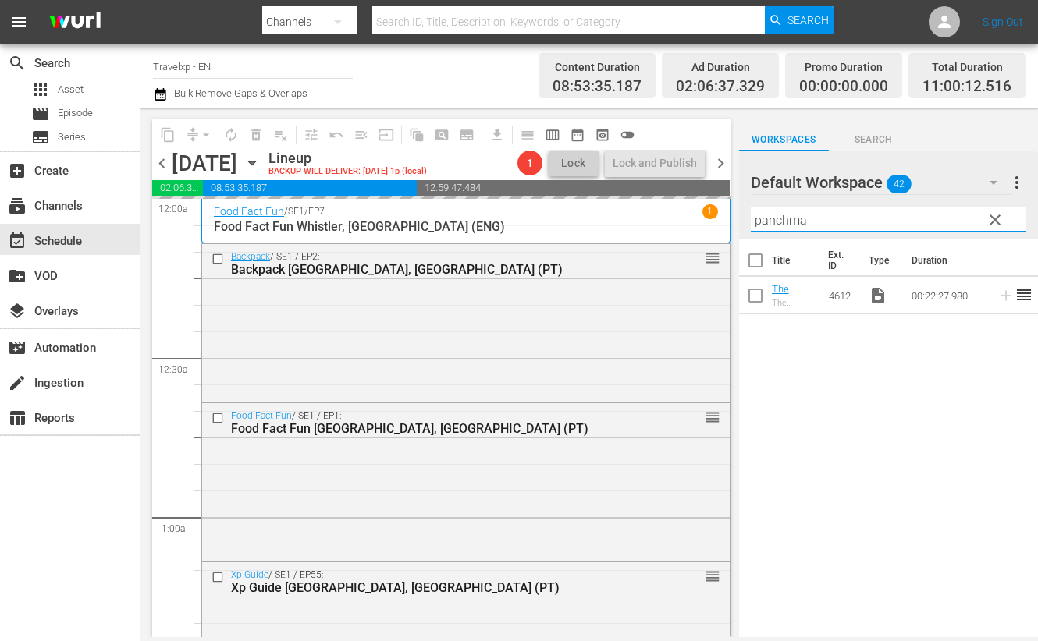
click at [782, 220] on input "panchma" at bounding box center [888, 220] width 275 height 25
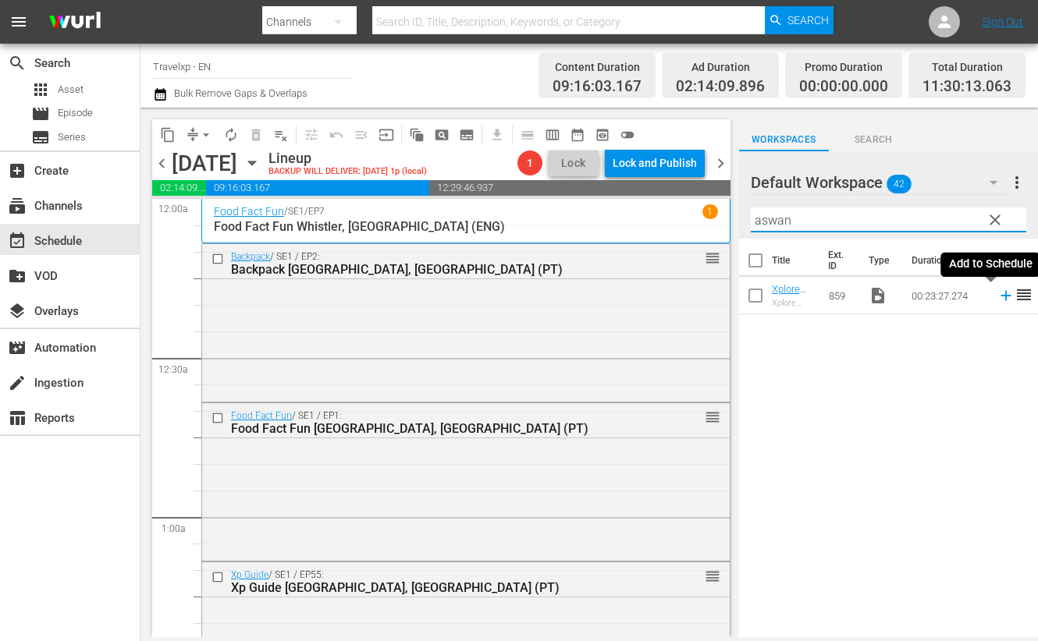
click at [1000, 300] on icon at bounding box center [1005, 296] width 10 height 10
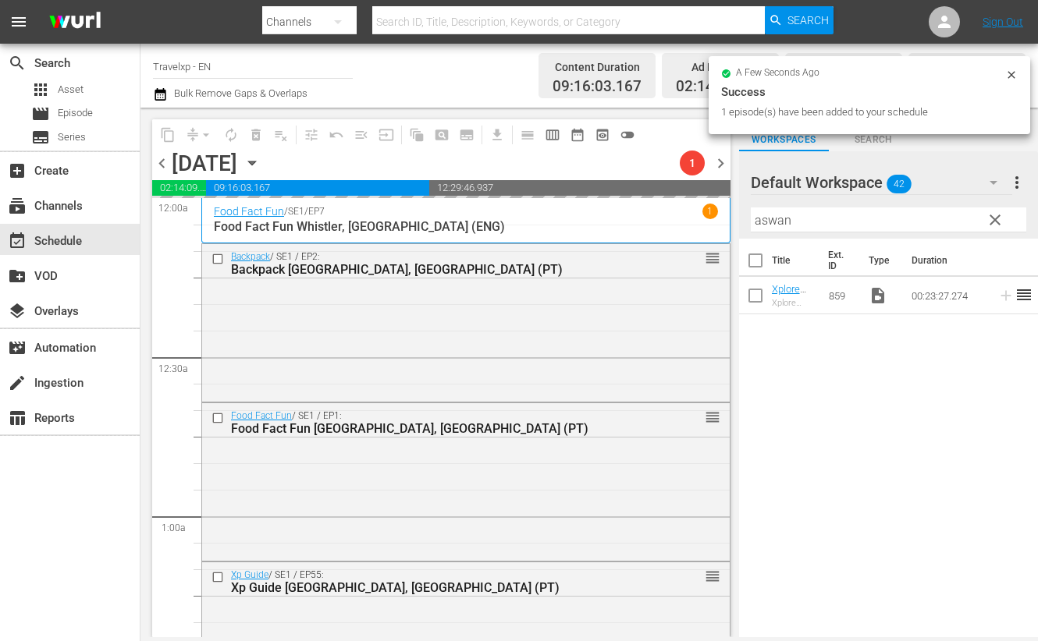
click at [769, 221] on input "aswan" at bounding box center [888, 220] width 275 height 25
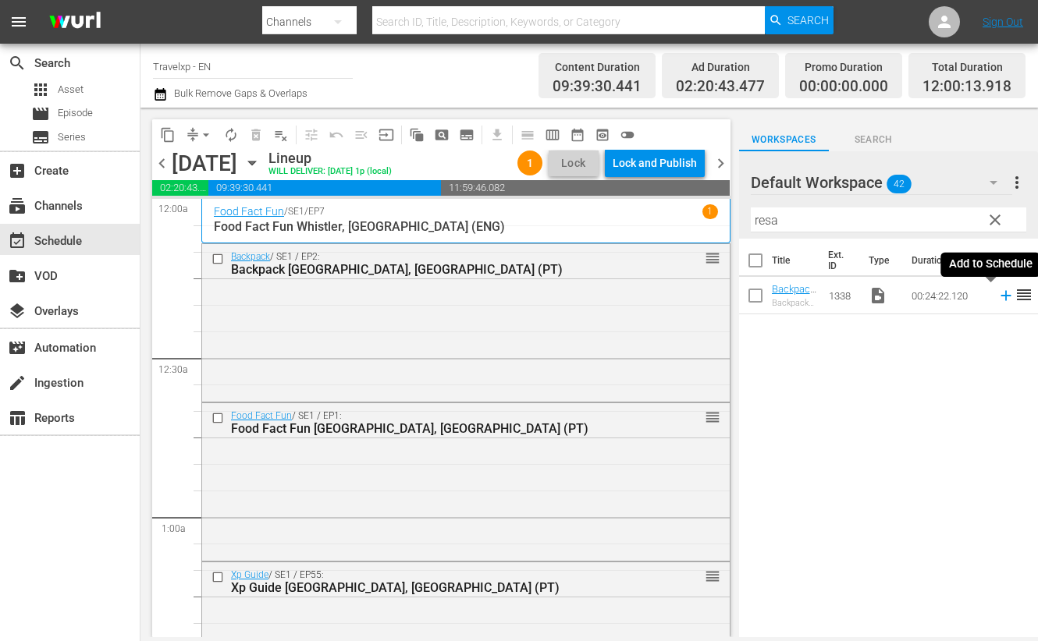
click at [1000, 296] on icon at bounding box center [1005, 296] width 10 height 10
click at [769, 222] on input "resa" at bounding box center [888, 220] width 275 height 25
click at [997, 293] on icon at bounding box center [1005, 295] width 17 height 17
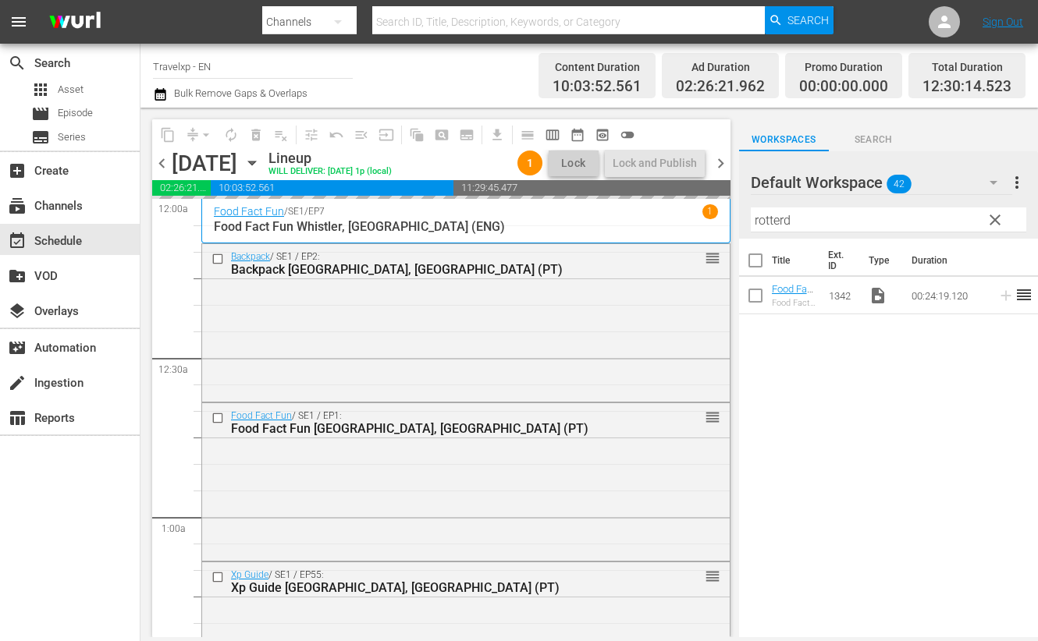
click at [773, 224] on input "rotterd" at bounding box center [888, 220] width 275 height 25
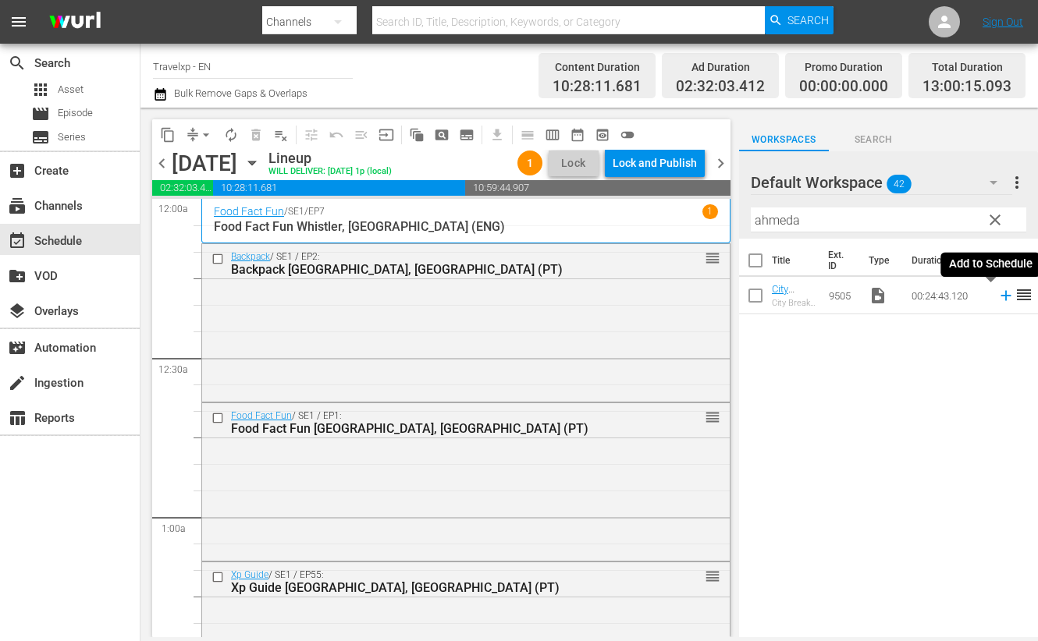
click at [997, 297] on icon at bounding box center [1005, 295] width 17 height 17
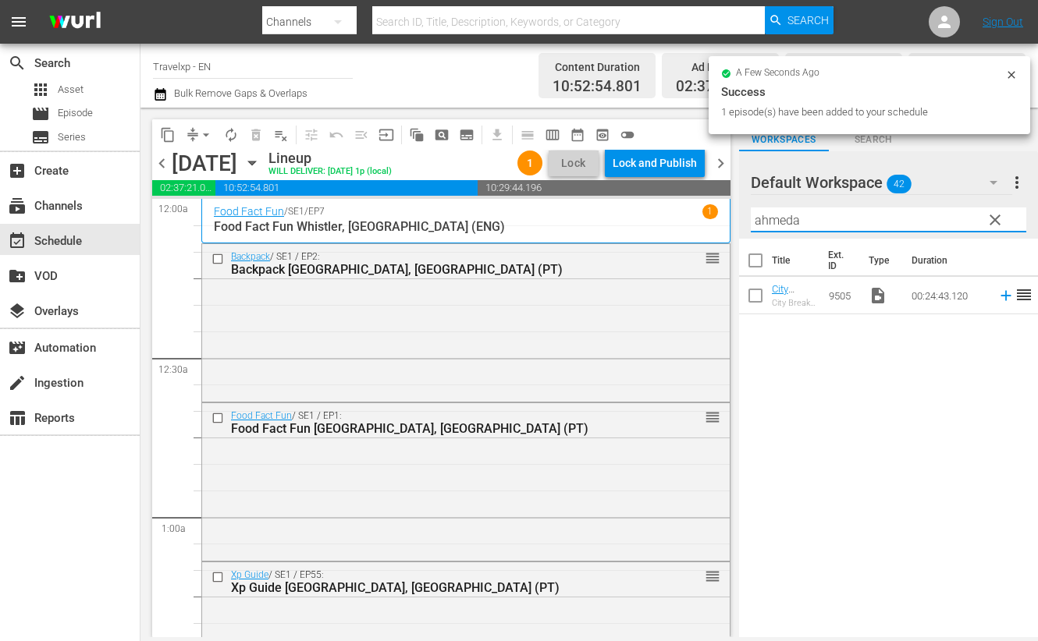
click at [783, 208] on input "ahmeda" at bounding box center [888, 220] width 275 height 25
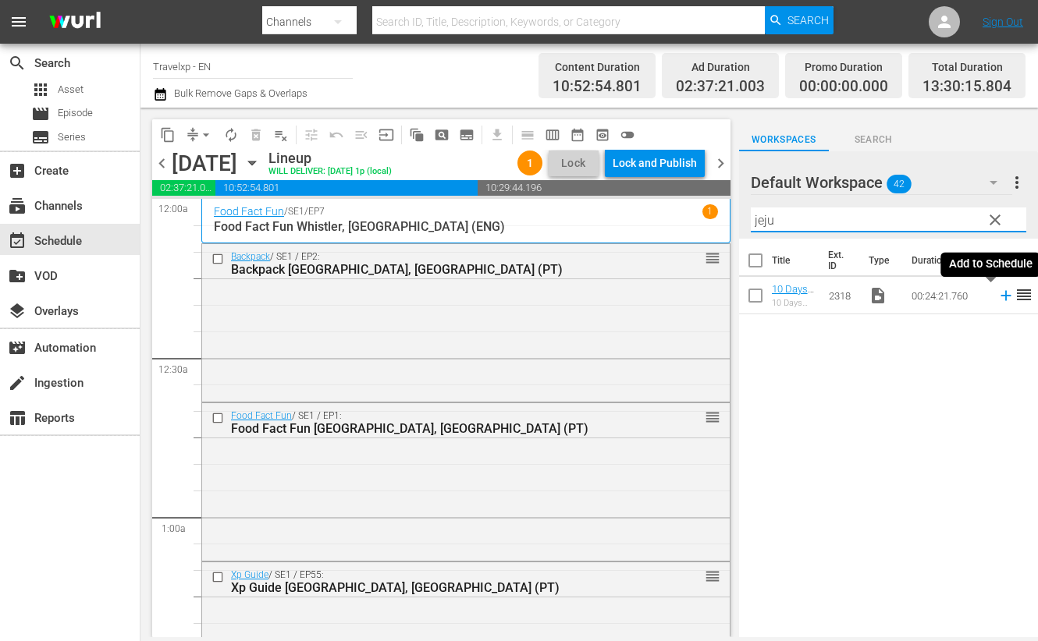
click at [1000, 296] on icon at bounding box center [1005, 296] width 10 height 10
click at [763, 226] on input "jeju" at bounding box center [888, 220] width 275 height 25
drag, startPoint x: 989, startPoint y: 295, endPoint x: 971, endPoint y: 286, distance: 20.9
click at [1000, 295] on icon at bounding box center [1005, 296] width 10 height 10
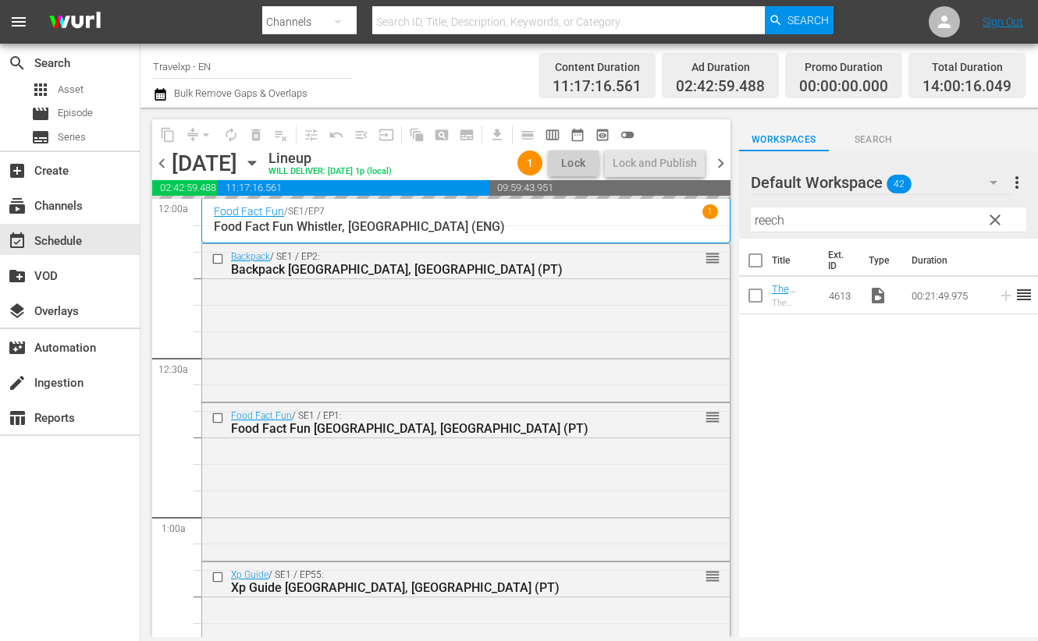
click at [761, 220] on input "reech" at bounding box center [888, 220] width 275 height 25
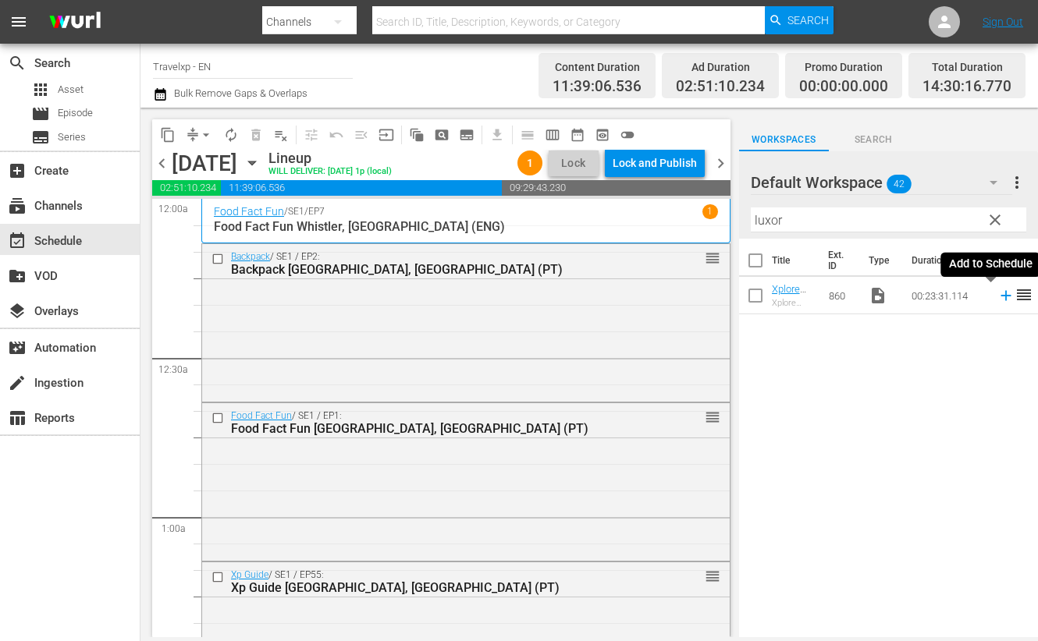
click at [997, 297] on icon at bounding box center [1005, 295] width 17 height 17
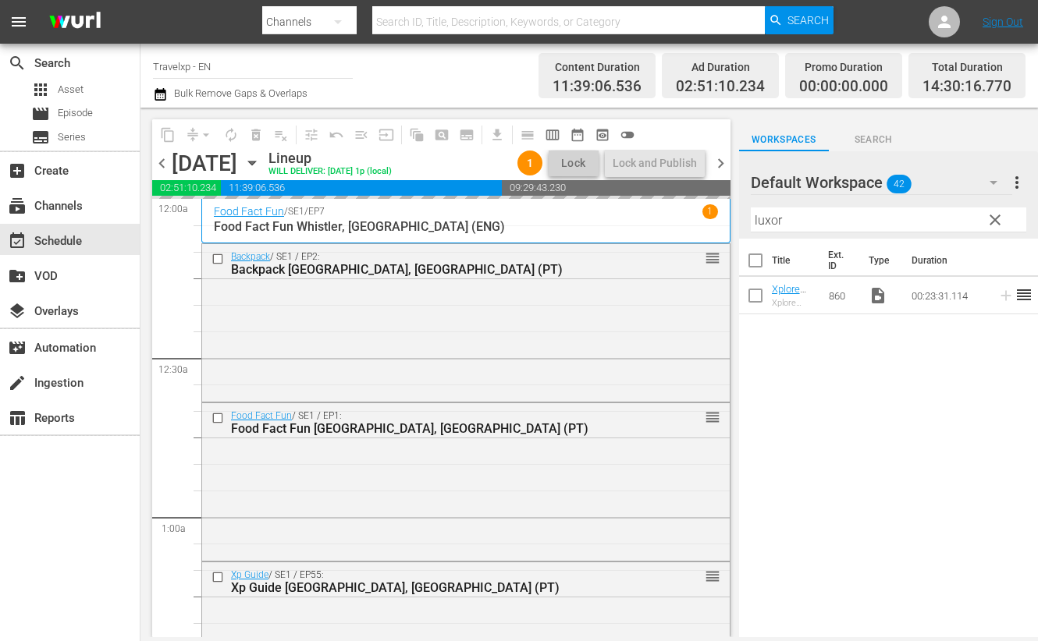
click at [765, 218] on input "luxor" at bounding box center [888, 220] width 275 height 25
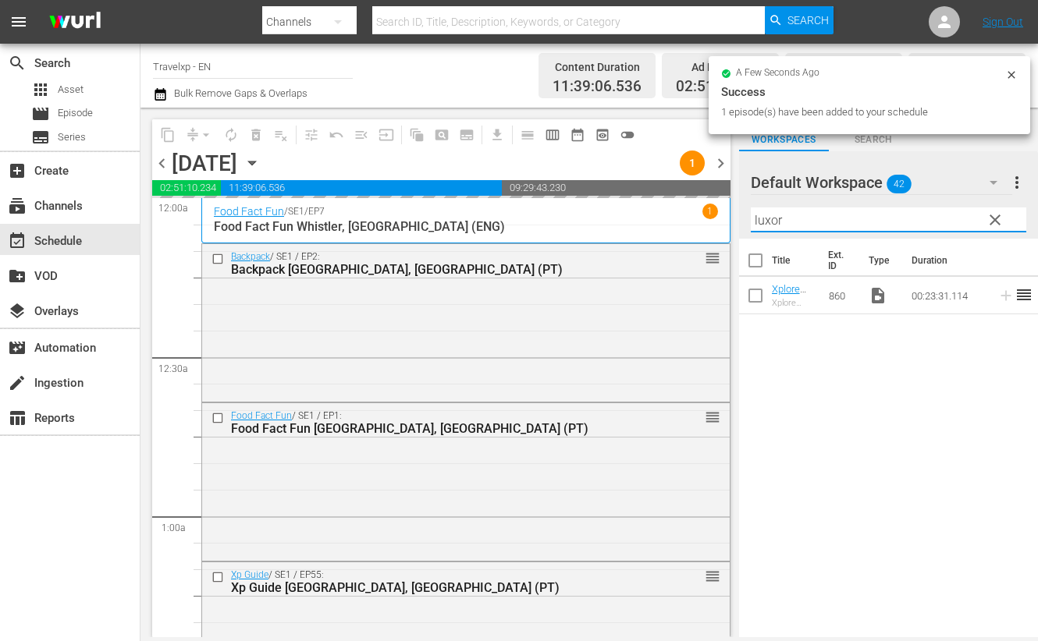
click at [765, 218] on input "luxor" at bounding box center [888, 220] width 275 height 25
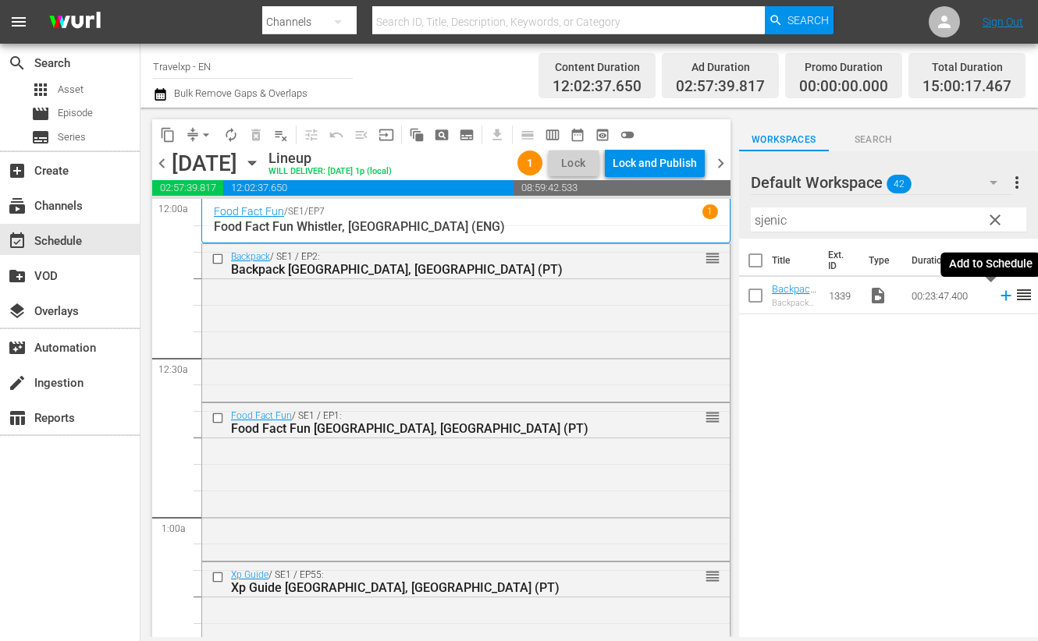
click at [1000, 295] on icon at bounding box center [1005, 296] width 10 height 10
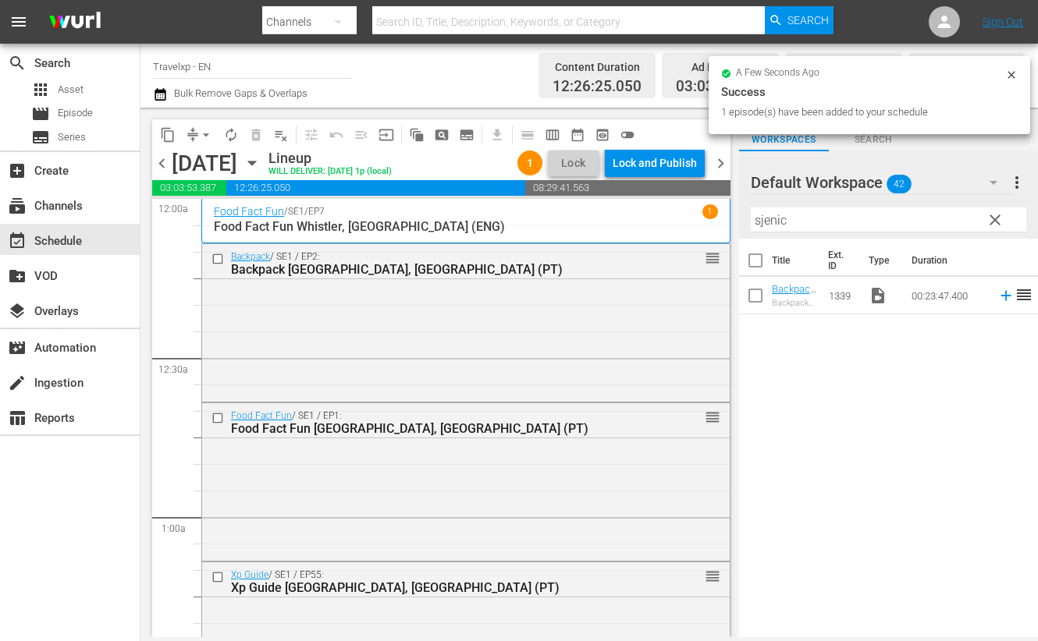
click at [759, 225] on input "sjenic" at bounding box center [888, 220] width 275 height 25
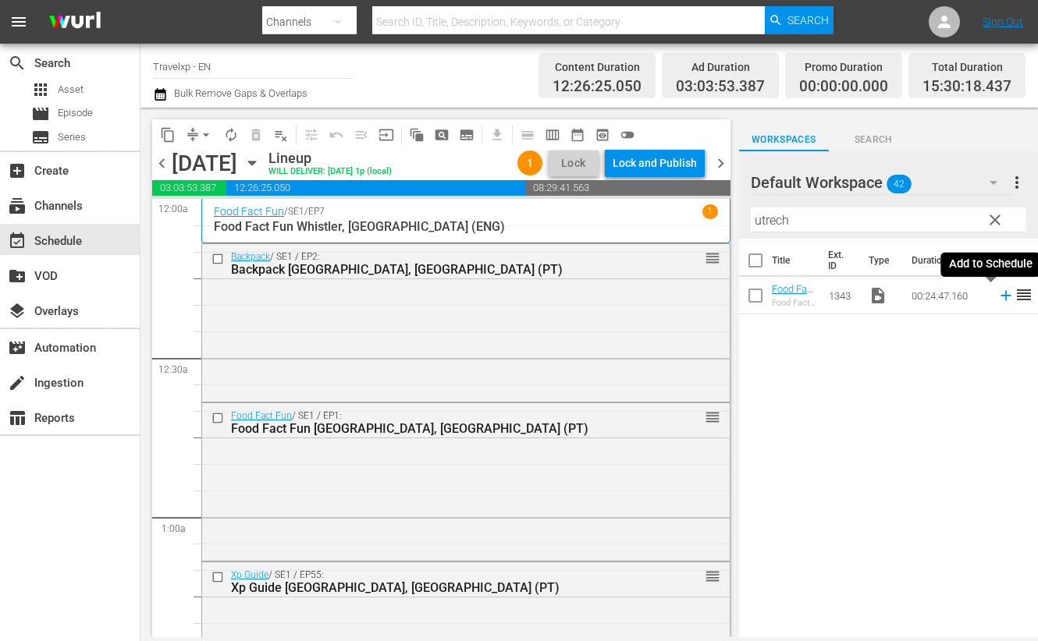
click at [1000, 295] on icon at bounding box center [1005, 296] width 10 height 10
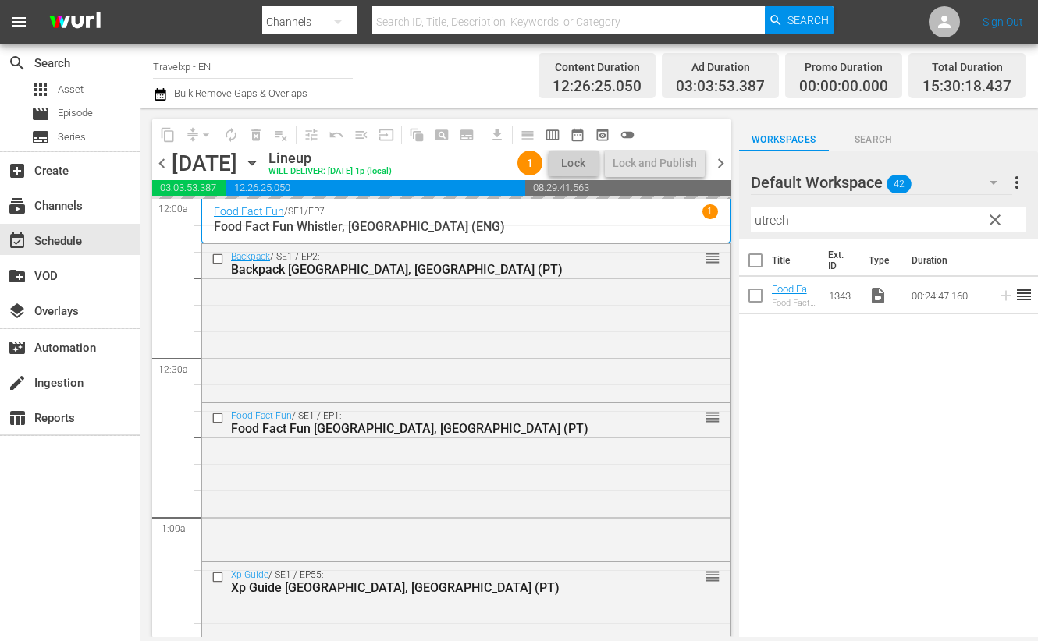
click at [774, 222] on input "utrech" at bounding box center [888, 220] width 275 height 25
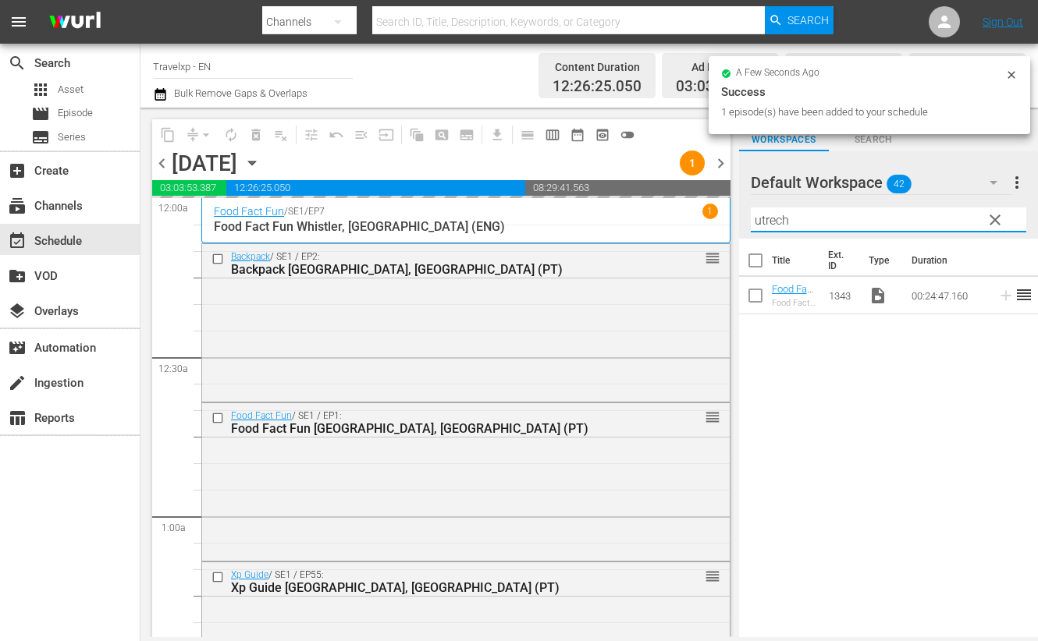
click at [774, 222] on input "utrech" at bounding box center [888, 220] width 275 height 25
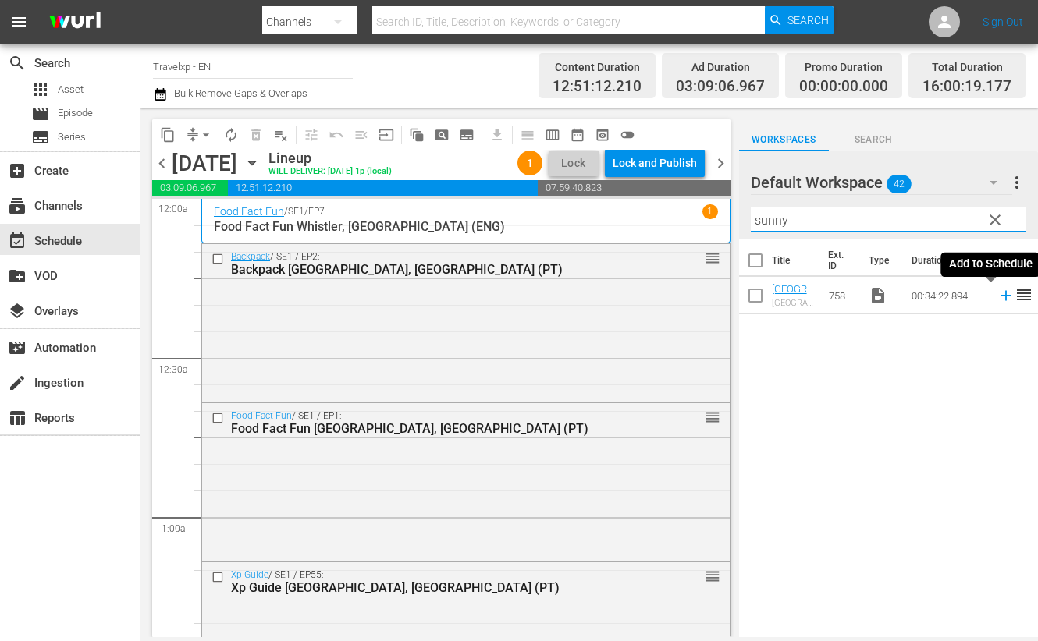
click at [1000, 294] on icon at bounding box center [1005, 296] width 10 height 10
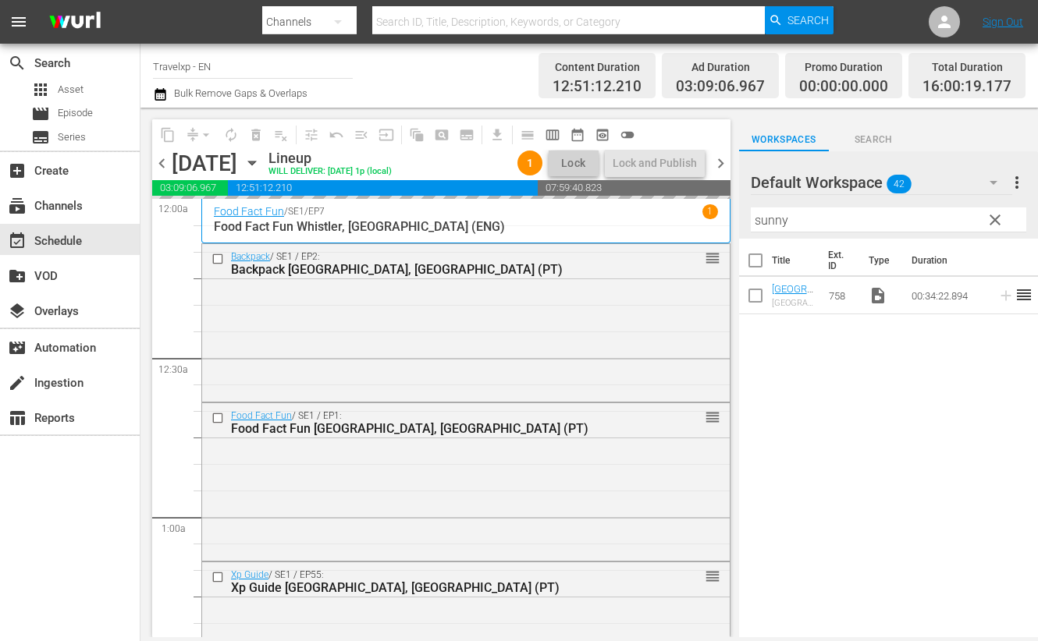
click at [758, 216] on input "sunny" at bounding box center [888, 220] width 275 height 25
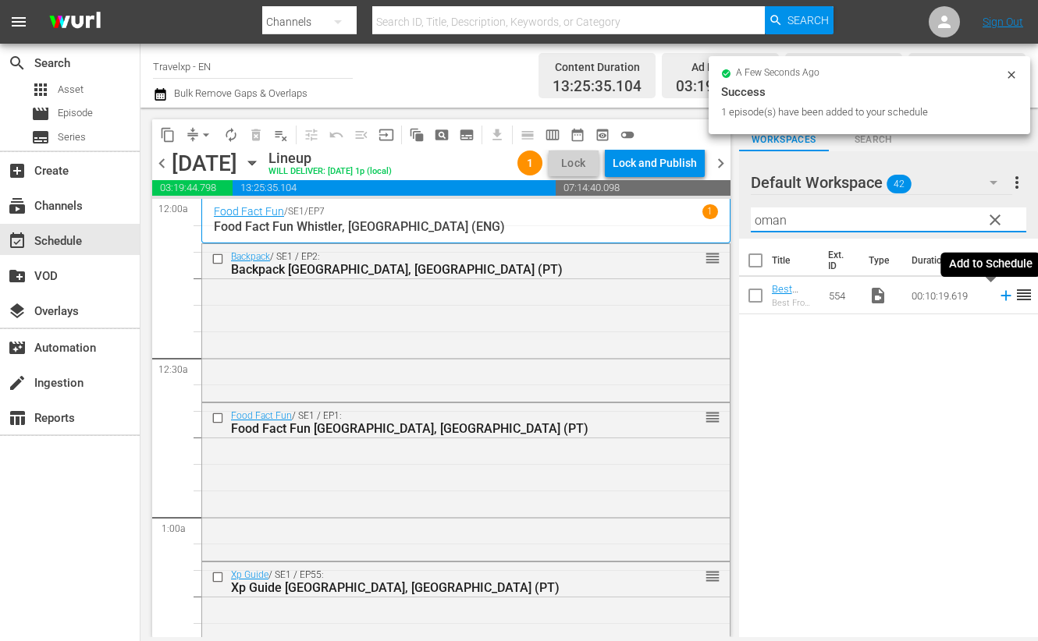
click at [997, 294] on icon at bounding box center [1005, 295] width 17 height 17
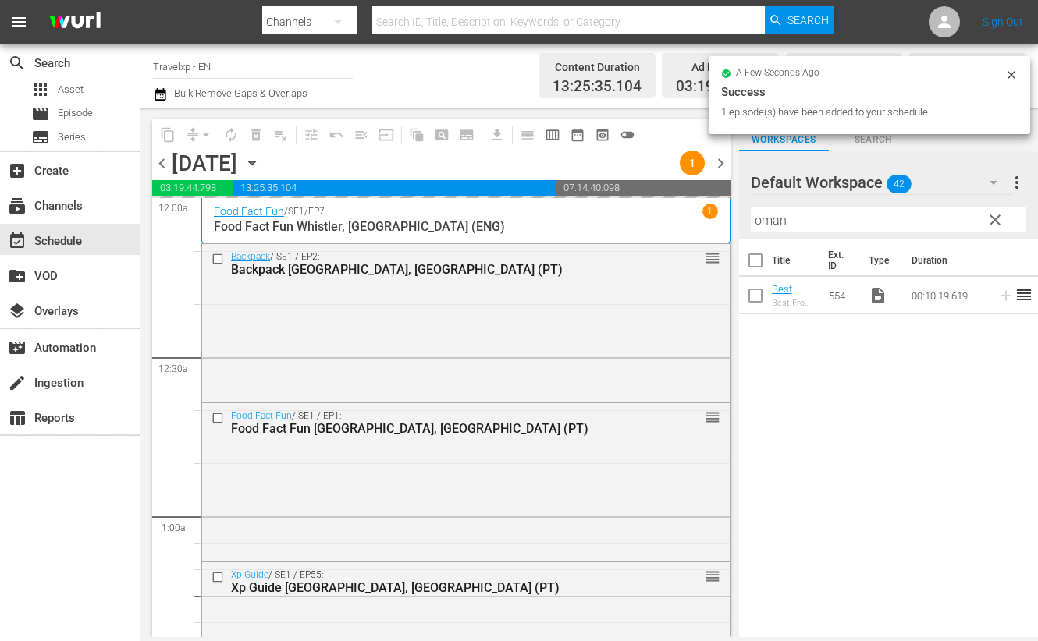
click at [766, 221] on input "oman" at bounding box center [888, 220] width 275 height 25
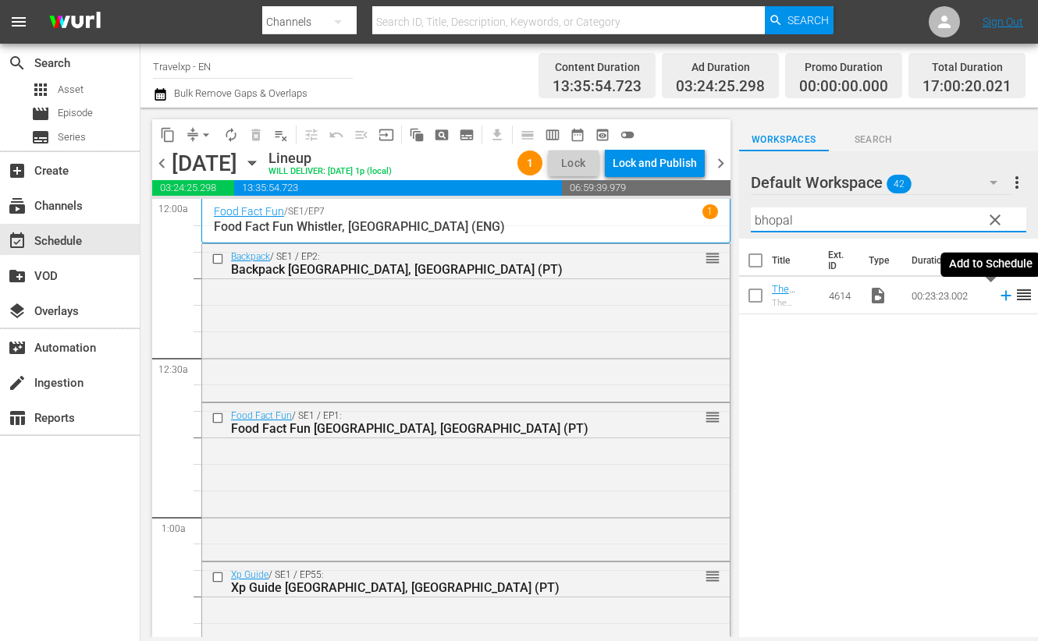
click at [997, 302] on icon at bounding box center [1005, 295] width 17 height 17
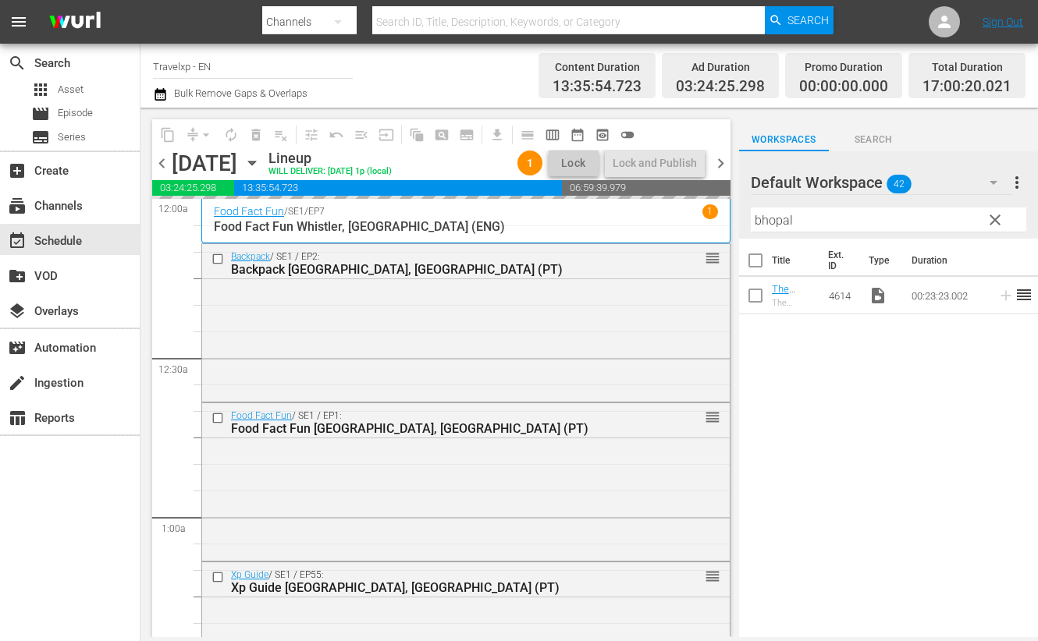
click at [764, 219] on input "bhopal" at bounding box center [888, 220] width 275 height 25
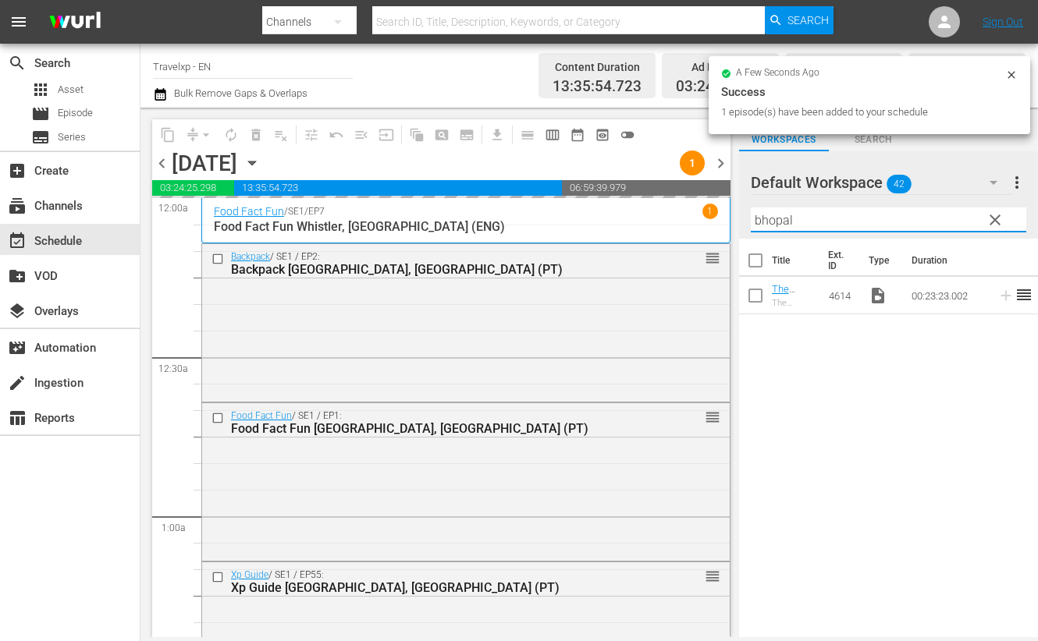
click at [764, 219] on input "bhopal" at bounding box center [888, 220] width 275 height 25
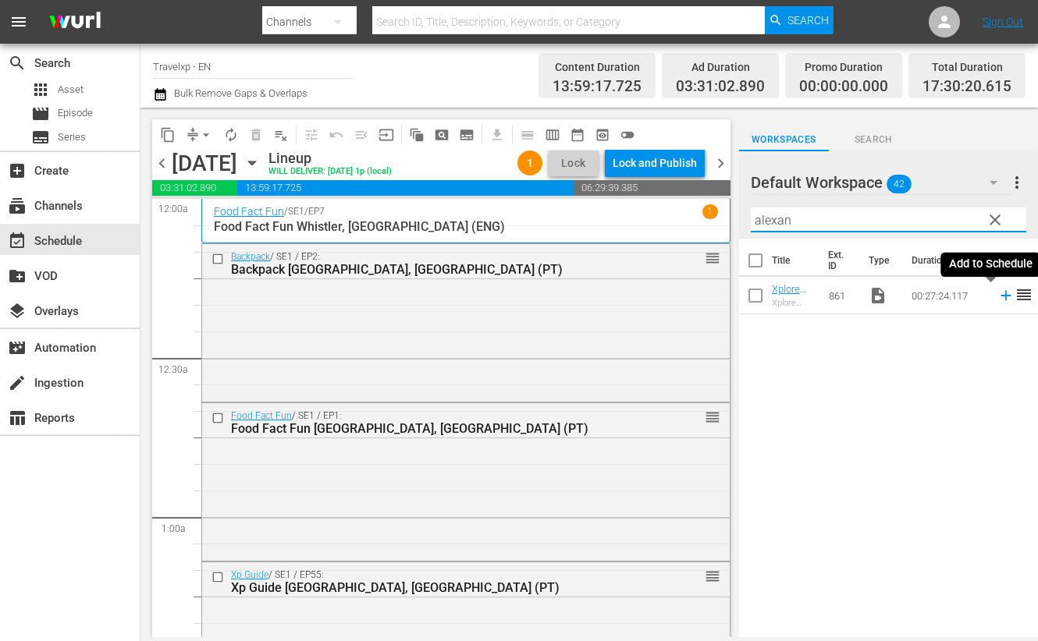
click at [1000, 298] on icon at bounding box center [1005, 296] width 10 height 10
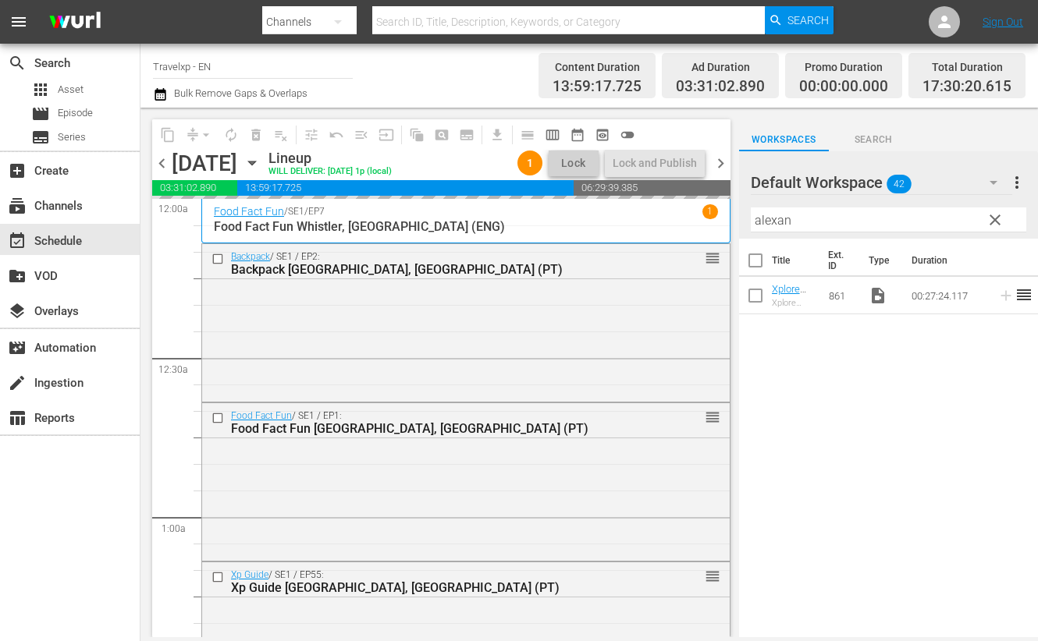
click at [773, 222] on input "alexan" at bounding box center [888, 220] width 275 height 25
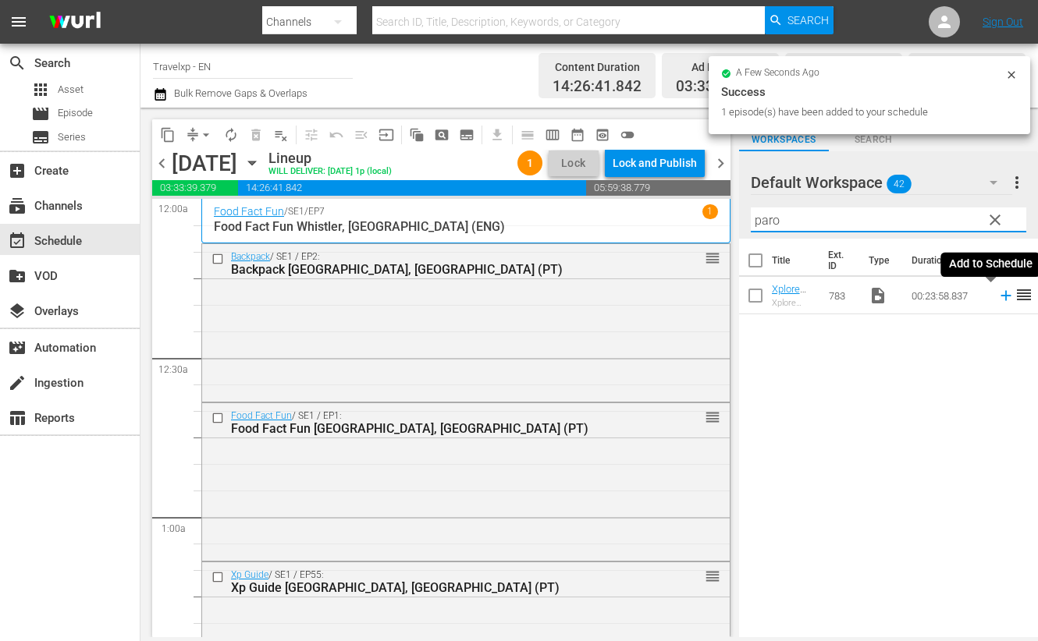
click at [997, 297] on icon at bounding box center [1005, 295] width 17 height 17
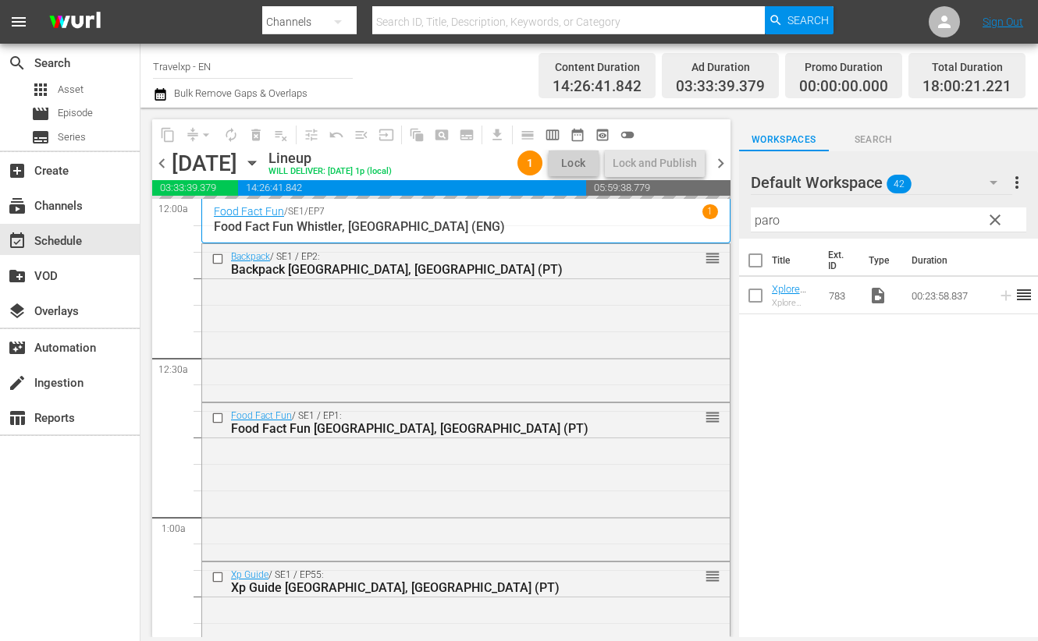
click at [761, 220] on input "paro" at bounding box center [888, 220] width 275 height 25
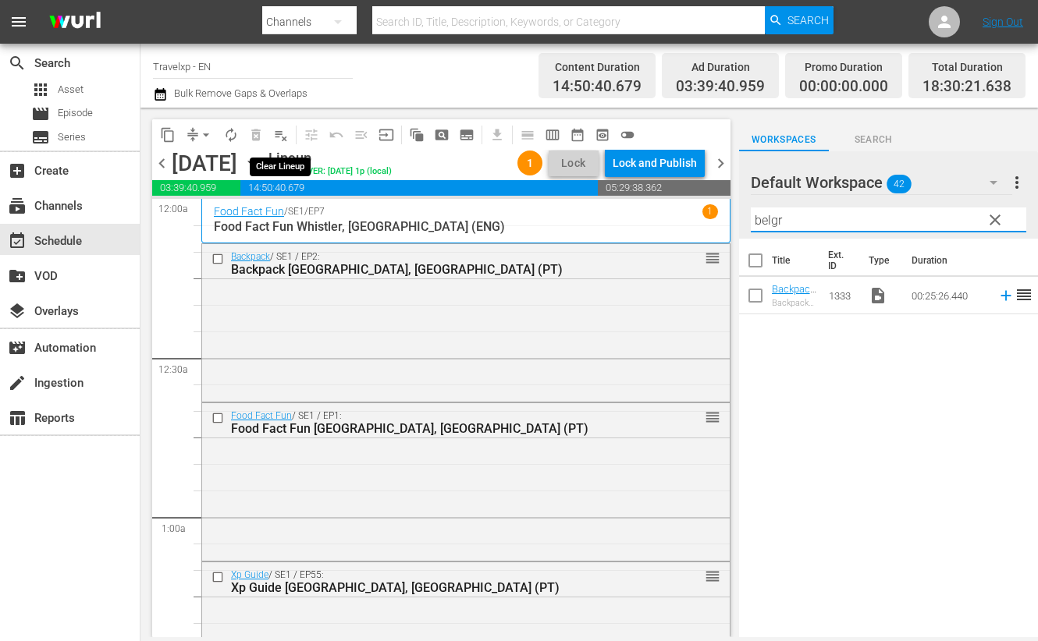
click at [285, 132] on span "playlist_remove_outlined" at bounding box center [281, 135] width 16 height 16
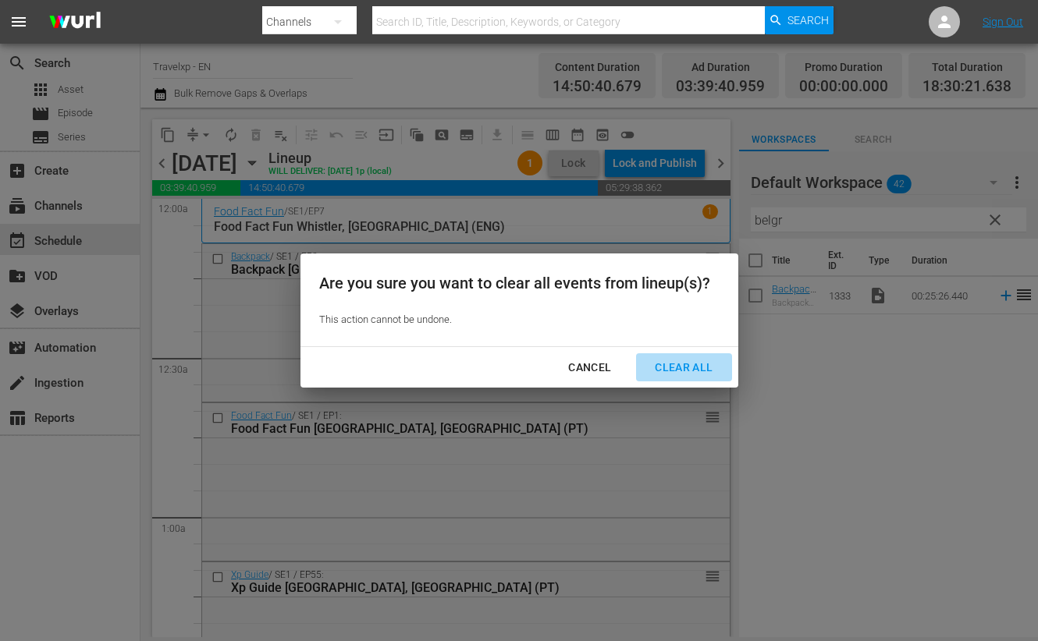
click at [684, 368] on div "Clear All" at bounding box center [683, 368] width 83 height 20
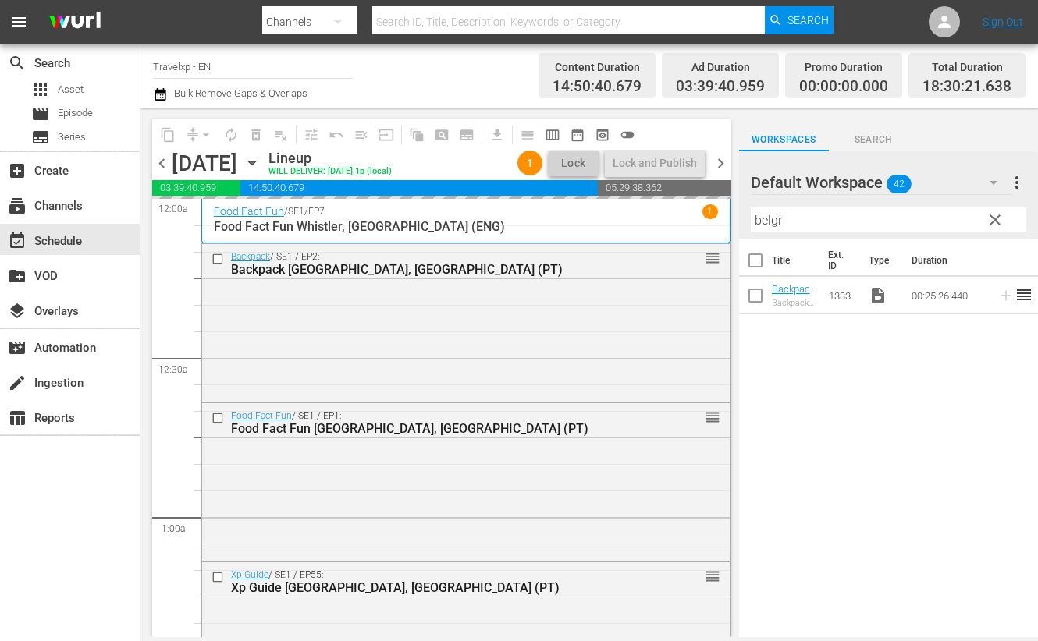
click at [993, 180] on icon "button" at bounding box center [993, 182] width 19 height 19
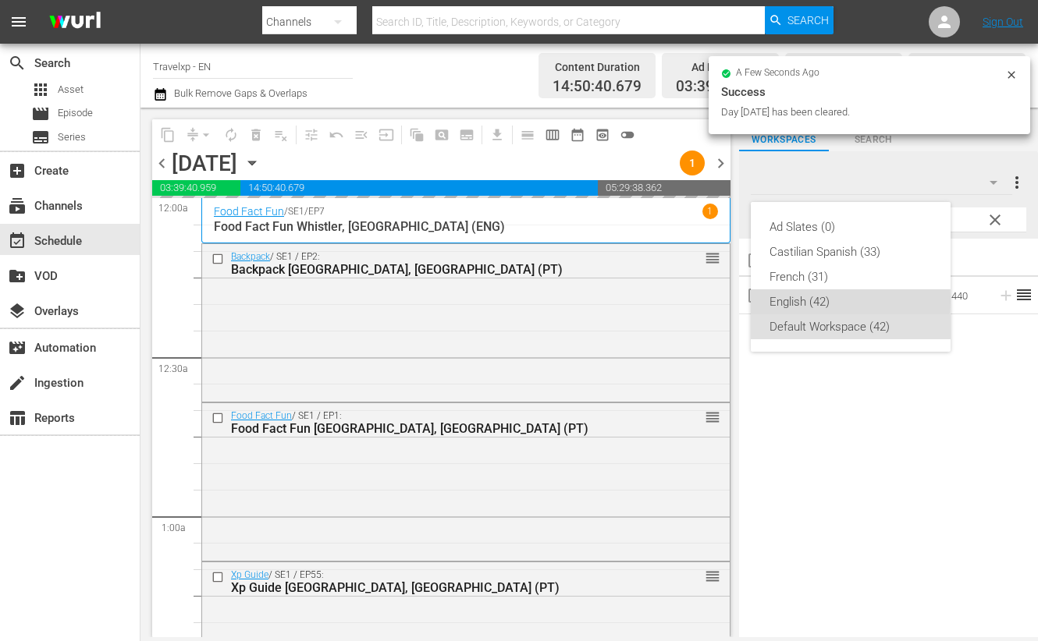
click at [783, 300] on div "English (42)" at bounding box center [850, 301] width 162 height 25
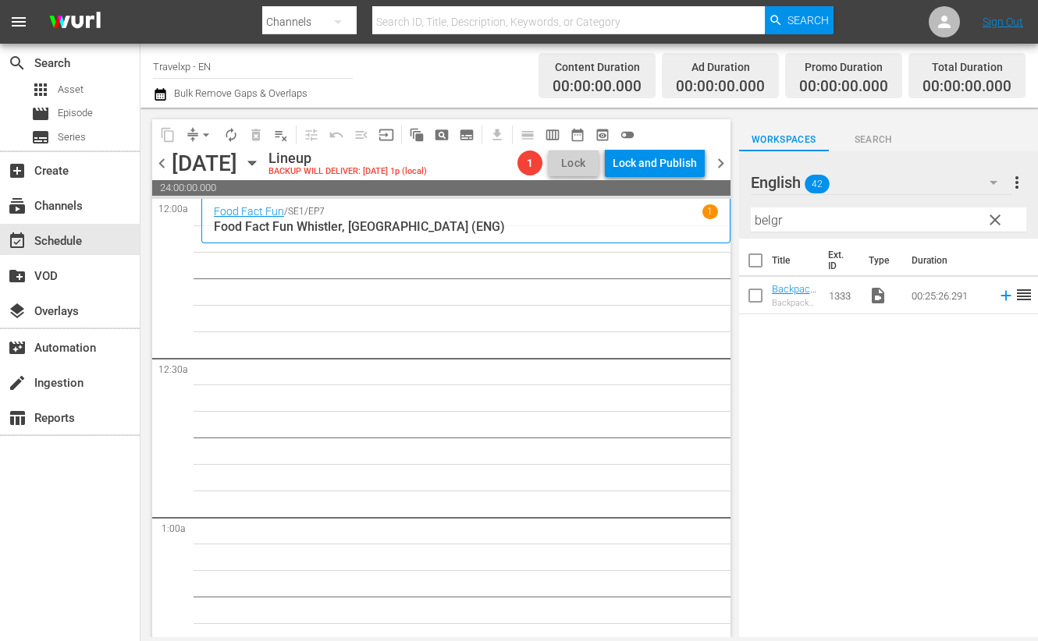
click at [769, 219] on input "belgr" at bounding box center [888, 220] width 275 height 25
click at [1000, 297] on icon at bounding box center [1005, 296] width 10 height 10
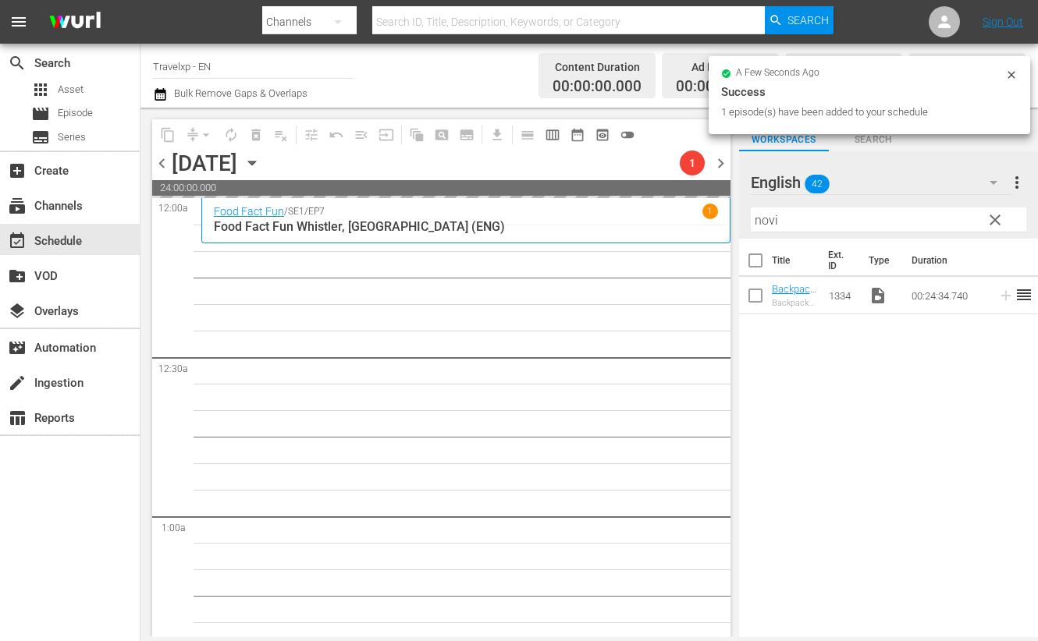
click at [761, 223] on input "novi" at bounding box center [888, 220] width 275 height 25
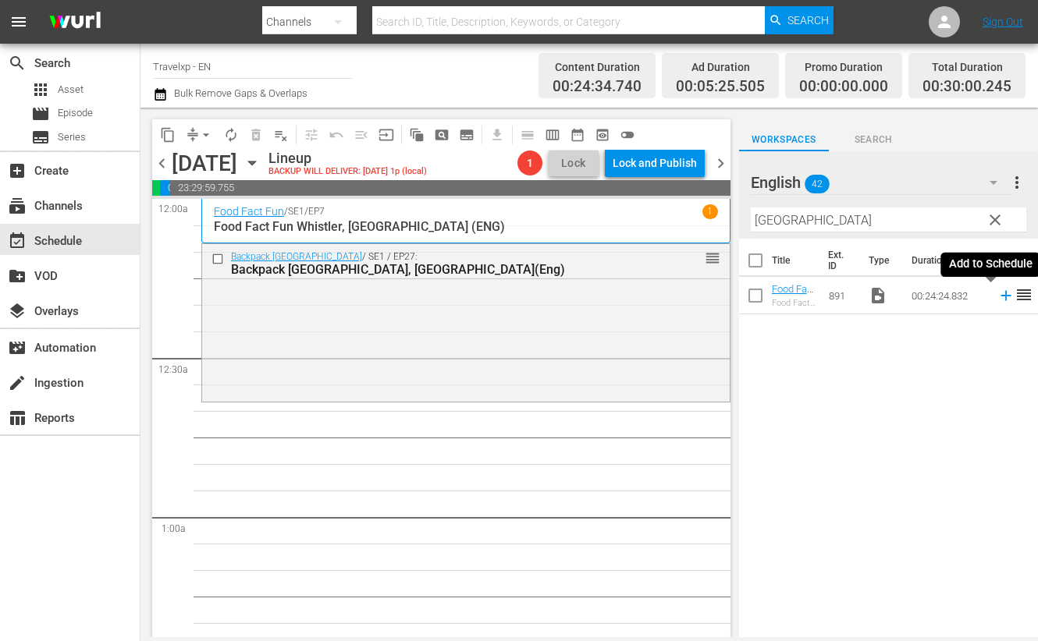
click at [997, 298] on icon at bounding box center [1005, 295] width 17 height 17
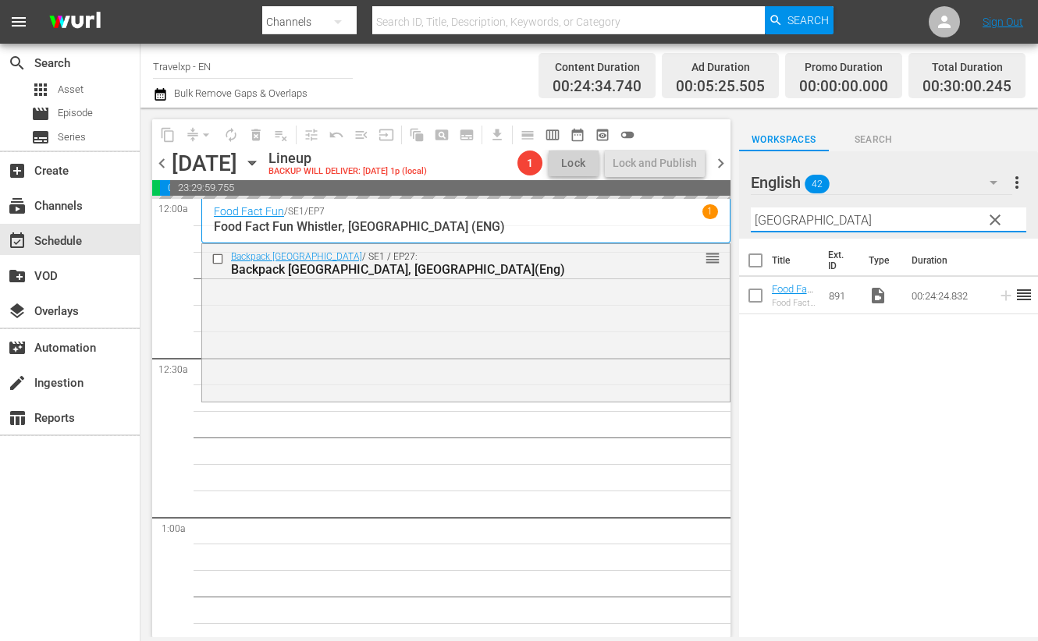
click at [776, 222] on input "[GEOGRAPHIC_DATA]" at bounding box center [888, 220] width 275 height 25
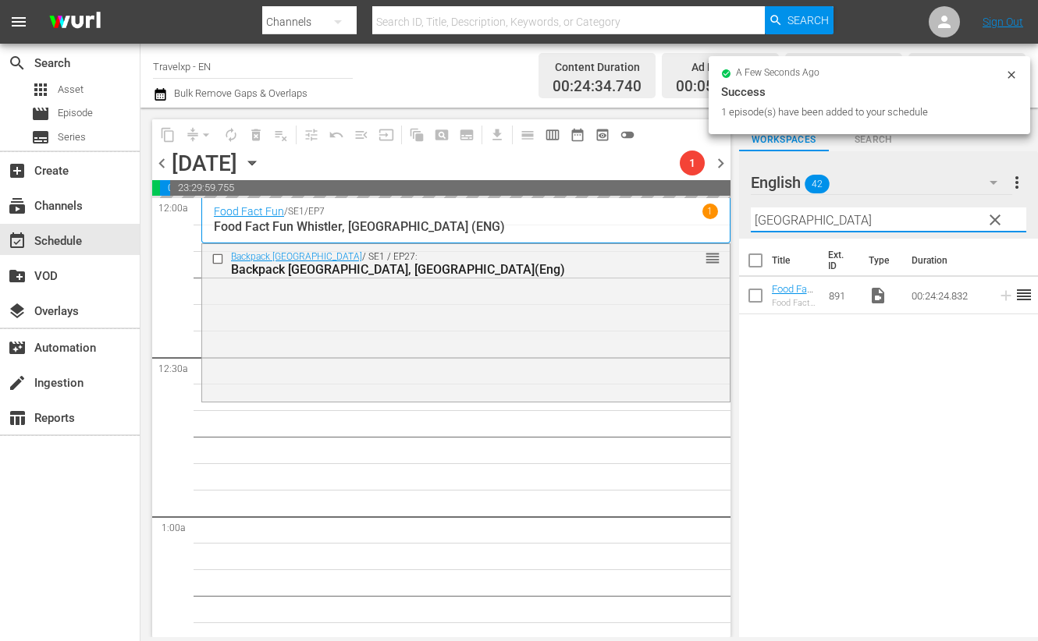
click at [776, 222] on input "[GEOGRAPHIC_DATA]" at bounding box center [888, 220] width 275 height 25
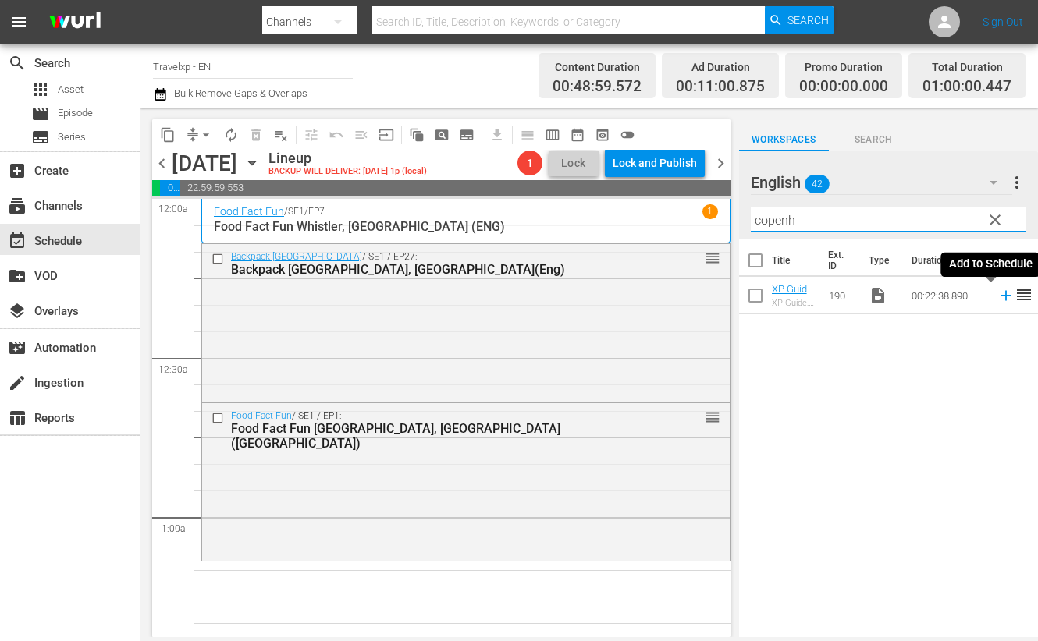
click at [997, 297] on icon at bounding box center [1005, 295] width 17 height 17
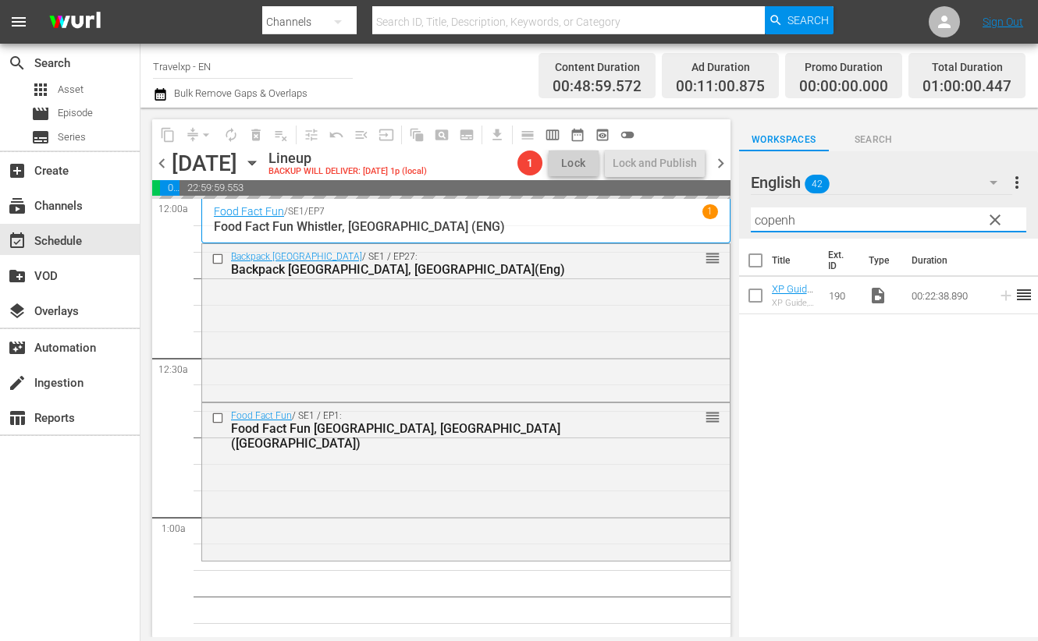
click at [765, 220] on input "copenh" at bounding box center [888, 220] width 275 height 25
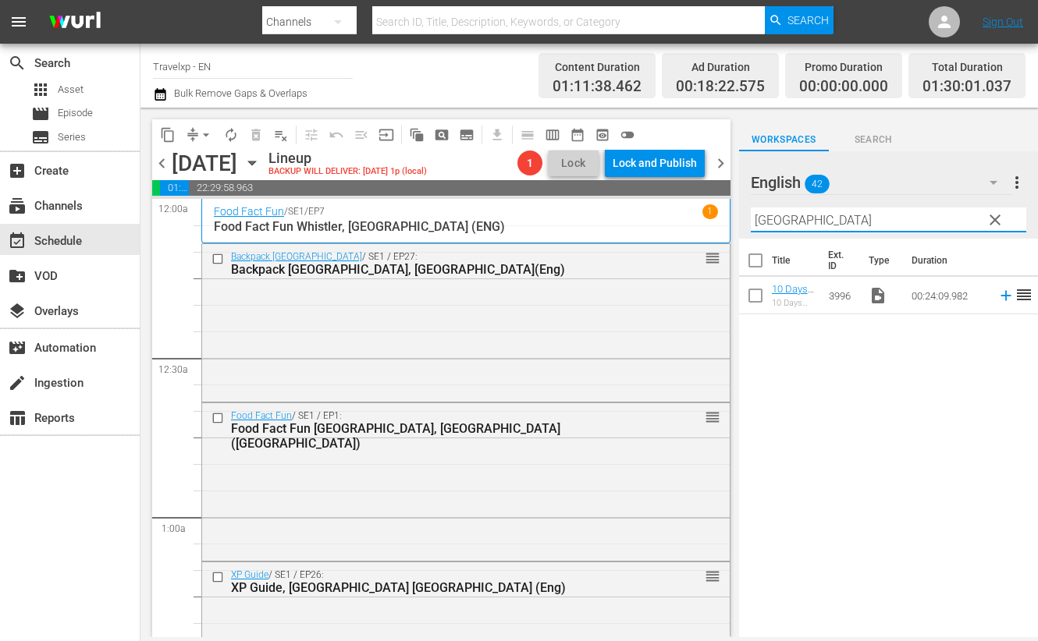
click at [1000, 295] on icon at bounding box center [1005, 296] width 10 height 10
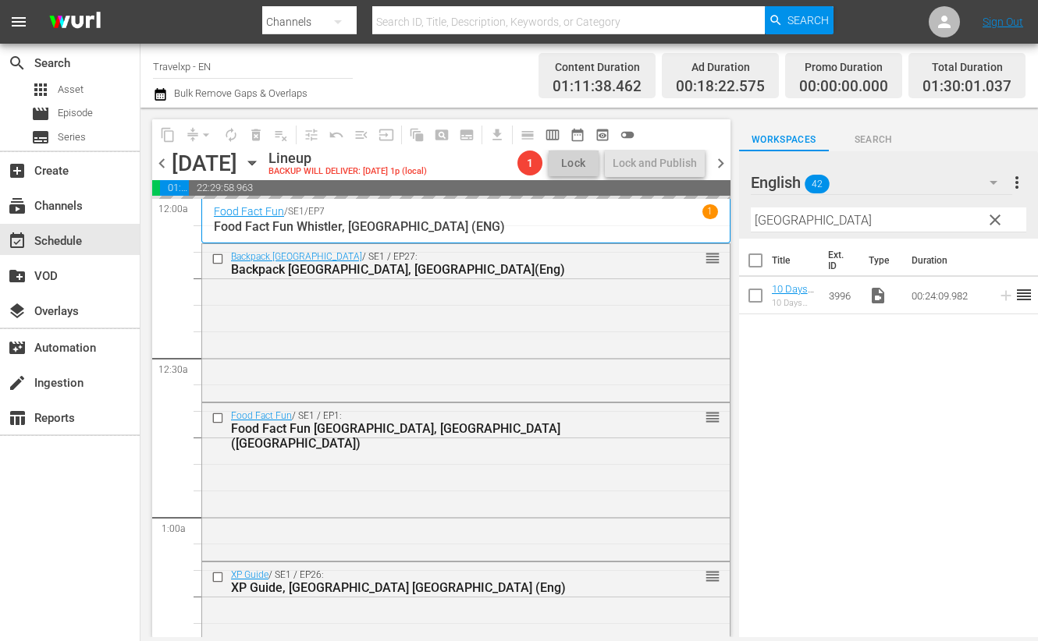
click at [773, 223] on input "[GEOGRAPHIC_DATA]" at bounding box center [888, 220] width 275 height 25
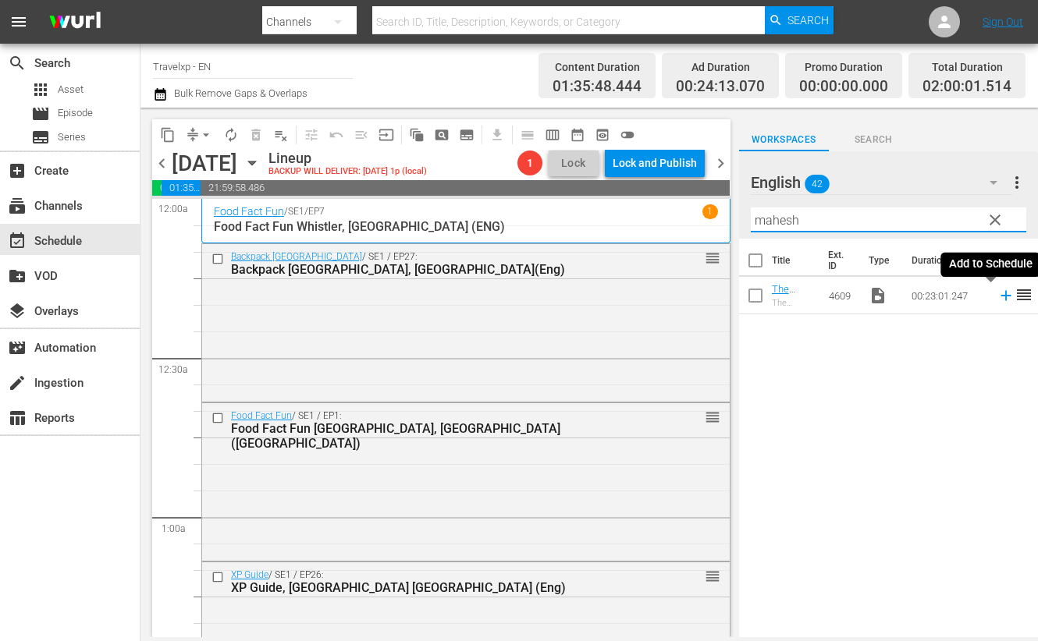
click at [1000, 296] on icon at bounding box center [1005, 296] width 10 height 10
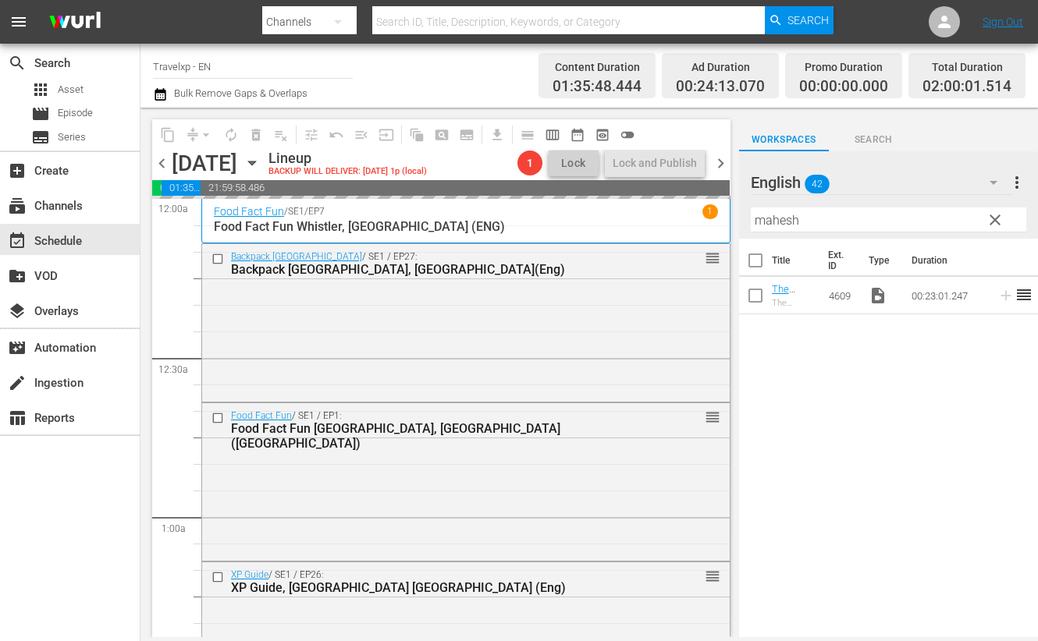
click at [776, 222] on input "mahesh" at bounding box center [888, 220] width 275 height 25
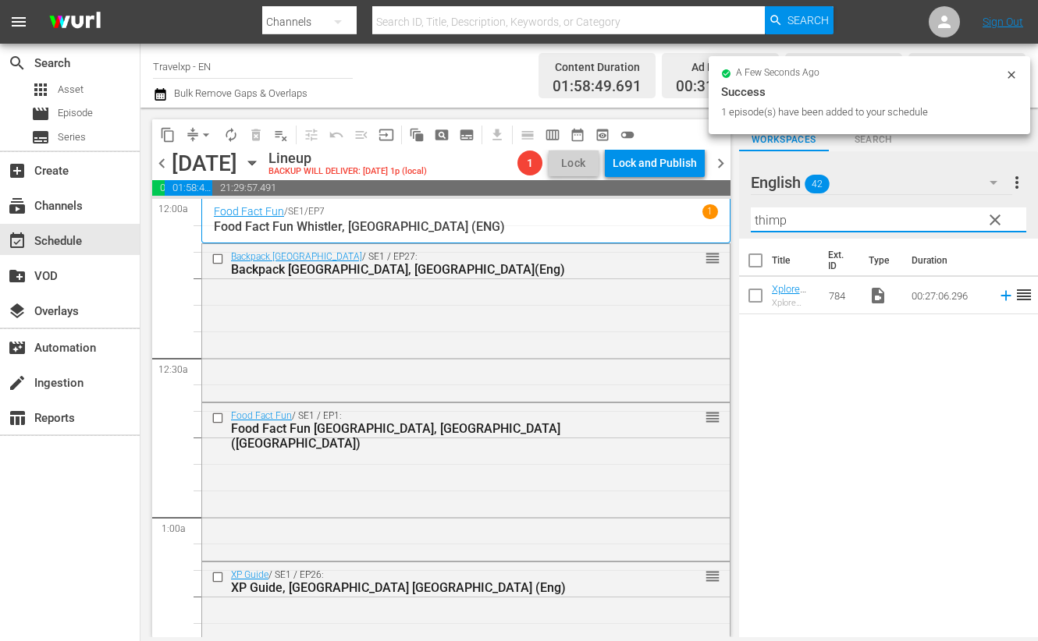
click at [1000, 295] on icon at bounding box center [1005, 296] width 10 height 10
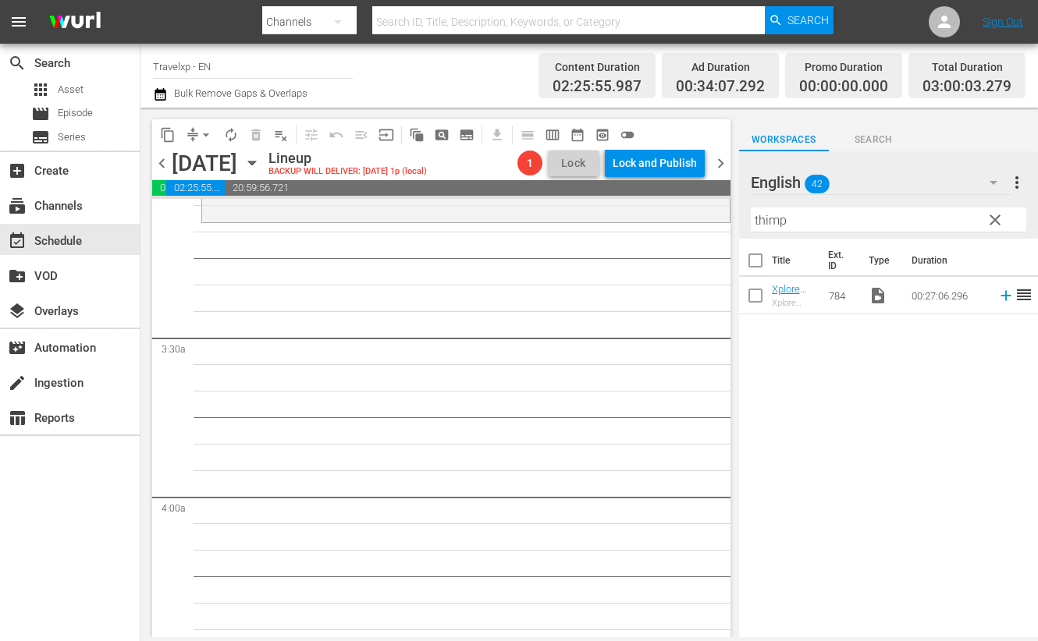
scroll to position [682, 0]
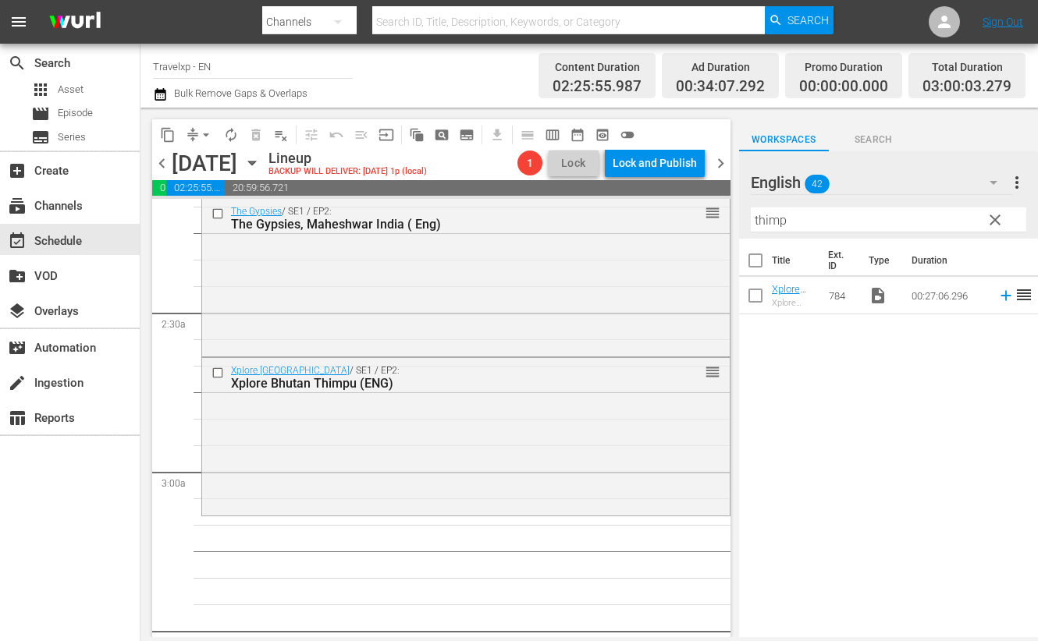
click at [751, 226] on input "thimp" at bounding box center [888, 220] width 275 height 25
click at [997, 297] on icon at bounding box center [1005, 295] width 17 height 17
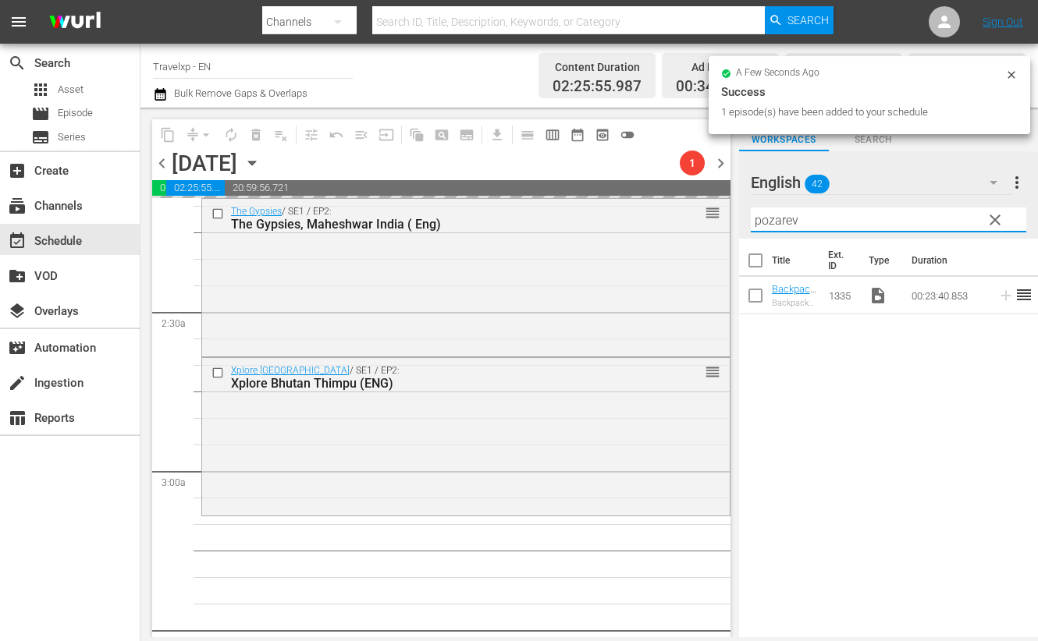
click at [780, 224] on input "pozarev" at bounding box center [888, 220] width 275 height 25
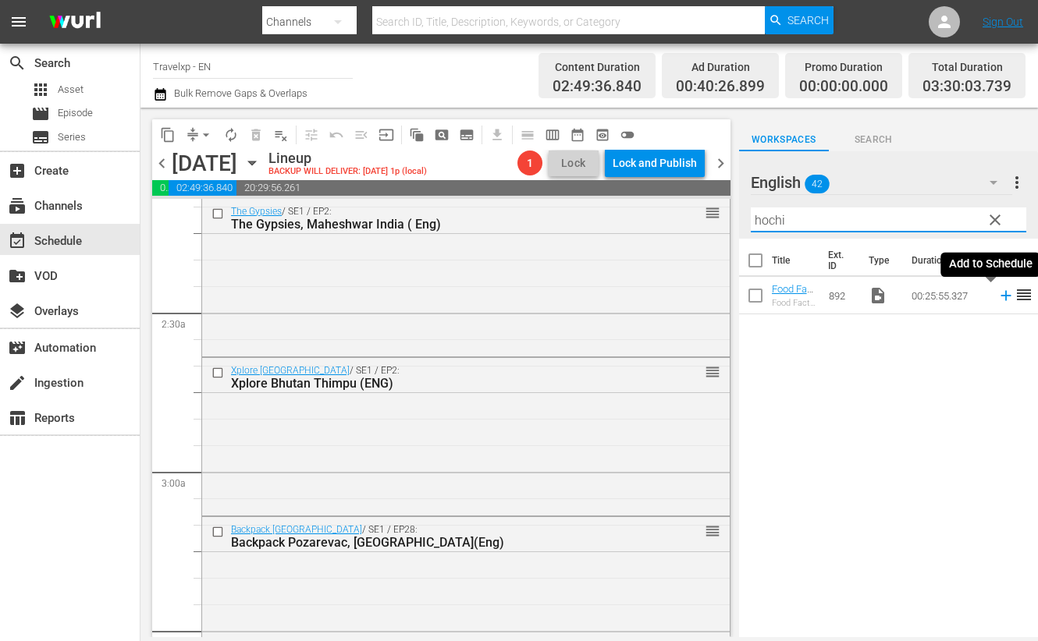
click at [997, 298] on icon at bounding box center [1005, 295] width 17 height 17
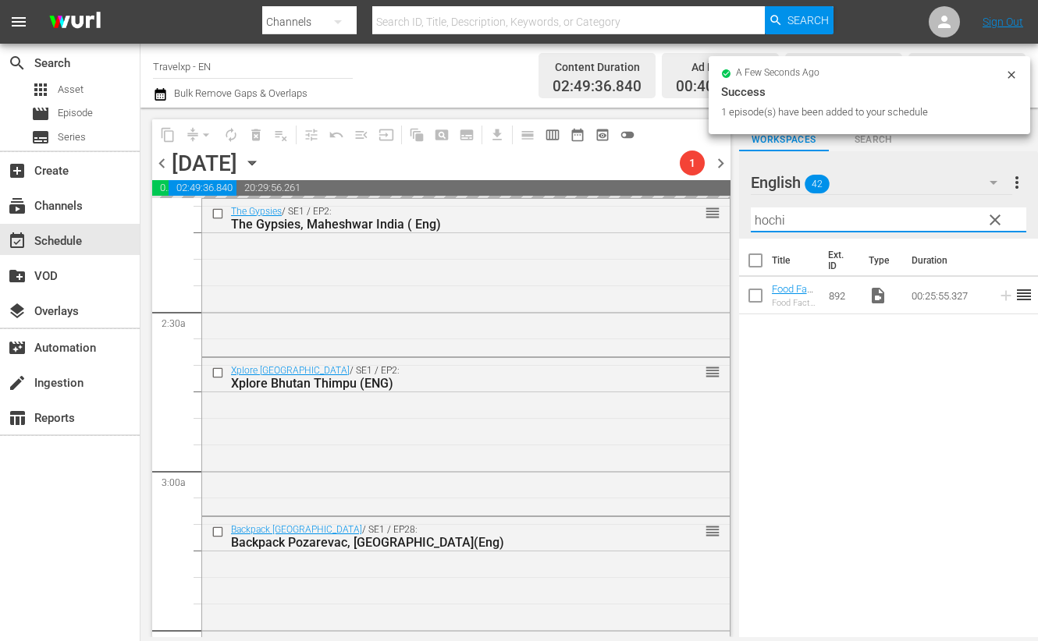
click at [769, 219] on input "hochi" at bounding box center [888, 220] width 275 height 25
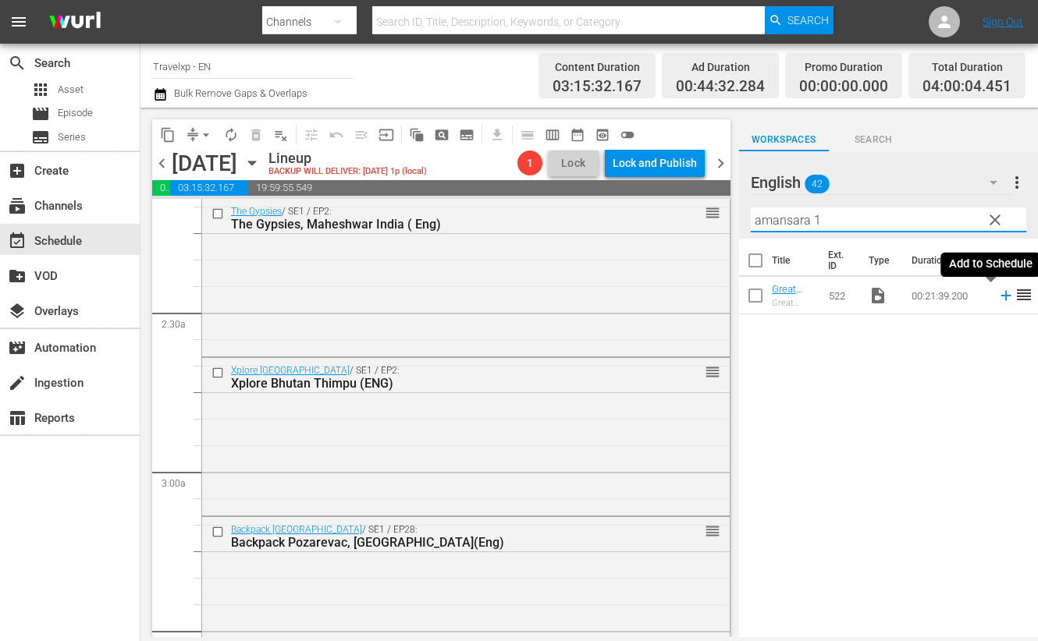
click at [997, 297] on icon at bounding box center [1005, 295] width 17 height 17
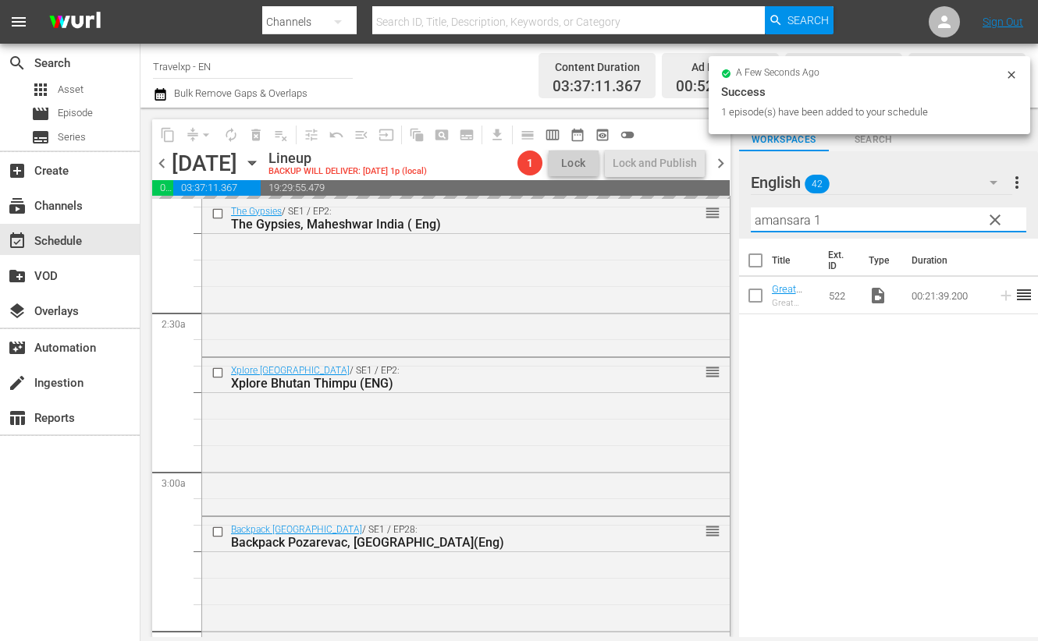
drag, startPoint x: 788, startPoint y: 215, endPoint x: 738, endPoint y: 211, distance: 50.1
click at [739, 211] on div "English 42 English more_vert clear Filter by Title amansara 1" at bounding box center [888, 194] width 299 height 87
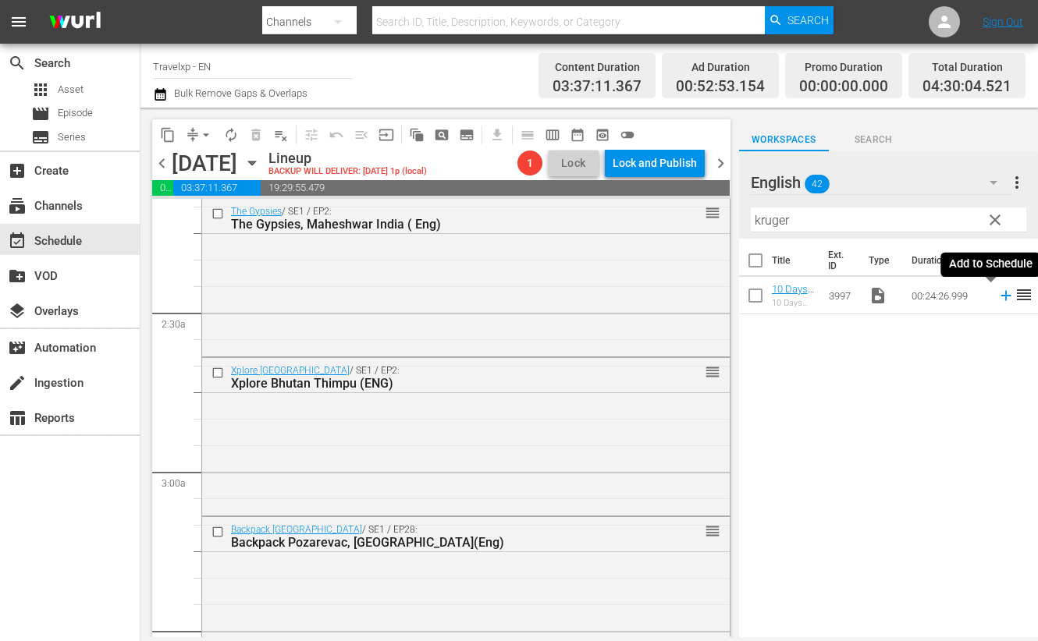
click at [1000, 295] on icon at bounding box center [1005, 296] width 10 height 10
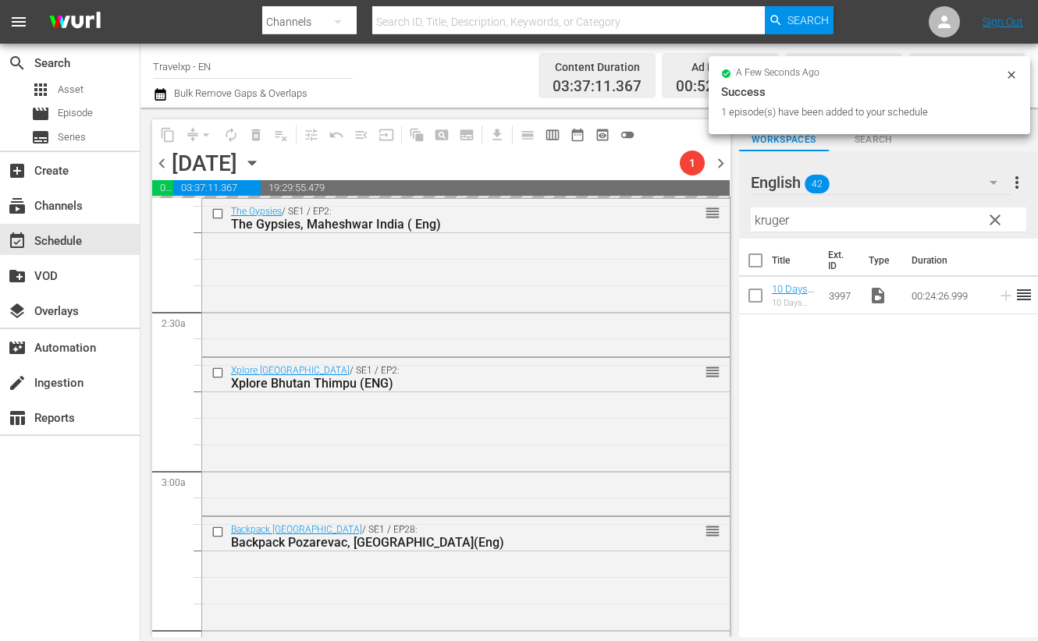
click at [773, 224] on input "kruger" at bounding box center [888, 220] width 275 height 25
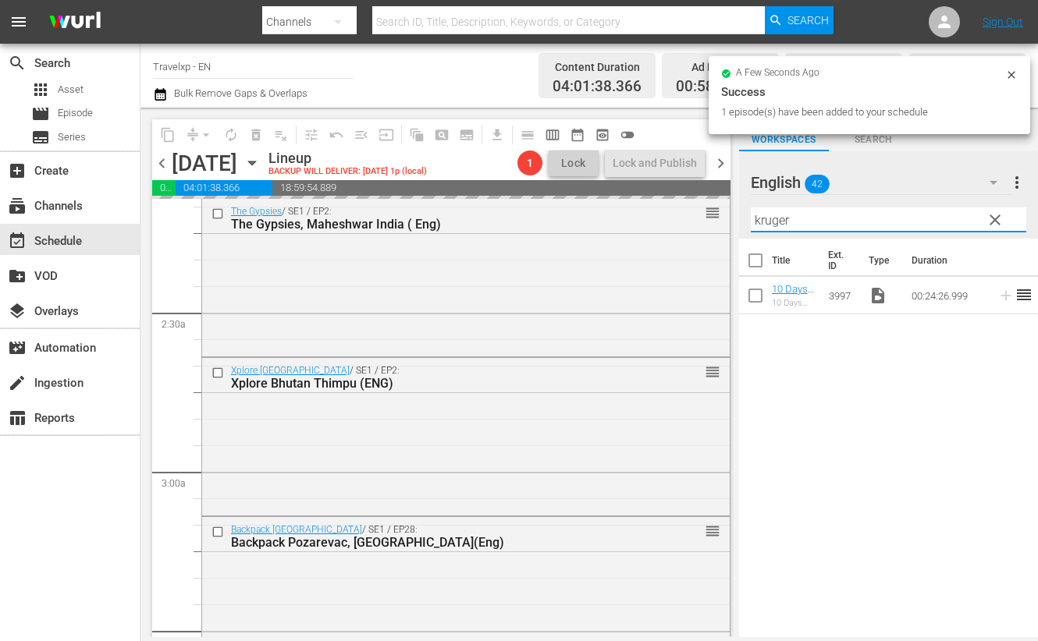
click at [773, 224] on input "kruger" at bounding box center [888, 220] width 275 height 25
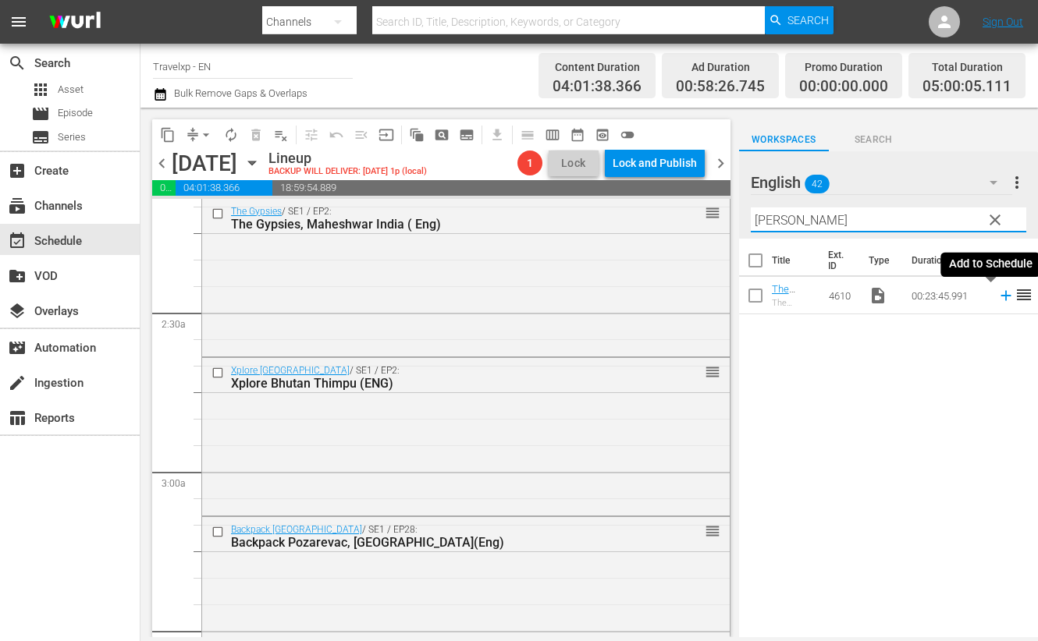
click at [1000, 296] on icon at bounding box center [1005, 296] width 10 height 10
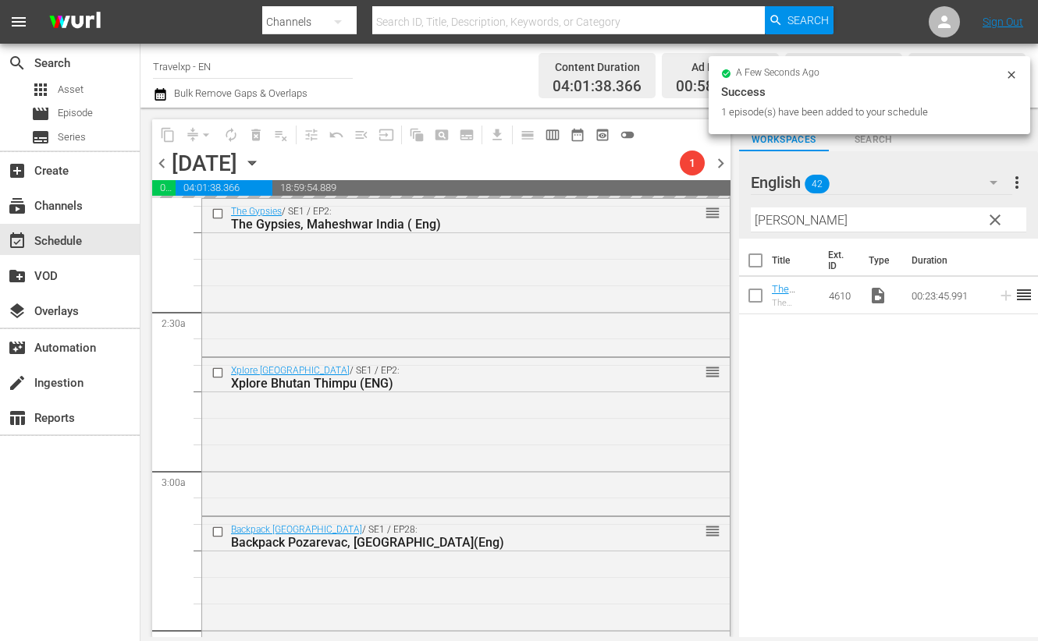
click at [776, 221] on input "[PERSON_NAME]" at bounding box center [888, 220] width 275 height 25
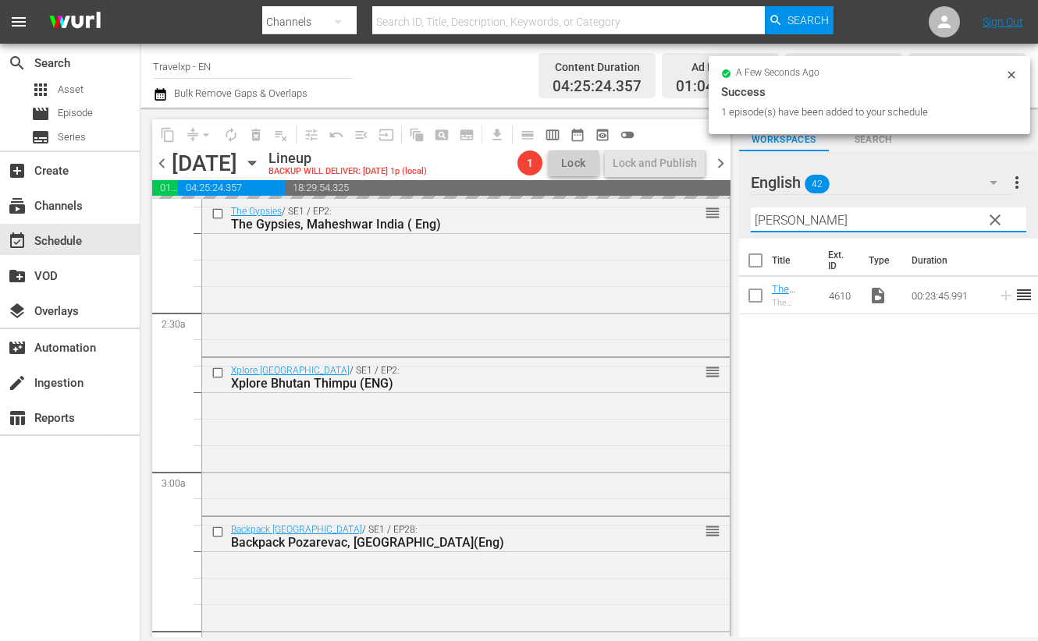
click at [776, 221] on input "[PERSON_NAME]" at bounding box center [888, 220] width 275 height 25
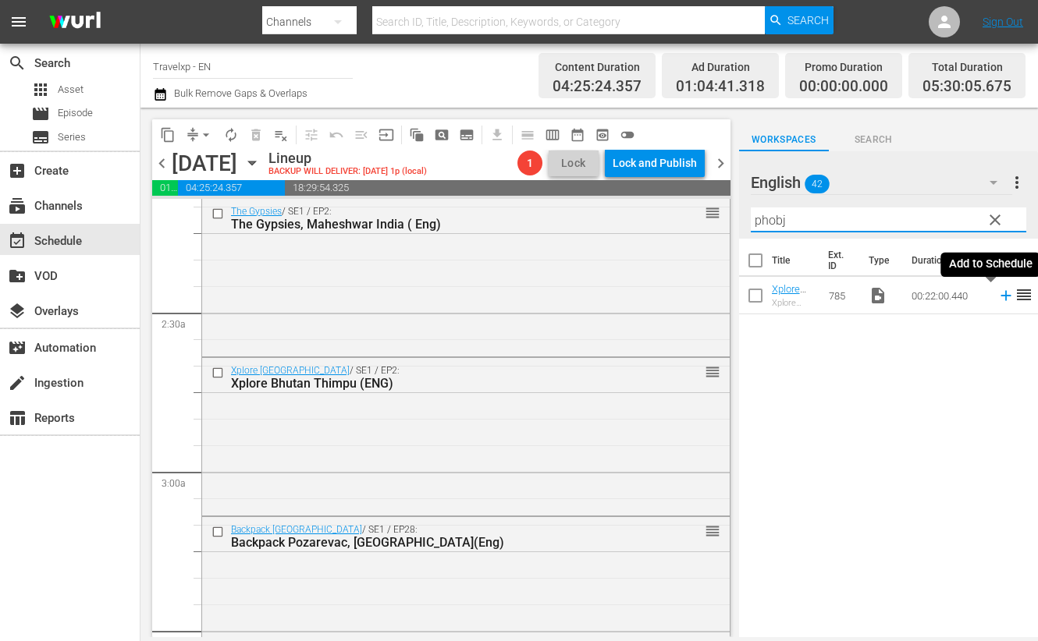
click at [997, 298] on icon at bounding box center [1005, 295] width 17 height 17
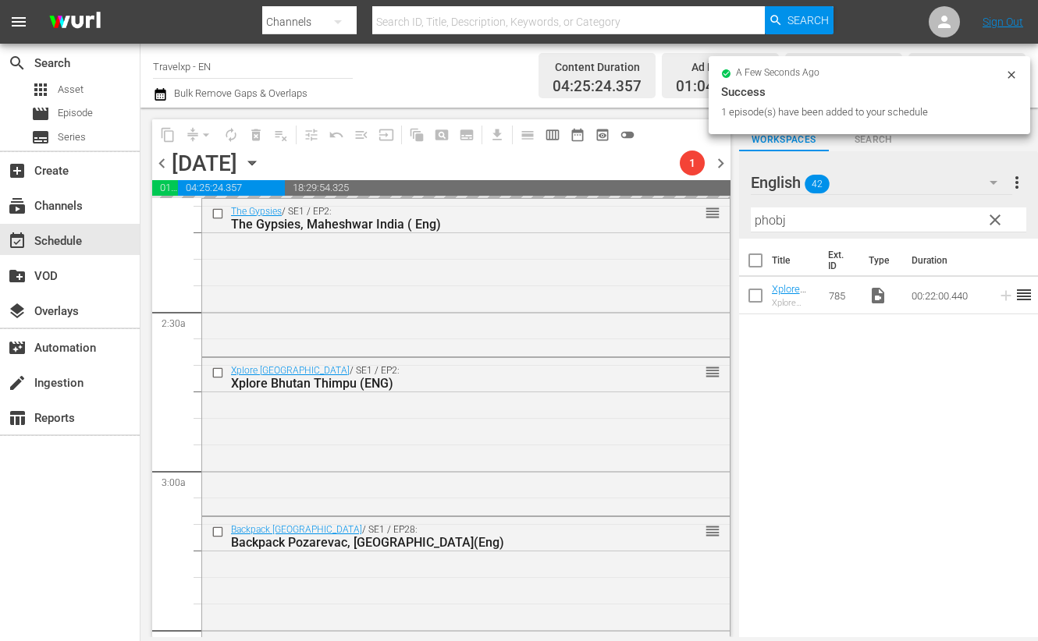
click at [765, 222] on input "phobj" at bounding box center [888, 220] width 275 height 25
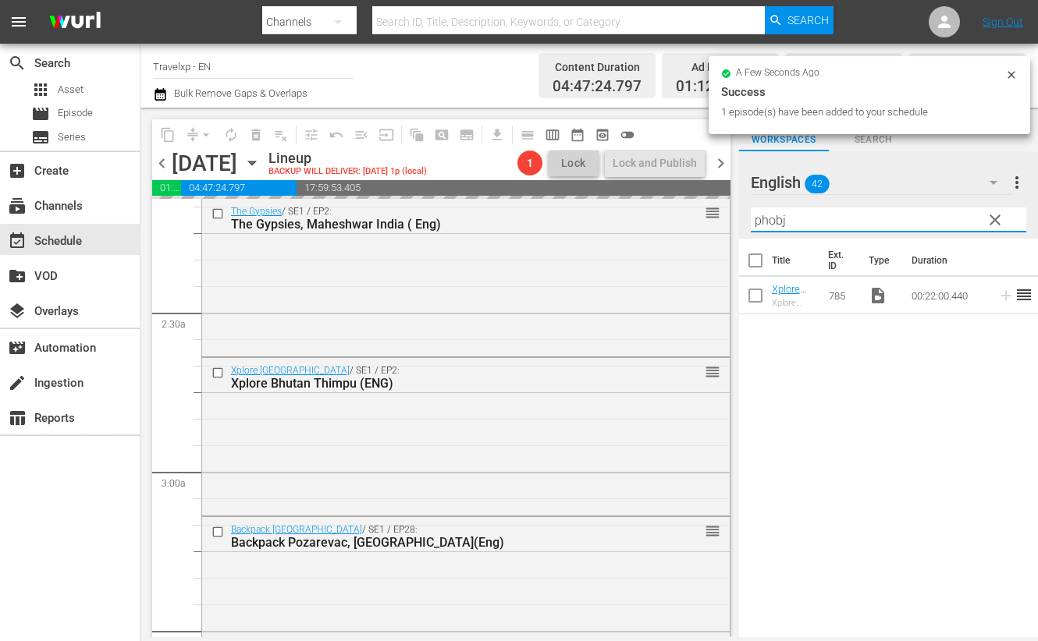
click at [765, 222] on input "phobj" at bounding box center [888, 220] width 275 height 25
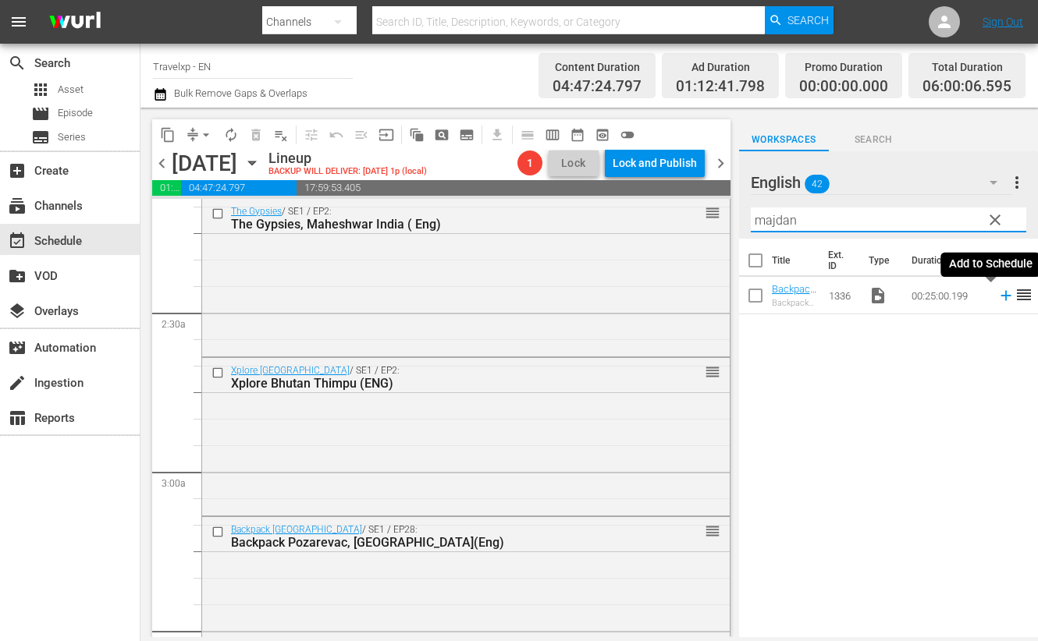
click at [997, 294] on icon at bounding box center [1005, 295] width 17 height 17
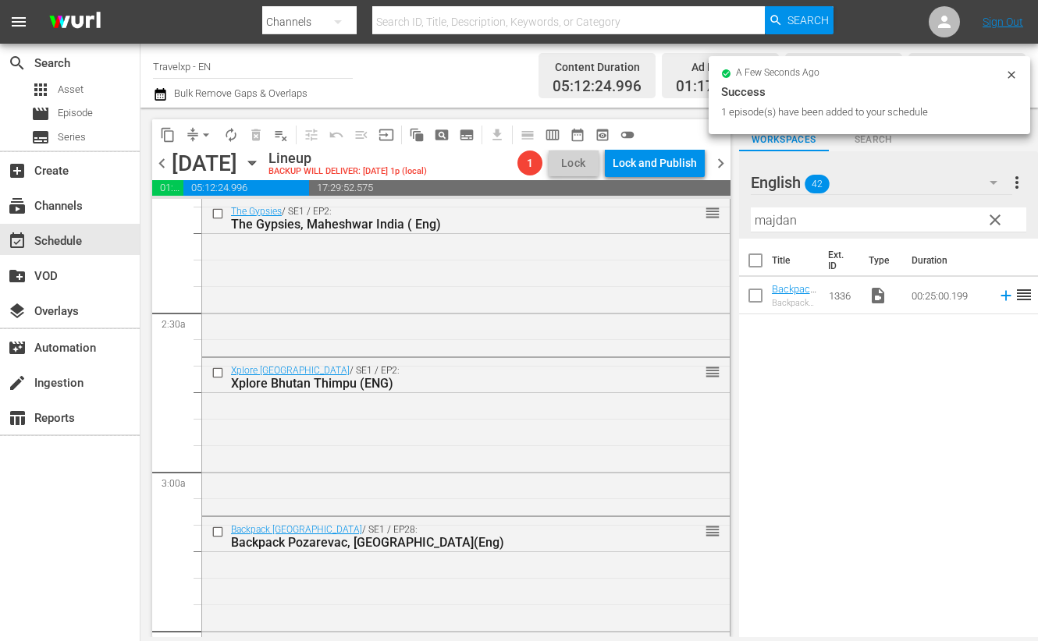
click at [776, 228] on input "majdan" at bounding box center [888, 220] width 275 height 25
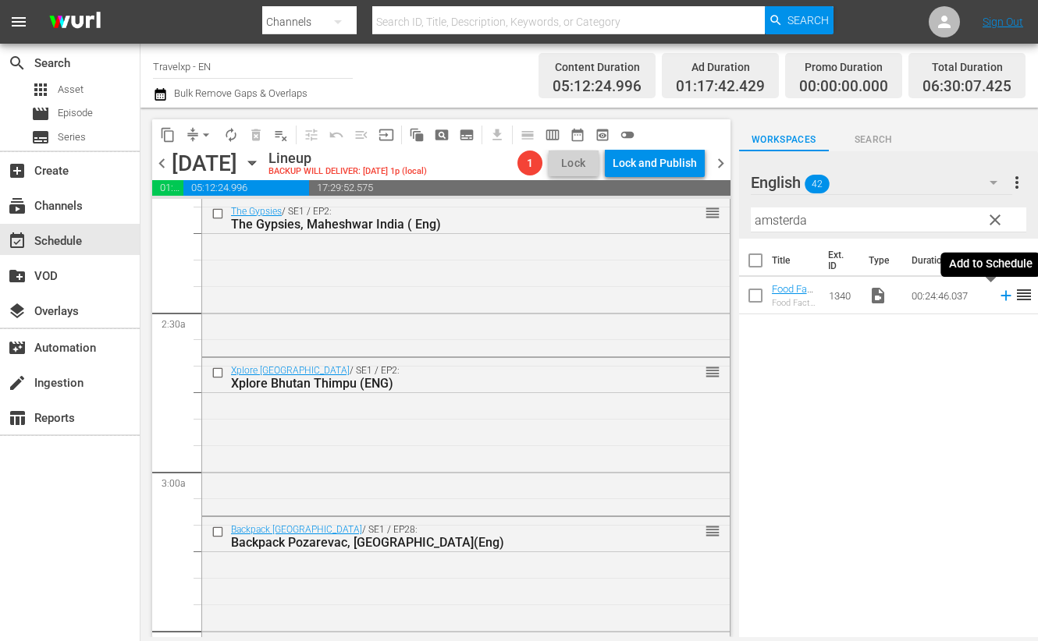
click at [997, 297] on icon at bounding box center [1005, 295] width 17 height 17
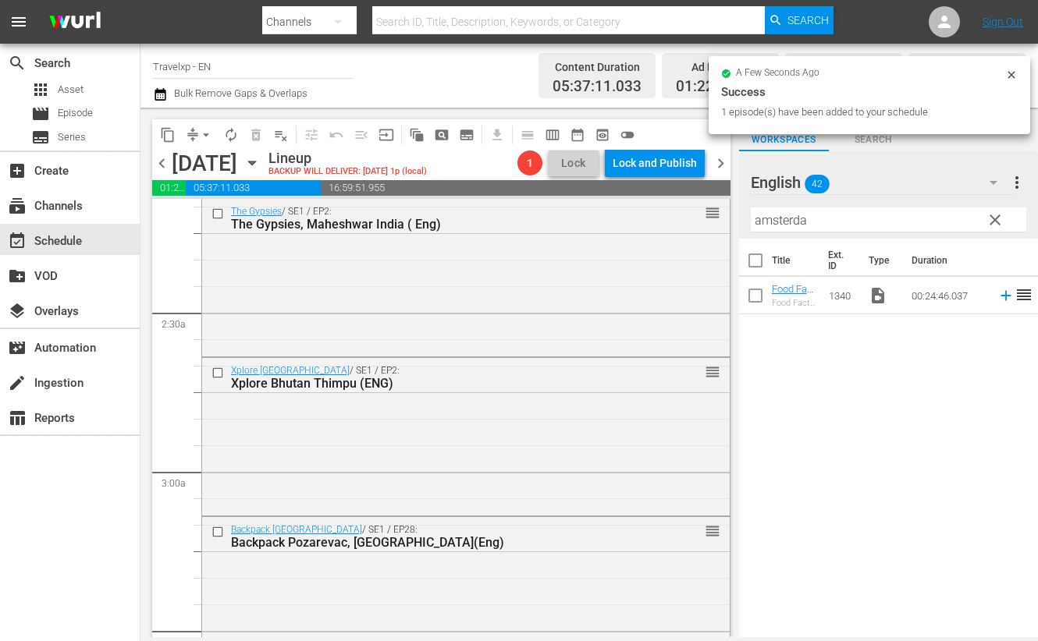
click at [796, 216] on input "amsterda" at bounding box center [888, 220] width 275 height 25
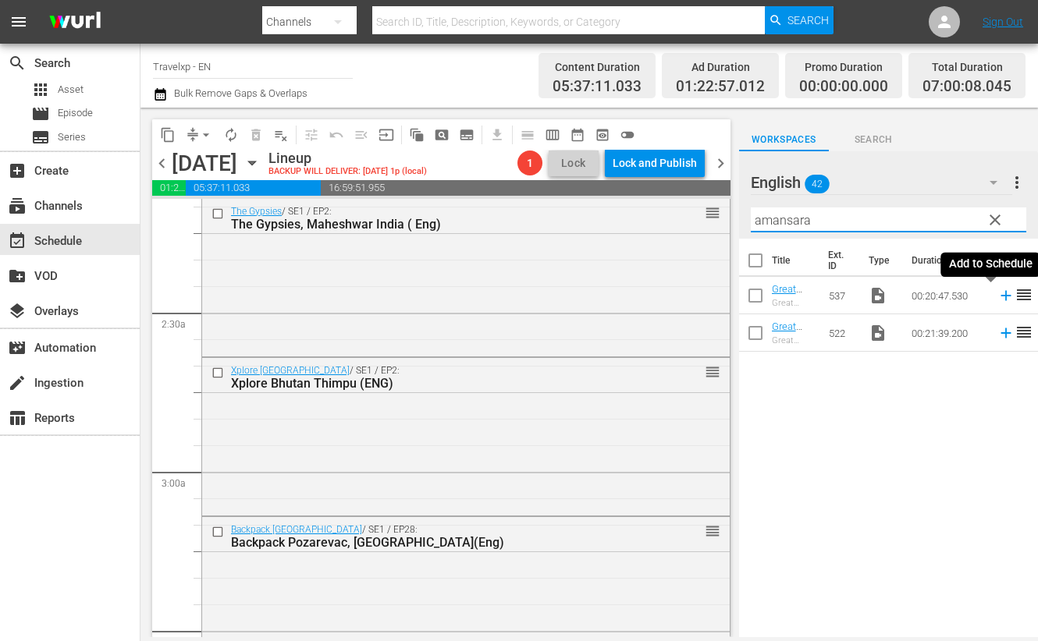
click at [997, 297] on icon at bounding box center [1005, 295] width 17 height 17
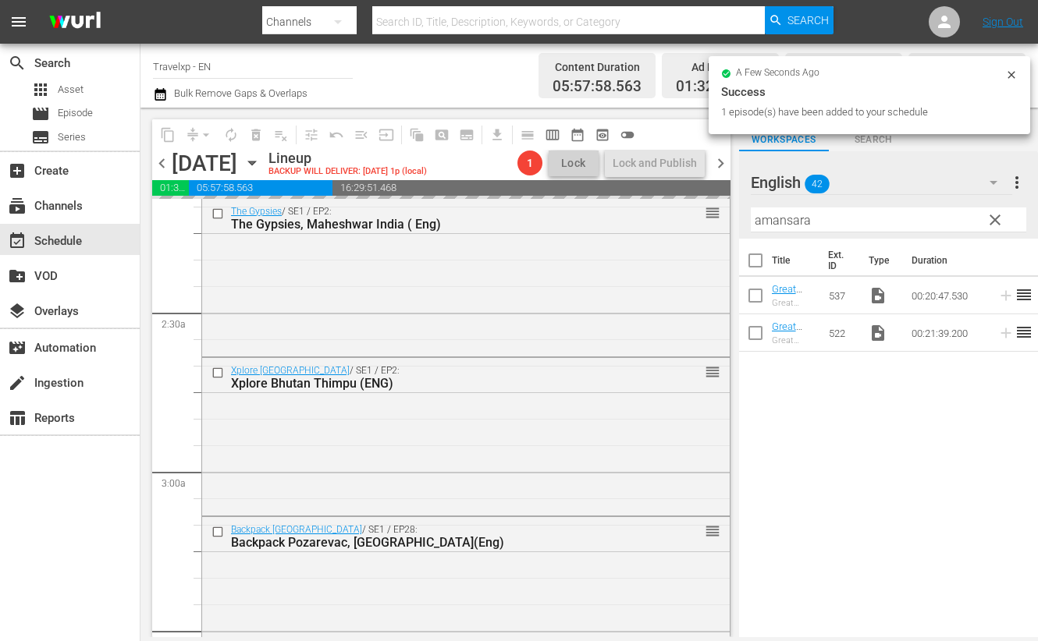
click at [785, 219] on input "amansara" at bounding box center [888, 220] width 275 height 25
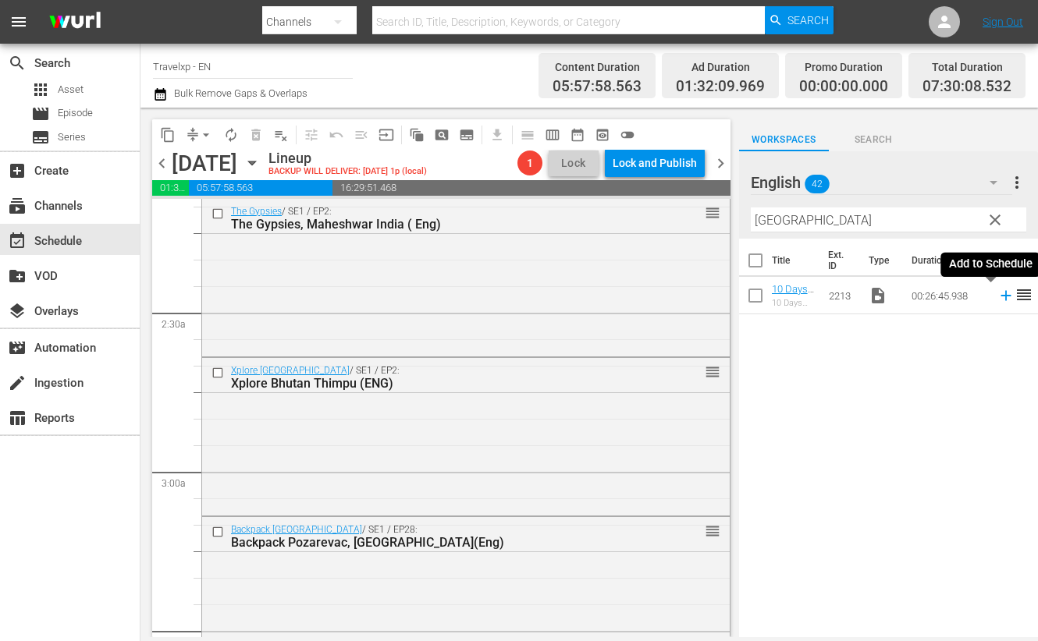
click at [1000, 297] on icon at bounding box center [1005, 296] width 10 height 10
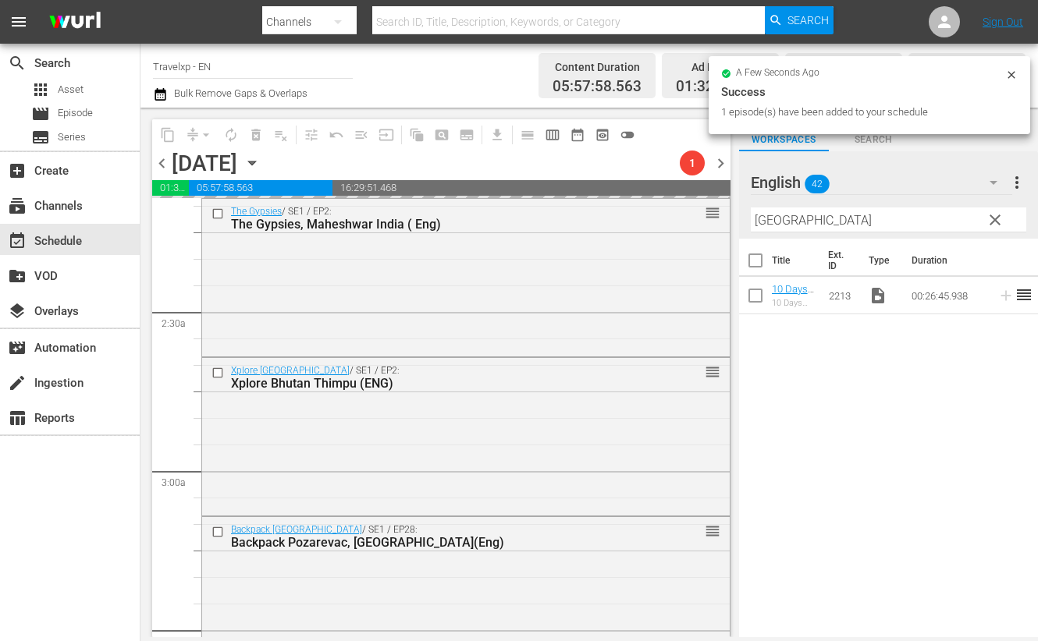
click at [758, 222] on input "[GEOGRAPHIC_DATA]" at bounding box center [888, 220] width 275 height 25
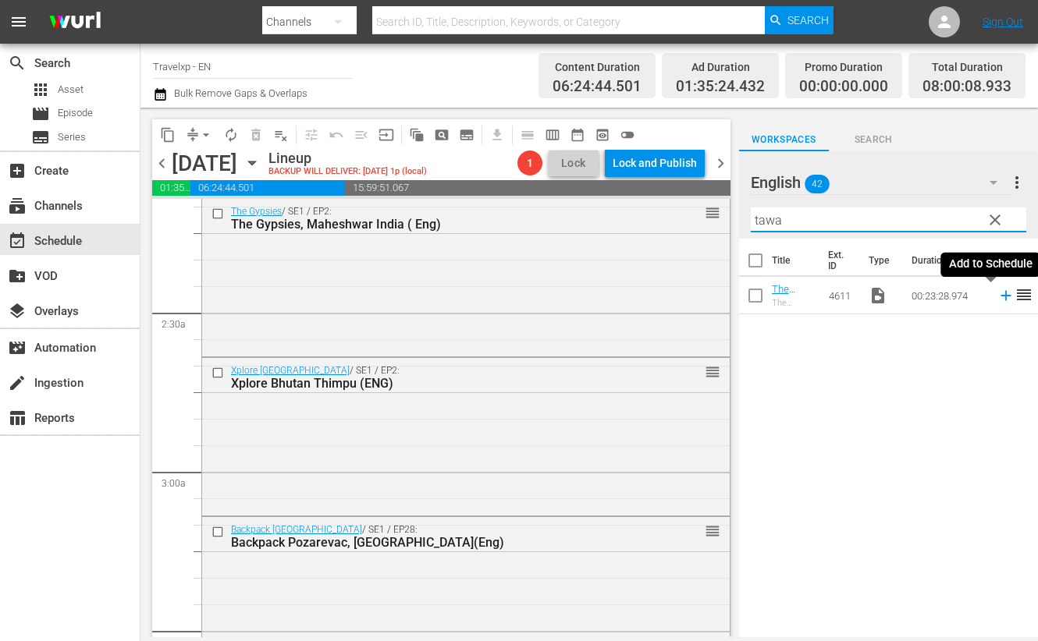
click at [997, 297] on icon at bounding box center [1005, 295] width 17 height 17
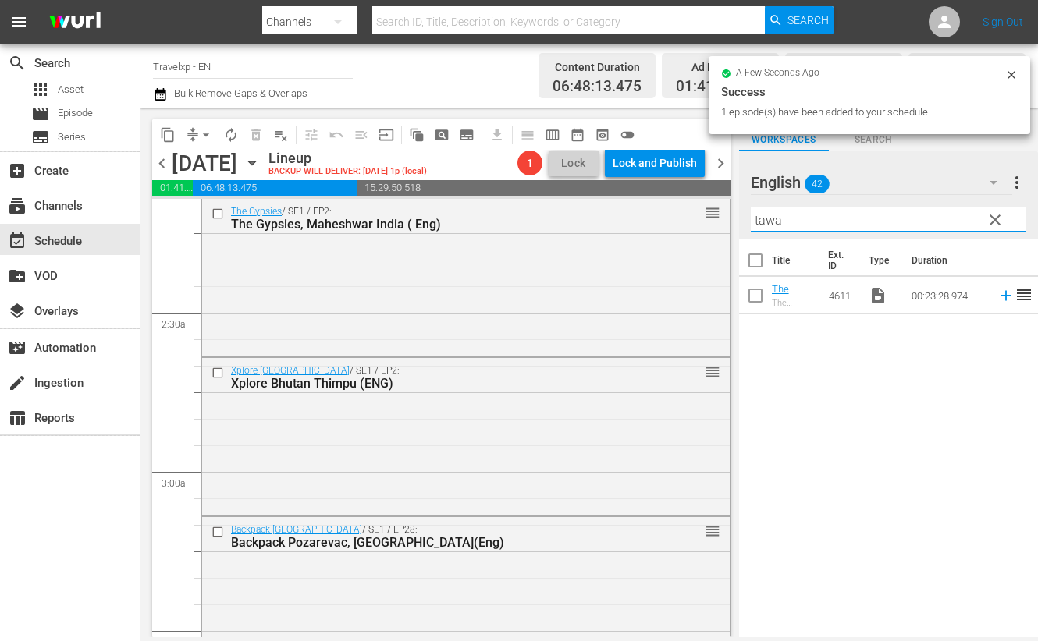
click at [773, 218] on input "tawa" at bounding box center [888, 220] width 275 height 25
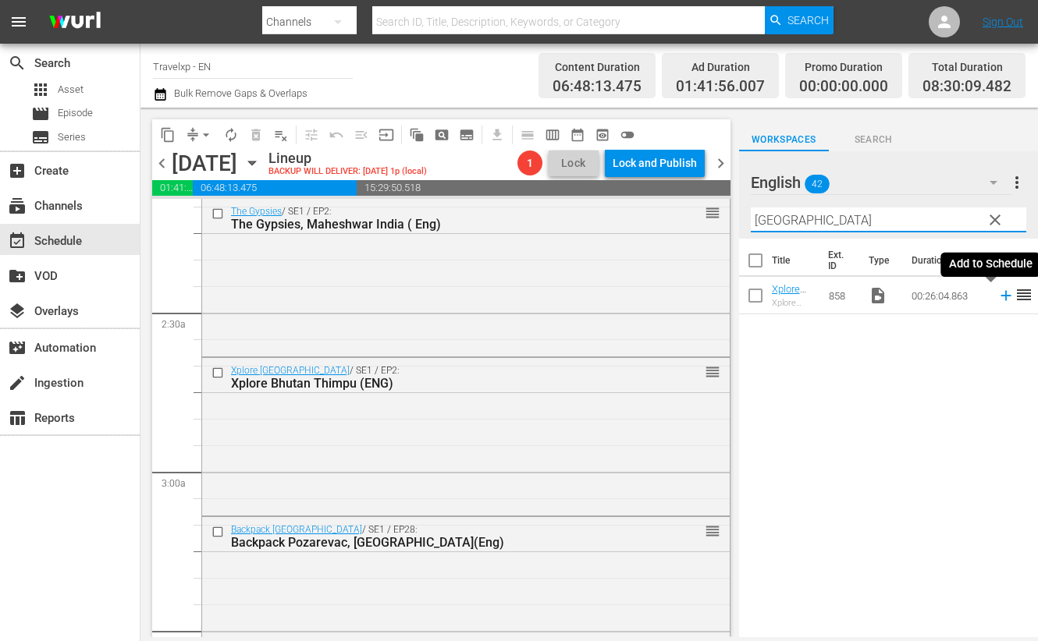
click at [1000, 295] on icon at bounding box center [1005, 296] width 10 height 10
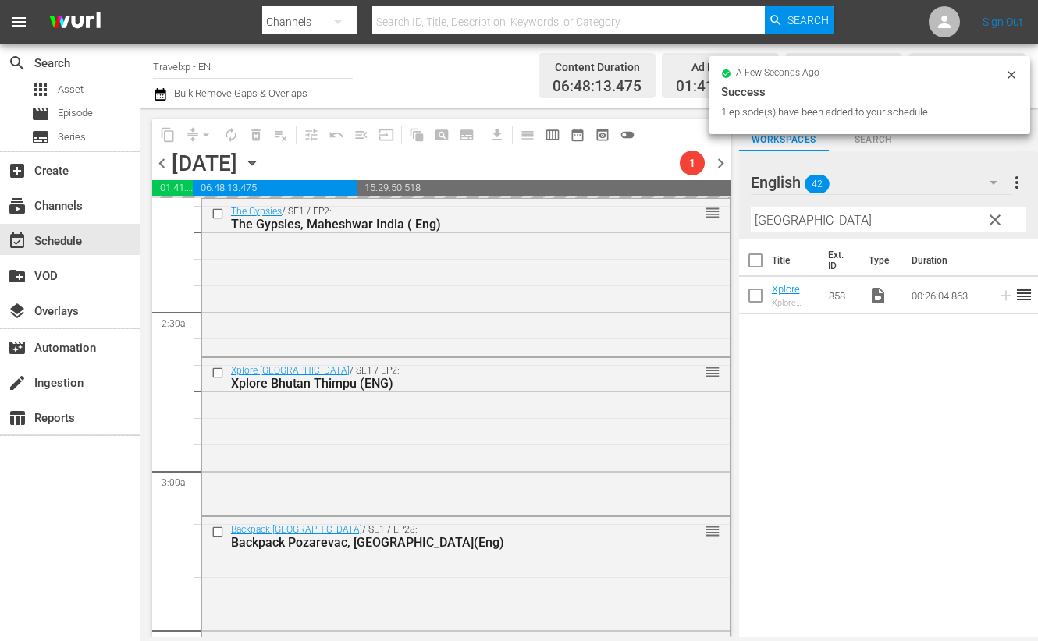
click at [765, 220] on input "[GEOGRAPHIC_DATA]" at bounding box center [888, 220] width 275 height 25
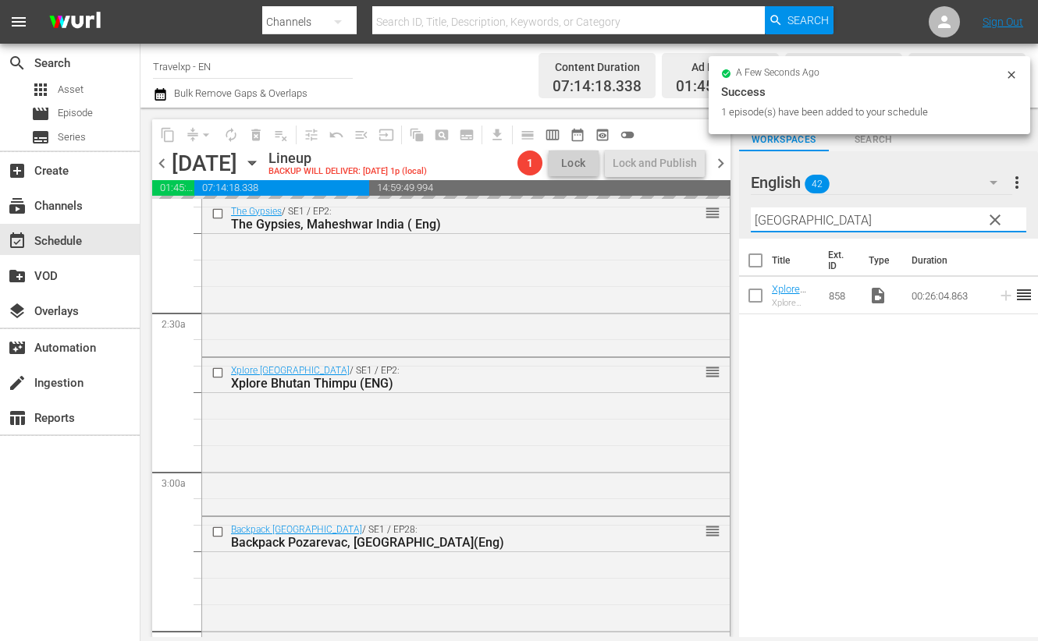
click at [765, 220] on input "[GEOGRAPHIC_DATA]" at bounding box center [888, 220] width 275 height 25
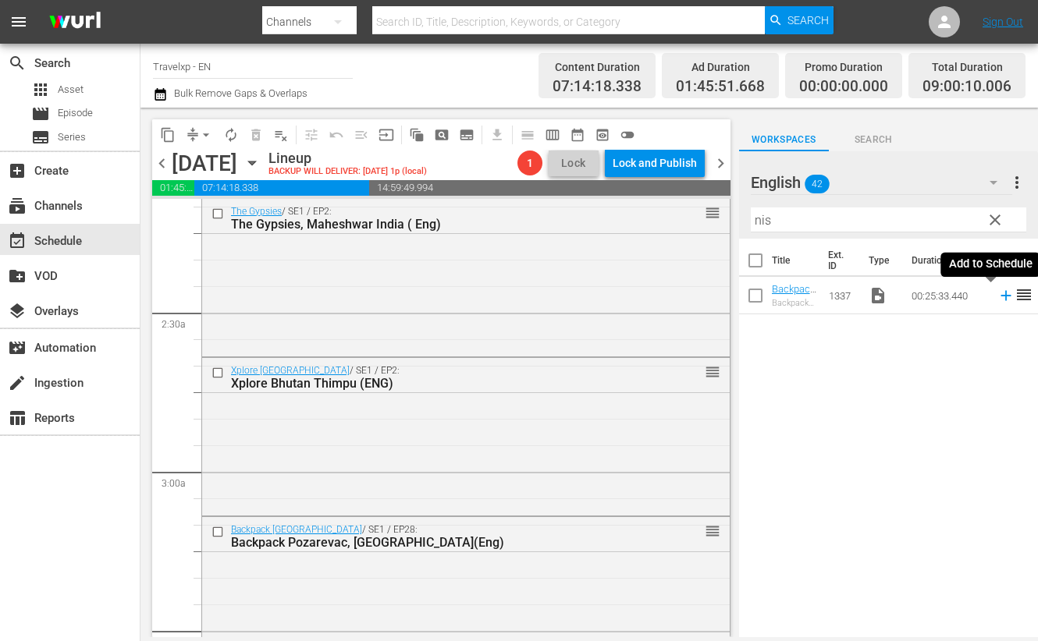
click at [997, 298] on icon at bounding box center [1005, 295] width 17 height 17
click at [761, 221] on input "nis" at bounding box center [888, 220] width 275 height 25
click at [1000, 295] on icon at bounding box center [1005, 296] width 10 height 10
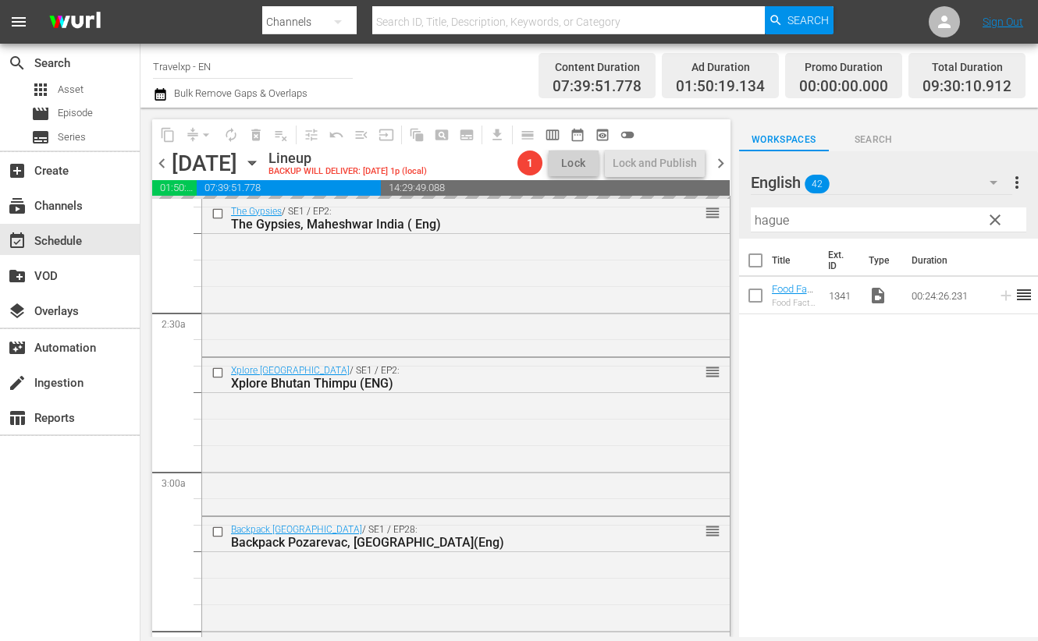
click at [773, 224] on input "hague" at bounding box center [888, 220] width 275 height 25
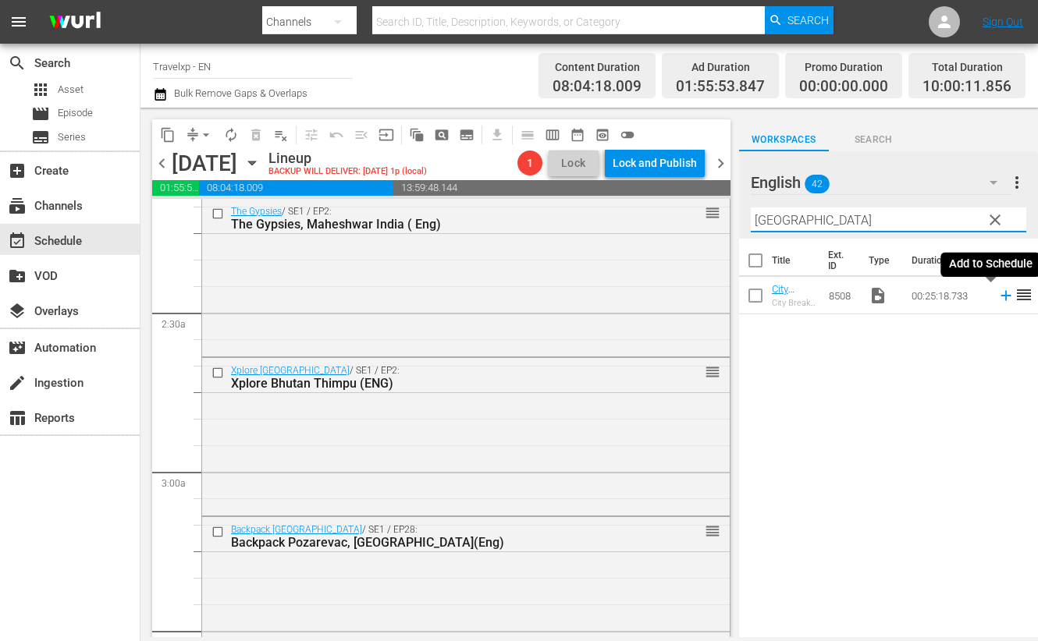
click at [1000, 297] on icon at bounding box center [1005, 296] width 10 height 10
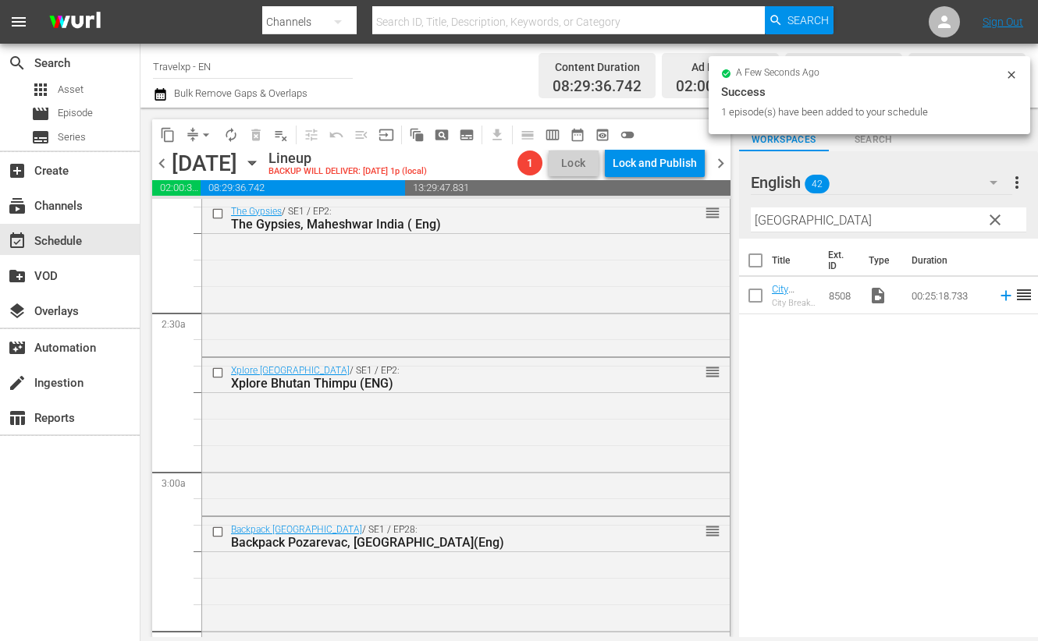
click at [763, 218] on input "[GEOGRAPHIC_DATA]" at bounding box center [888, 220] width 275 height 25
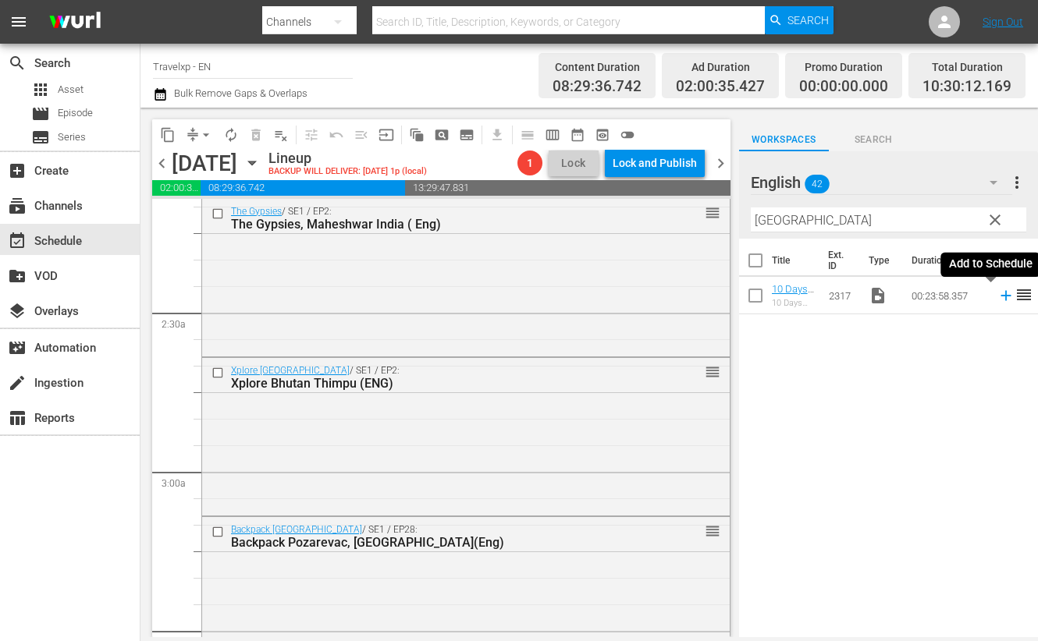
click at [997, 294] on icon at bounding box center [1005, 295] width 17 height 17
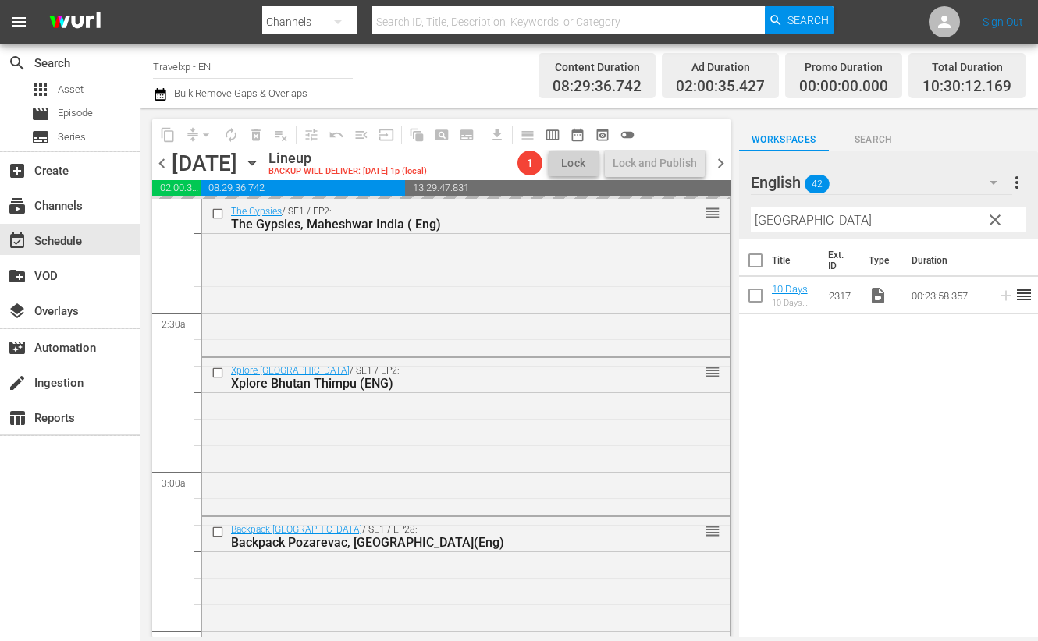
click at [784, 220] on input "[GEOGRAPHIC_DATA]" at bounding box center [888, 220] width 275 height 25
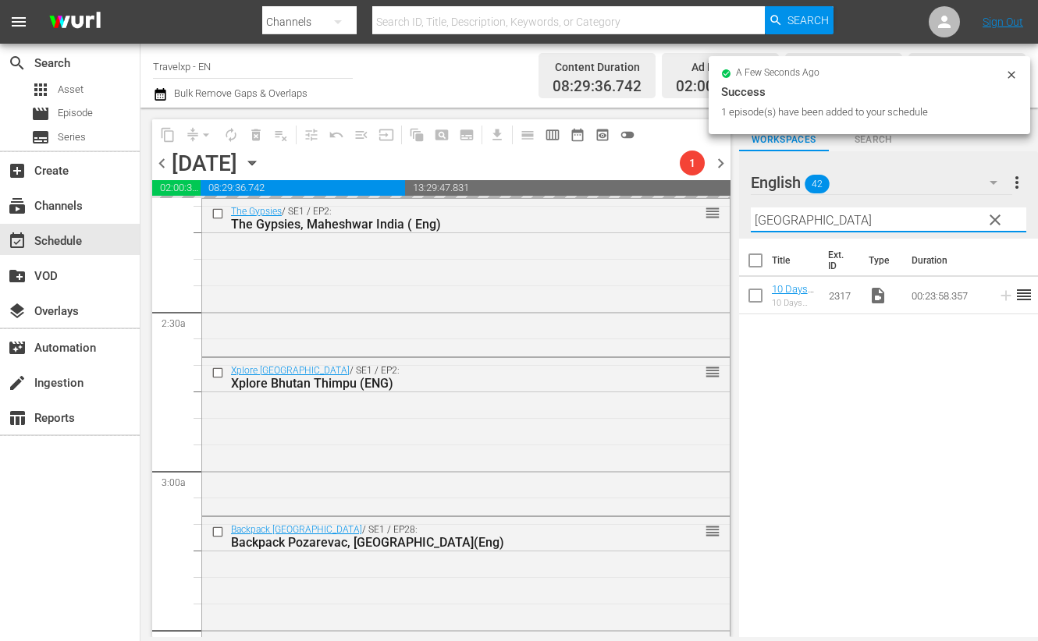
click at [784, 220] on input "[GEOGRAPHIC_DATA]" at bounding box center [888, 220] width 275 height 25
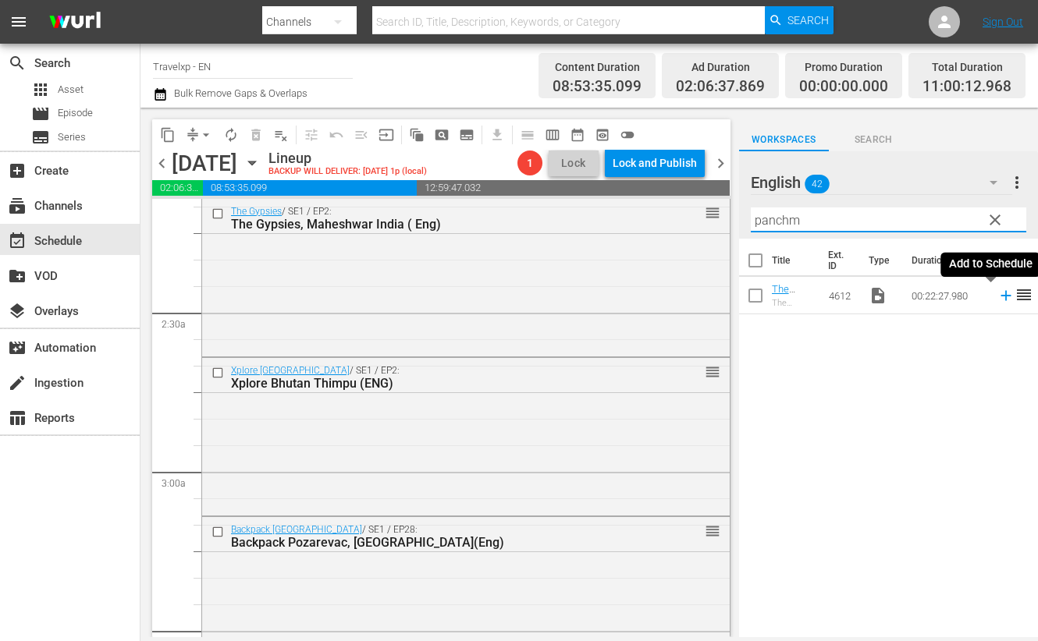
click at [1000, 297] on icon at bounding box center [1005, 296] width 10 height 10
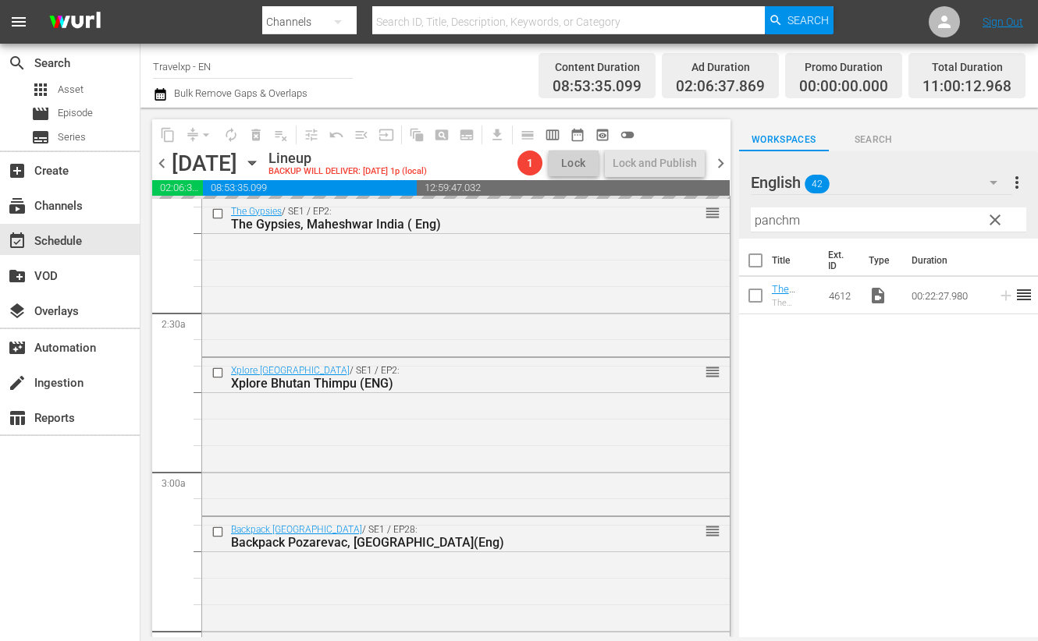
click at [788, 222] on input "panchm" at bounding box center [888, 220] width 275 height 25
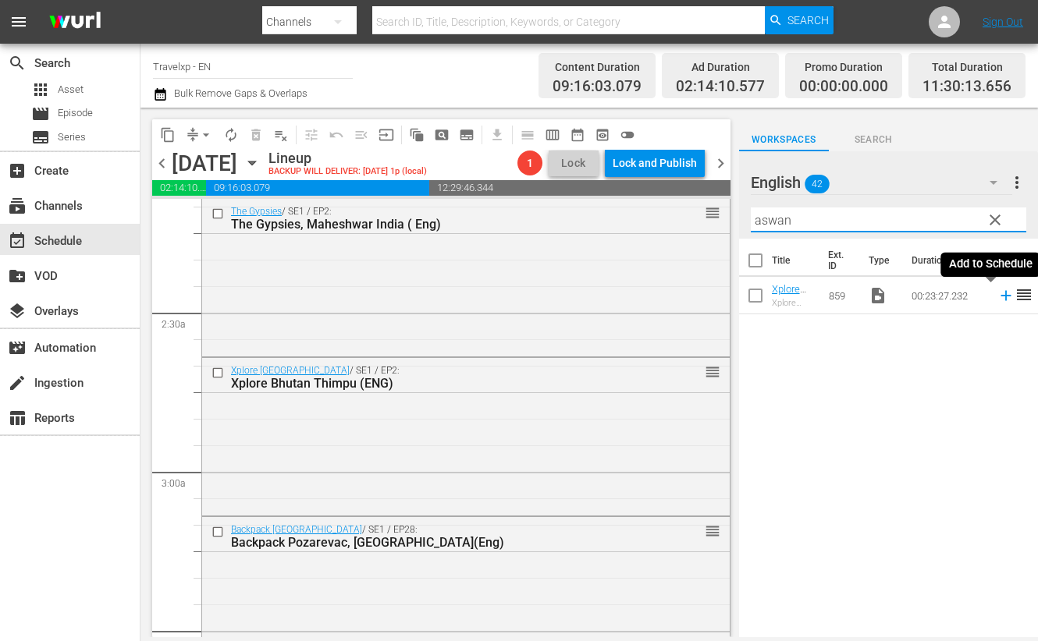
click at [997, 297] on icon at bounding box center [1005, 295] width 17 height 17
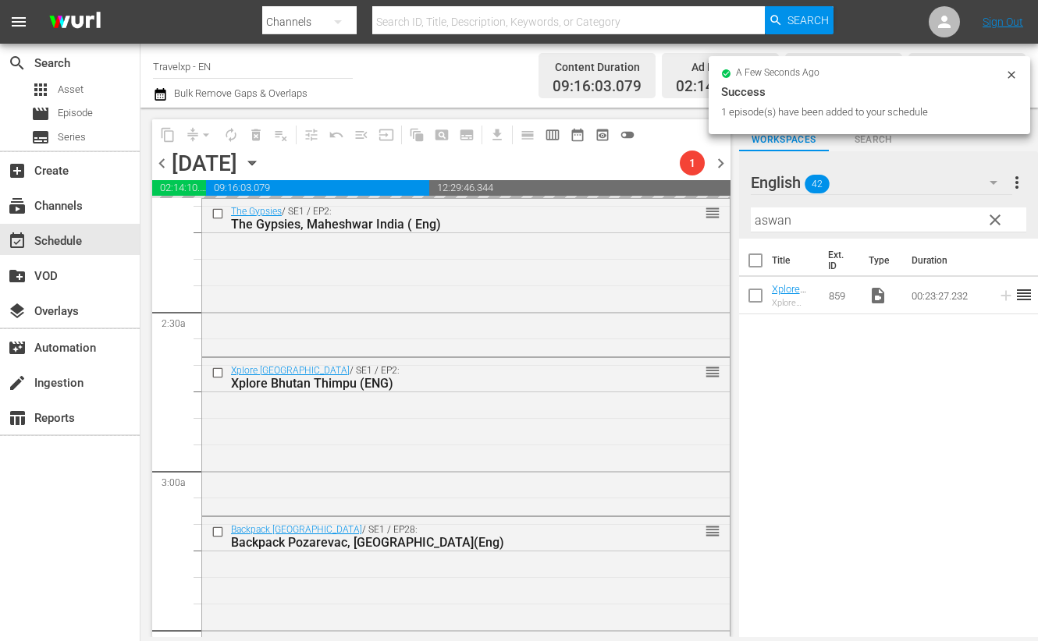
click at [783, 215] on input "aswan" at bounding box center [888, 220] width 275 height 25
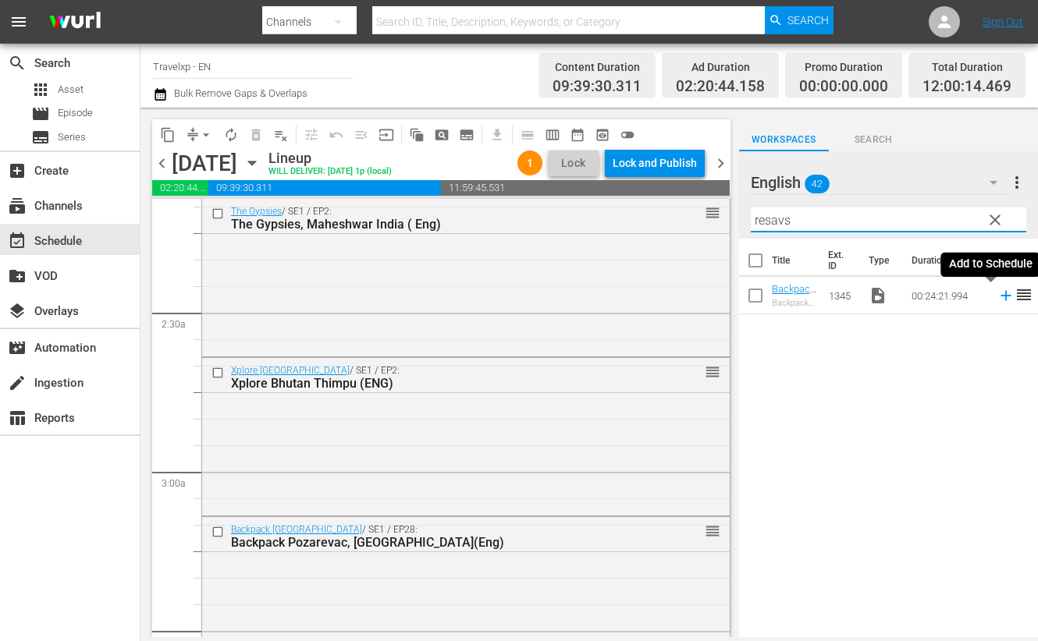
click at [997, 297] on icon at bounding box center [1005, 295] width 17 height 17
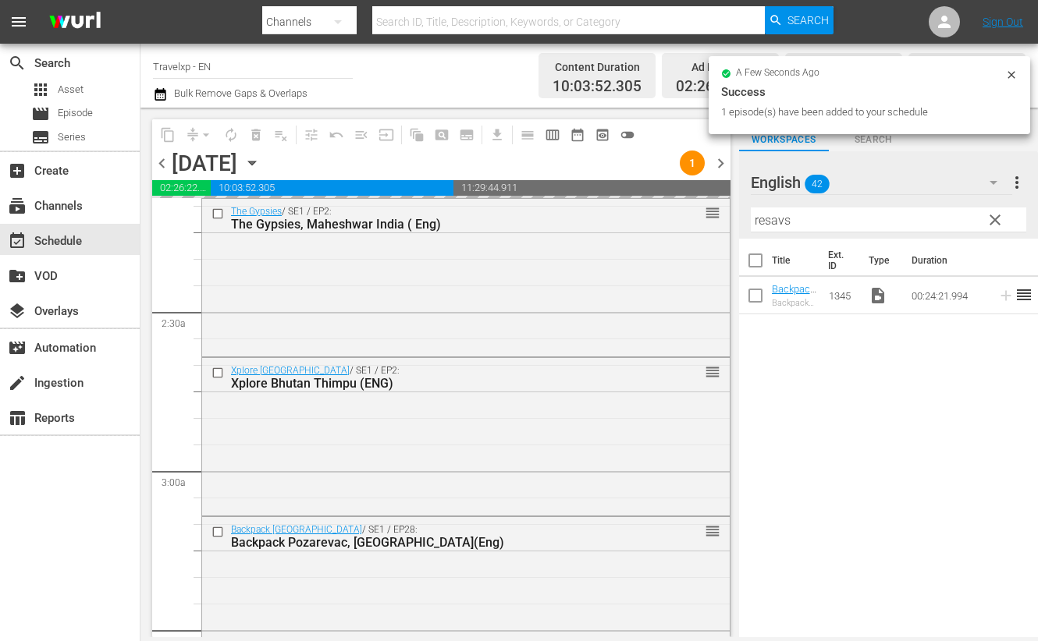
click at [781, 224] on input "resavs" at bounding box center [888, 220] width 275 height 25
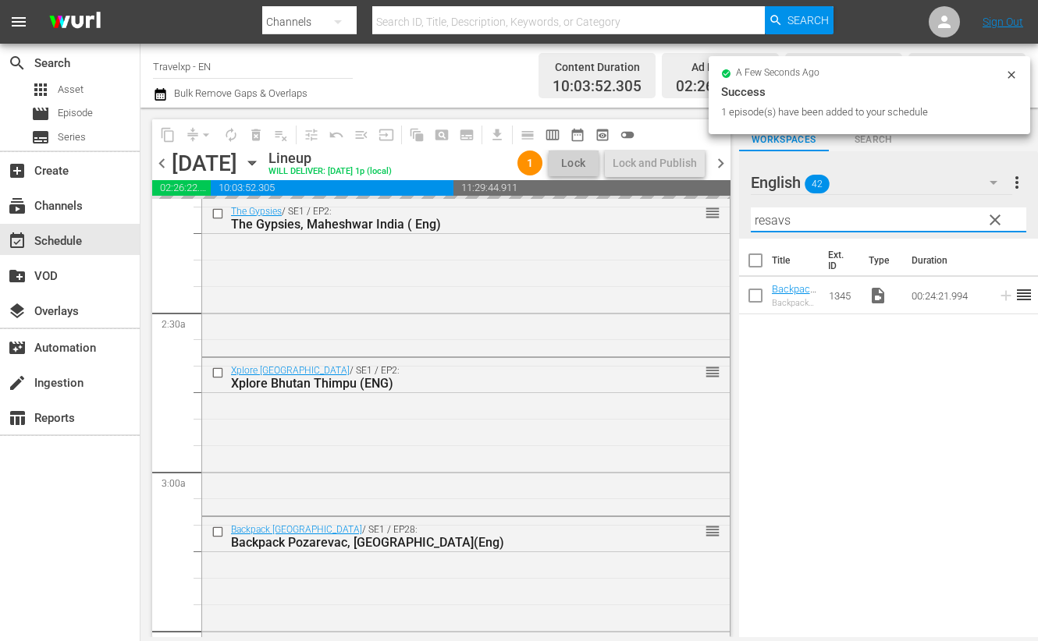
click at [781, 224] on input "resavs" at bounding box center [888, 220] width 275 height 25
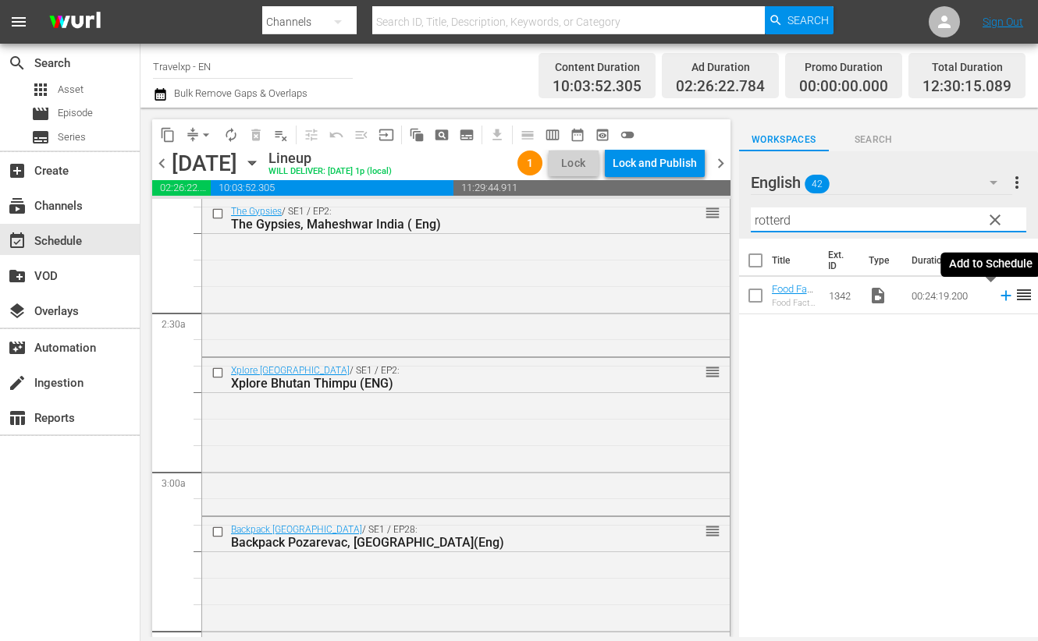
click at [1000, 296] on icon at bounding box center [1005, 296] width 10 height 10
click at [770, 220] on input "rotterd" at bounding box center [888, 220] width 275 height 25
click at [997, 293] on icon at bounding box center [1005, 295] width 17 height 17
click at [773, 220] on input "ahmeda" at bounding box center [888, 220] width 275 height 25
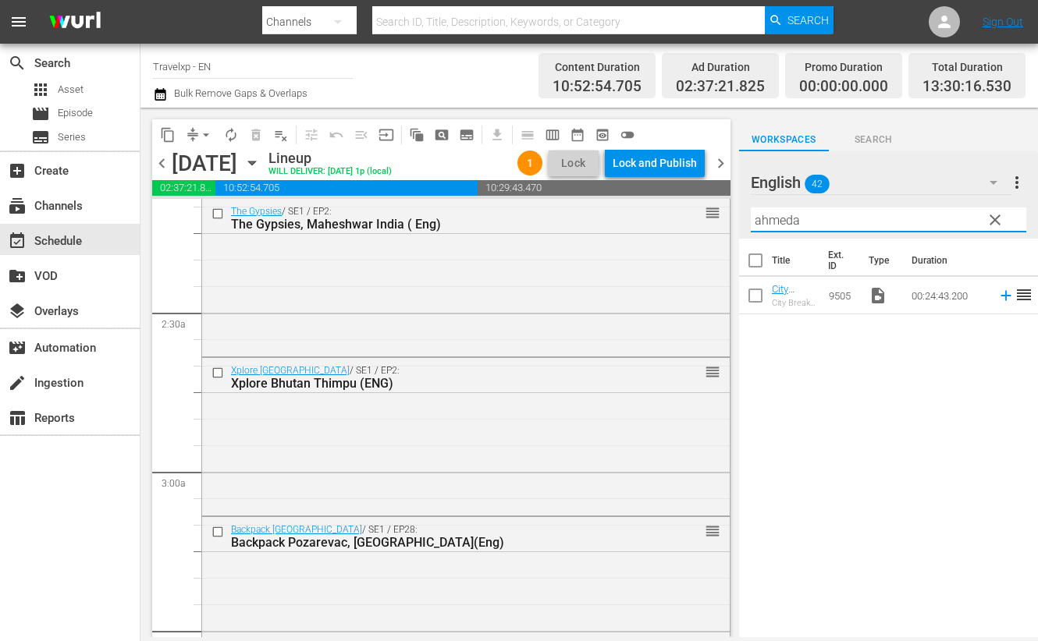
click at [773, 220] on input "ahmeda" at bounding box center [888, 220] width 275 height 25
click at [997, 294] on icon at bounding box center [1005, 295] width 17 height 17
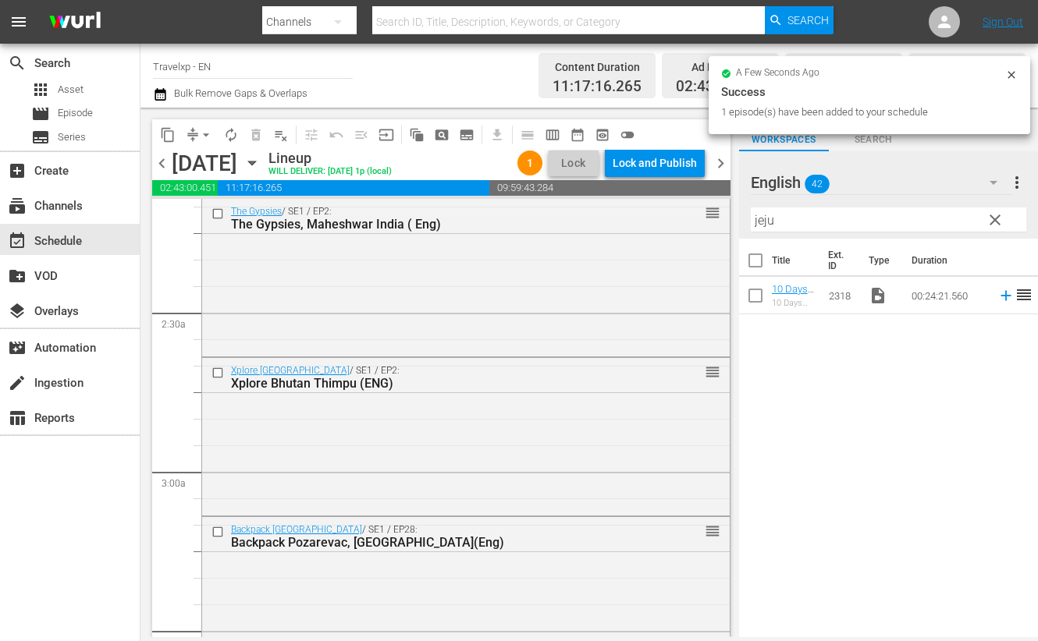
click at [759, 216] on input "jeju" at bounding box center [888, 220] width 275 height 25
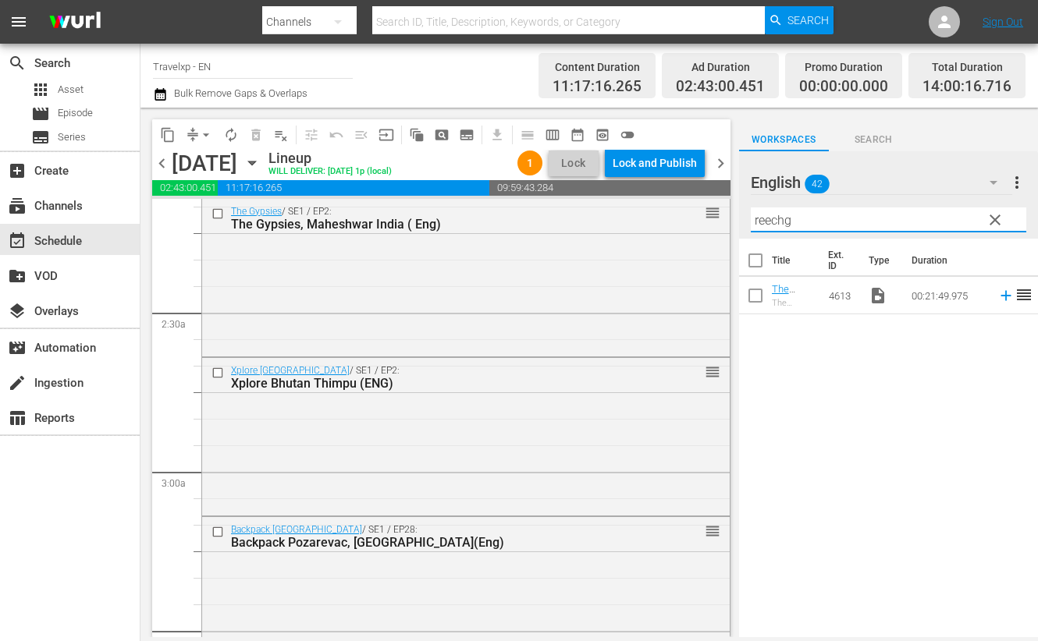
click at [997, 293] on icon at bounding box center [1005, 295] width 17 height 17
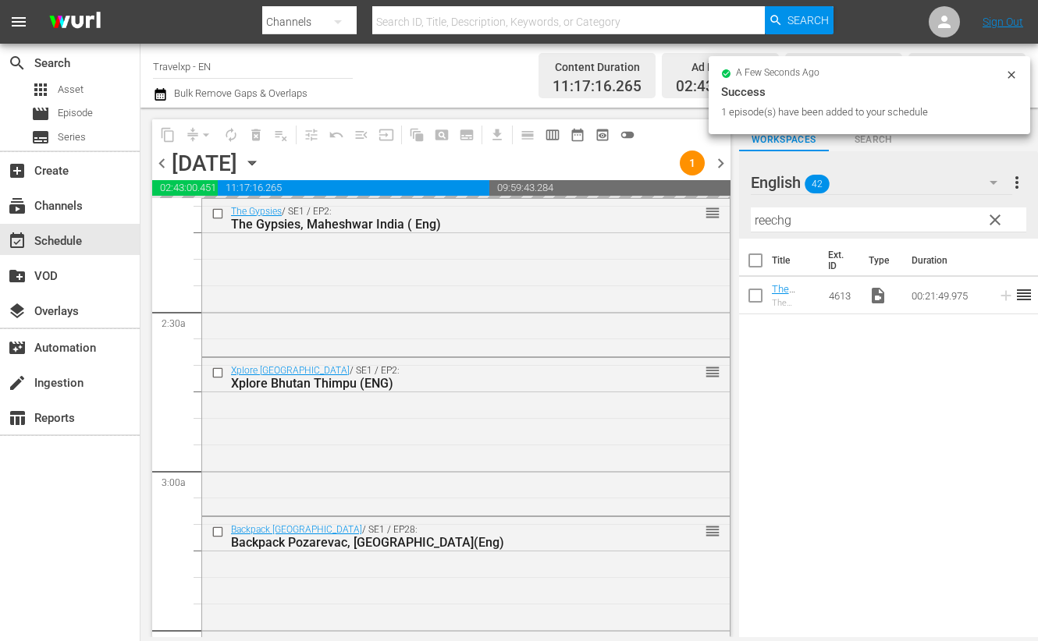
click at [781, 220] on input "reechg" at bounding box center [888, 220] width 275 height 25
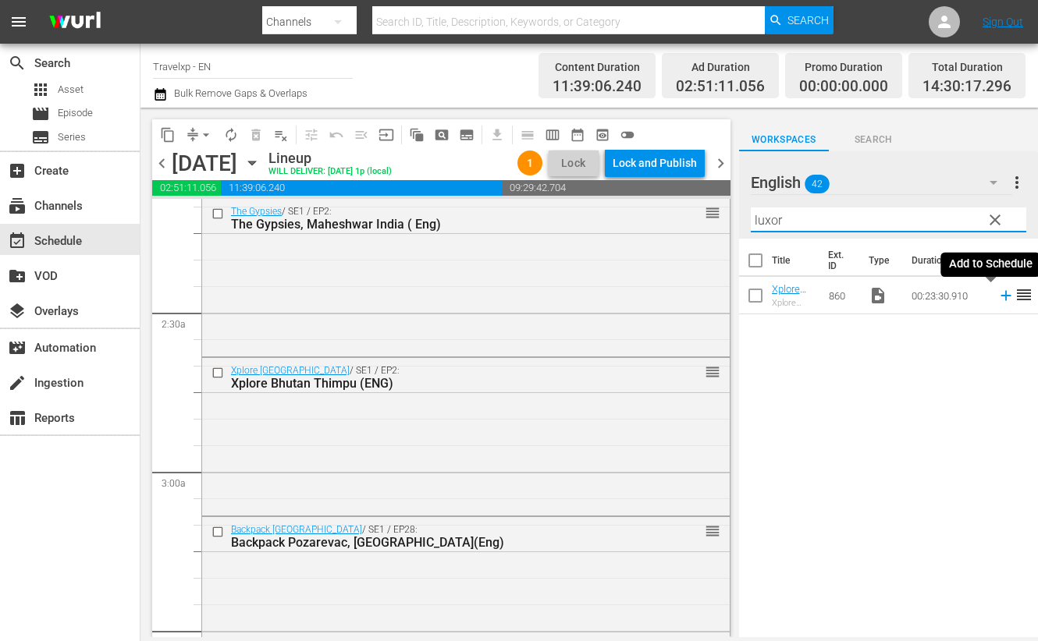
click at [997, 290] on icon at bounding box center [1005, 295] width 17 height 17
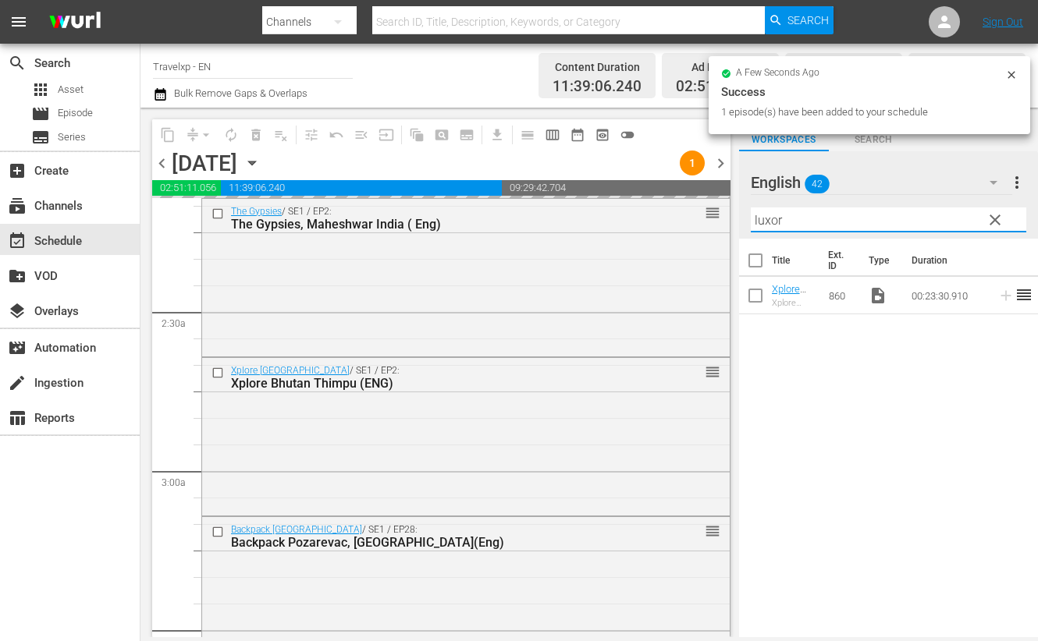
click at [765, 220] on input "luxor" at bounding box center [888, 220] width 275 height 25
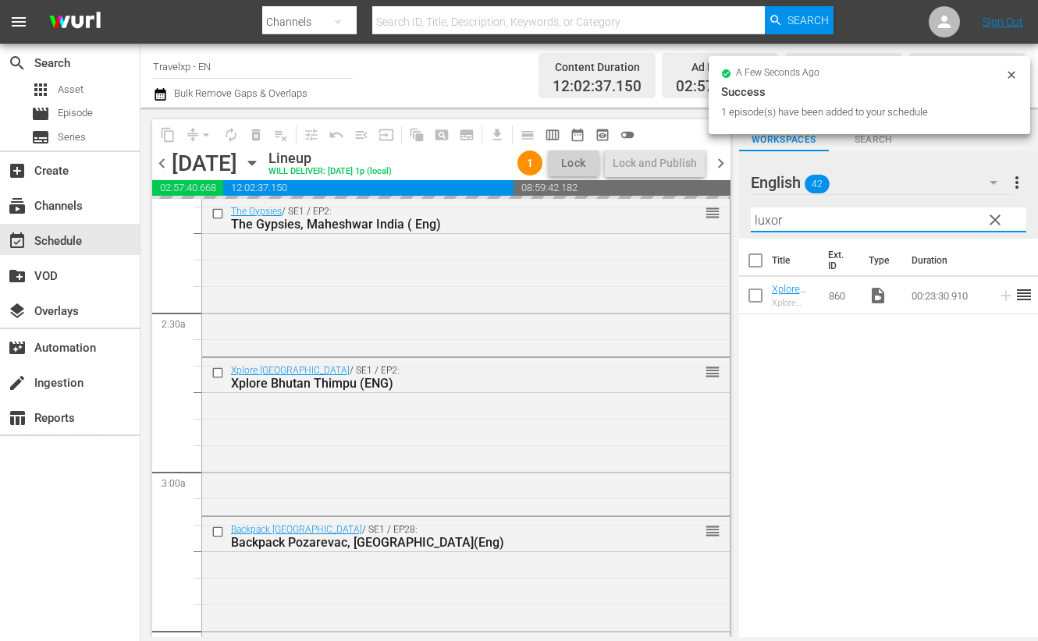
click at [765, 220] on input "luxor" at bounding box center [888, 220] width 275 height 25
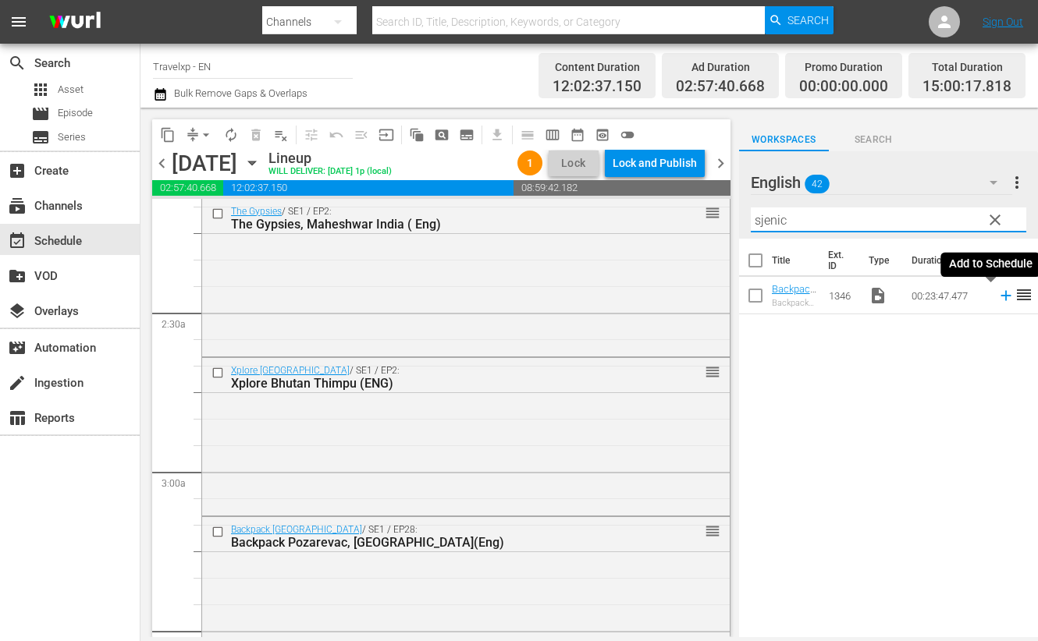
click at [997, 298] on icon at bounding box center [1005, 295] width 17 height 17
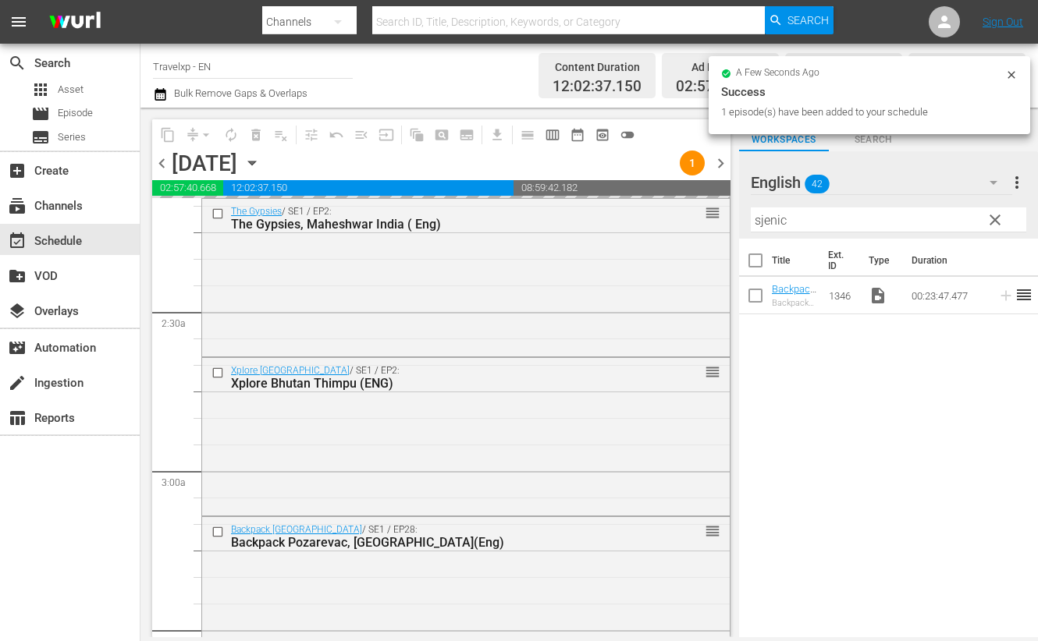
click at [761, 218] on input "sjenic" at bounding box center [888, 220] width 275 height 25
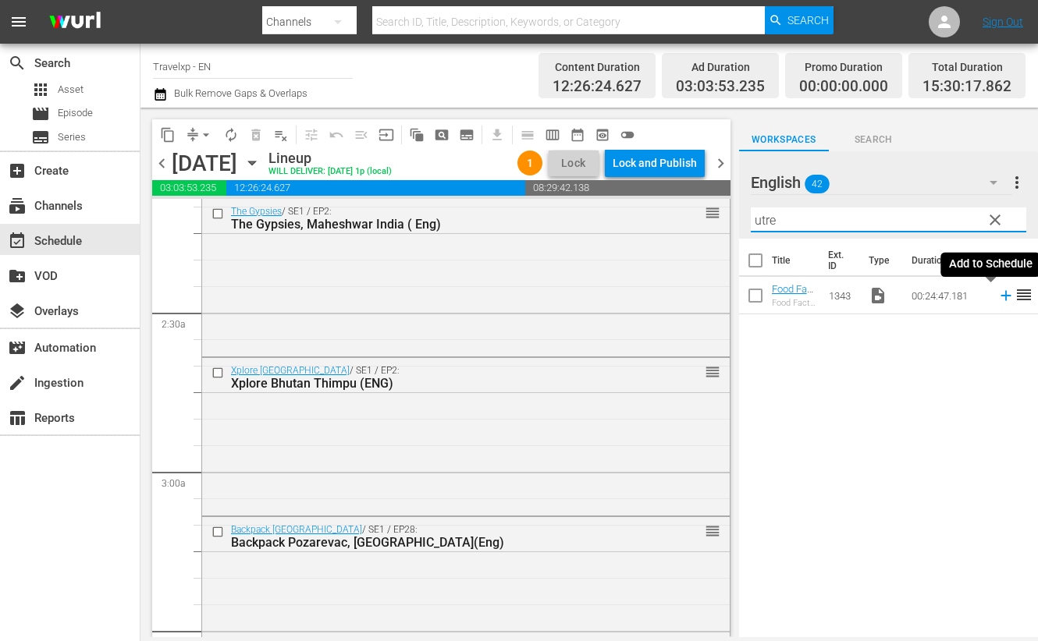
click at [997, 297] on icon at bounding box center [1005, 295] width 17 height 17
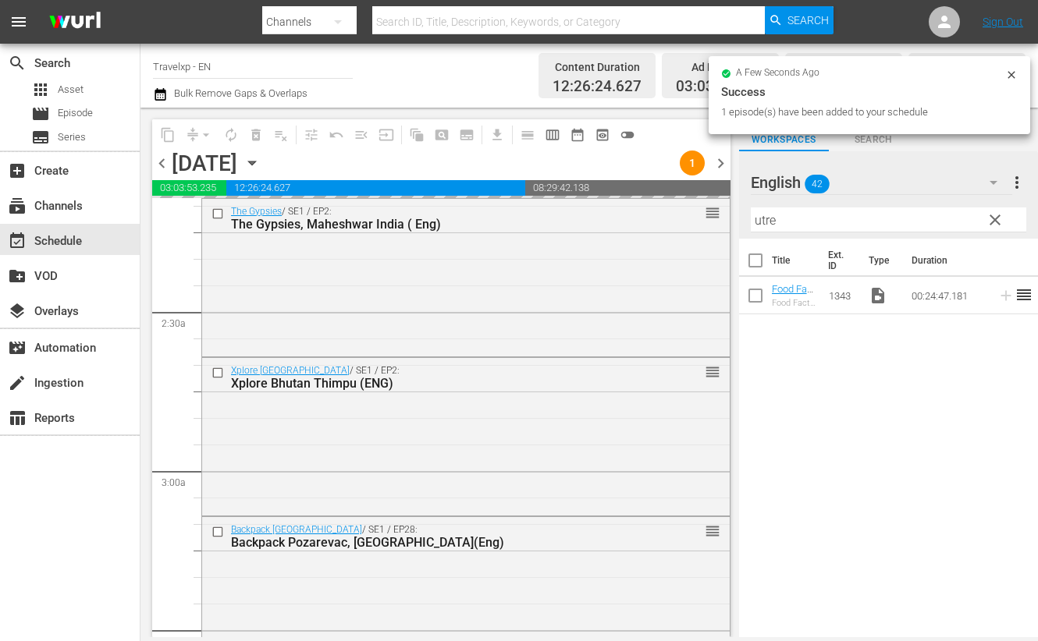
click at [763, 219] on input "utre" at bounding box center [888, 220] width 275 height 25
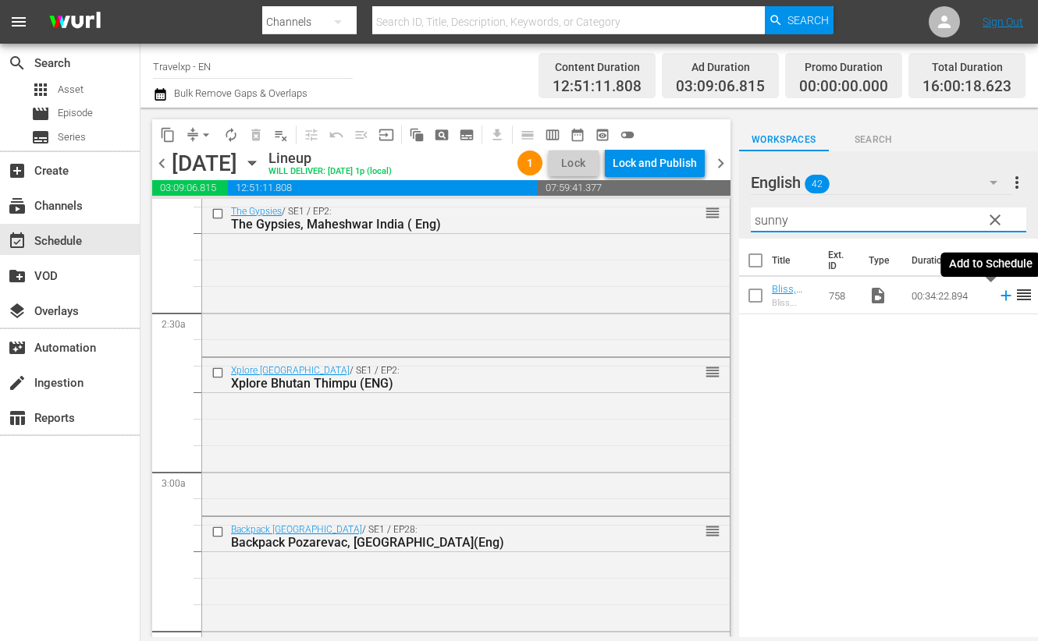
click at [997, 297] on icon at bounding box center [1005, 295] width 17 height 17
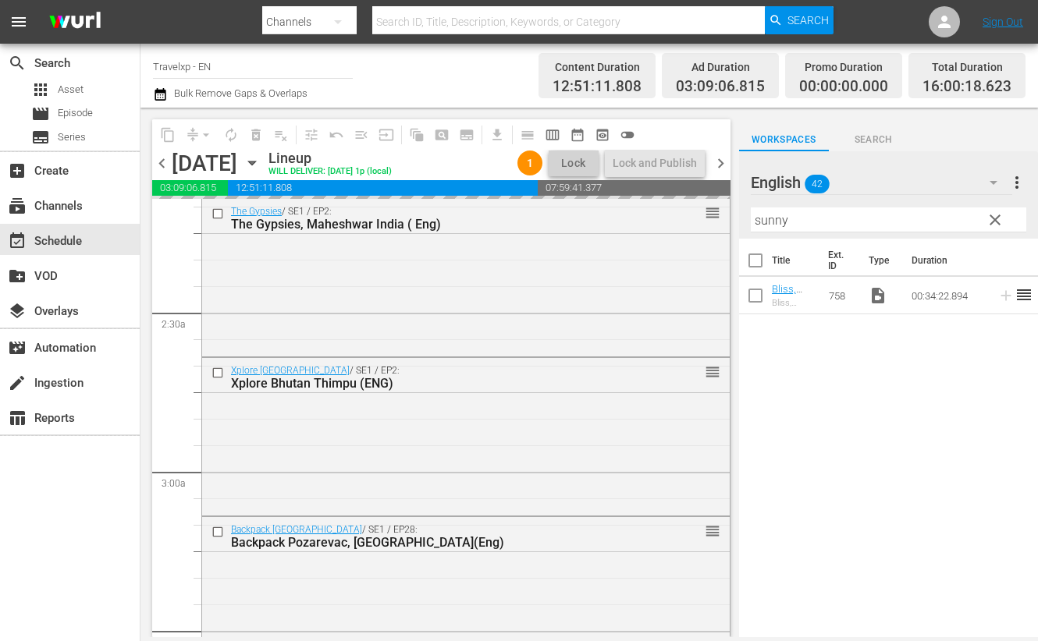
click at [776, 216] on input "sunny" at bounding box center [888, 220] width 275 height 25
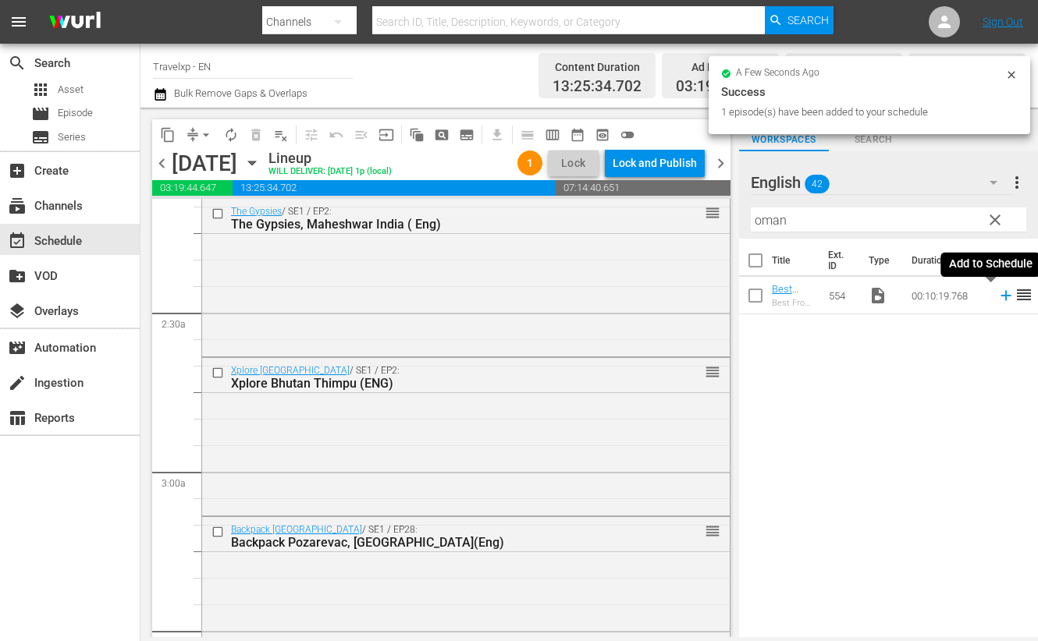
click at [1000, 296] on icon at bounding box center [1005, 296] width 10 height 10
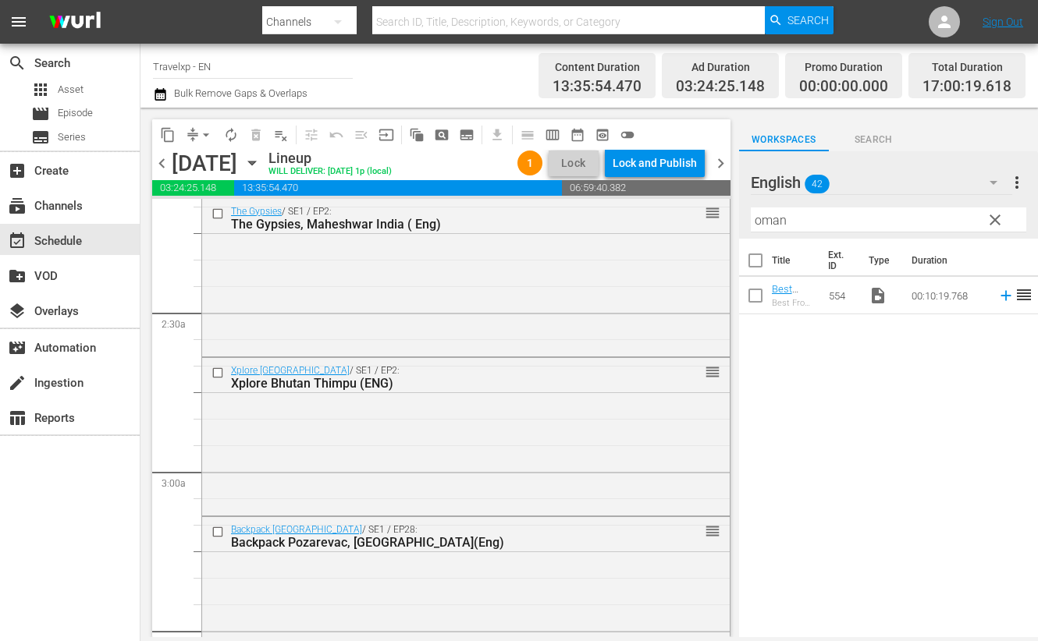
click at [776, 223] on input "oman" at bounding box center [888, 220] width 275 height 25
drag, startPoint x: 988, startPoint y: 300, endPoint x: 960, endPoint y: 276, distance: 37.1
click at [997, 300] on icon at bounding box center [1005, 295] width 17 height 17
click at [760, 222] on input "bhopal" at bounding box center [888, 220] width 275 height 25
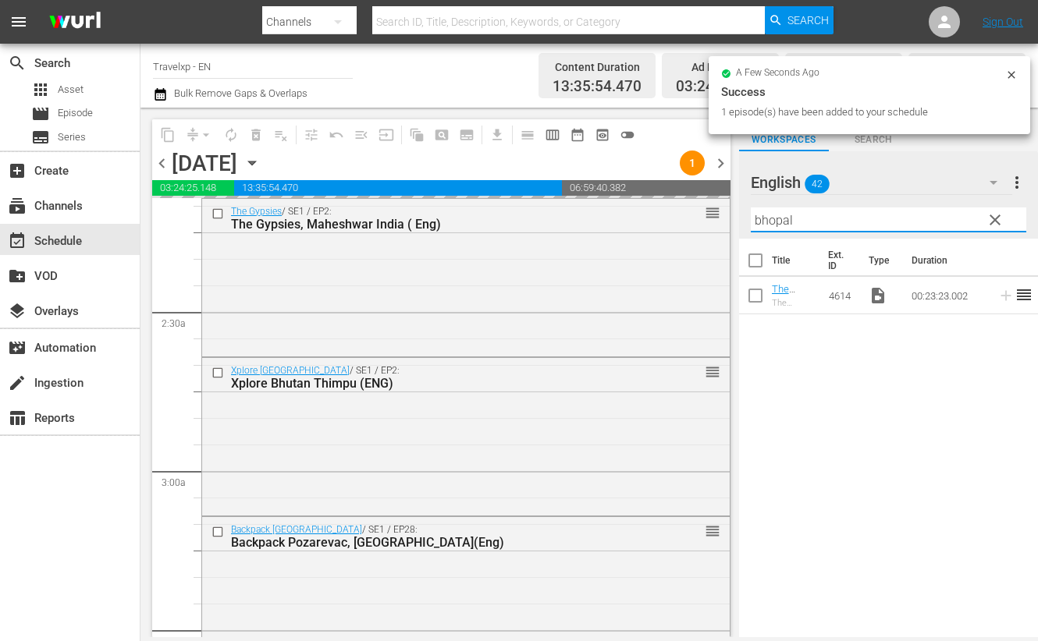
click at [760, 222] on input "bhopal" at bounding box center [888, 220] width 275 height 25
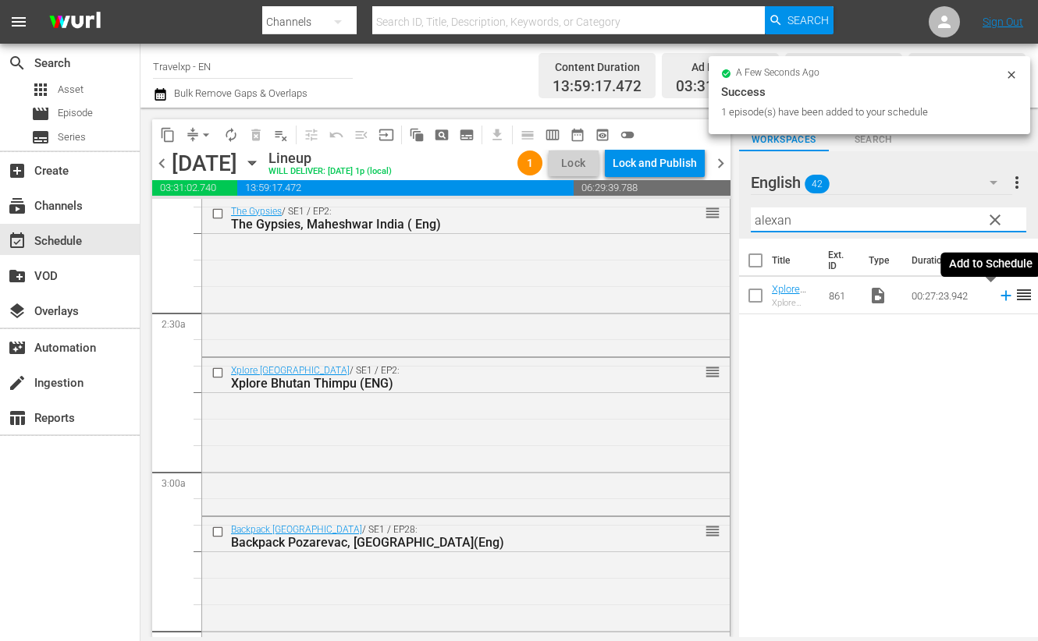
click at [997, 297] on icon at bounding box center [1005, 295] width 17 height 17
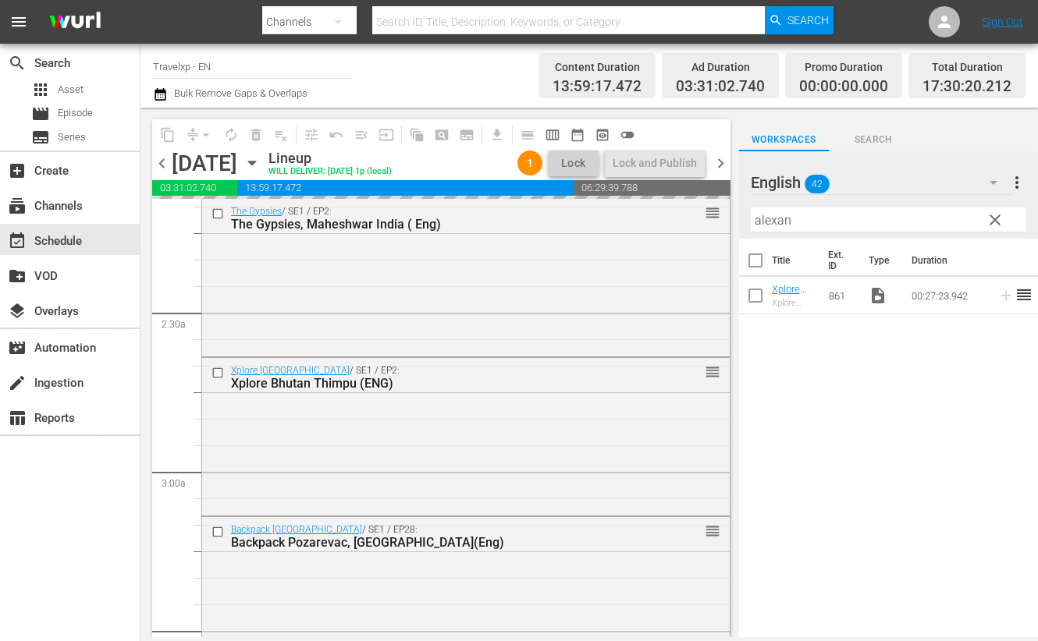
click at [767, 222] on input "alexan" at bounding box center [888, 220] width 275 height 25
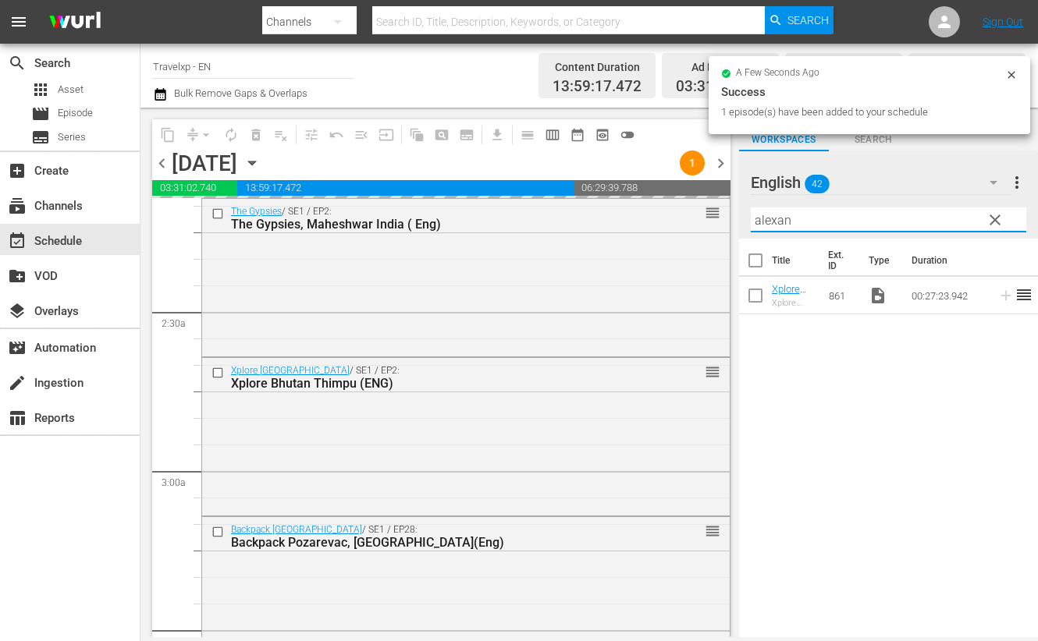
click at [767, 222] on input "alexan" at bounding box center [888, 220] width 275 height 25
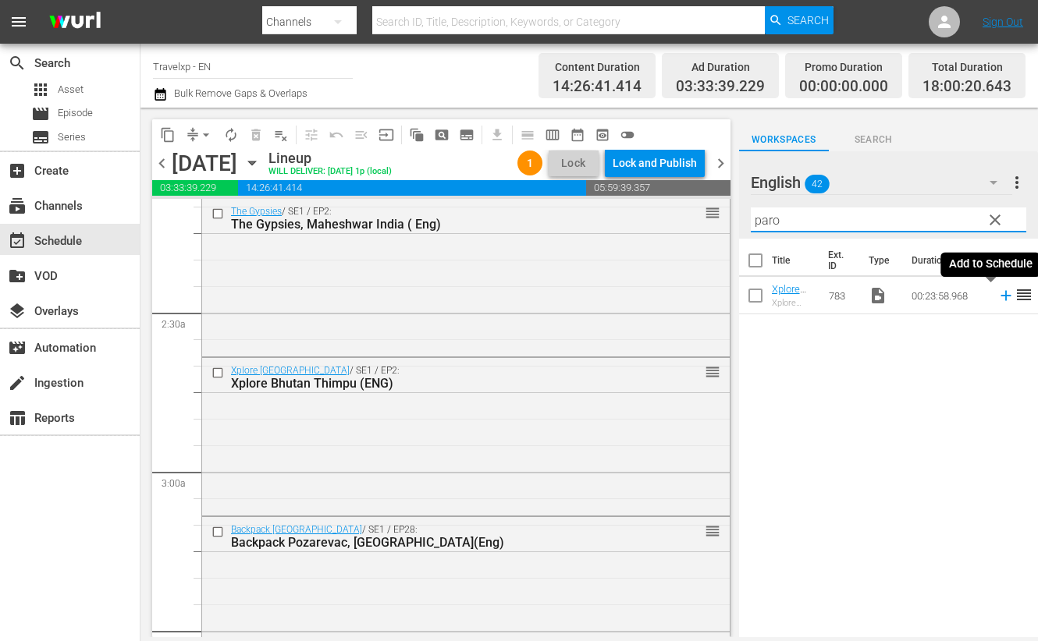
click at [997, 297] on icon at bounding box center [1005, 295] width 17 height 17
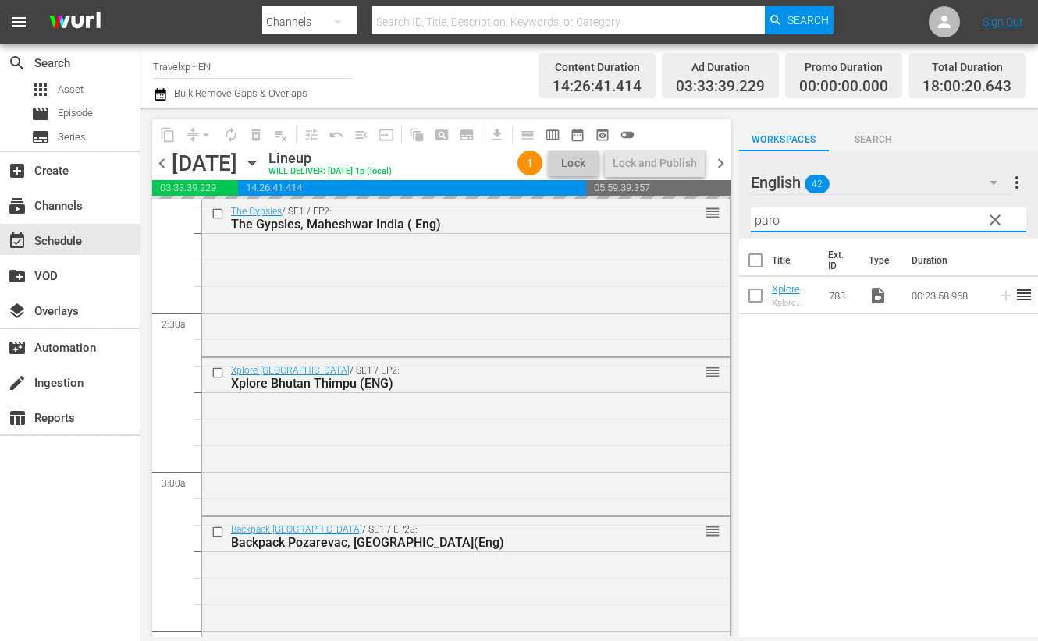
click at [759, 220] on input "paro" at bounding box center [888, 220] width 275 height 25
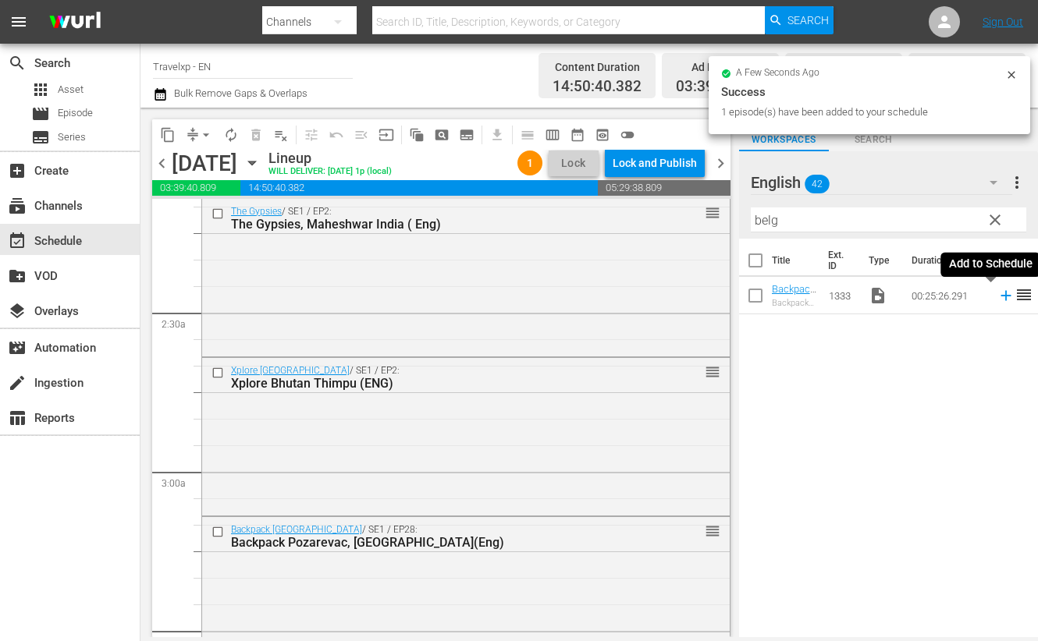
click at [1000, 296] on icon at bounding box center [1005, 296] width 10 height 10
click at [769, 219] on input "belg" at bounding box center [888, 220] width 275 height 25
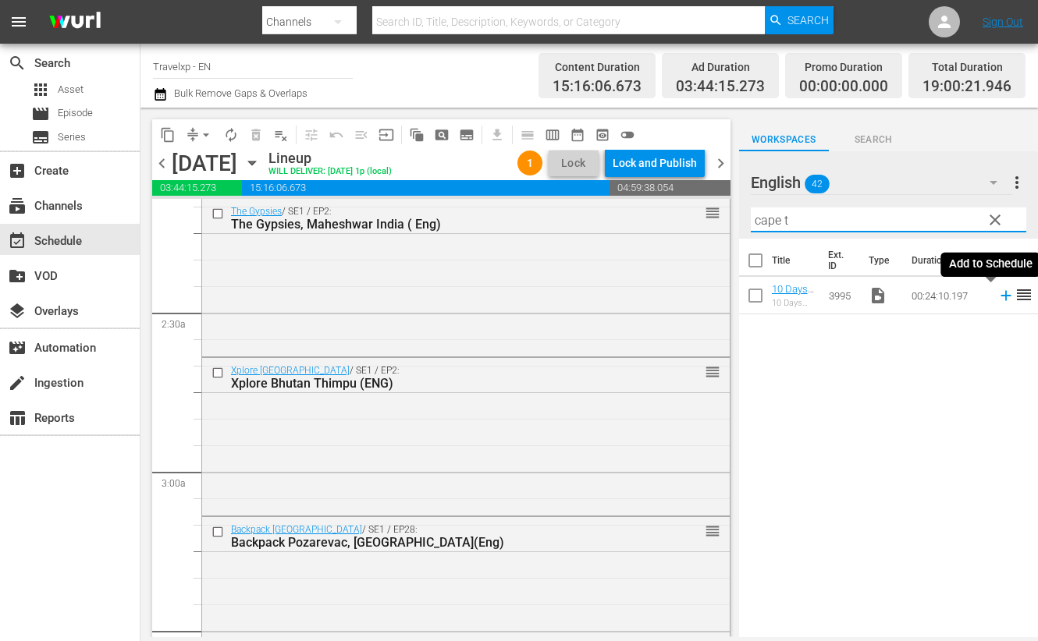
click at [997, 298] on icon at bounding box center [1005, 295] width 17 height 17
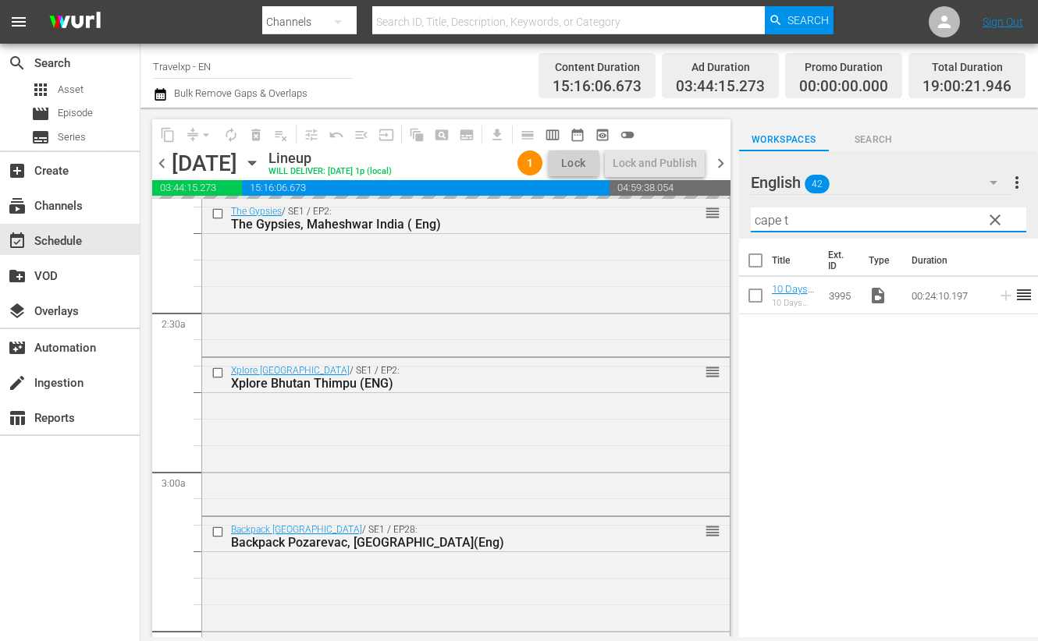
click at [714, 216] on div "content_copy compress arrow_drop_down autorenew_outlined delete_forever_outline…" at bounding box center [588, 373] width 897 height 530
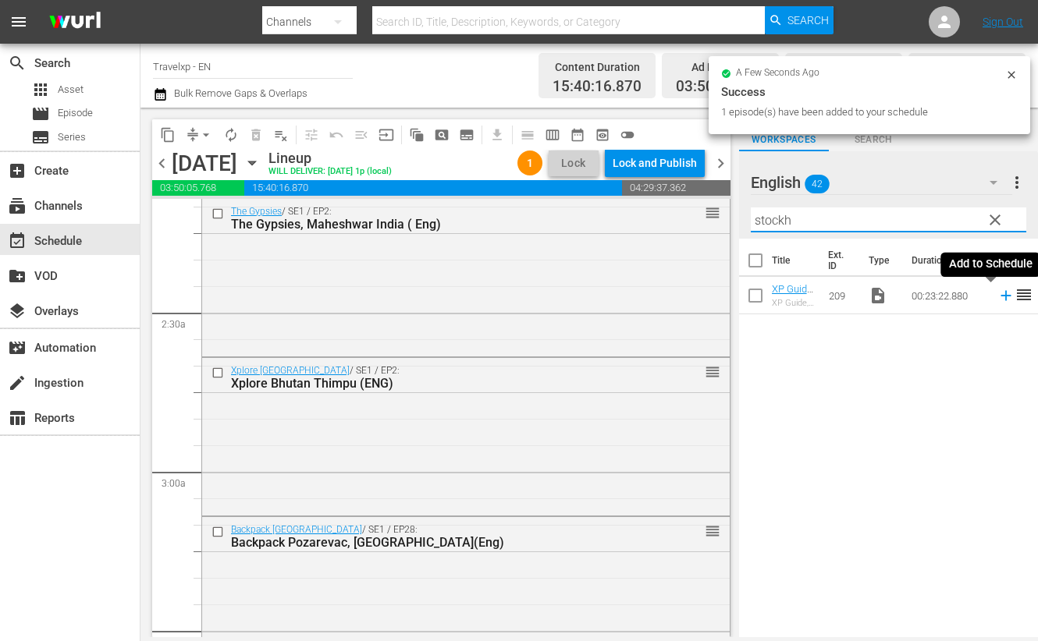
click at [1000, 295] on icon at bounding box center [1005, 296] width 10 height 10
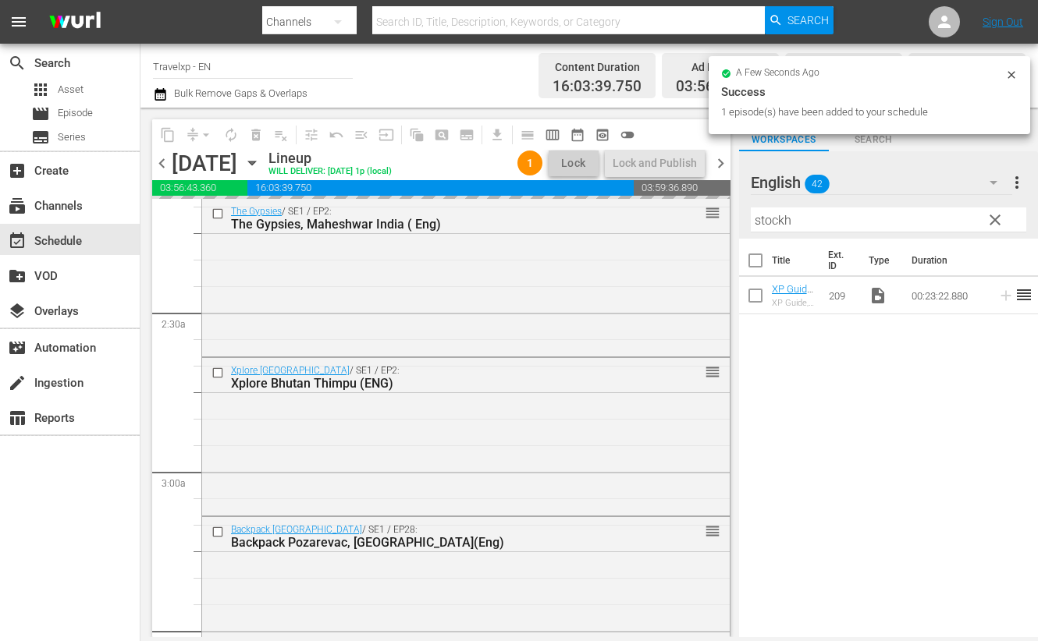
click at [779, 216] on input "stockh" at bounding box center [888, 220] width 275 height 25
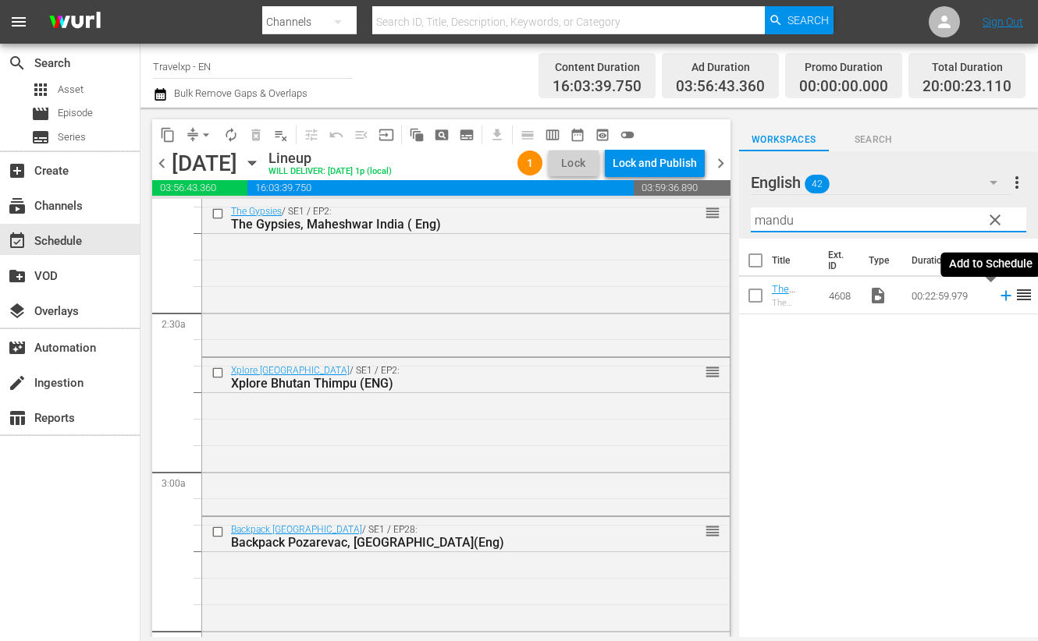
type input "mandu"
click at [997, 297] on icon at bounding box center [1005, 295] width 17 height 17
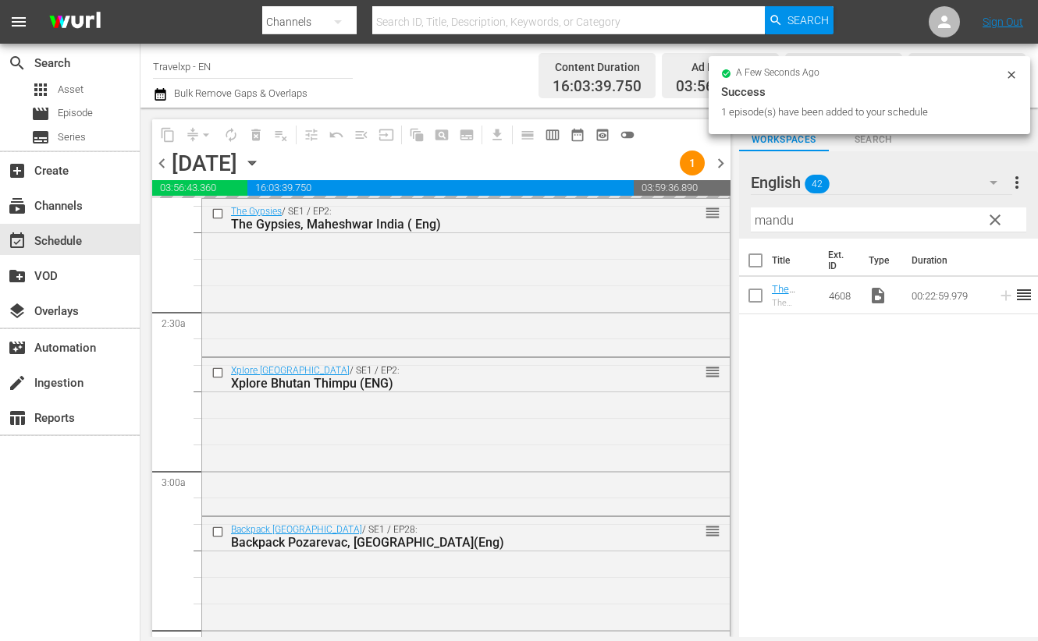
click at [762, 213] on input "mandu" at bounding box center [888, 220] width 275 height 25
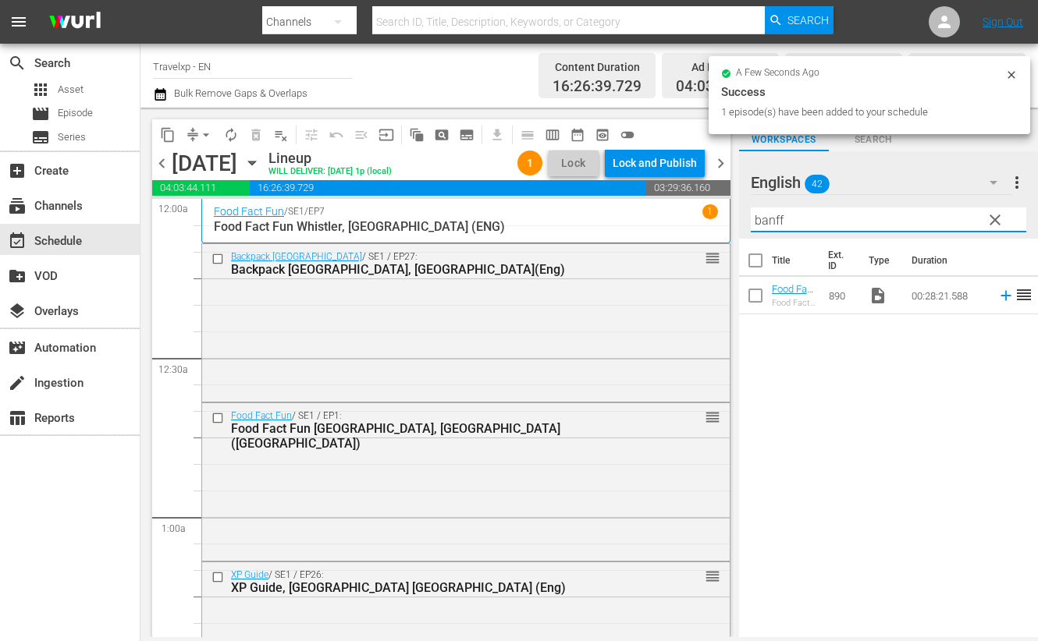
scroll to position [682, 0]
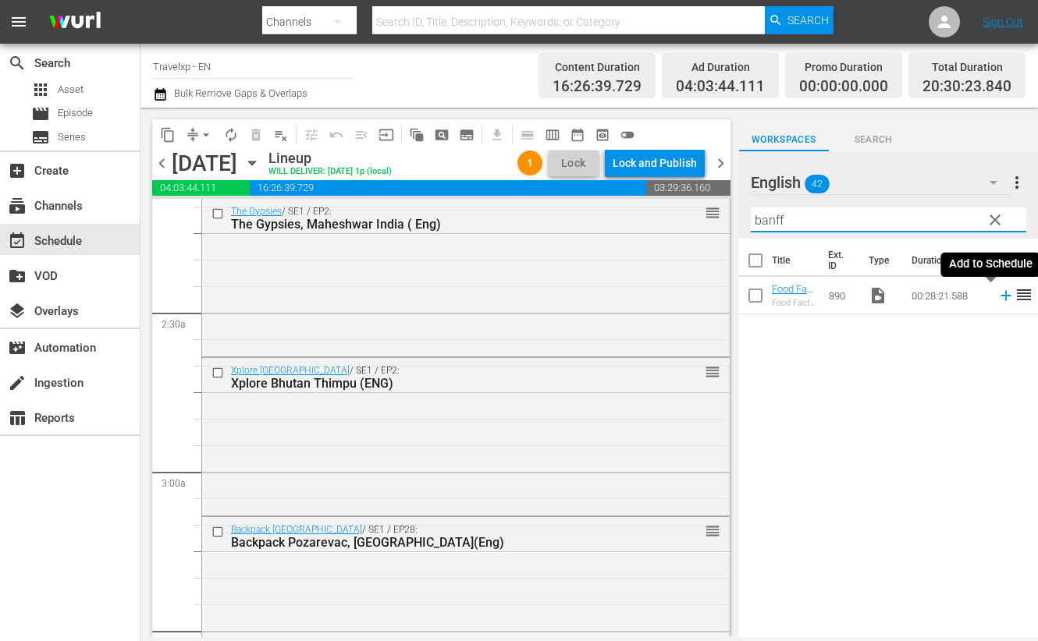
type input "banff"
click at [997, 298] on icon at bounding box center [1005, 295] width 17 height 17
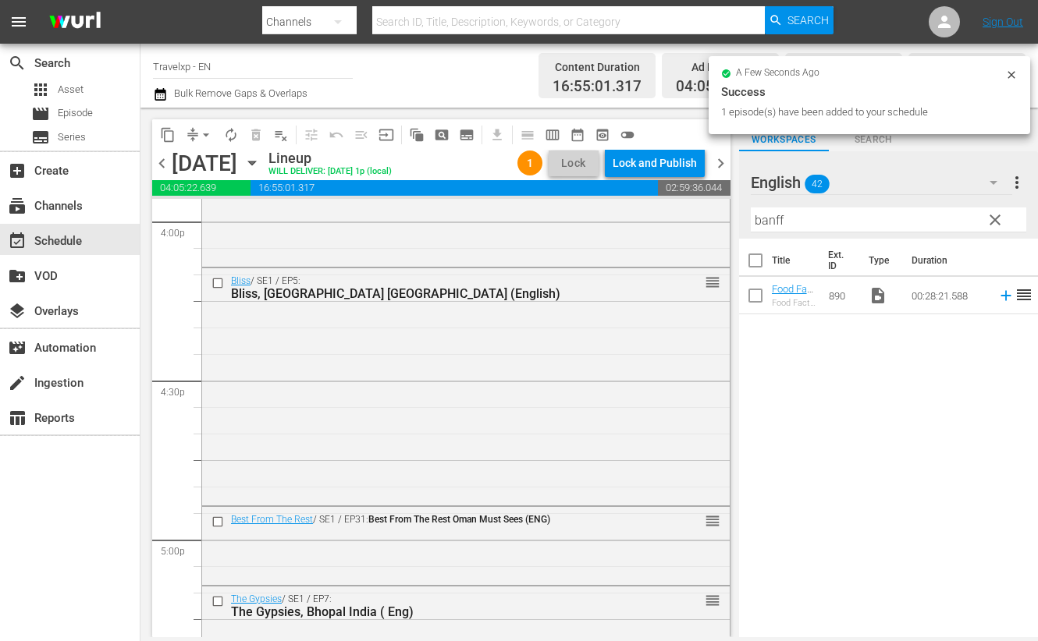
scroll to position [5754, 0]
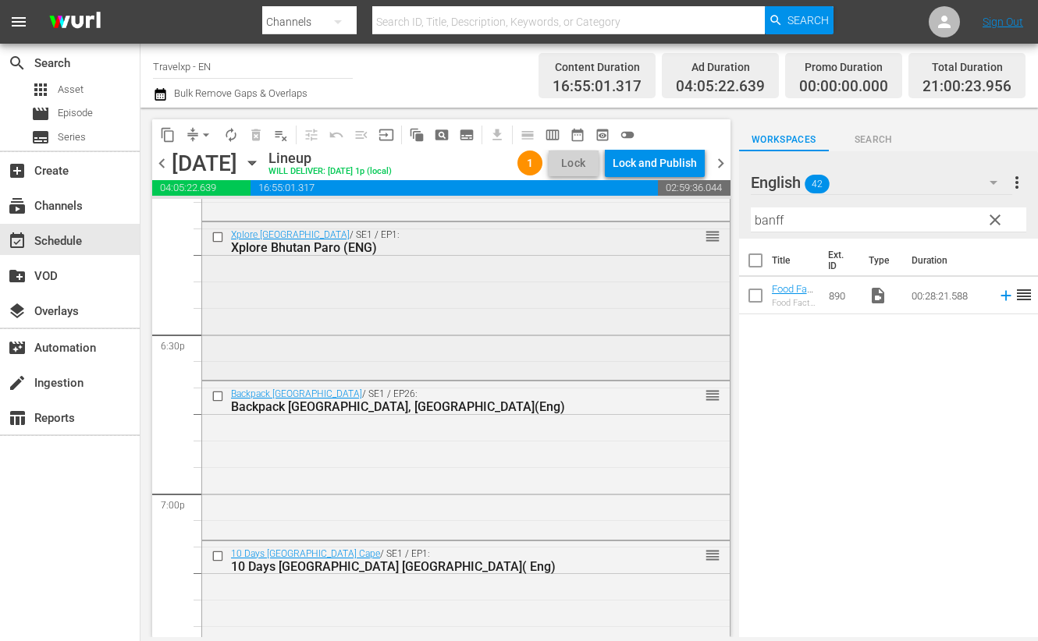
click at [218, 233] on input "checkbox" at bounding box center [219, 237] width 16 height 13
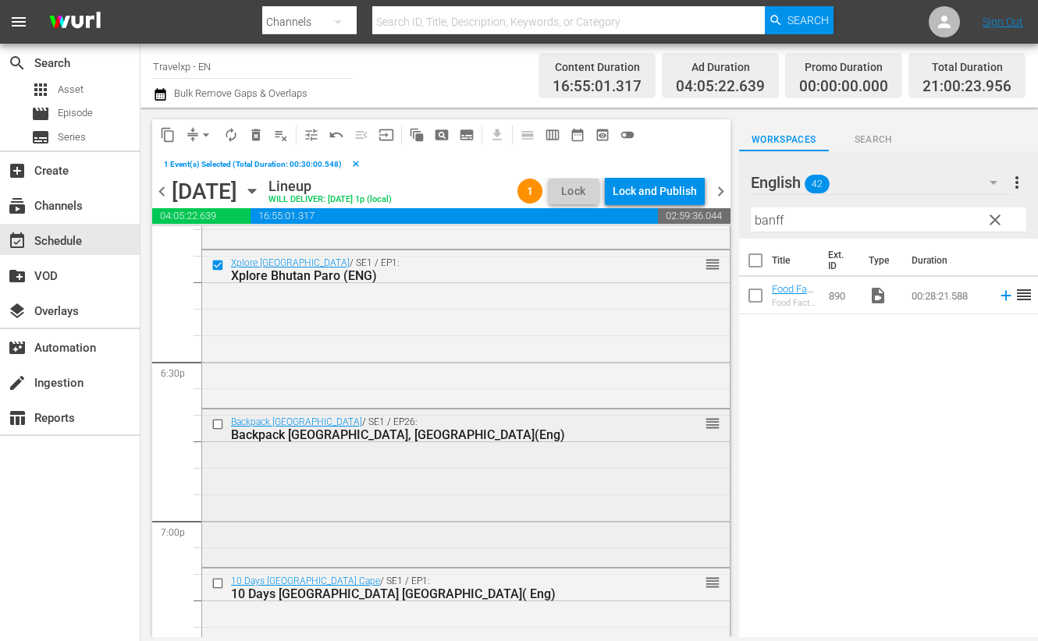
click at [215, 427] on input "checkbox" at bounding box center [219, 423] width 16 height 13
click at [216, 577] on input "checkbox" at bounding box center [219, 583] width 16 height 13
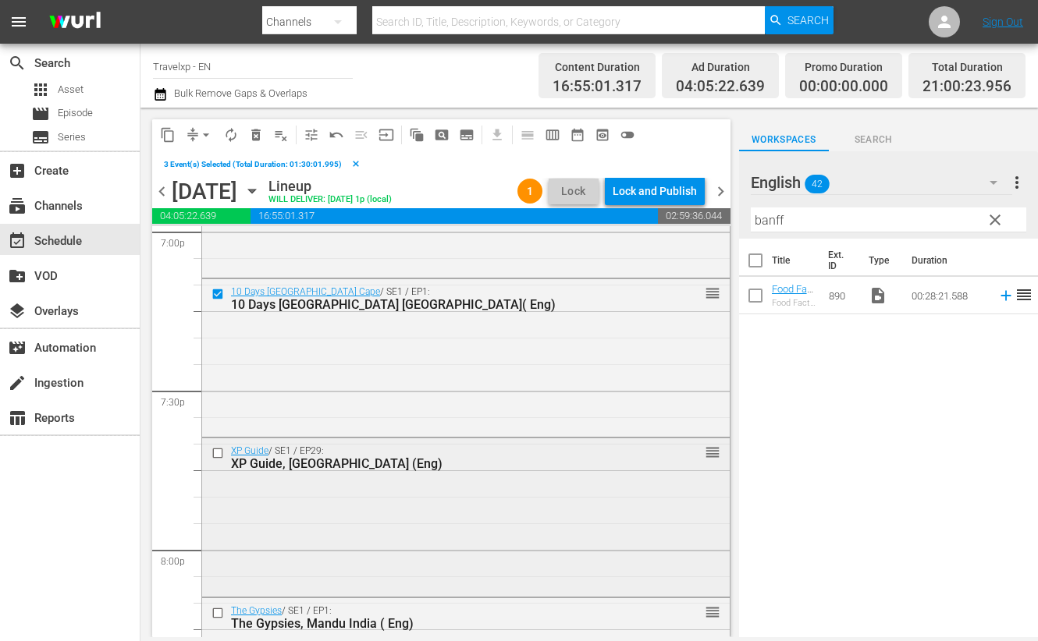
scroll to position [6047, 0]
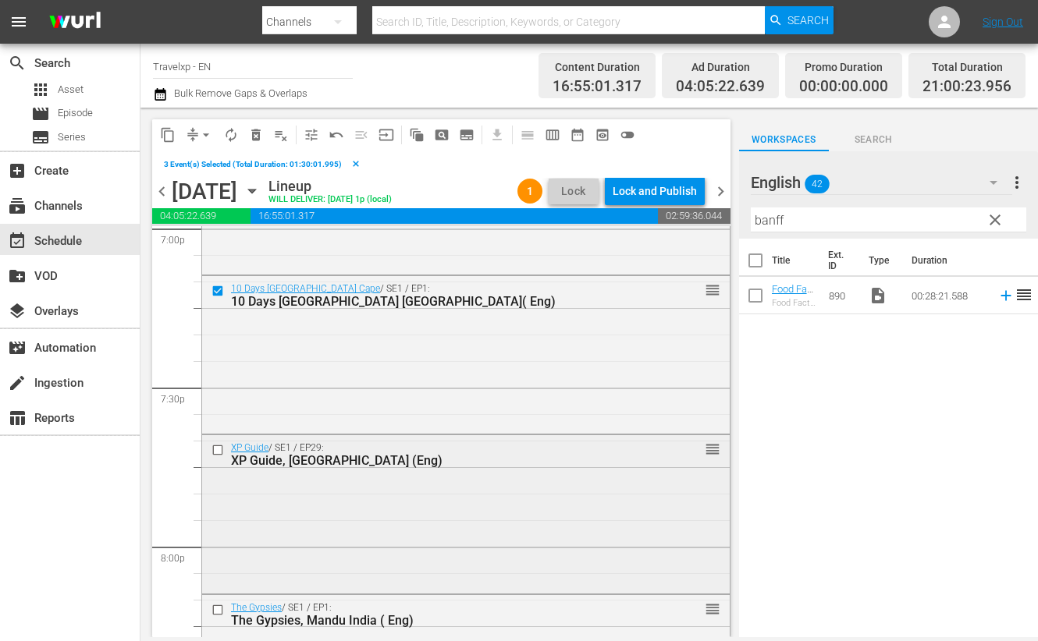
click at [218, 446] on input "checkbox" at bounding box center [219, 450] width 16 height 13
click at [220, 609] on input "checkbox" at bounding box center [219, 609] width 16 height 13
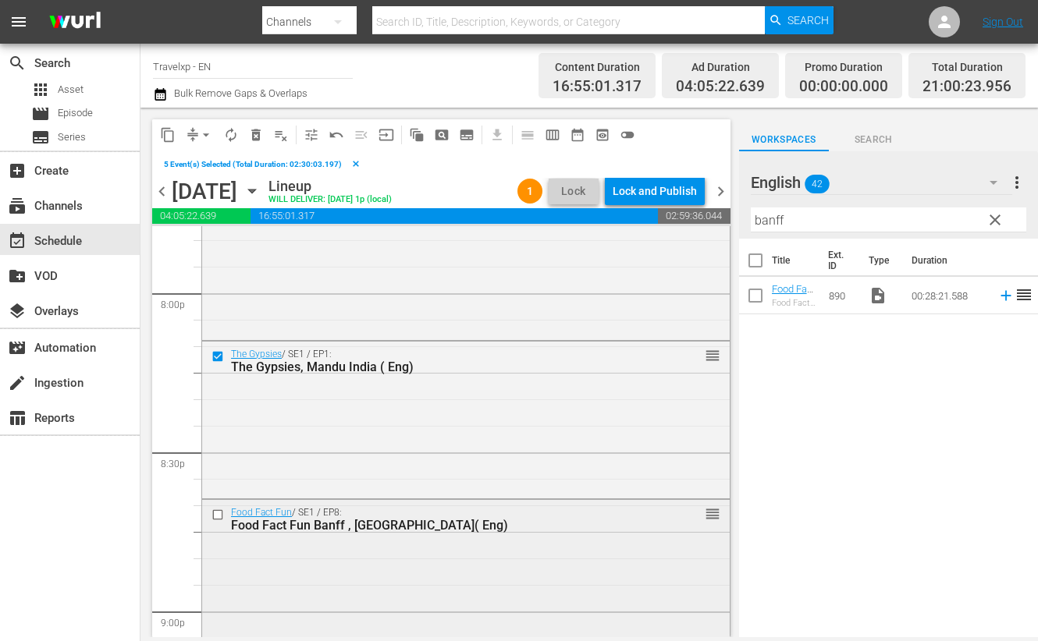
scroll to position [6339, 0]
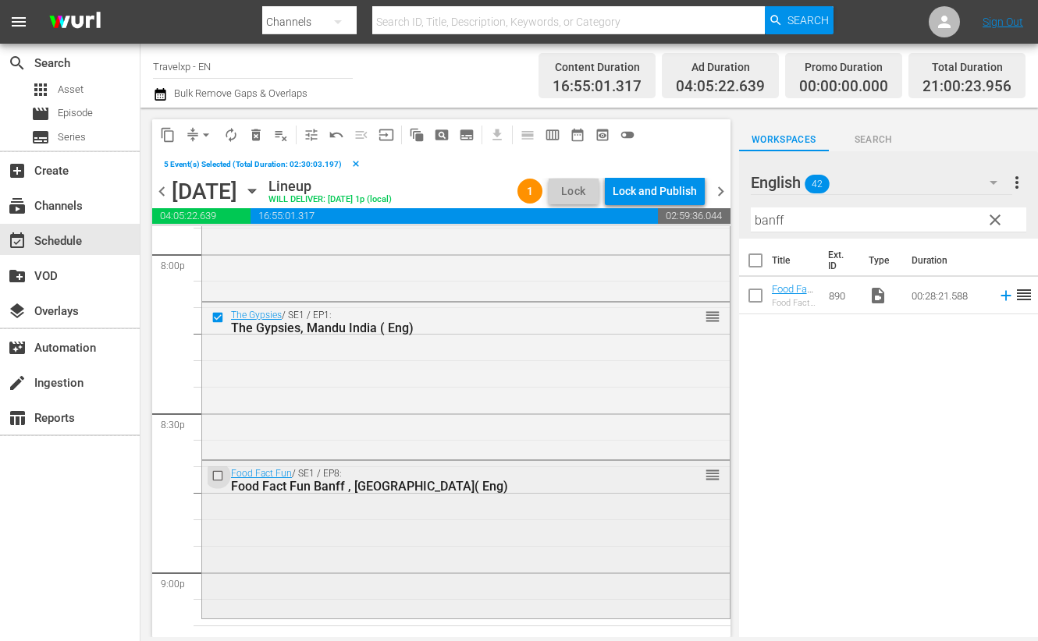
click at [218, 477] on input "checkbox" at bounding box center [219, 476] width 16 height 13
click at [173, 133] on span "content_copy" at bounding box center [168, 135] width 16 height 16
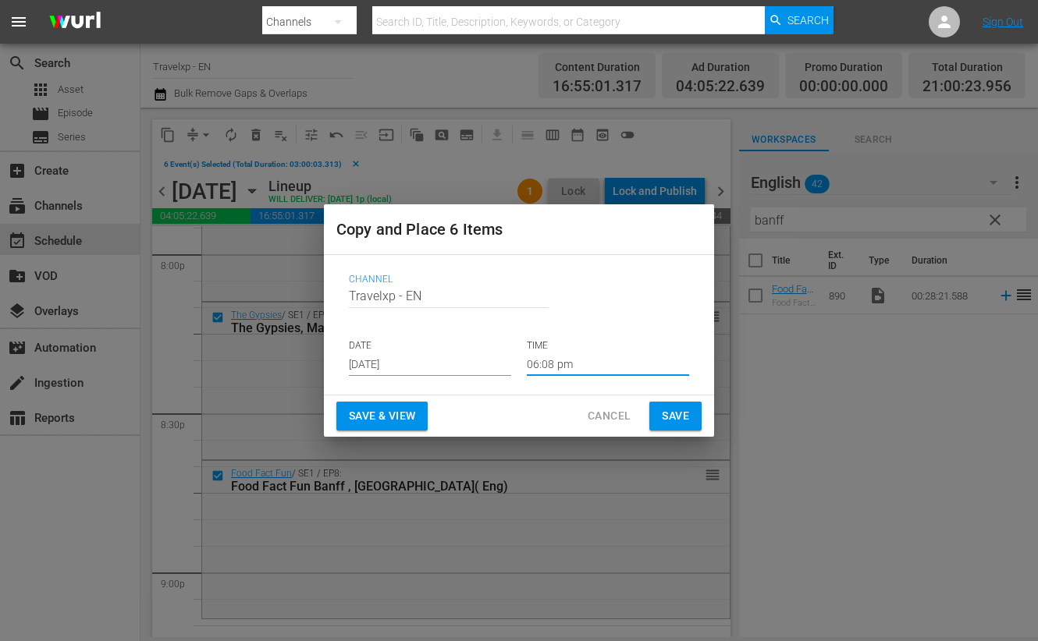
click at [540, 367] on input "06:08 pm" at bounding box center [608, 364] width 162 height 23
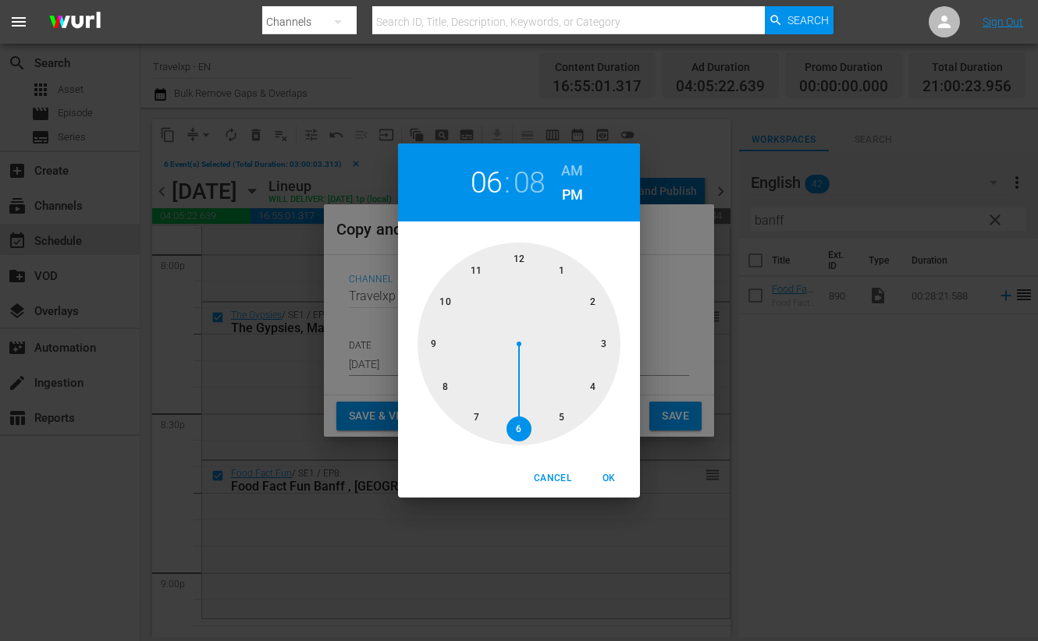
click at [433, 341] on div at bounding box center [518, 344] width 203 height 203
click at [613, 477] on span "OK" at bounding box center [608, 479] width 37 height 16
type input "09:08 pm"
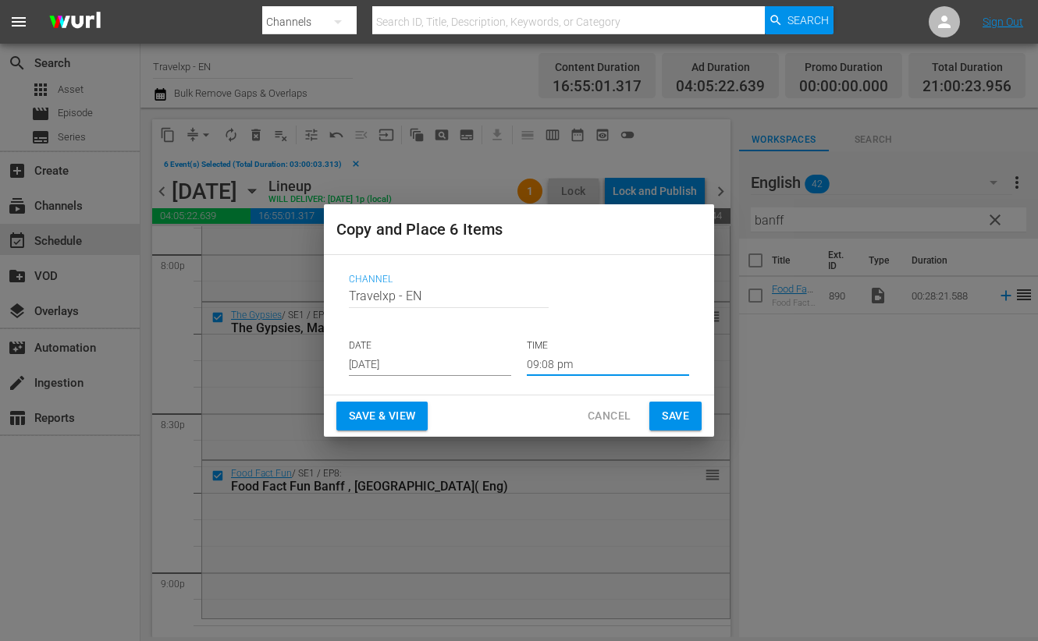
click at [385, 417] on span "Save & View" at bounding box center [382, 417] width 66 height 20
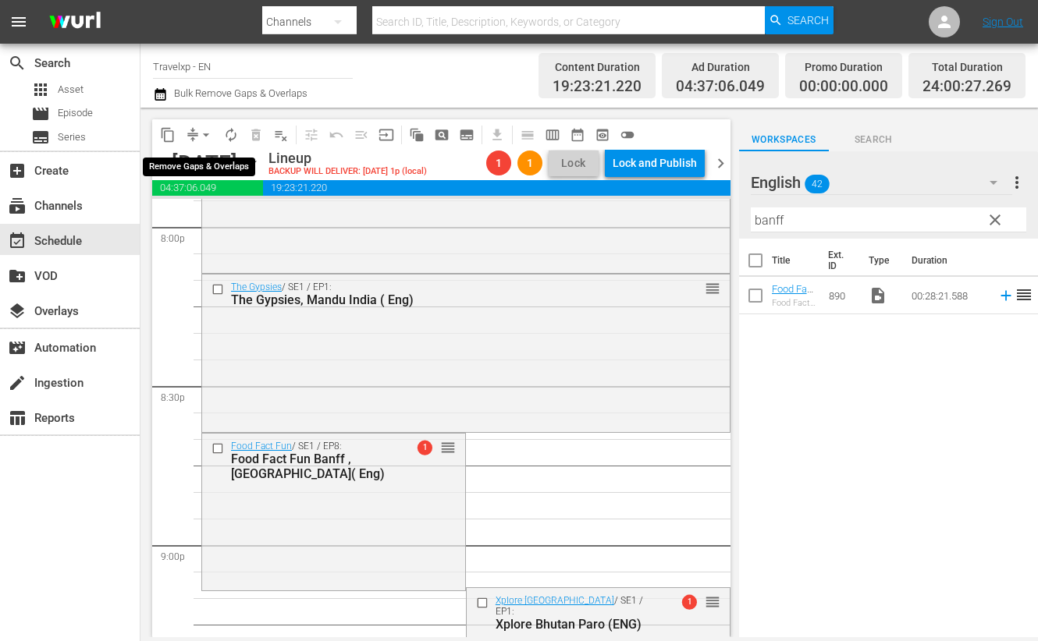
click at [210, 130] on span "arrow_drop_down" at bounding box center [206, 135] width 16 height 16
click at [215, 211] on li "Align to End of Previous Day" at bounding box center [207, 217] width 164 height 26
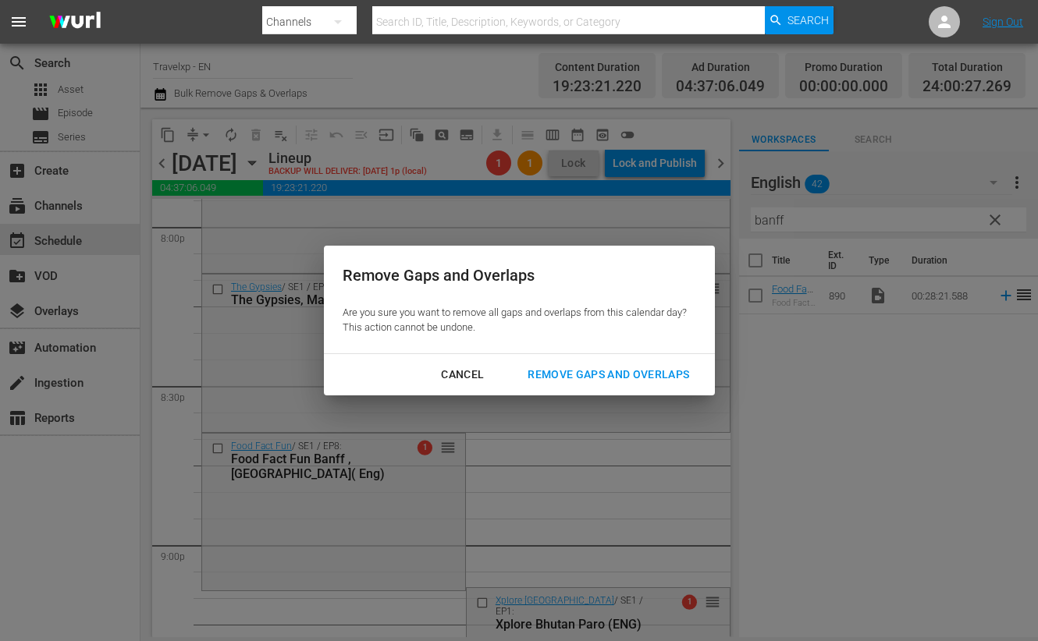
click at [642, 375] on div "Remove Gaps and Overlaps" at bounding box center [608, 375] width 186 height 20
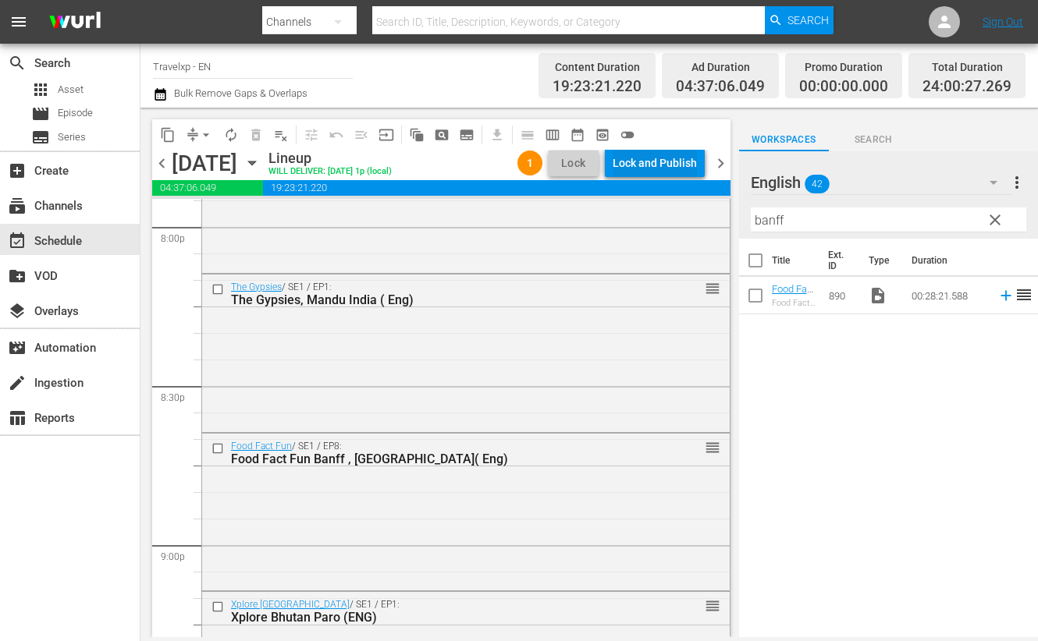
click at [650, 158] on div "Lock and Publish" at bounding box center [655, 163] width 84 height 28
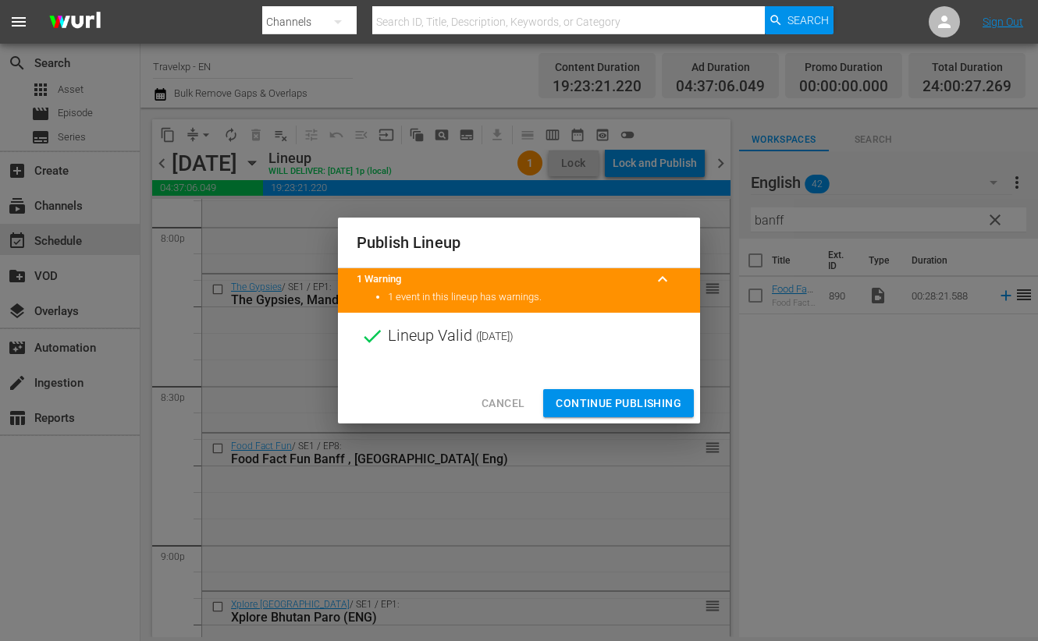
click at [602, 405] on span "Continue Publishing" at bounding box center [619, 404] width 126 height 20
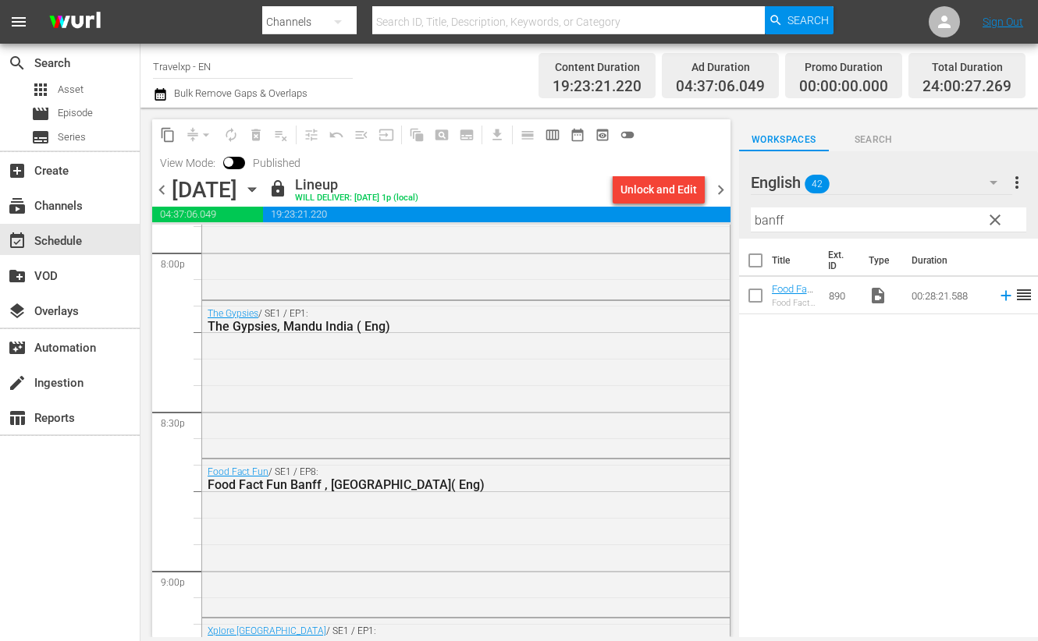
scroll to position [7275, 0]
